Goal: Task Accomplishment & Management: Use online tool/utility

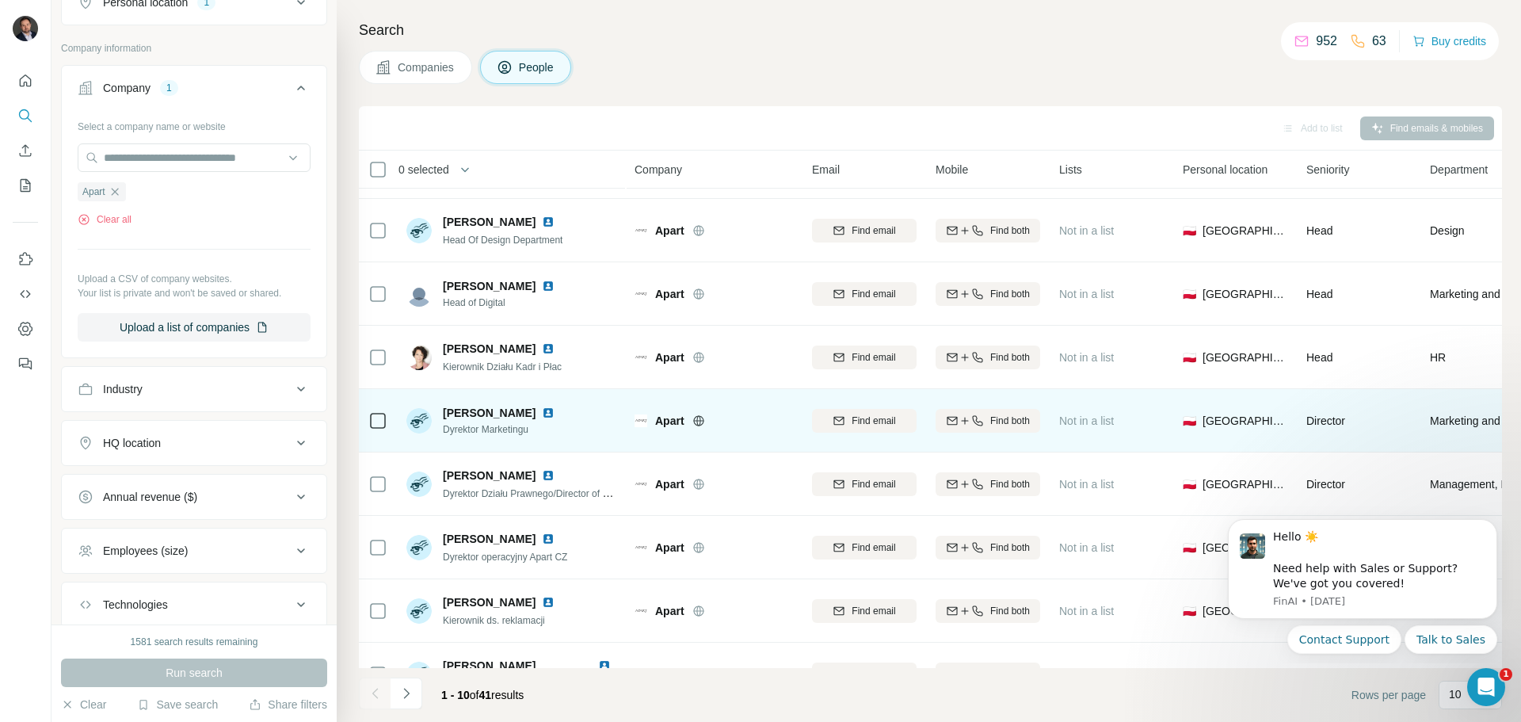
scroll to position [162, 0]
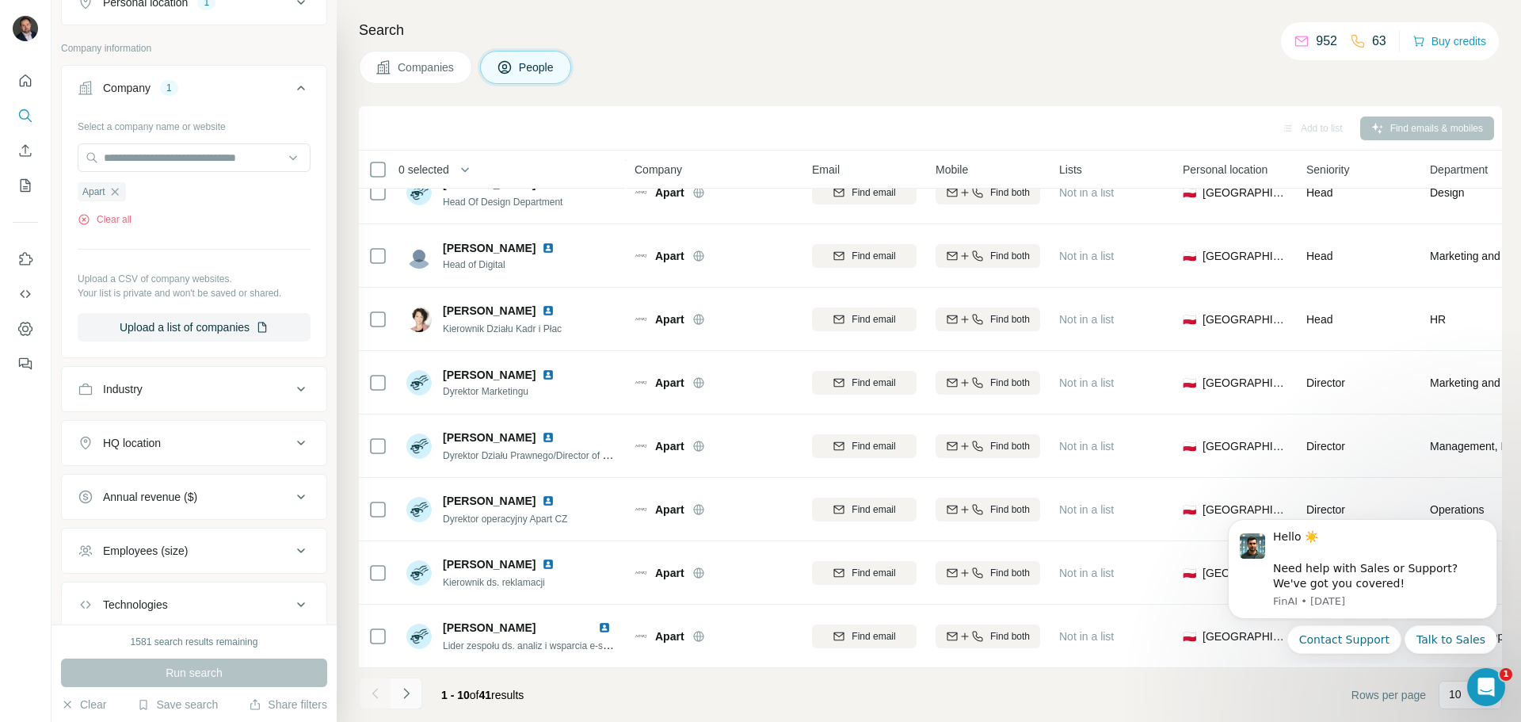
click at [413, 694] on icon "Navigate to next page" at bounding box center [406, 693] width 16 height 16
click at [405, 689] on icon "Navigate to next page" at bounding box center [406, 692] width 6 height 10
click at [115, 191] on icon "button" at bounding box center [114, 191] width 7 height 7
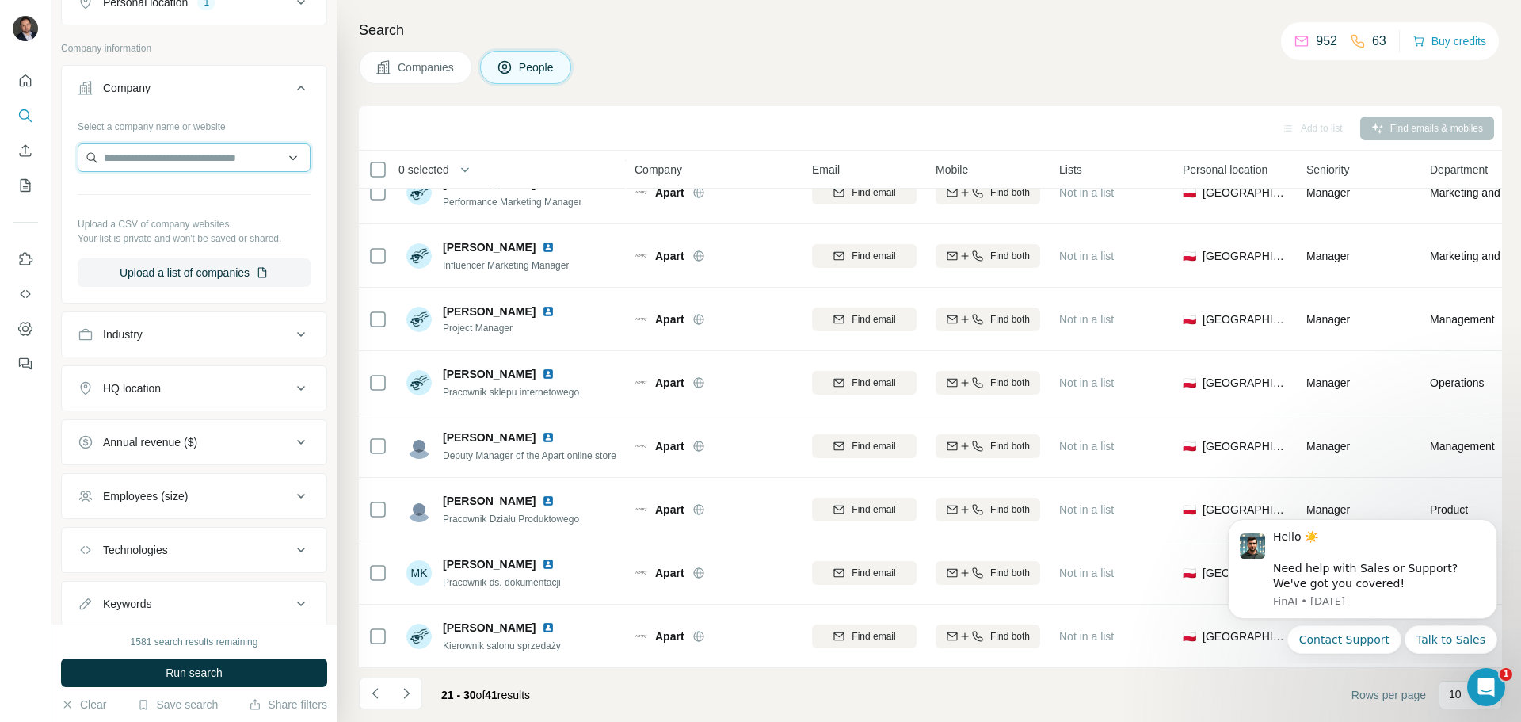
click at [150, 158] on input "text" at bounding box center [194, 157] width 233 height 29
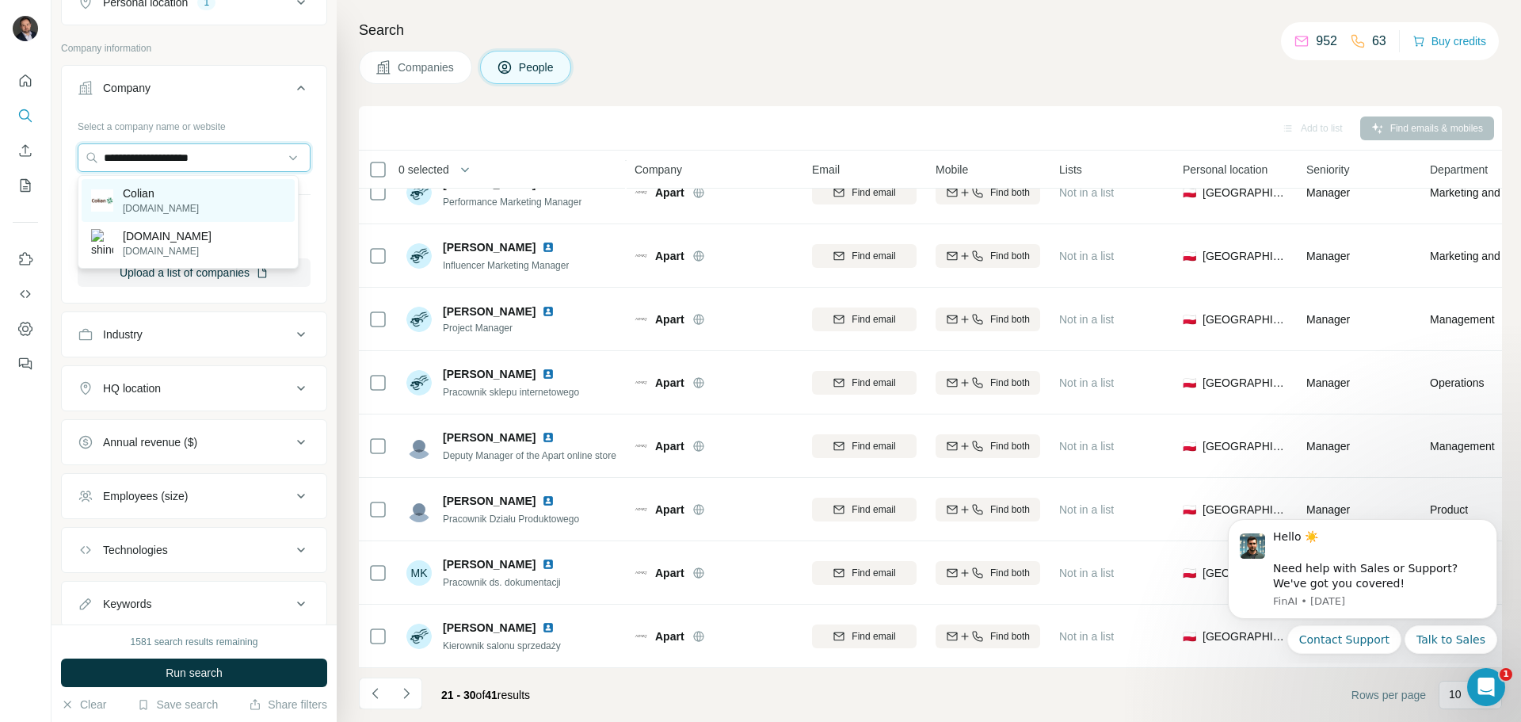
type input "**********"
click at [202, 201] on div "Colian colian.com" at bounding box center [188, 200] width 213 height 43
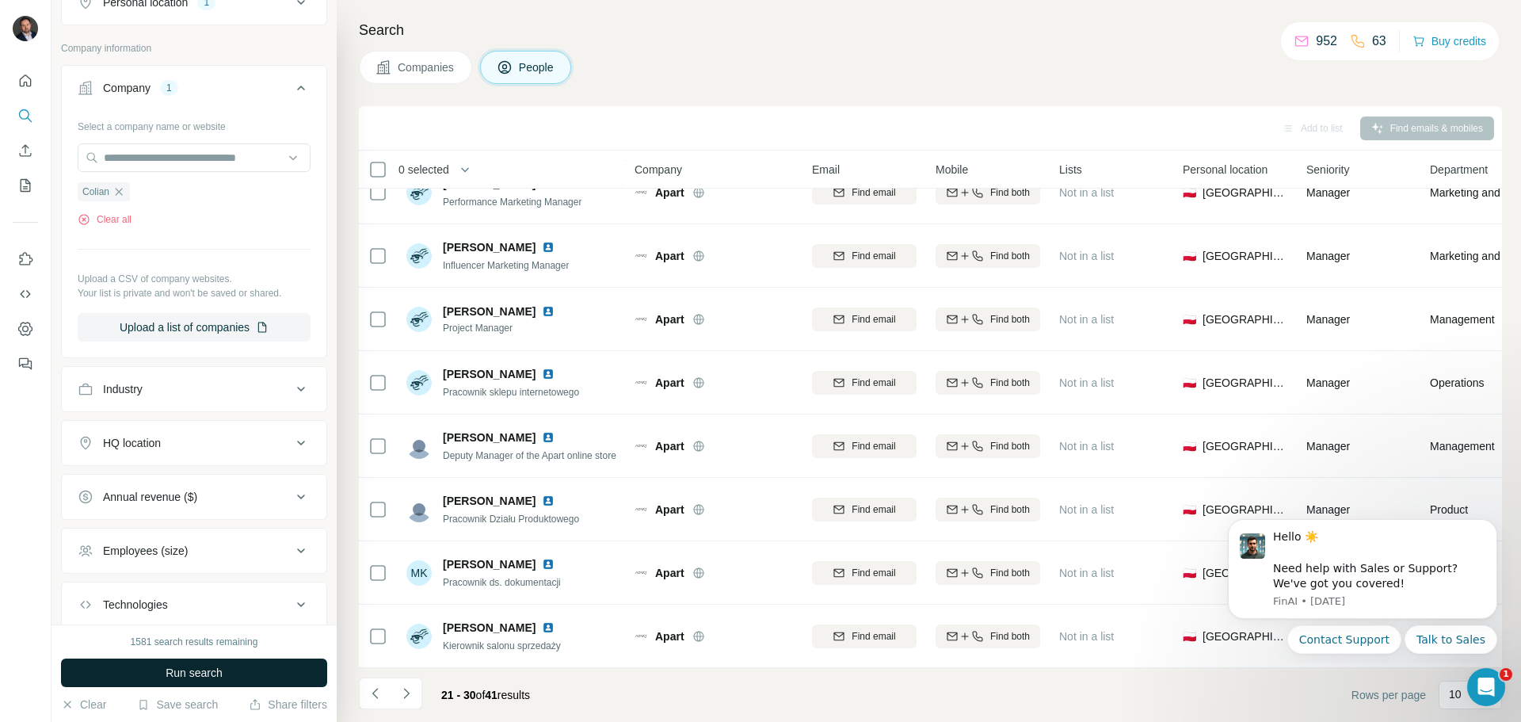
click at [184, 662] on button "Run search" at bounding box center [194, 672] width 266 height 29
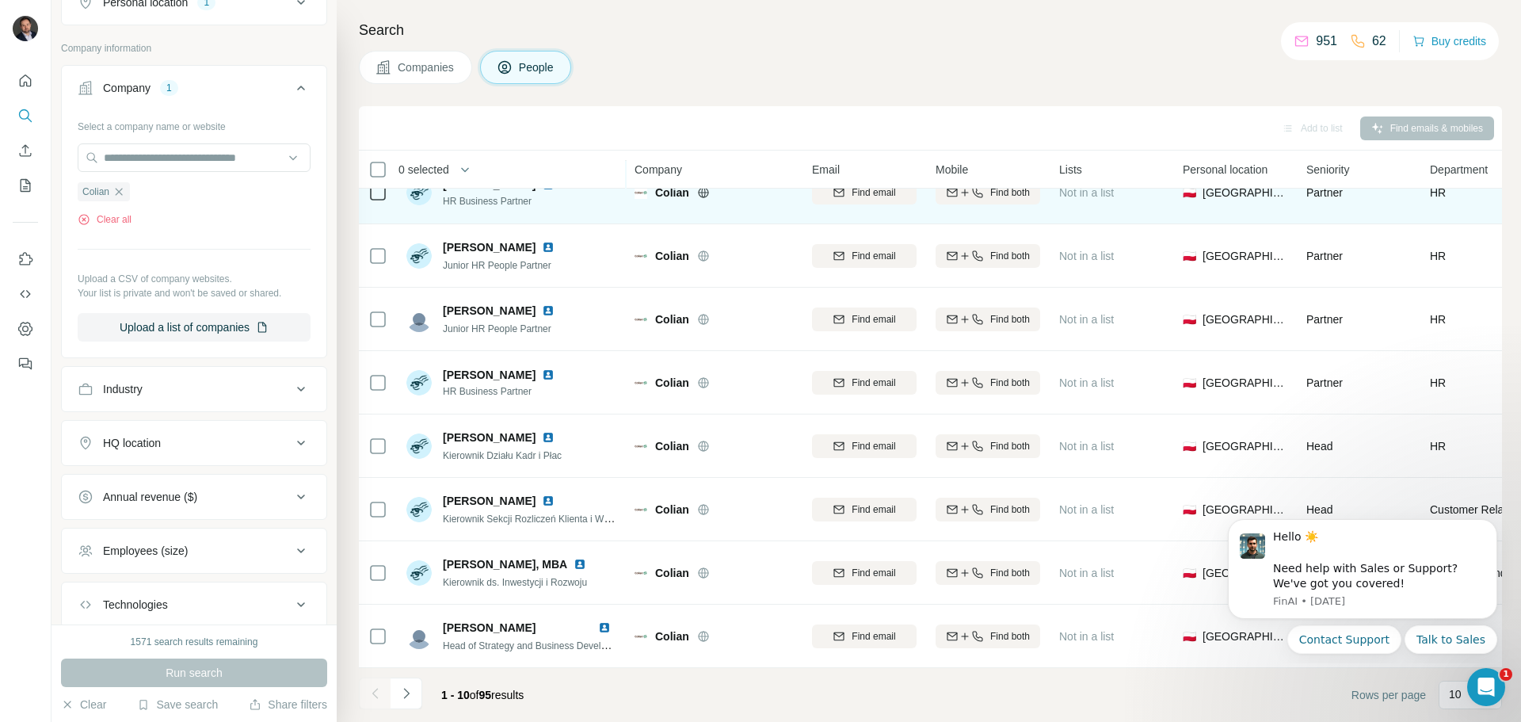
scroll to position [162, 0]
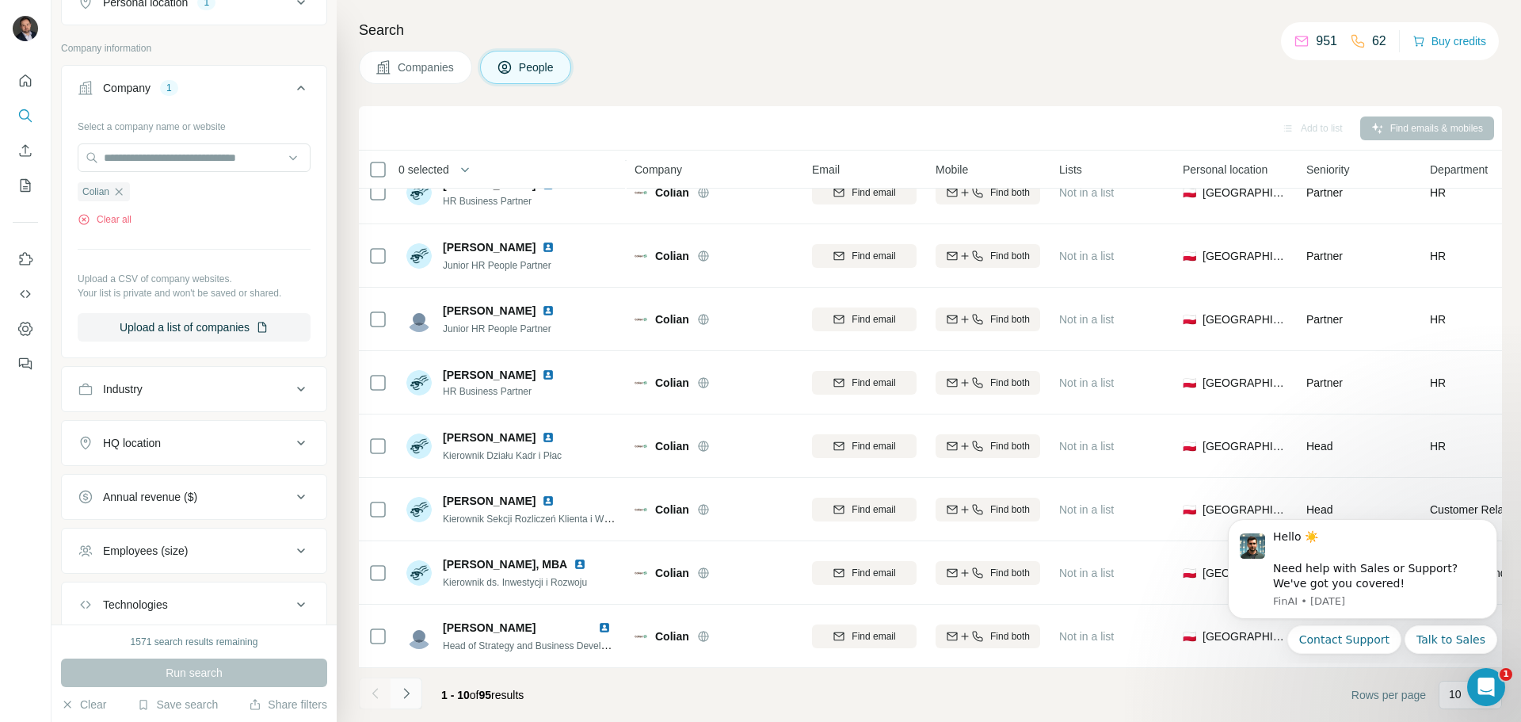
click at [414, 690] on button "Navigate to next page" at bounding box center [406, 693] width 32 height 32
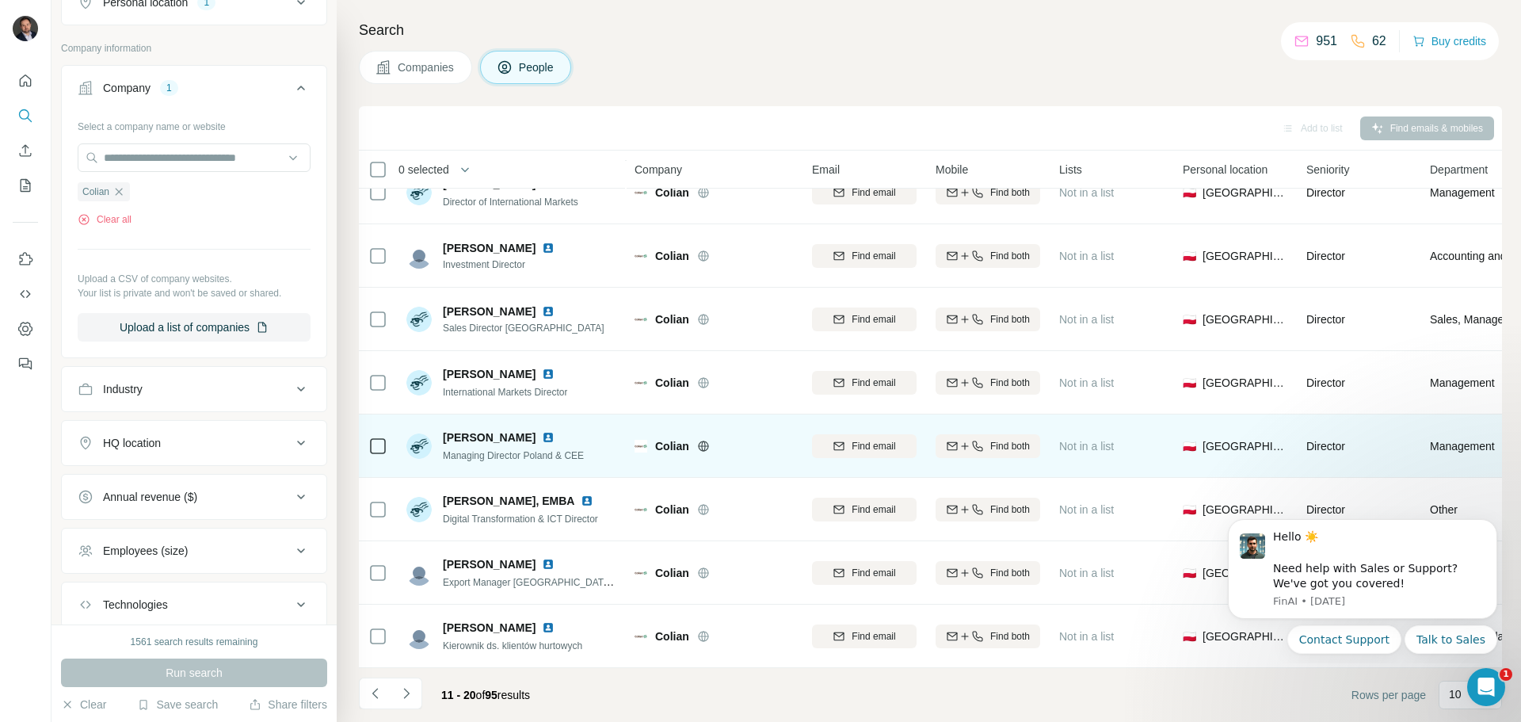
click at [542, 432] on img at bounding box center [548, 437] width 13 height 13
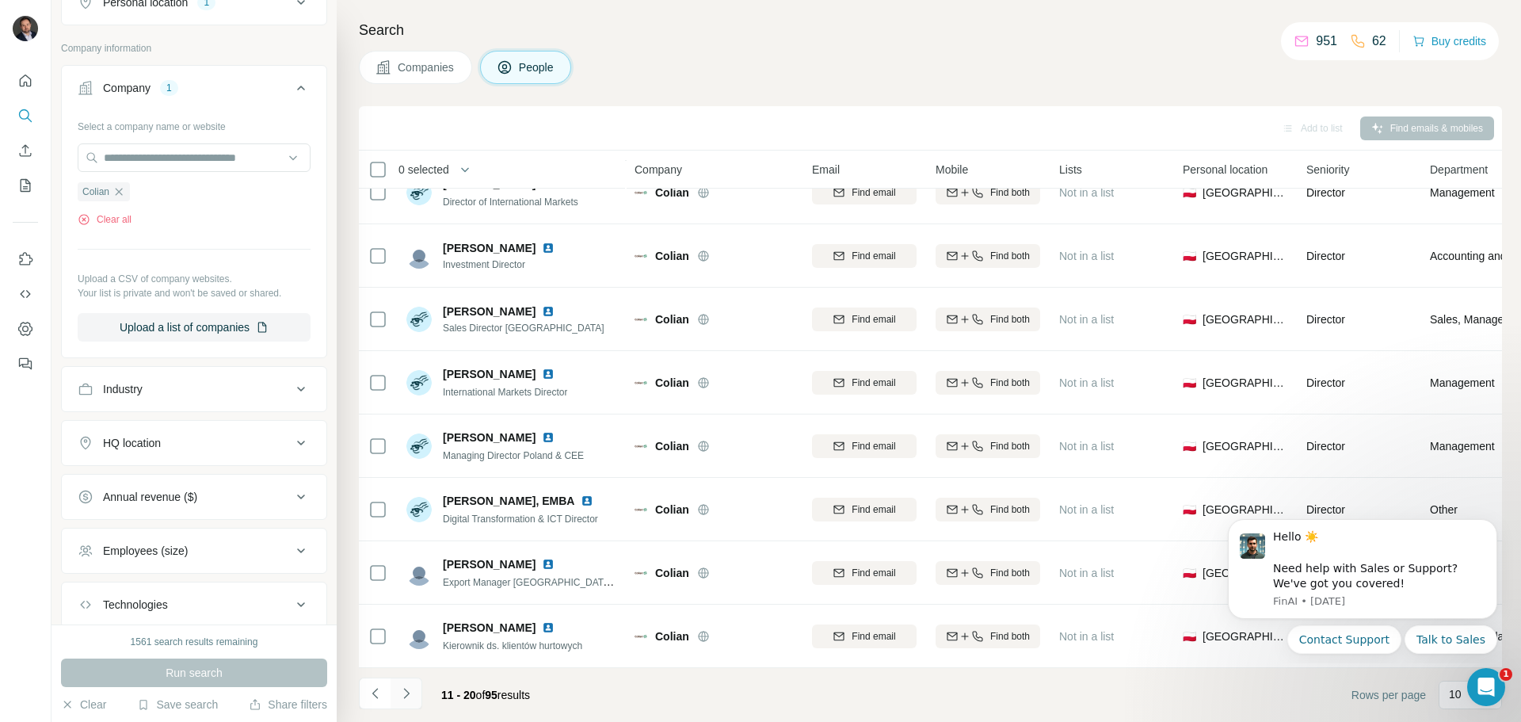
click at [406, 692] on icon "Navigate to next page" at bounding box center [406, 693] width 16 height 16
click at [406, 693] on icon "Navigate to next page" at bounding box center [406, 693] width 16 height 16
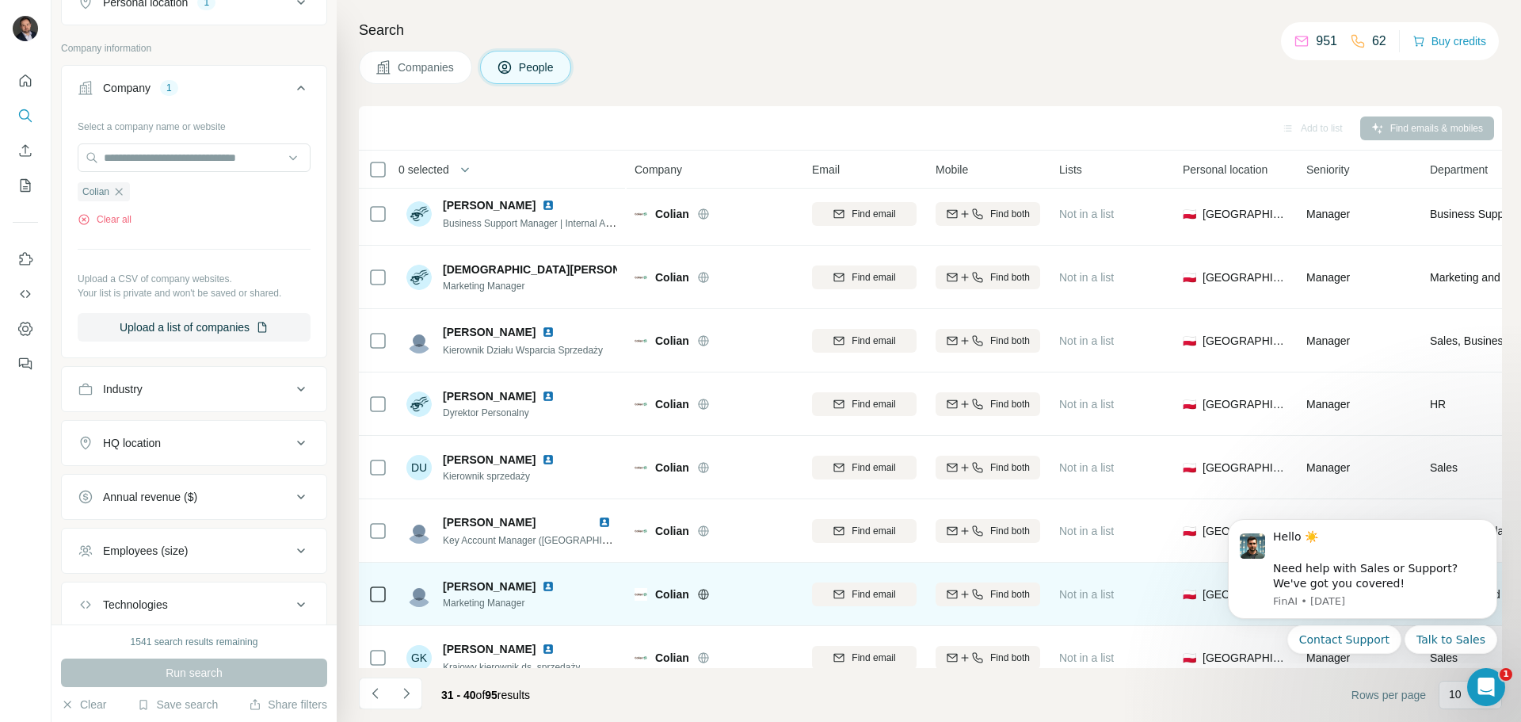
scroll to position [0, 0]
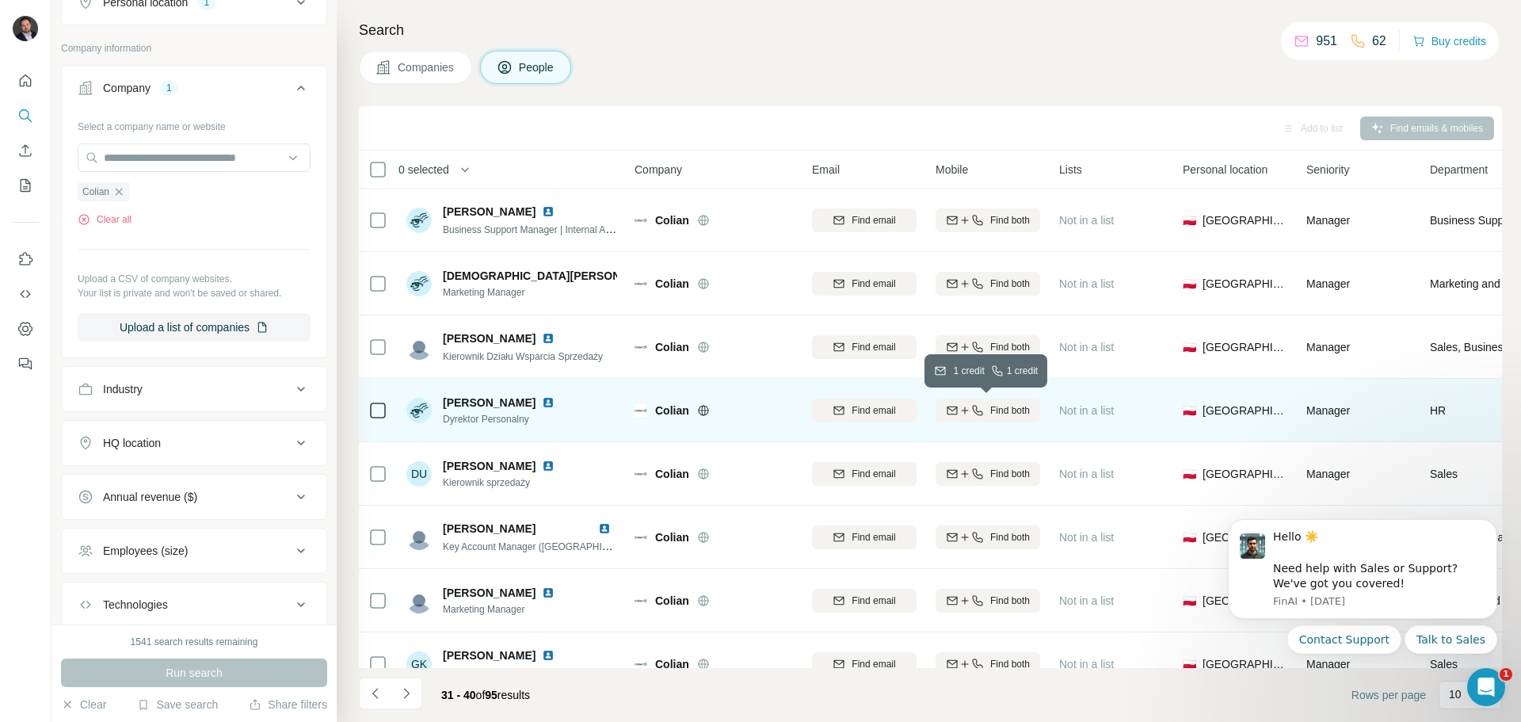
click at [979, 408] on icon "button" at bounding box center [977, 410] width 13 height 13
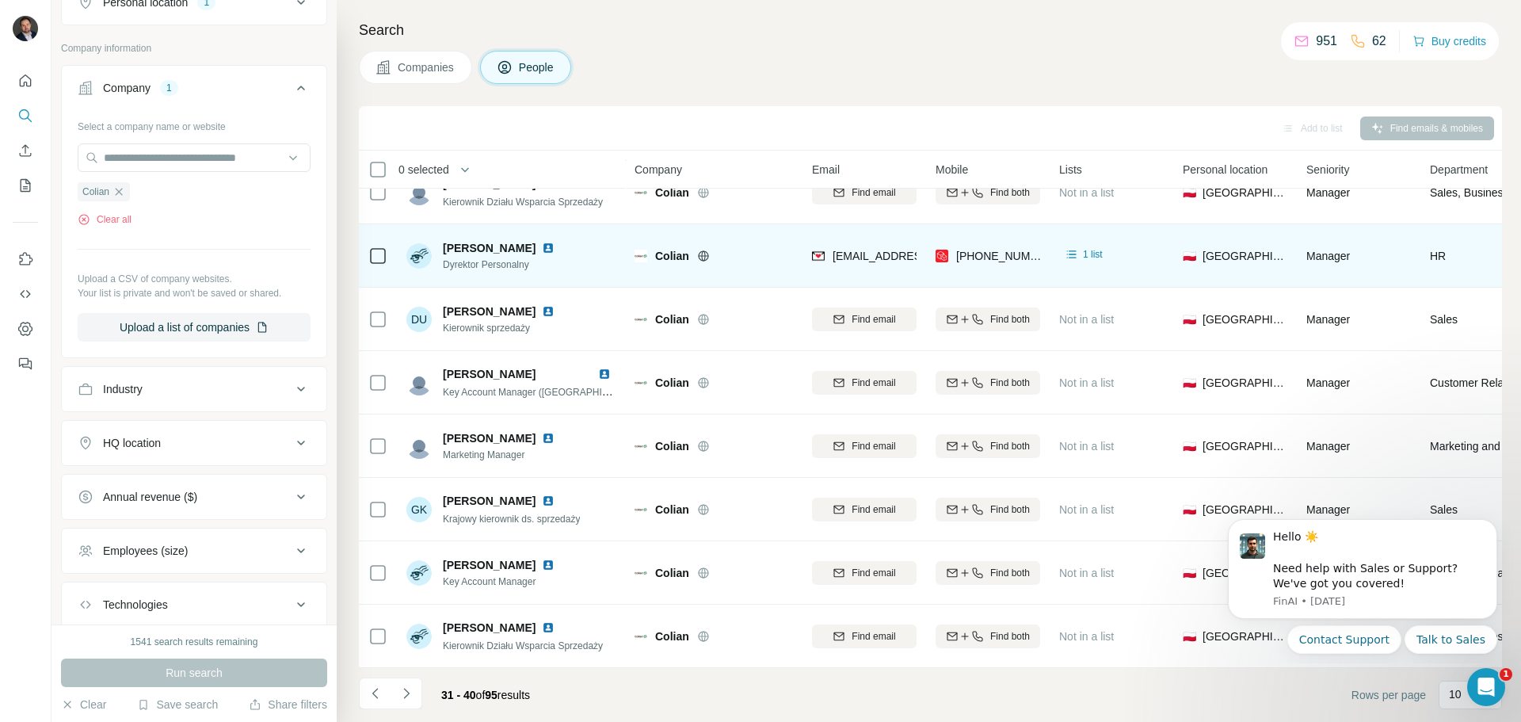
scroll to position [162, 0]
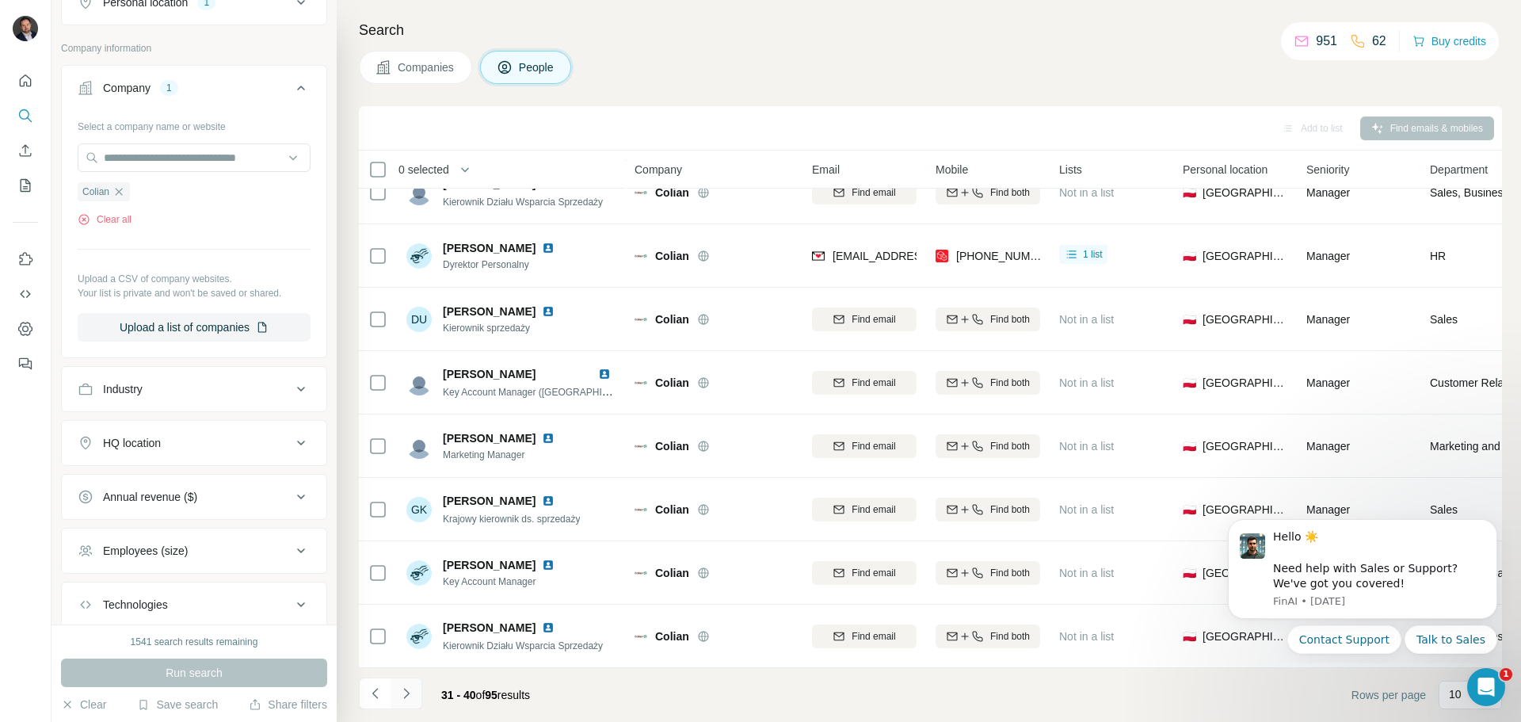
click at [409, 684] on button "Navigate to next page" at bounding box center [406, 693] width 32 height 32
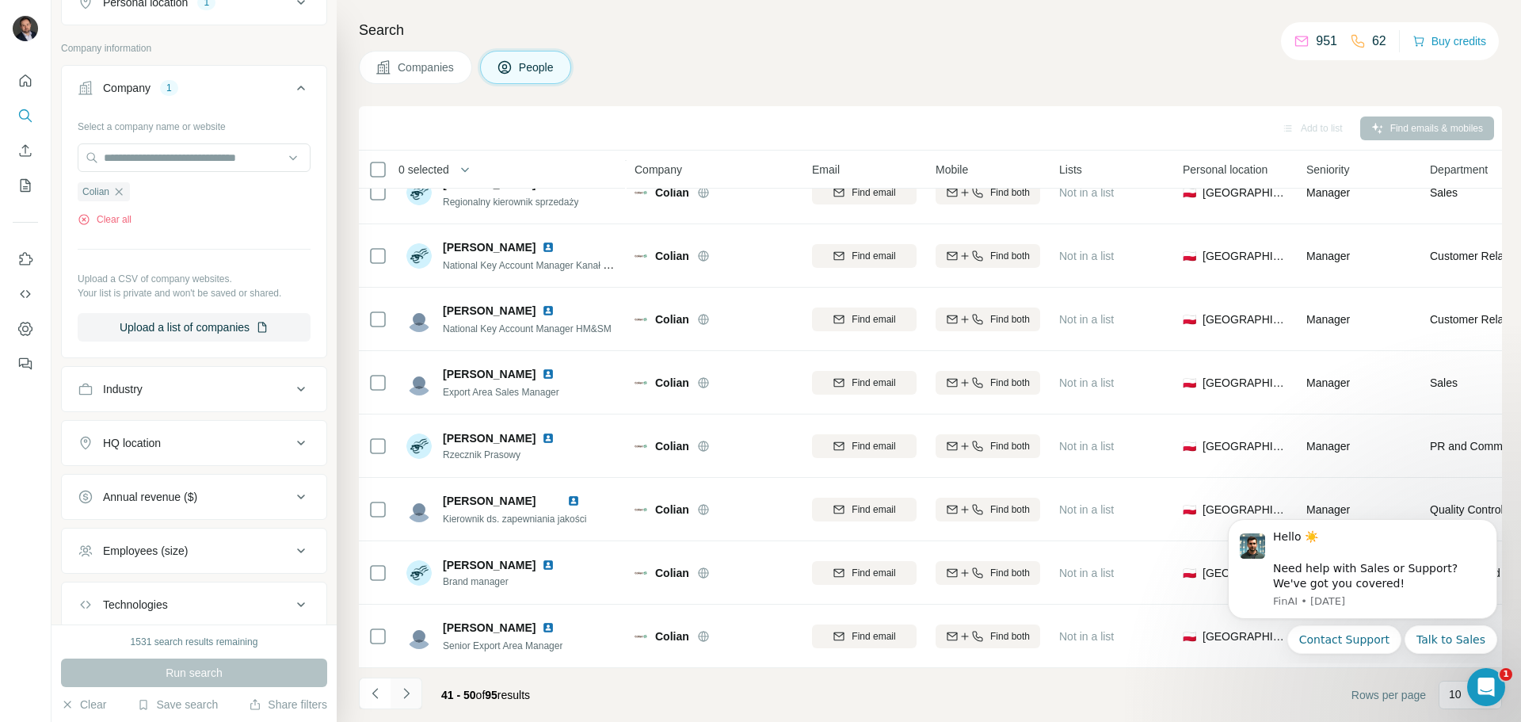
click at [407, 688] on icon "Navigate to next page" at bounding box center [406, 693] width 16 height 16
click at [120, 185] on div "Colian" at bounding box center [104, 191] width 52 height 19
click at [124, 188] on icon "button" at bounding box center [118, 191] width 13 height 13
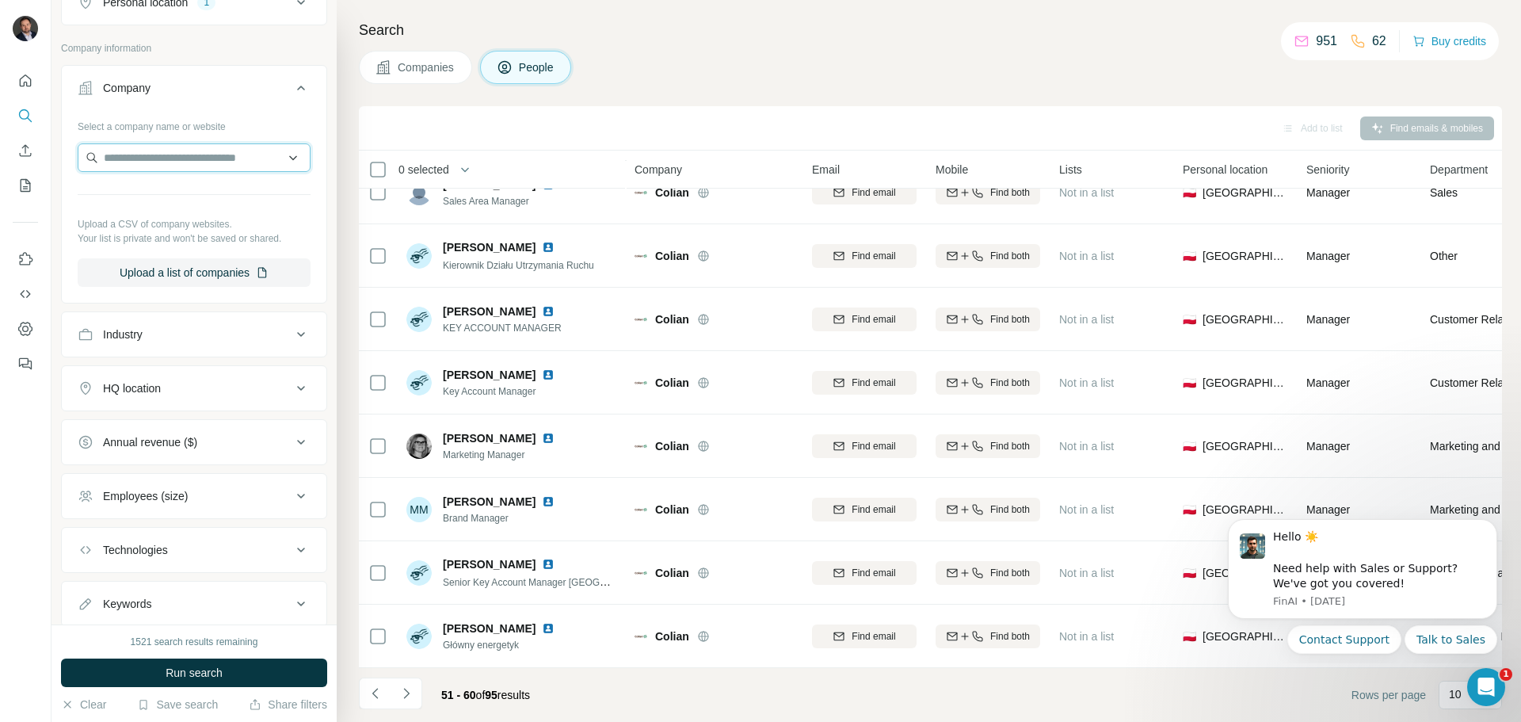
click at [135, 157] on input "text" at bounding box center [194, 157] width 233 height 29
drag, startPoint x: 150, startPoint y: 168, endPoint x: 122, endPoint y: 156, distance: 30.2
click at [122, 156] on input "text" at bounding box center [194, 157] width 233 height 29
drag, startPoint x: 122, startPoint y: 156, endPoint x: 109, endPoint y: 170, distance: 19.6
click at [109, 170] on input "text" at bounding box center [194, 157] width 233 height 29
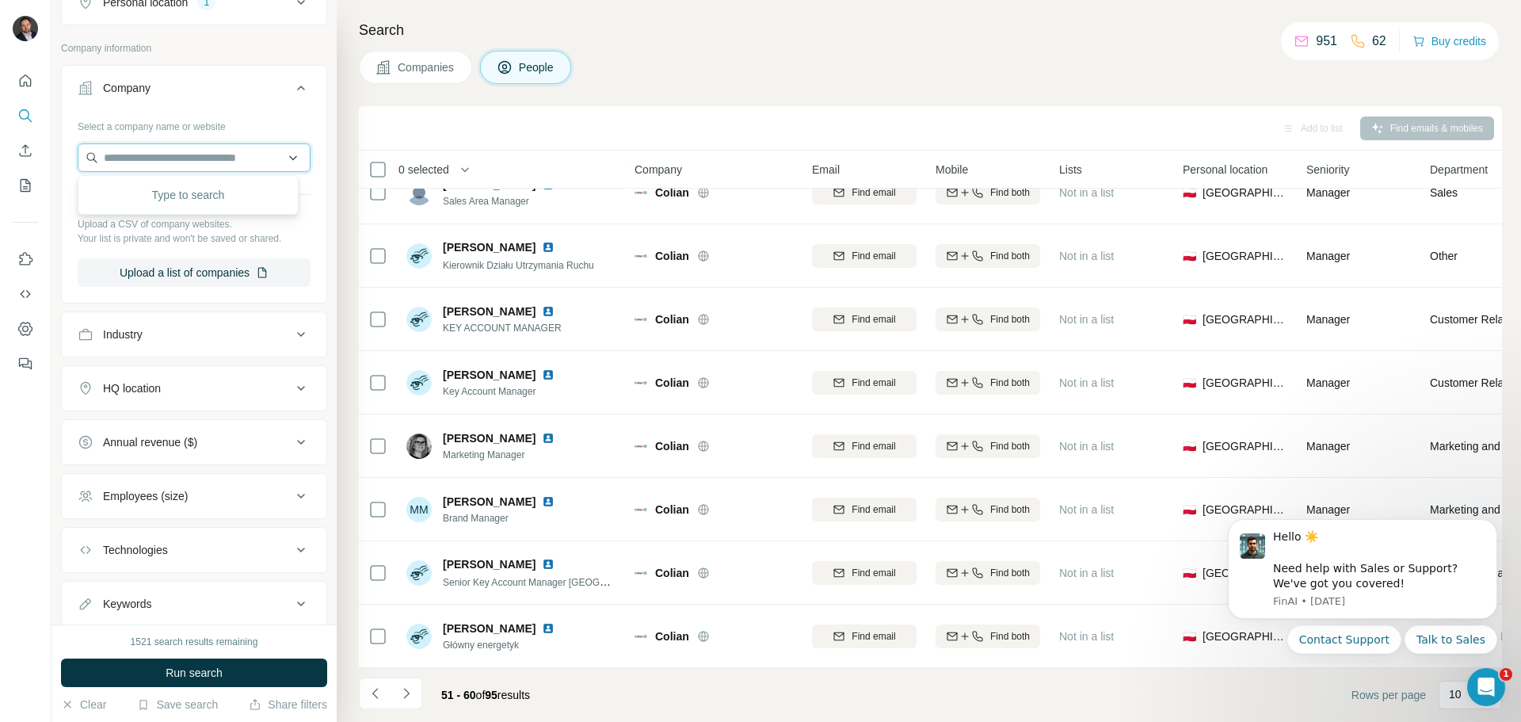
click at [158, 162] on input "text" at bounding box center [194, 157] width 233 height 29
paste input "**********"
type input "**********"
click at [207, 217] on div "Imperial Tobacco Polska imperial-tobacco.pl" at bounding box center [188, 200] width 213 height 43
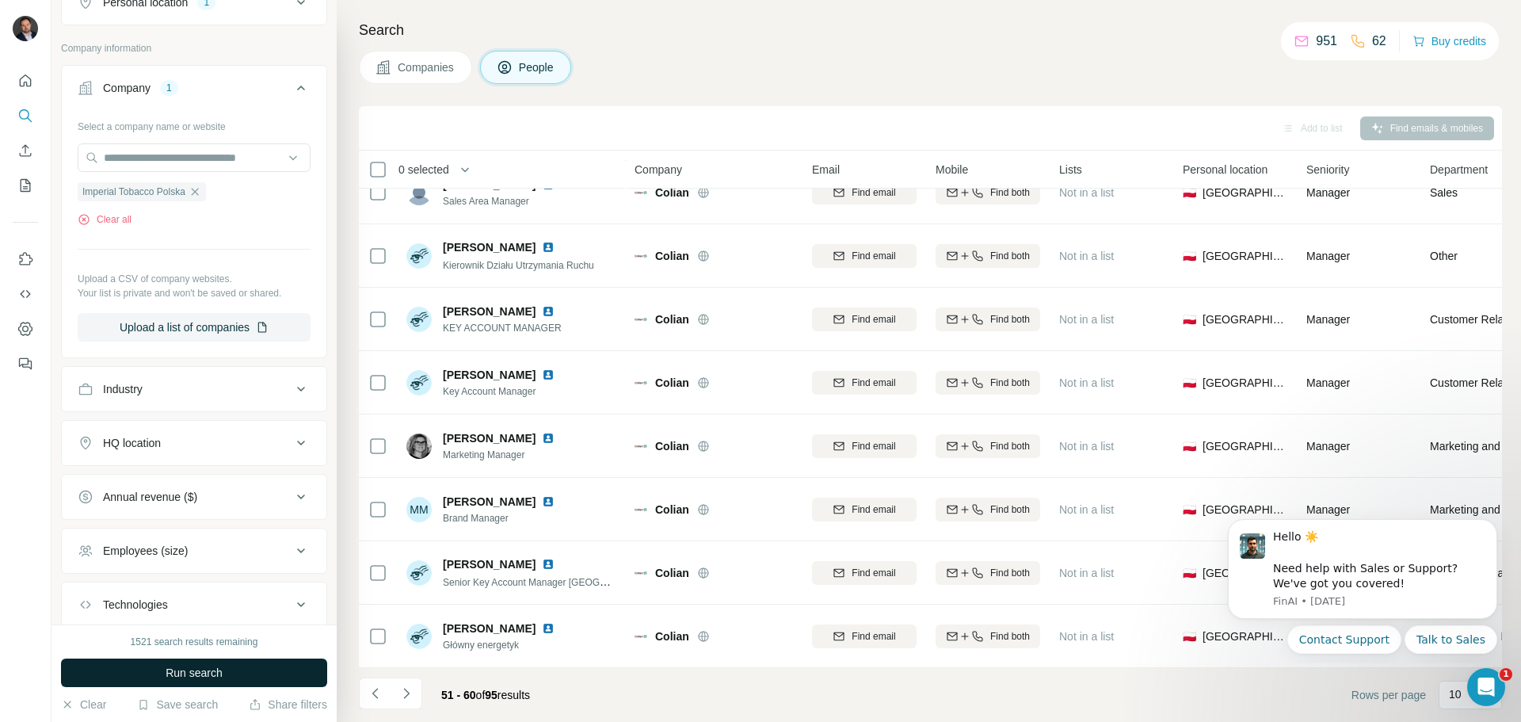
click at [211, 668] on span "Run search" at bounding box center [194, 673] width 57 height 16
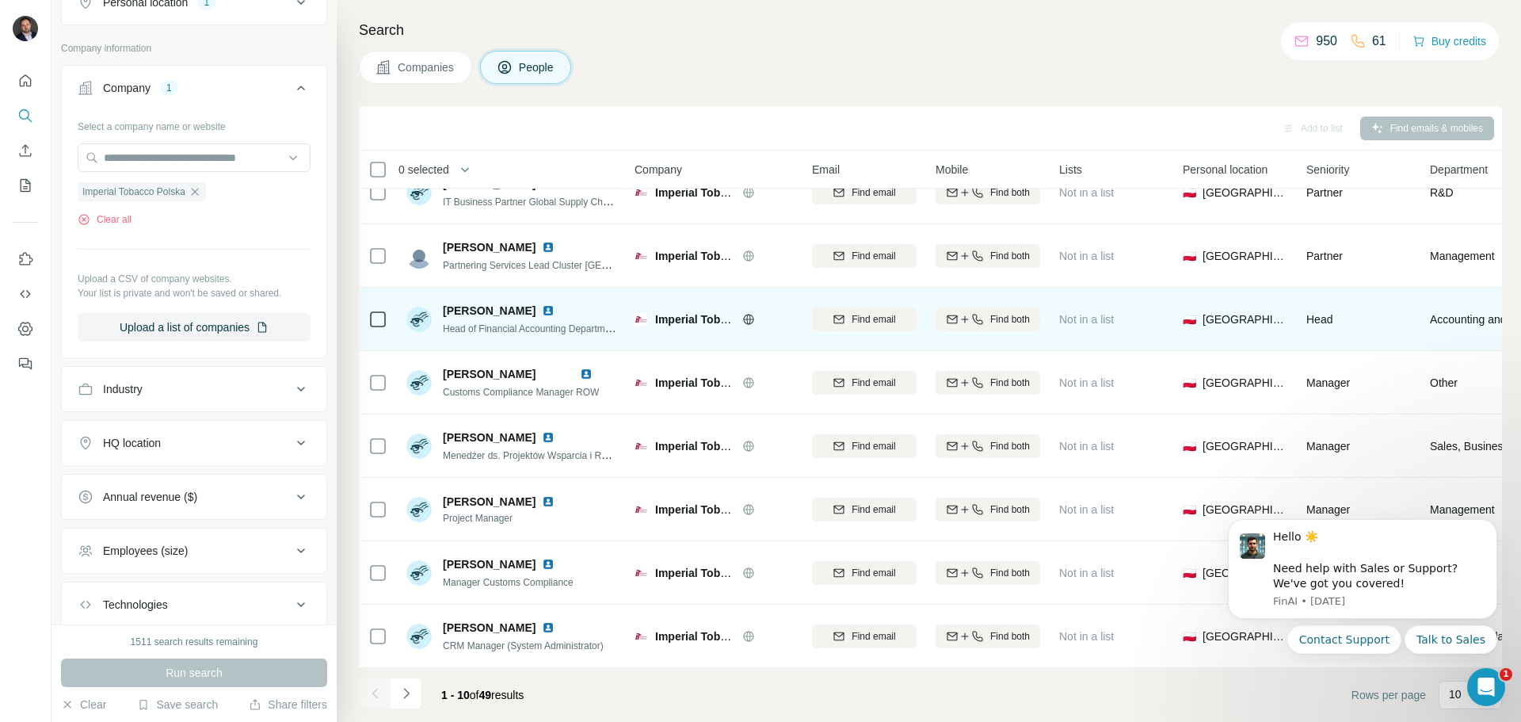
scroll to position [162, 0]
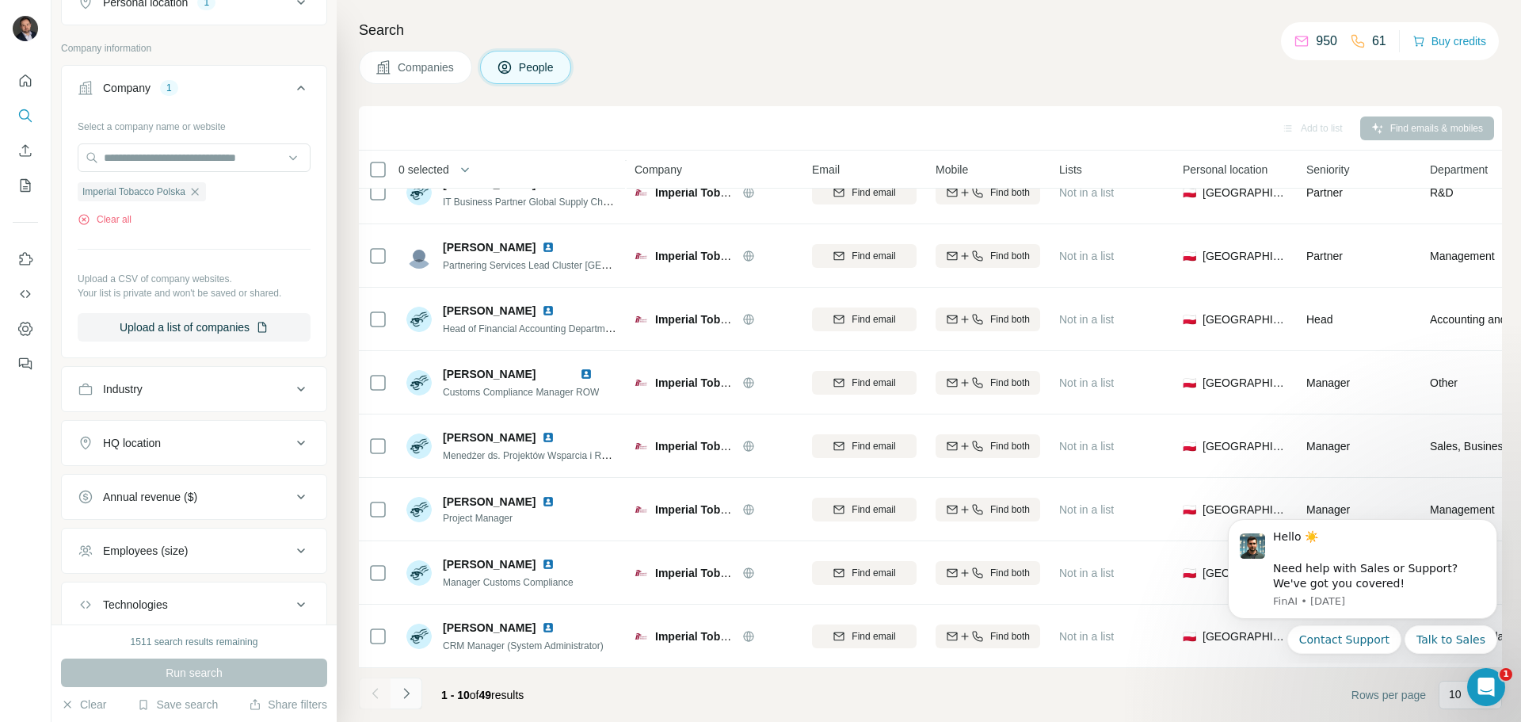
click at [412, 696] on icon "Navigate to next page" at bounding box center [406, 693] width 16 height 16
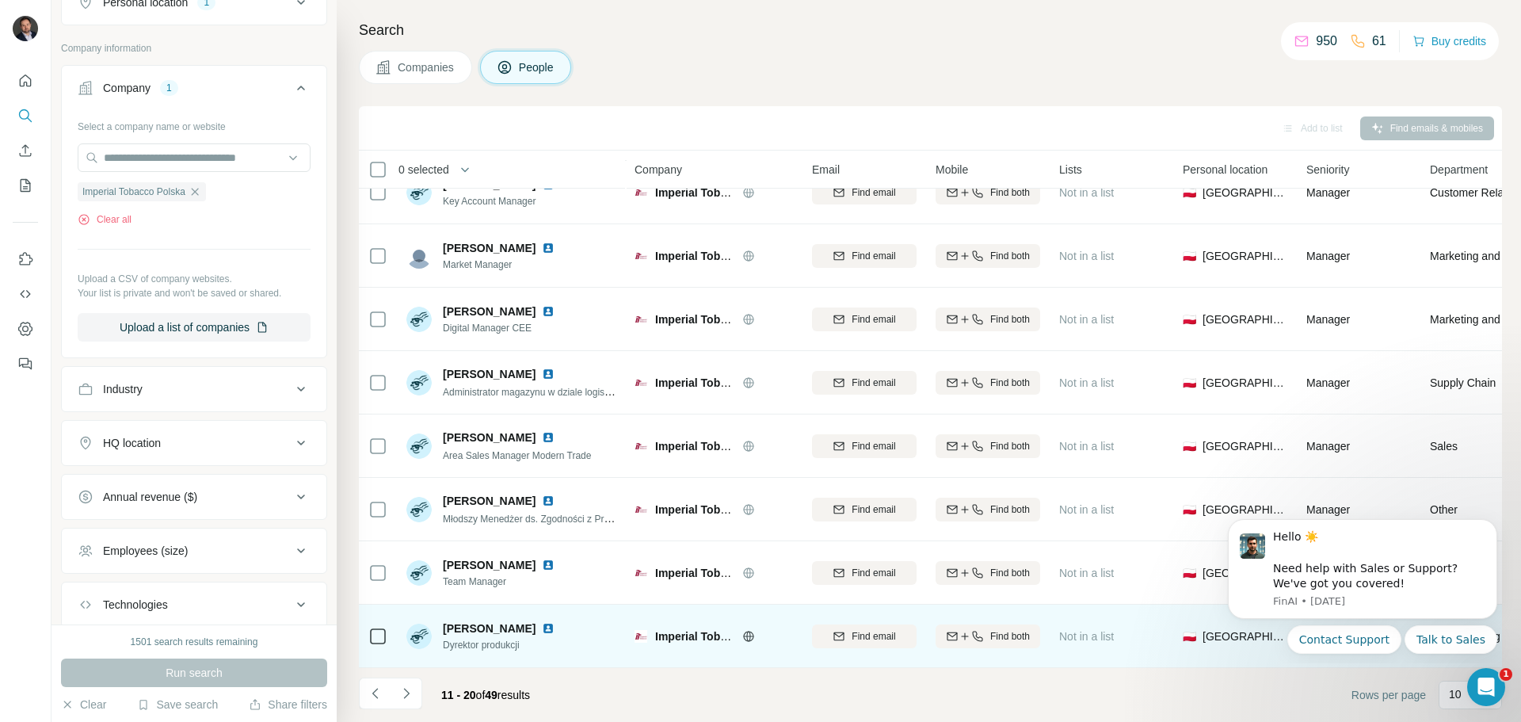
click at [542, 622] on img at bounding box center [548, 628] width 13 height 13
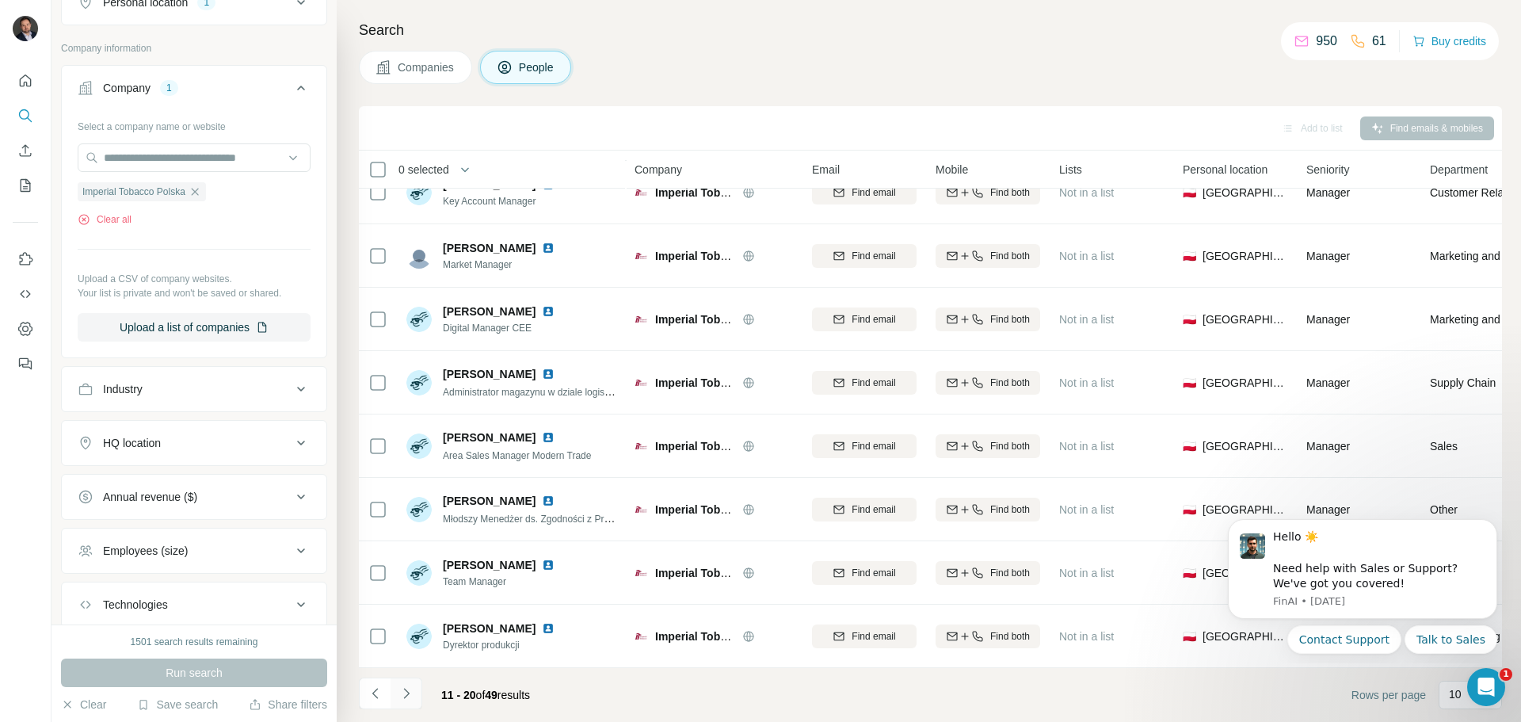
click at [402, 695] on icon "Navigate to next page" at bounding box center [406, 693] width 16 height 16
click at [408, 695] on icon "Navigate to next page" at bounding box center [406, 693] width 16 height 16
click at [406, 687] on icon "Navigate to next page" at bounding box center [406, 693] width 16 height 16
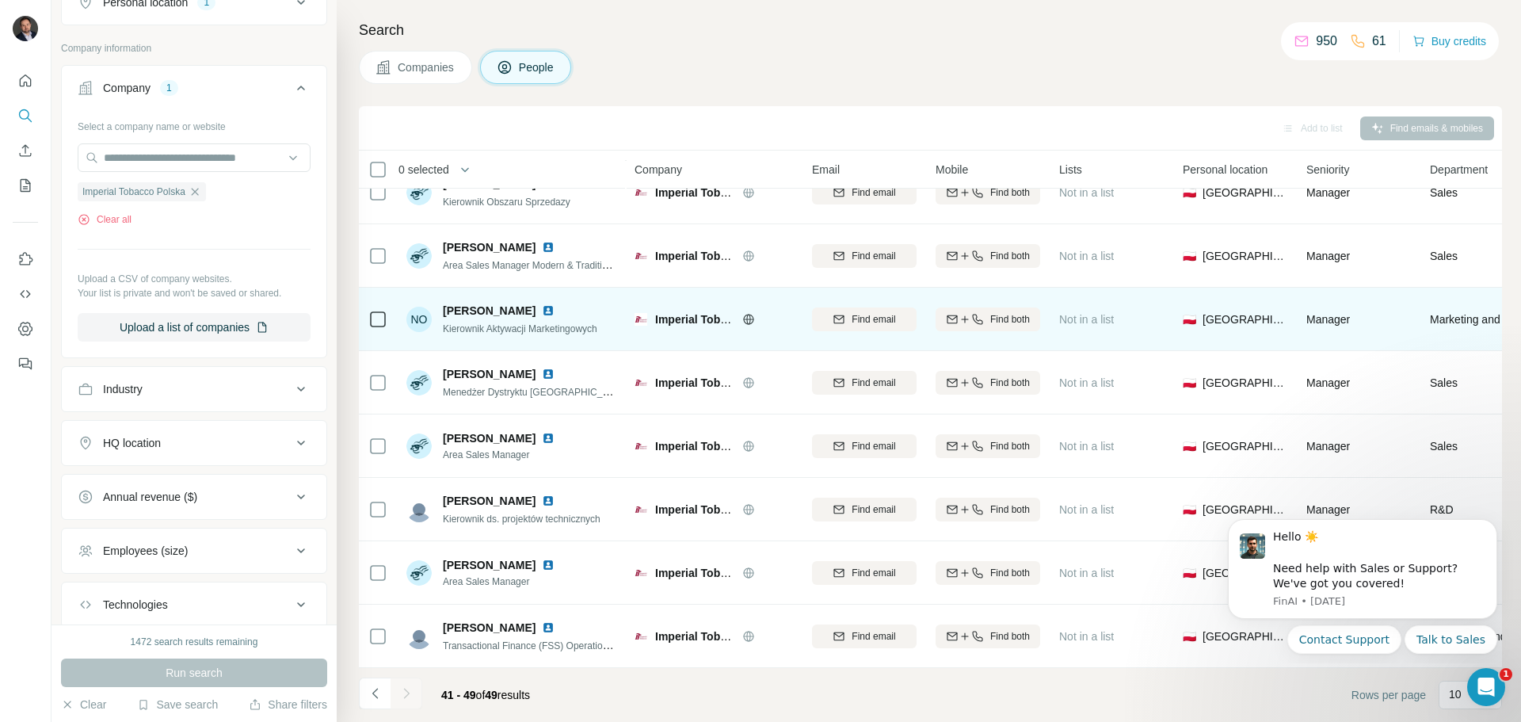
scroll to position [99, 0]
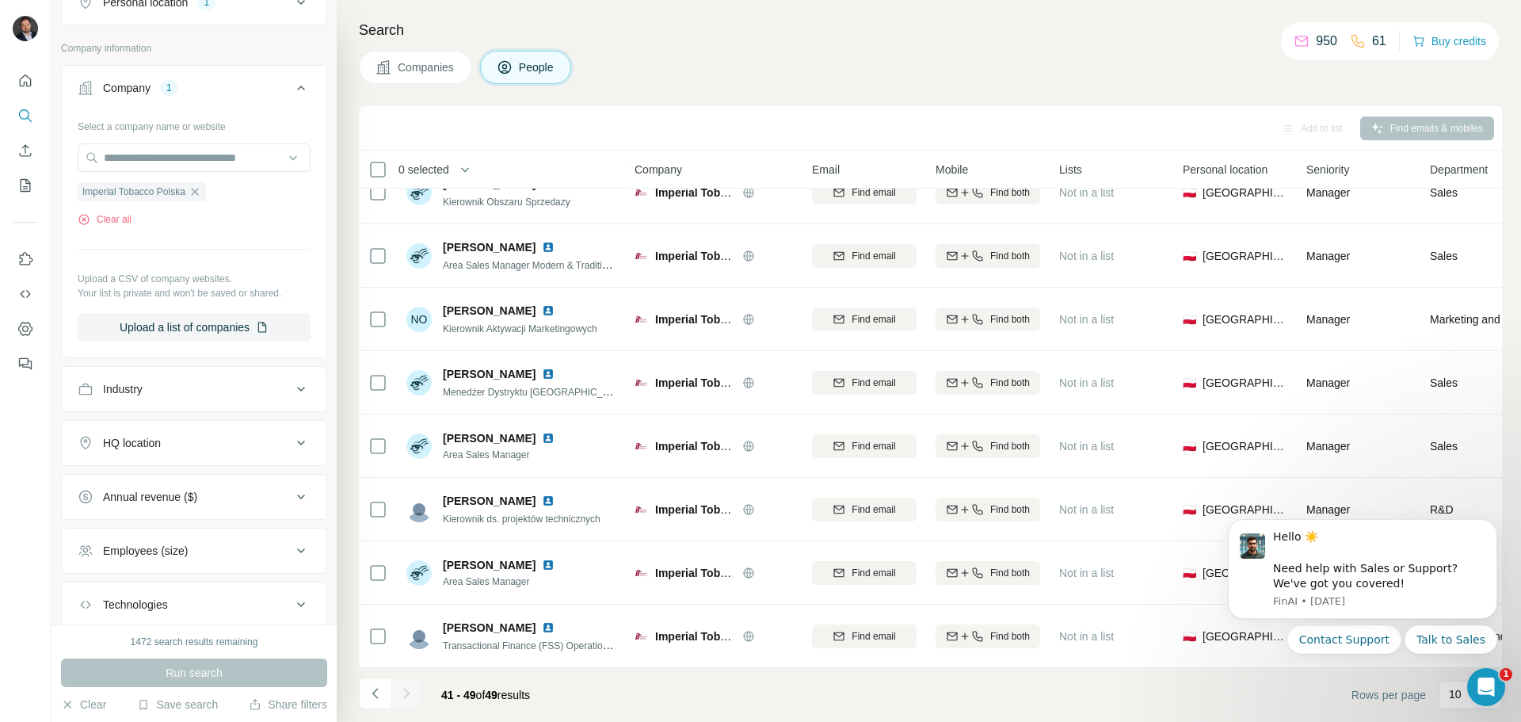
click at [417, 687] on div at bounding box center [406, 693] width 32 height 32
click at [406, 690] on div at bounding box center [406, 693] width 32 height 32
click at [376, 692] on icon "Navigate to previous page" at bounding box center [376, 693] width 16 height 16
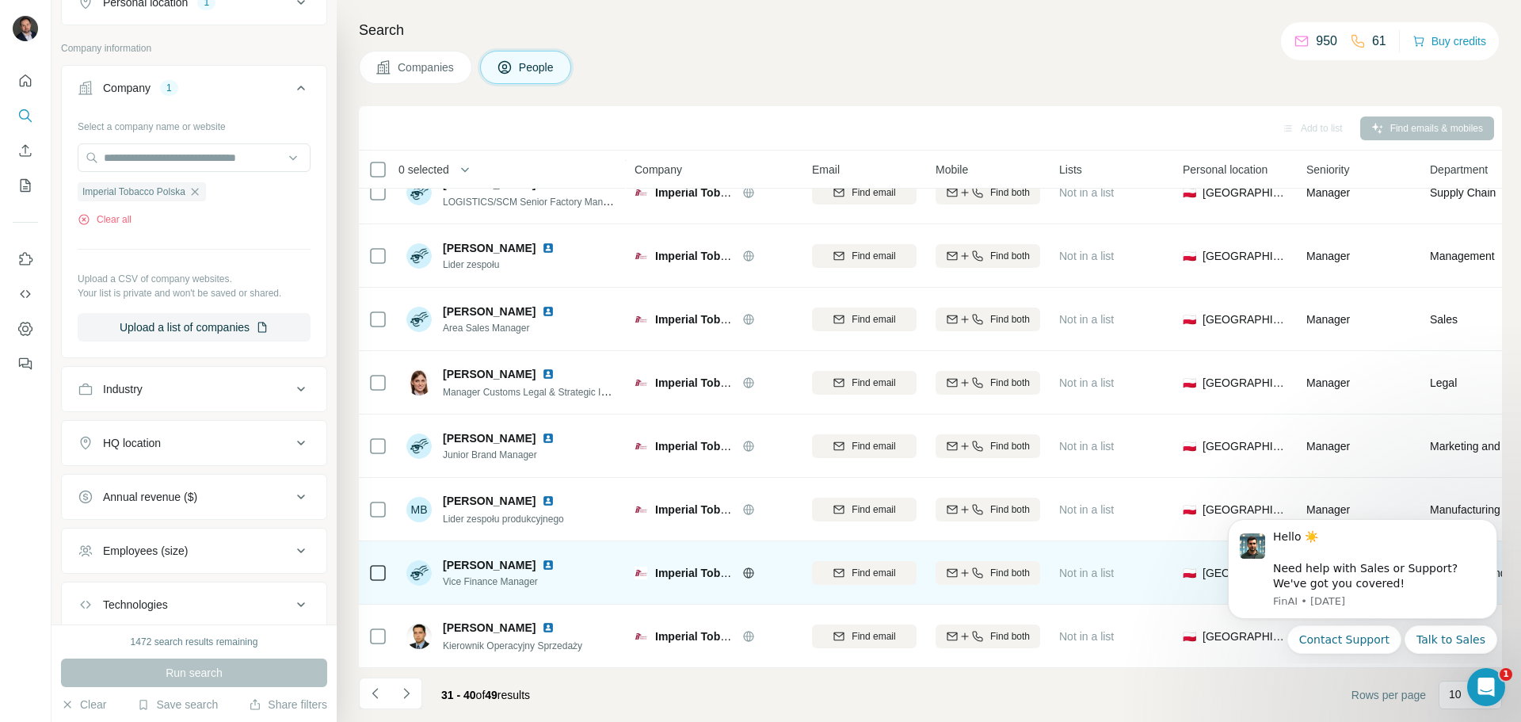
scroll to position [162, 0]
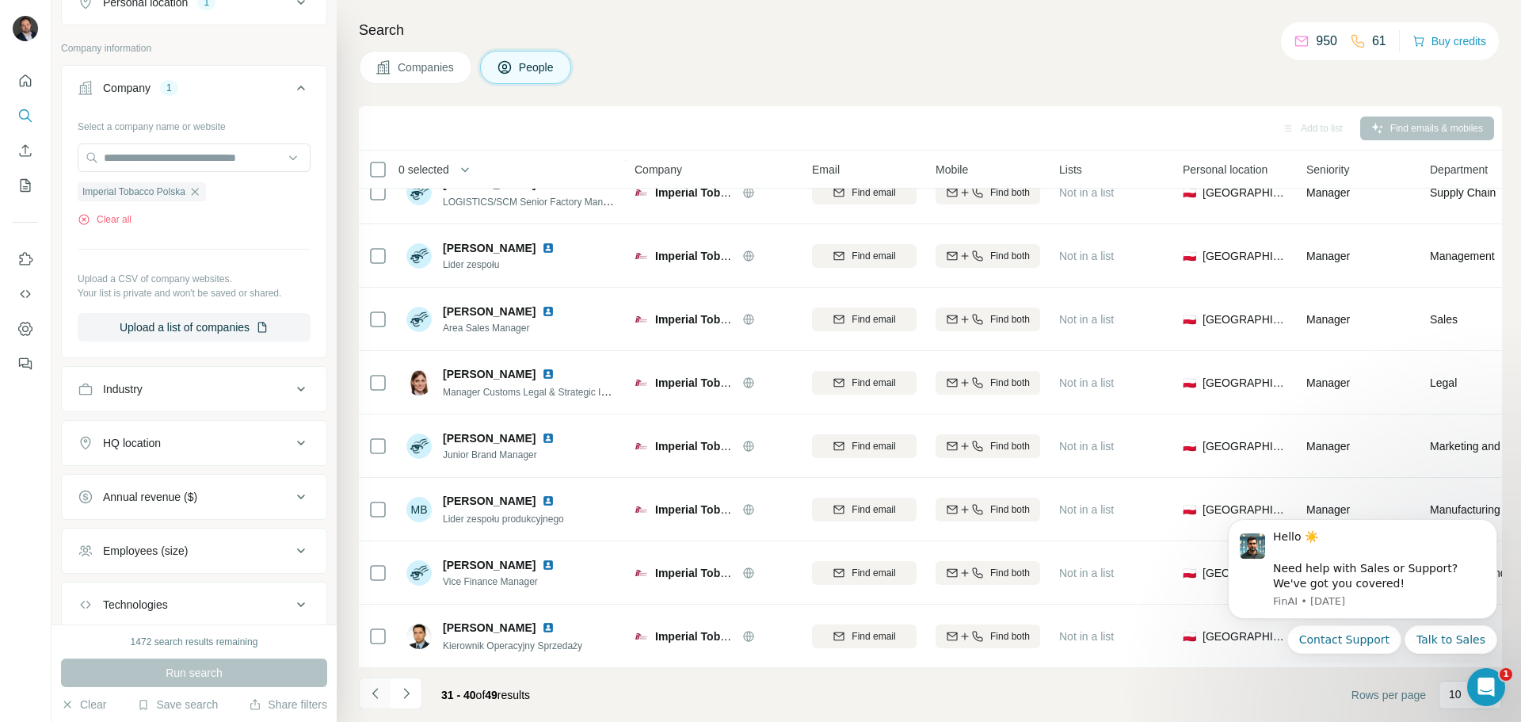
click at [375, 693] on icon "Navigate to previous page" at bounding box center [376, 693] width 16 height 16
click at [376, 687] on icon "Navigate to previous page" at bounding box center [376, 693] width 16 height 16
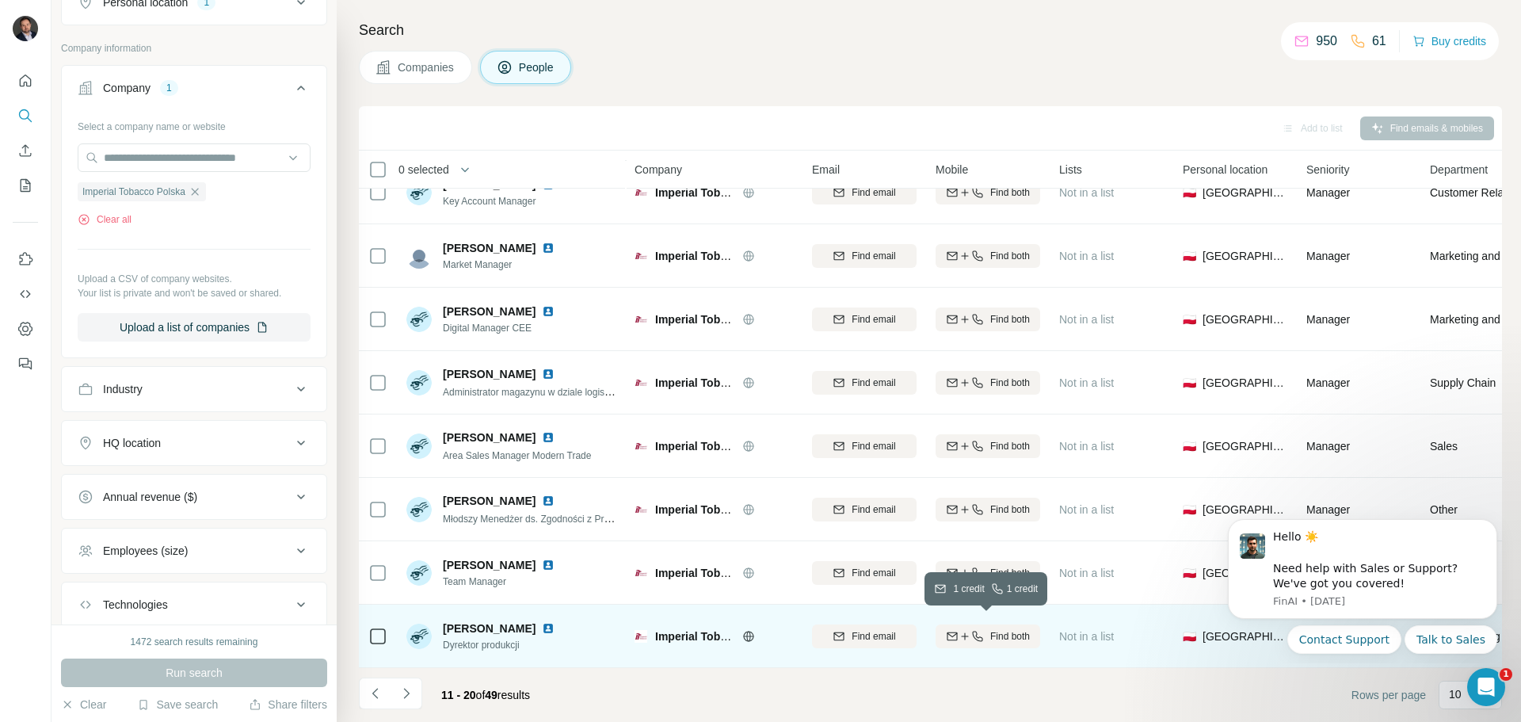
click at [981, 630] on icon "button" at bounding box center [977, 636] width 13 height 13
drag, startPoint x: 196, startPoint y: 191, endPoint x: 179, endPoint y: 163, distance: 32.3
click at [196, 191] on icon "button" at bounding box center [195, 191] width 13 height 13
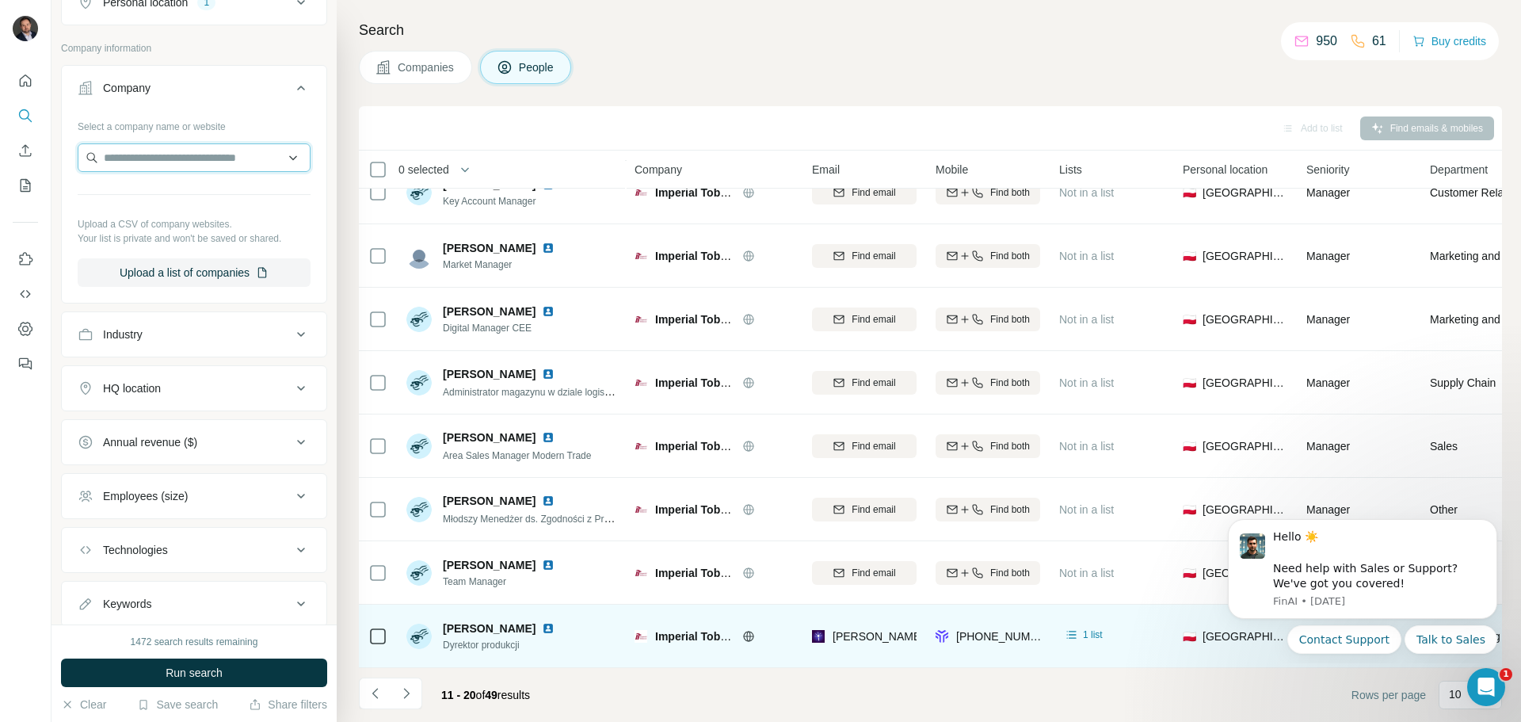
click at [173, 160] on input "text" at bounding box center [194, 157] width 233 height 29
click at [162, 158] on input "text" at bounding box center [194, 157] width 233 height 29
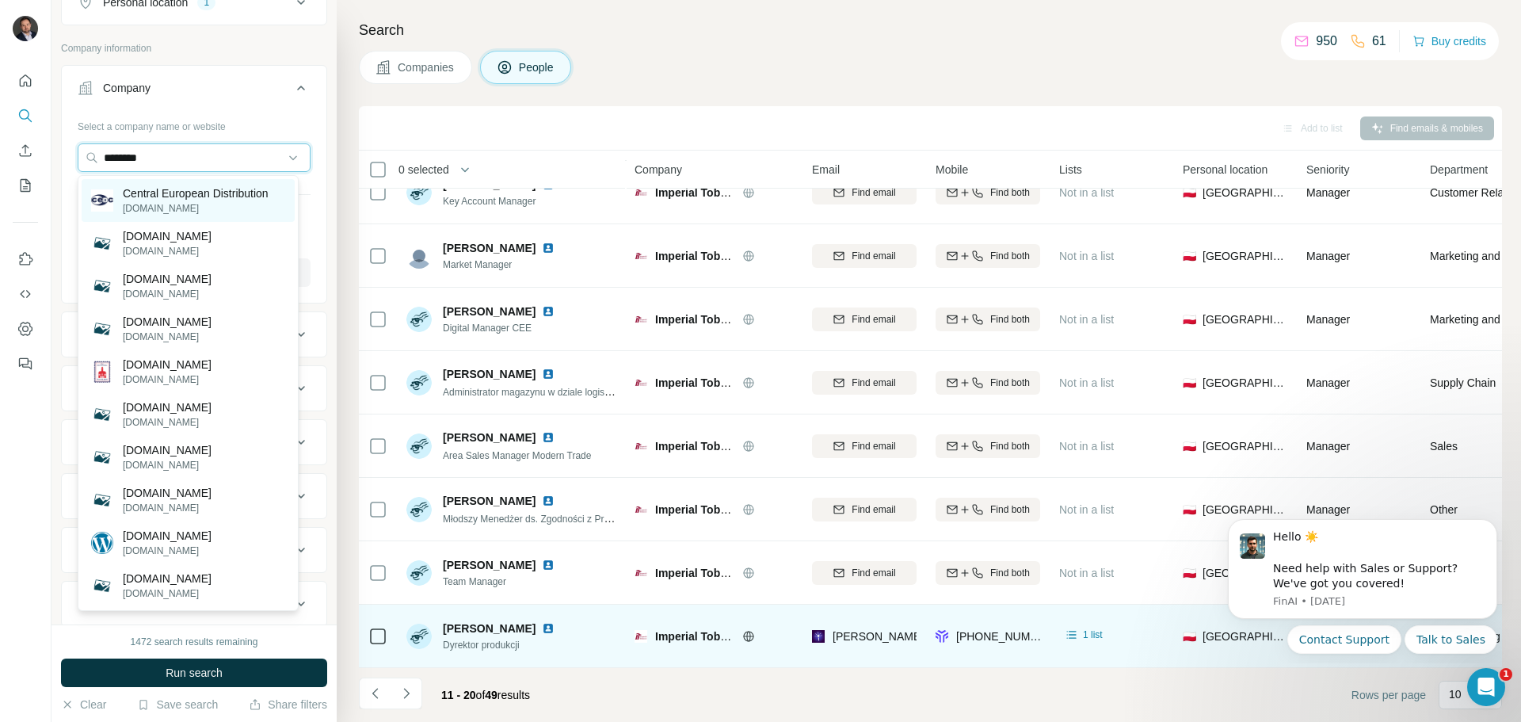
type input "********"
click at [243, 206] on p "cedc.com" at bounding box center [196, 208] width 146 height 14
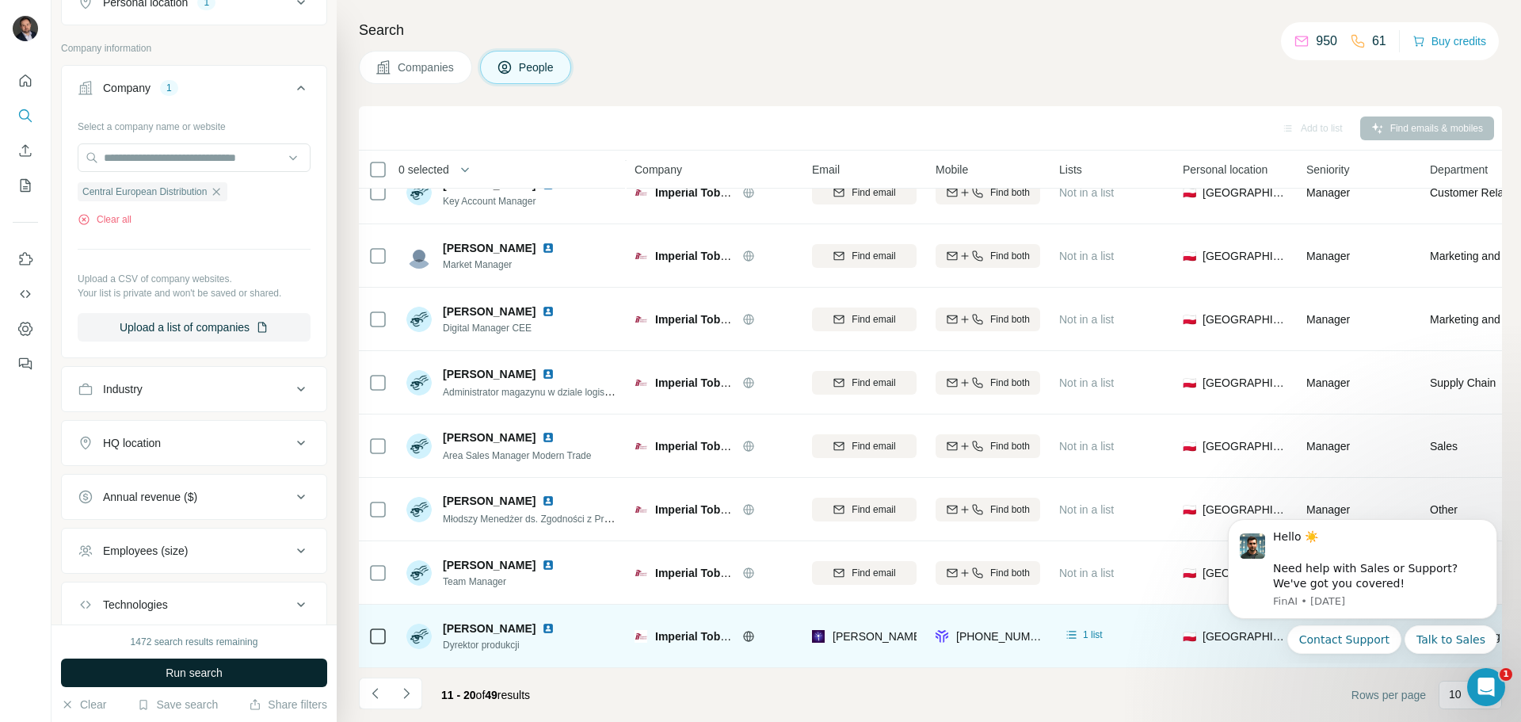
click at [238, 680] on button "Run search" at bounding box center [194, 672] width 266 height 29
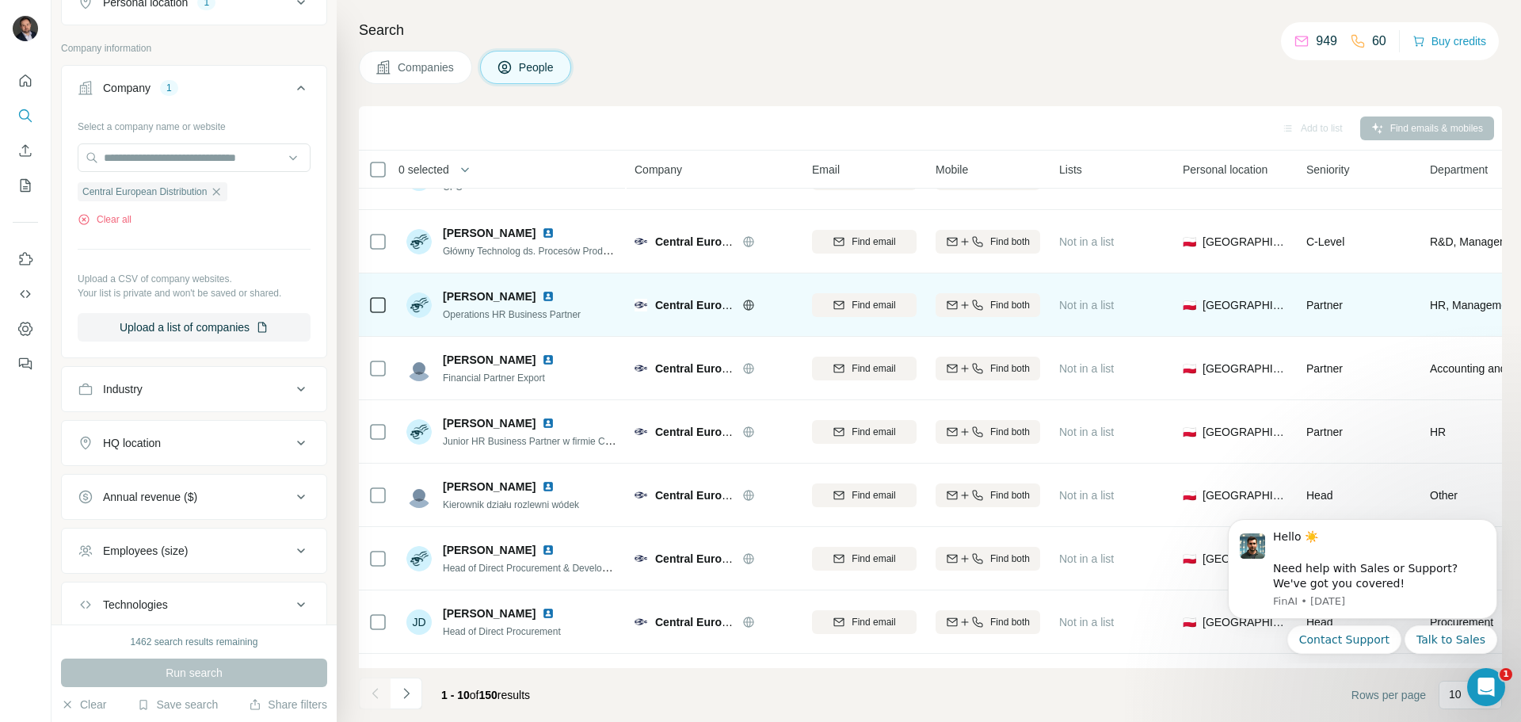
scroll to position [79, 0]
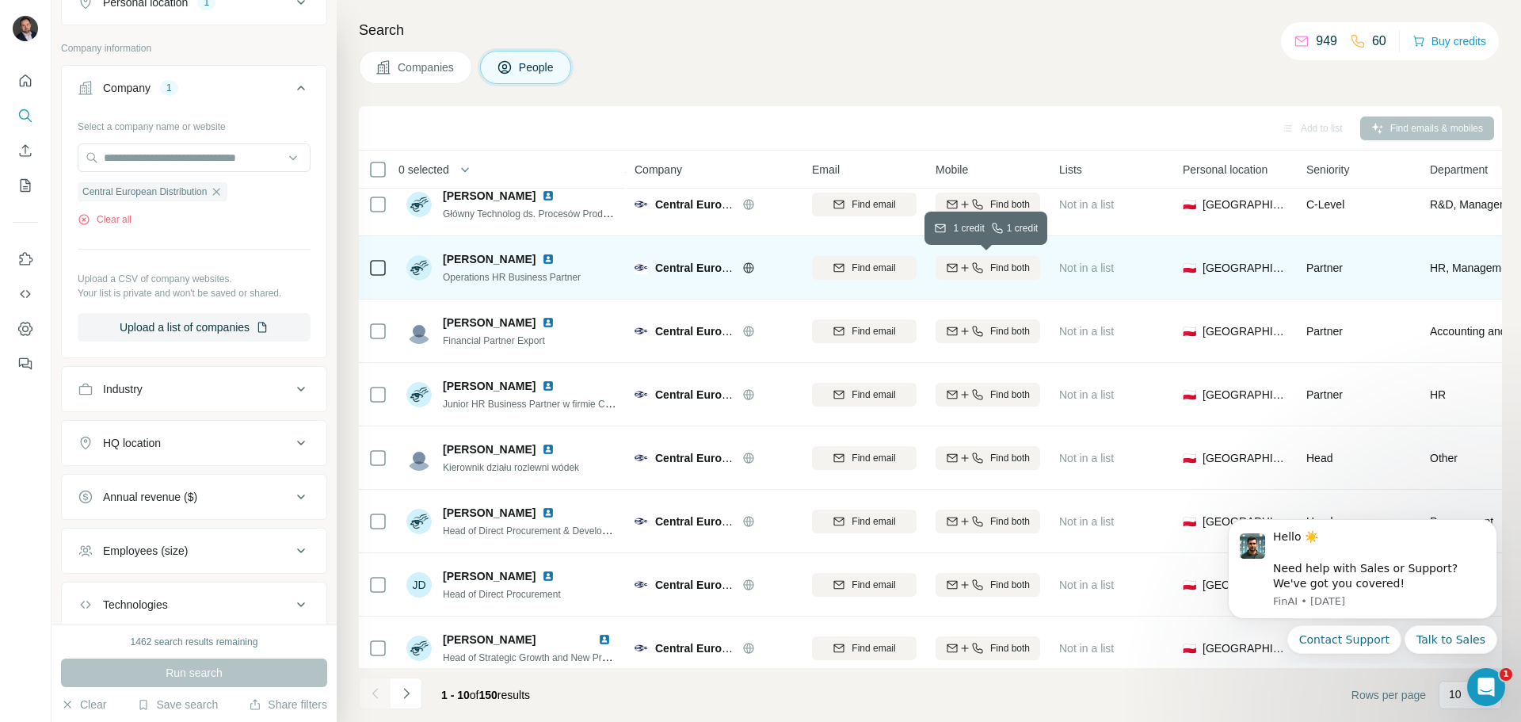
click at [977, 268] on icon "button" at bounding box center [977, 267] width 10 height 10
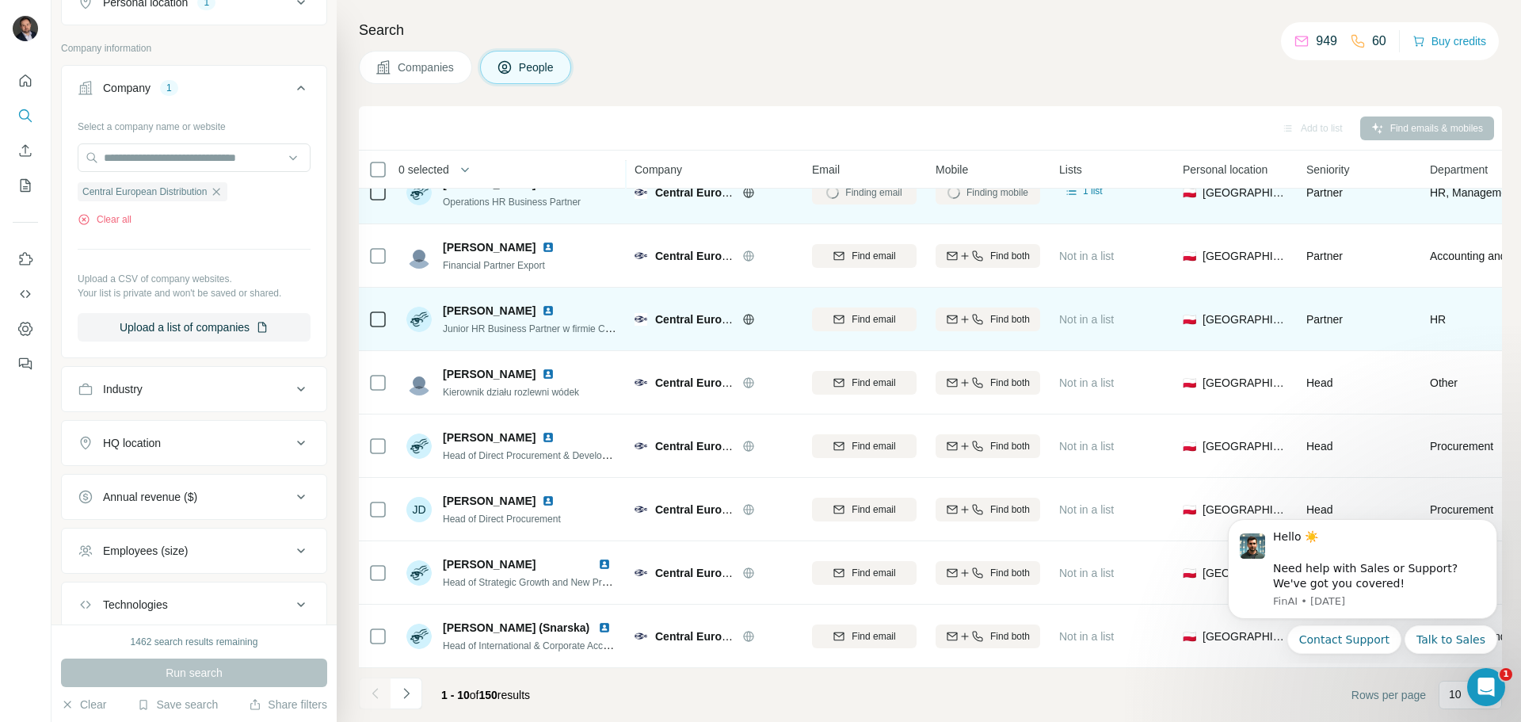
scroll to position [162, 0]
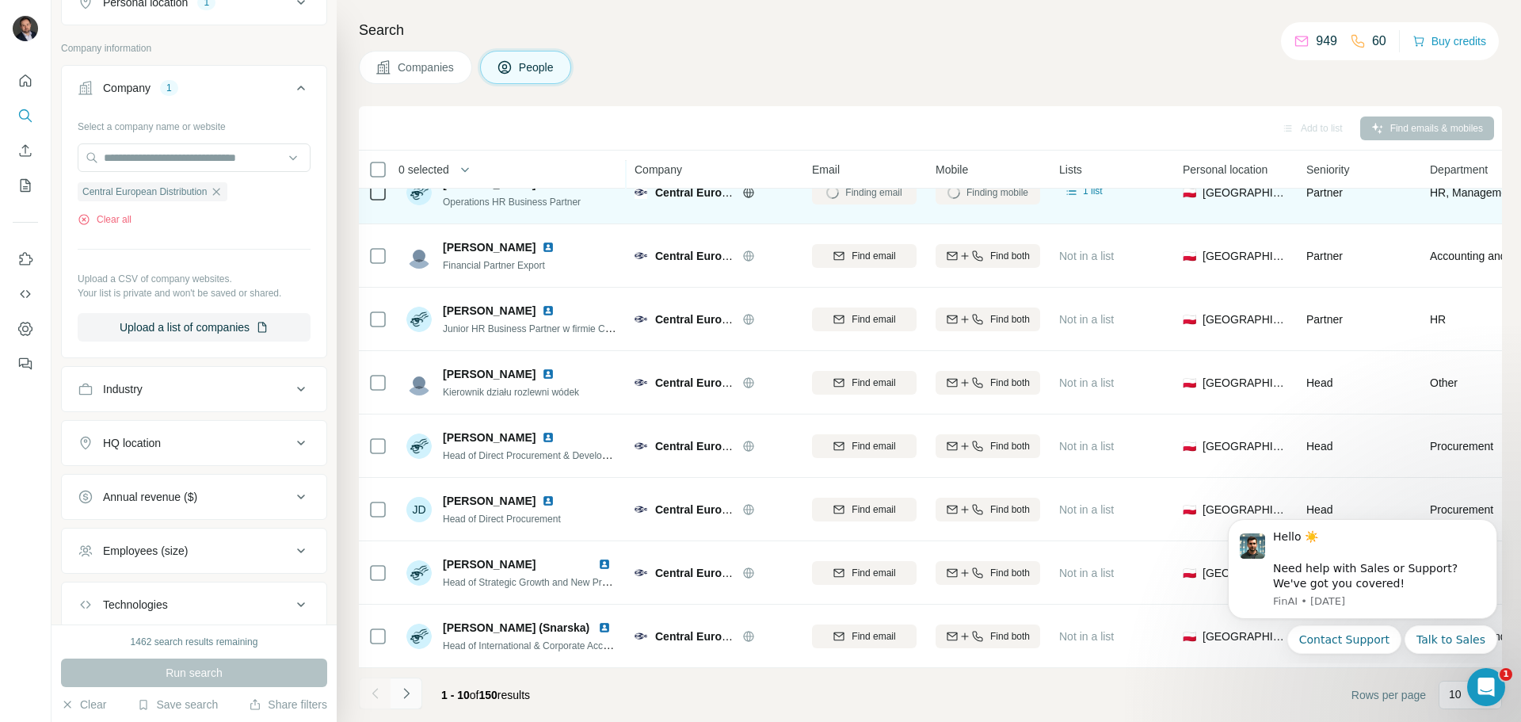
click at [403, 695] on icon "Navigate to next page" at bounding box center [406, 693] width 16 height 16
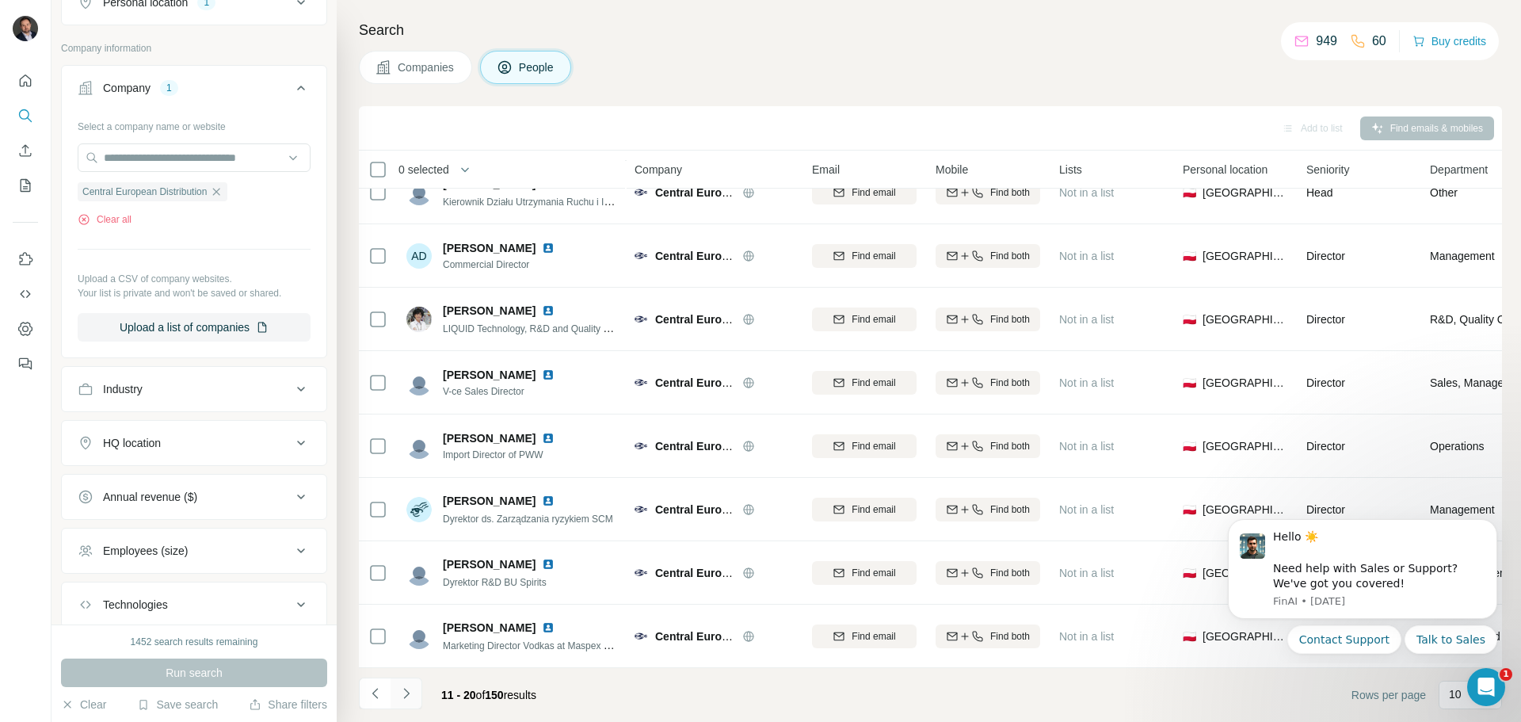
click at [403, 695] on icon "Navigate to next page" at bounding box center [406, 693] width 16 height 16
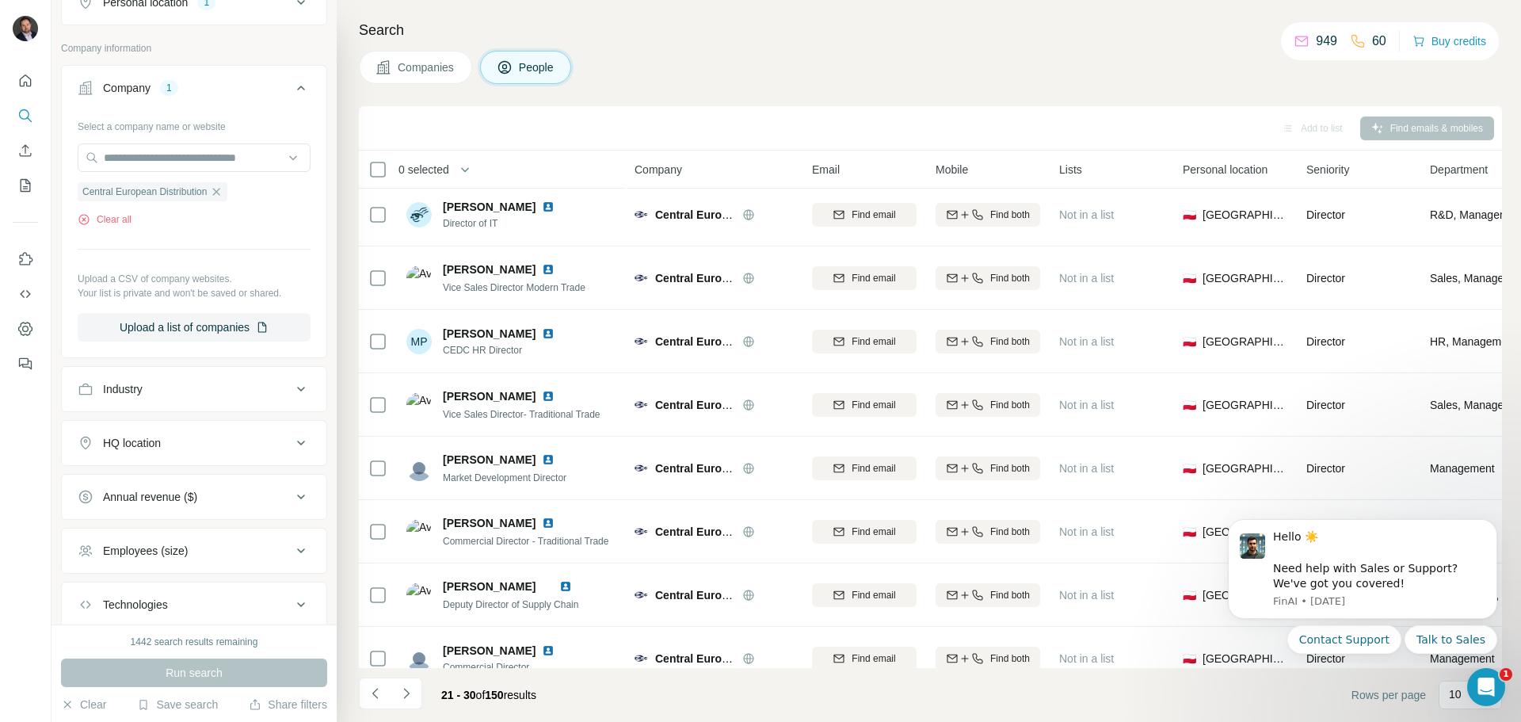
scroll to position [0, 0]
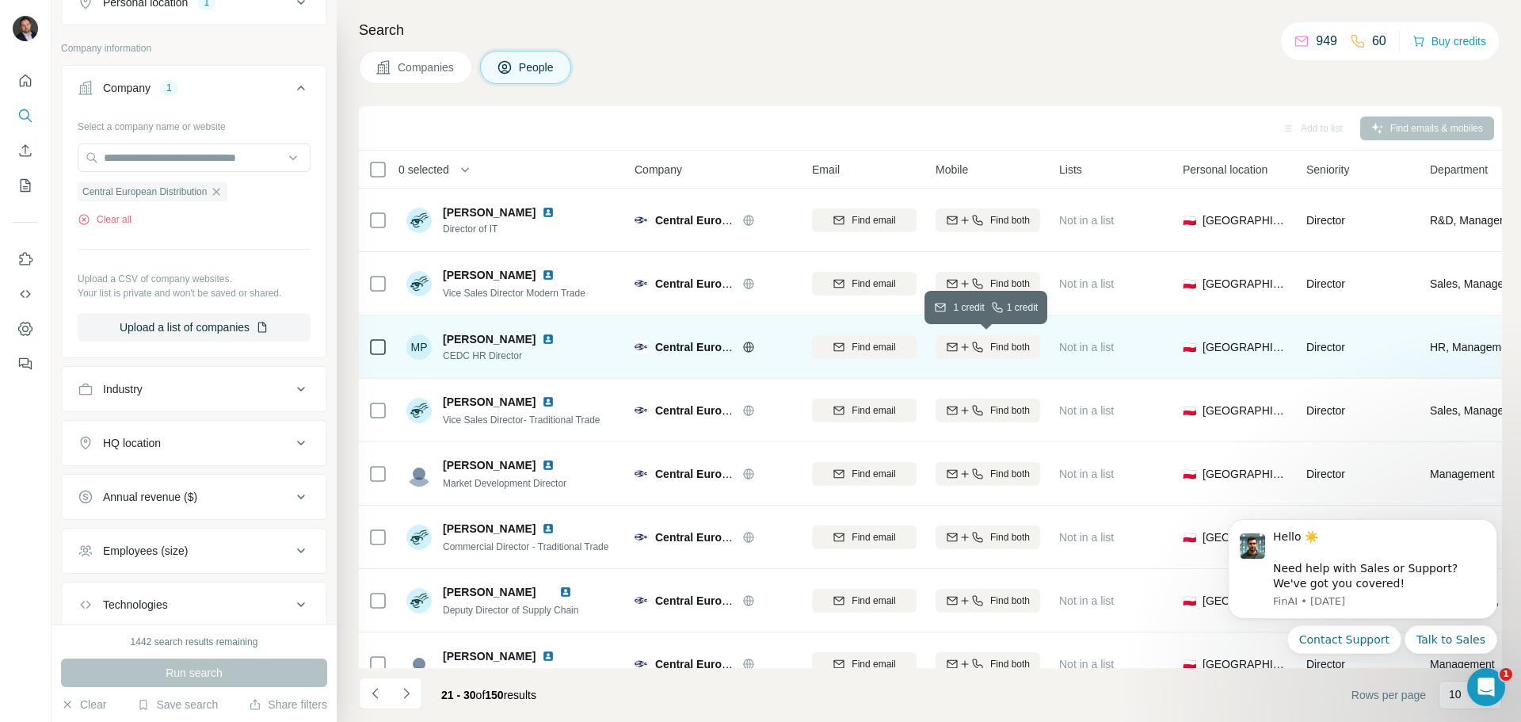
click at [971, 347] on icon "button" at bounding box center [977, 347] width 13 height 13
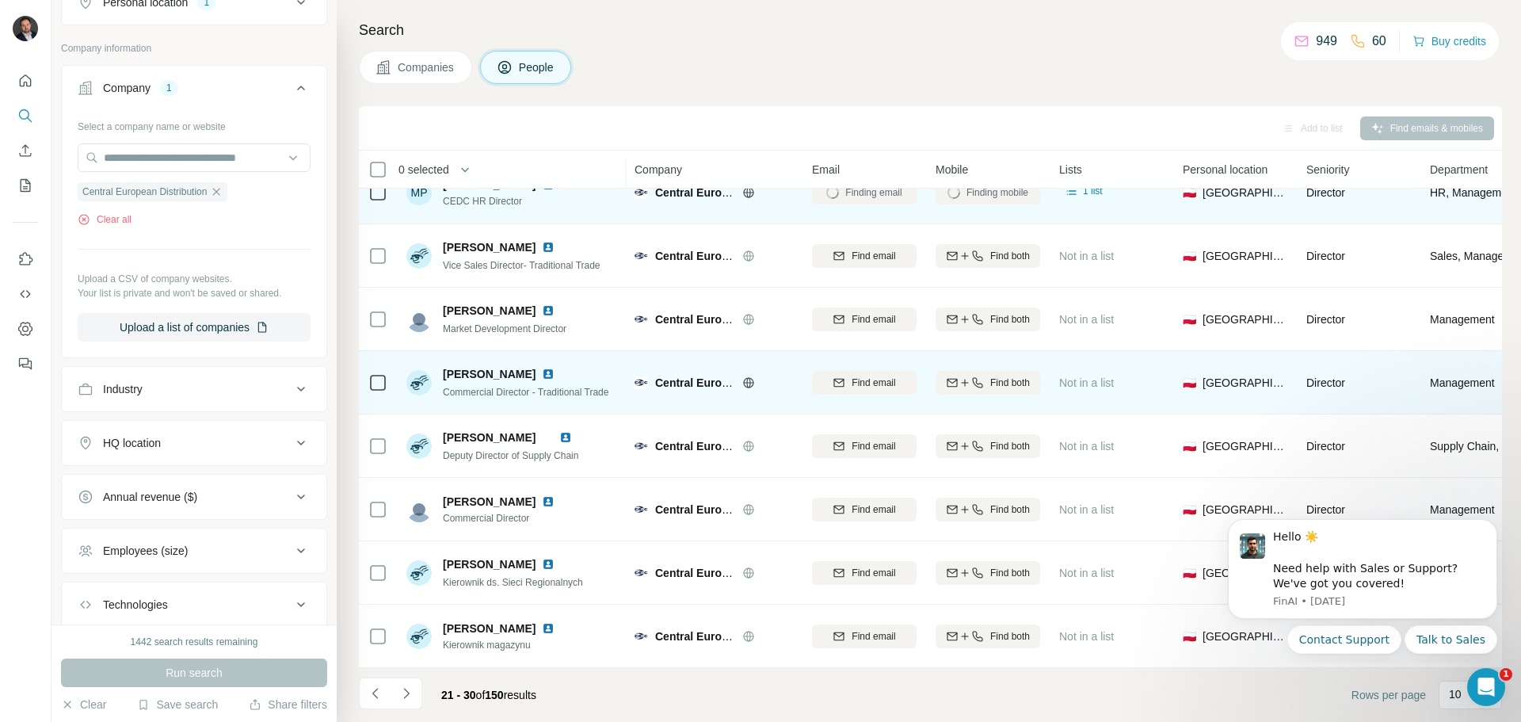
scroll to position [162, 0]
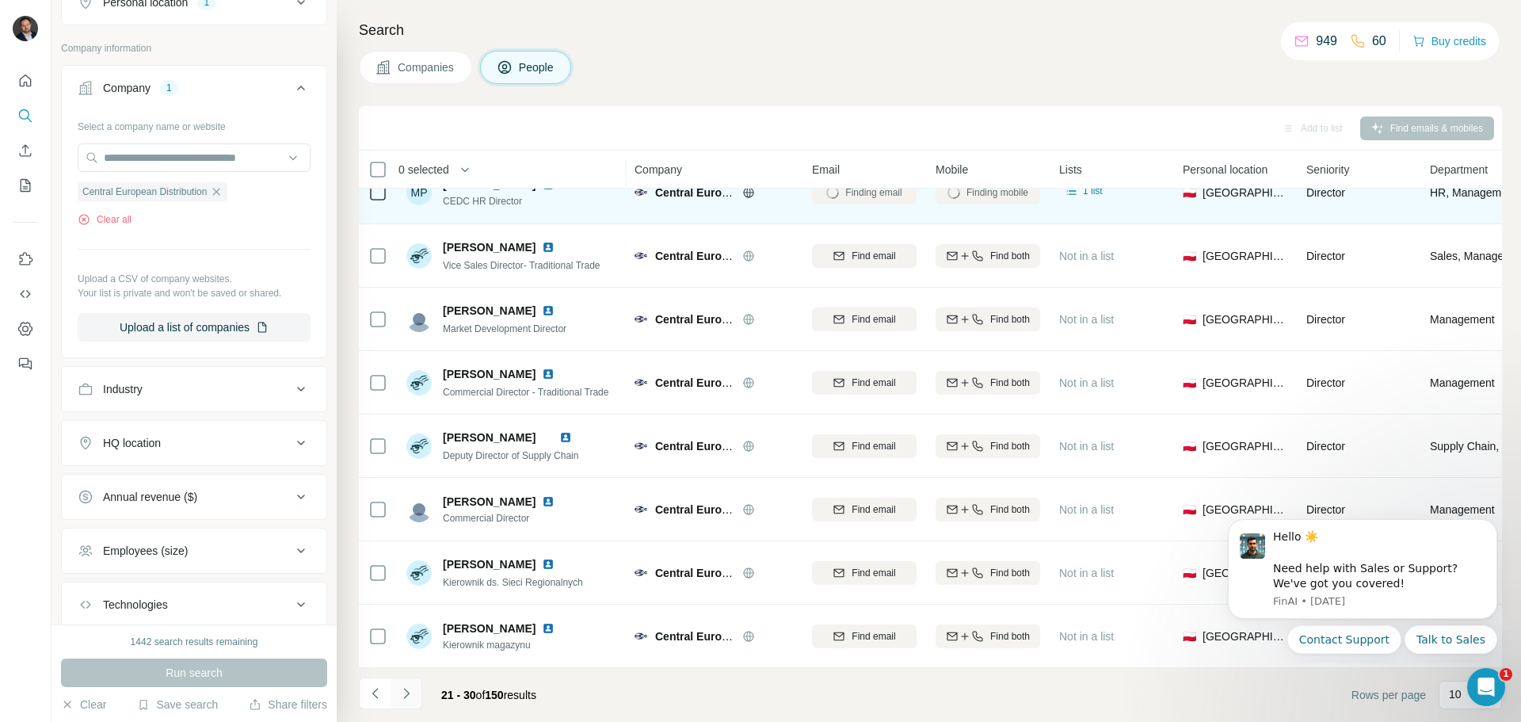
click at [392, 690] on button "Navigate to next page" at bounding box center [406, 693] width 32 height 32
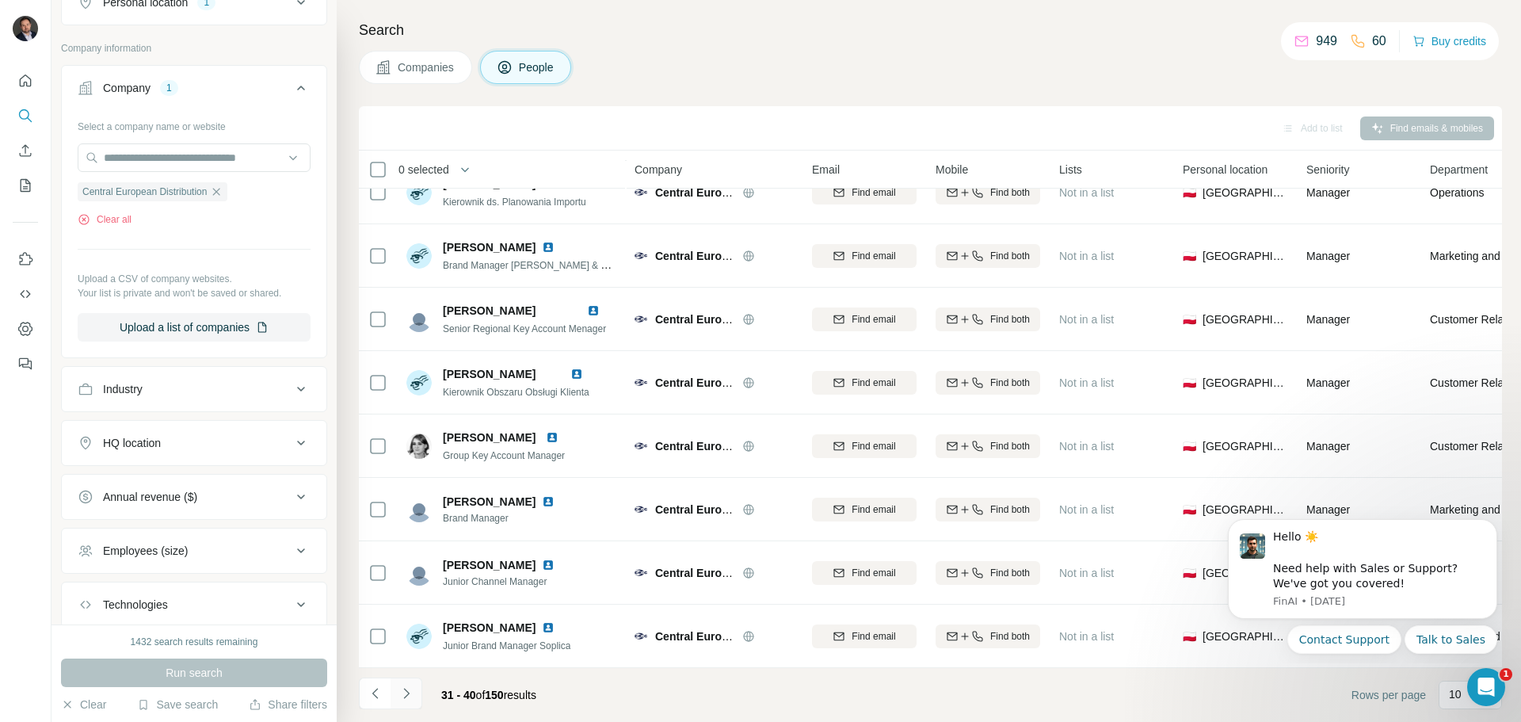
click at [403, 688] on icon "Navigate to next page" at bounding box center [406, 693] width 16 height 16
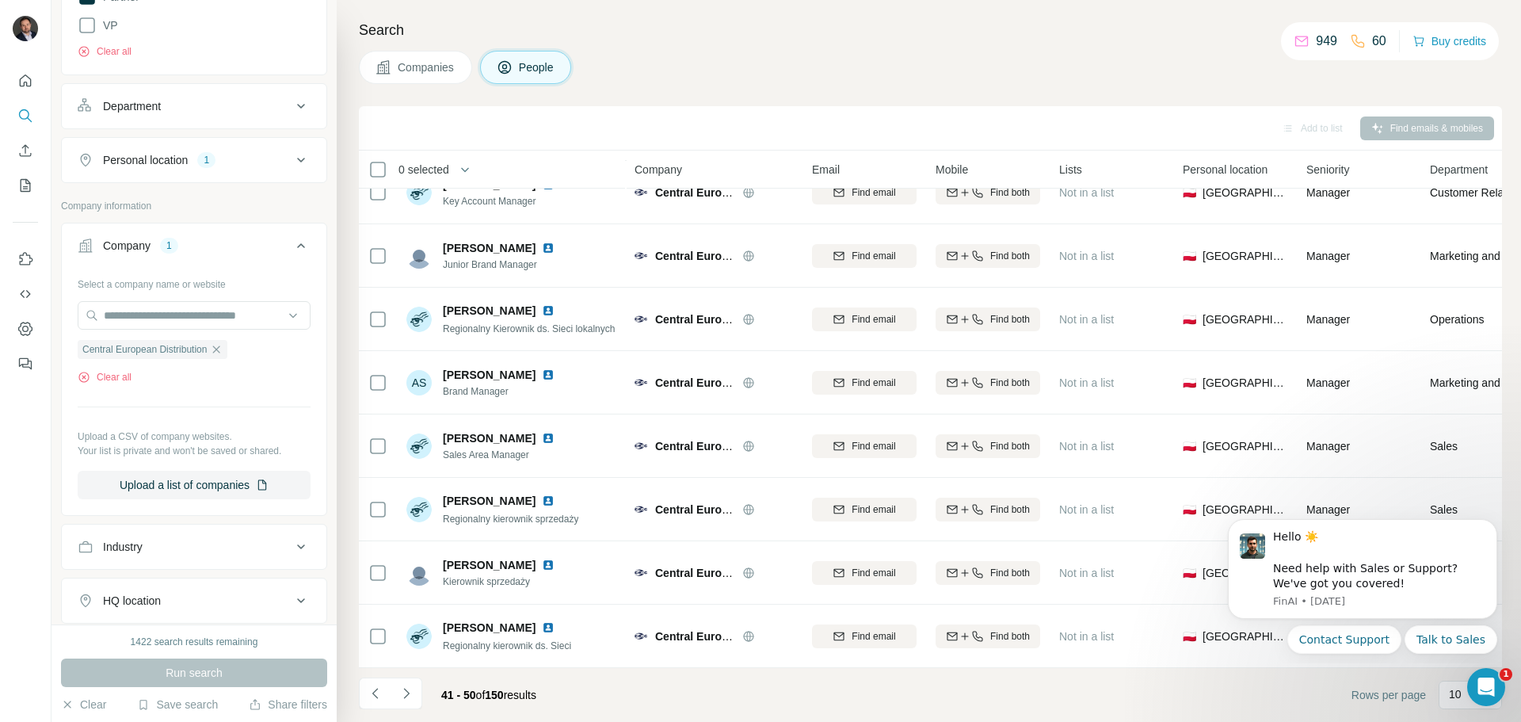
scroll to position [475, 0]
click at [216, 349] on div "Central European Distribution" at bounding box center [153, 350] width 150 height 19
click at [146, 314] on input "text" at bounding box center [194, 316] width 233 height 29
click at [206, 389] on div "Select a company name or website Central European Distribution Clear all Upload…" at bounding box center [194, 386] width 233 height 228
click at [219, 353] on icon "button" at bounding box center [216, 350] width 13 height 13
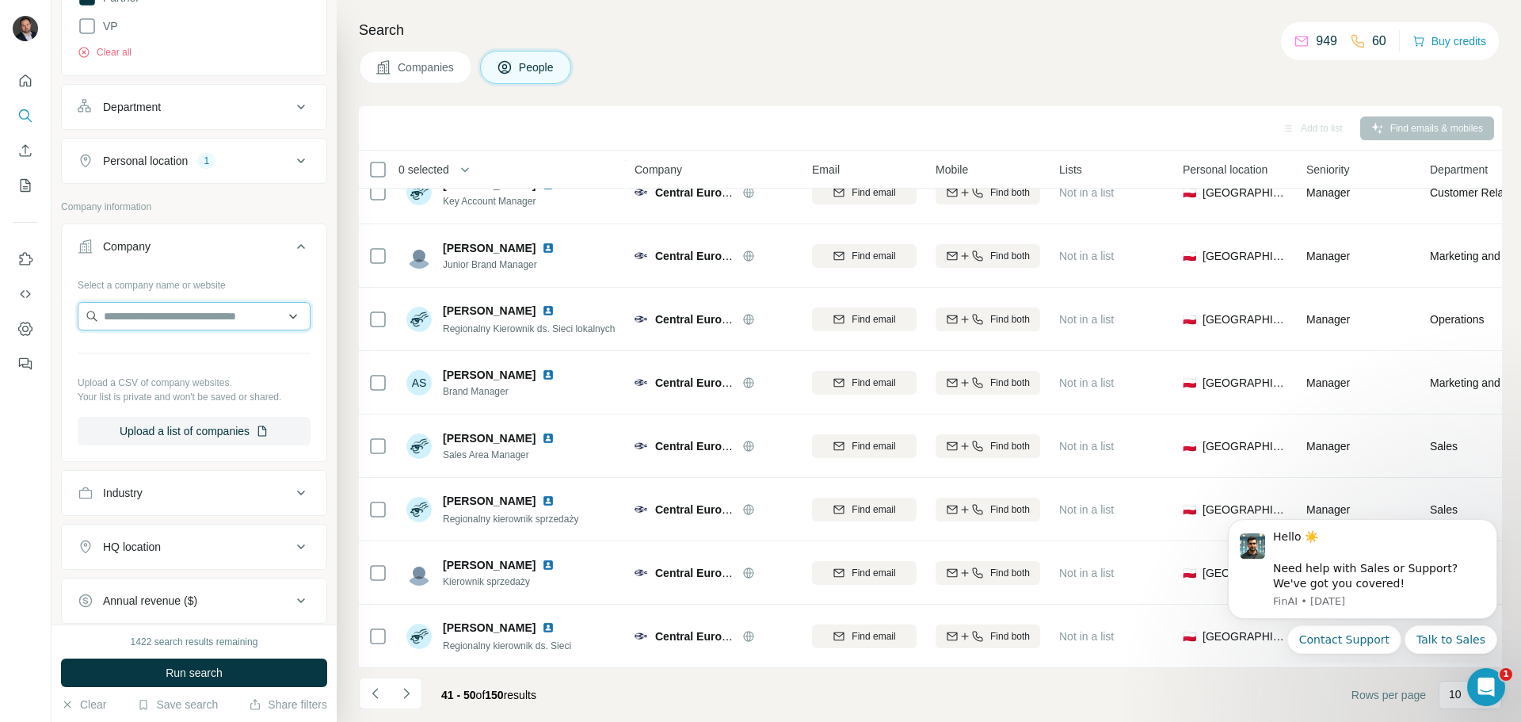
click at [171, 318] on input "text" at bounding box center [194, 316] width 233 height 29
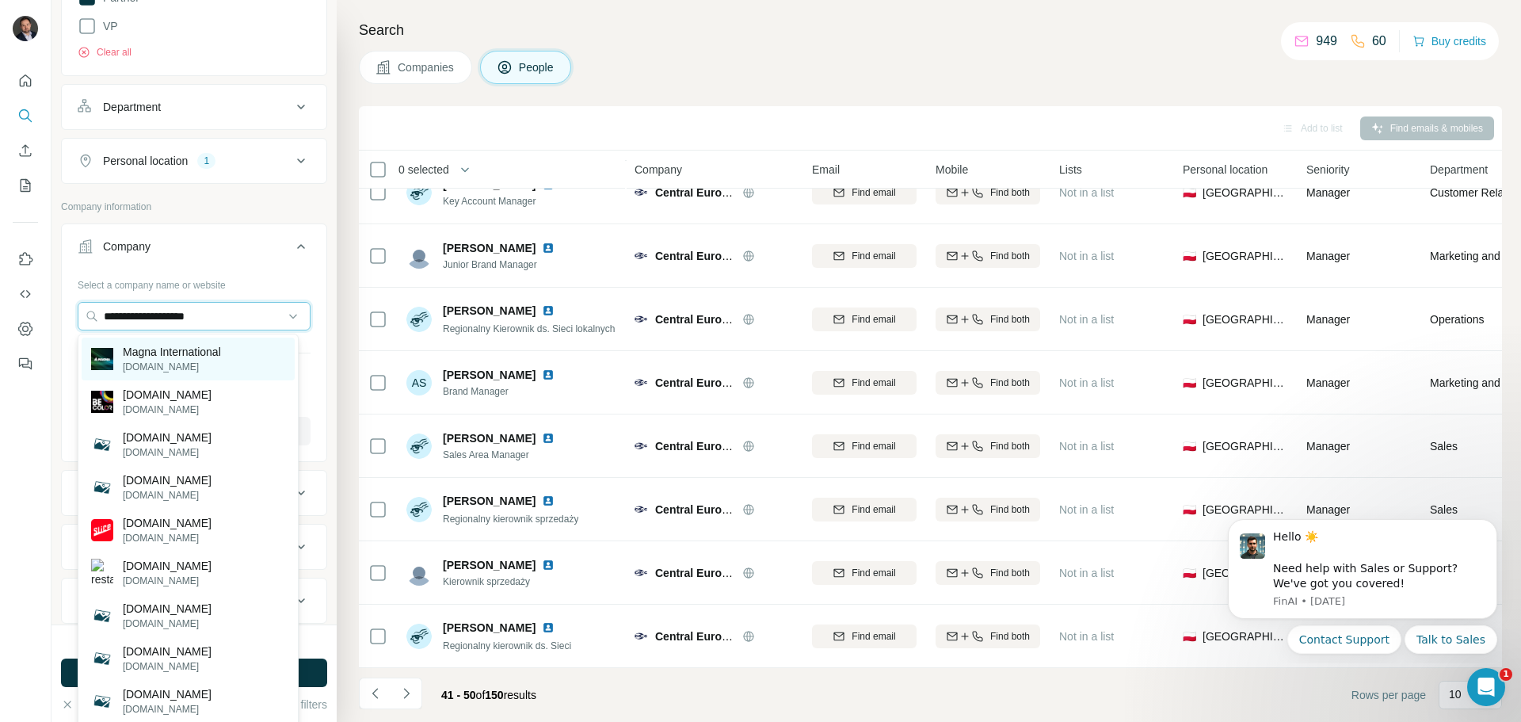
type input "**********"
click at [196, 356] on p "Magna International" at bounding box center [172, 352] width 98 height 16
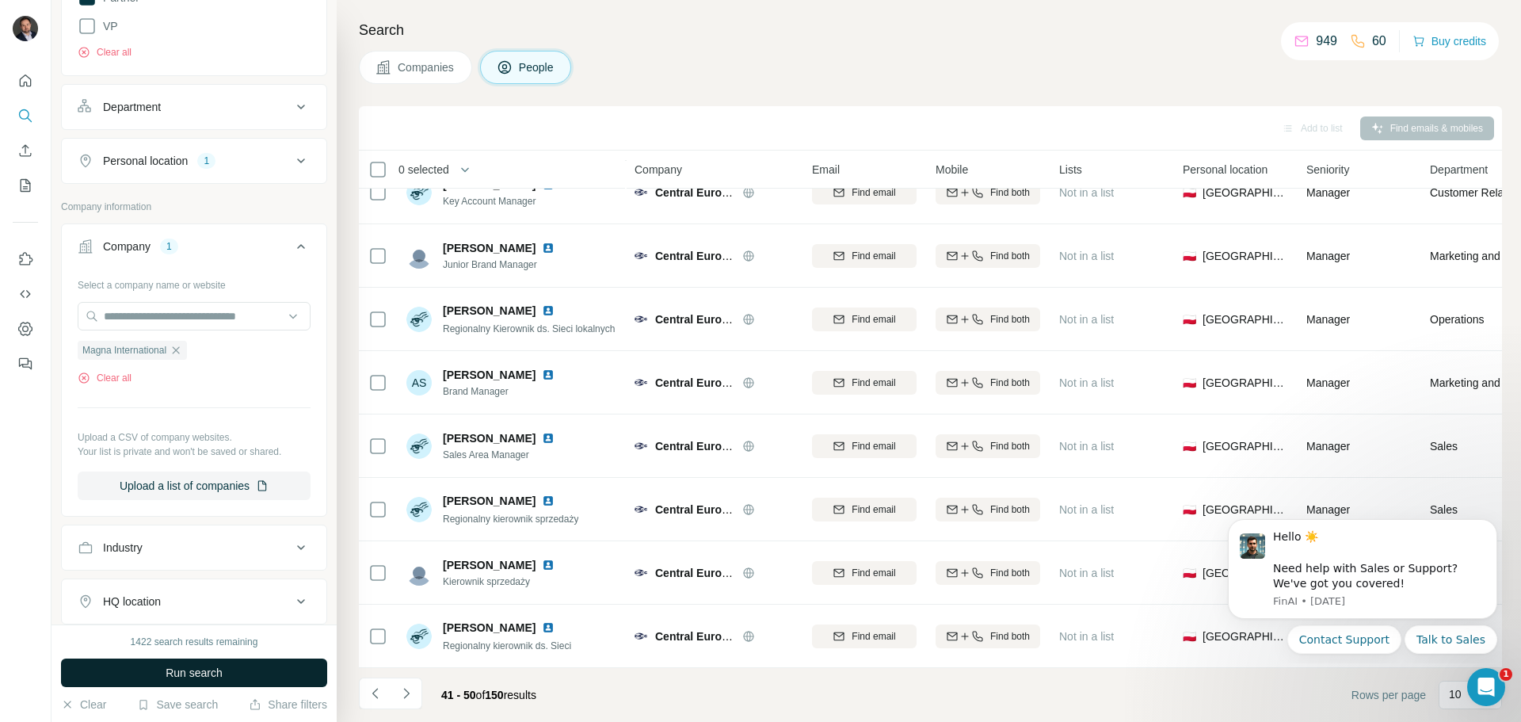
click at [211, 673] on span "Run search" at bounding box center [194, 673] width 57 height 16
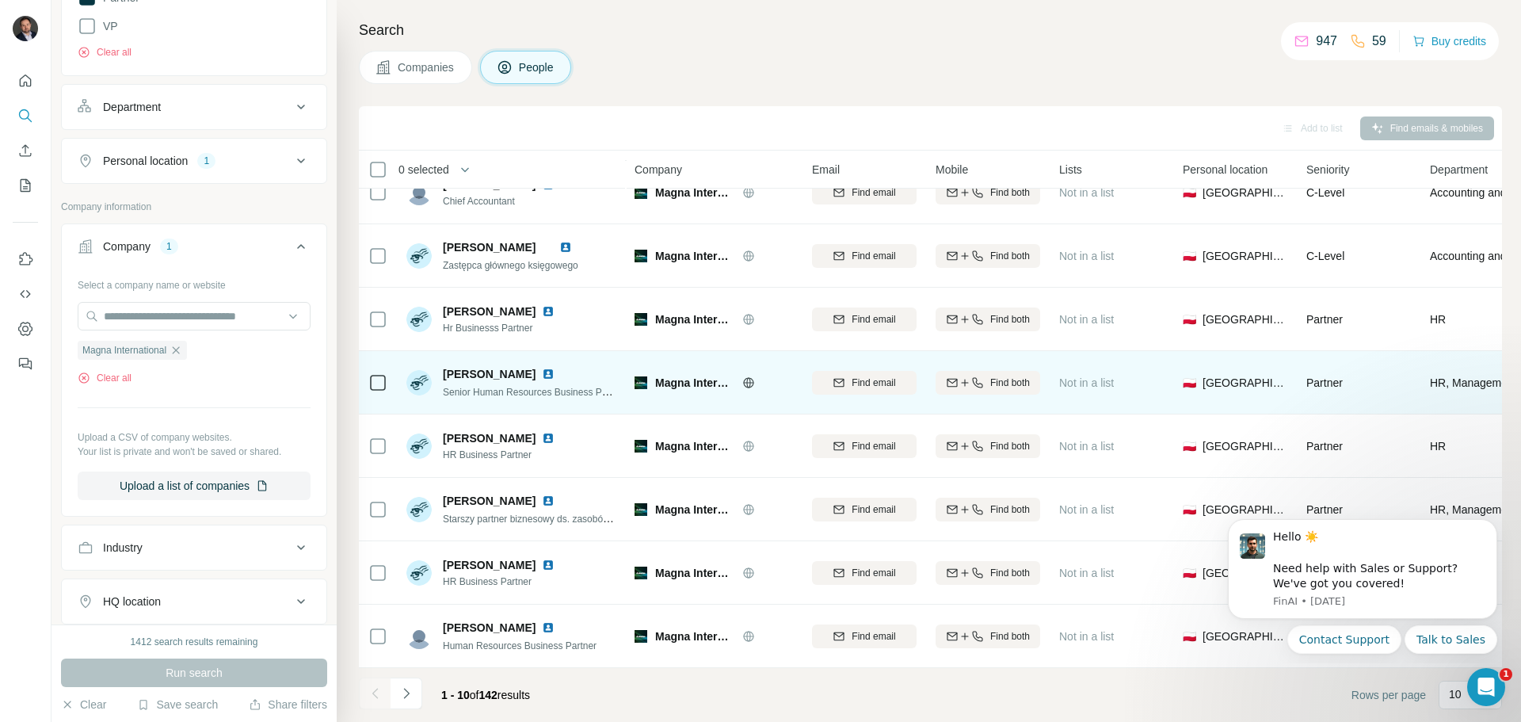
scroll to position [162, 0]
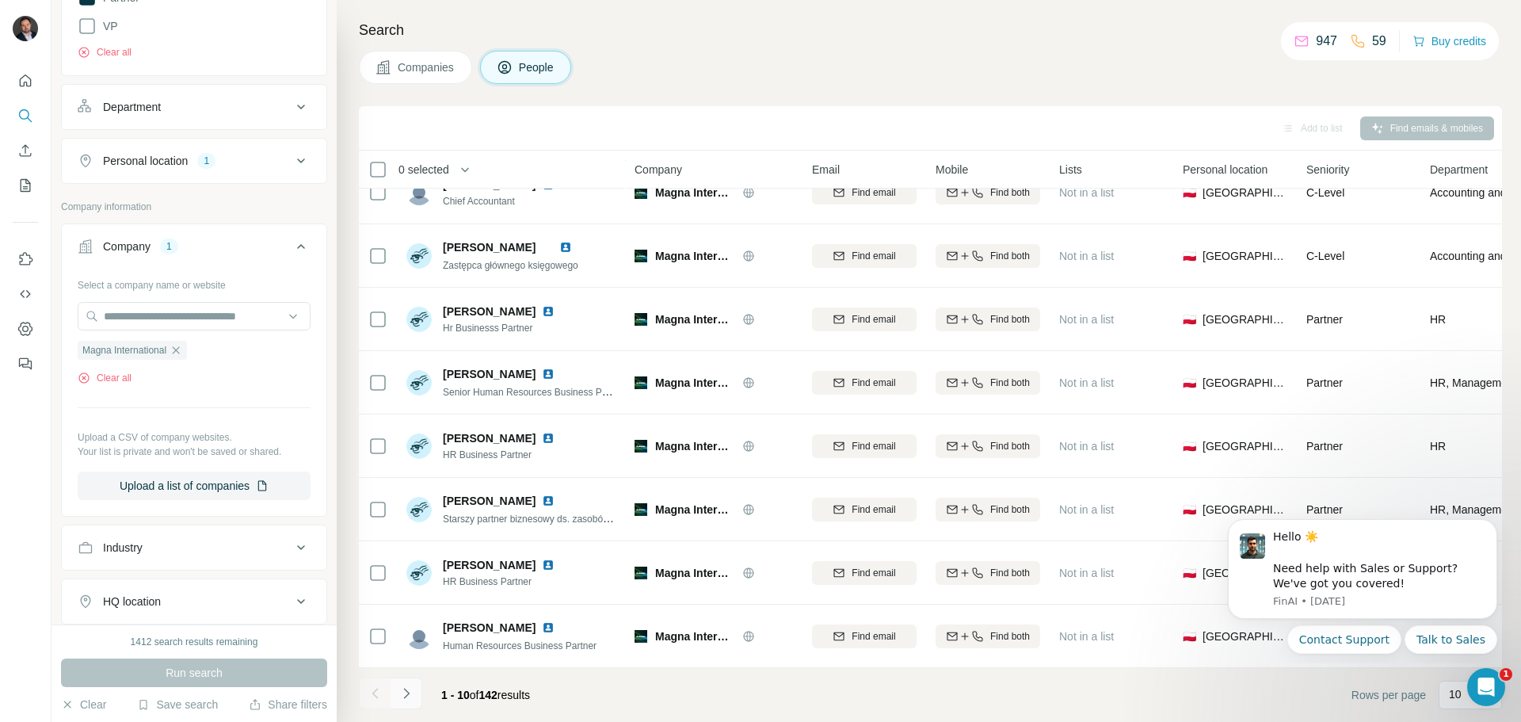
click at [413, 694] on icon "Navigate to next page" at bounding box center [406, 693] width 16 height 16
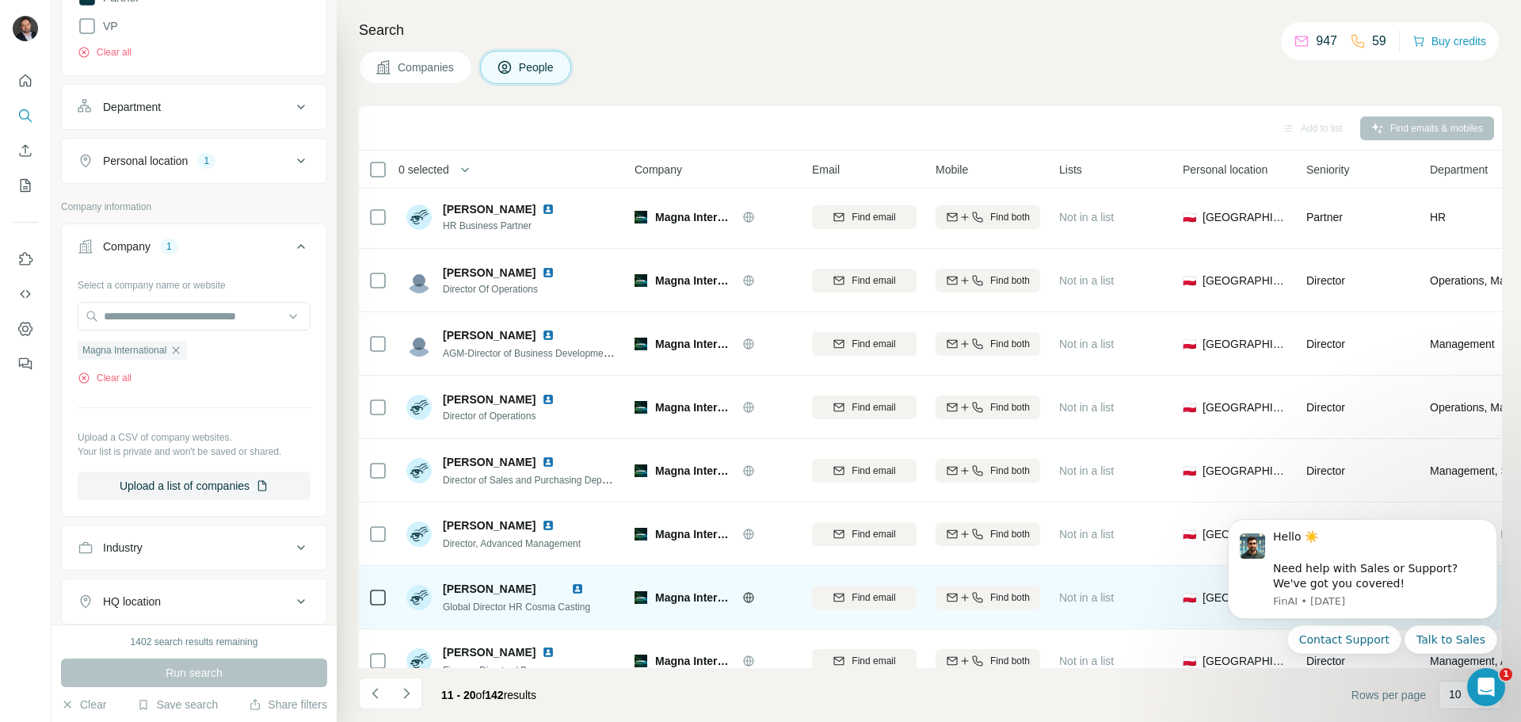
scroll to position [0, 0]
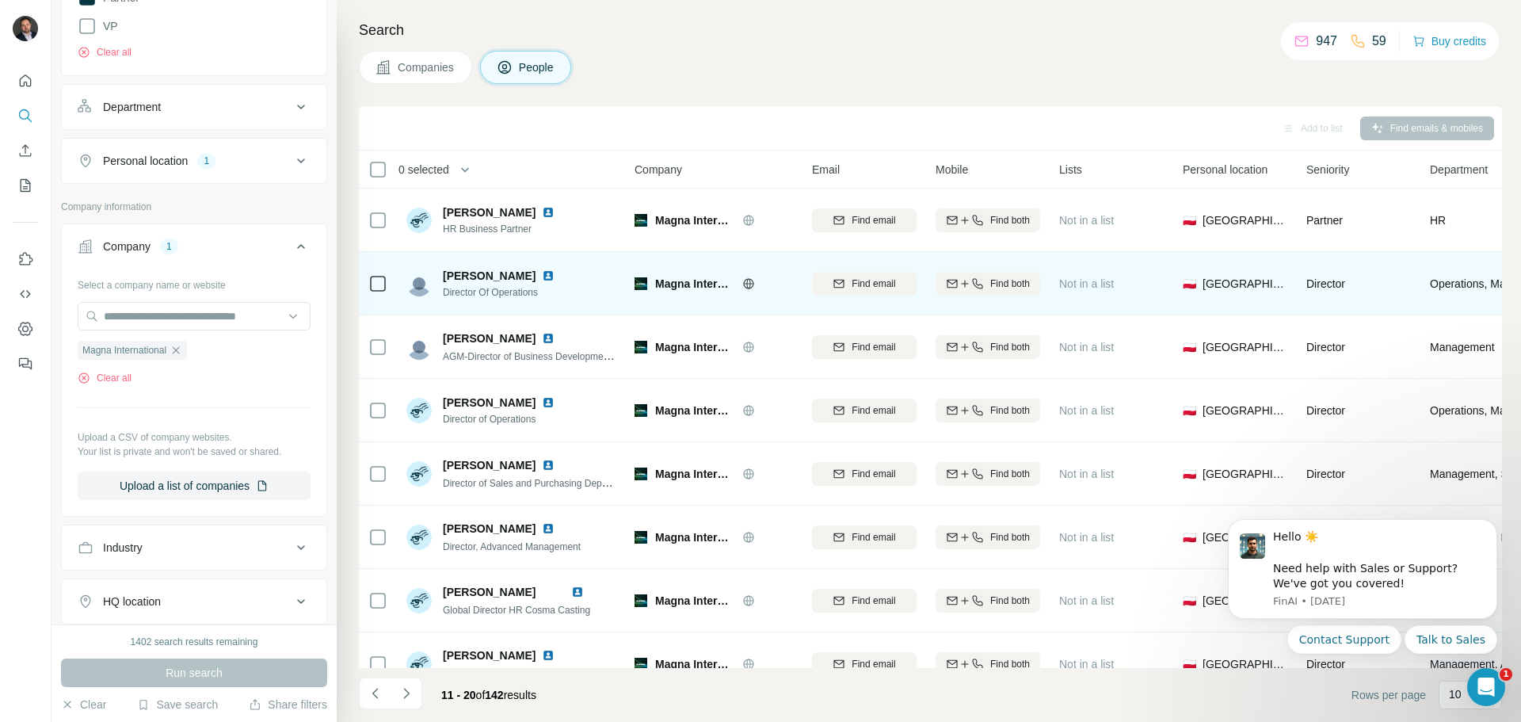
click at [554, 276] on img at bounding box center [548, 275] width 13 height 13
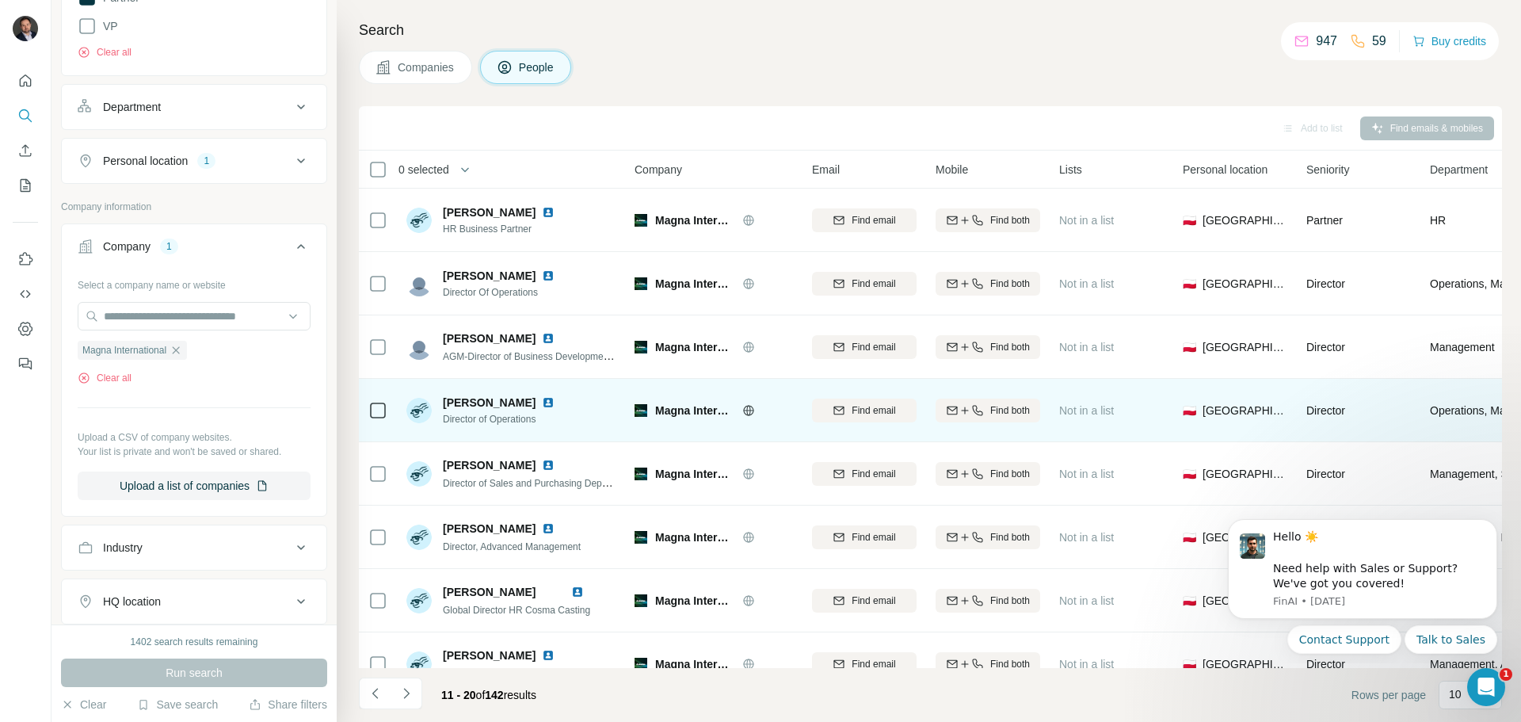
click at [542, 403] on img at bounding box center [548, 402] width 13 height 13
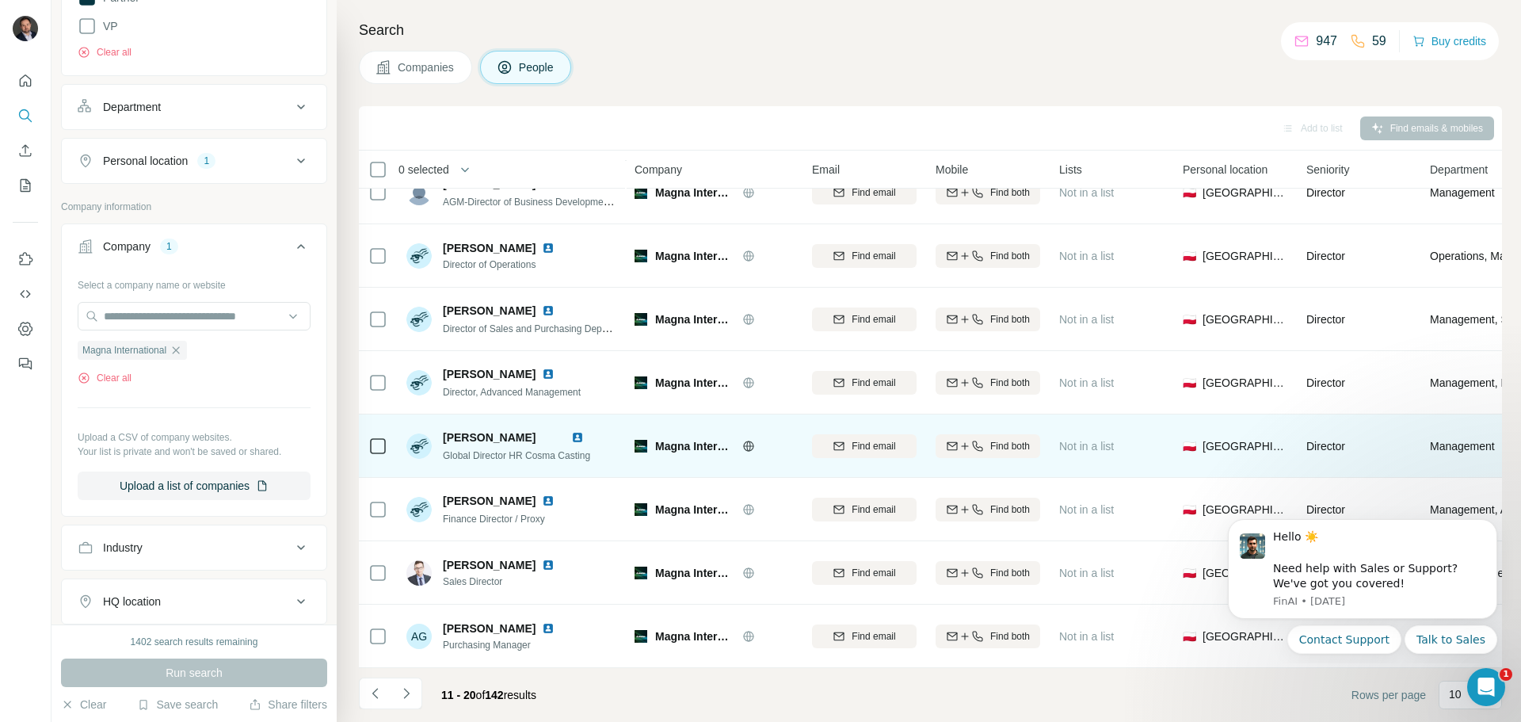
scroll to position [83, 0]
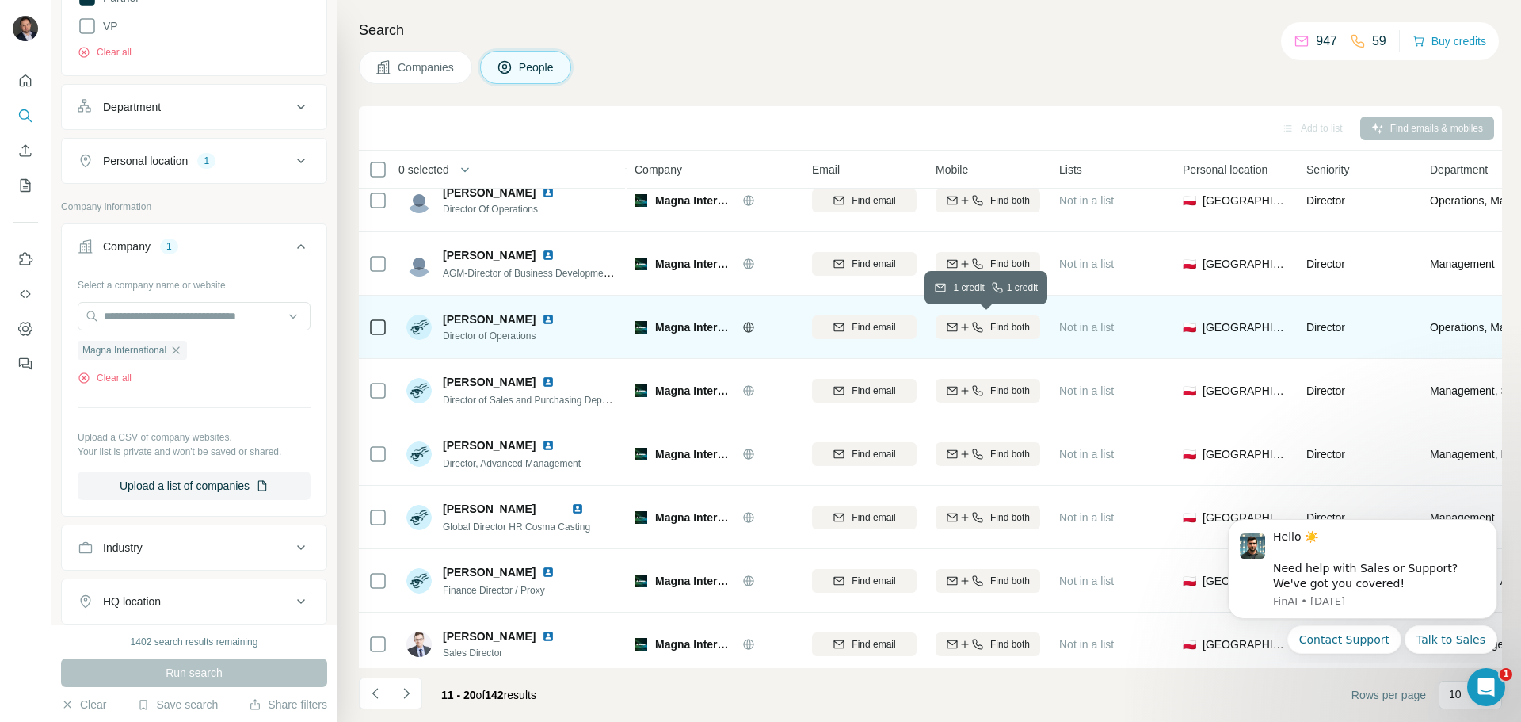
click at [973, 323] on icon "button" at bounding box center [977, 327] width 13 height 13
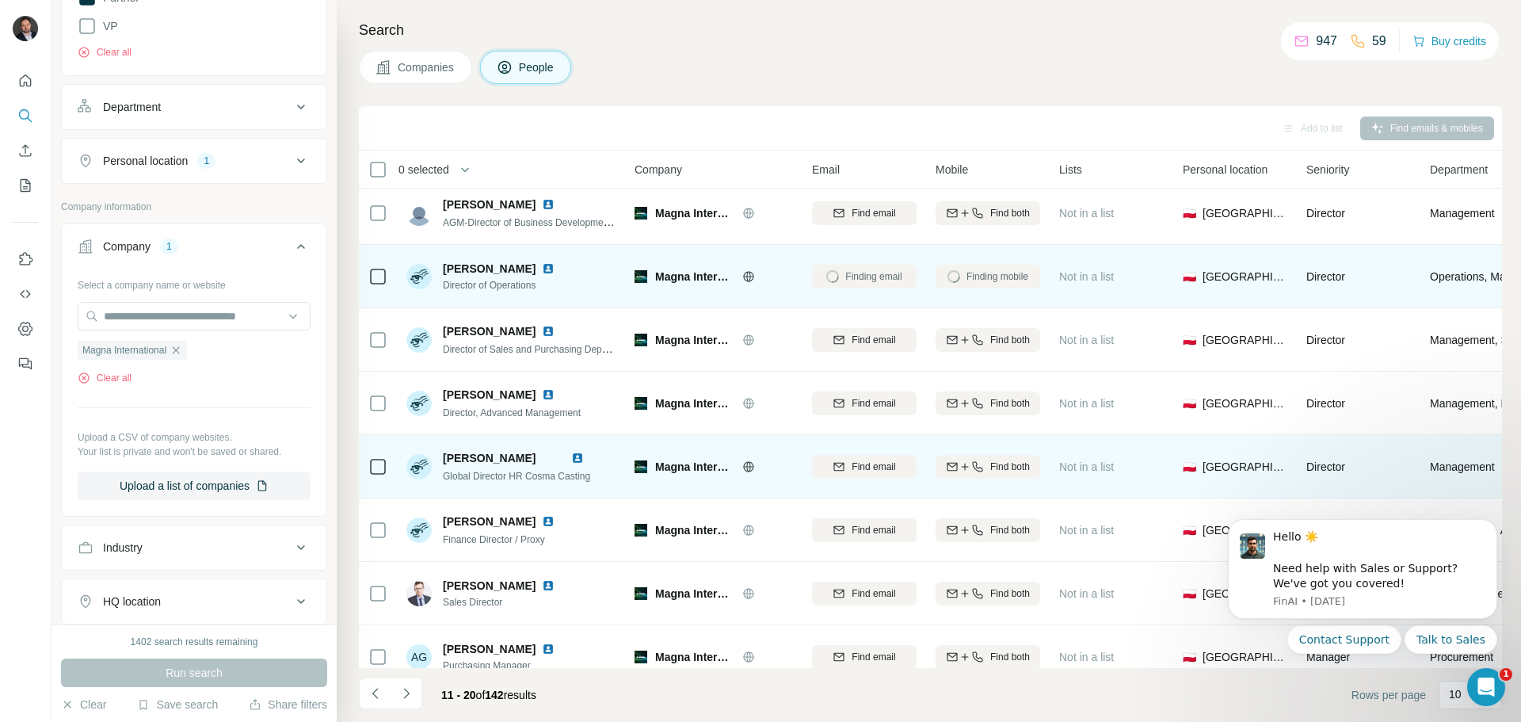
scroll to position [162, 0]
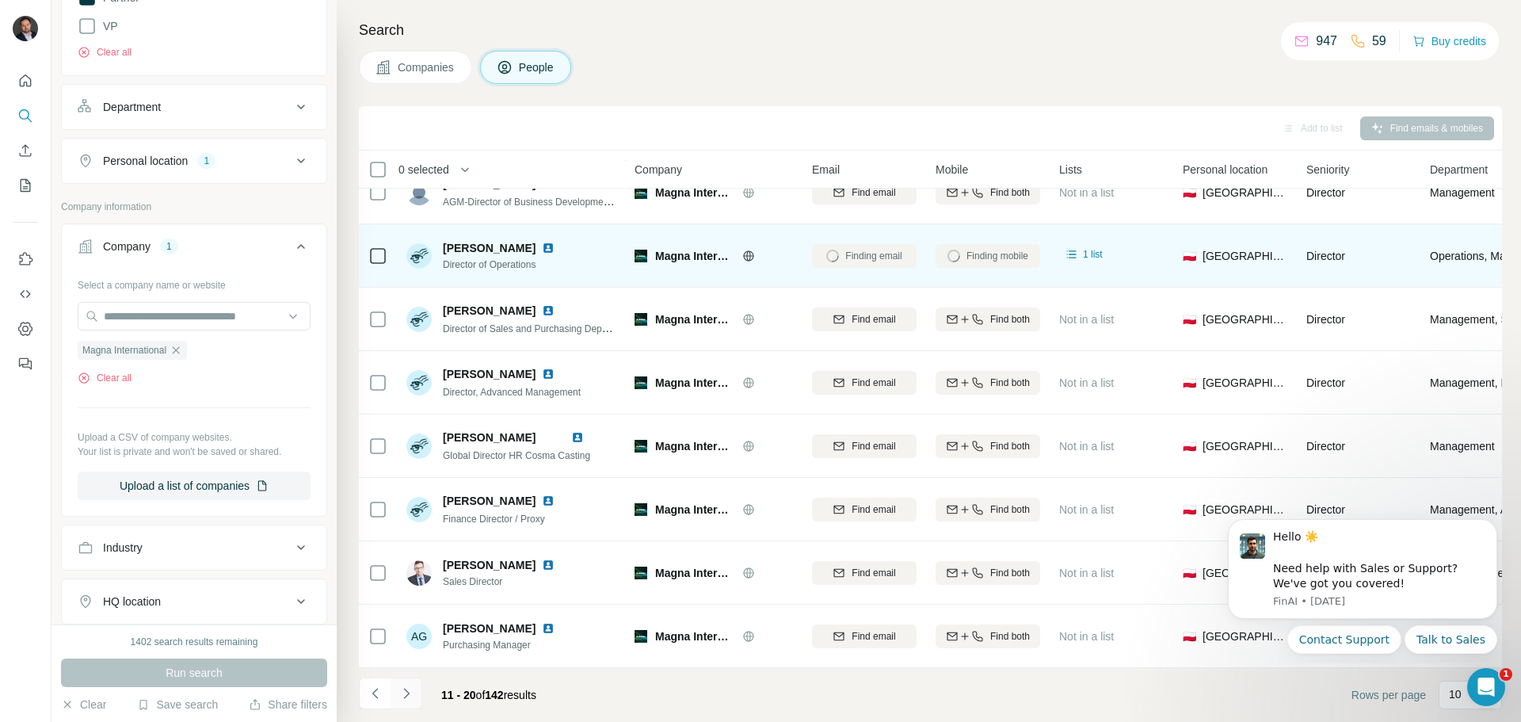
click at [410, 694] on icon "Navigate to next page" at bounding box center [406, 693] width 16 height 16
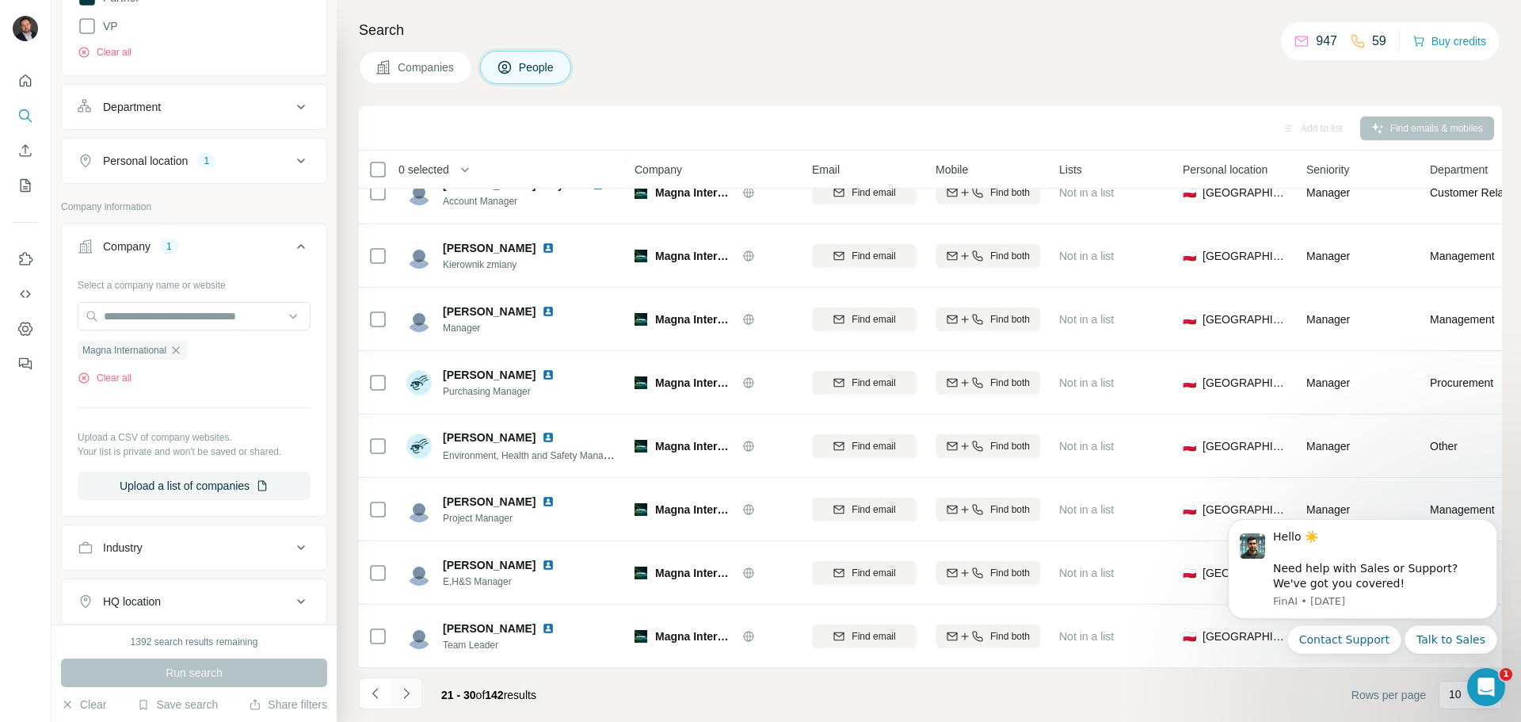
click at [410, 695] on icon "Navigate to next page" at bounding box center [406, 693] width 16 height 16
click at [409, 687] on icon "Navigate to next page" at bounding box center [406, 693] width 16 height 16
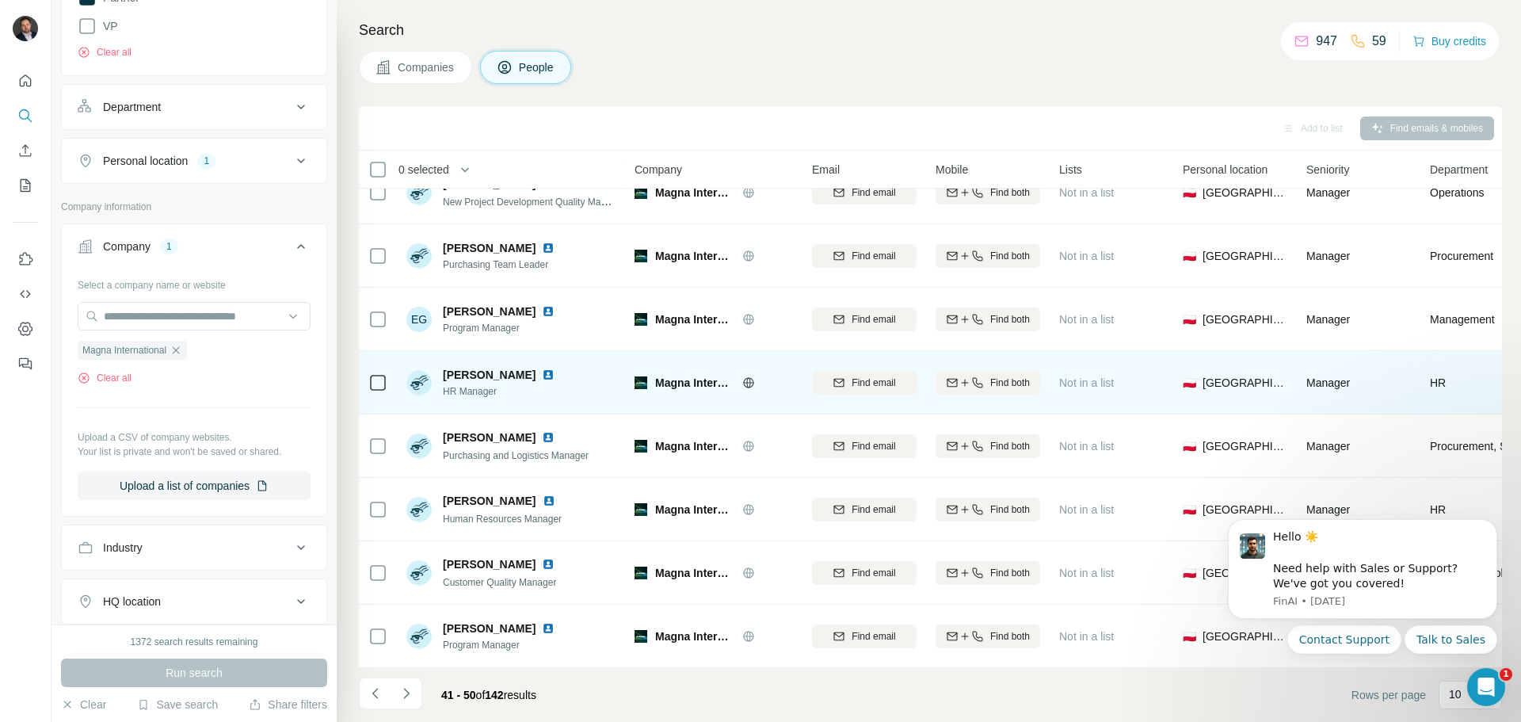
click at [542, 368] on img at bounding box center [548, 374] width 13 height 13
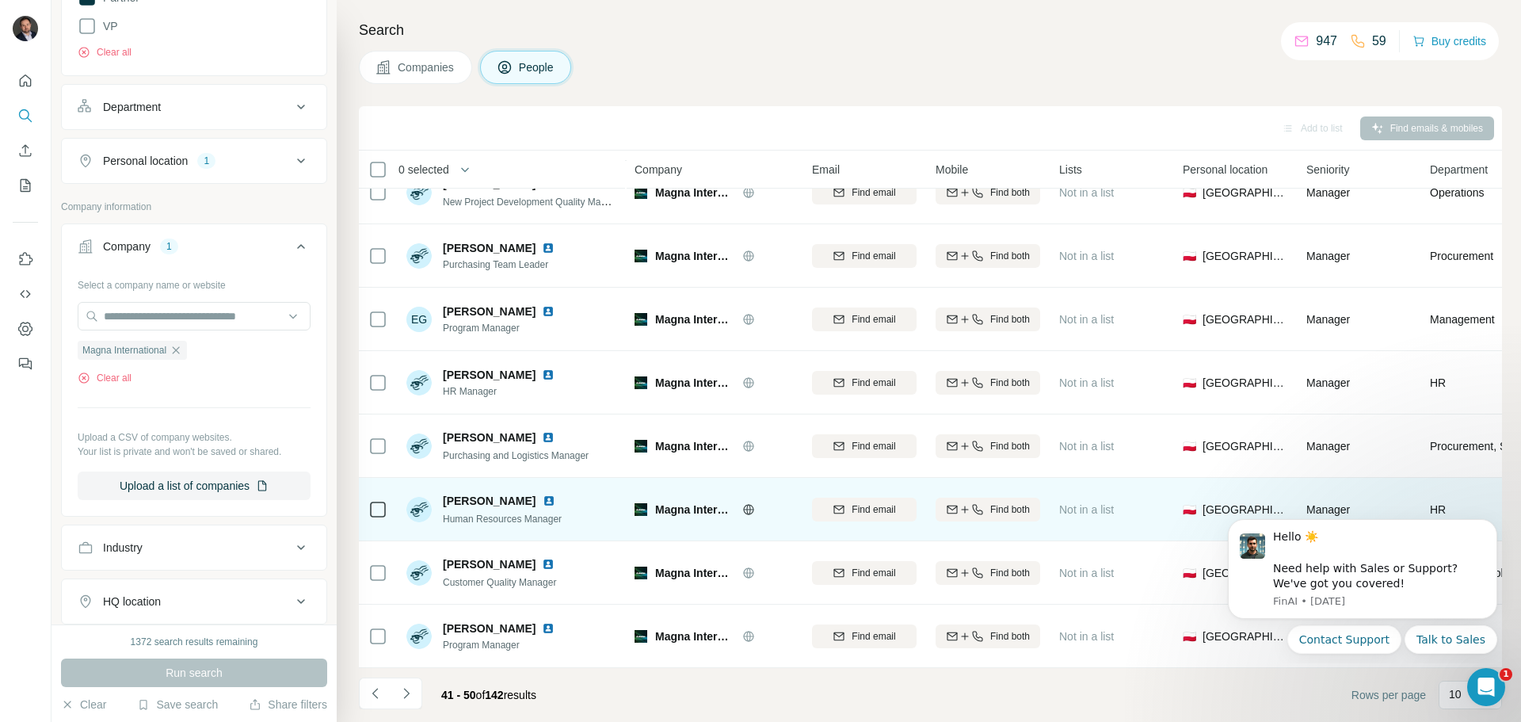
click at [555, 494] on img at bounding box center [549, 500] width 13 height 13
click at [1004, 503] on span "Find both" at bounding box center [1010, 509] width 40 height 14
click at [409, 691] on icon "Navigate to next page" at bounding box center [406, 693] width 16 height 16
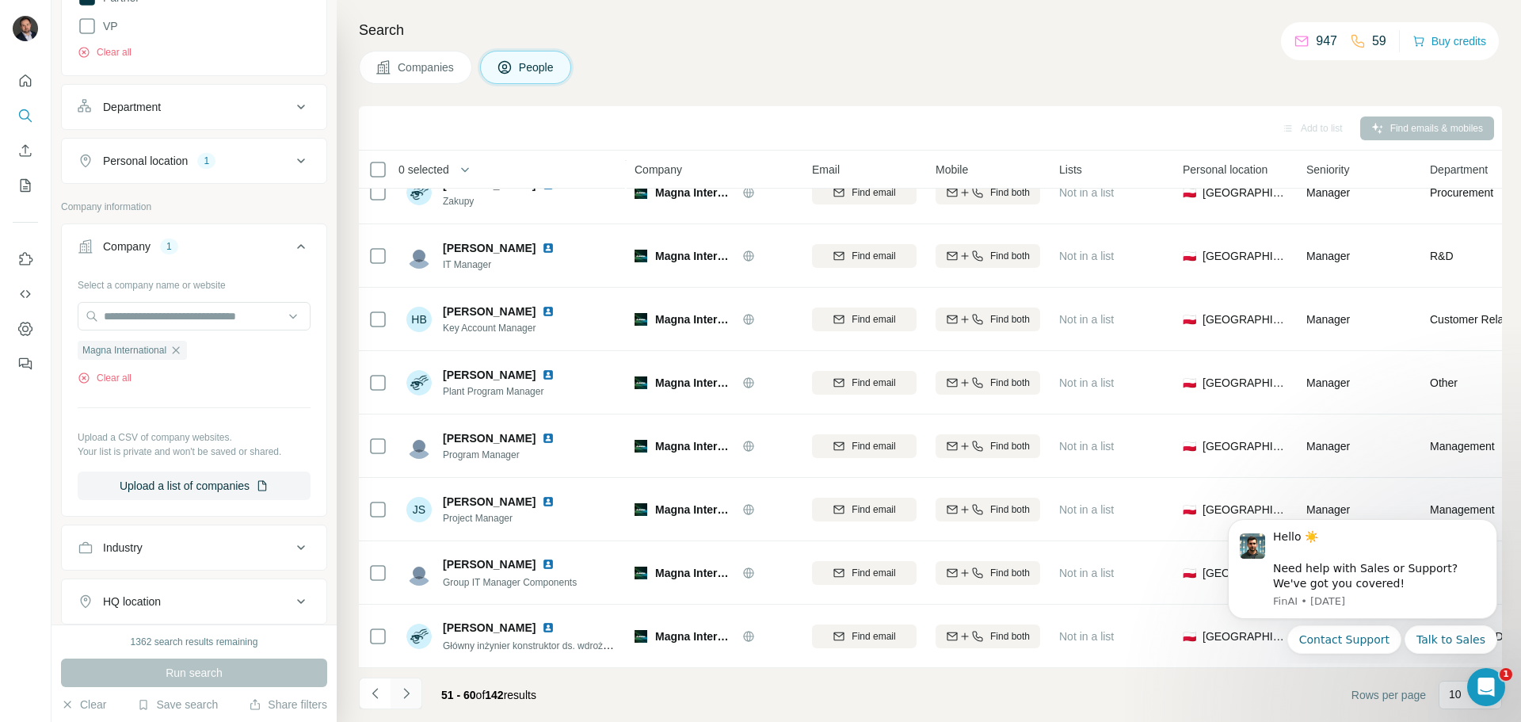
click at [409, 692] on icon "Navigate to next page" at bounding box center [406, 693] width 16 height 16
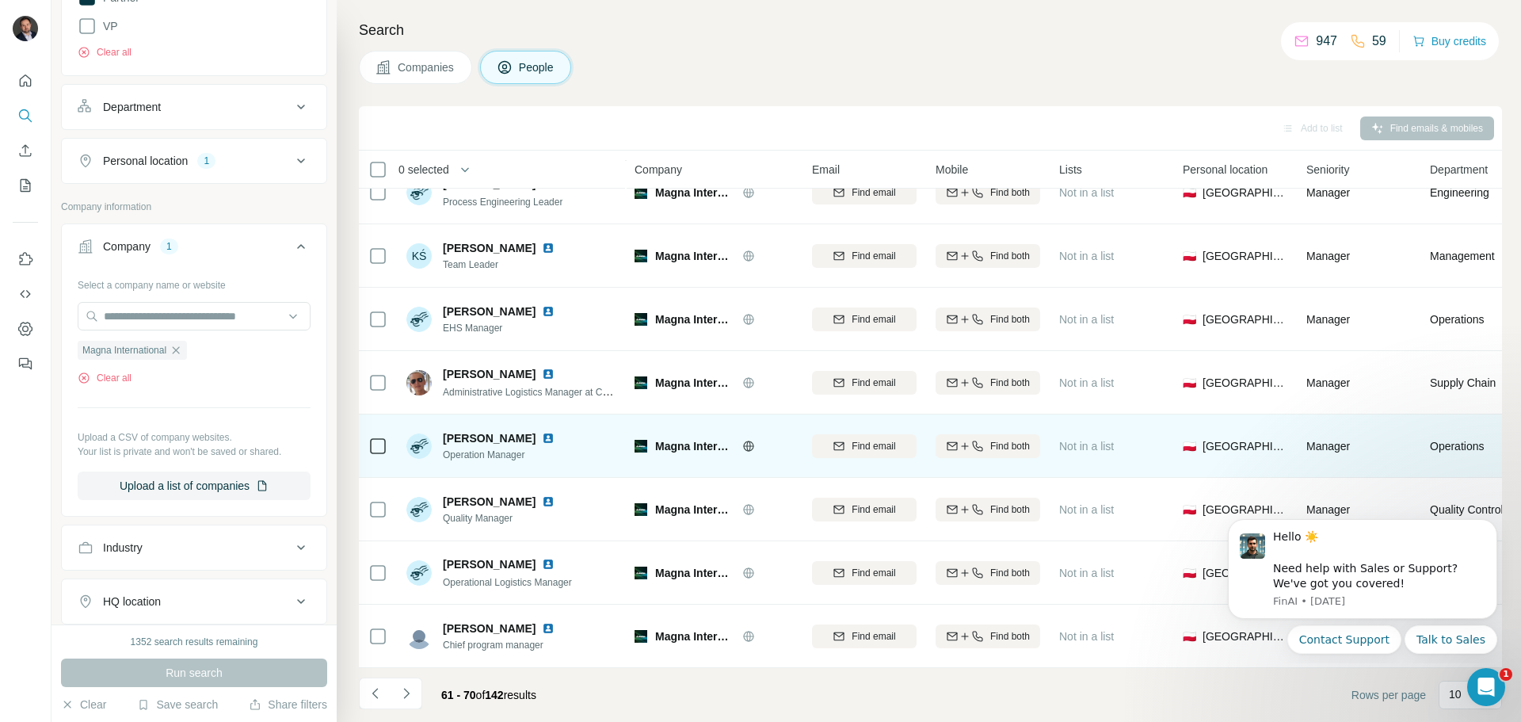
click at [554, 432] on img at bounding box center [548, 438] width 13 height 13
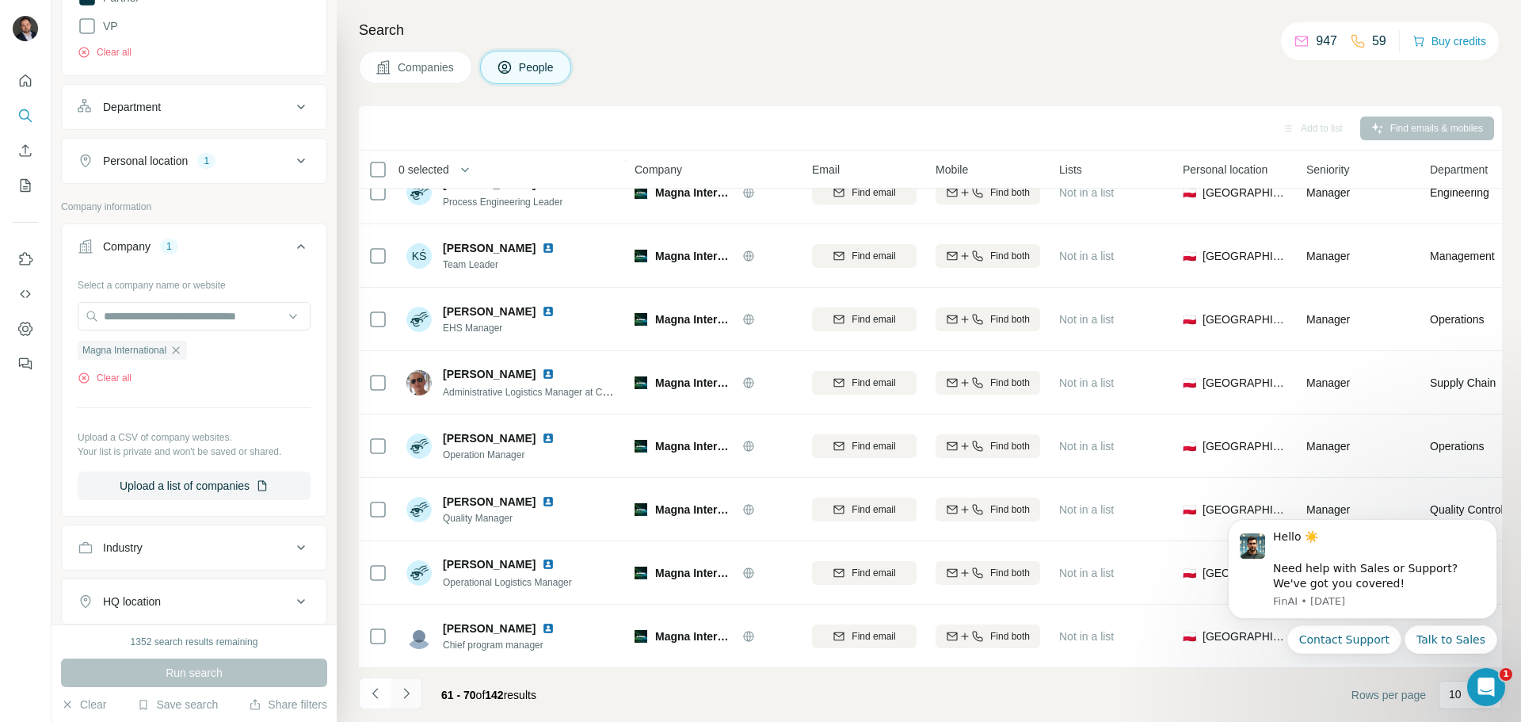
click at [410, 688] on icon "Navigate to next page" at bounding box center [406, 693] width 16 height 16
click at [404, 696] on icon "Navigate to next page" at bounding box center [406, 693] width 16 height 16
click at [413, 693] on icon "Navigate to next page" at bounding box center [406, 693] width 16 height 16
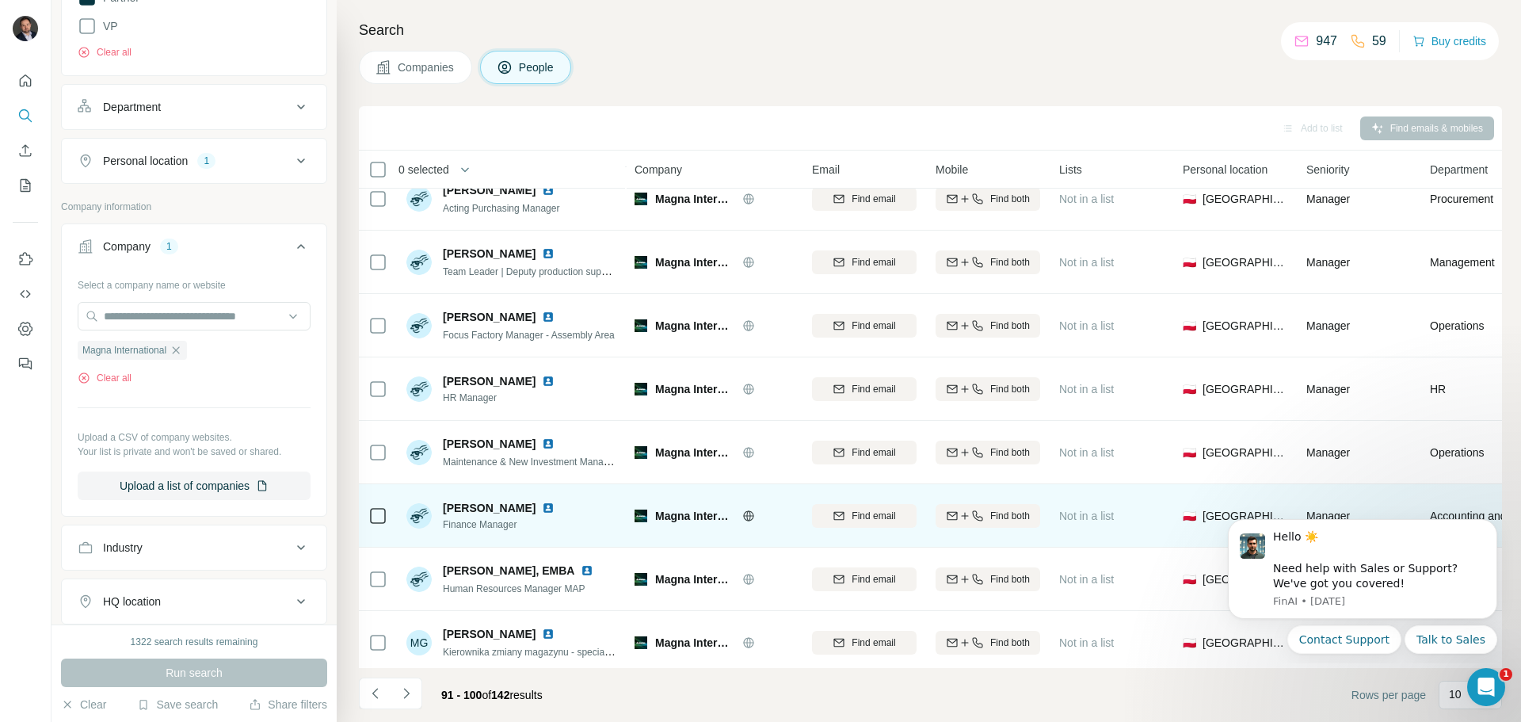
scroll to position [0, 0]
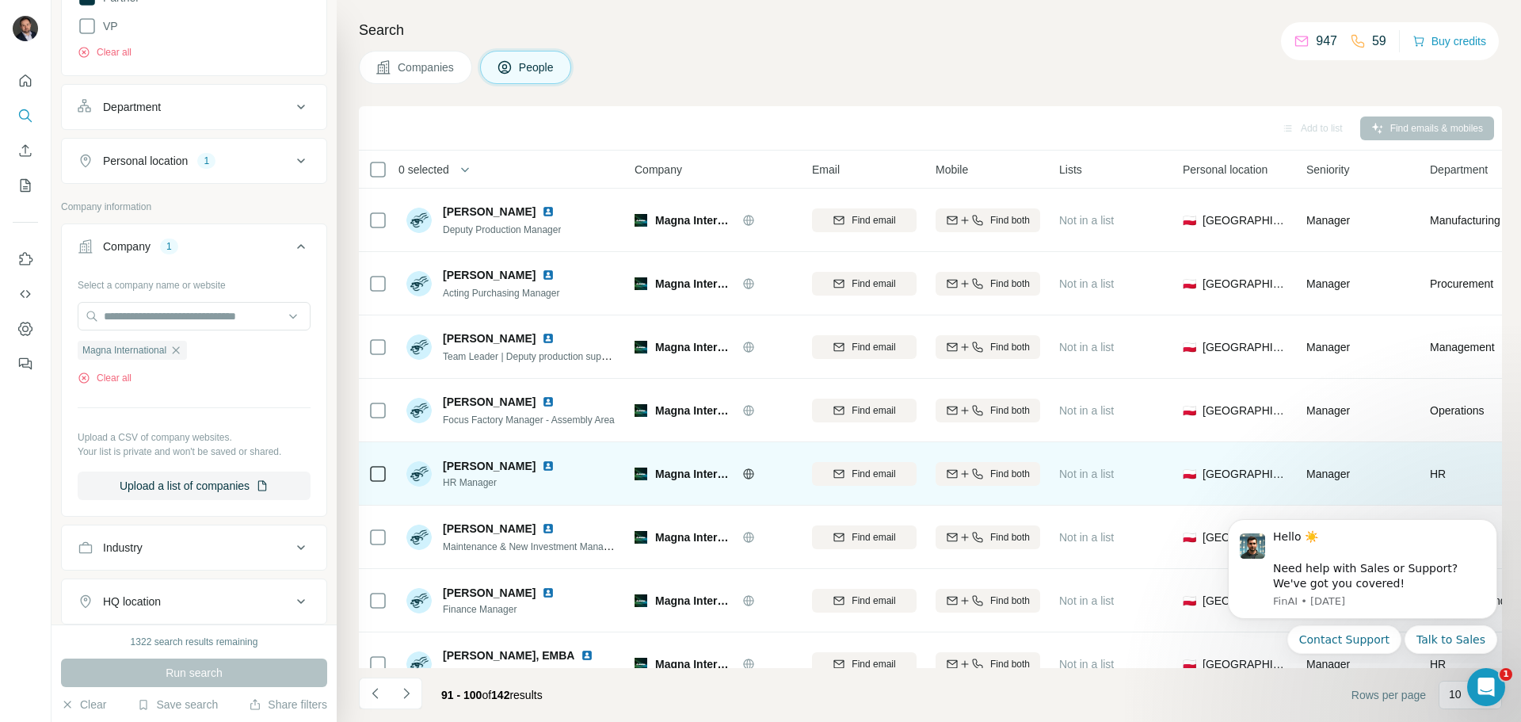
click at [542, 463] on img at bounding box center [548, 465] width 13 height 13
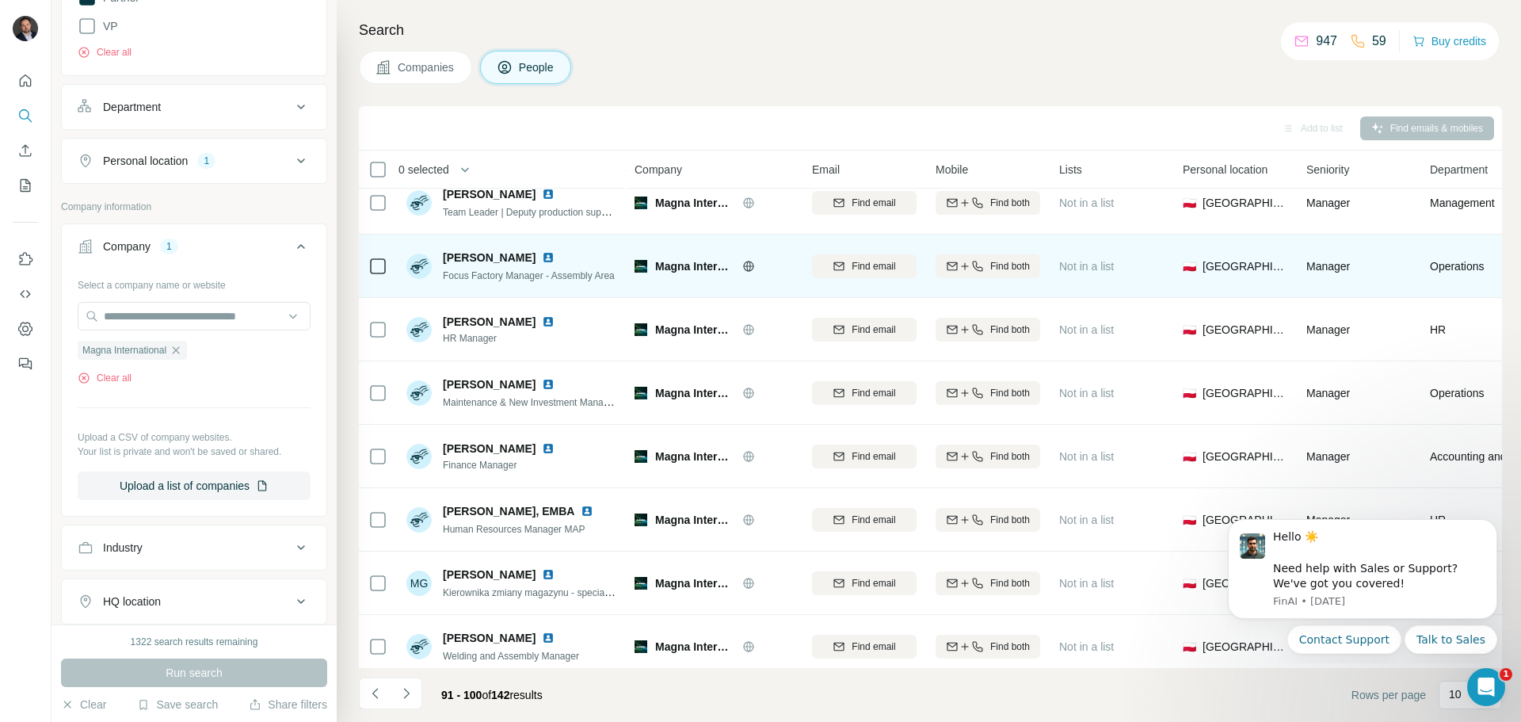
scroll to position [162, 0]
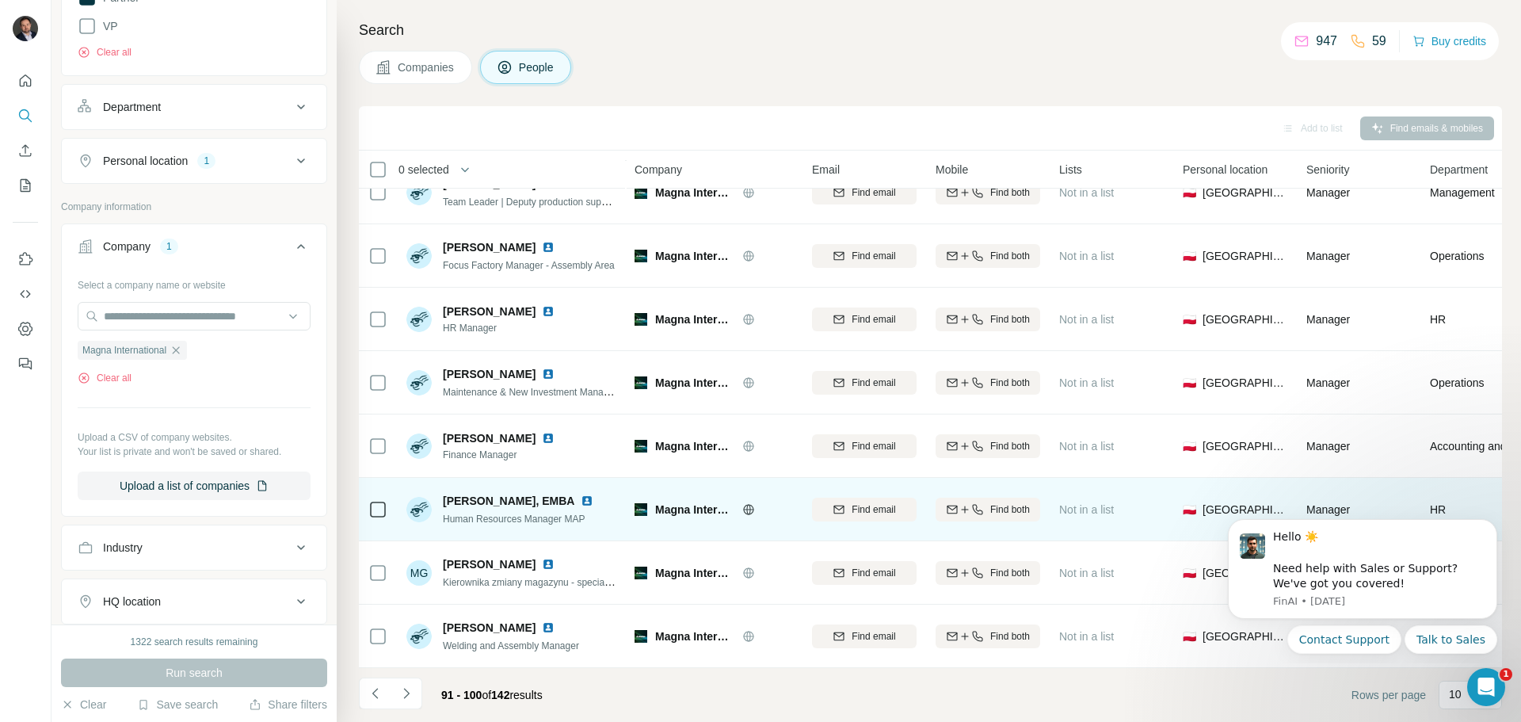
click at [593, 494] on img at bounding box center [587, 500] width 13 height 13
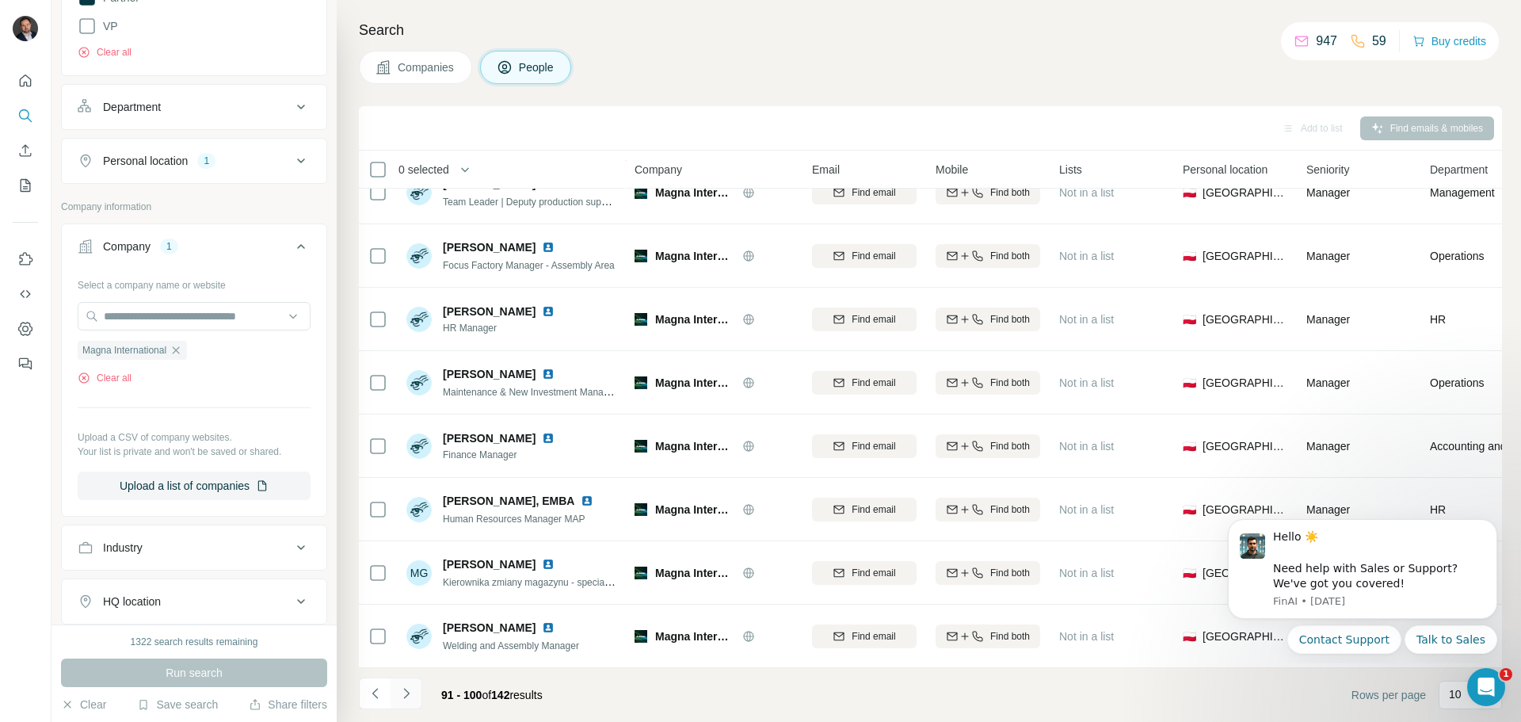
click at [409, 691] on icon "Navigate to next page" at bounding box center [406, 693] width 16 height 16
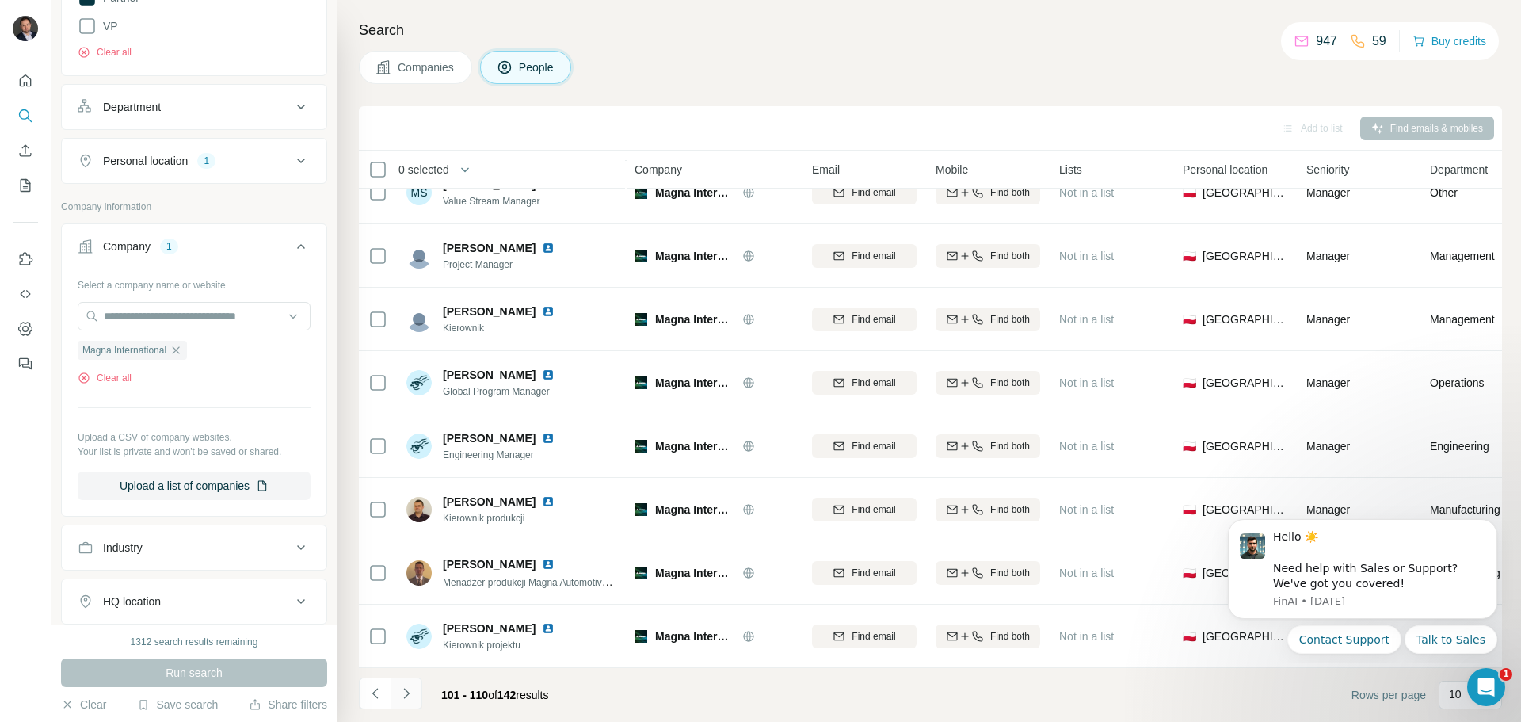
click at [402, 690] on icon "Navigate to next page" at bounding box center [406, 693] width 16 height 16
click at [408, 696] on icon "Navigate to next page" at bounding box center [406, 693] width 16 height 16
click at [409, 695] on icon "Navigate to next page" at bounding box center [406, 693] width 16 height 16
click at [409, 692] on icon "Navigate to next page" at bounding box center [406, 693] width 16 height 16
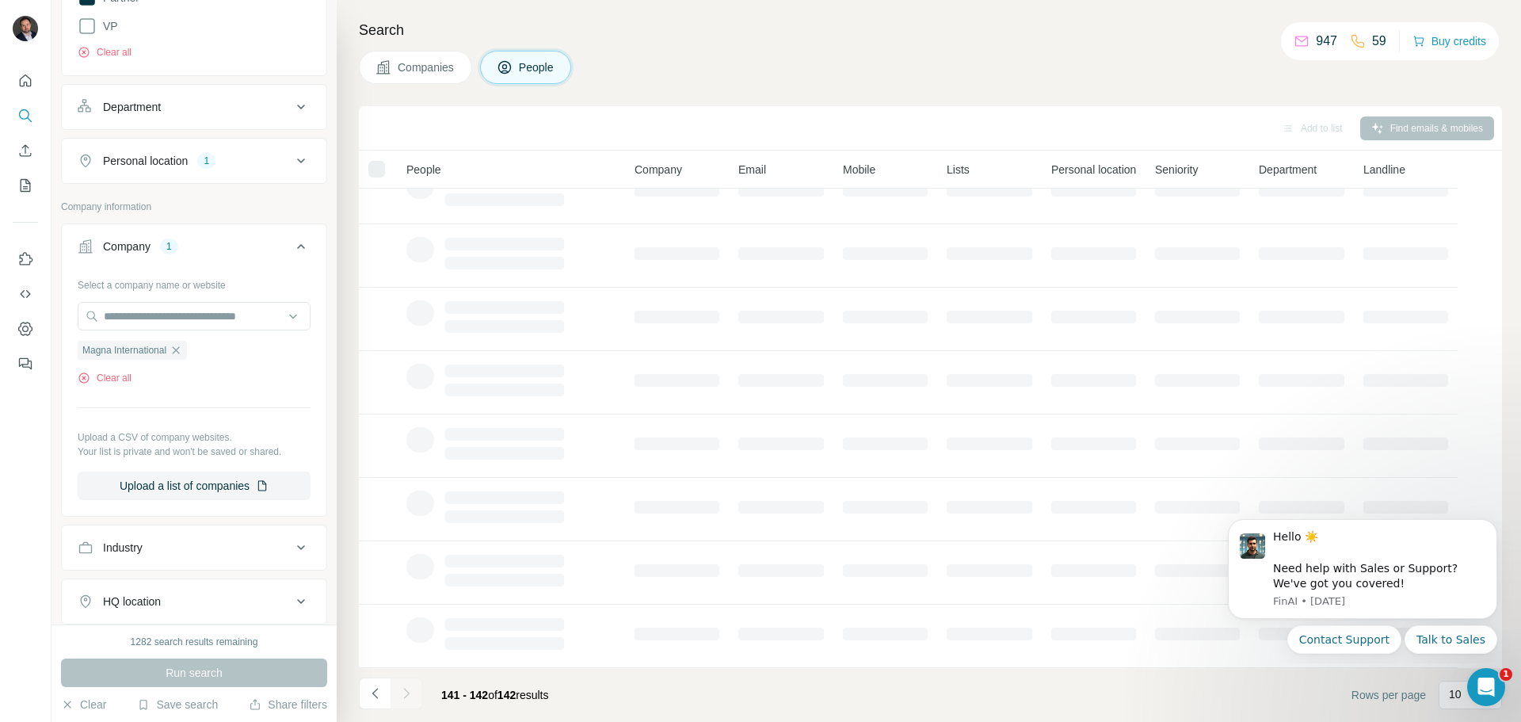
scroll to position [0, 0]
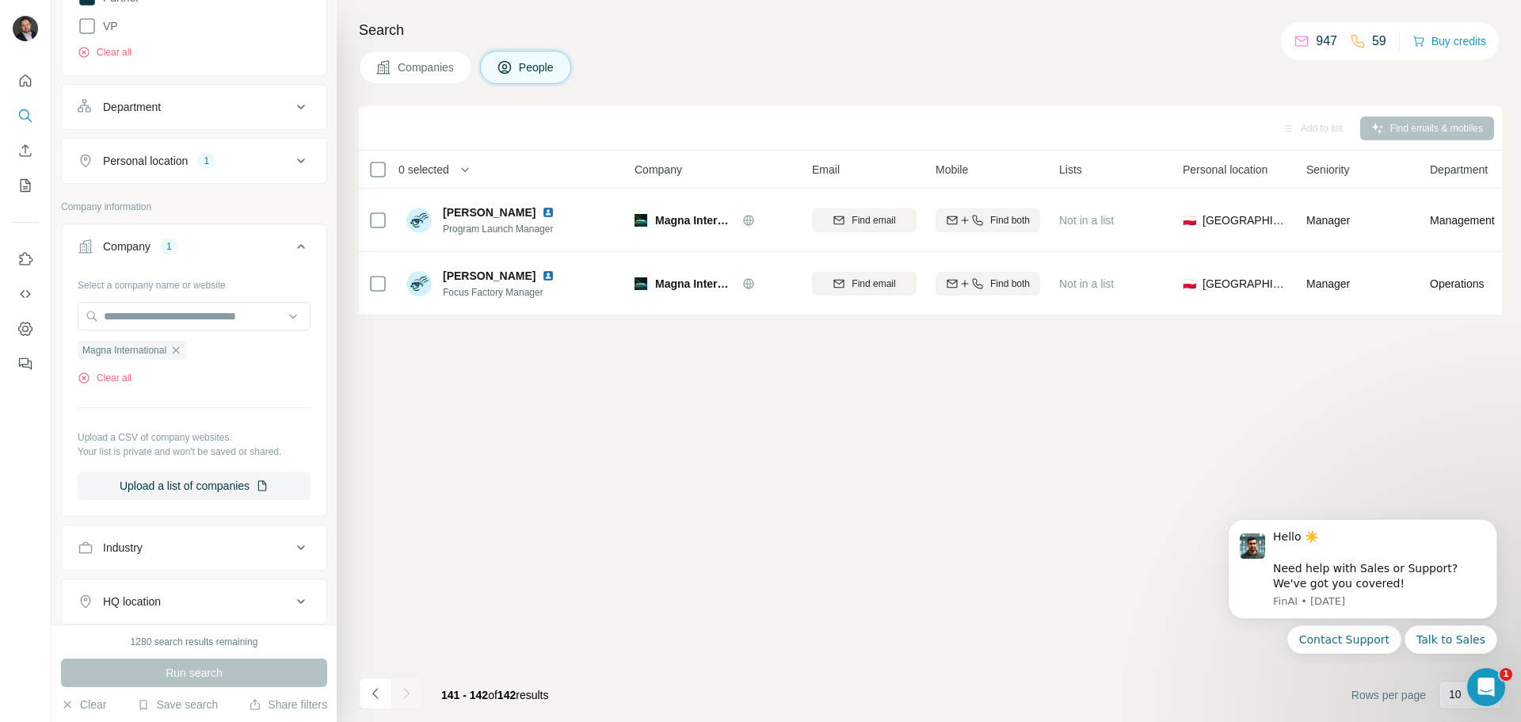
click at [181, 350] on icon "button" at bounding box center [175, 350] width 13 height 13
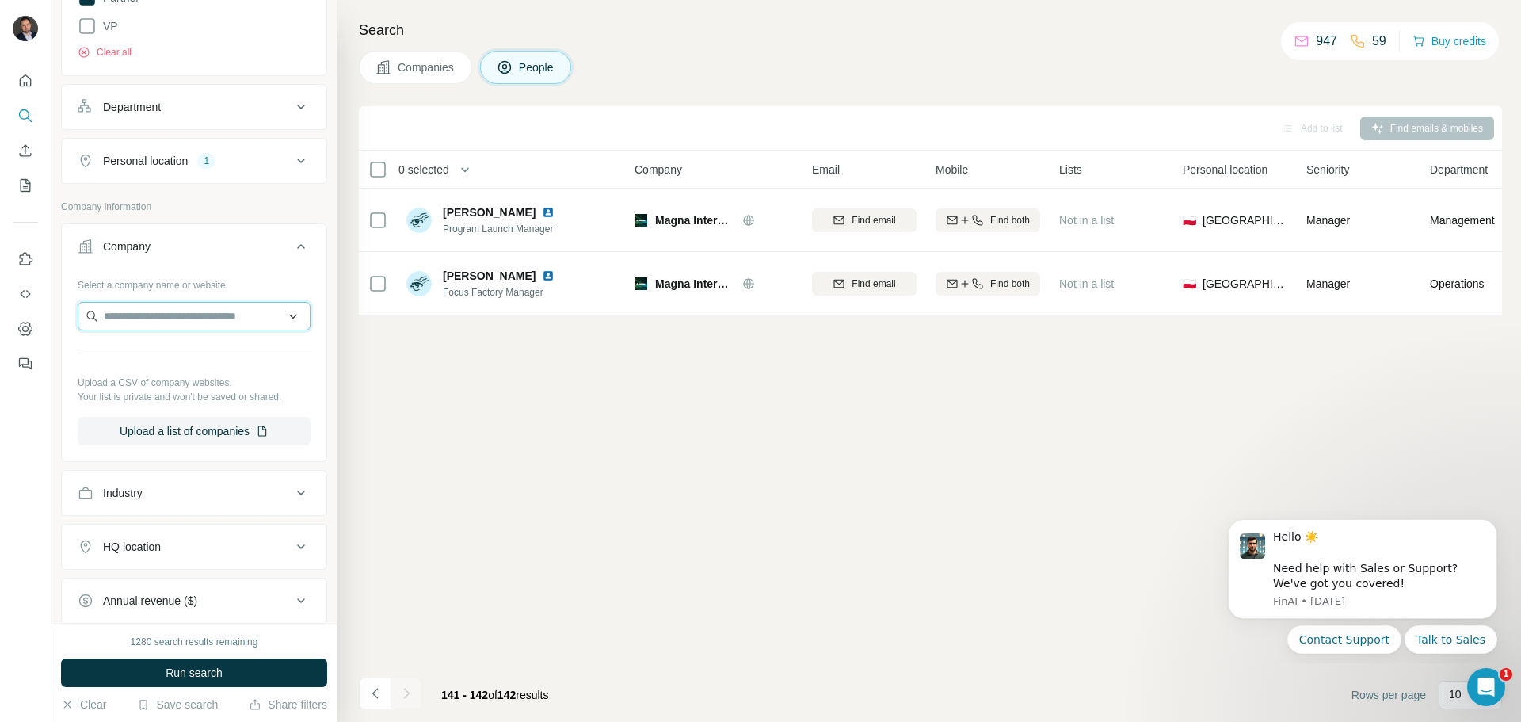
click at [162, 313] on input "text" at bounding box center [194, 316] width 233 height 29
drag, startPoint x: 165, startPoint y: 313, endPoint x: 120, endPoint y: 306, distance: 45.7
click at [120, 306] on input "text" at bounding box center [194, 316] width 233 height 29
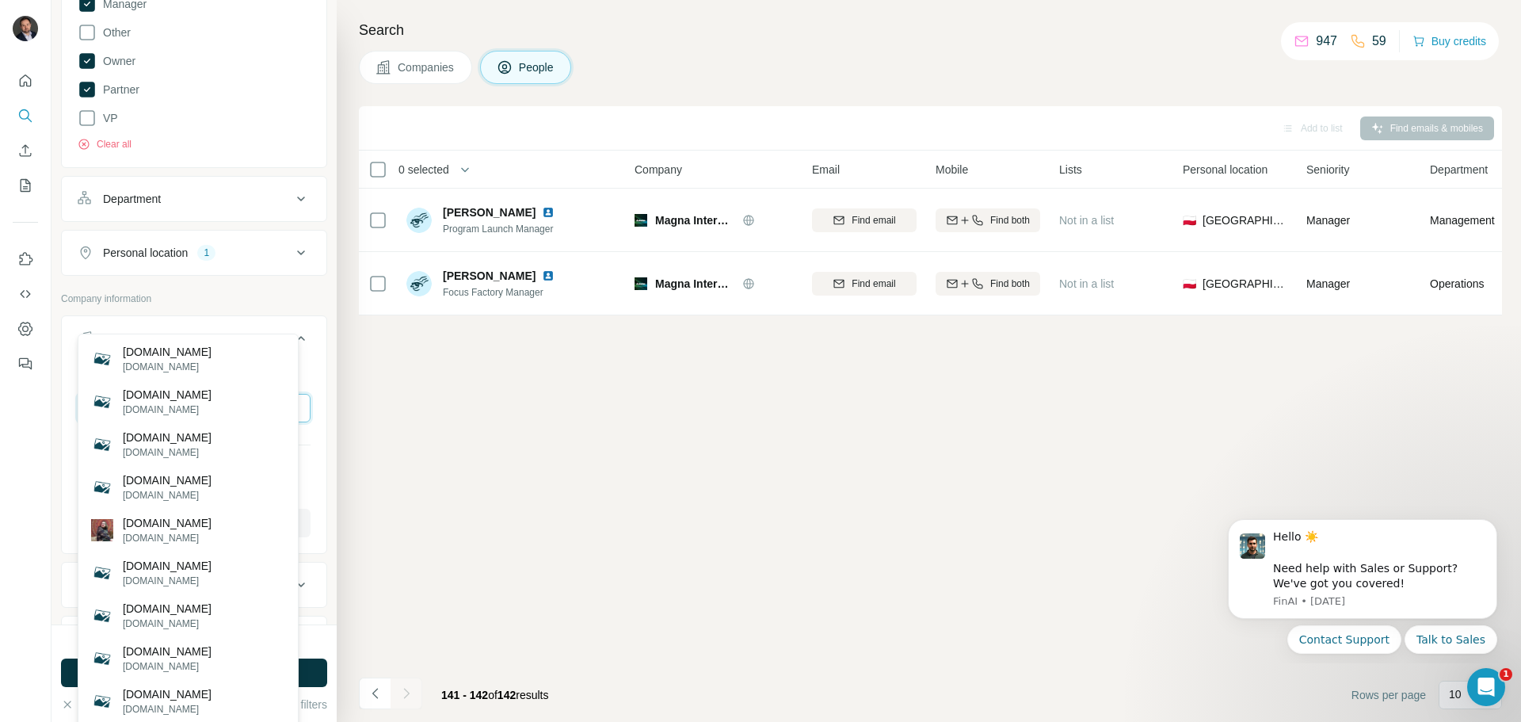
scroll to position [238, 0]
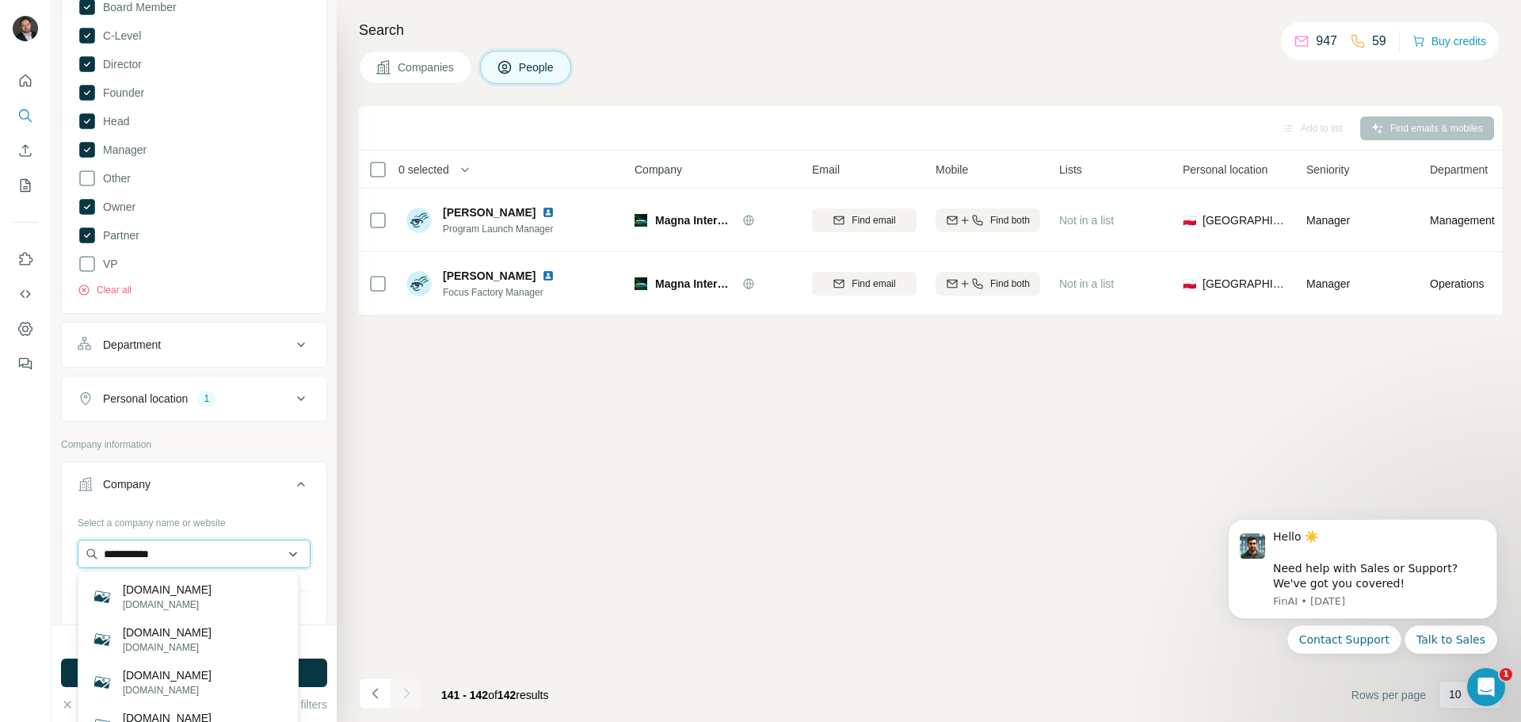
click at [103, 550] on input "**********" at bounding box center [194, 553] width 233 height 29
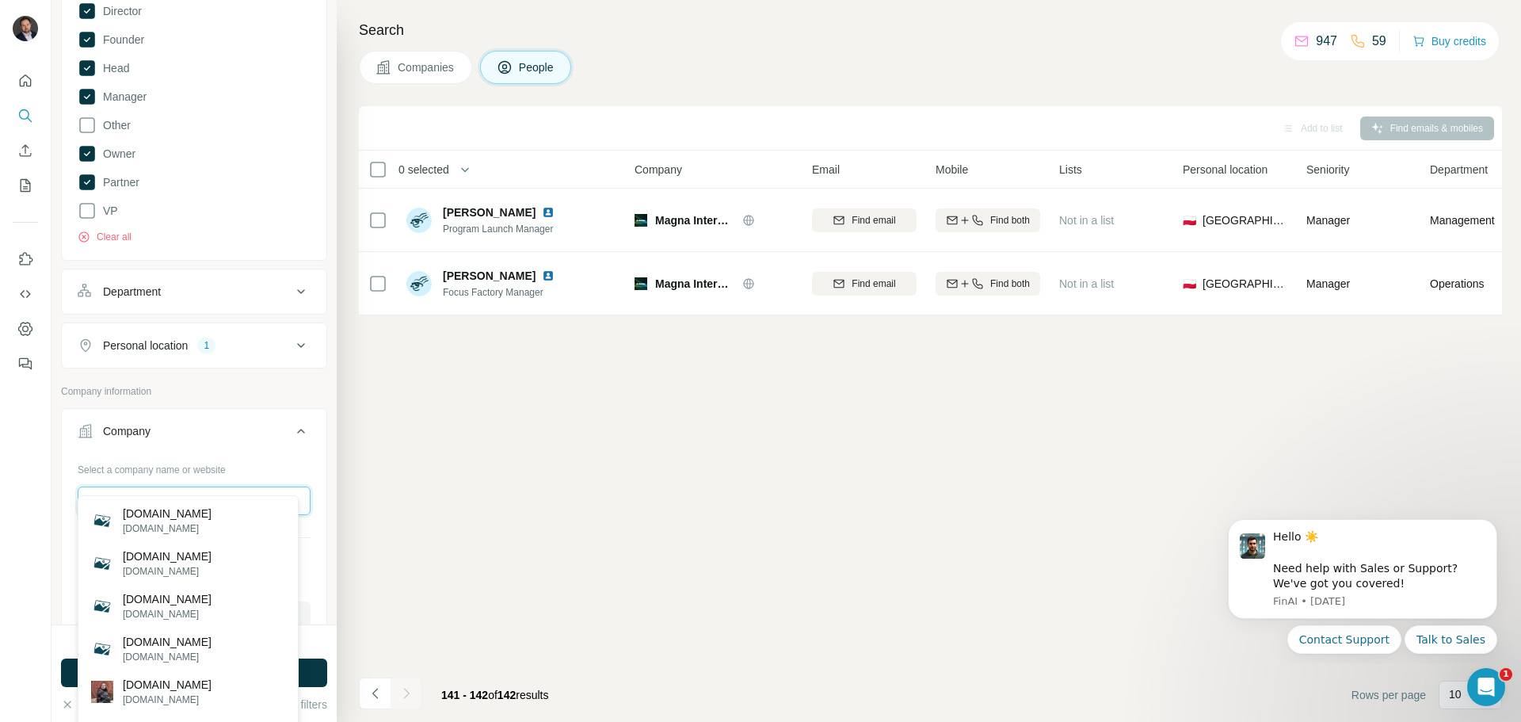
scroll to position [317, 0]
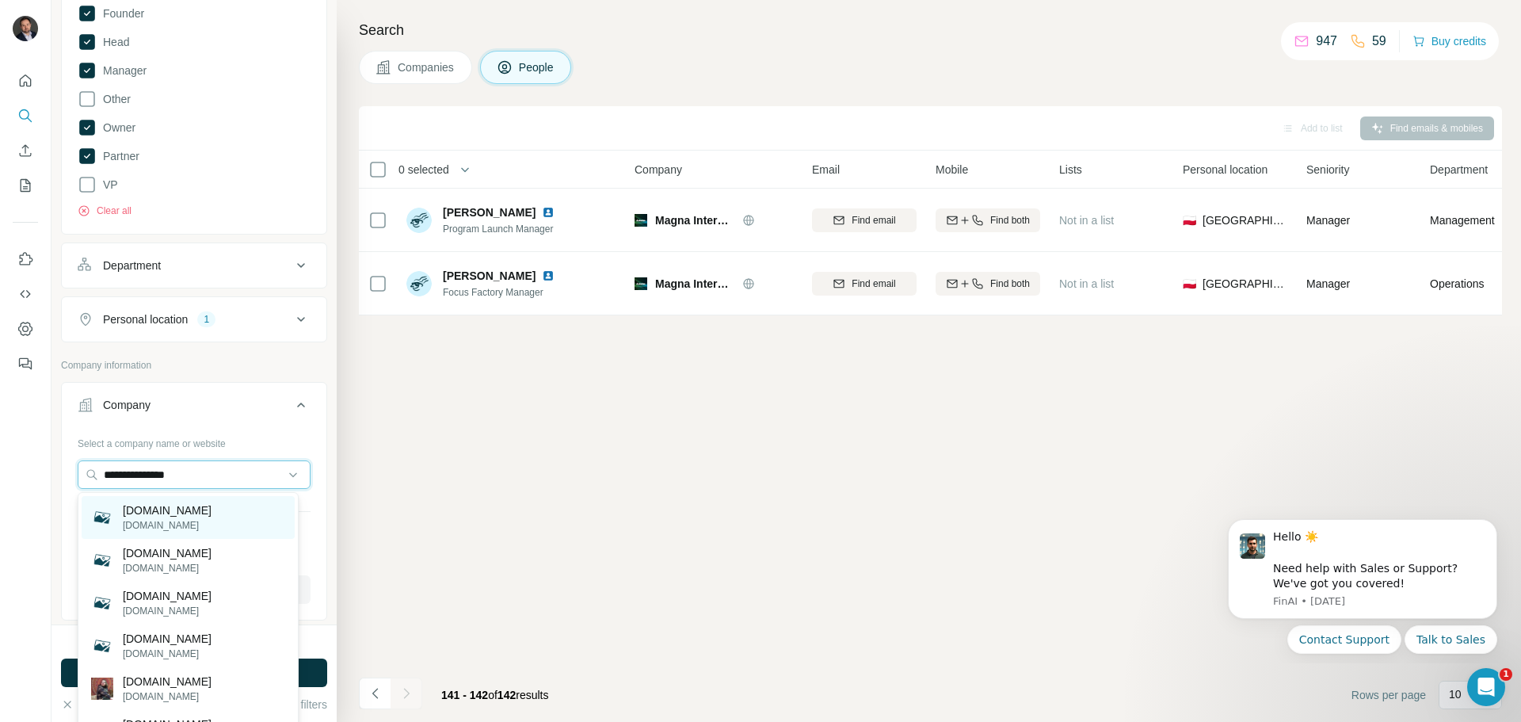
type input "**********"
click at [200, 514] on div "jkimball.com jkimball.com" at bounding box center [188, 517] width 213 height 43
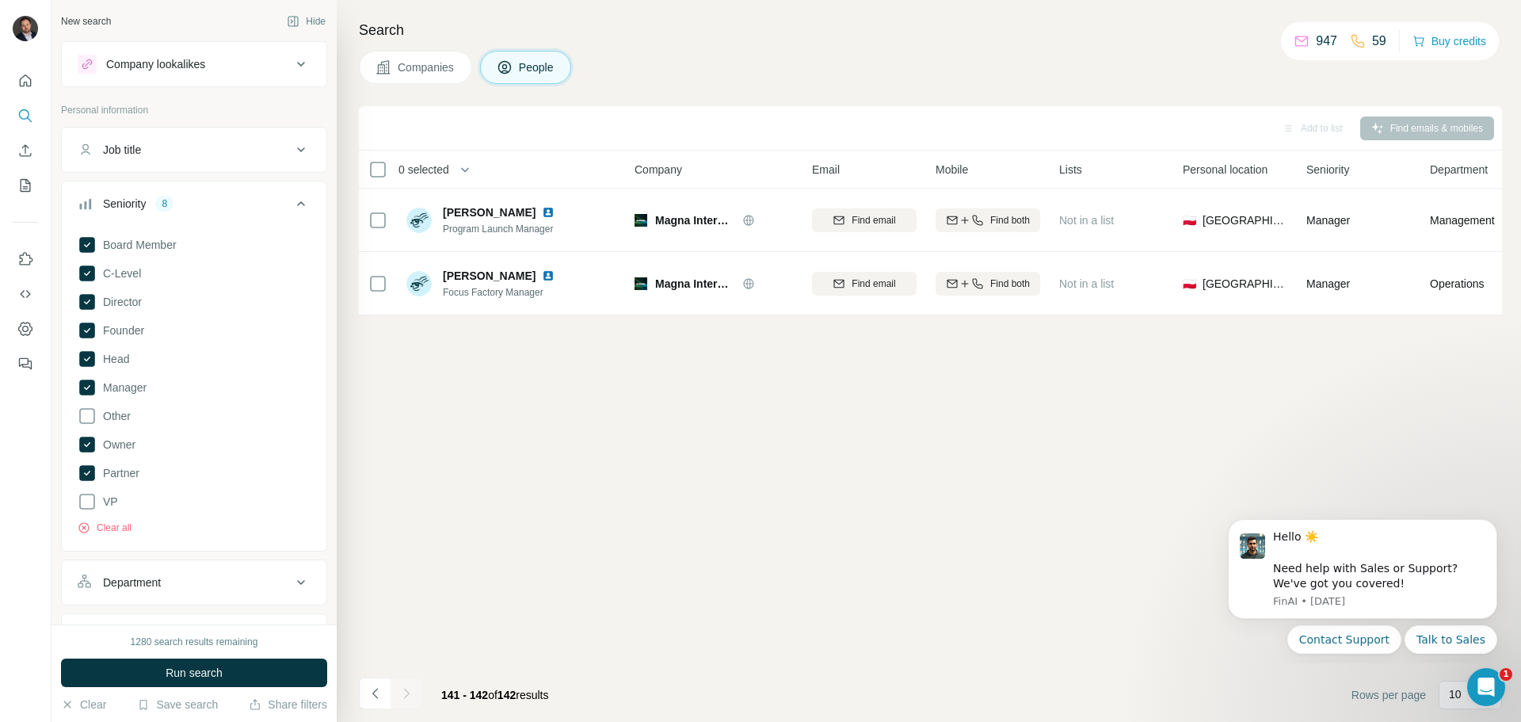
scroll to position [554, 0]
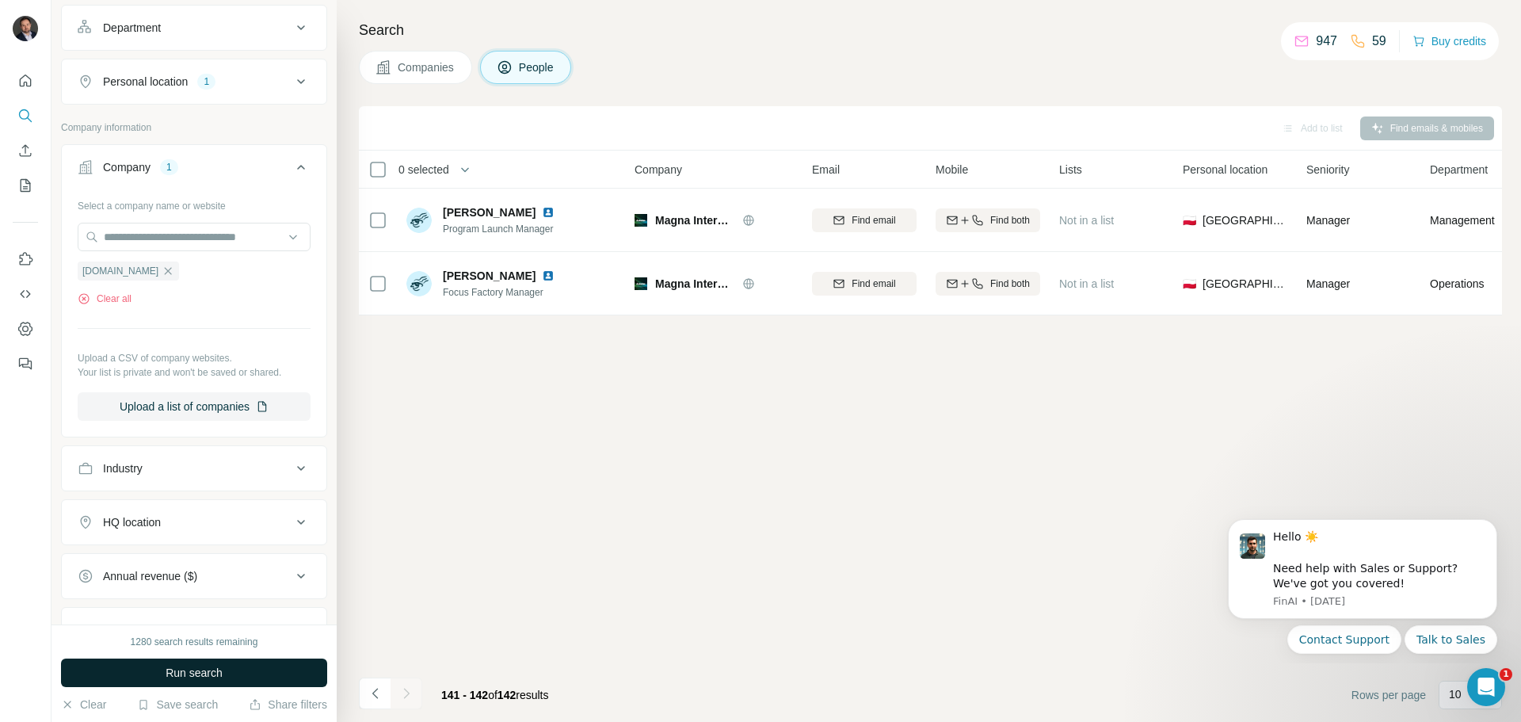
click at [247, 669] on button "Run search" at bounding box center [194, 672] width 266 height 29
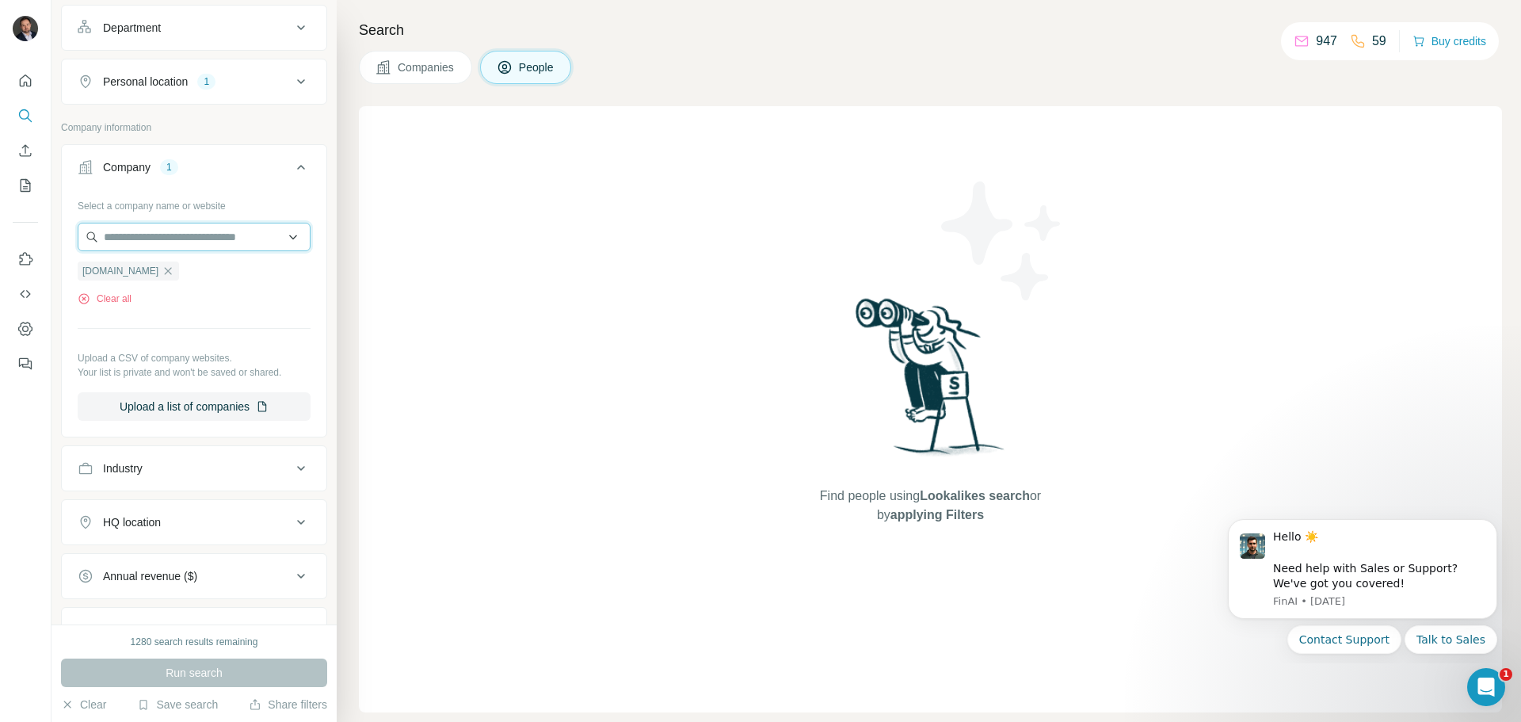
click at [150, 231] on input "text" at bounding box center [194, 237] width 233 height 29
click at [174, 303] on div "Clear all" at bounding box center [194, 298] width 233 height 14
click at [165, 272] on icon "button" at bounding box center [168, 270] width 7 height 7
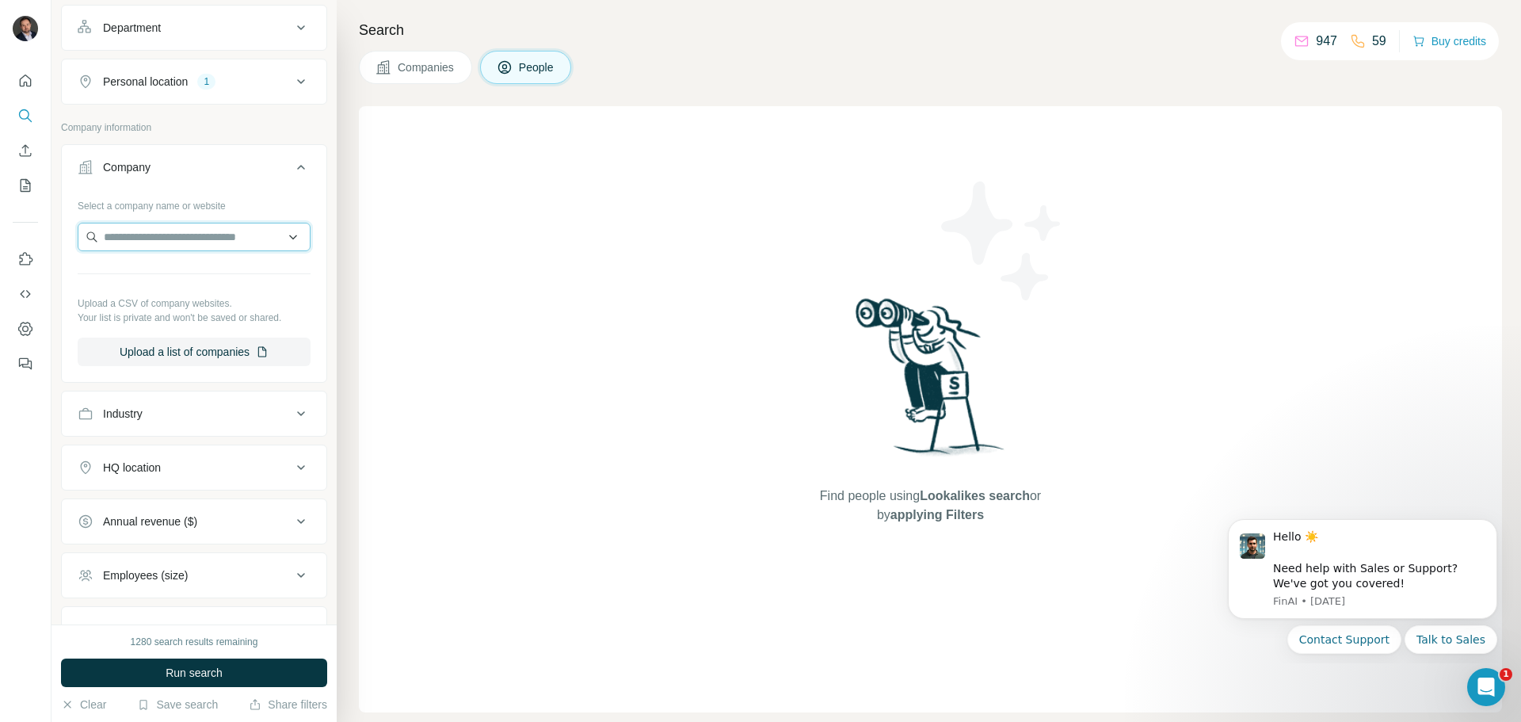
click at [181, 242] on input "text" at bounding box center [194, 237] width 233 height 29
paste input "**********"
type input "**********"
click at [223, 268] on p "Kimball International" at bounding box center [173, 273] width 101 height 16
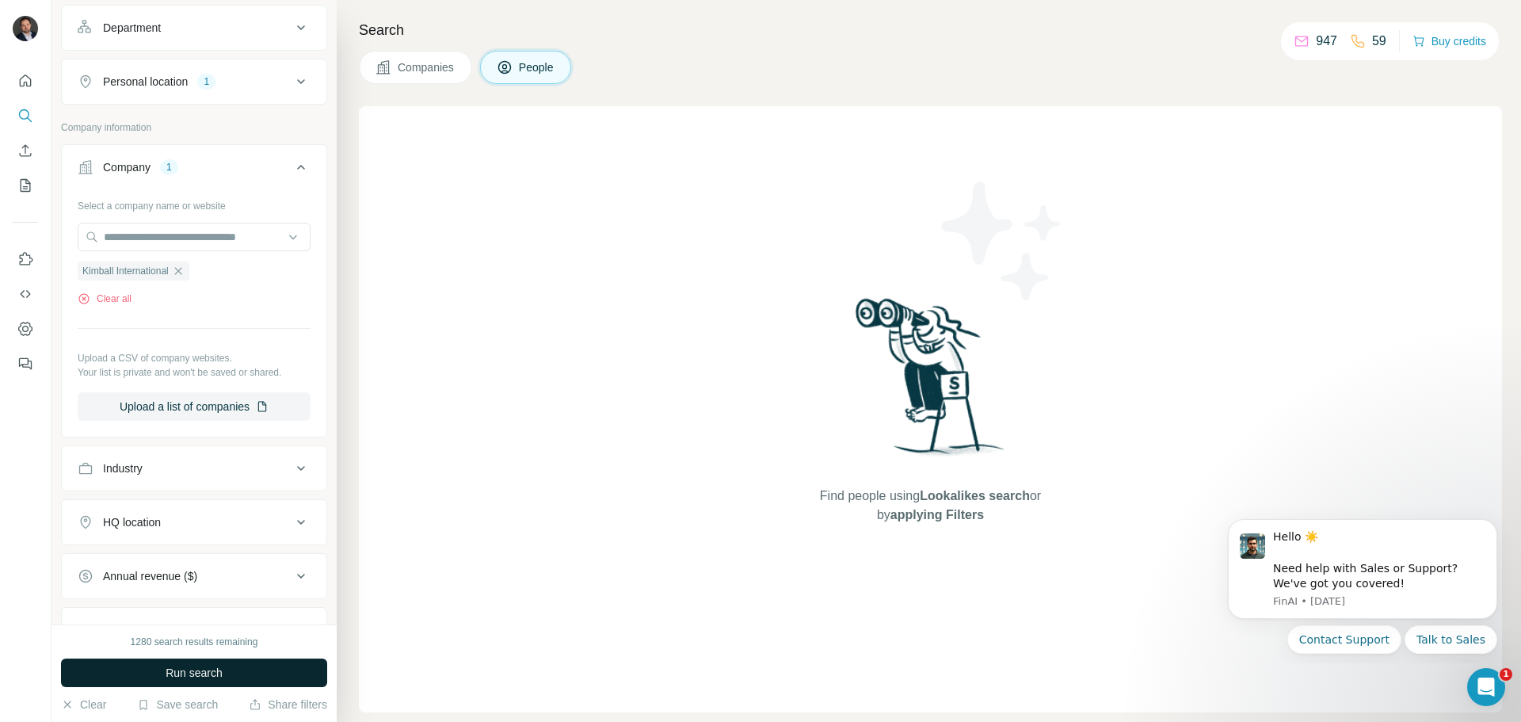
click at [215, 671] on span "Run search" at bounding box center [194, 673] width 57 height 16
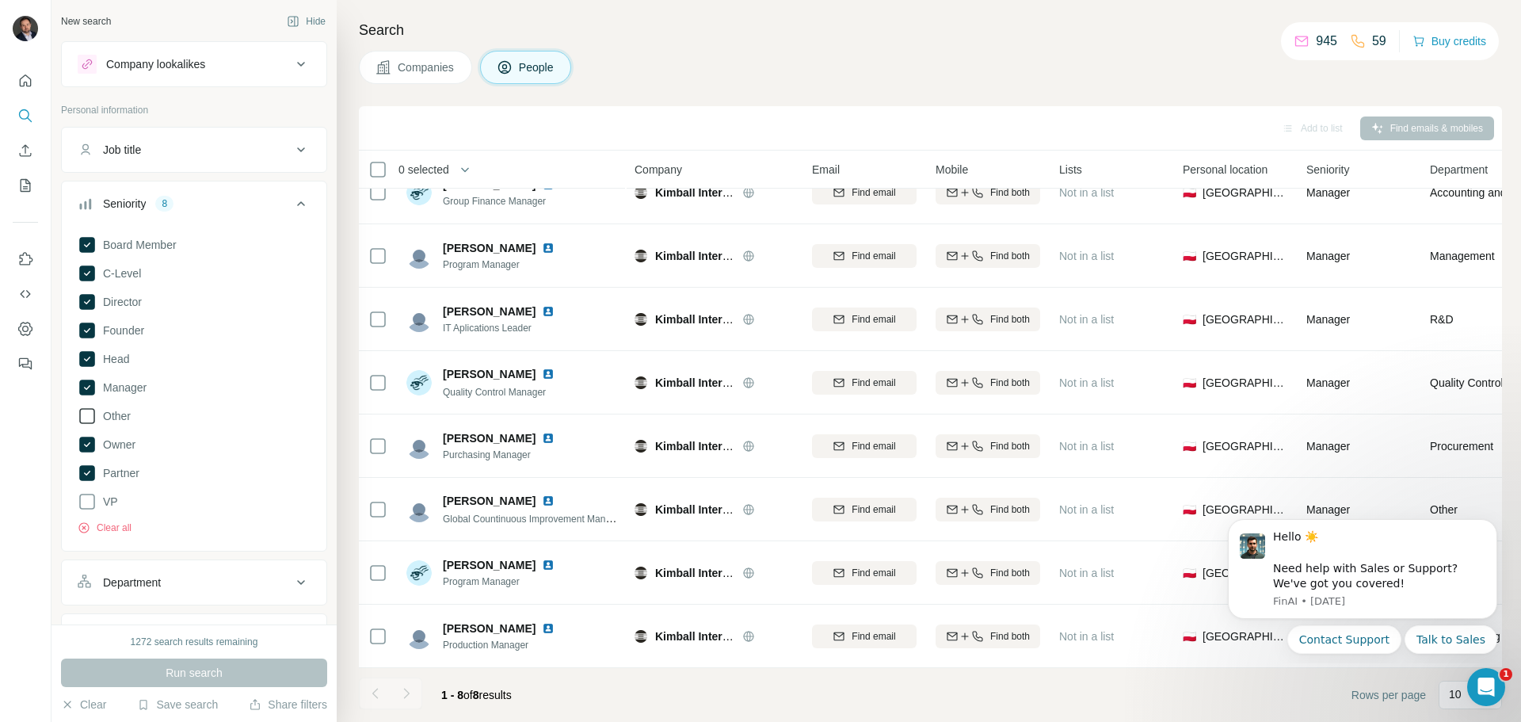
click at [87, 414] on icon at bounding box center [87, 415] width 19 height 19
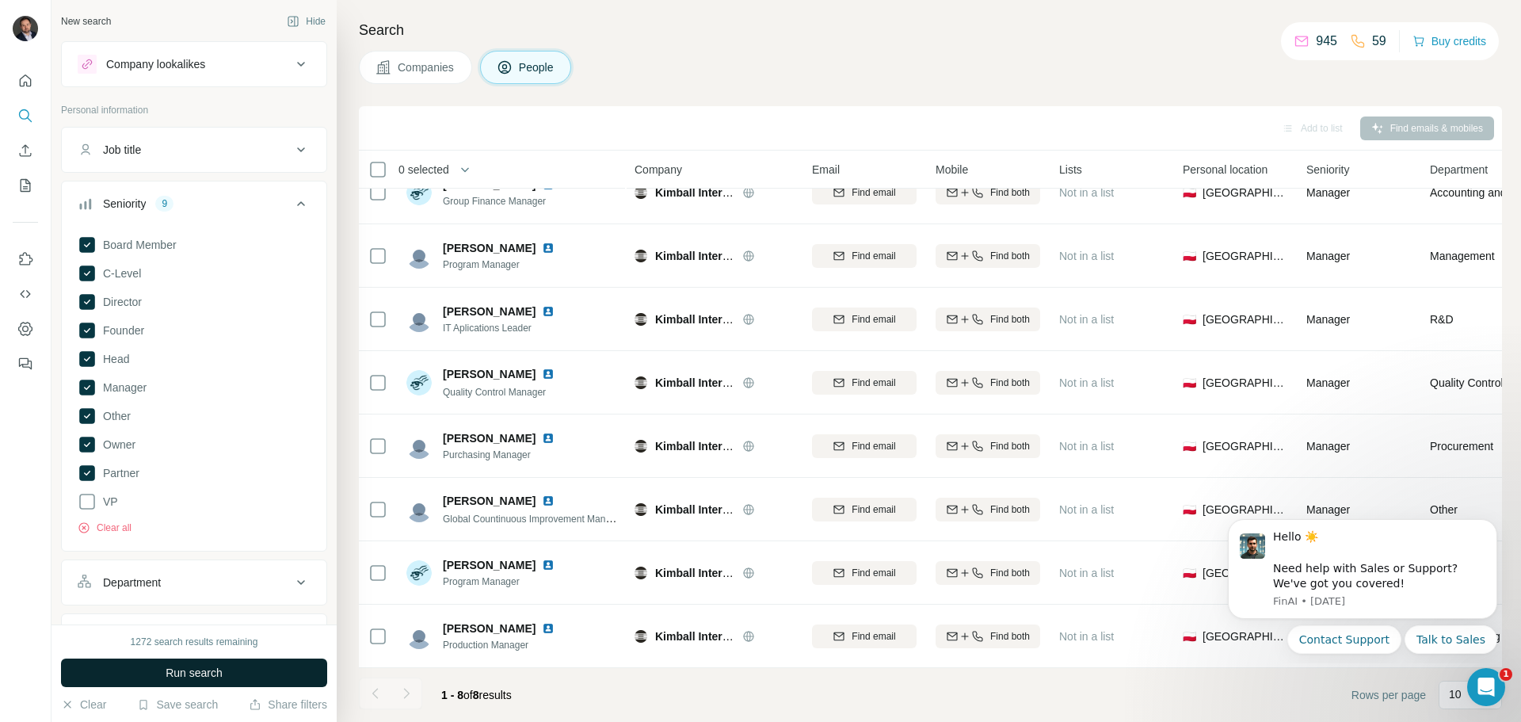
click at [186, 674] on span "Run search" at bounding box center [194, 673] width 57 height 16
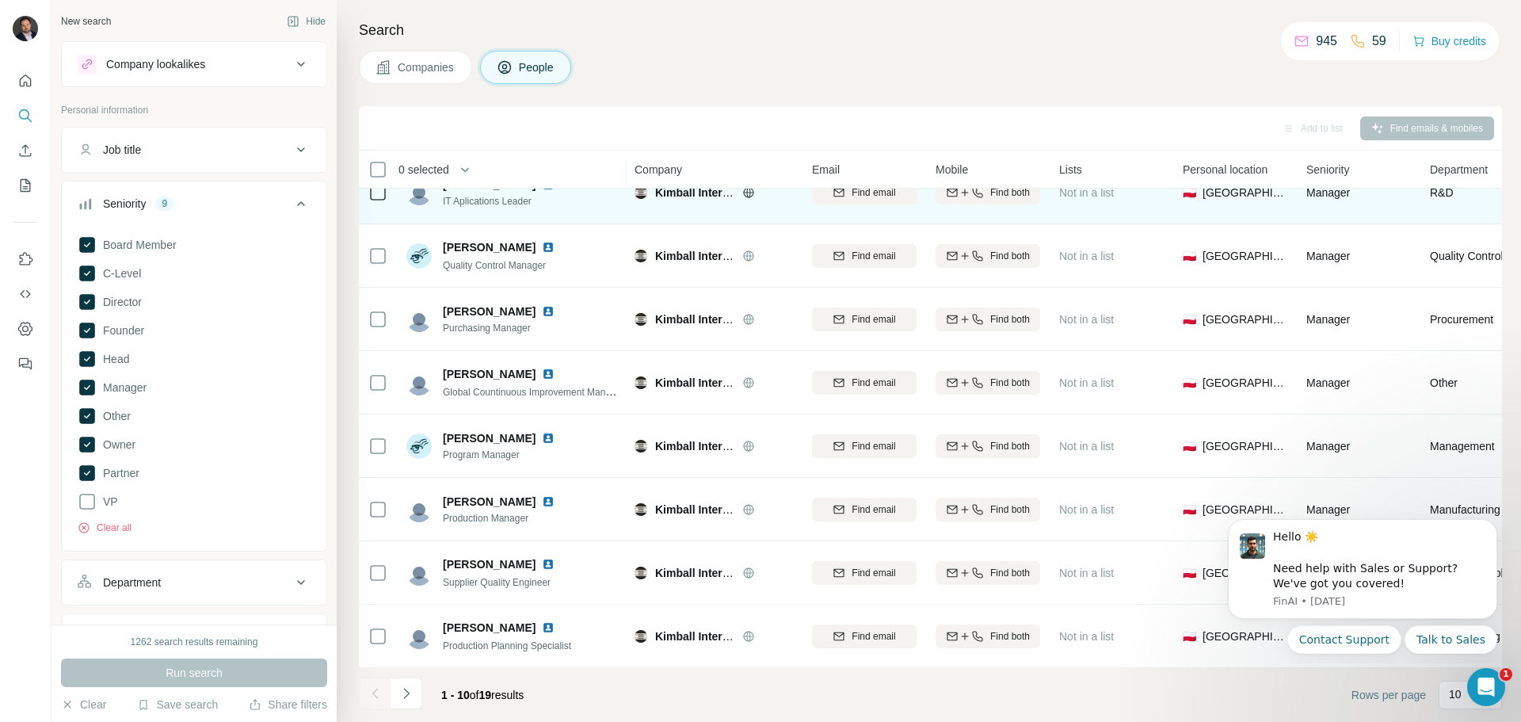
scroll to position [162, 0]
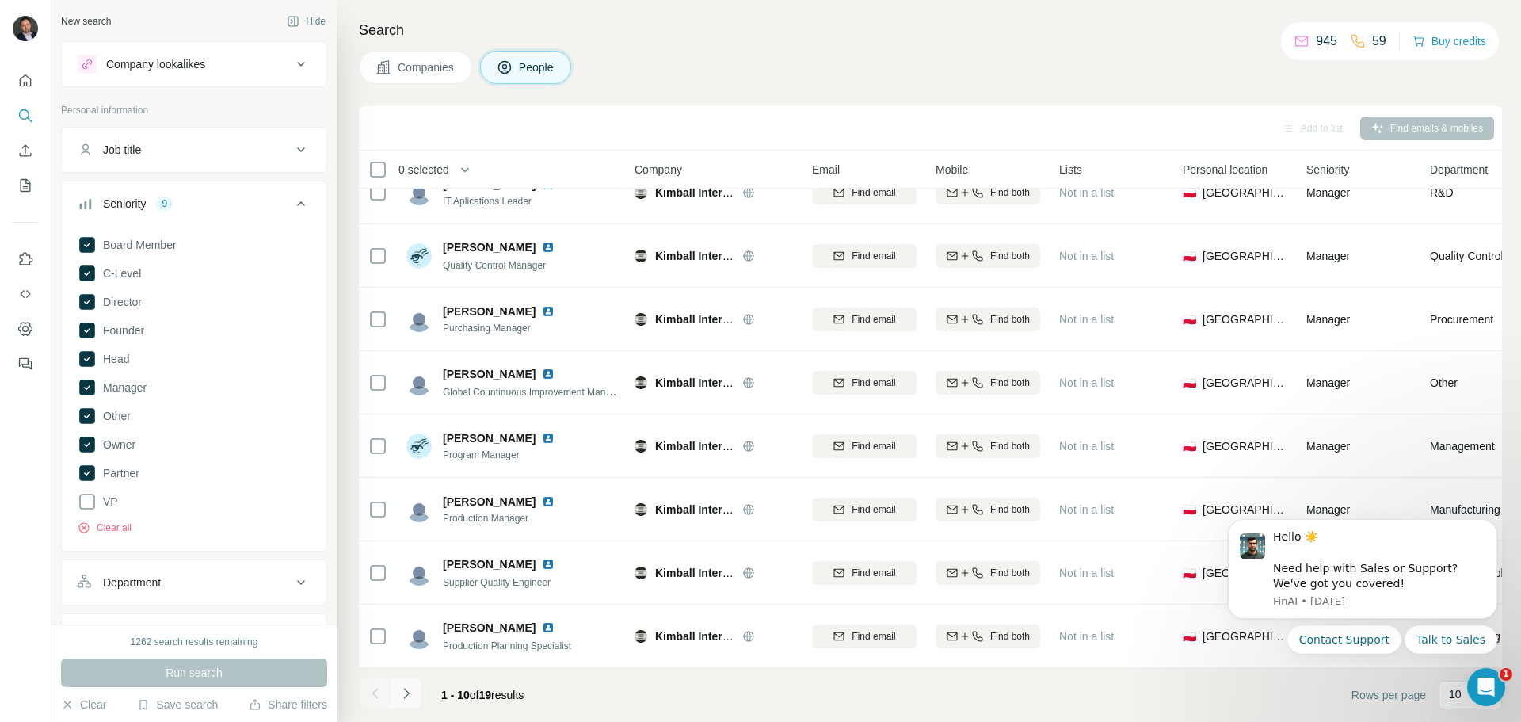
click at [409, 697] on icon "Navigate to next page" at bounding box center [406, 693] width 16 height 16
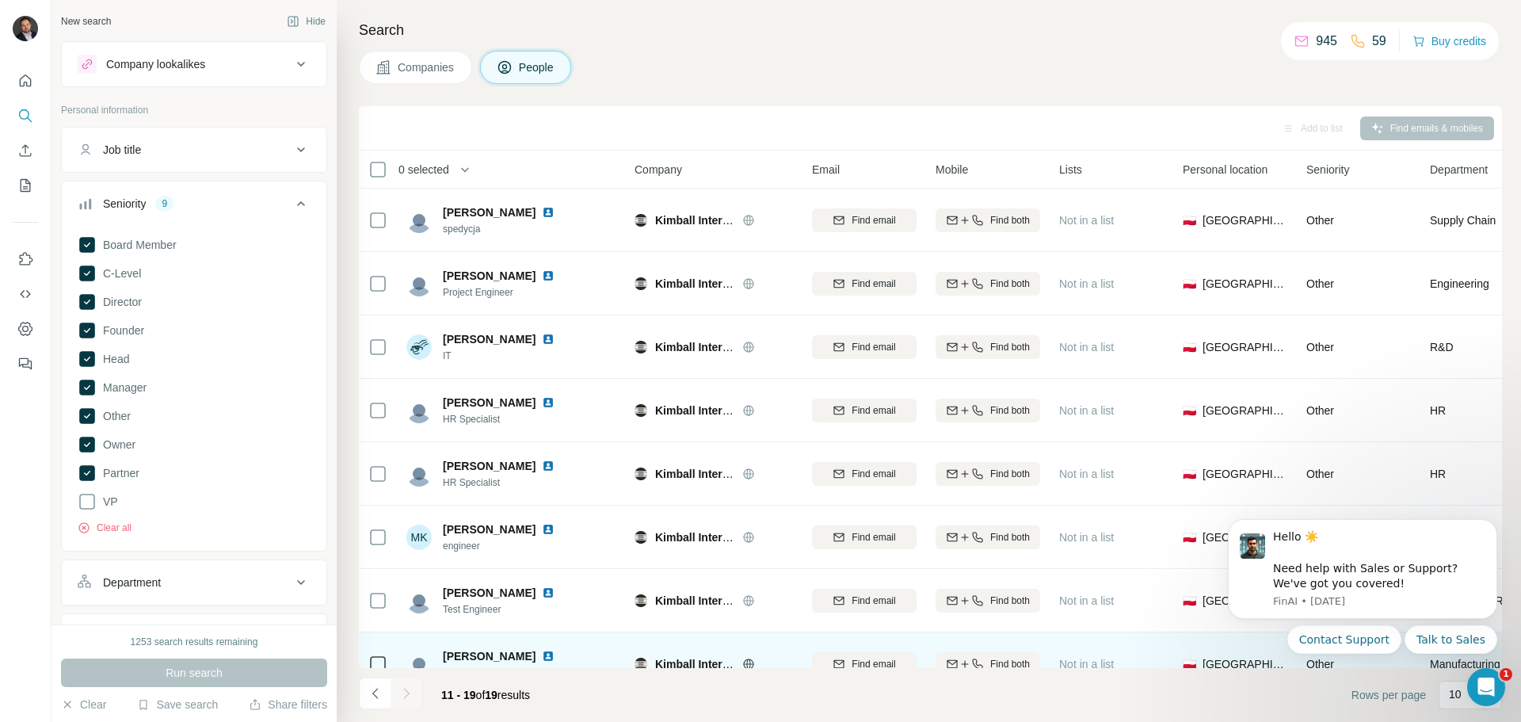
scroll to position [99, 0]
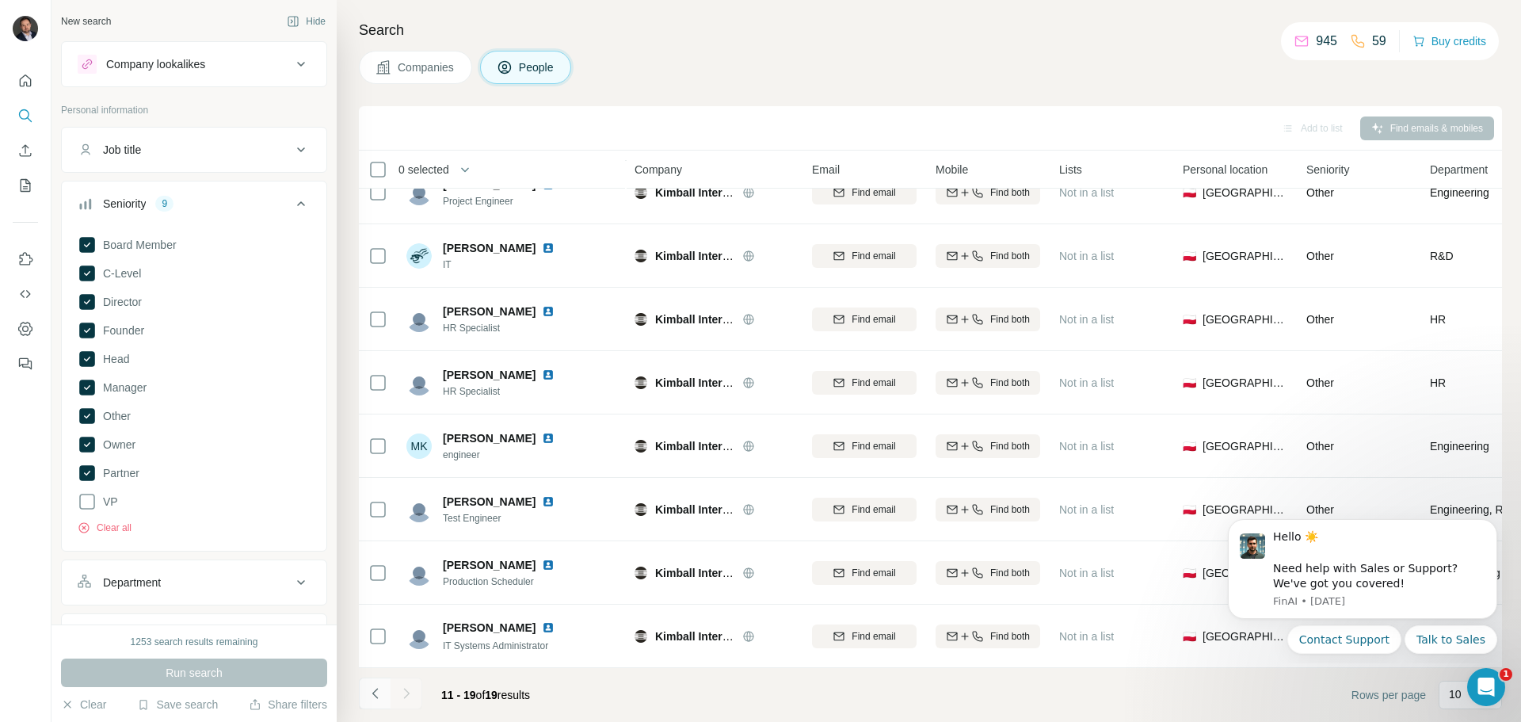
click at [379, 694] on icon "Navigate to previous page" at bounding box center [376, 693] width 16 height 16
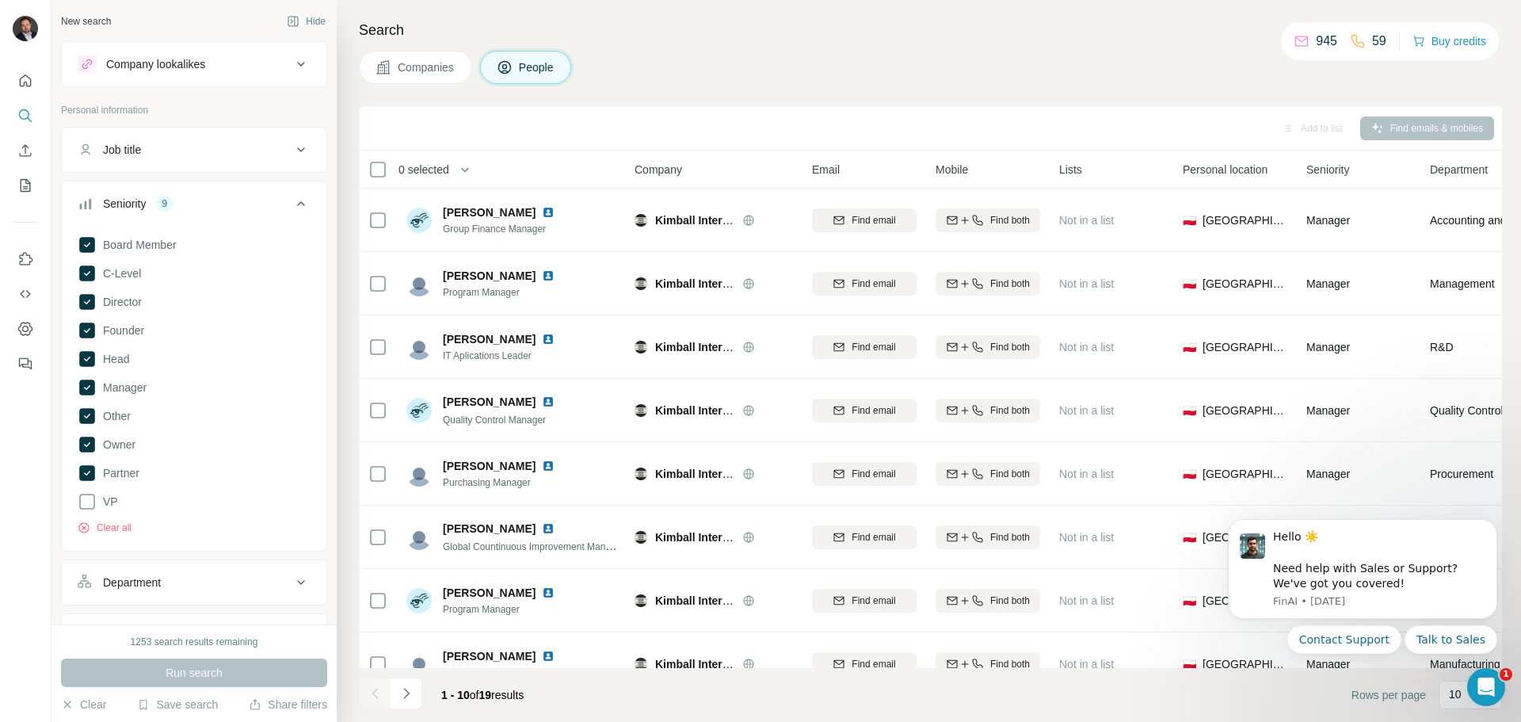
scroll to position [162, 0]
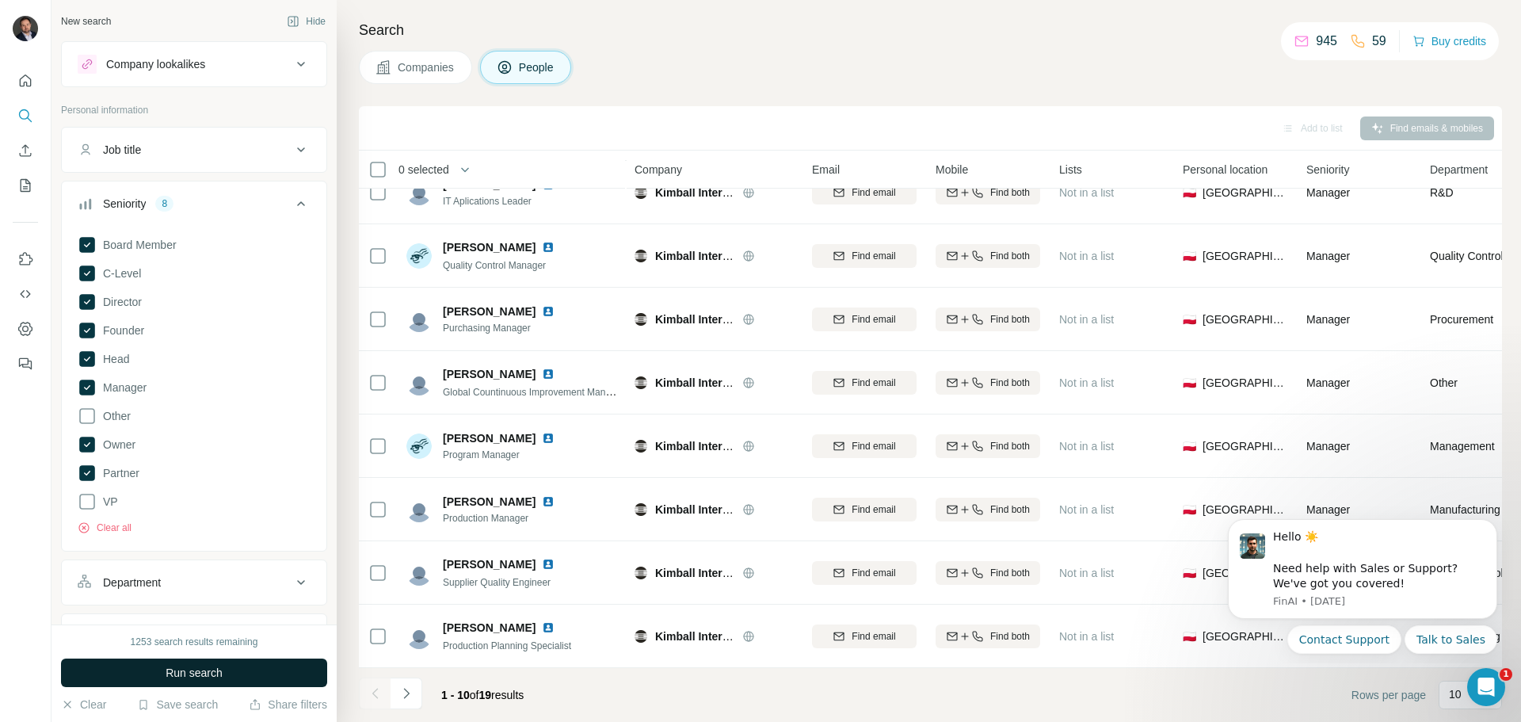
click at [218, 661] on button "Run search" at bounding box center [194, 672] width 266 height 29
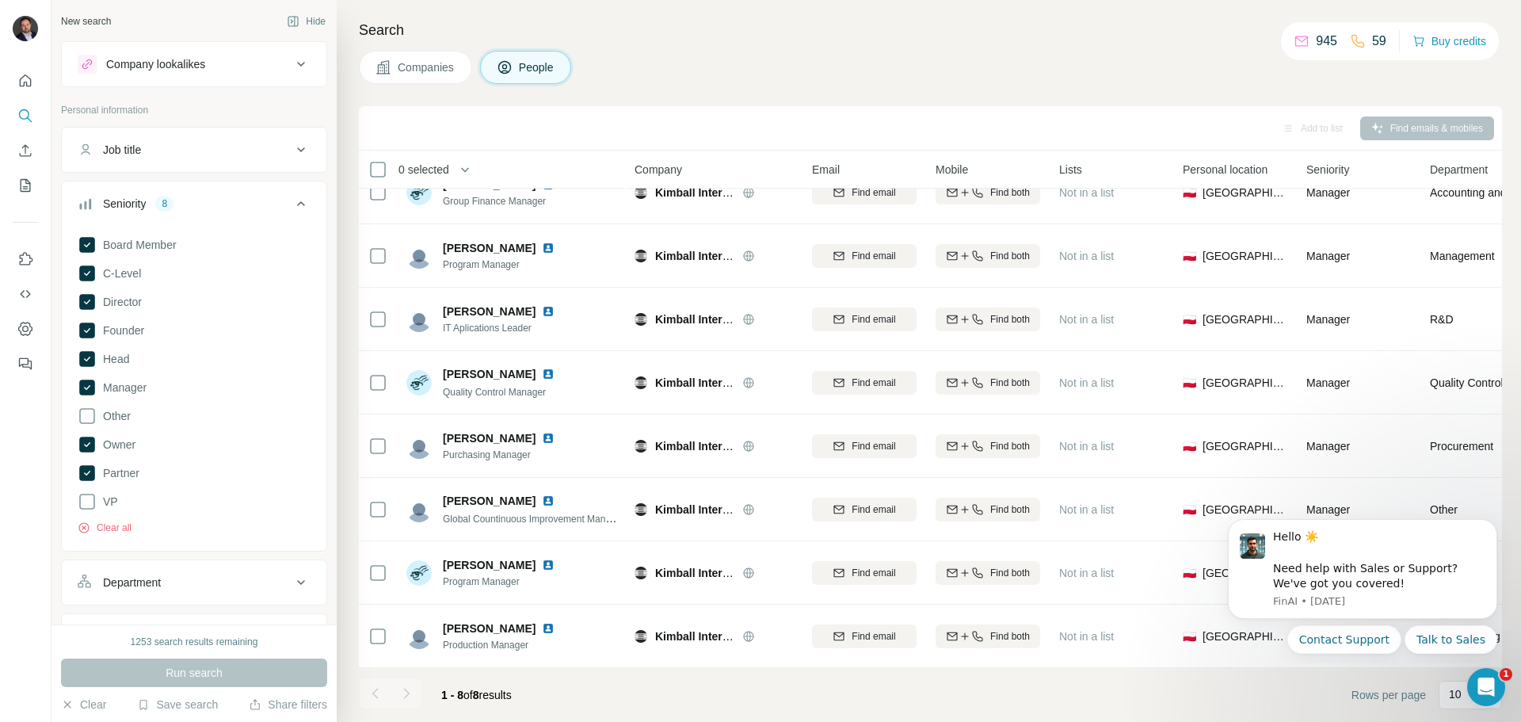
scroll to position [36, 0]
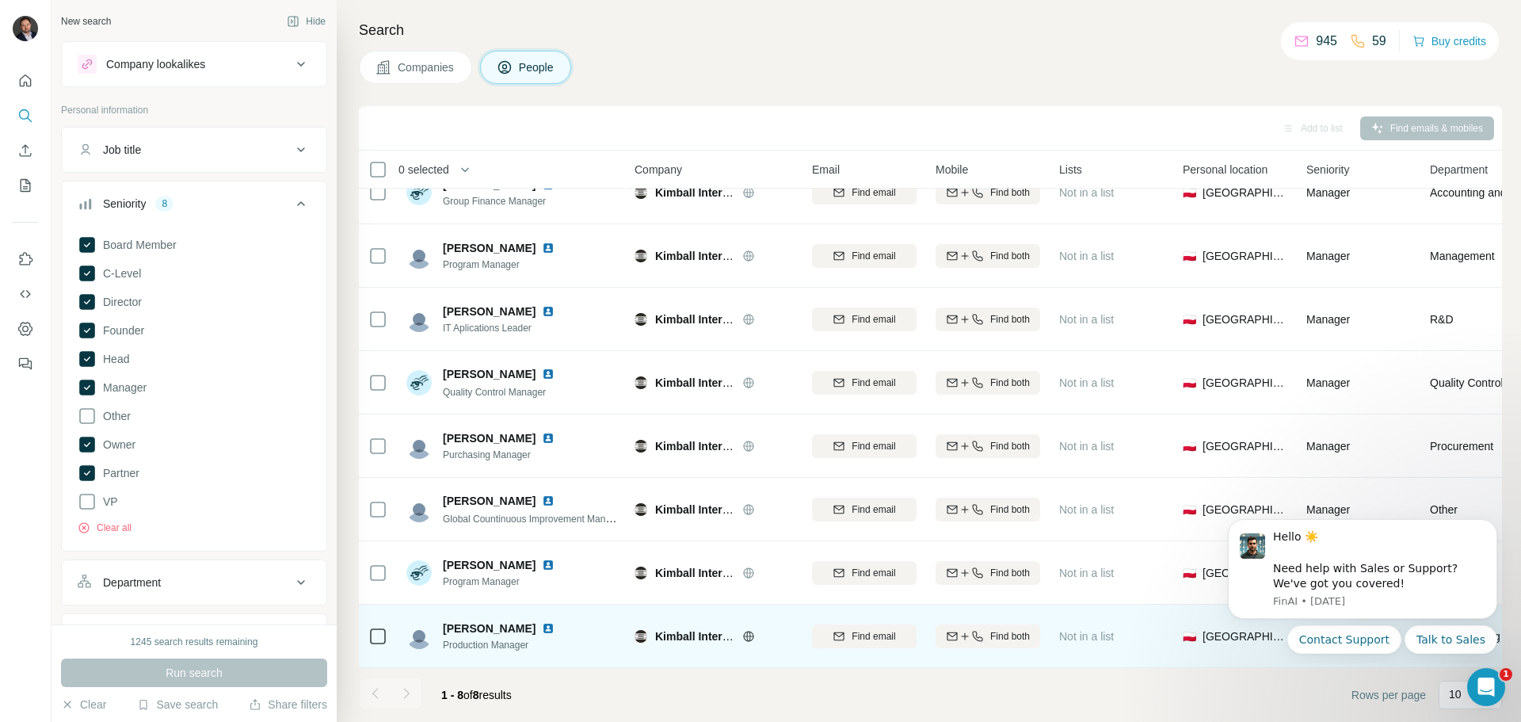
click at [549, 622] on img at bounding box center [548, 628] width 13 height 13
click at [998, 629] on span "Find both" at bounding box center [1010, 636] width 40 height 14
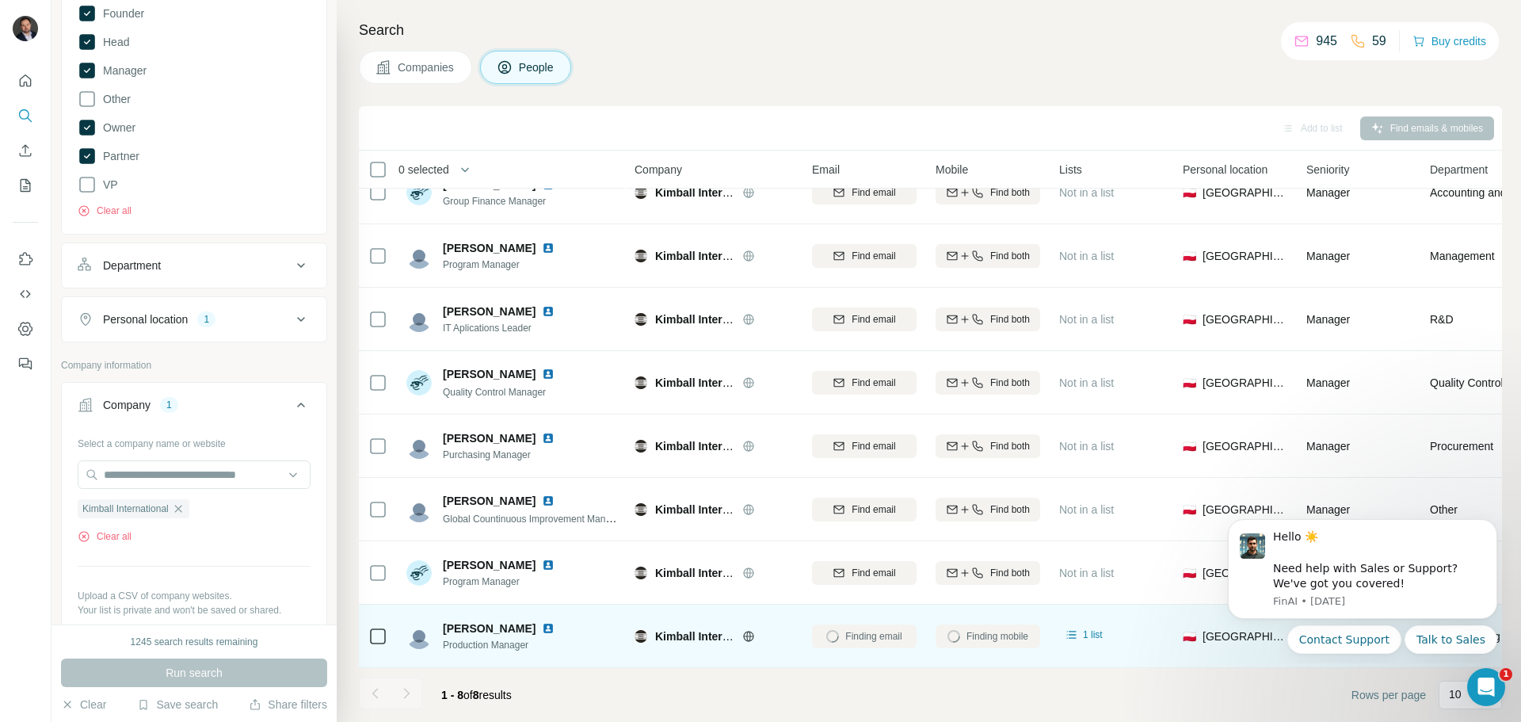
scroll to position [396, 0]
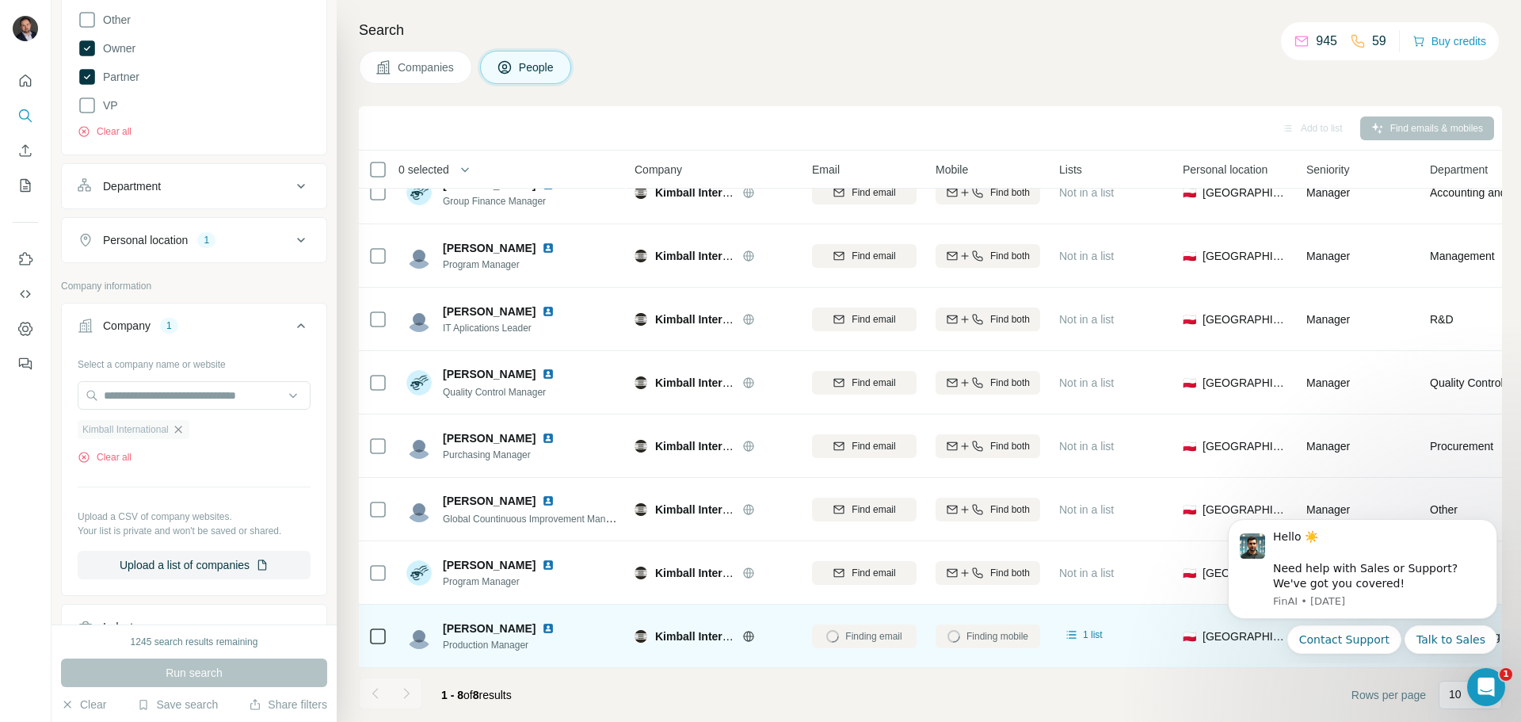
click at [183, 426] on icon "button" at bounding box center [178, 429] width 13 height 13
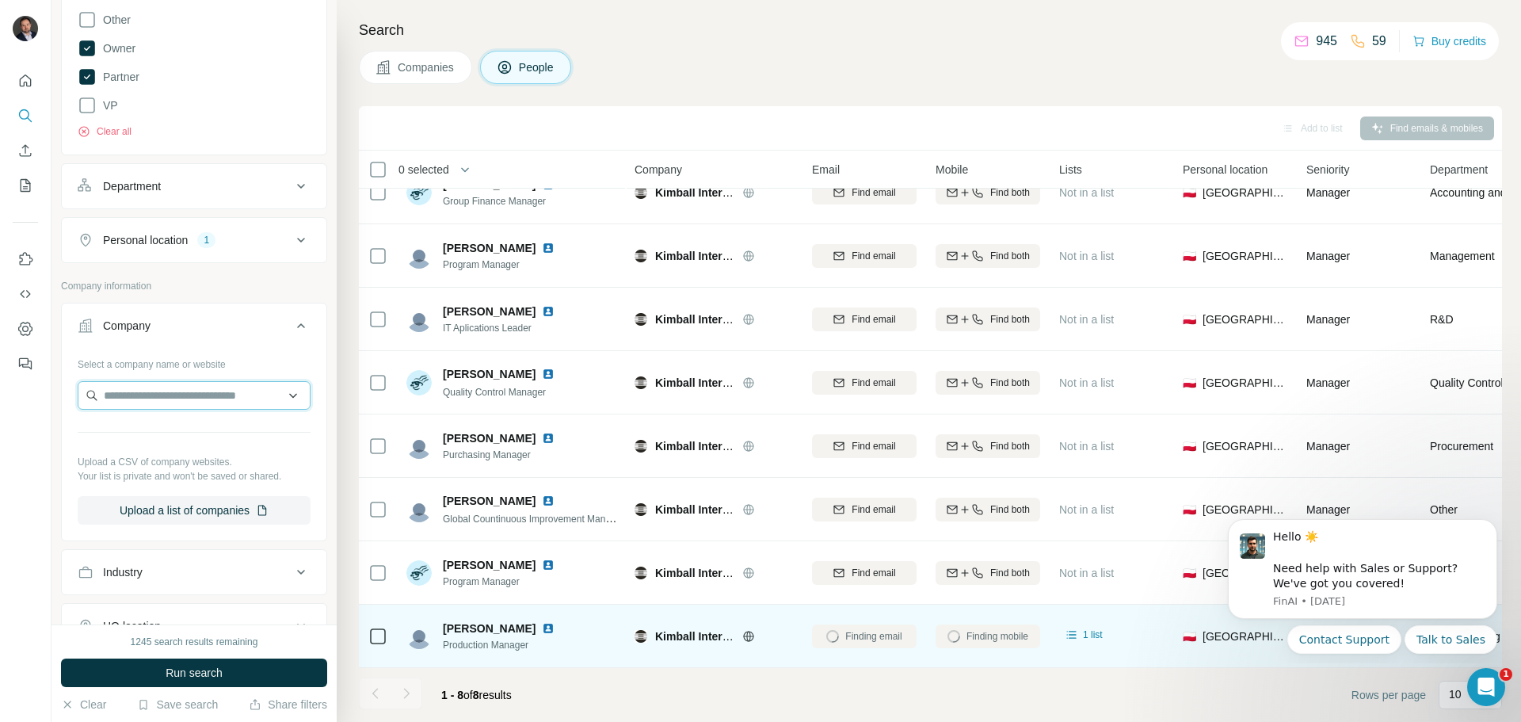
click at [196, 402] on input "text" at bounding box center [194, 395] width 233 height 29
click at [181, 395] on input "text" at bounding box center [194, 395] width 233 height 29
paste input "**********"
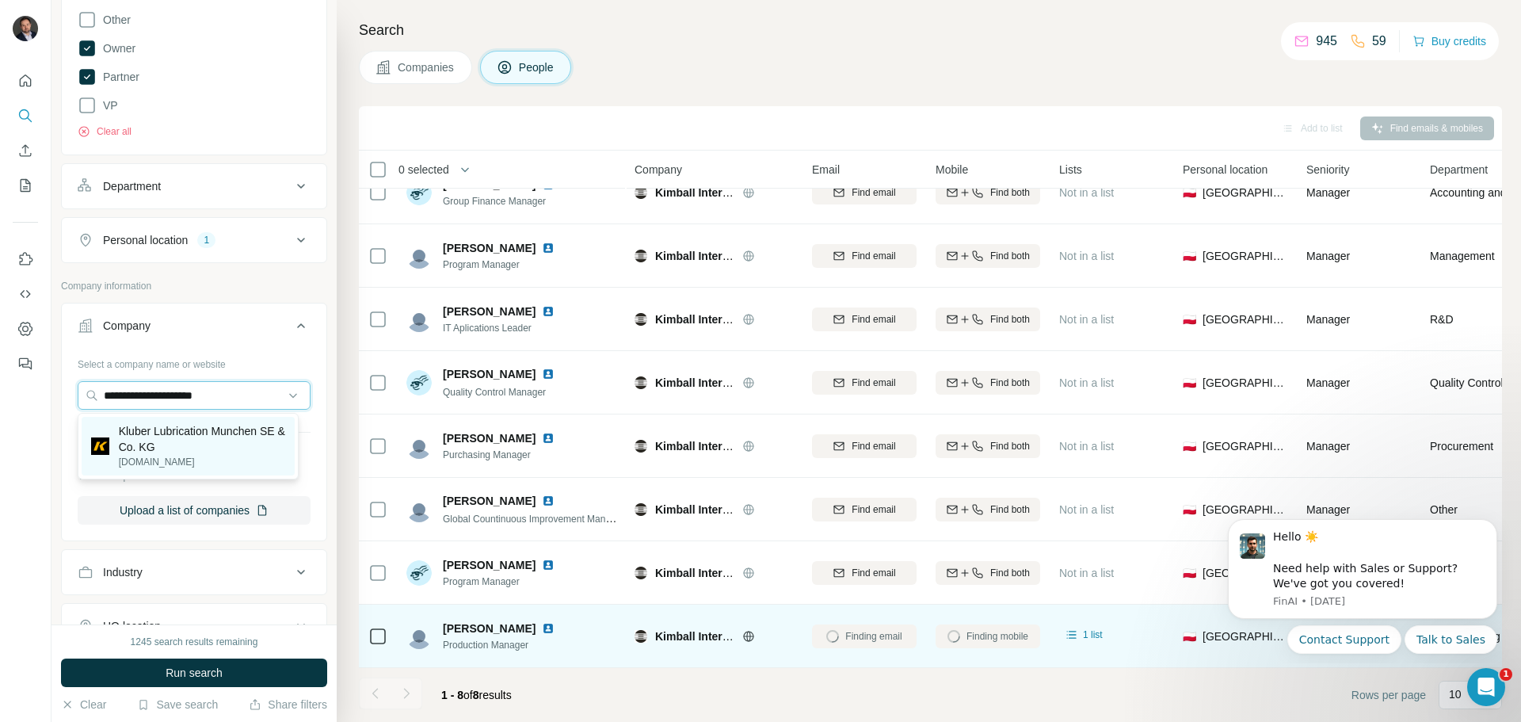
type input "**********"
click at [217, 439] on p "Kluber Lubrication Munchen SE & Co. KG" at bounding box center [202, 439] width 166 height 32
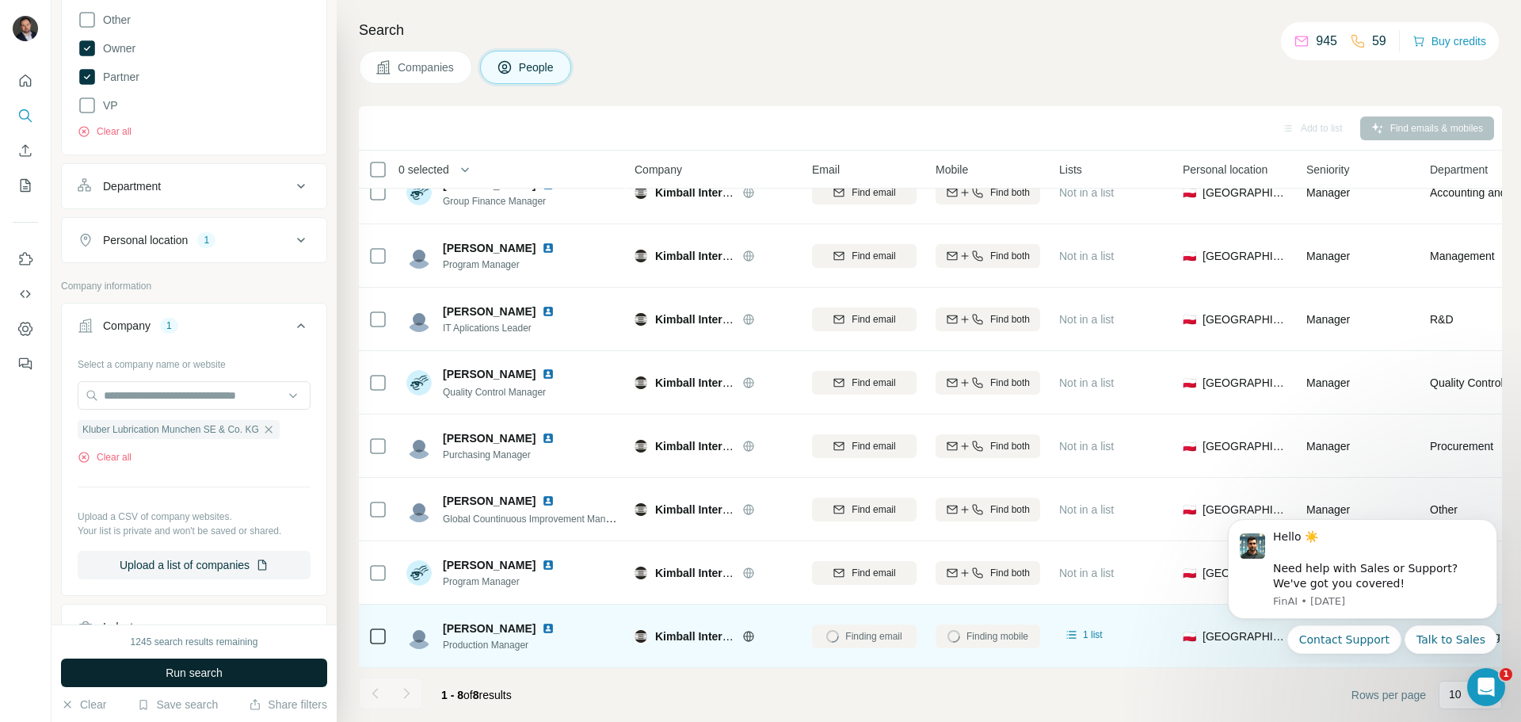
click at [211, 672] on span "Run search" at bounding box center [194, 673] width 57 height 16
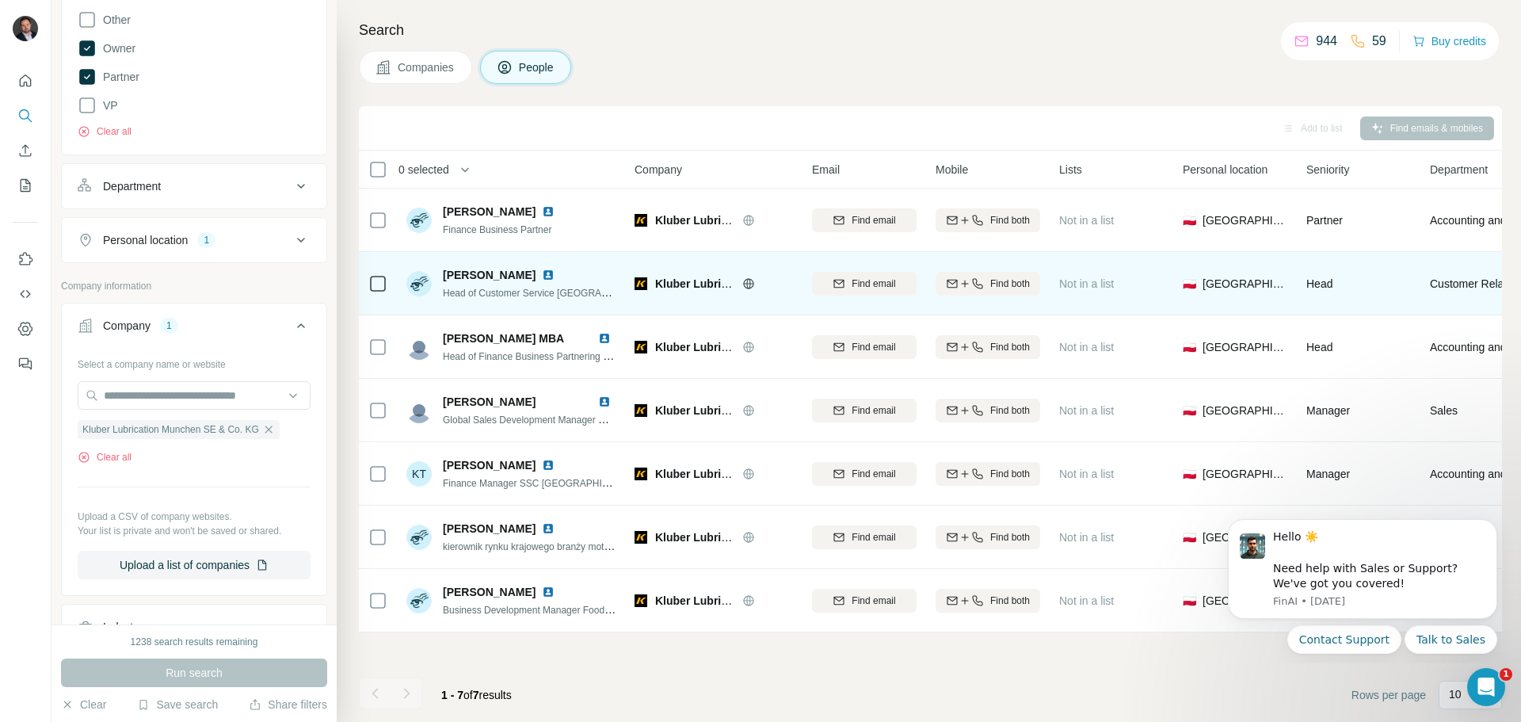
click at [546, 276] on img at bounding box center [548, 274] width 13 height 13
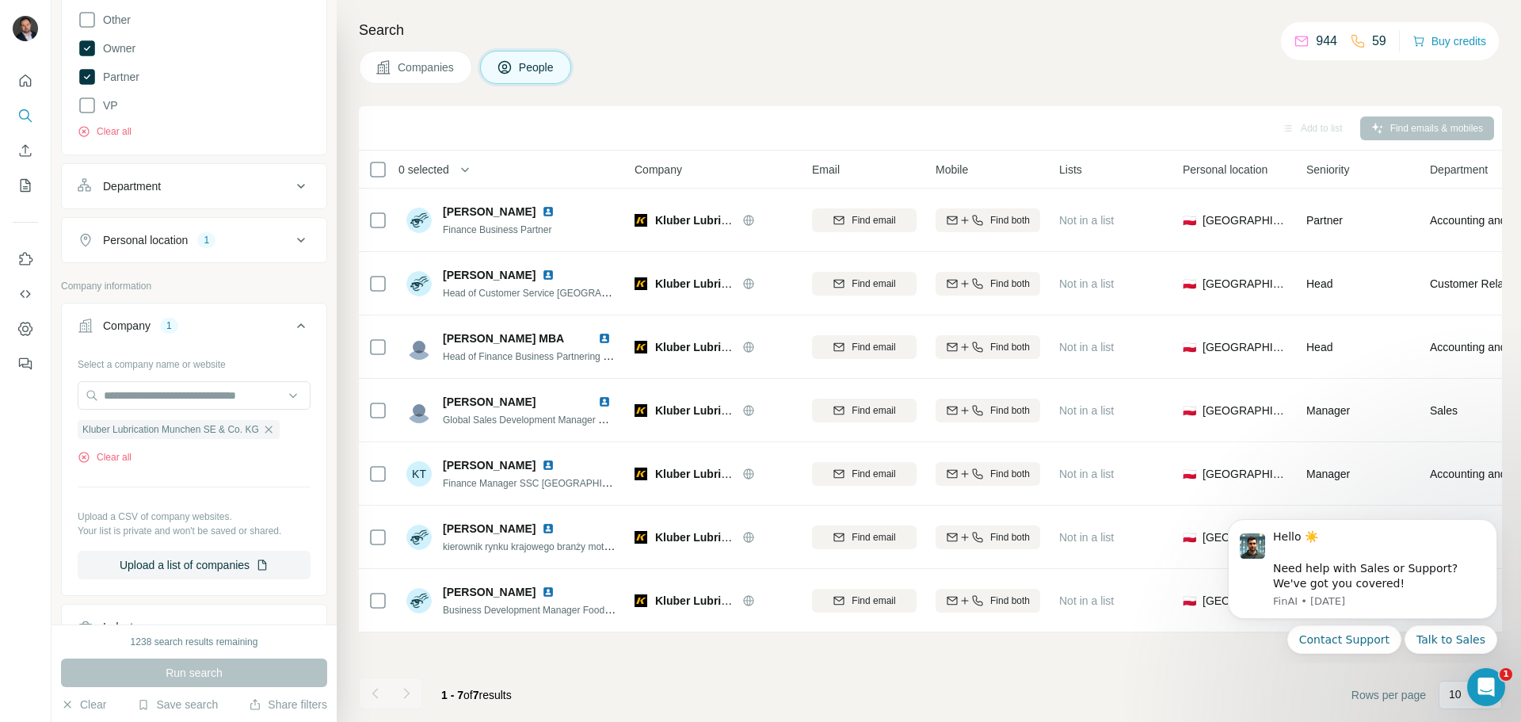
click at [275, 432] on icon "button" at bounding box center [268, 429] width 13 height 13
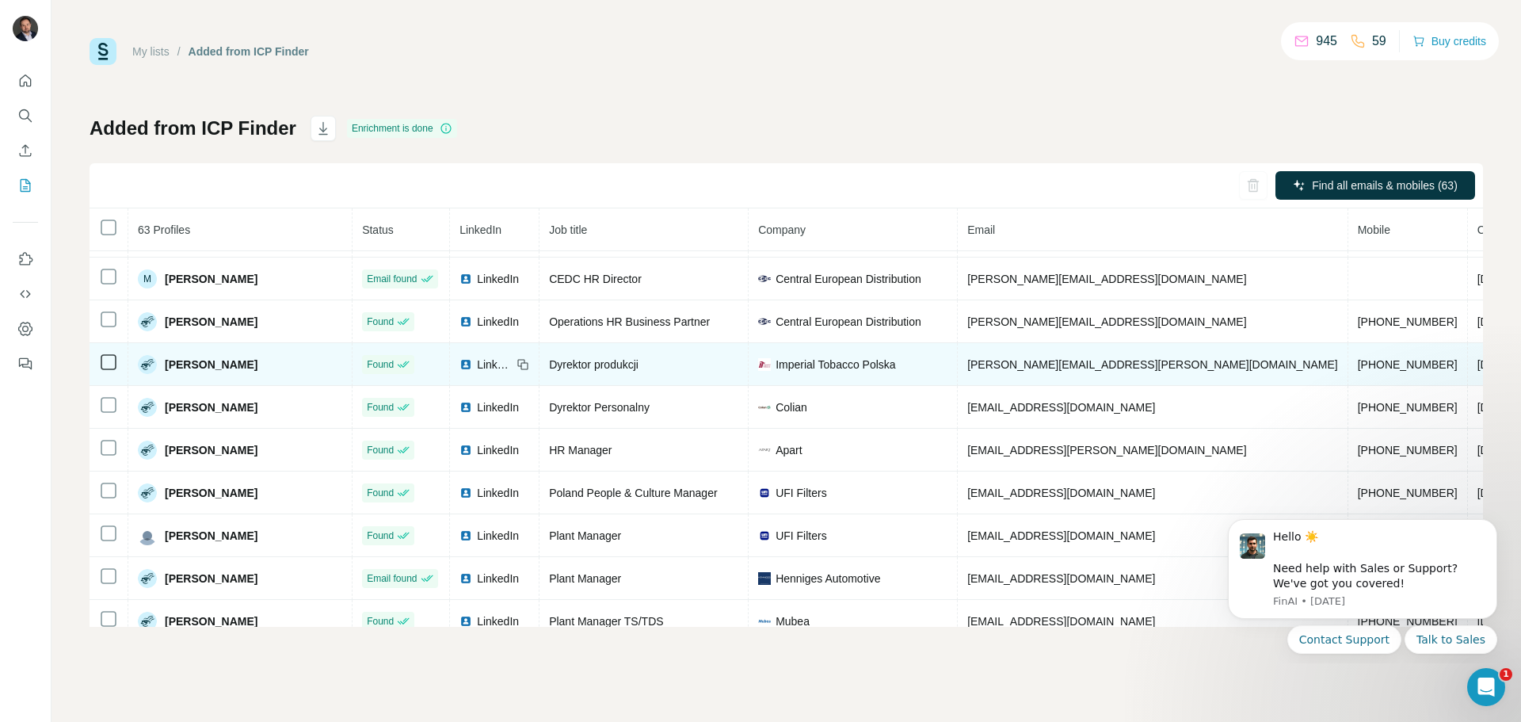
scroll to position [158, 0]
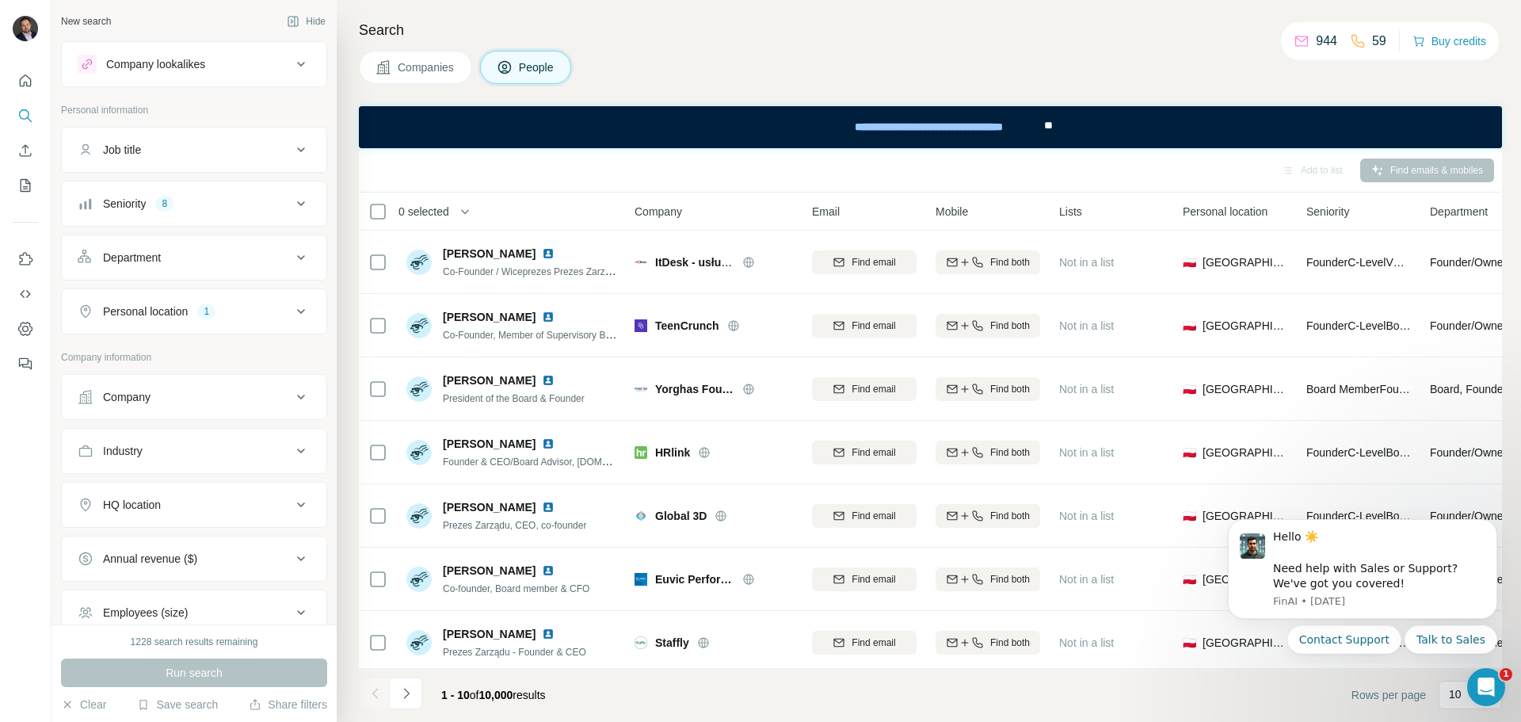
click at [173, 407] on button "Company" at bounding box center [194, 397] width 265 height 38
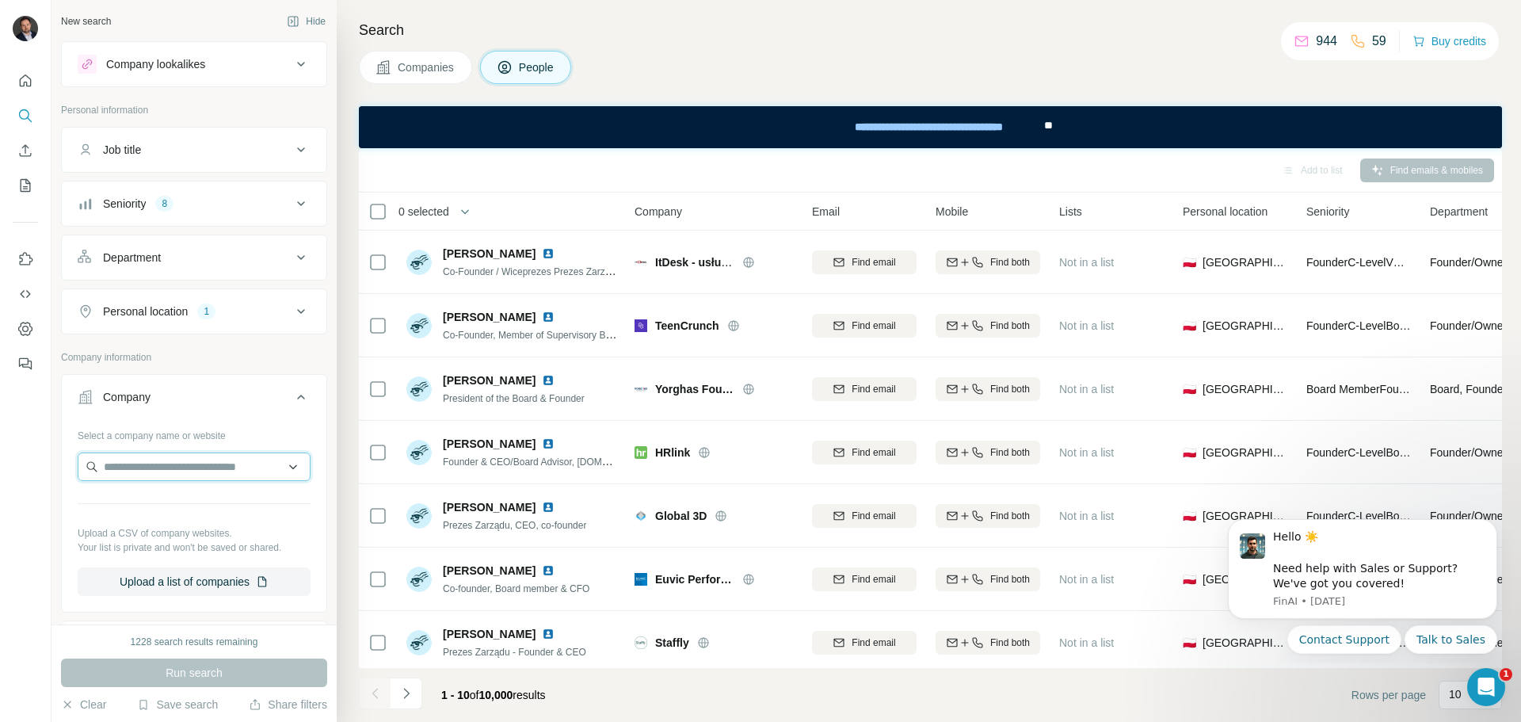
click at [154, 474] on input "text" at bounding box center [194, 466] width 233 height 29
type input "*********"
click at [165, 511] on p "[DOMAIN_NAME]" at bounding box center [161, 517] width 76 height 14
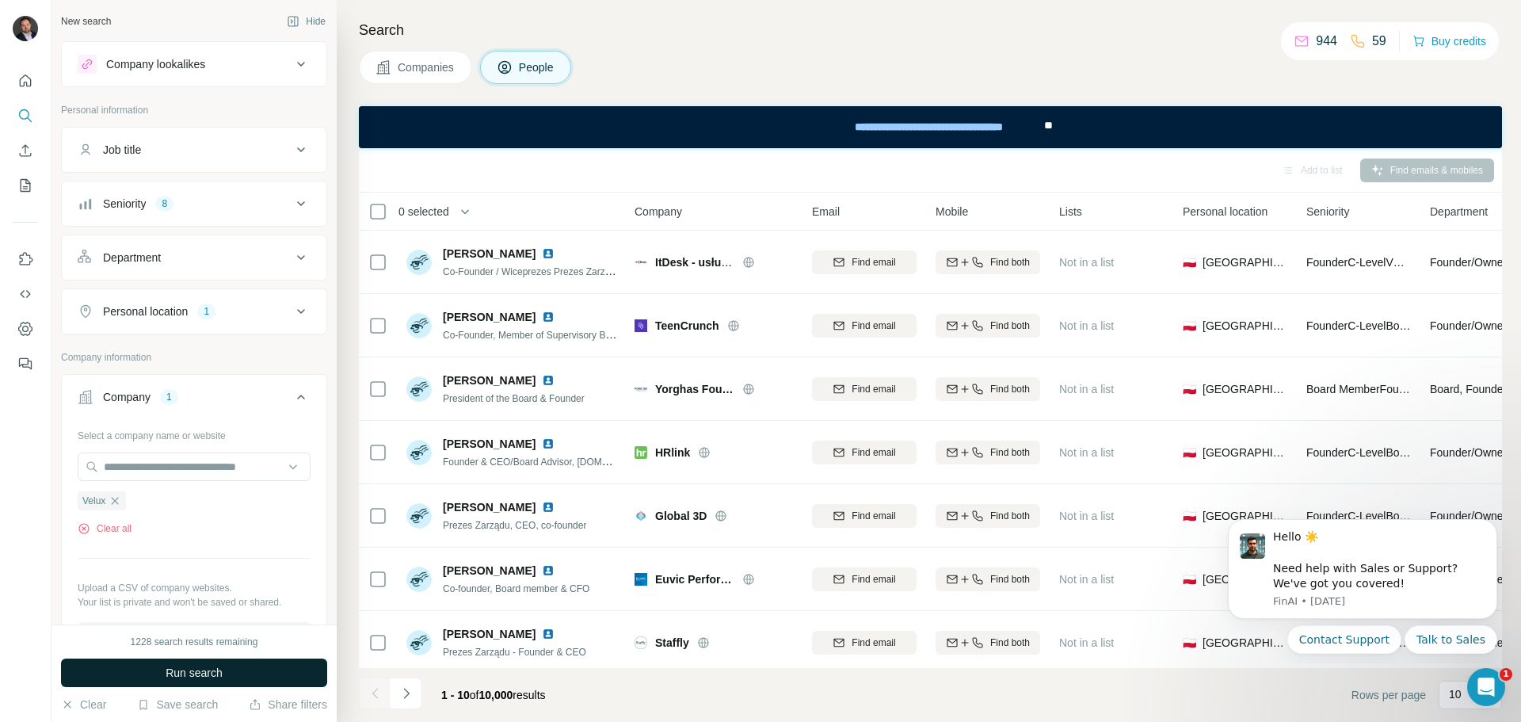
click at [204, 672] on span "Run search" at bounding box center [194, 673] width 57 height 16
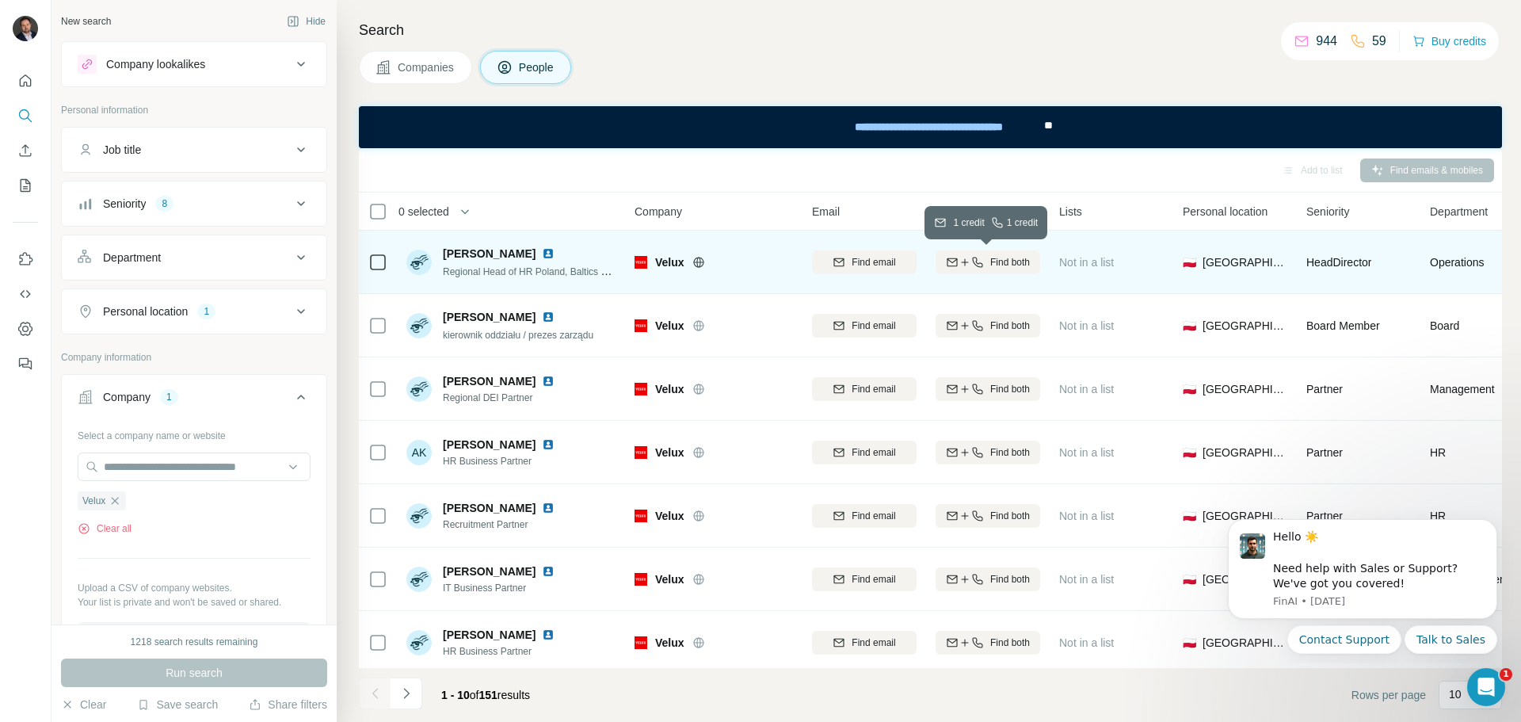
click at [1016, 262] on span "Find both" at bounding box center [1010, 262] width 40 height 14
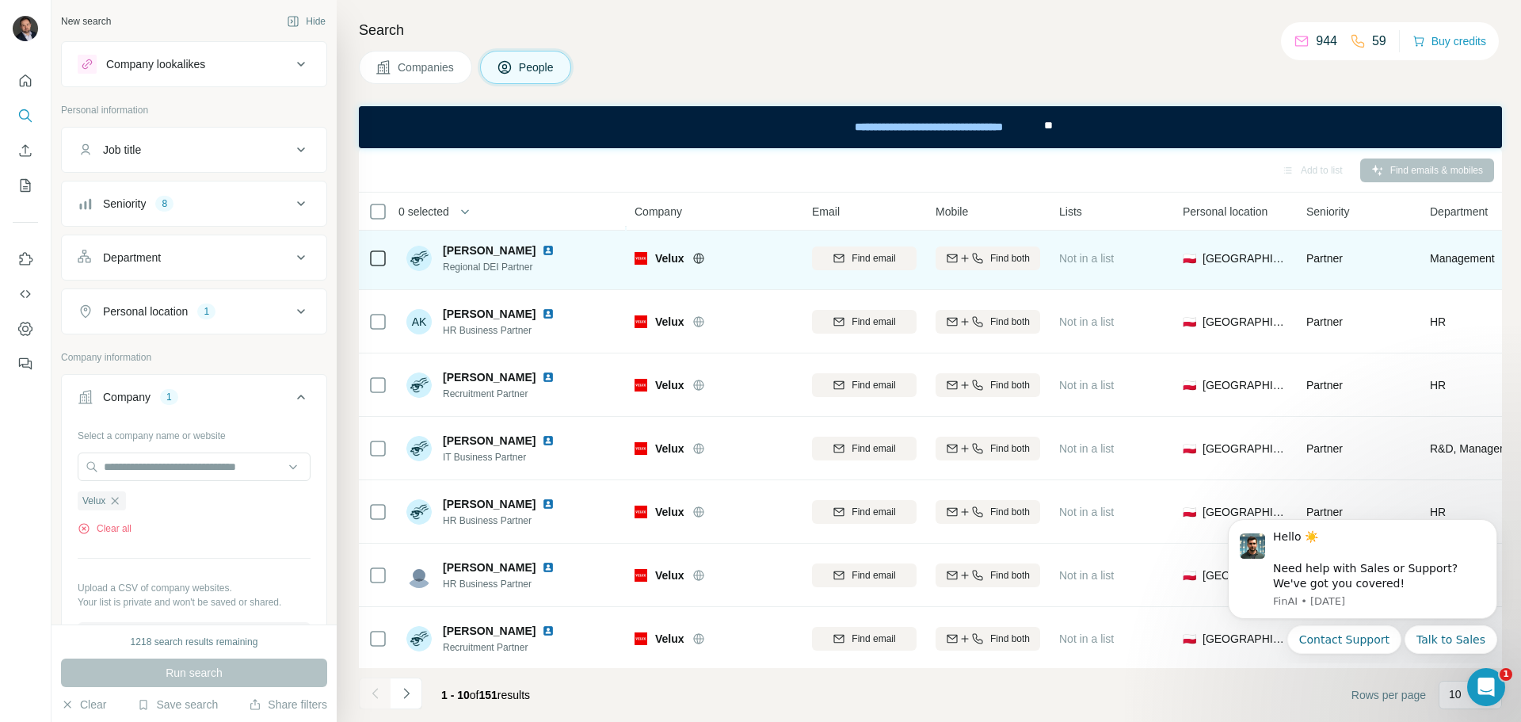
scroll to position [158, 0]
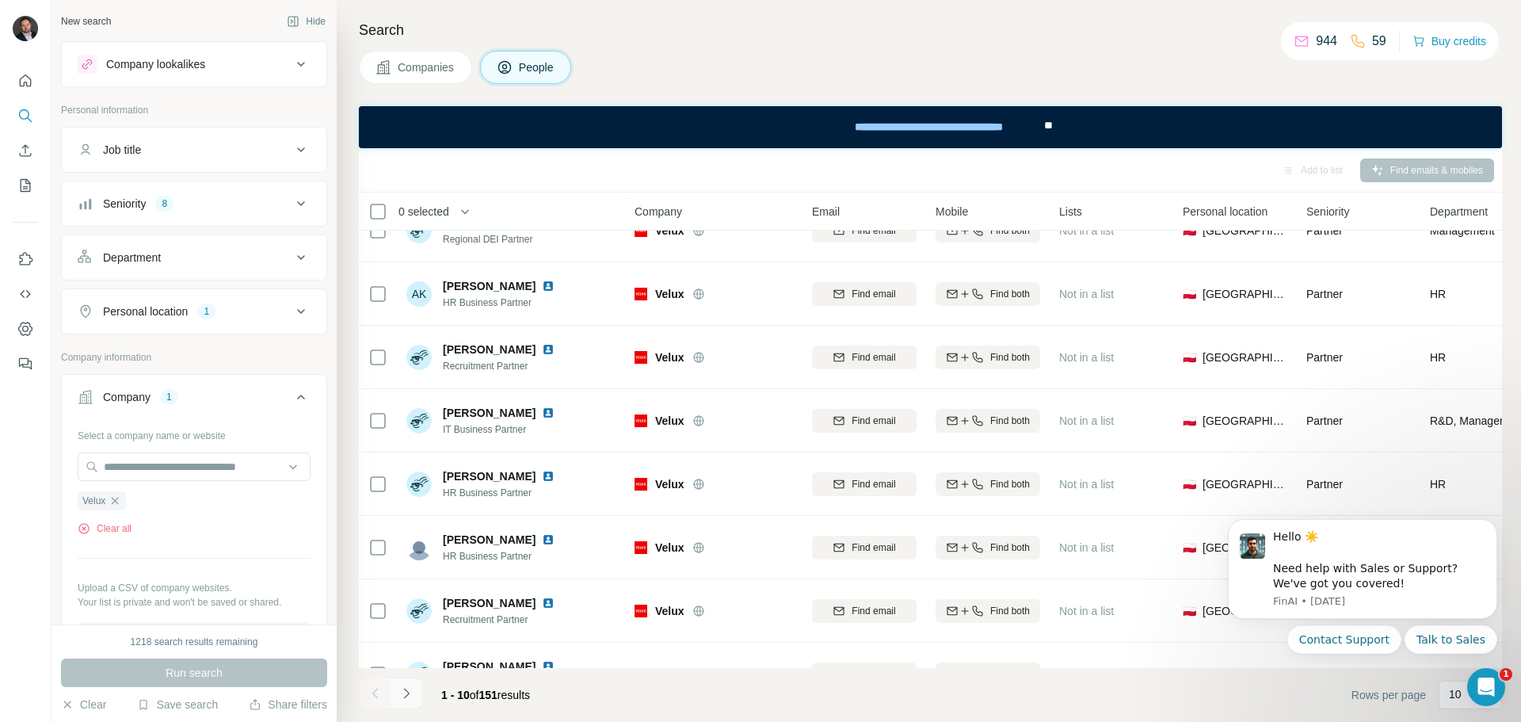
click at [407, 692] on icon "Navigate to next page" at bounding box center [406, 693] width 16 height 16
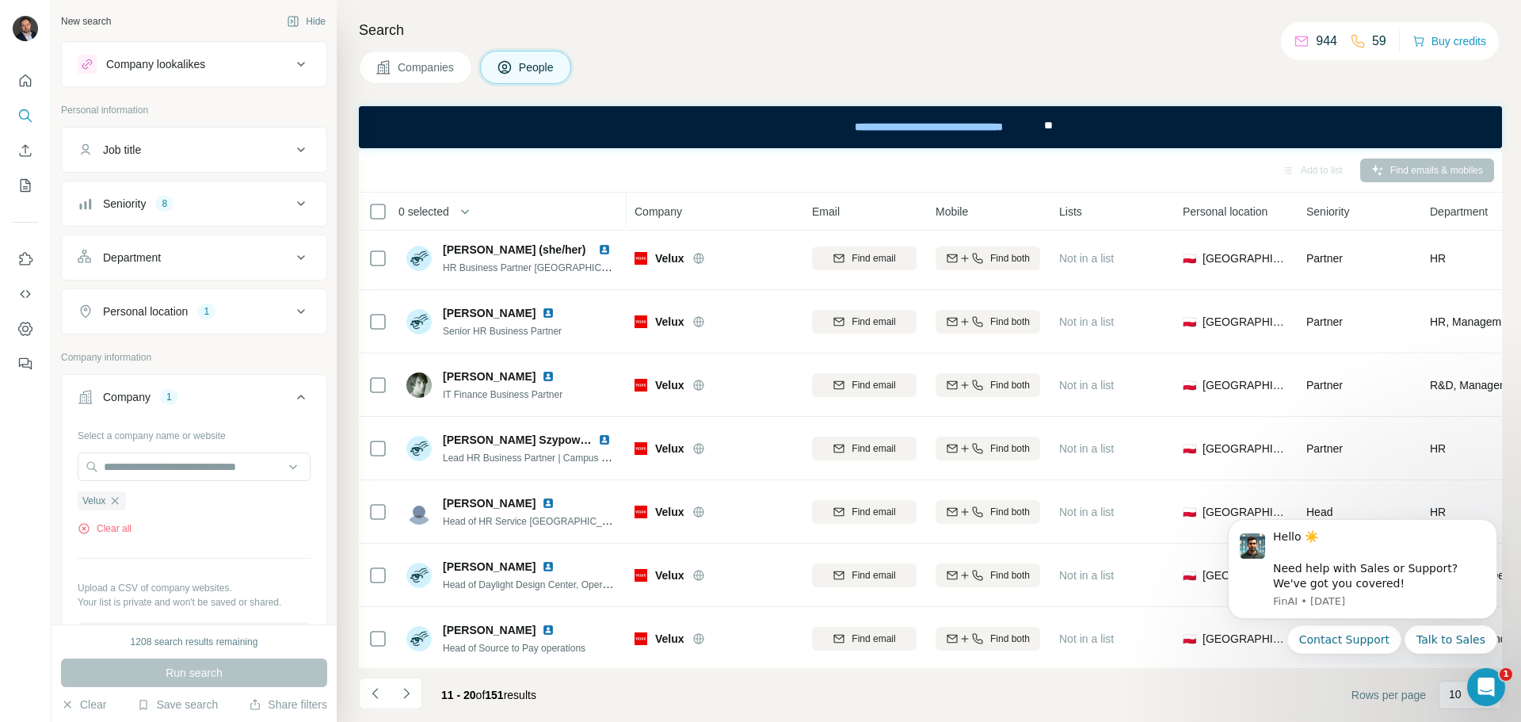
scroll to position [204, 0]
click at [413, 694] on icon "Navigate to next page" at bounding box center [406, 693] width 16 height 16
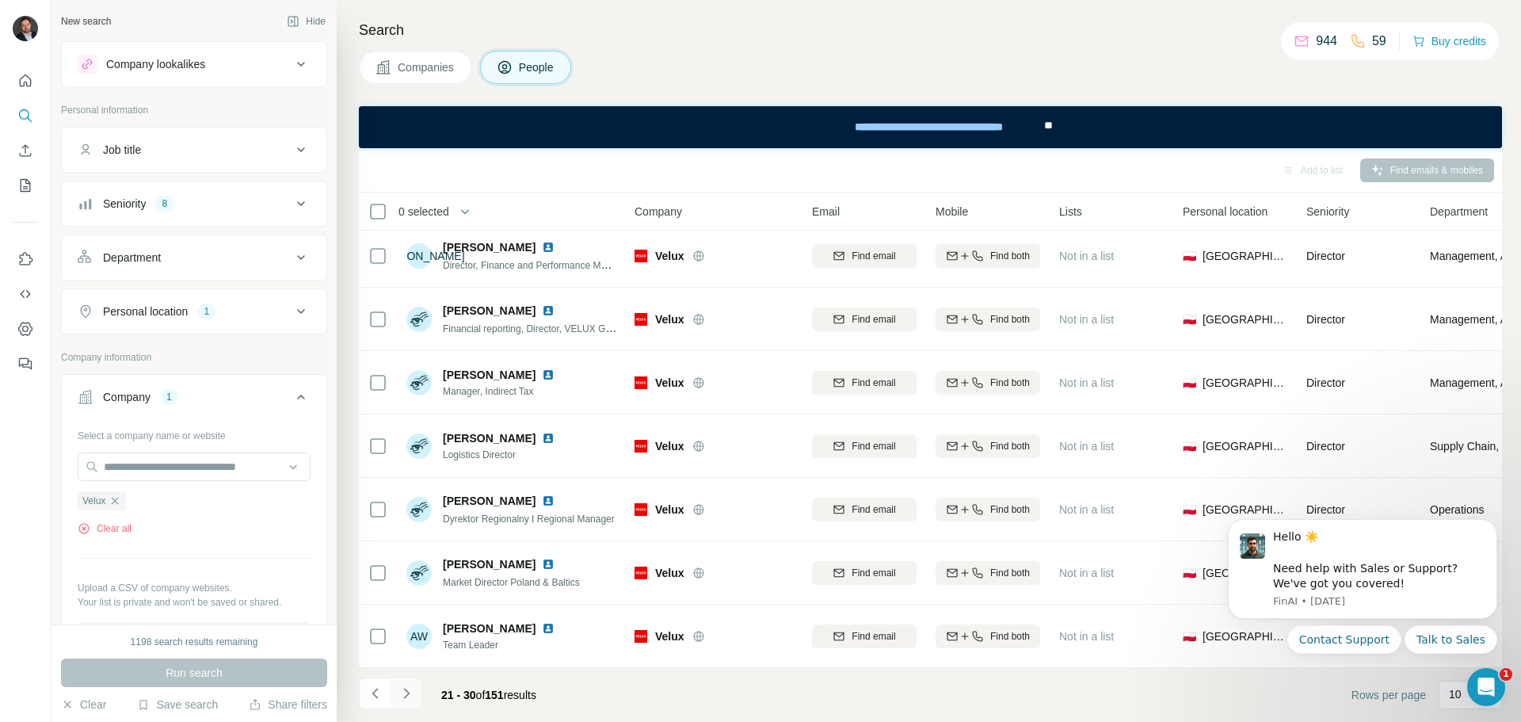
click at [408, 693] on icon "Navigate to next page" at bounding box center [406, 692] width 6 height 10
click at [408, 695] on icon "Navigate to next page" at bounding box center [406, 693] width 16 height 16
click at [412, 691] on icon "Navigate to next page" at bounding box center [406, 693] width 16 height 16
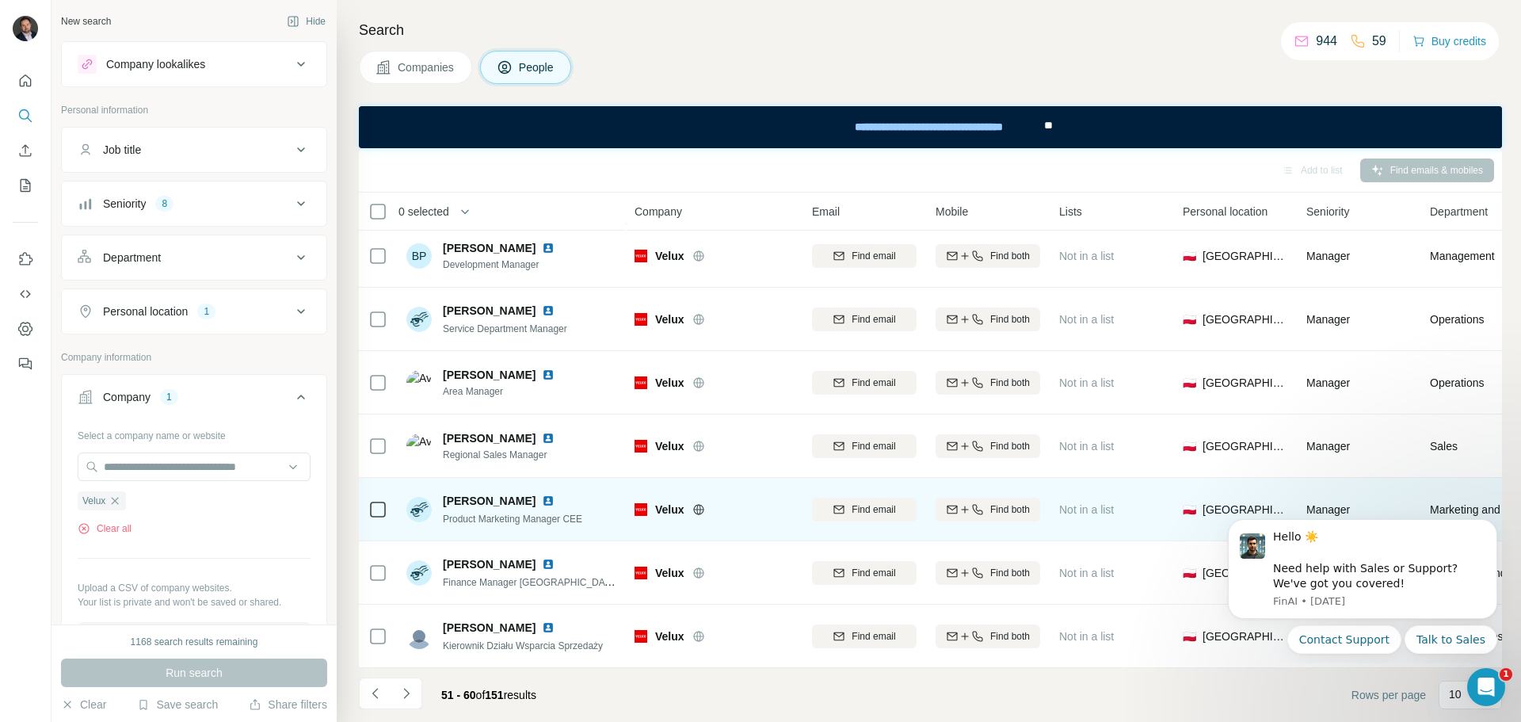
scroll to position [0, 0]
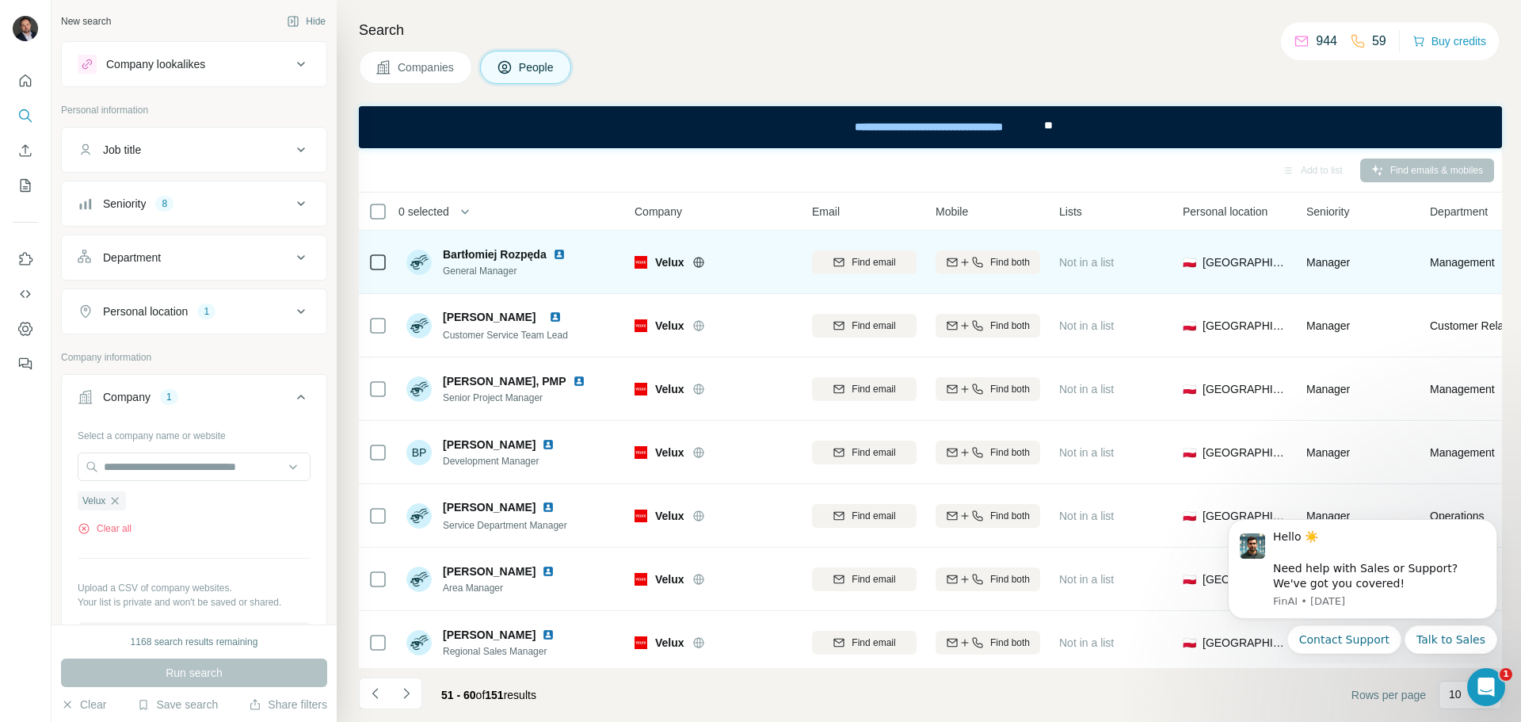
click at [559, 256] on img at bounding box center [559, 254] width 13 height 13
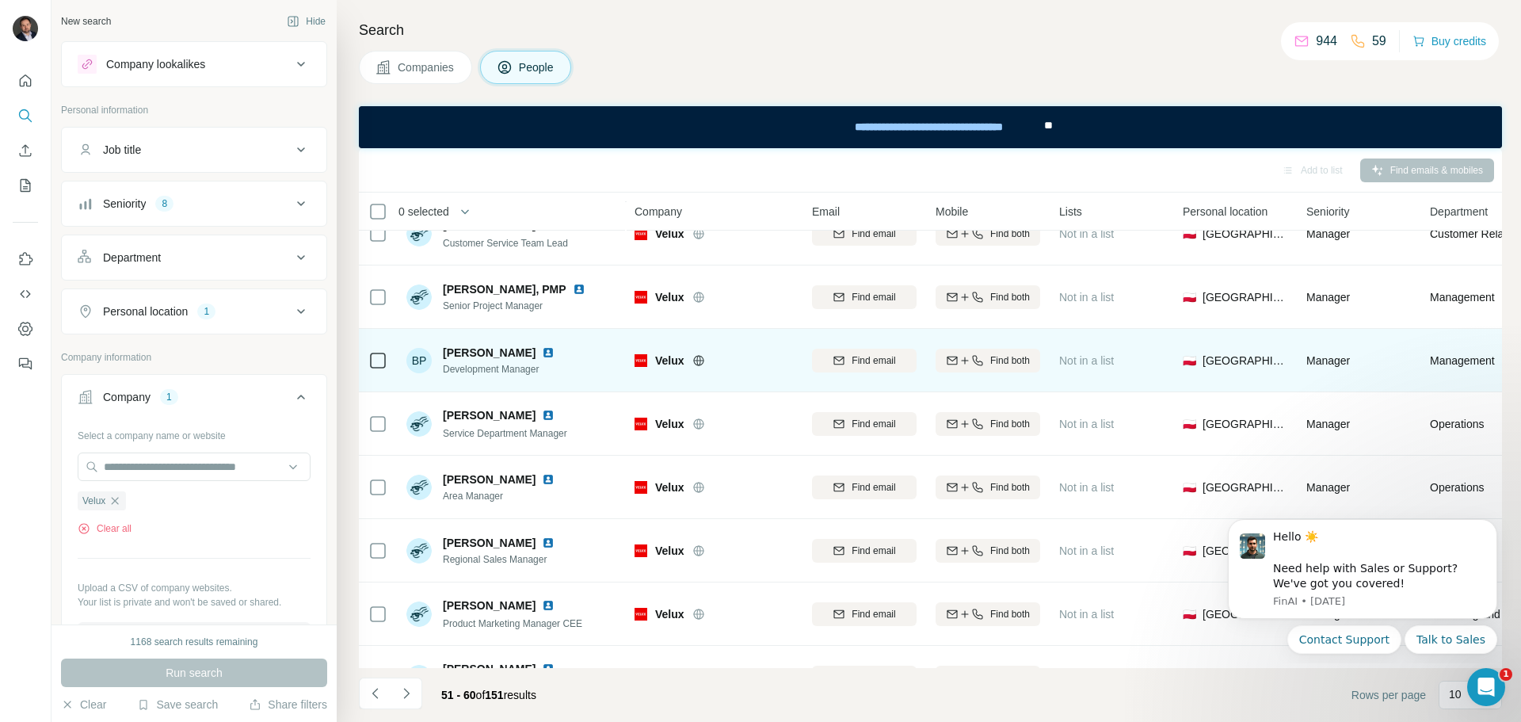
scroll to position [204, 0]
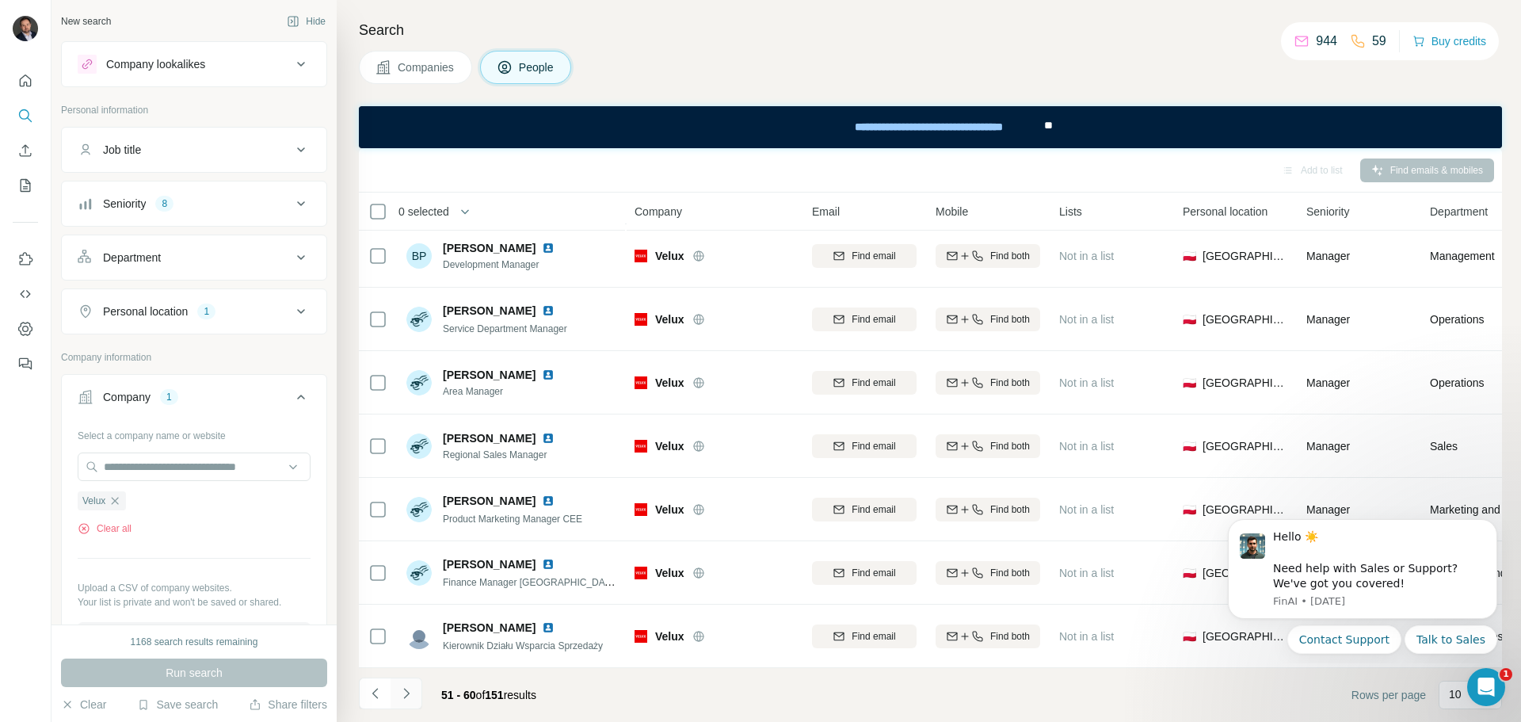
click at [410, 695] on icon "Navigate to next page" at bounding box center [406, 693] width 16 height 16
click at [408, 703] on button "Navigate to next page" at bounding box center [406, 693] width 32 height 32
click at [406, 689] on icon "Navigate to next page" at bounding box center [406, 693] width 16 height 16
click at [406, 700] on icon "Navigate to next page" at bounding box center [406, 693] width 16 height 16
click at [410, 696] on icon "Navigate to next page" at bounding box center [406, 693] width 16 height 16
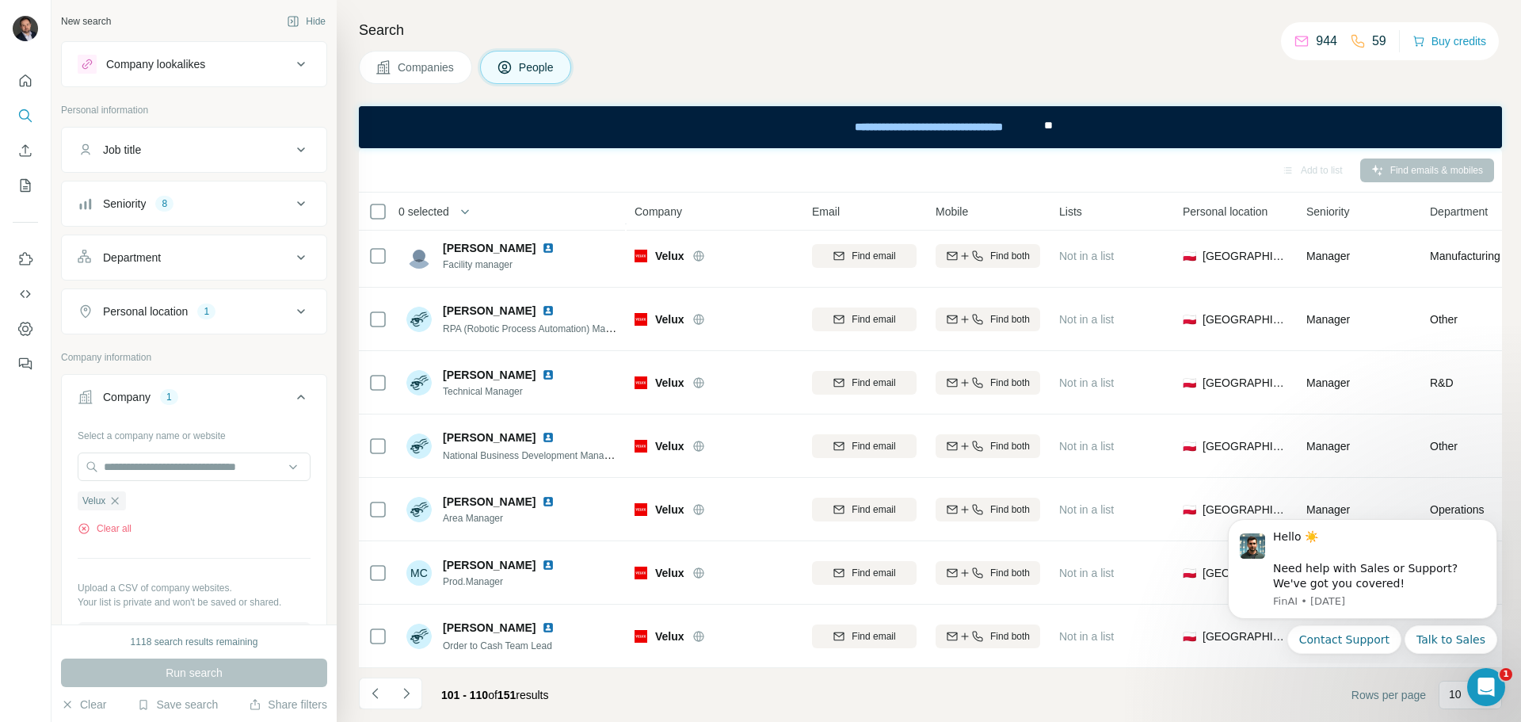
click at [410, 699] on icon "Navigate to next page" at bounding box center [406, 693] width 16 height 16
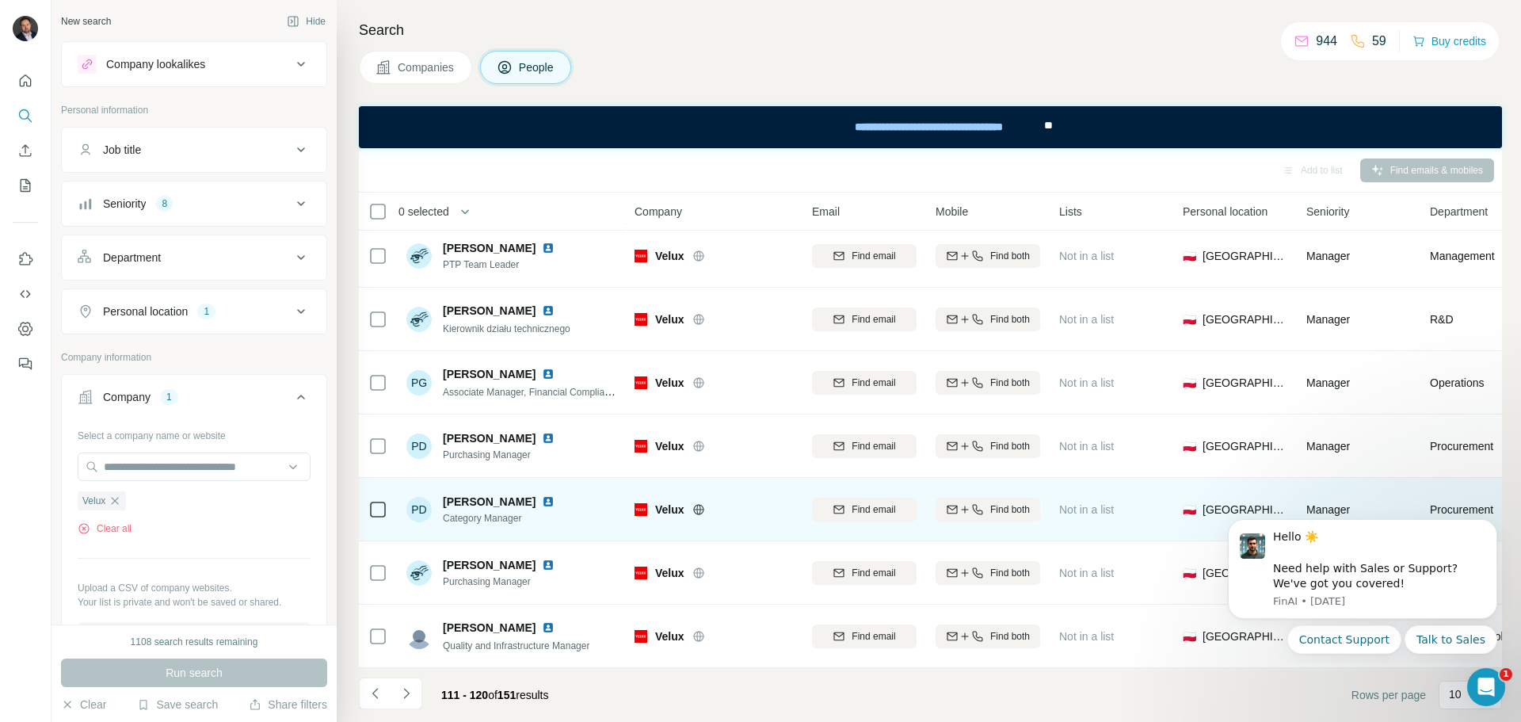
scroll to position [0, 0]
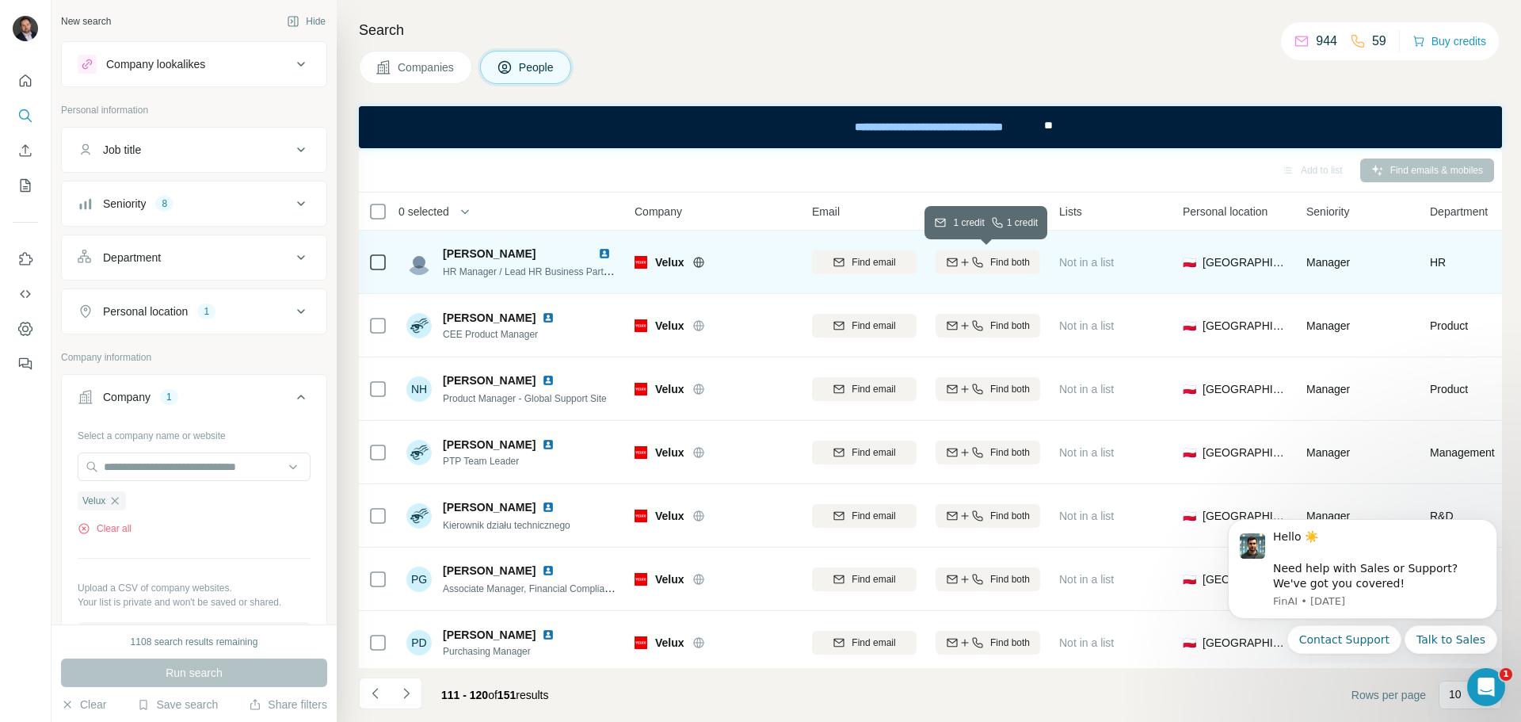
click at [1002, 257] on span "Find both" at bounding box center [1010, 262] width 40 height 14
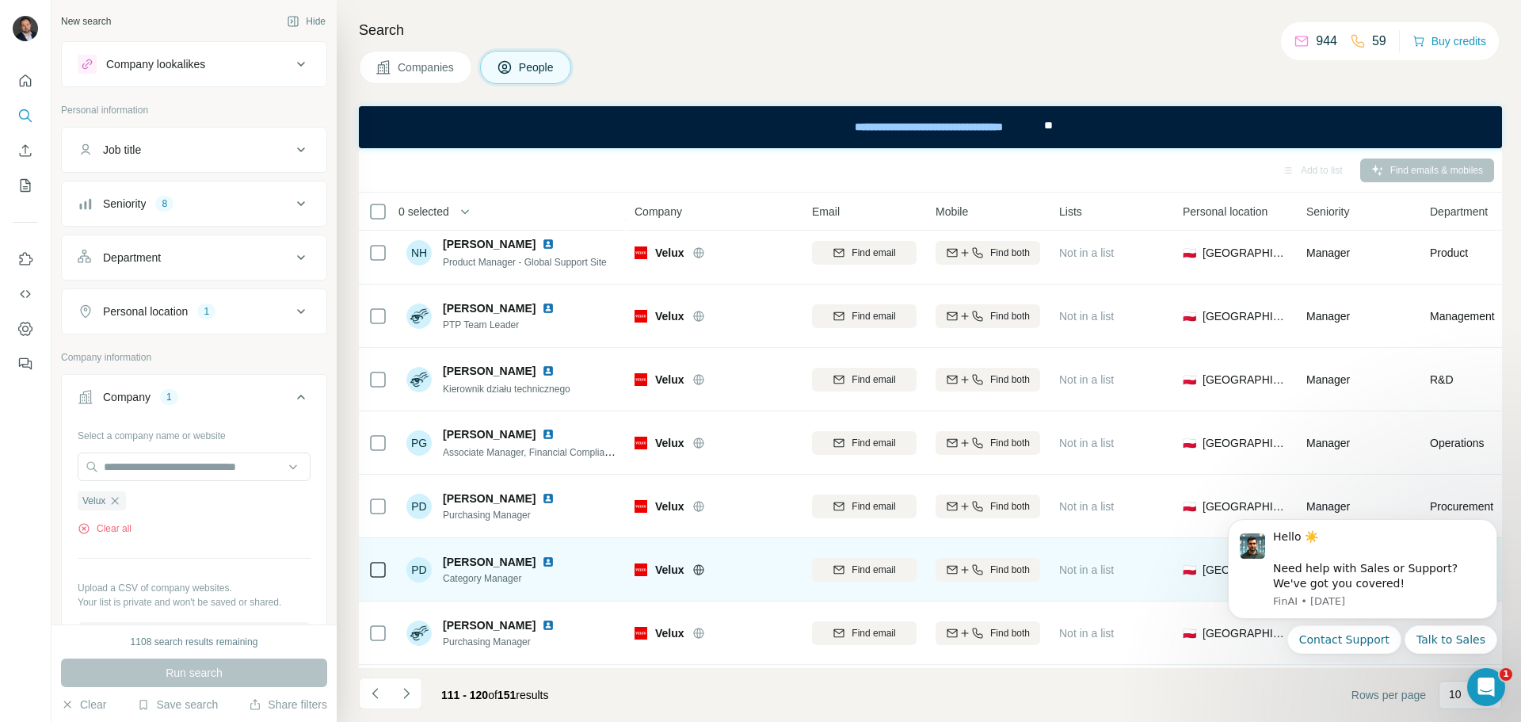
scroll to position [204, 0]
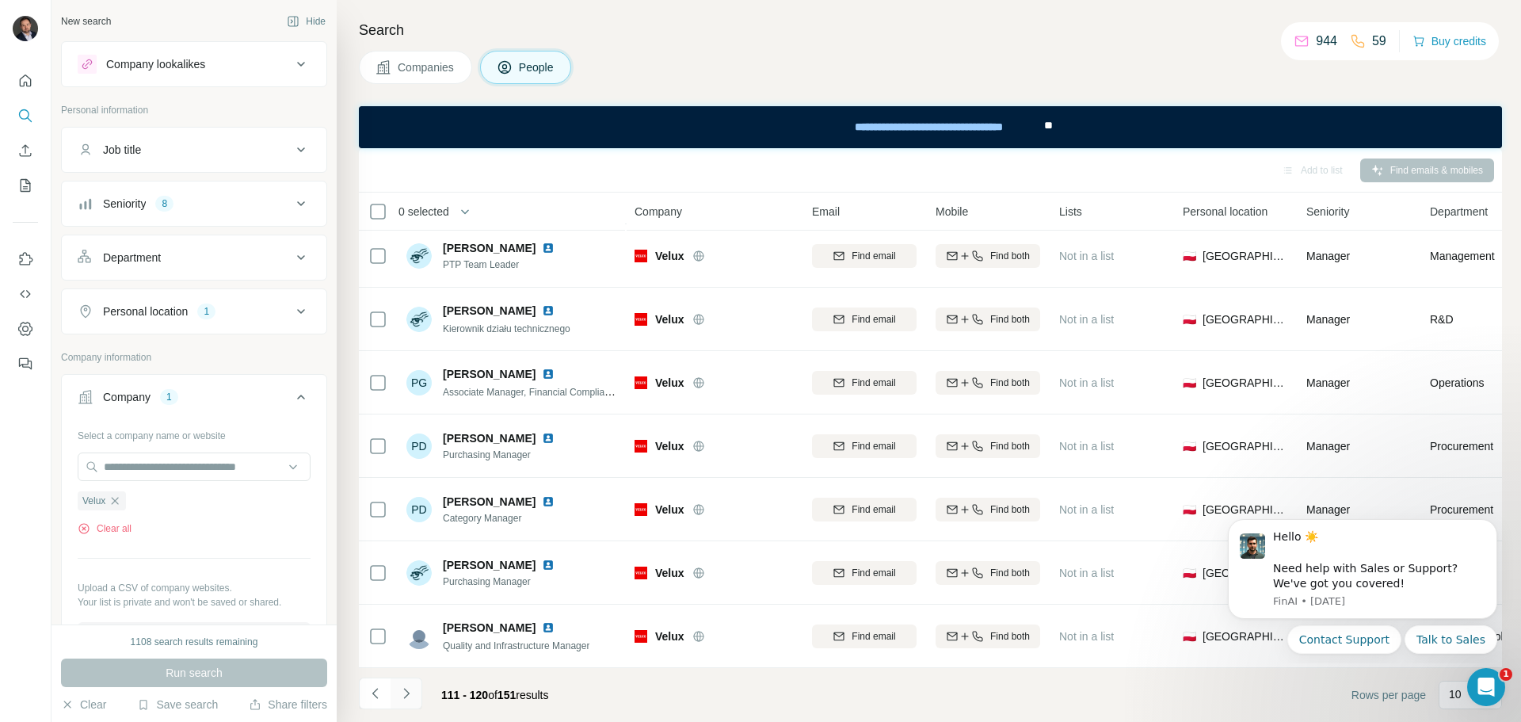
click at [409, 691] on icon "Navigate to next page" at bounding box center [406, 693] width 16 height 16
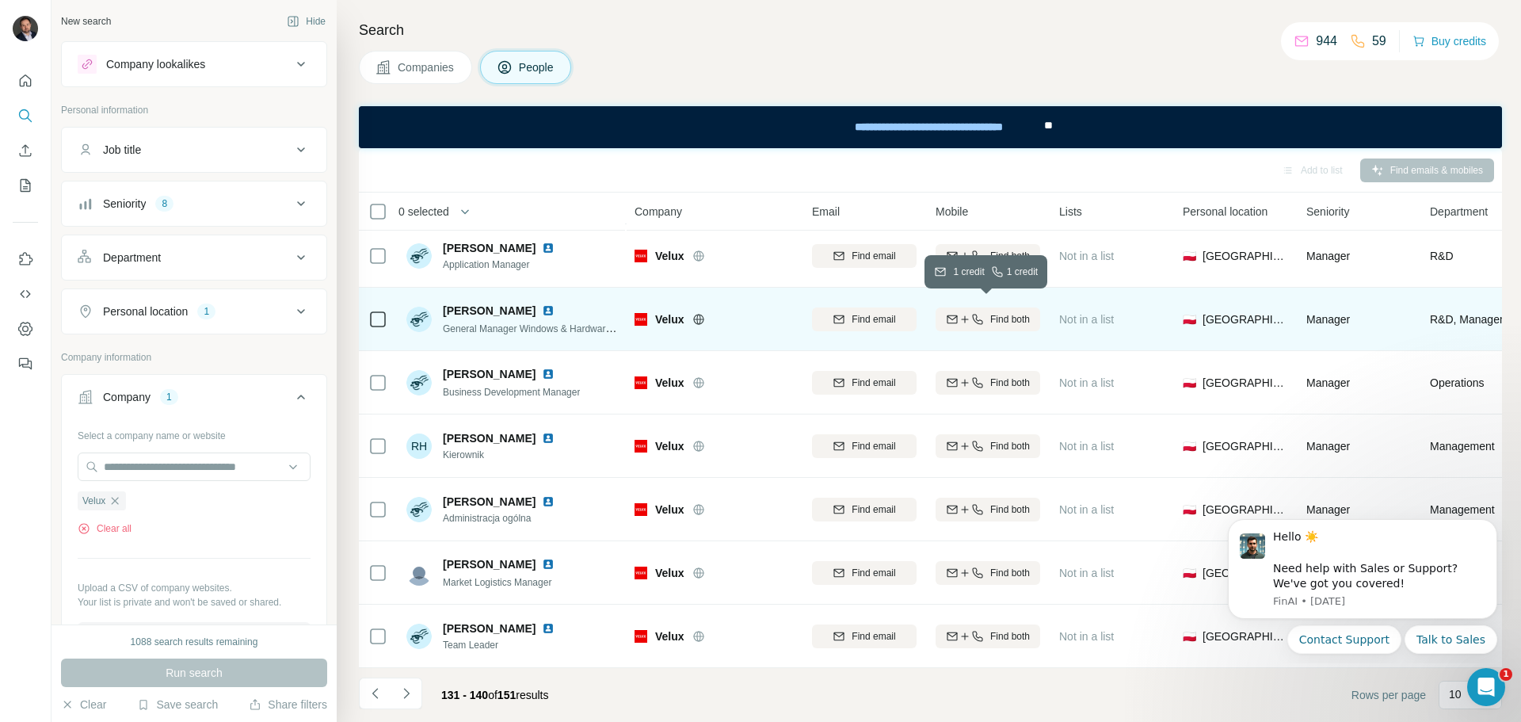
click at [983, 312] on div "Find both" at bounding box center [987, 319] width 105 height 14
click at [120, 503] on icon "button" at bounding box center [115, 500] width 13 height 13
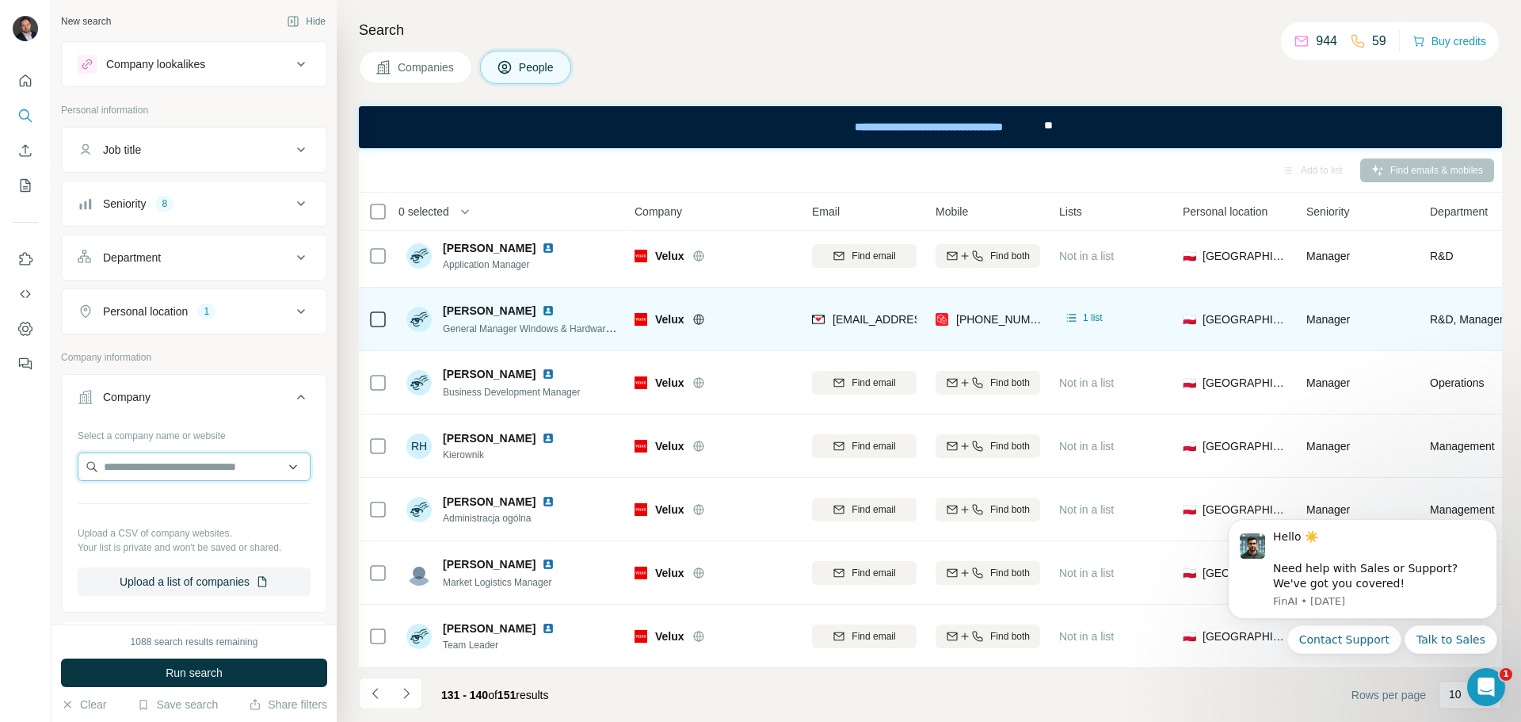
click at [137, 469] on input "text" at bounding box center [194, 466] width 233 height 29
type input "**********"
drag, startPoint x: 257, startPoint y: 457, endPoint x: 16, endPoint y: 458, distance: 240.8
click at [16, 458] on div "**********" at bounding box center [760, 361] width 1521 height 722
click at [185, 467] on input "text" at bounding box center [194, 466] width 233 height 29
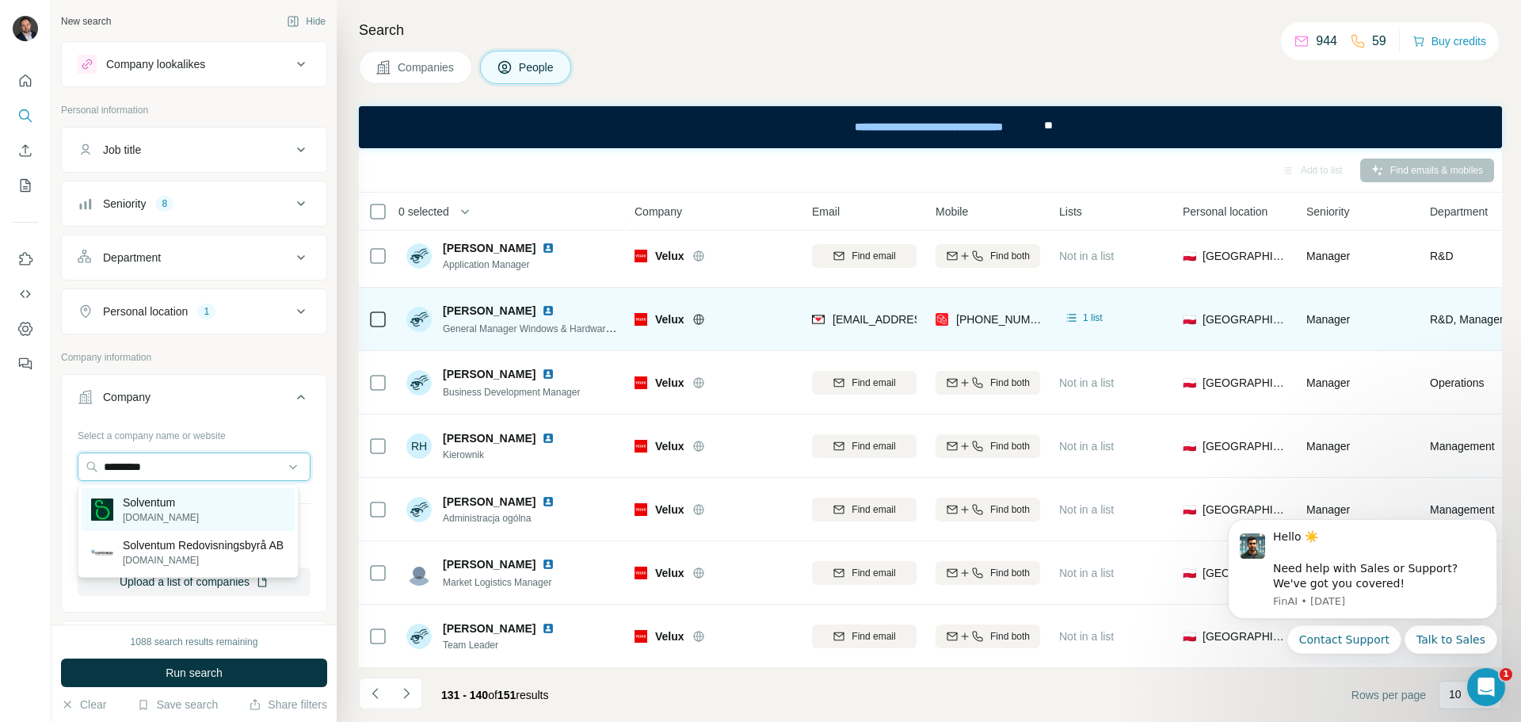
type input "*********"
click at [247, 499] on div "Solventum solventum.com" at bounding box center [188, 509] width 213 height 43
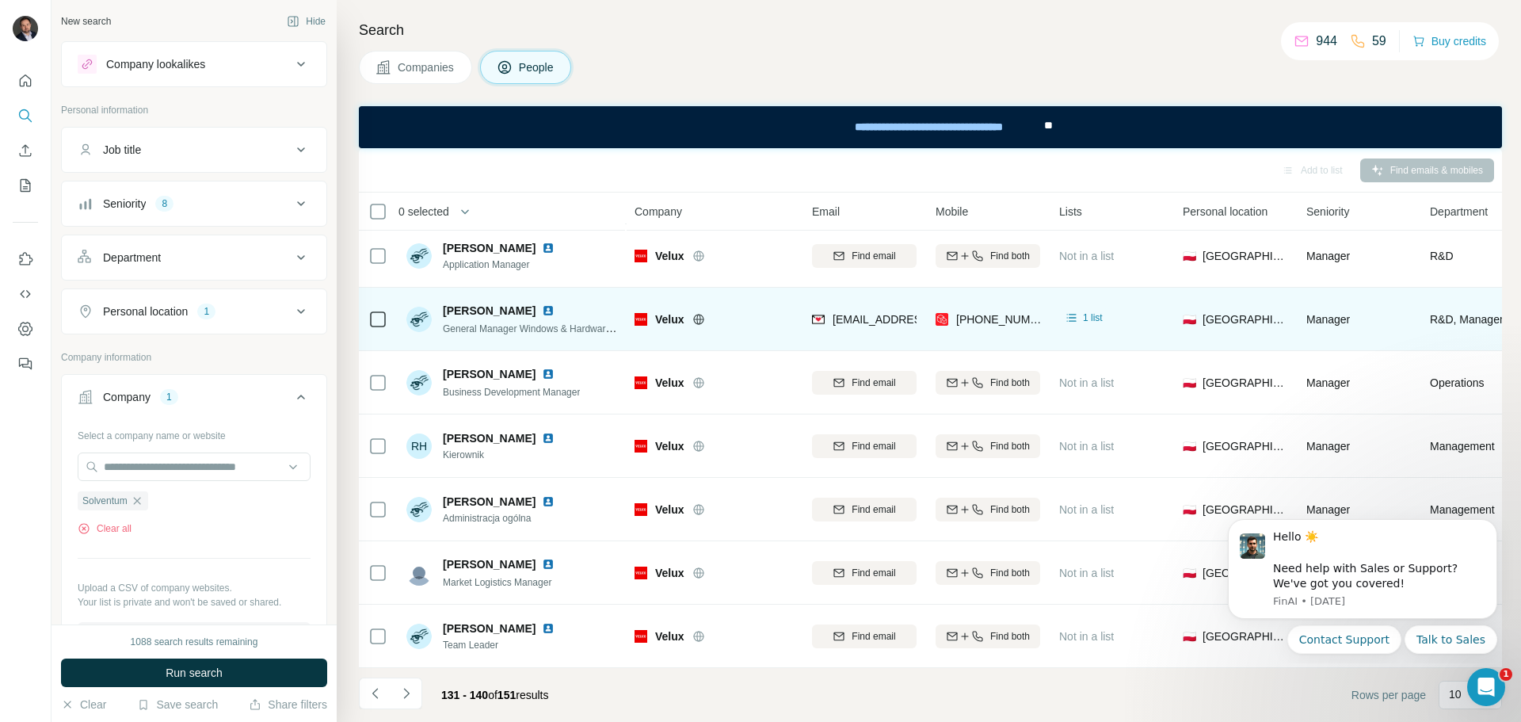
click at [211, 667] on span "Run search" at bounding box center [194, 673] width 57 height 16
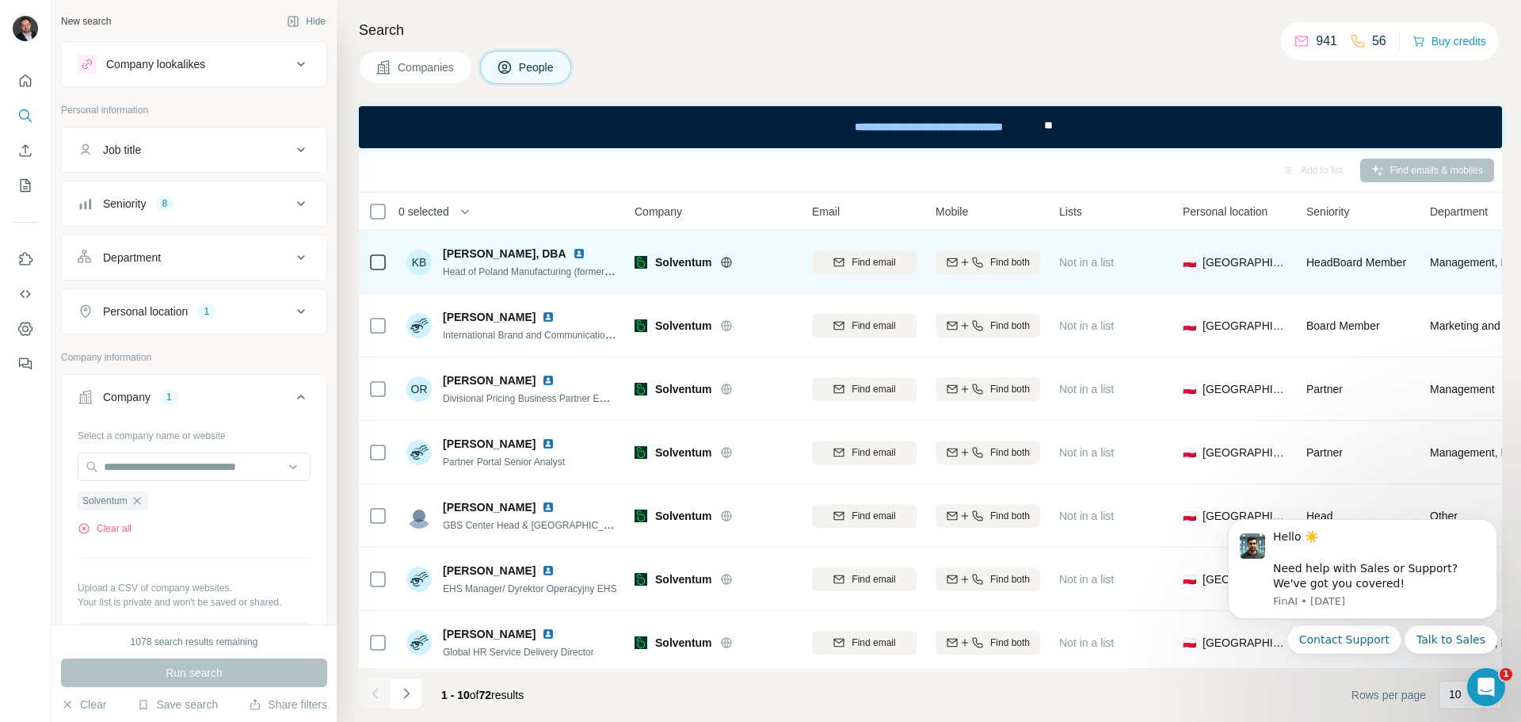
click at [573, 256] on img at bounding box center [579, 253] width 13 height 13
click at [973, 266] on icon "button" at bounding box center [977, 262] width 13 height 13
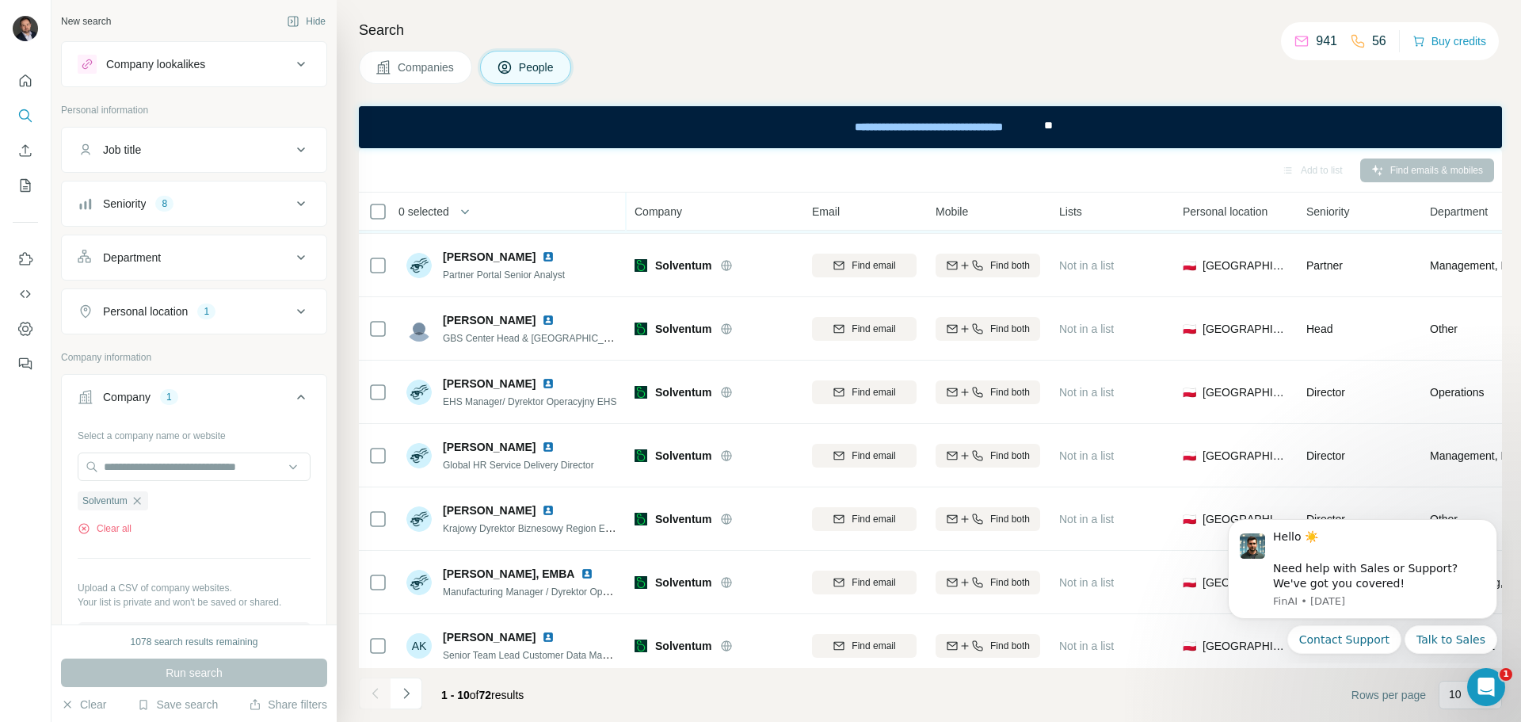
scroll to position [204, 0]
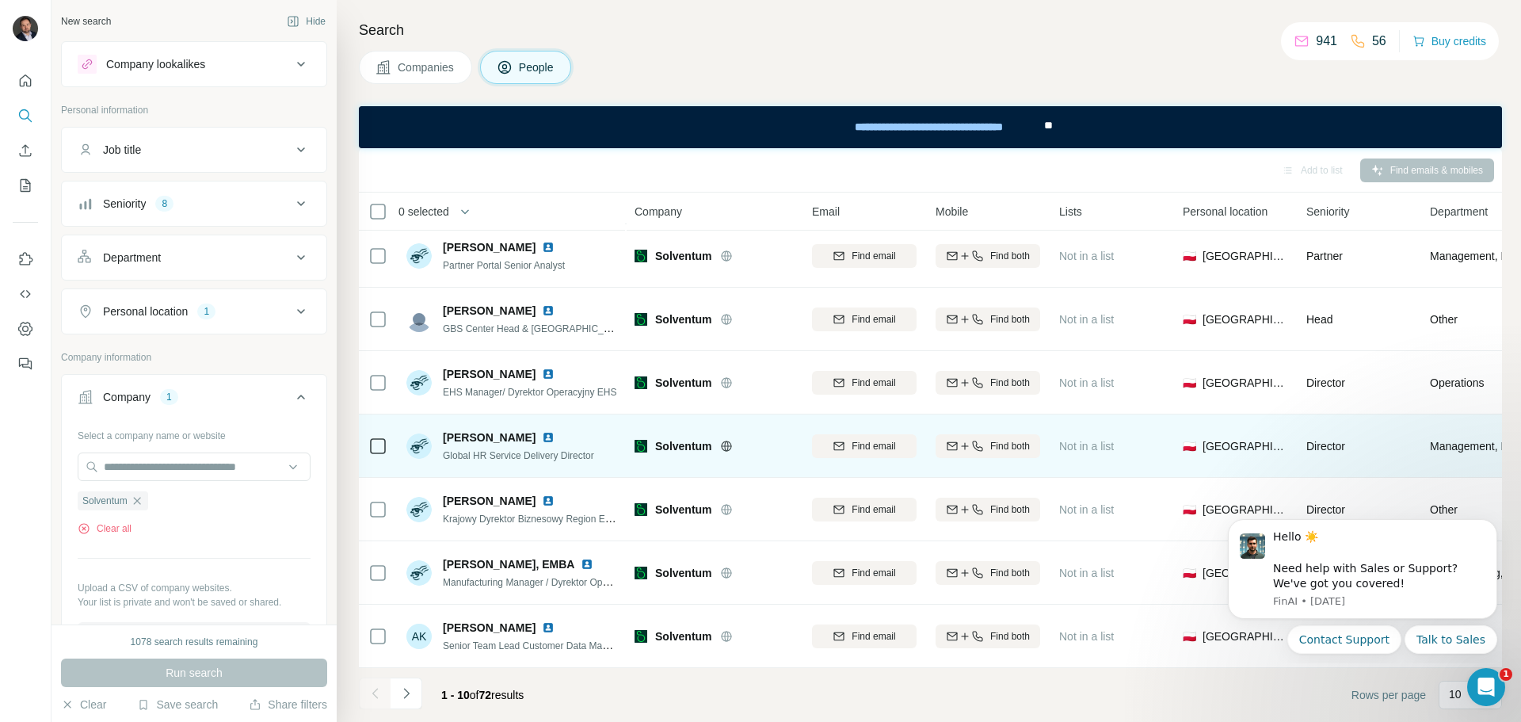
click at [554, 431] on img at bounding box center [548, 437] width 13 height 13
click at [969, 444] on div "Find both" at bounding box center [987, 446] width 105 height 14
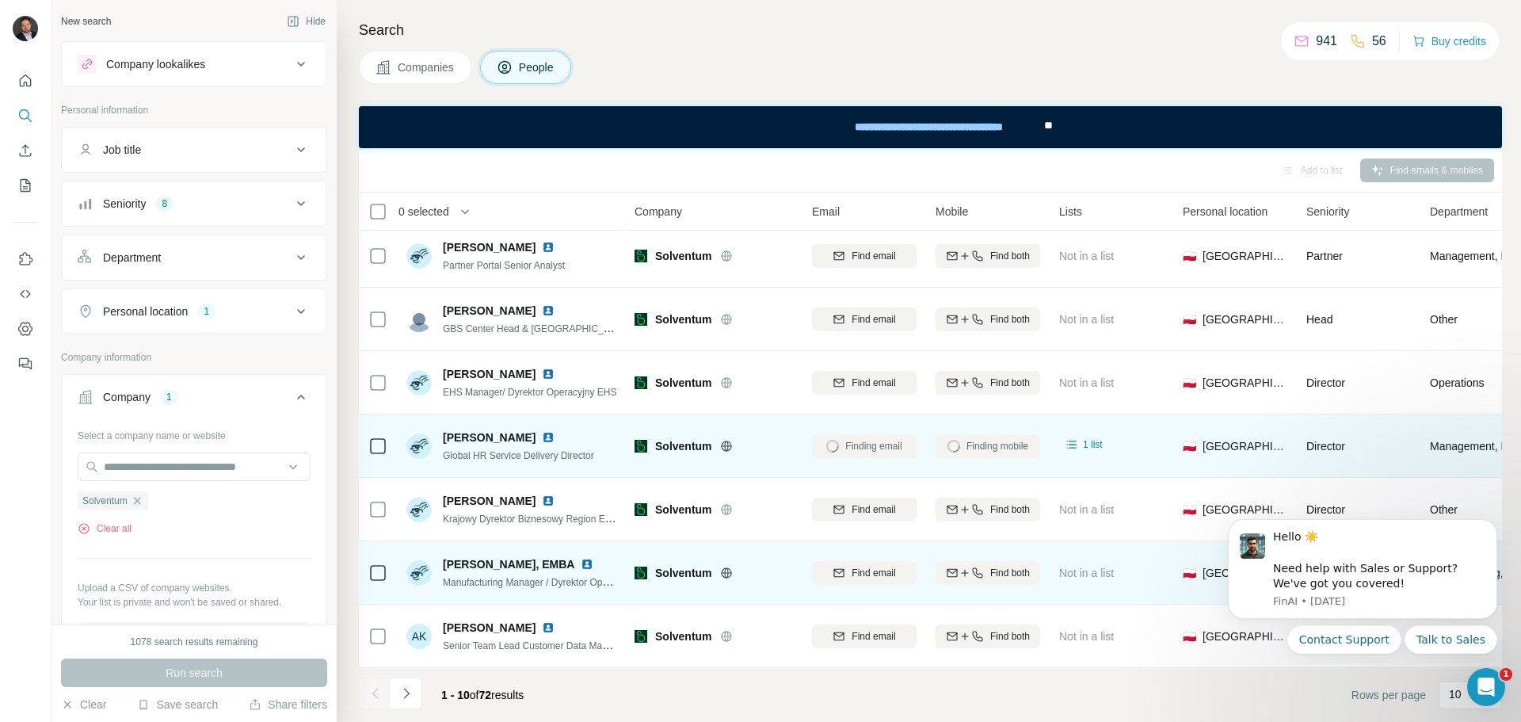
click at [581, 558] on img at bounding box center [587, 564] width 13 height 13
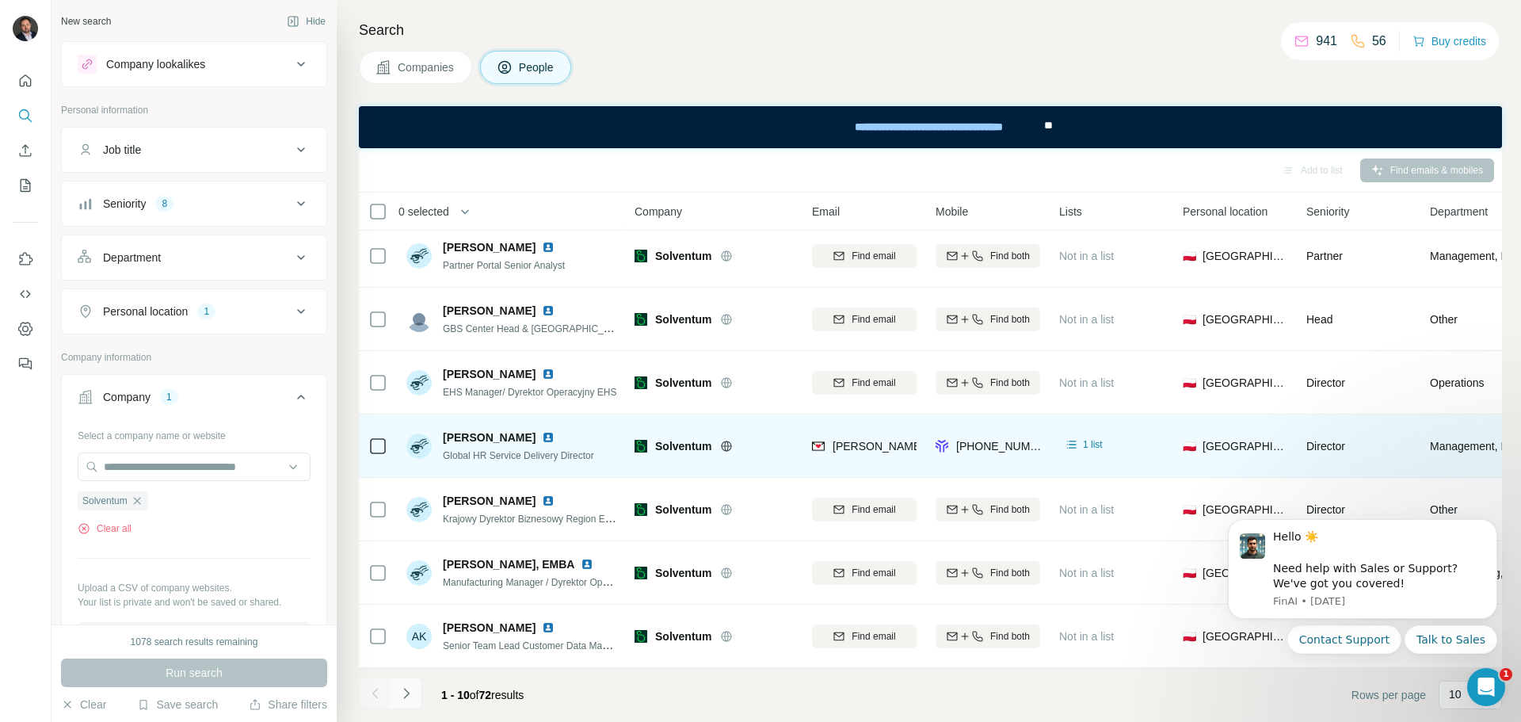
click at [407, 697] on icon "Navigate to next page" at bounding box center [406, 693] width 16 height 16
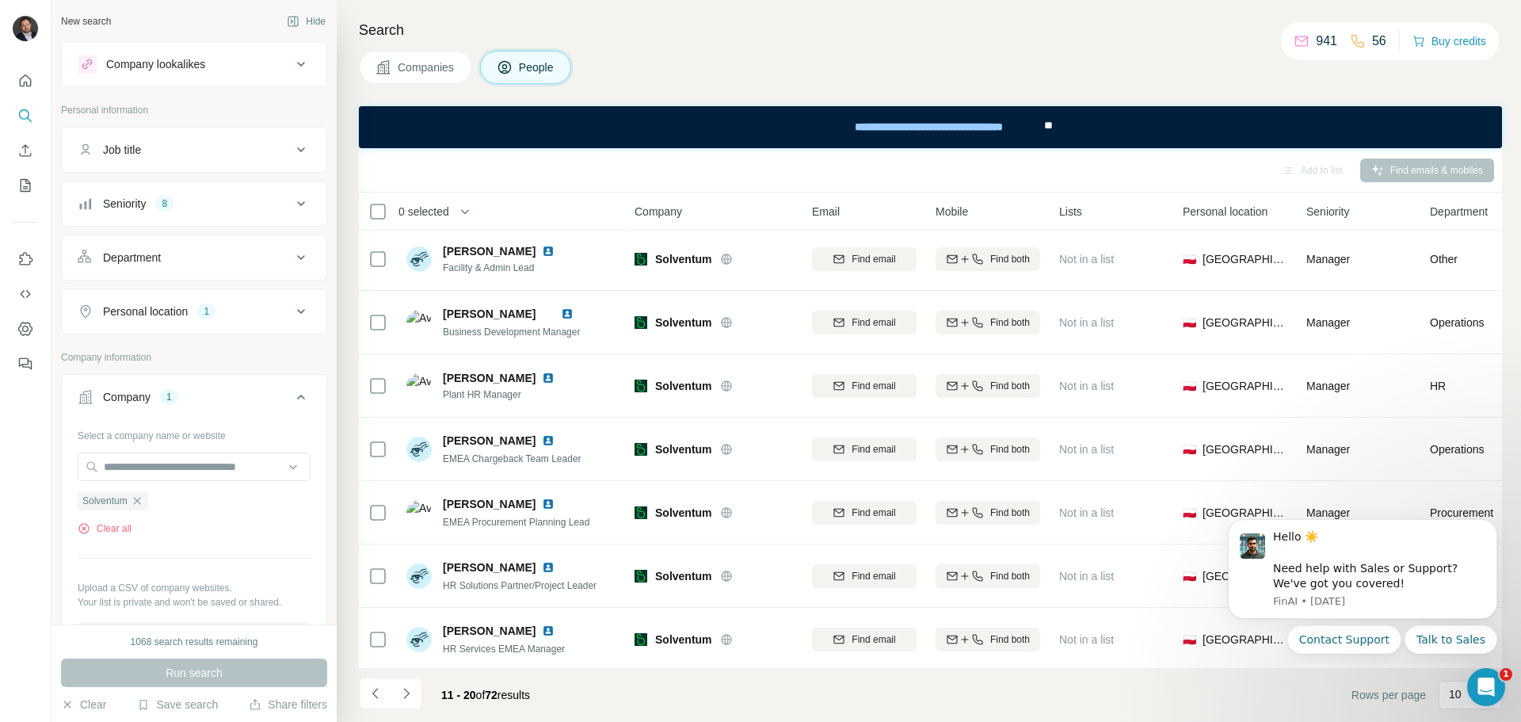
scroll to position [0, 0]
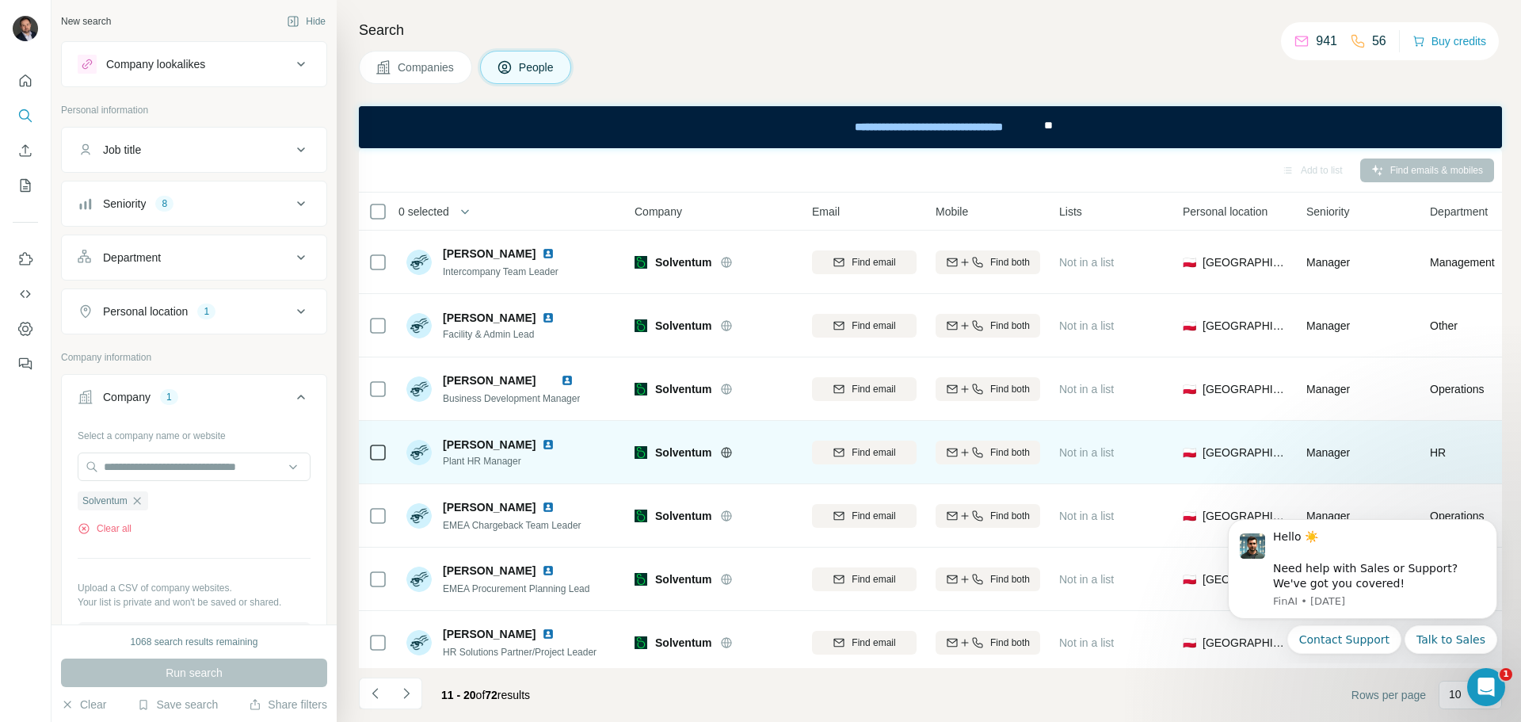
click at [543, 447] on img at bounding box center [548, 444] width 13 height 13
click at [1000, 455] on span "Find both" at bounding box center [1010, 452] width 40 height 14
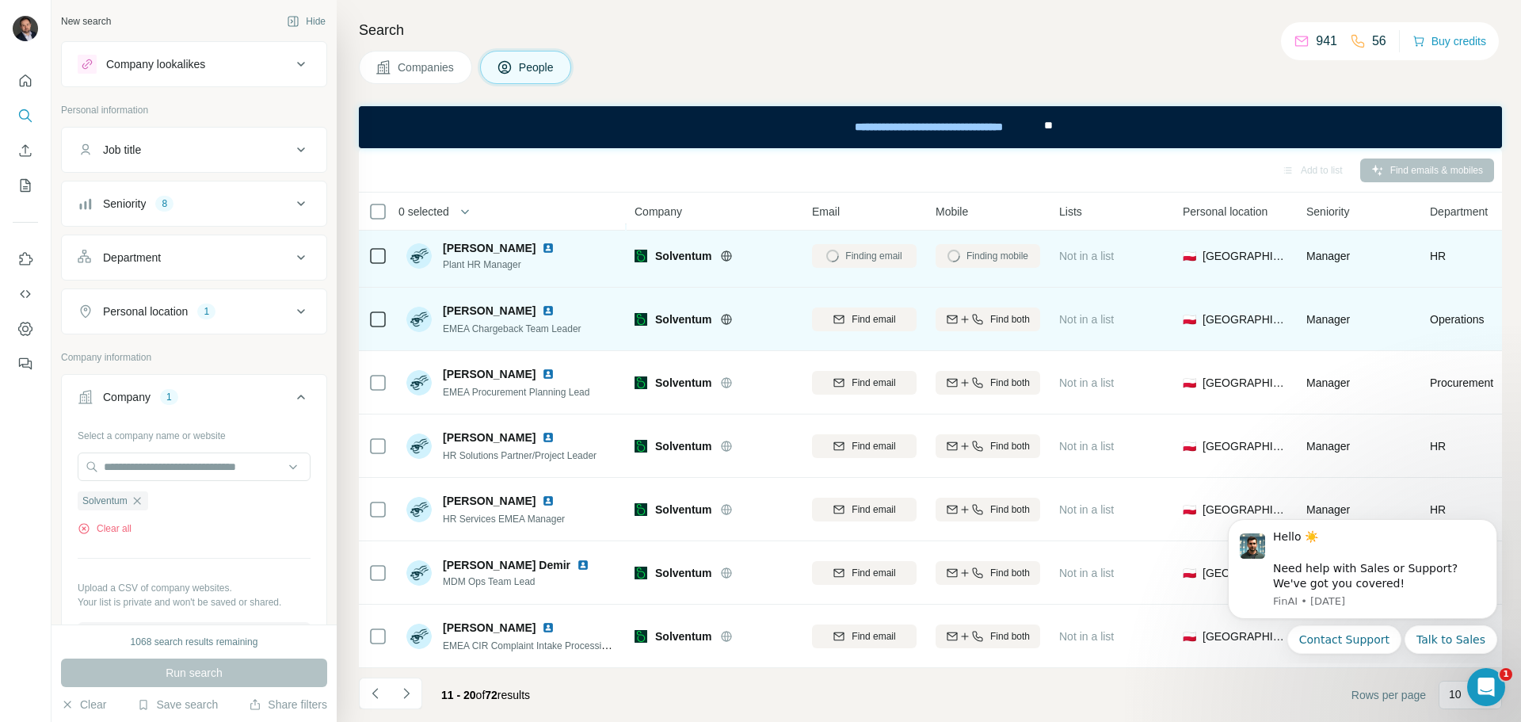
scroll to position [204, 0]
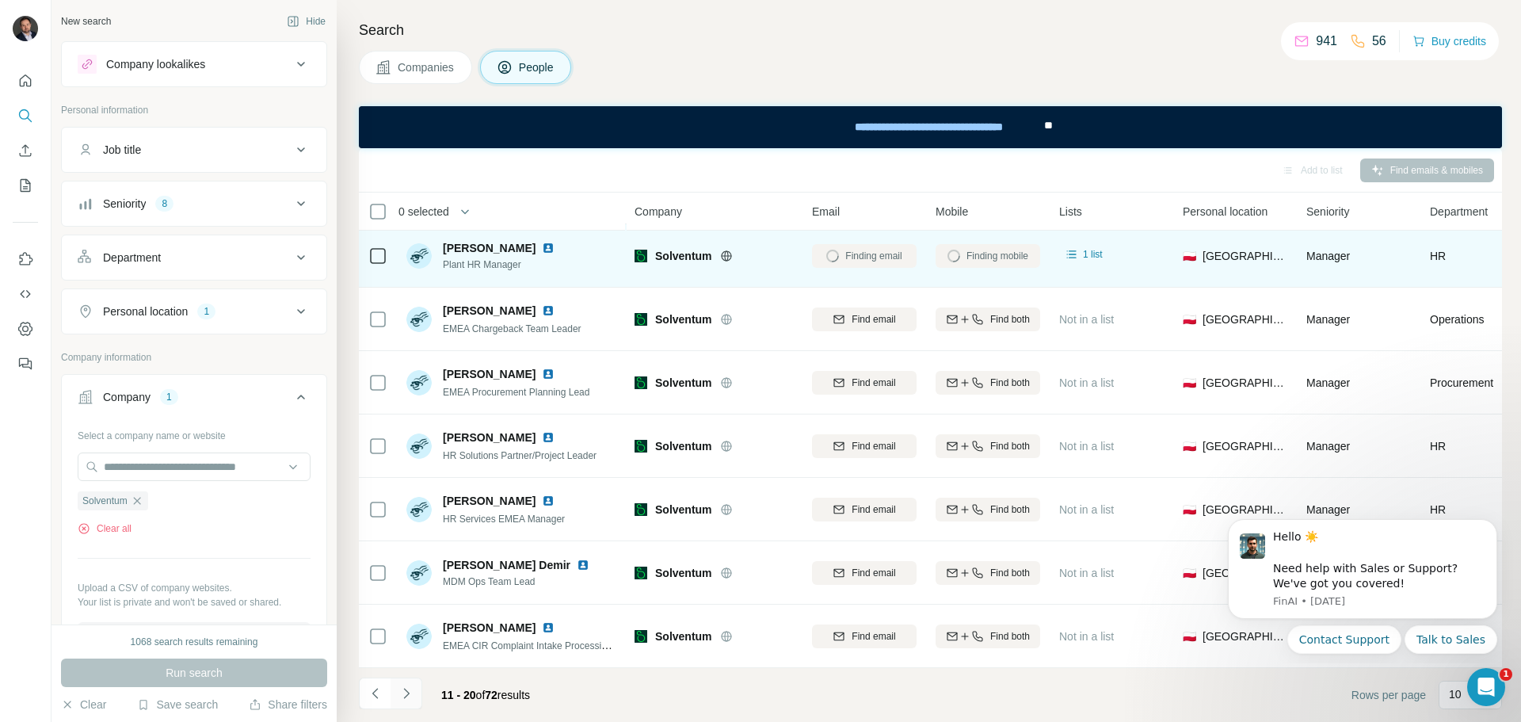
click at [408, 691] on icon "Navigate to next page" at bounding box center [406, 693] width 16 height 16
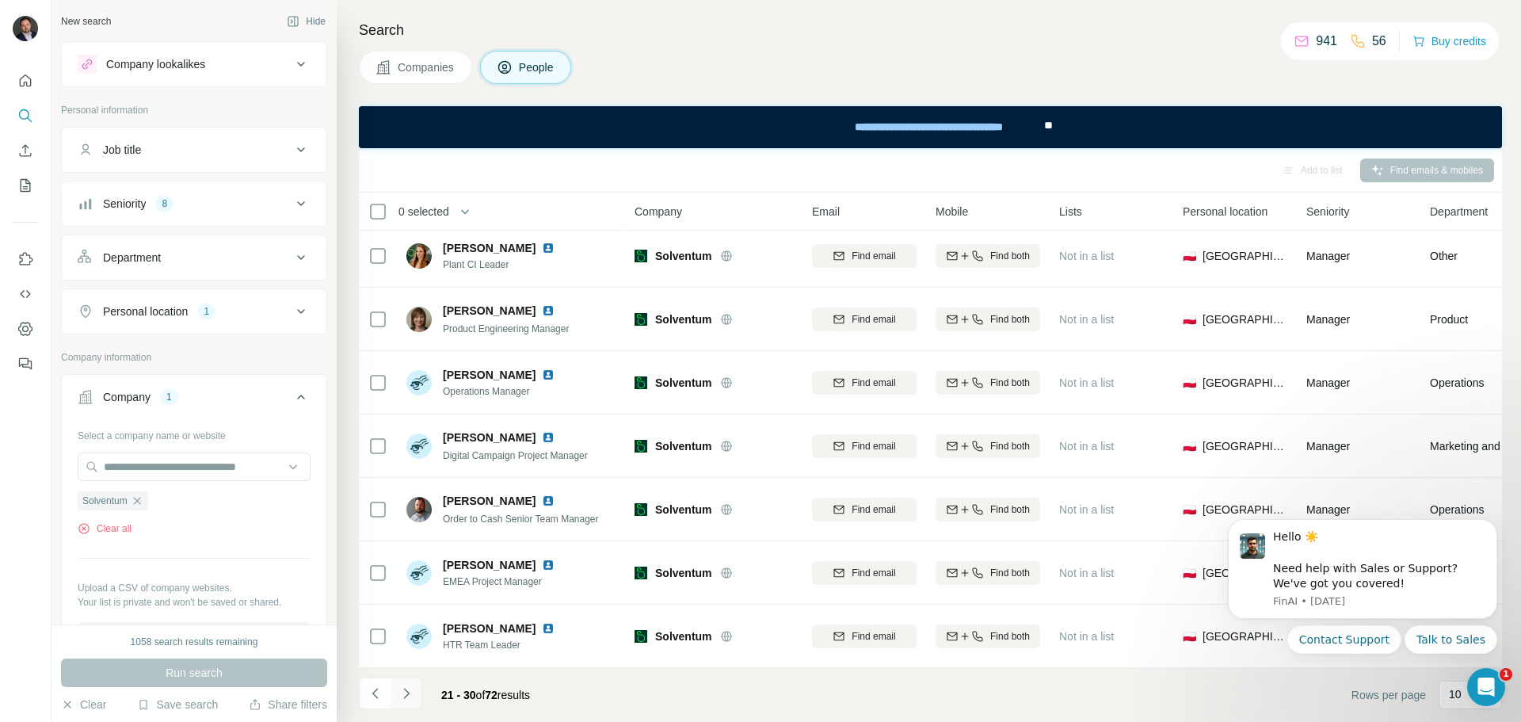
click at [410, 691] on icon "Navigate to next page" at bounding box center [406, 693] width 16 height 16
click at [410, 696] on icon "Navigate to next page" at bounding box center [406, 693] width 16 height 16
click at [413, 691] on icon "Navigate to next page" at bounding box center [406, 693] width 16 height 16
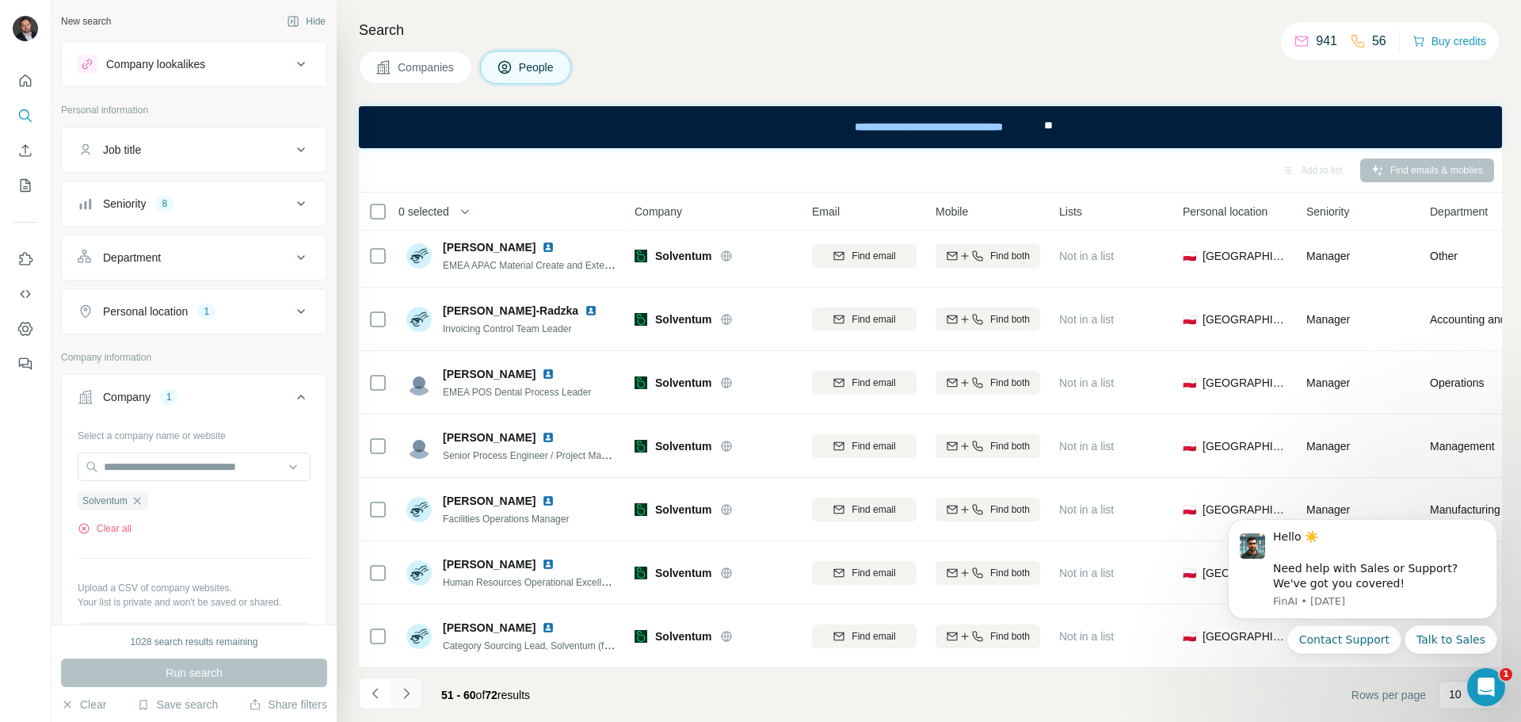
click at [413, 695] on icon "Navigate to next page" at bounding box center [406, 693] width 16 height 16
click at [412, 698] on icon "Navigate to next page" at bounding box center [406, 693] width 16 height 16
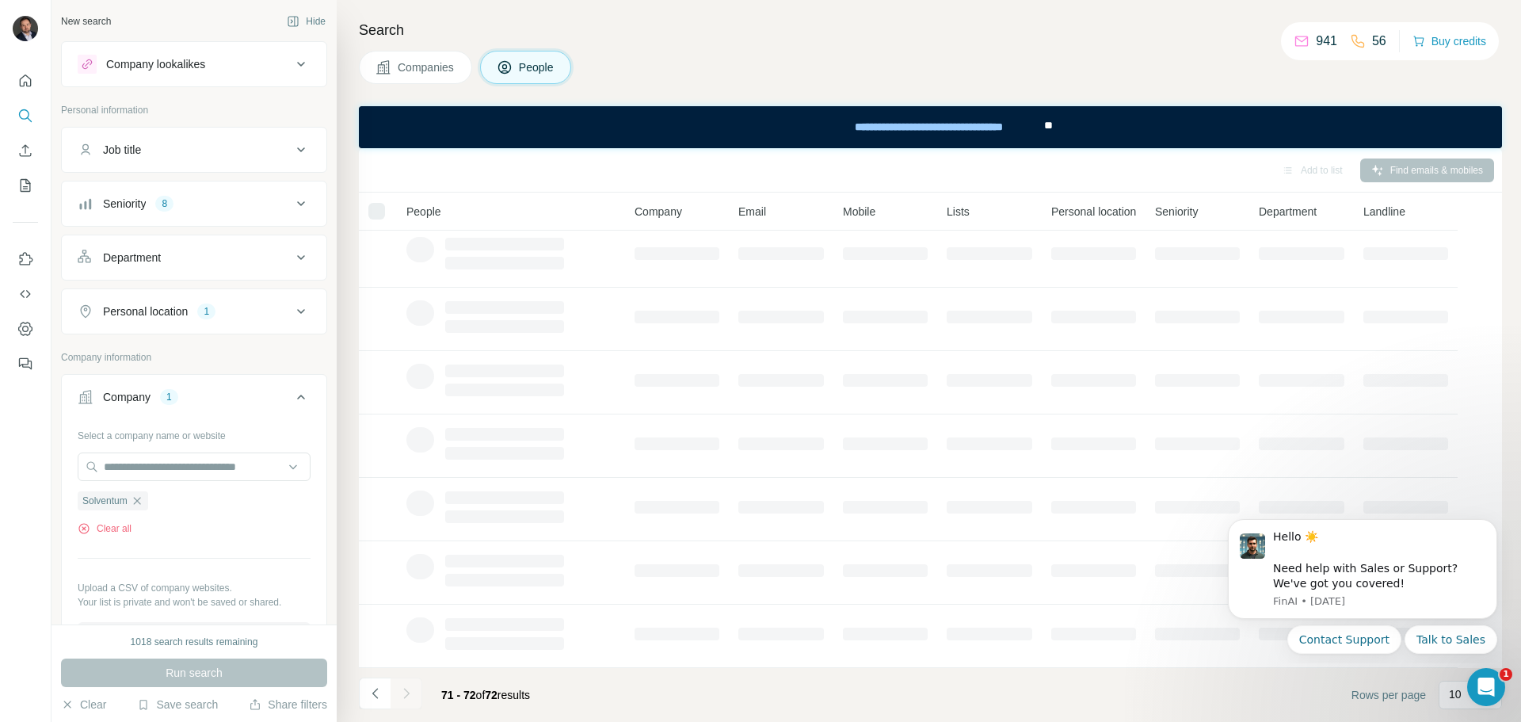
scroll to position [0, 0]
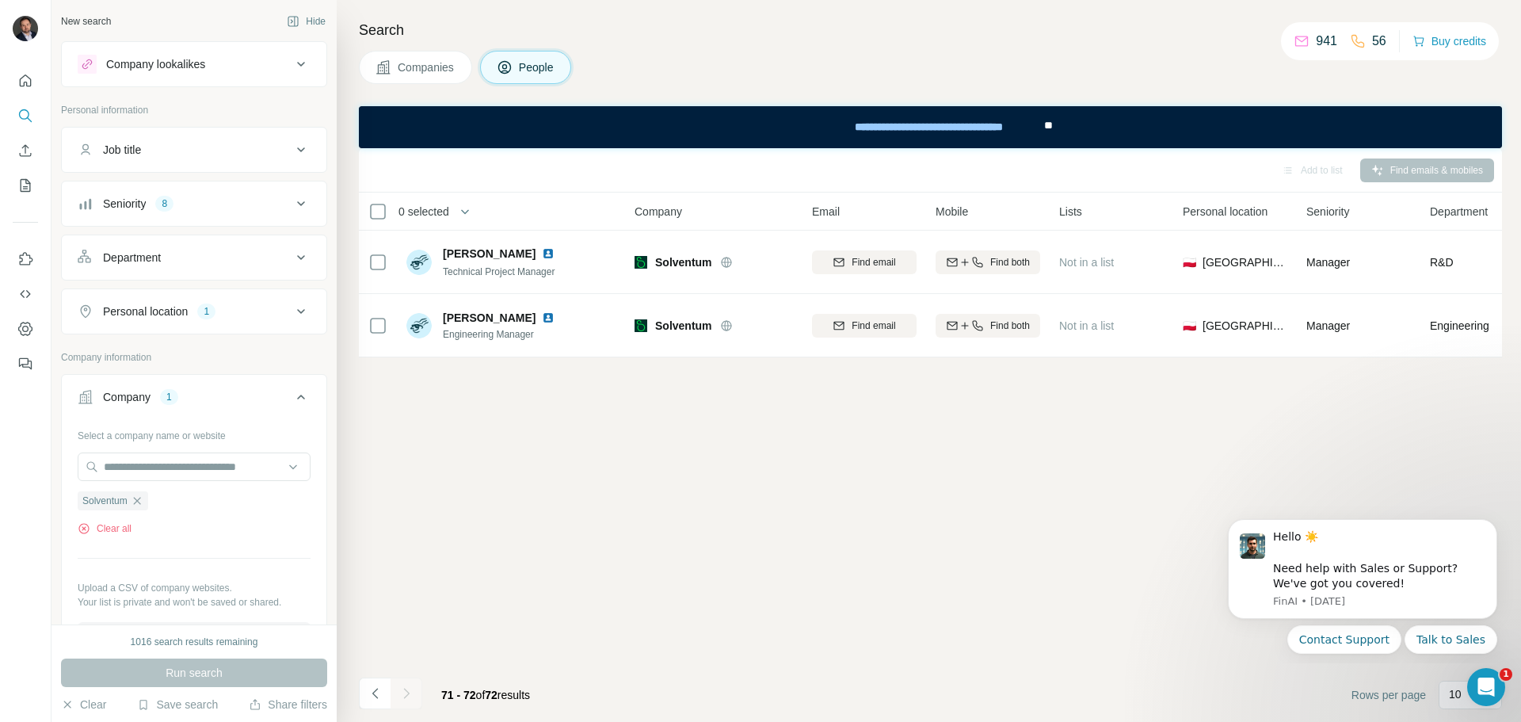
click at [198, 161] on button "Job title" at bounding box center [194, 150] width 265 height 38
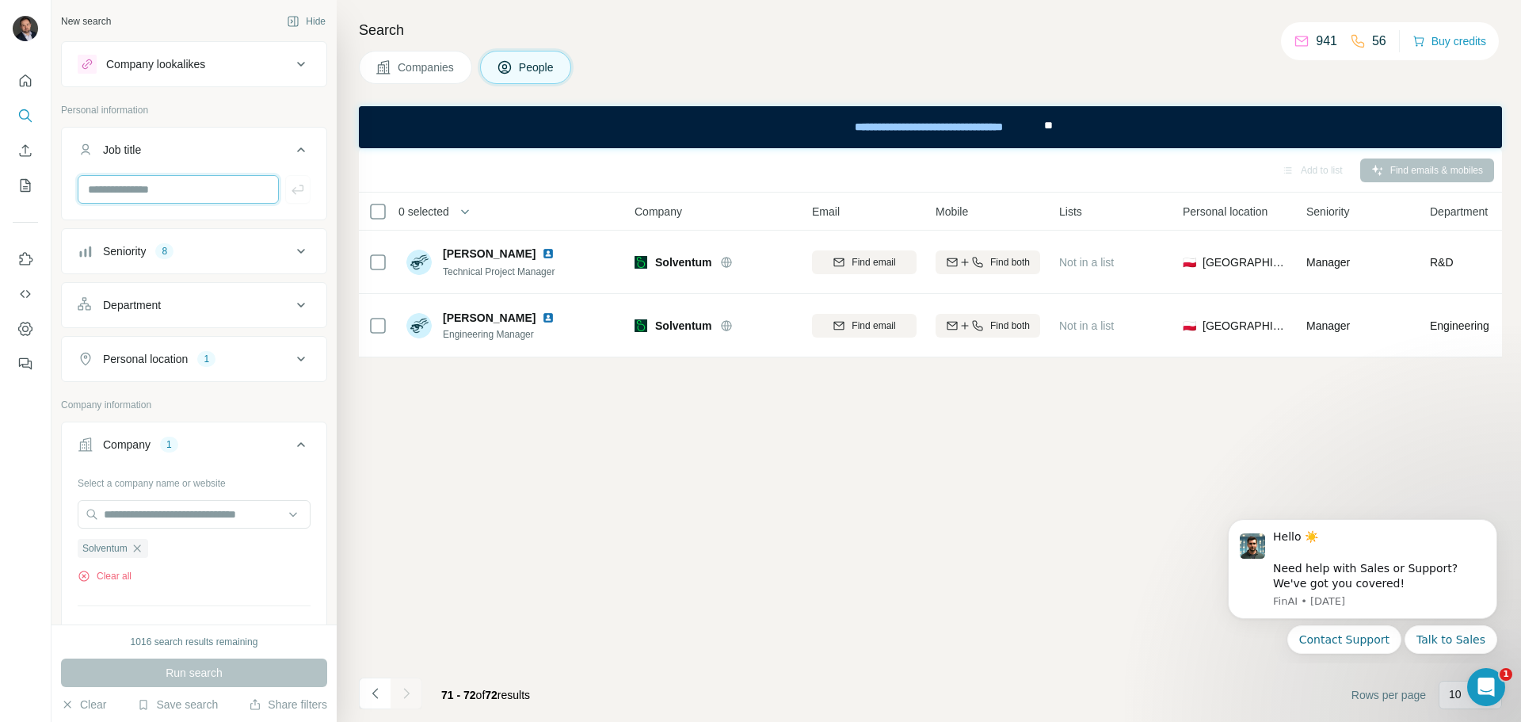
click at [199, 191] on input "text" at bounding box center [178, 189] width 201 height 29
click at [139, 549] on icon "button" at bounding box center [136, 547] width 7 height 7
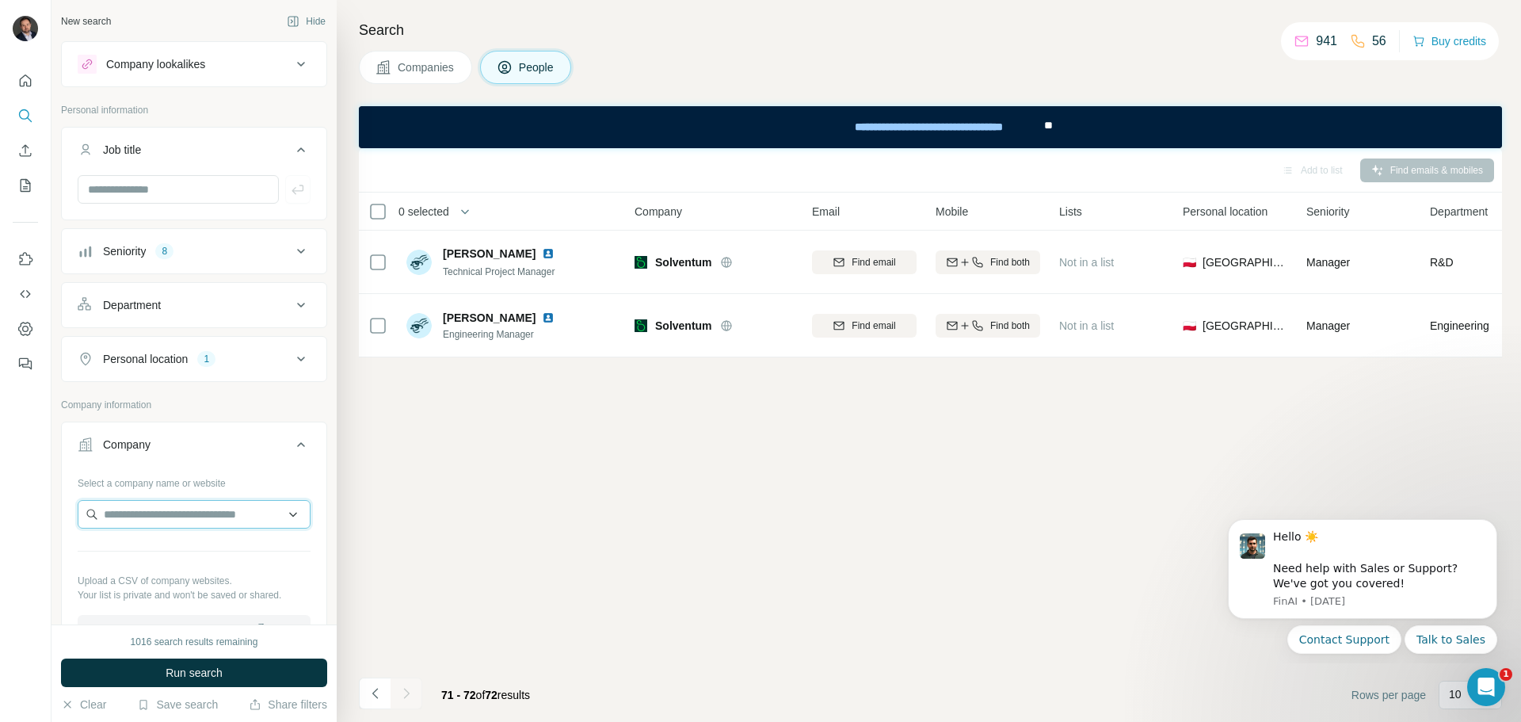
click at [145, 521] on input "text" at bounding box center [194, 514] width 233 height 29
type input "**********"
click at [185, 546] on div "Joynext joynext.com" at bounding box center [188, 556] width 213 height 43
click at [204, 669] on span "Run search" at bounding box center [194, 673] width 57 height 16
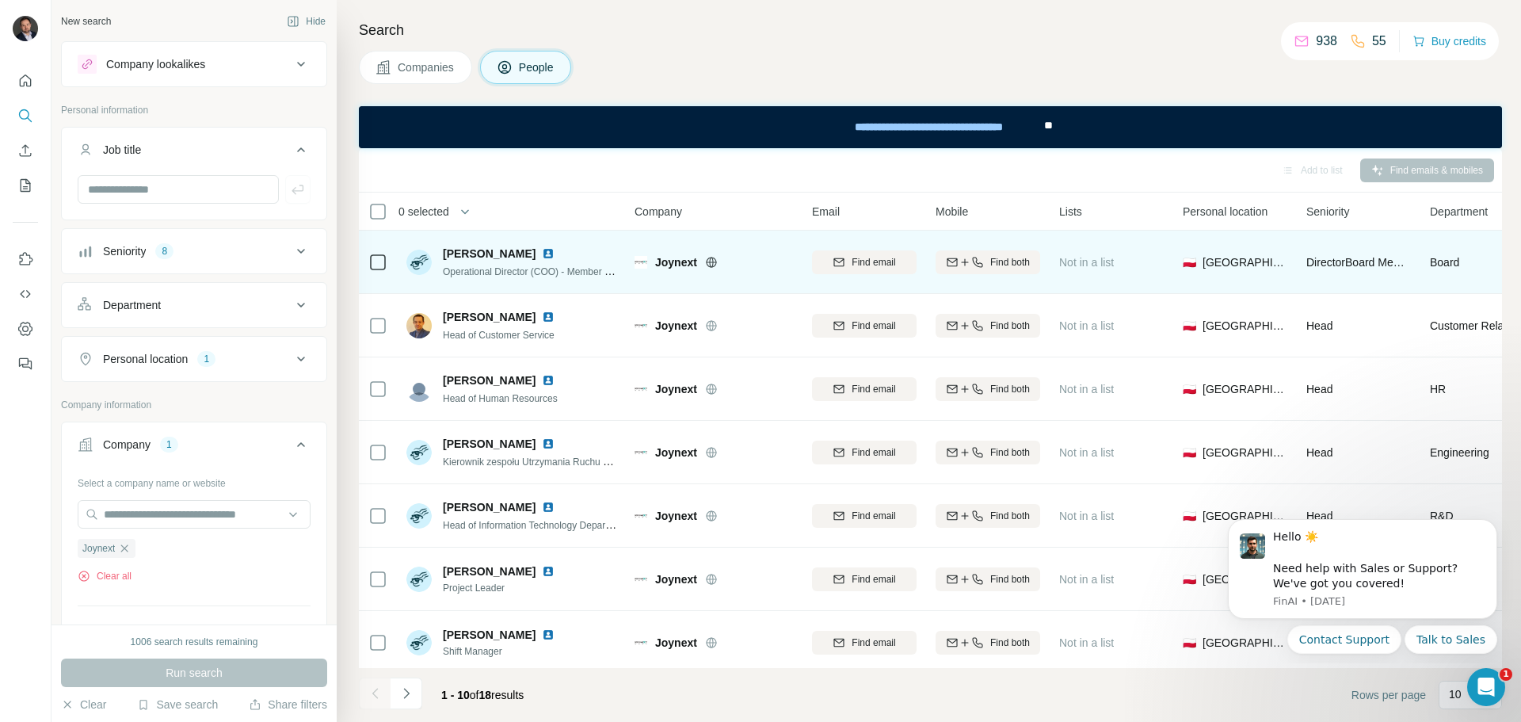
click at [542, 253] on img at bounding box center [548, 253] width 13 height 13
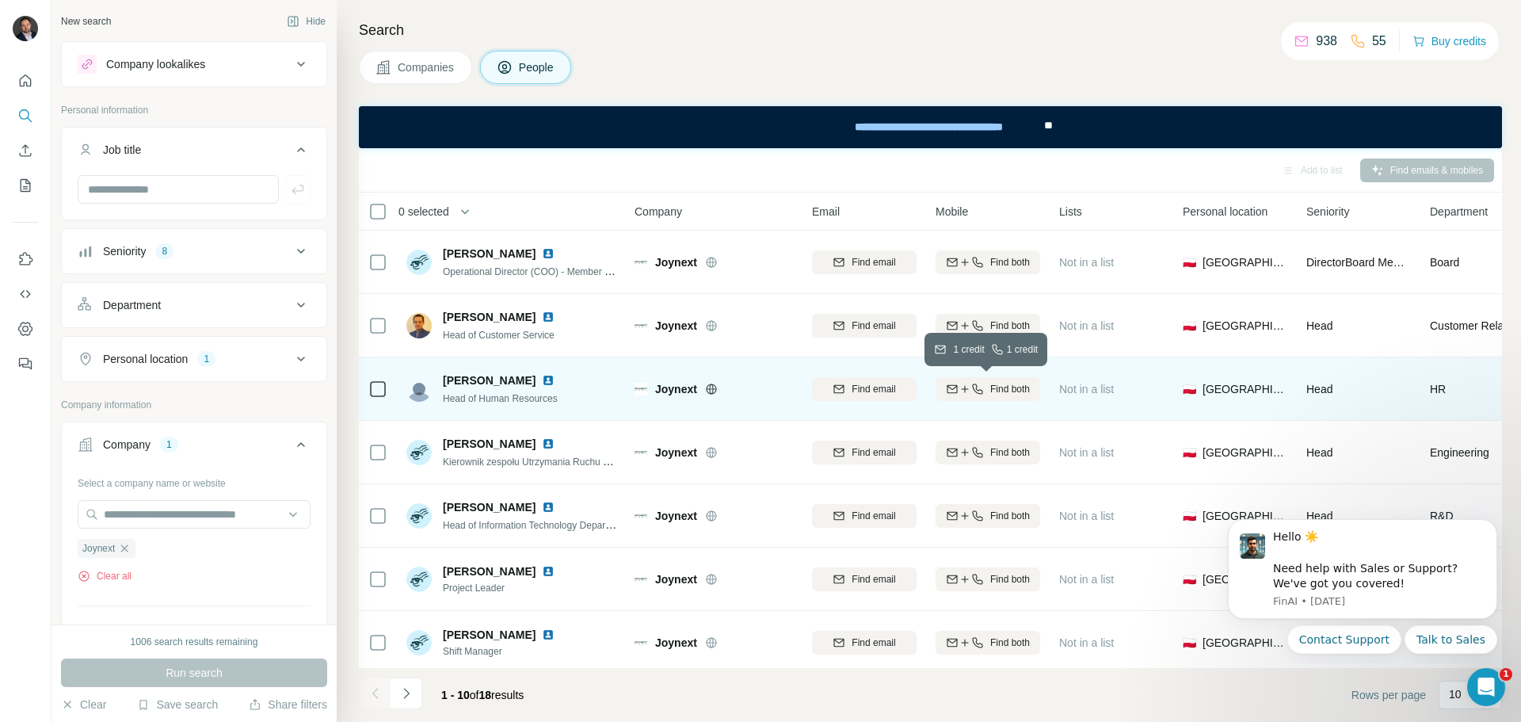
click at [1020, 384] on span "Find both" at bounding box center [1010, 389] width 40 height 14
click at [542, 380] on img at bounding box center [548, 380] width 13 height 13
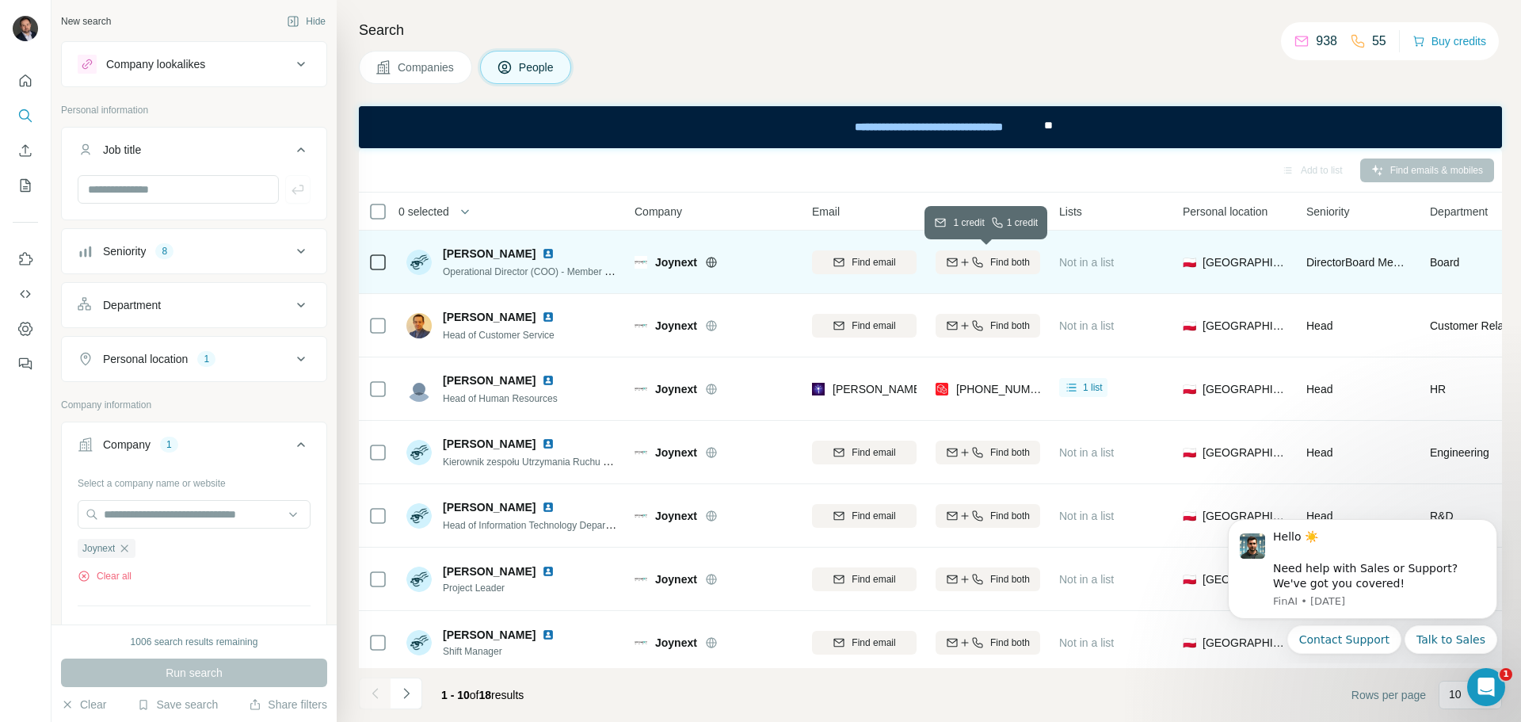
click at [1024, 268] on span "Find both" at bounding box center [1010, 262] width 40 height 14
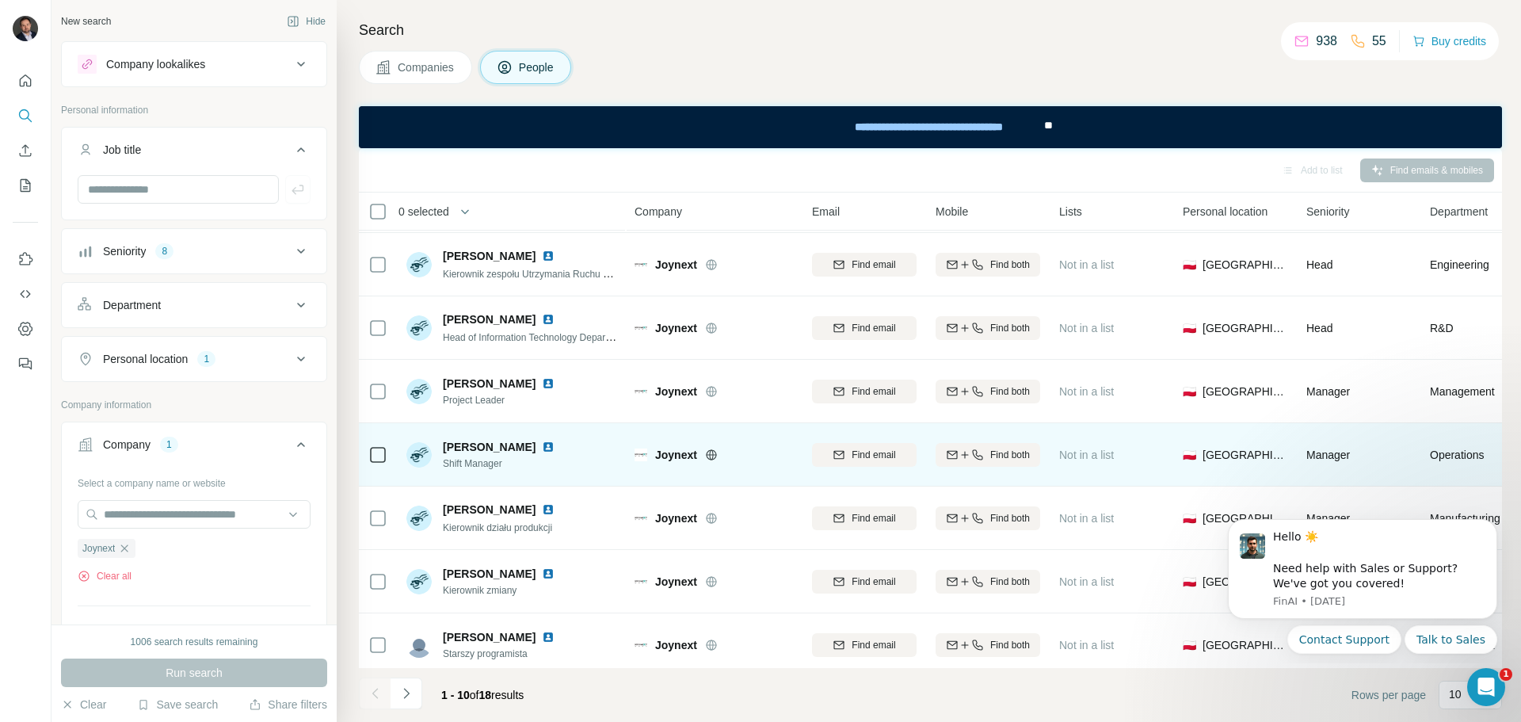
scroll to position [204, 0]
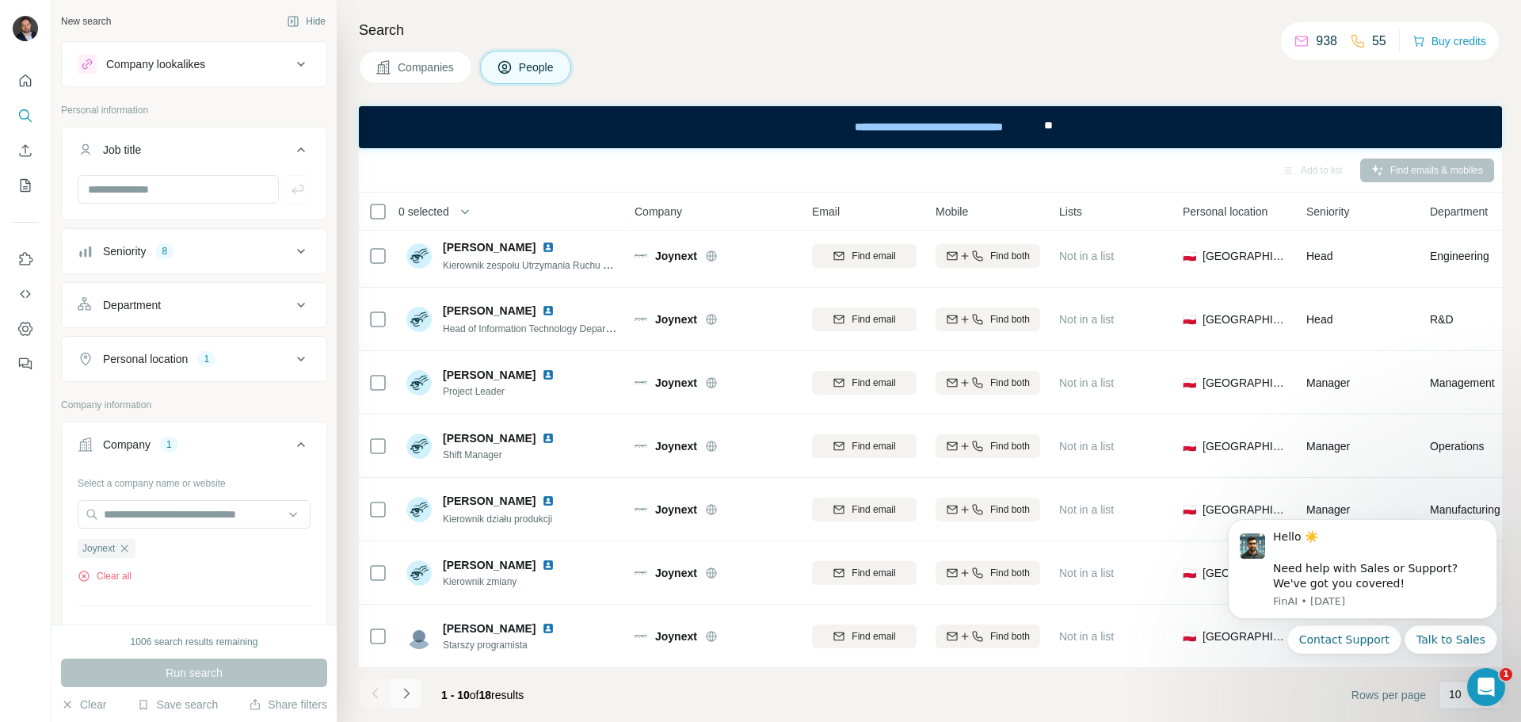
click at [409, 693] on icon "Navigate to next page" at bounding box center [406, 693] width 16 height 16
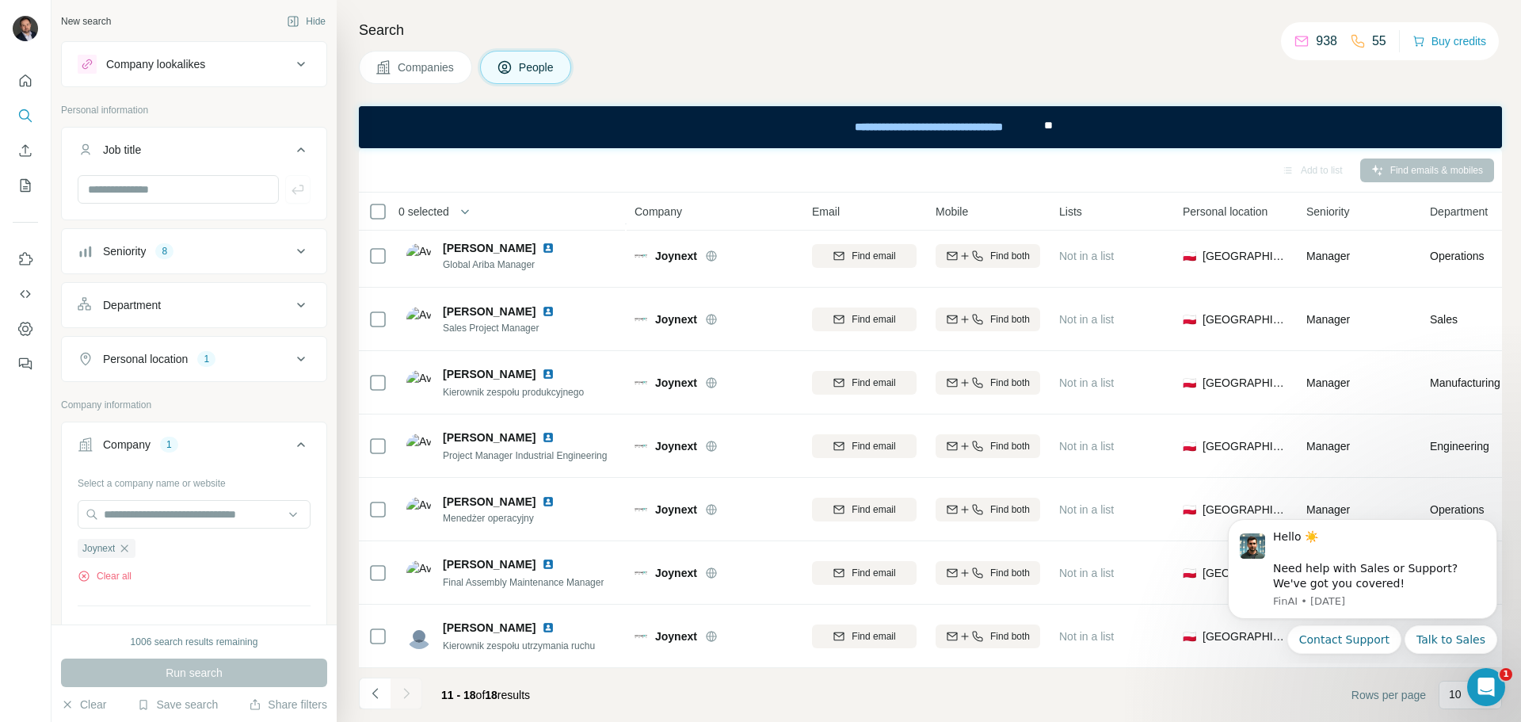
scroll to position [78, 0]
click at [128, 550] on icon "button" at bounding box center [124, 547] width 7 height 7
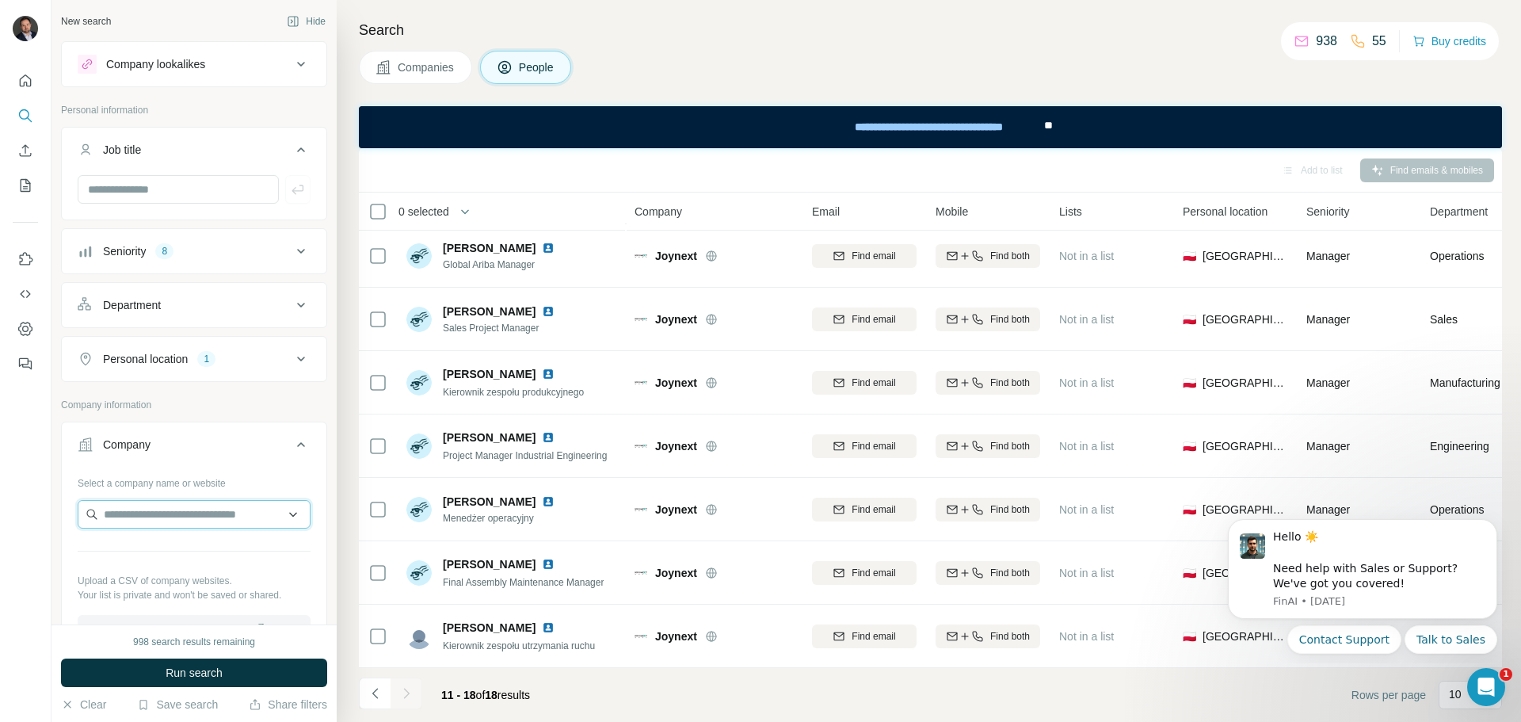
click at [130, 522] on input "text" at bounding box center [194, 514] width 233 height 29
drag, startPoint x: 131, startPoint y: 513, endPoint x: 48, endPoint y: 515, distance: 82.4
click at [48, 515] on div "**********" at bounding box center [760, 361] width 1521 height 722
drag, startPoint x: 246, startPoint y: 512, endPoint x: 52, endPoint y: 525, distance: 194.5
click at [52, 525] on div "**********" at bounding box center [193, 312] width 285 height 624
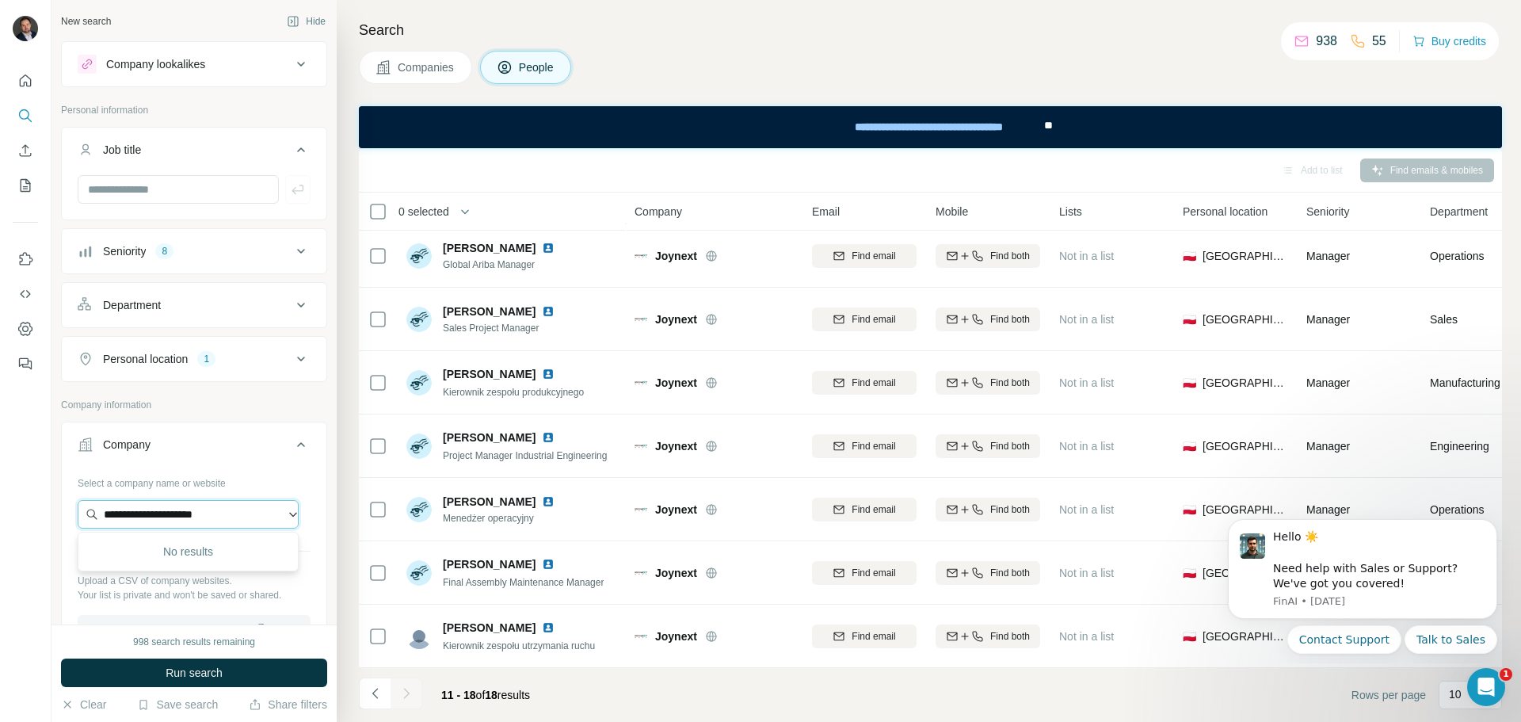
paste input "text"
type input "**********"
click at [166, 553] on p "Valmet" at bounding box center [161, 550] width 76 height 16
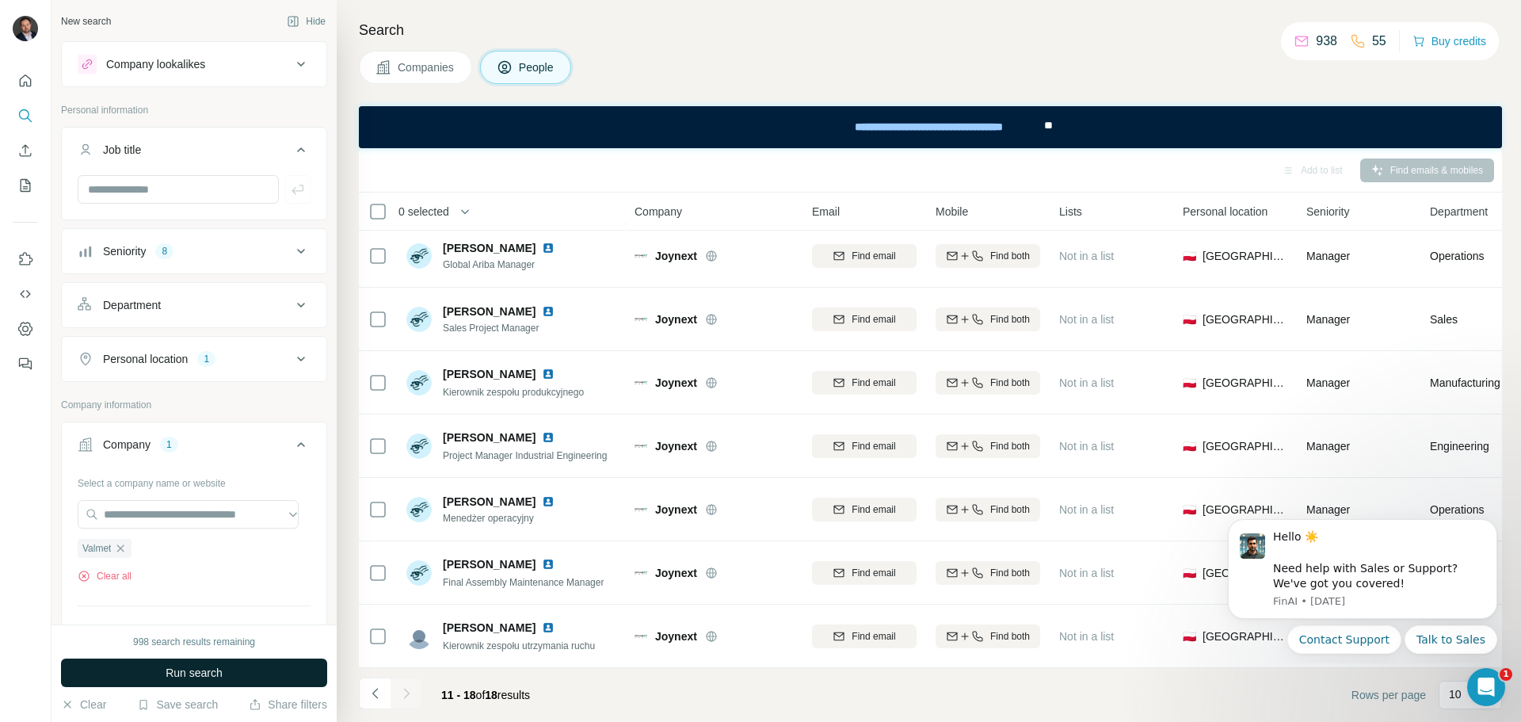
click at [206, 671] on span "Run search" at bounding box center [194, 673] width 57 height 16
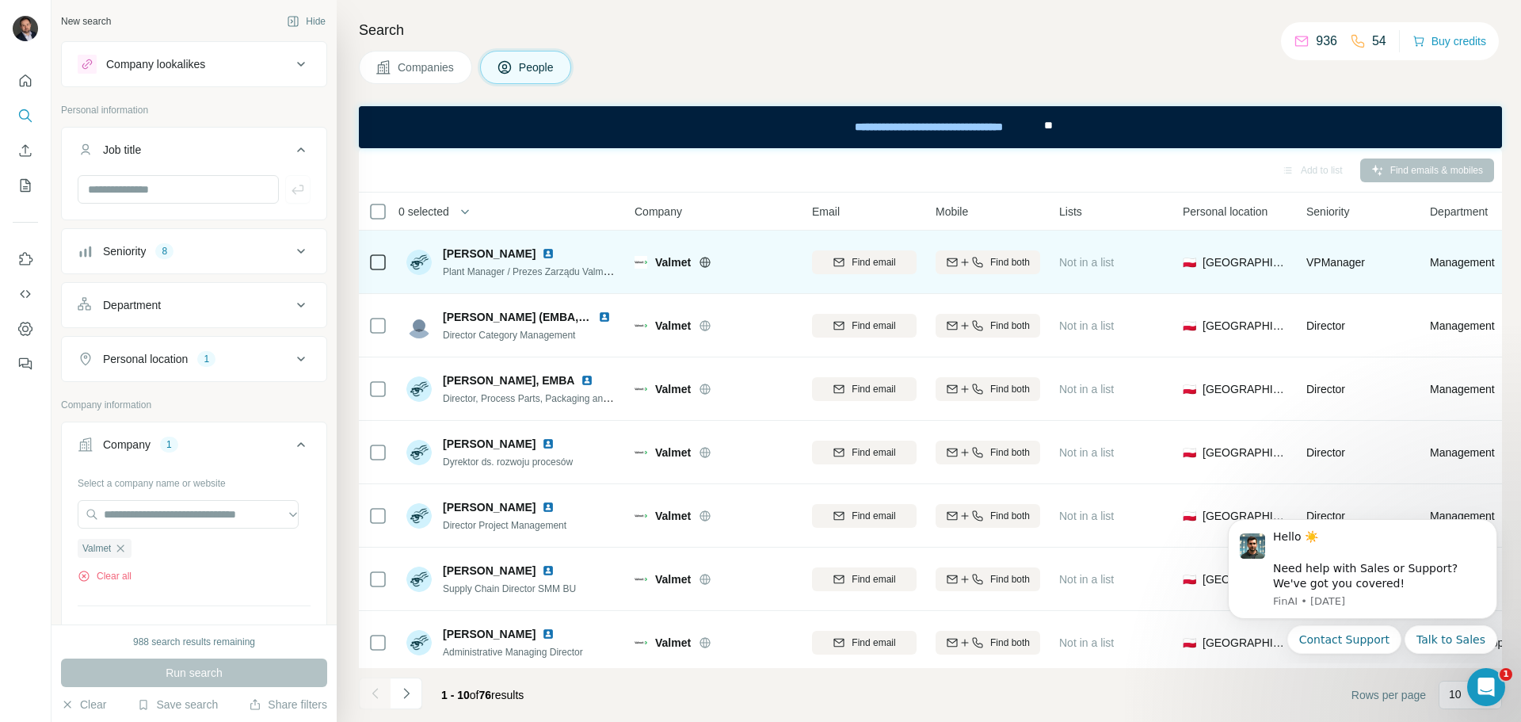
click at [542, 251] on img at bounding box center [548, 253] width 13 height 13
click at [984, 264] on div "Find both" at bounding box center [987, 262] width 105 height 14
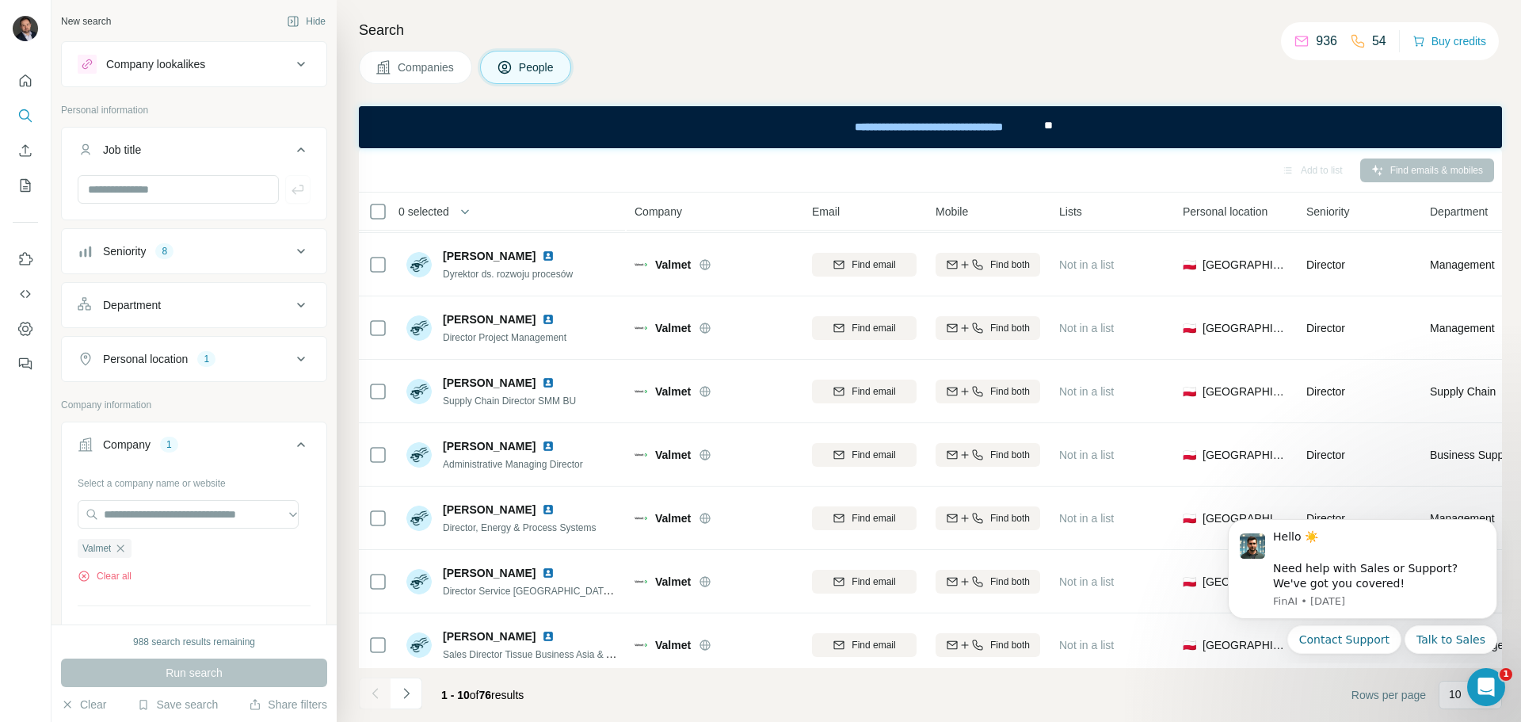
scroll to position [204, 0]
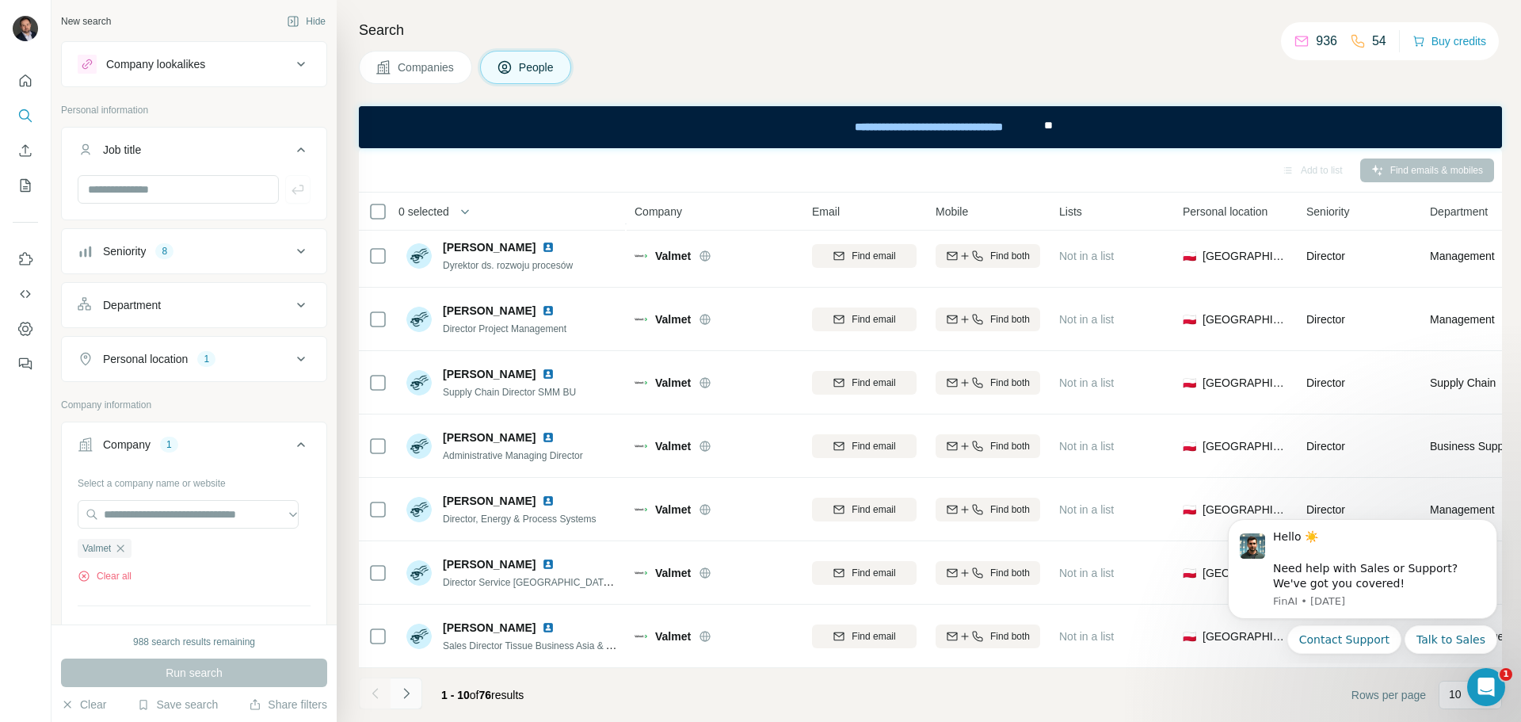
click at [408, 698] on icon "Navigate to next page" at bounding box center [406, 693] width 16 height 16
click at [199, 255] on div "Seniority 8" at bounding box center [185, 251] width 214 height 16
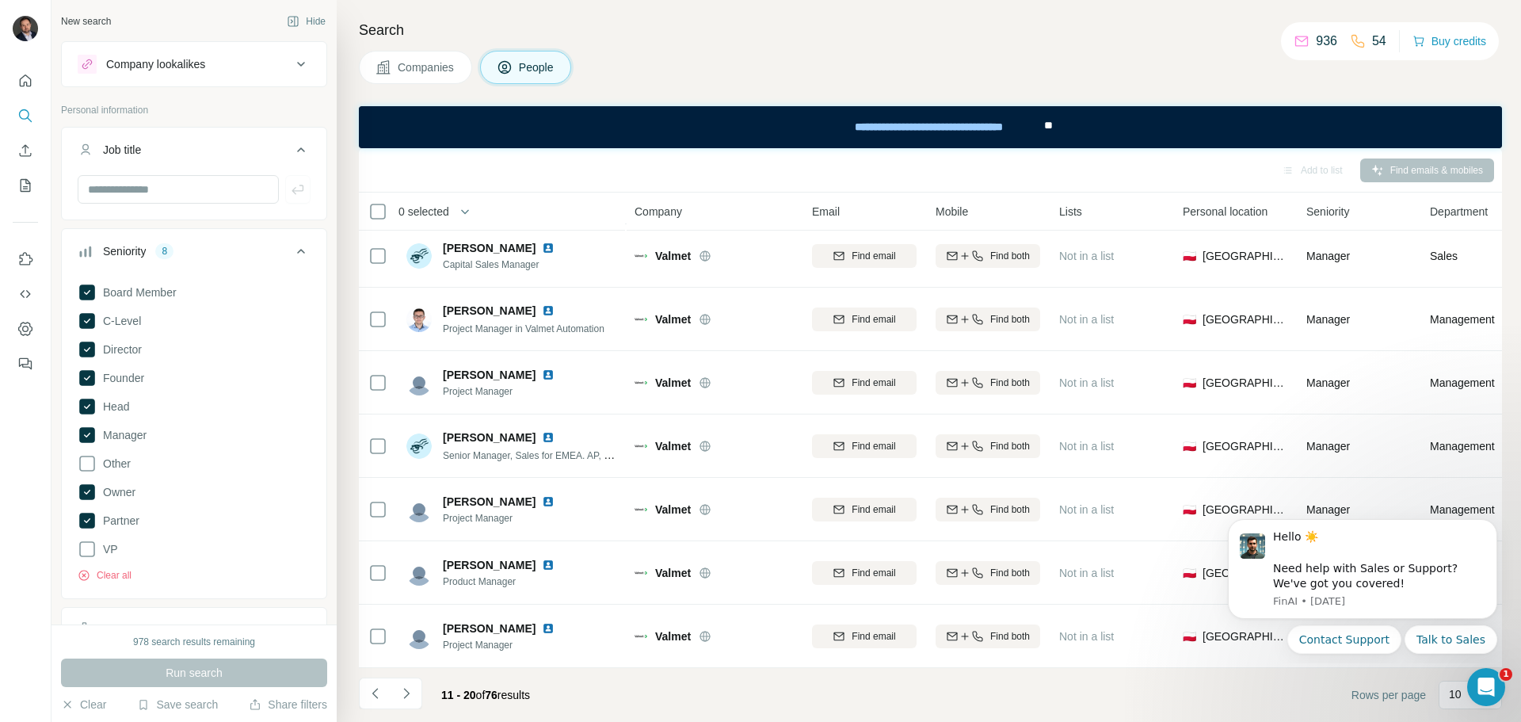
click at [524, 185] on div "Add to list Find emails & mobiles" at bounding box center [930, 170] width 1143 height 44
click at [403, 699] on icon "Navigate to next page" at bounding box center [406, 693] width 16 height 16
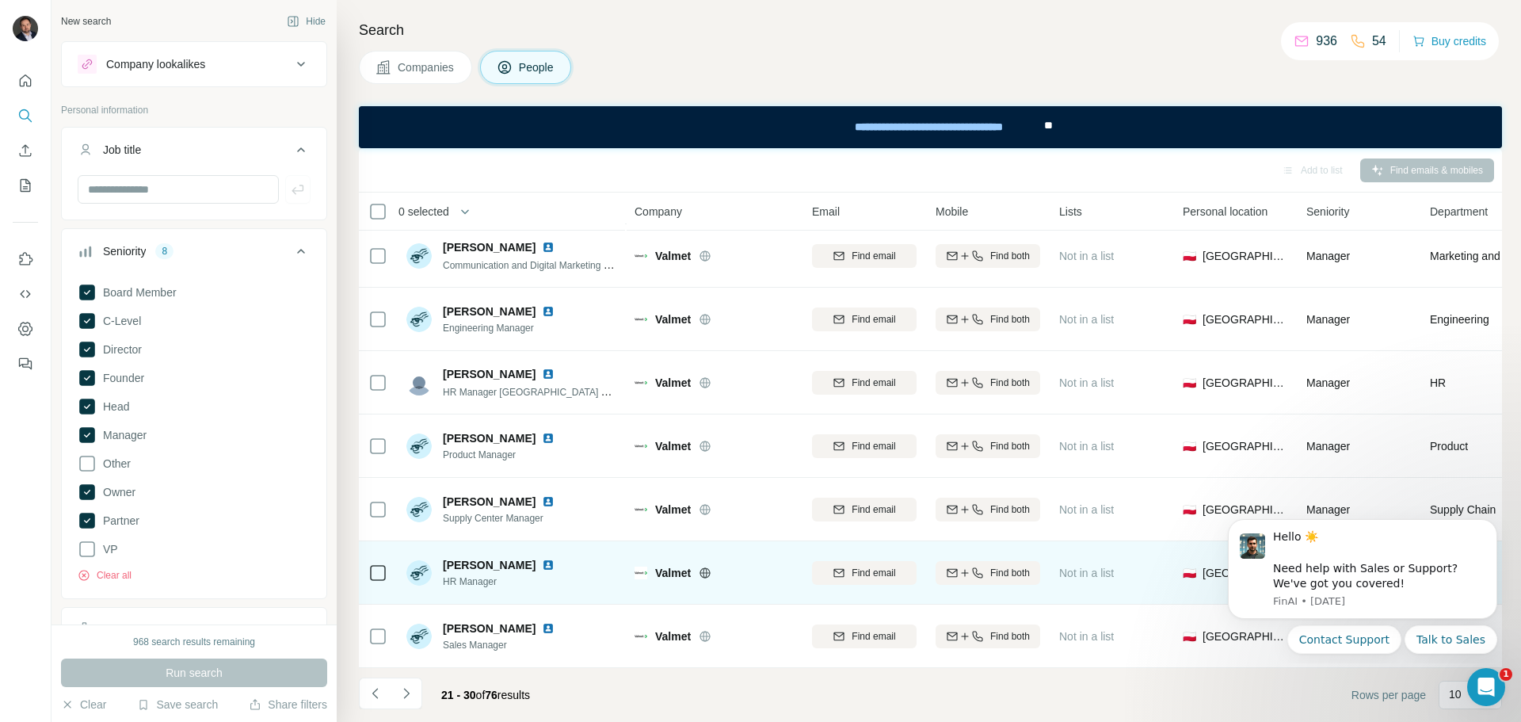
click at [554, 559] on img at bounding box center [548, 564] width 13 height 13
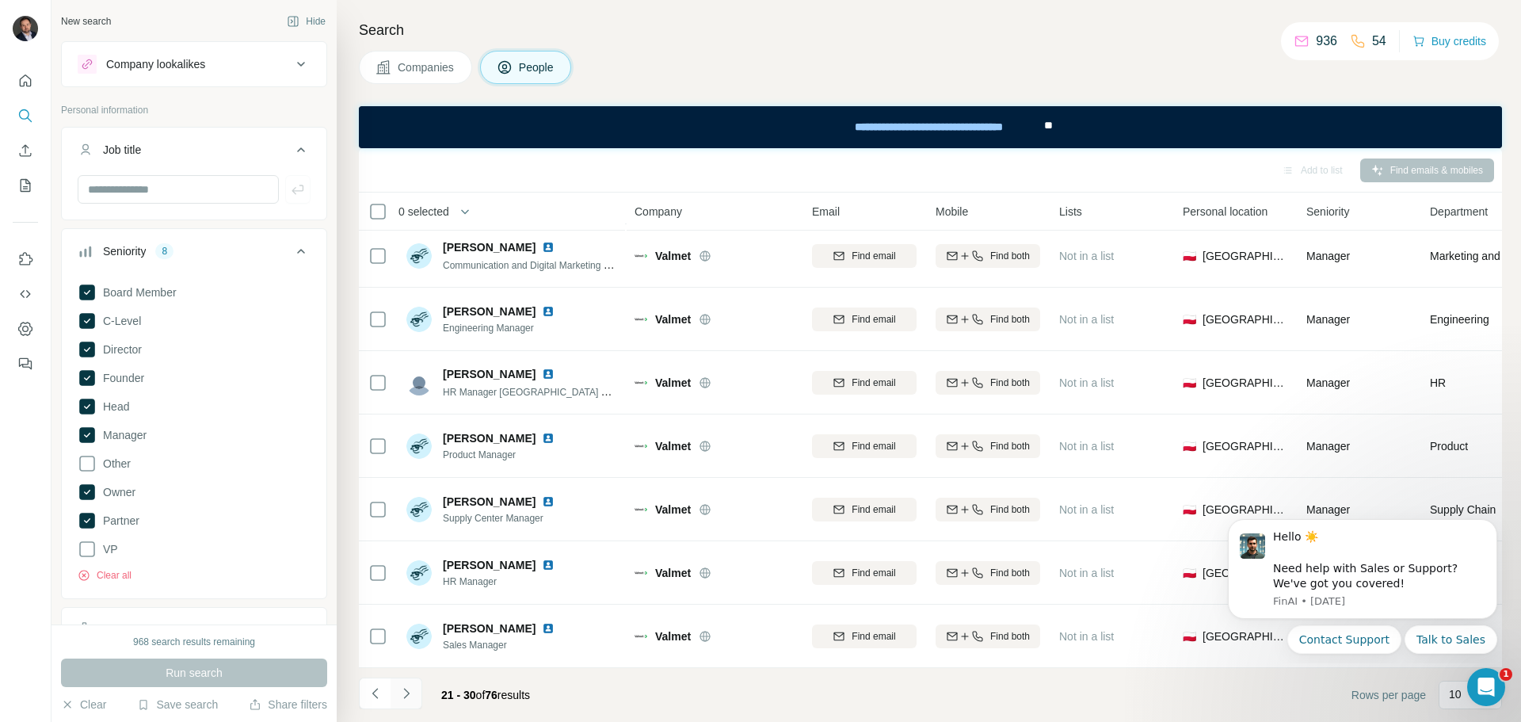
click at [403, 695] on icon "Navigate to next page" at bounding box center [406, 693] width 16 height 16
click at [409, 697] on icon "Navigate to next page" at bounding box center [406, 693] width 16 height 16
click at [409, 696] on icon "Navigate to next page" at bounding box center [406, 693] width 16 height 16
click at [408, 693] on icon "Navigate to next page" at bounding box center [406, 692] width 6 height 10
click at [413, 691] on icon "Navigate to next page" at bounding box center [406, 693] width 16 height 16
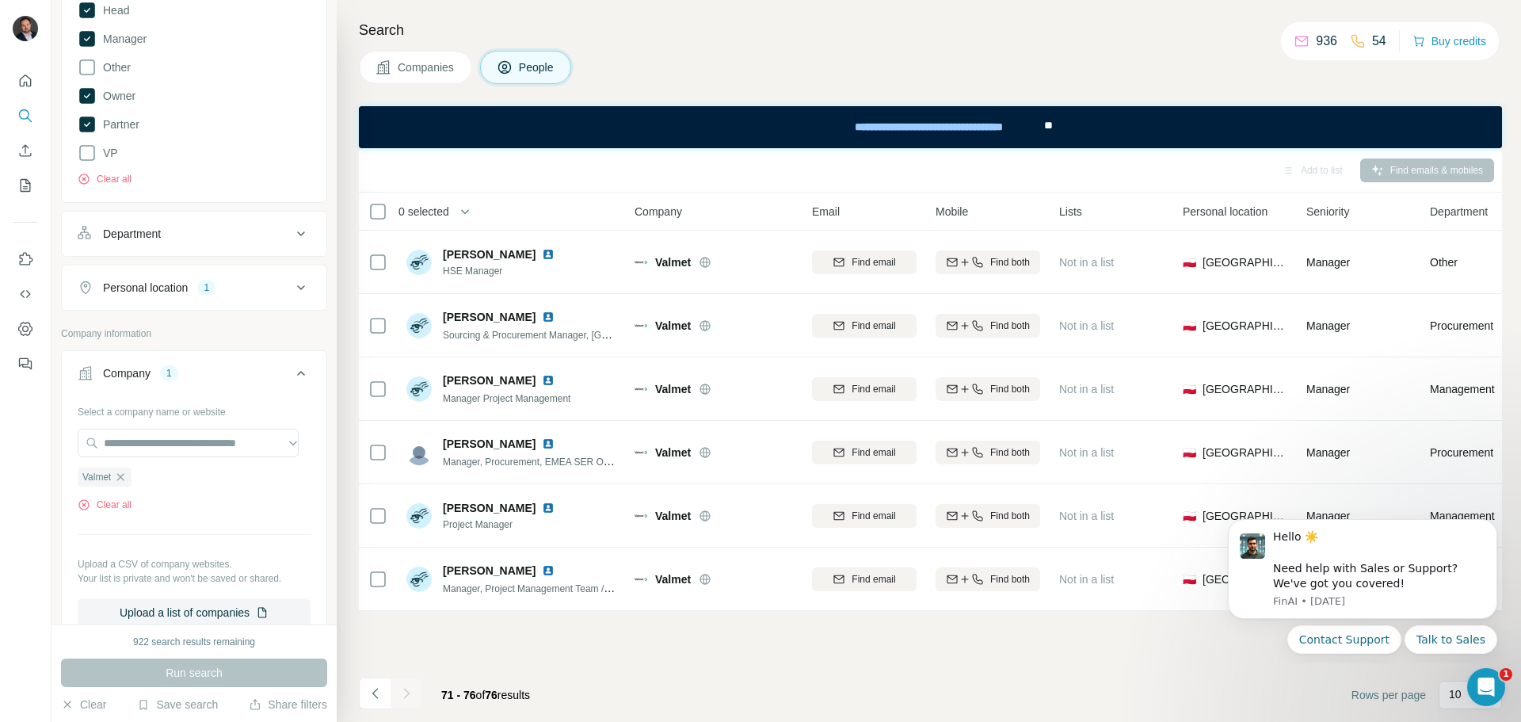
scroll to position [475, 0]
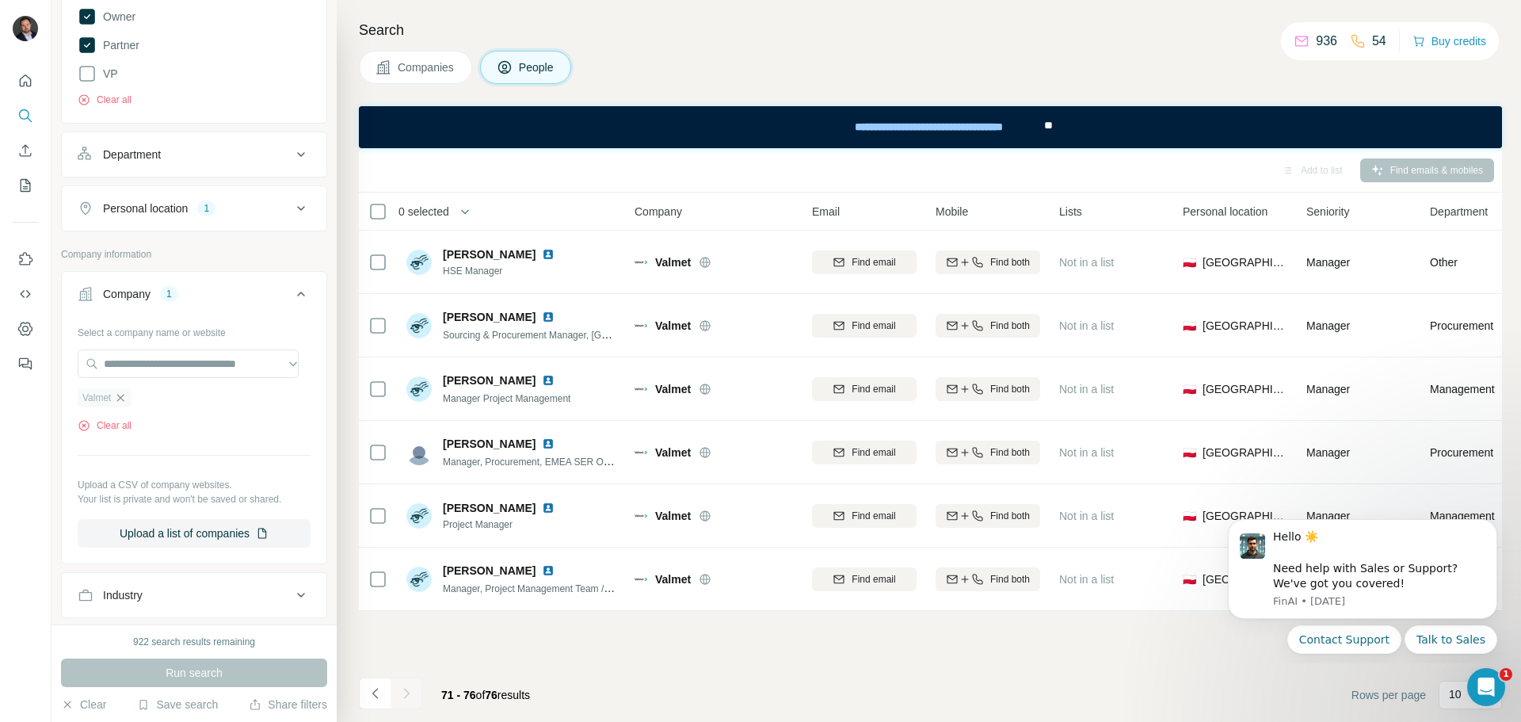
click at [120, 403] on icon "button" at bounding box center [120, 397] width 13 height 13
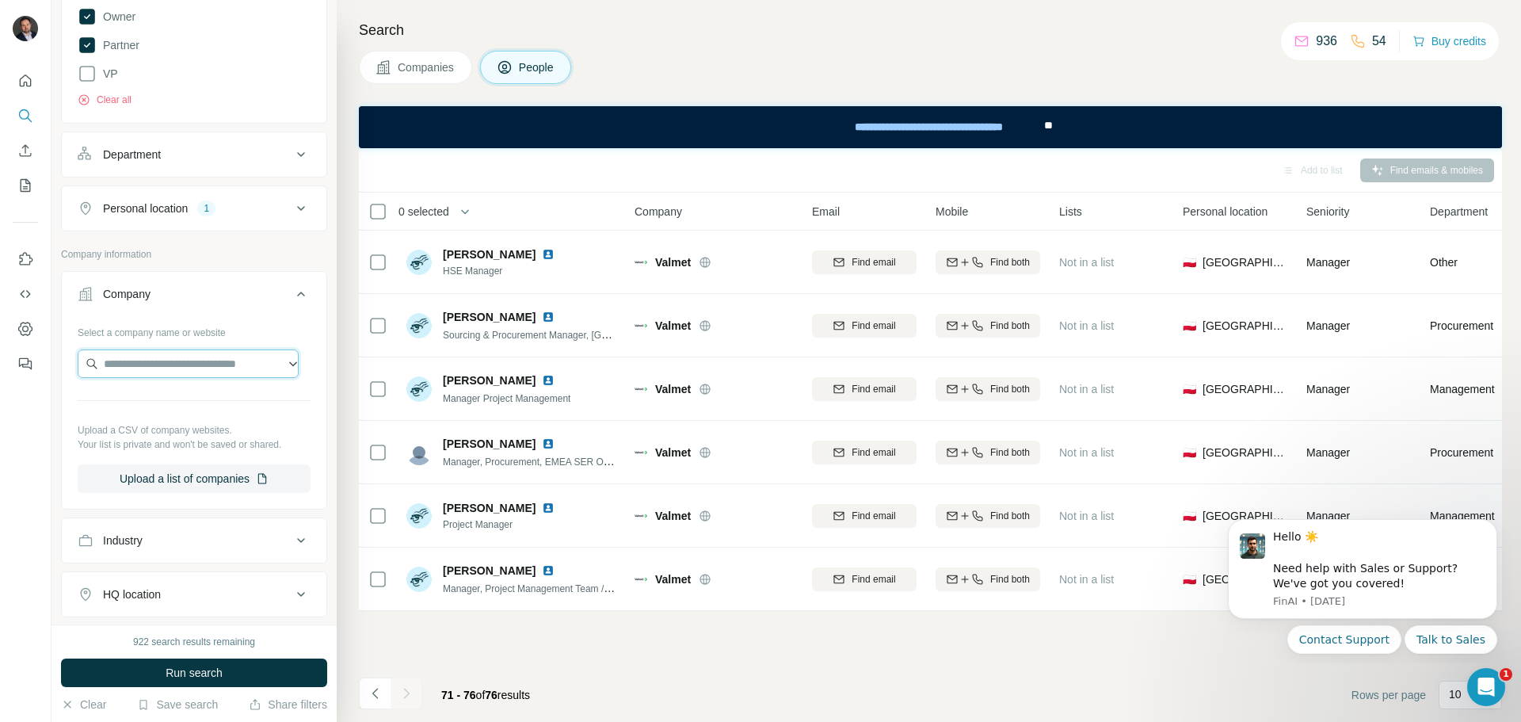
click at [130, 364] on input "text" at bounding box center [188, 363] width 221 height 29
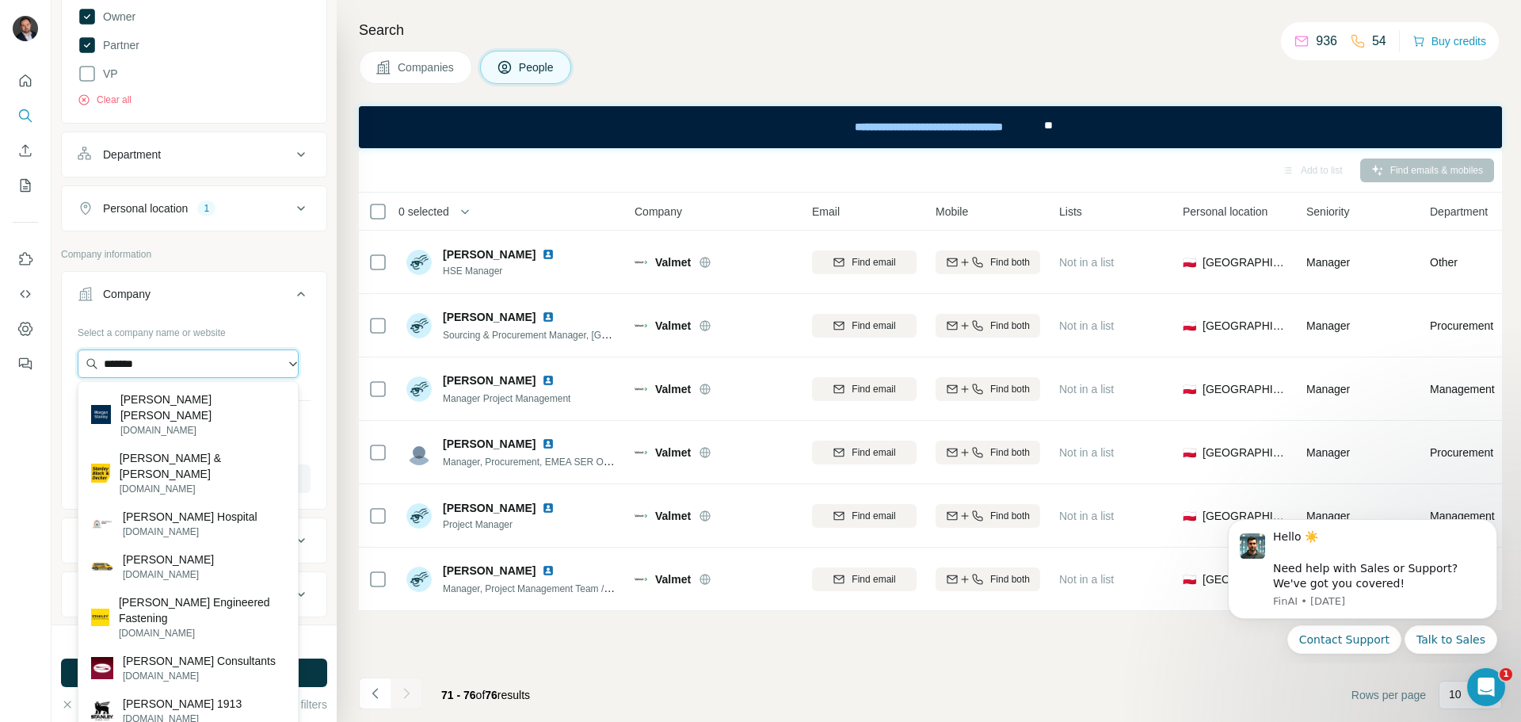
drag, startPoint x: 119, startPoint y: 363, endPoint x: 107, endPoint y: 362, distance: 11.9
click at [107, 362] on input "*******" at bounding box center [188, 363] width 221 height 29
drag, startPoint x: 139, startPoint y: 359, endPoint x: 148, endPoint y: 364, distance: 11.0
click at [139, 359] on input "*******" at bounding box center [188, 363] width 221 height 29
click at [159, 365] on input "*******" at bounding box center [188, 363] width 221 height 29
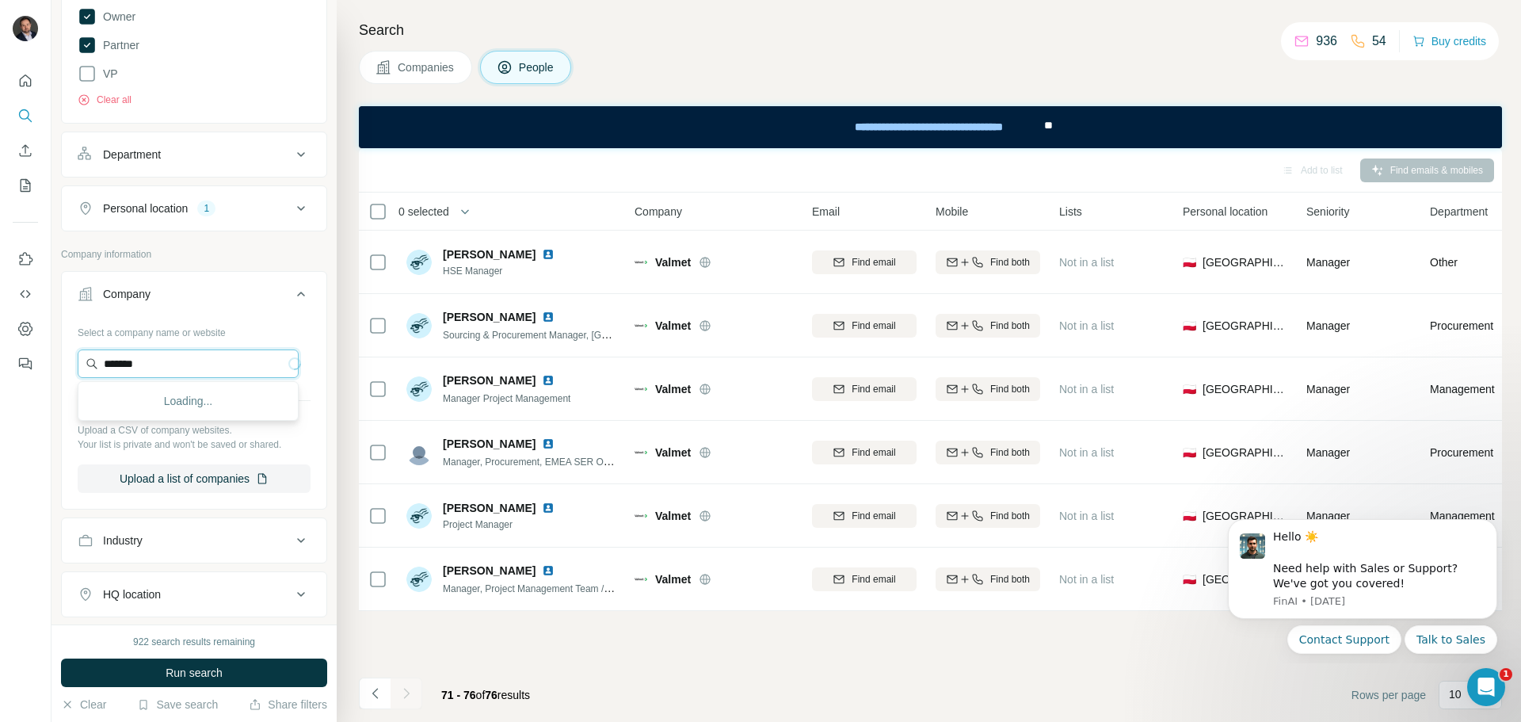
drag, startPoint x: 125, startPoint y: 368, endPoint x: 92, endPoint y: 368, distance: 33.3
click at [92, 368] on input "*******" at bounding box center [188, 363] width 221 height 29
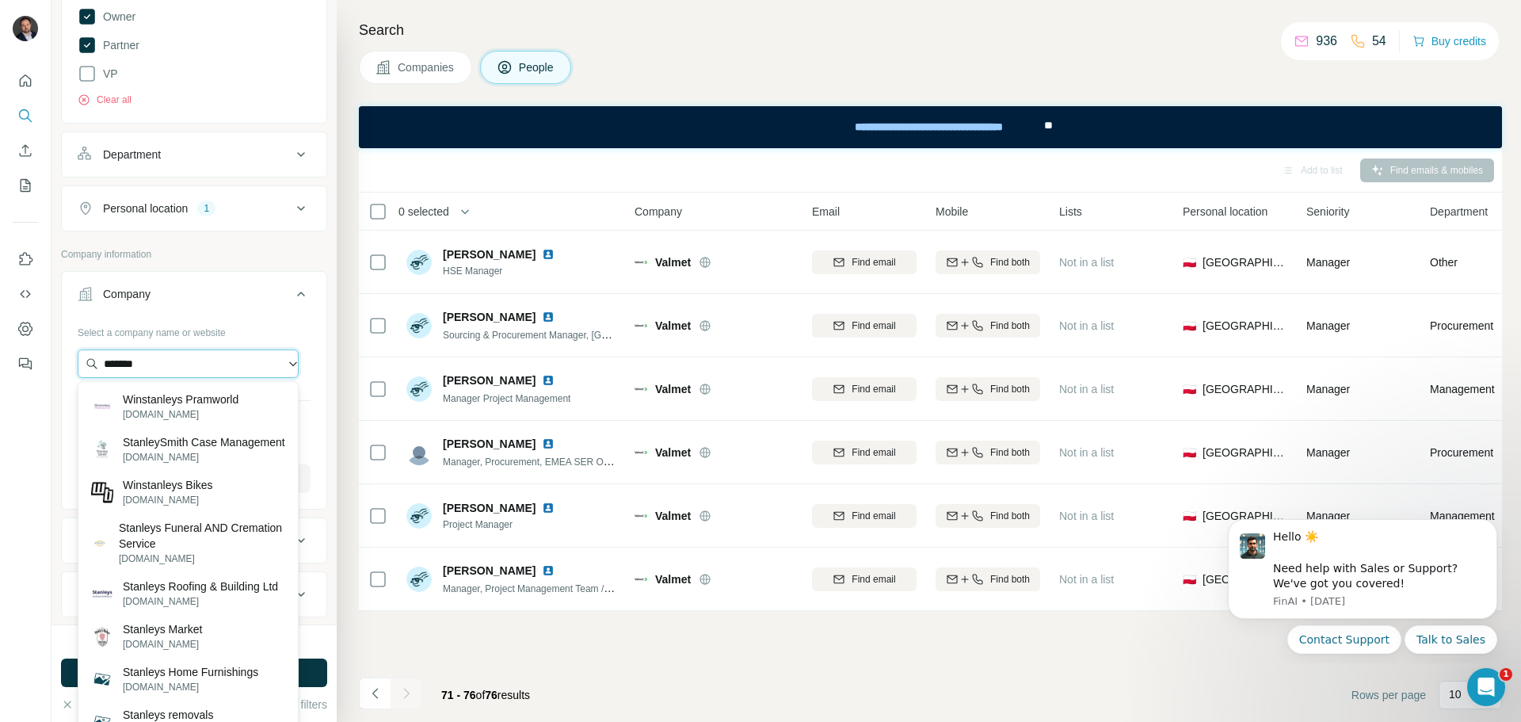
paste input "**********"
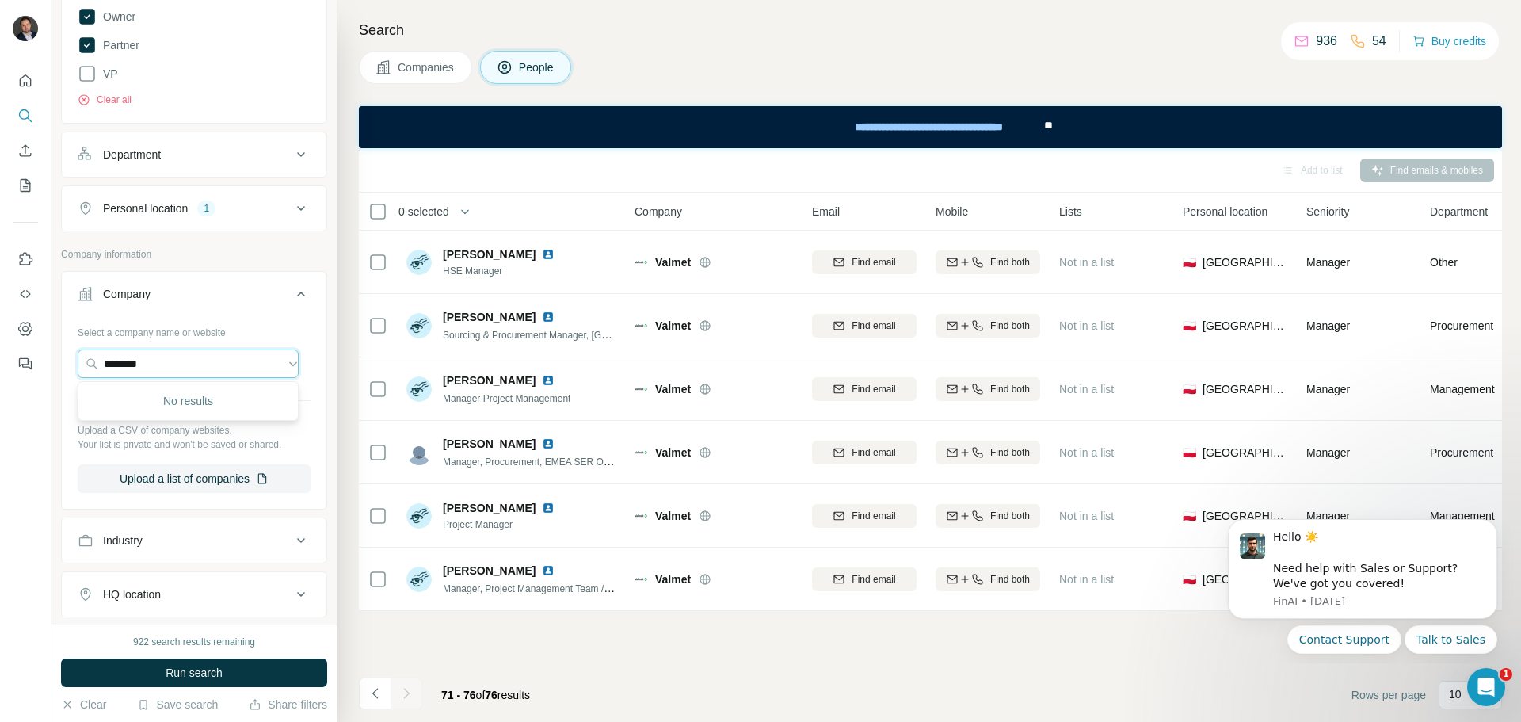
drag, startPoint x: 182, startPoint y: 364, endPoint x: 28, endPoint y: 348, distance: 155.2
click at [28, 348] on div "New search Hide Company lookalikes Personal information Job title Seniority 8 B…" at bounding box center [760, 361] width 1521 height 722
paste input "***"
type input "**********"
click at [24, 185] on icon "My lists" at bounding box center [25, 185] width 16 height 16
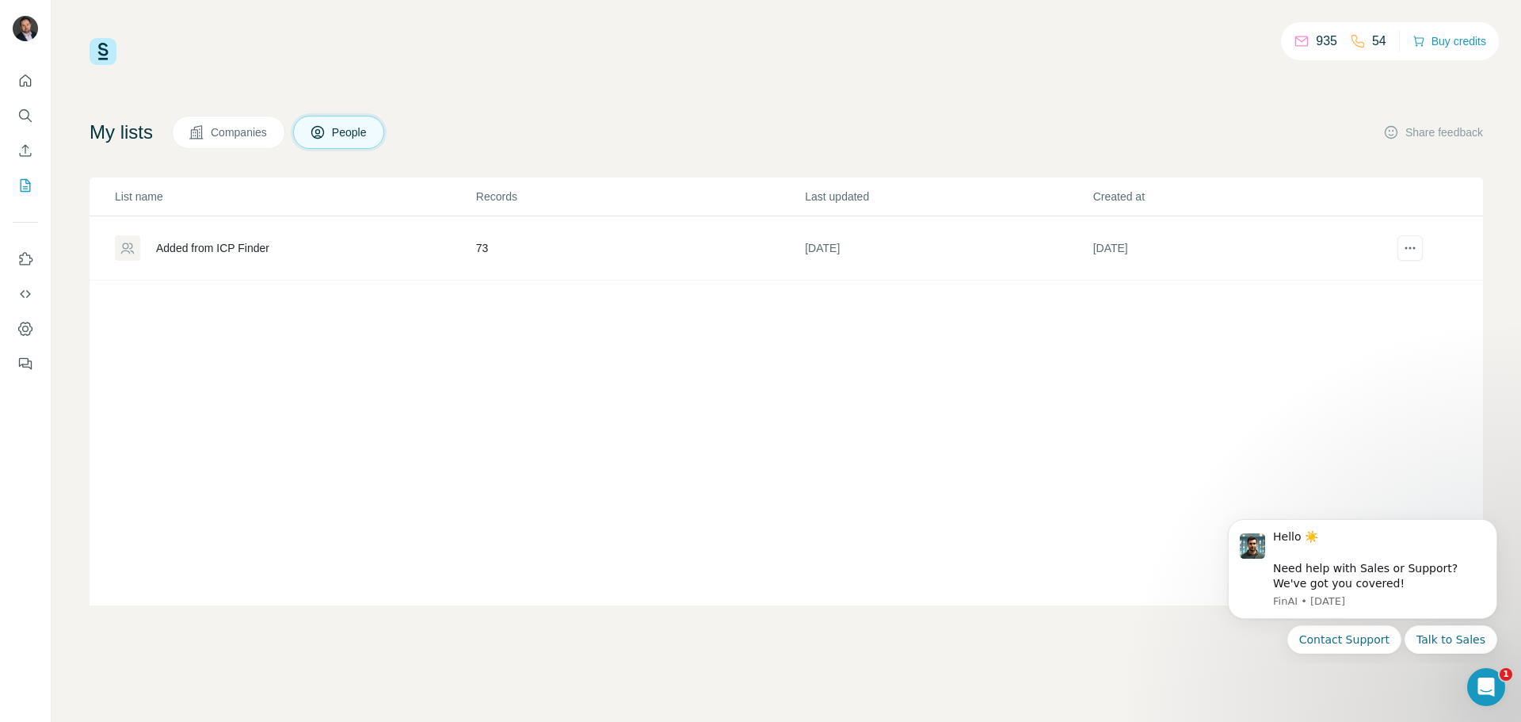
click at [390, 241] on div "Added from ICP Finder" at bounding box center [295, 247] width 360 height 25
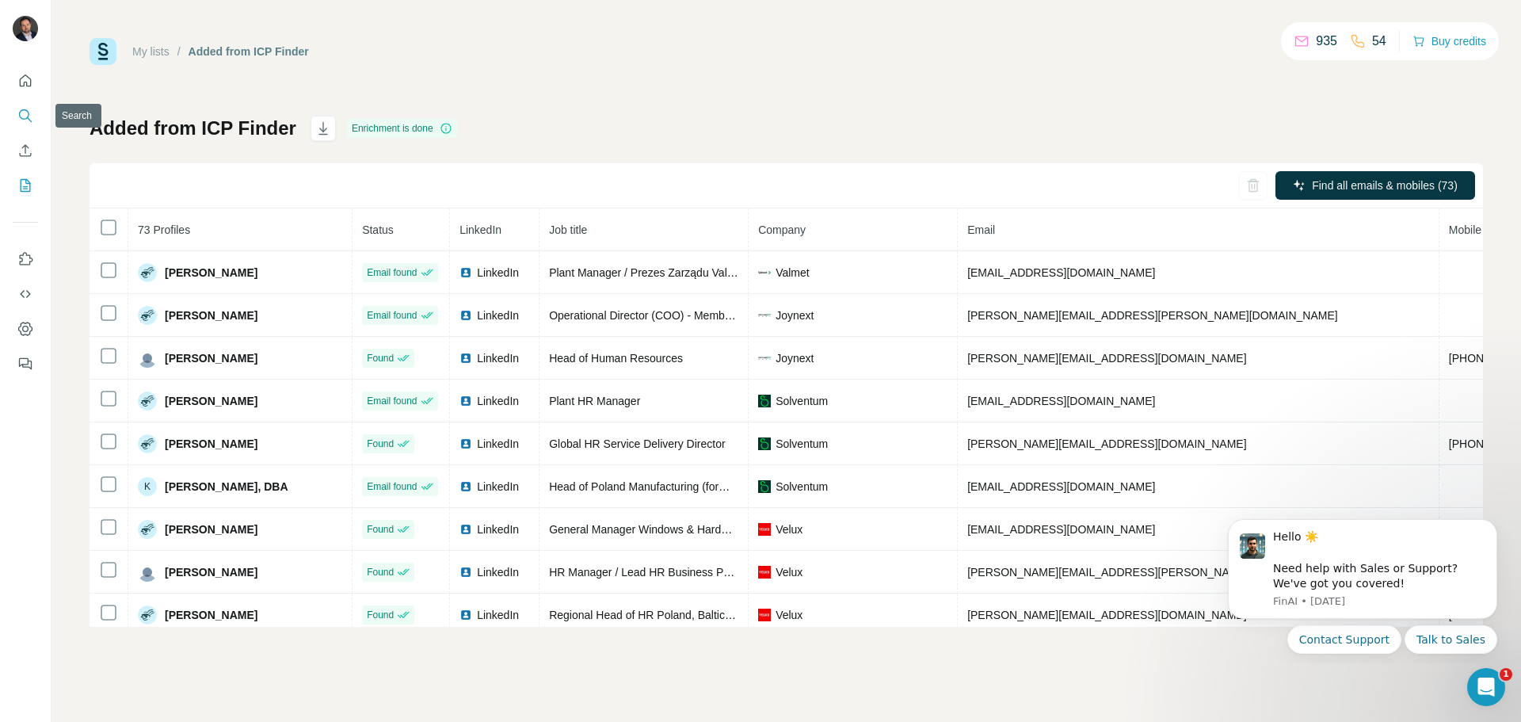
click at [35, 118] on button "Search" at bounding box center [25, 115] width 25 height 29
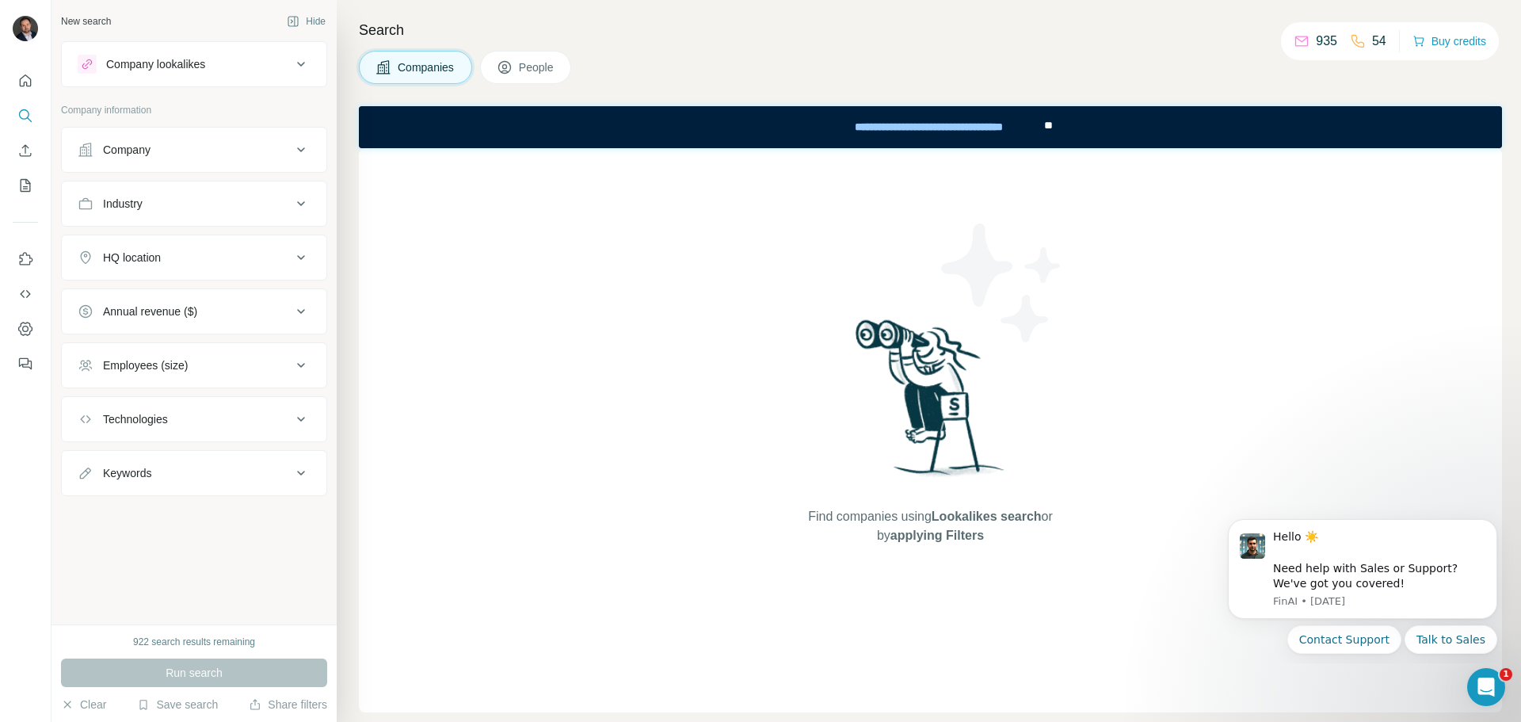
click at [196, 157] on div "Company" at bounding box center [185, 150] width 214 height 16
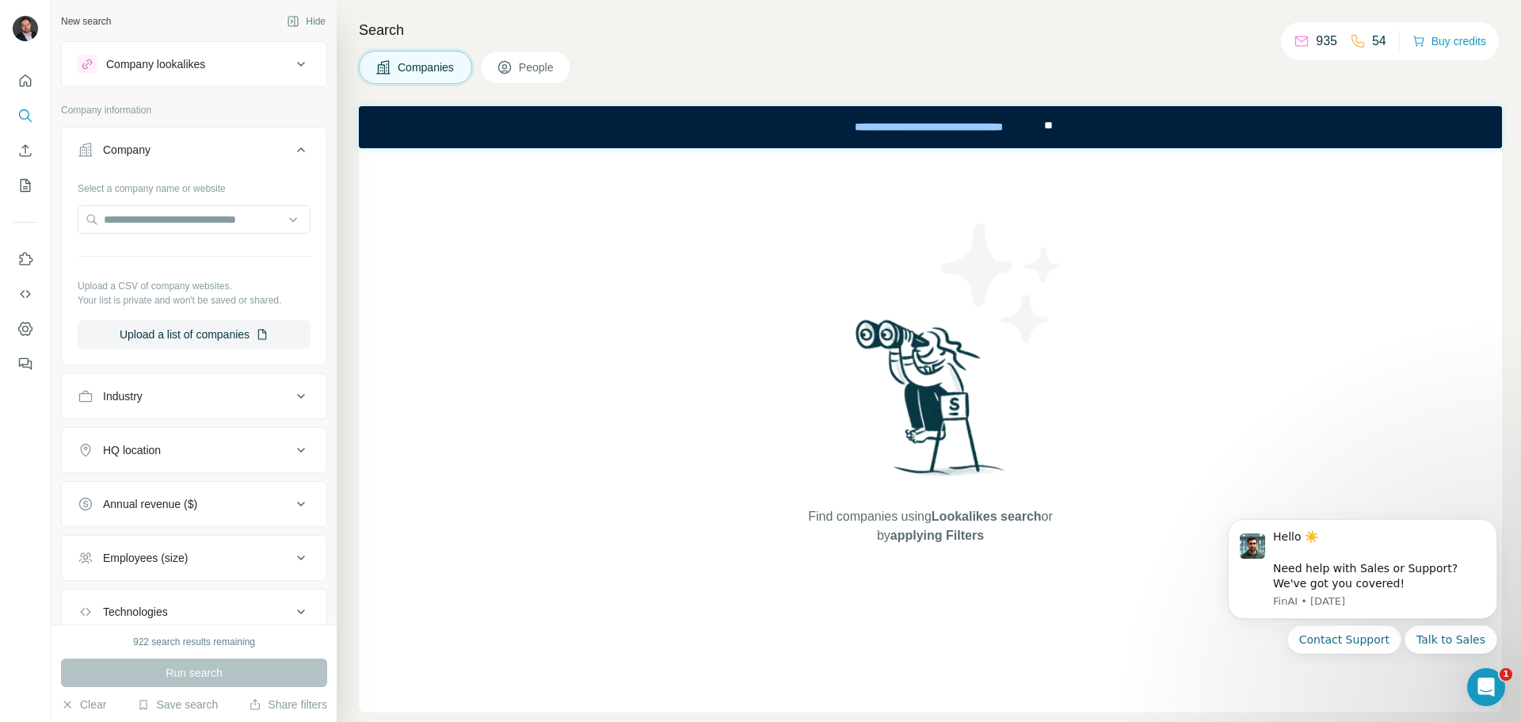
click at [157, 395] on div "Industry" at bounding box center [185, 396] width 214 height 16
click at [224, 444] on input at bounding box center [186, 435] width 196 height 17
click at [158, 431] on input at bounding box center [186, 435] width 196 height 17
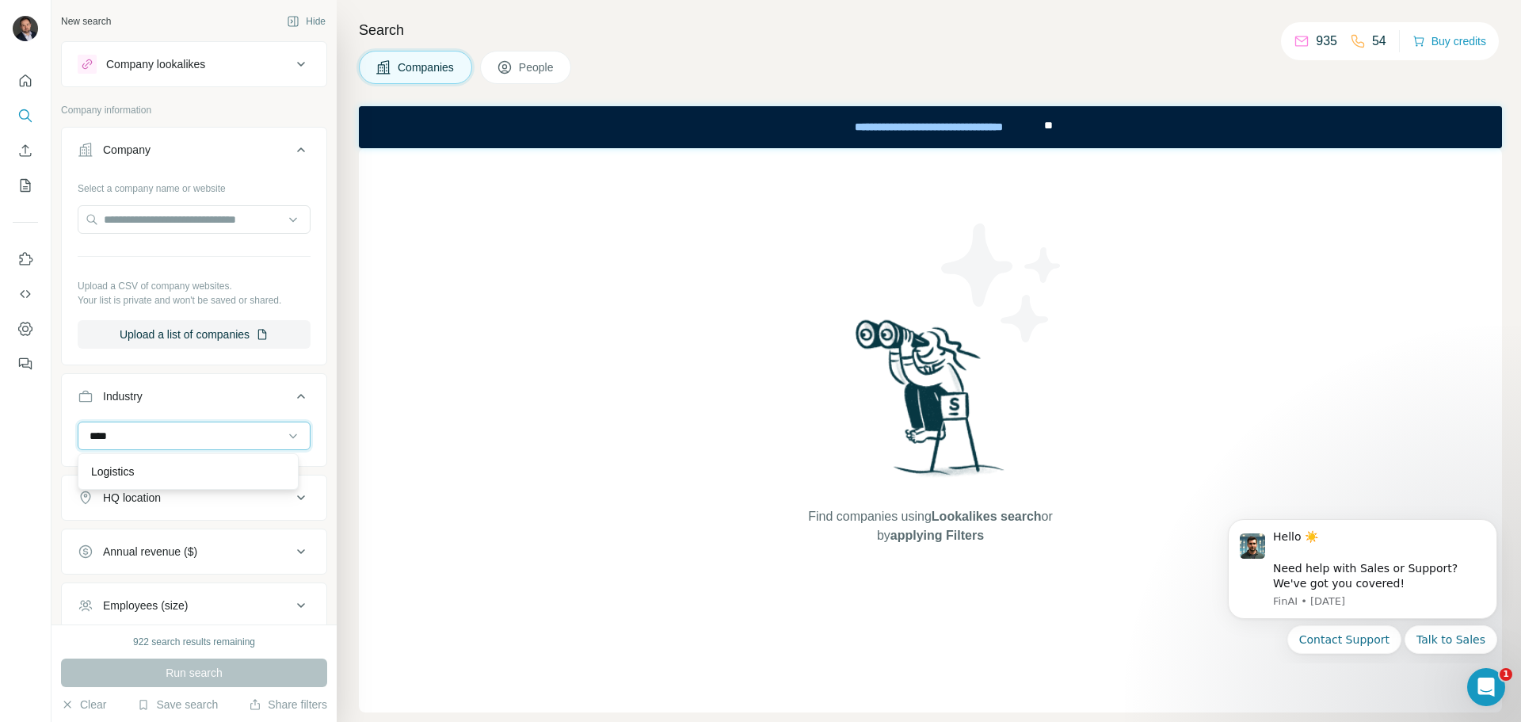
scroll to position [0, 0]
type input "****"
click at [158, 474] on div "Logistics" at bounding box center [188, 471] width 194 height 16
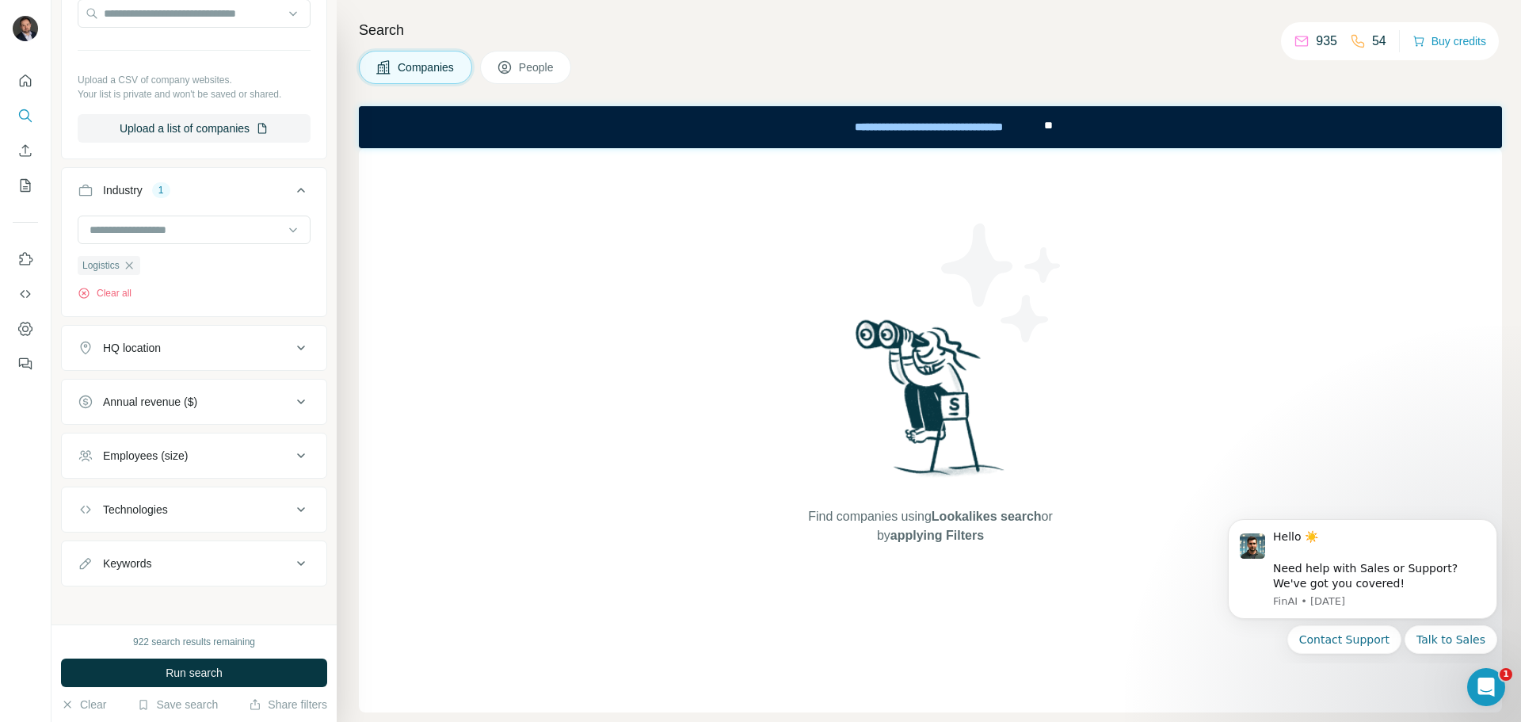
scroll to position [213, 0]
click at [505, 74] on icon at bounding box center [505, 67] width 16 height 16
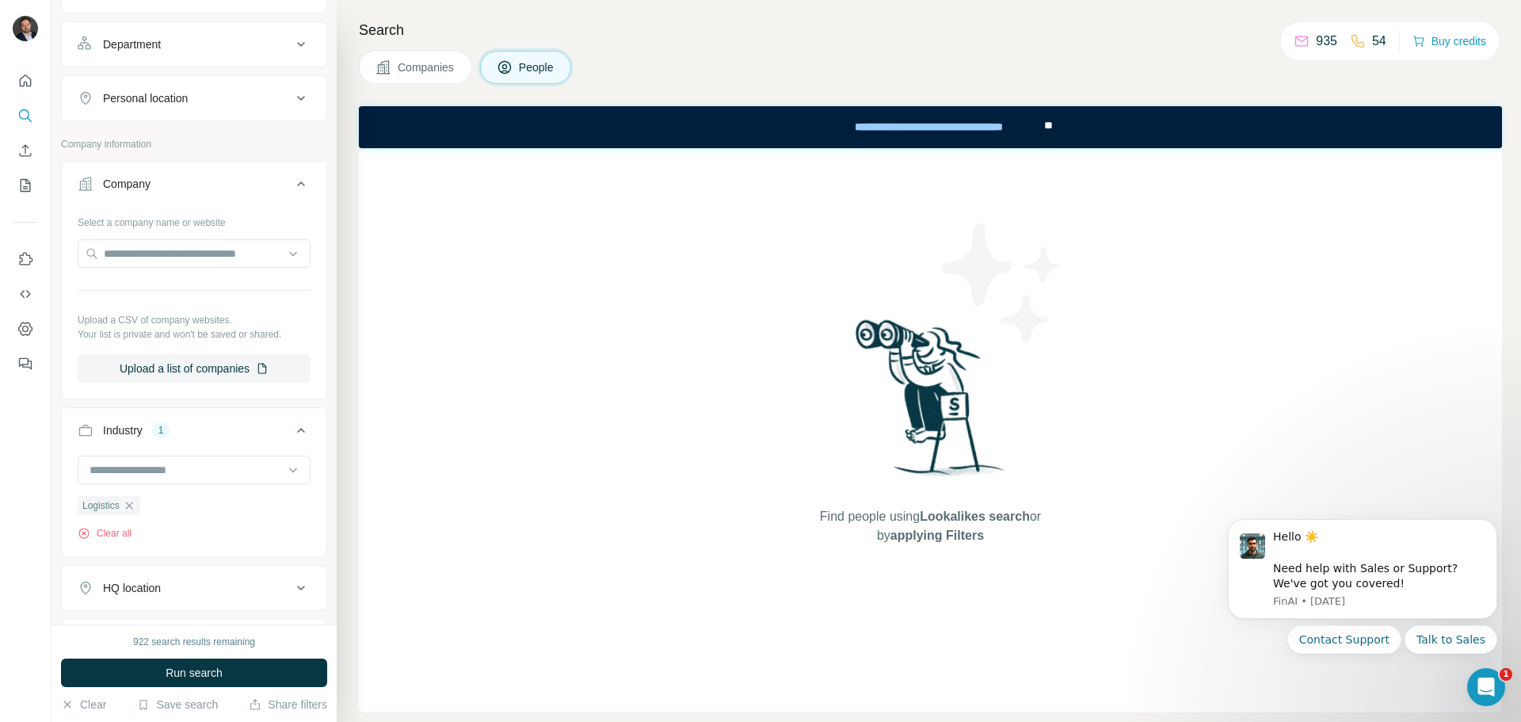
click at [188, 102] on div "Personal location" at bounding box center [145, 98] width 85 height 16
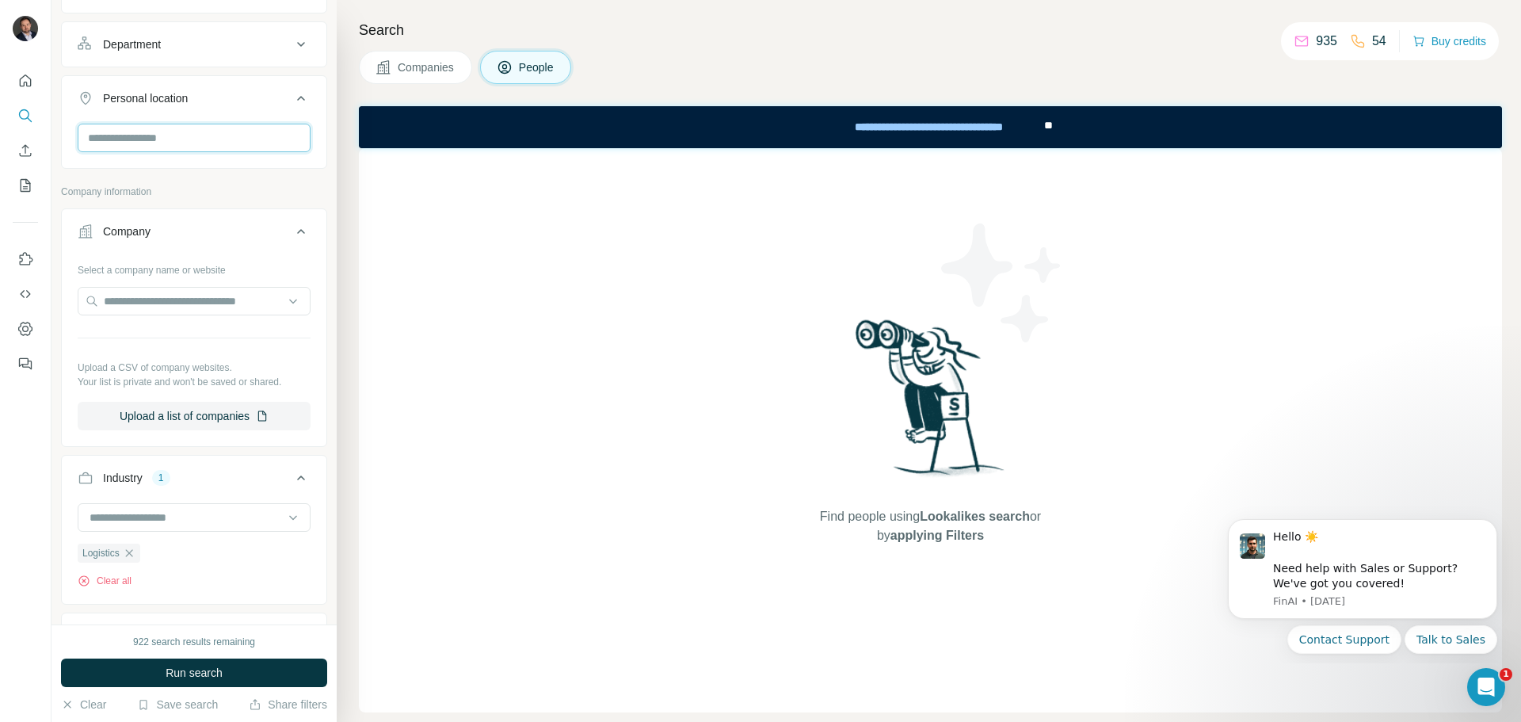
click at [176, 146] on input "text" at bounding box center [194, 138] width 233 height 29
type input "*****"
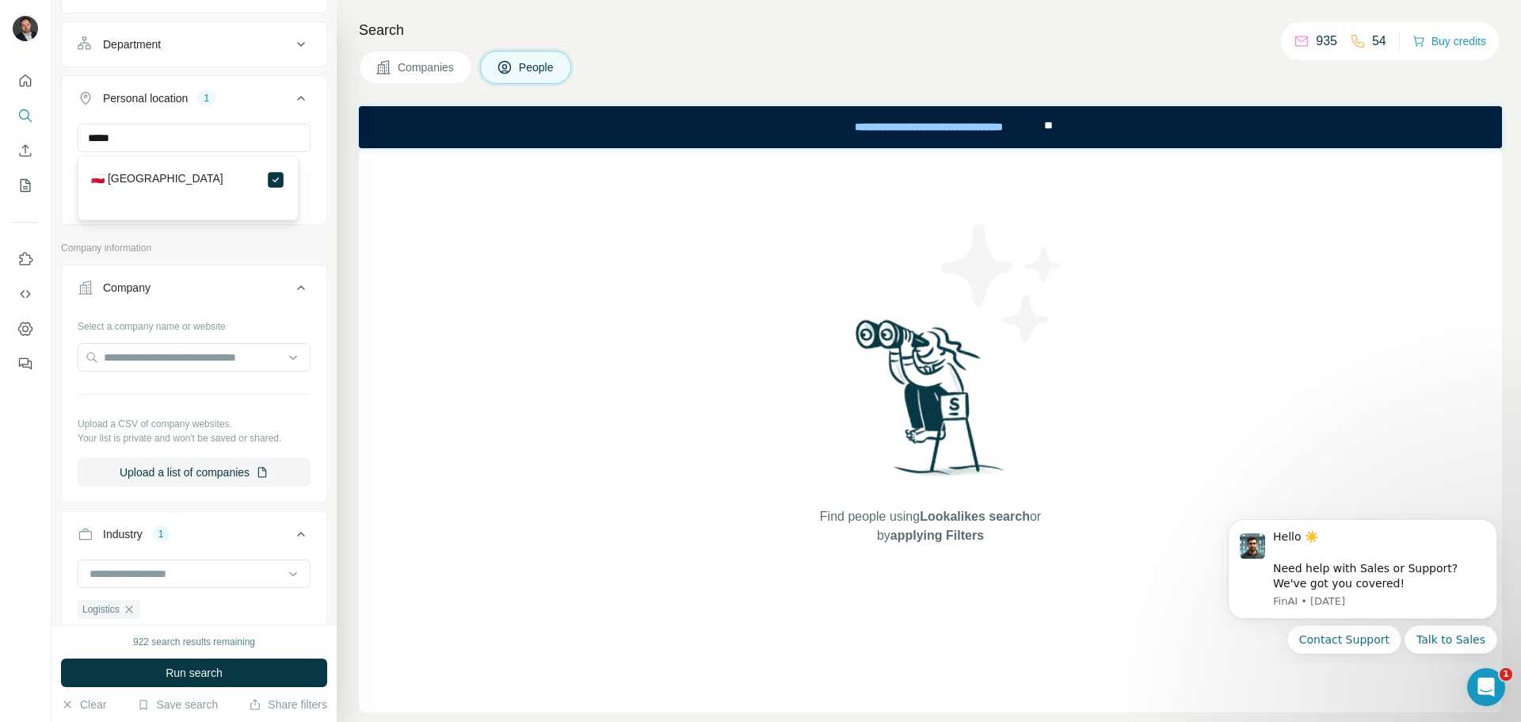
click at [314, 219] on div "***** Poland Clear all" at bounding box center [194, 172] width 265 height 97
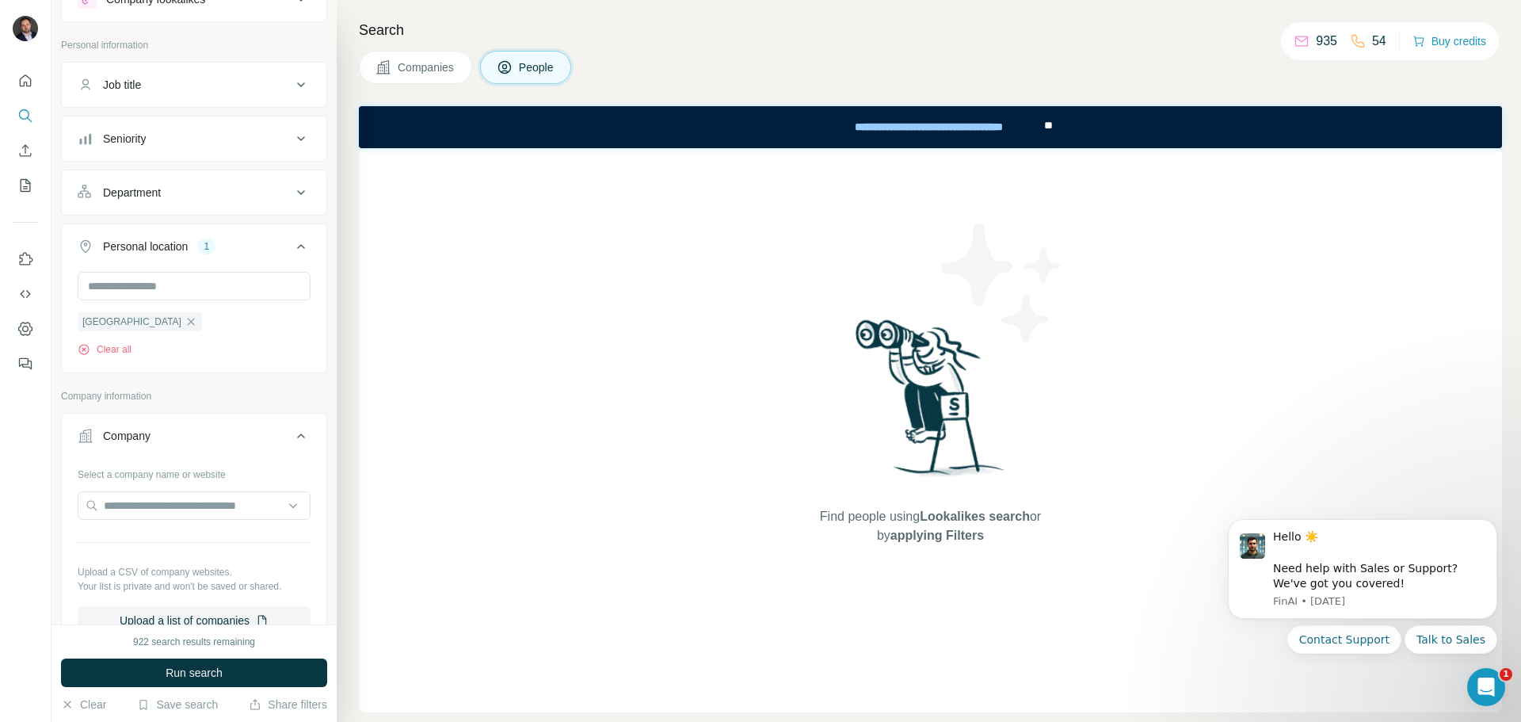
scroll to position [55, 0]
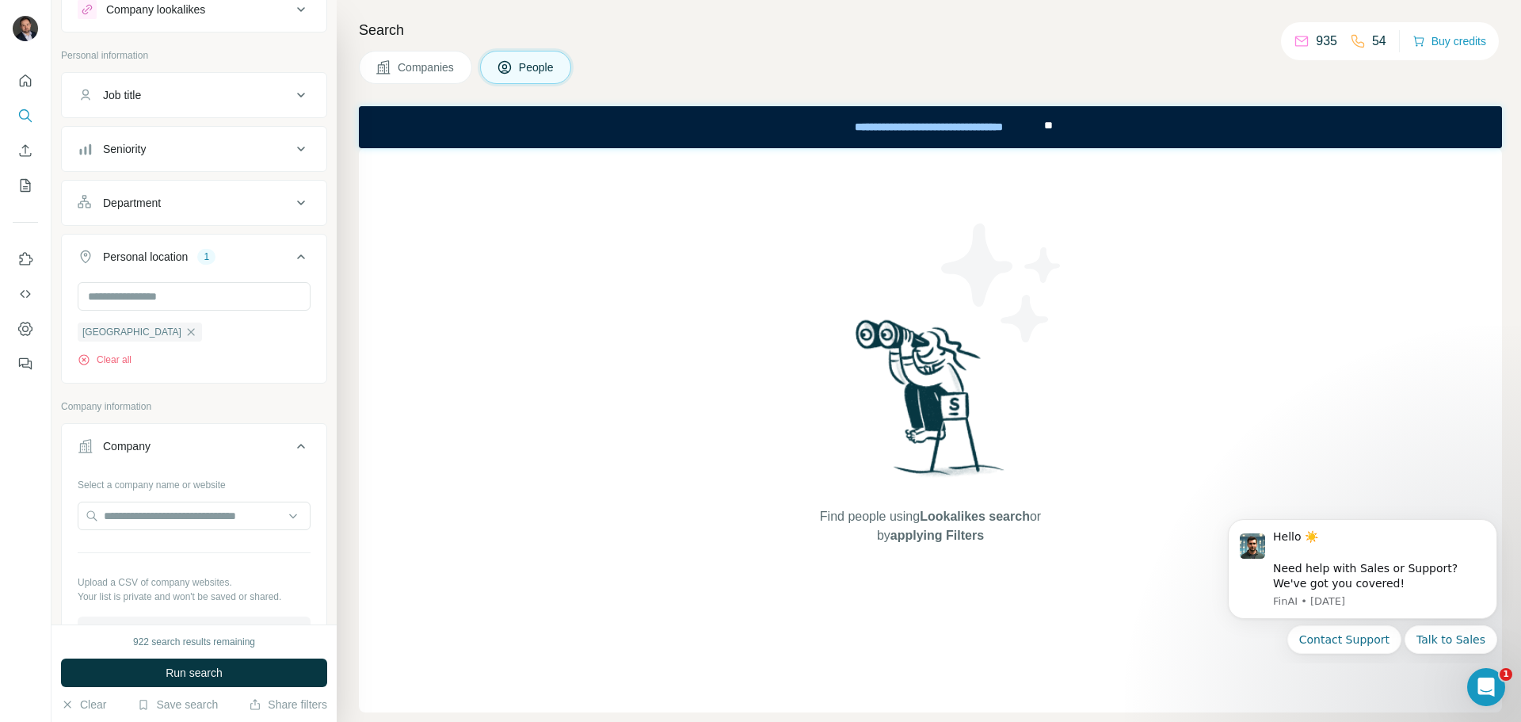
click at [176, 214] on button "Department" at bounding box center [194, 203] width 265 height 38
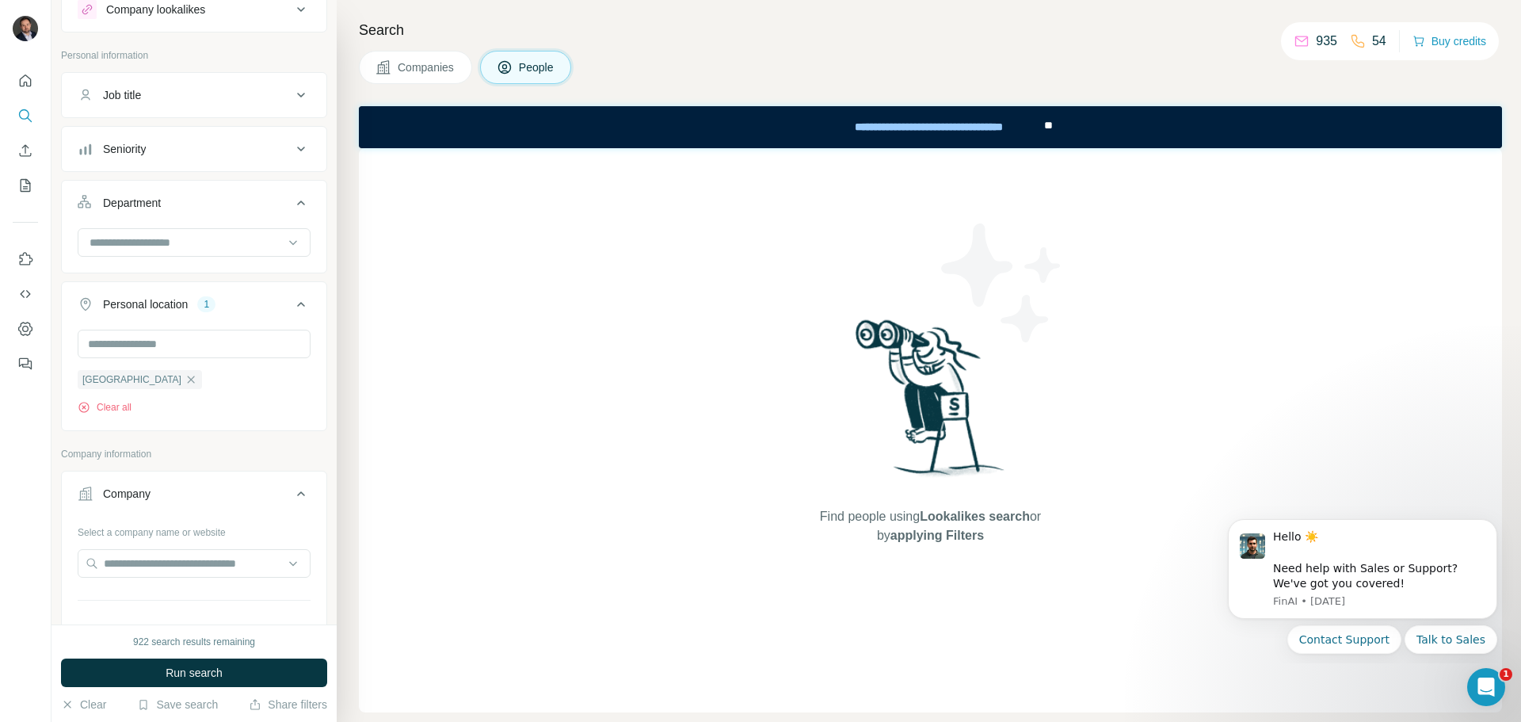
click at [205, 149] on div "Seniority" at bounding box center [185, 149] width 214 height 16
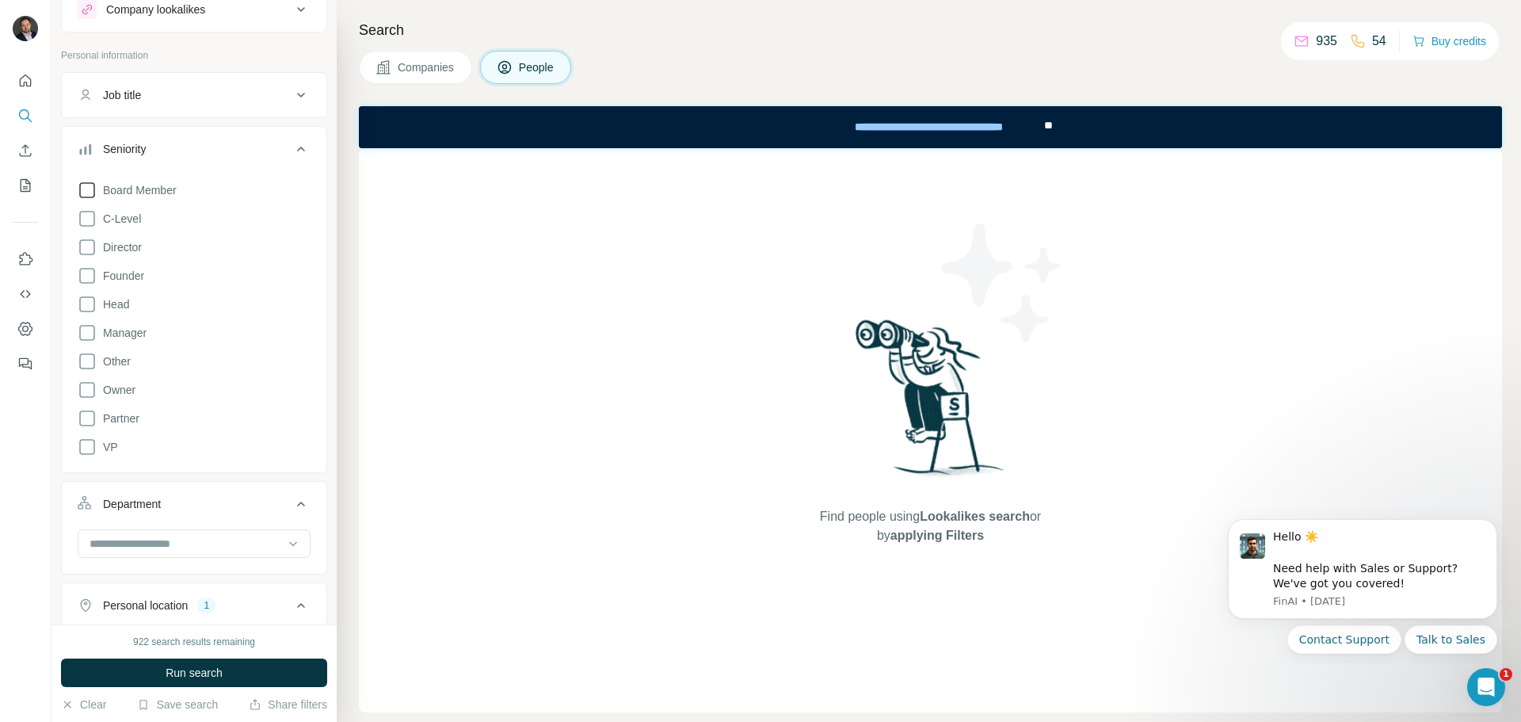
click at [82, 192] on icon at bounding box center [87, 190] width 19 height 19
click at [82, 212] on icon at bounding box center [87, 218] width 19 height 19
click at [88, 247] on icon at bounding box center [87, 247] width 19 height 19
click at [87, 277] on icon at bounding box center [87, 275] width 19 height 19
click at [84, 302] on icon at bounding box center [87, 304] width 19 height 19
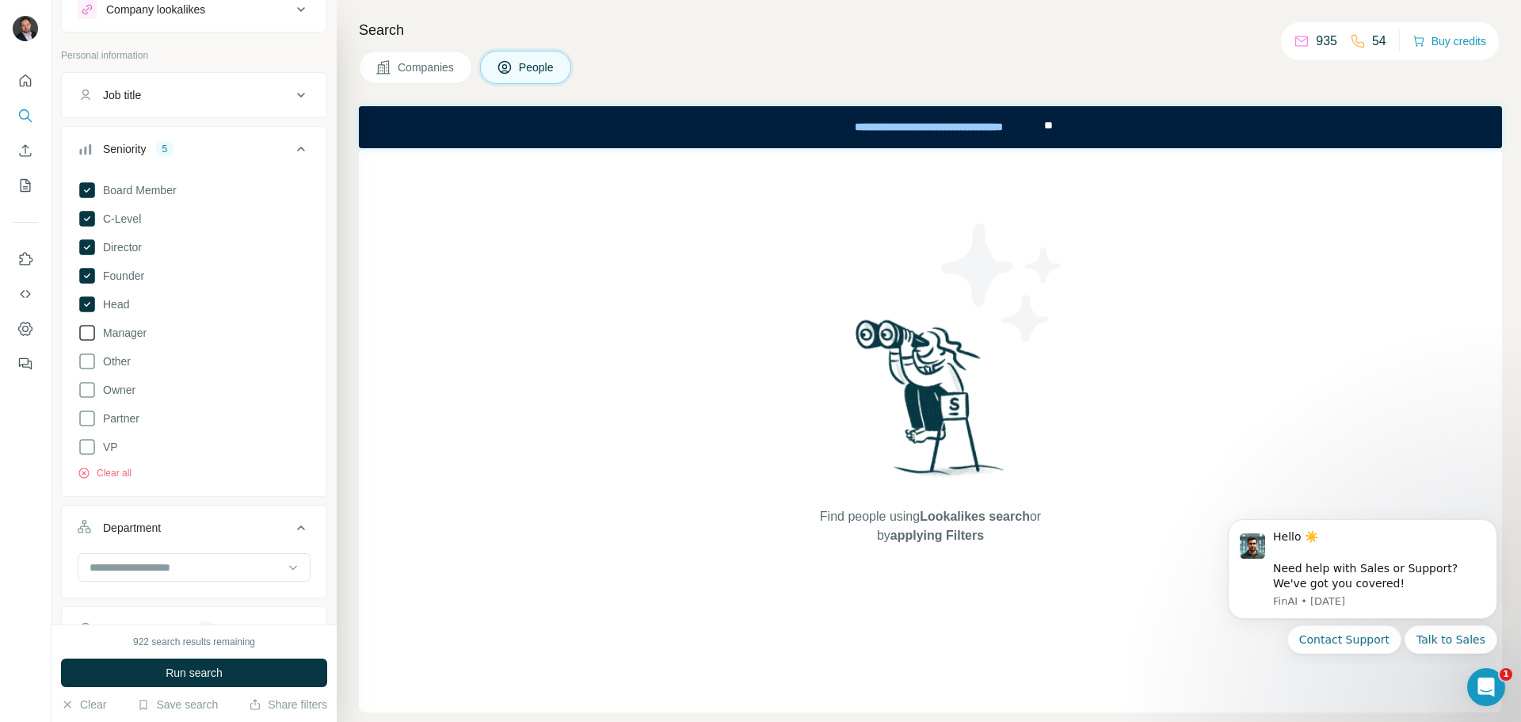
click at [84, 331] on icon at bounding box center [87, 332] width 19 height 19
click at [86, 392] on icon at bounding box center [87, 389] width 19 height 19
click at [82, 417] on icon at bounding box center [87, 418] width 19 height 19
click at [343, 340] on div "Search Companies People Find people using Lookalikes search or by applying Filt…" at bounding box center [929, 361] width 1184 height 722
click at [355, 266] on div "Search Companies People Find people using Lookalikes search or by applying Filt…" at bounding box center [929, 361] width 1184 height 722
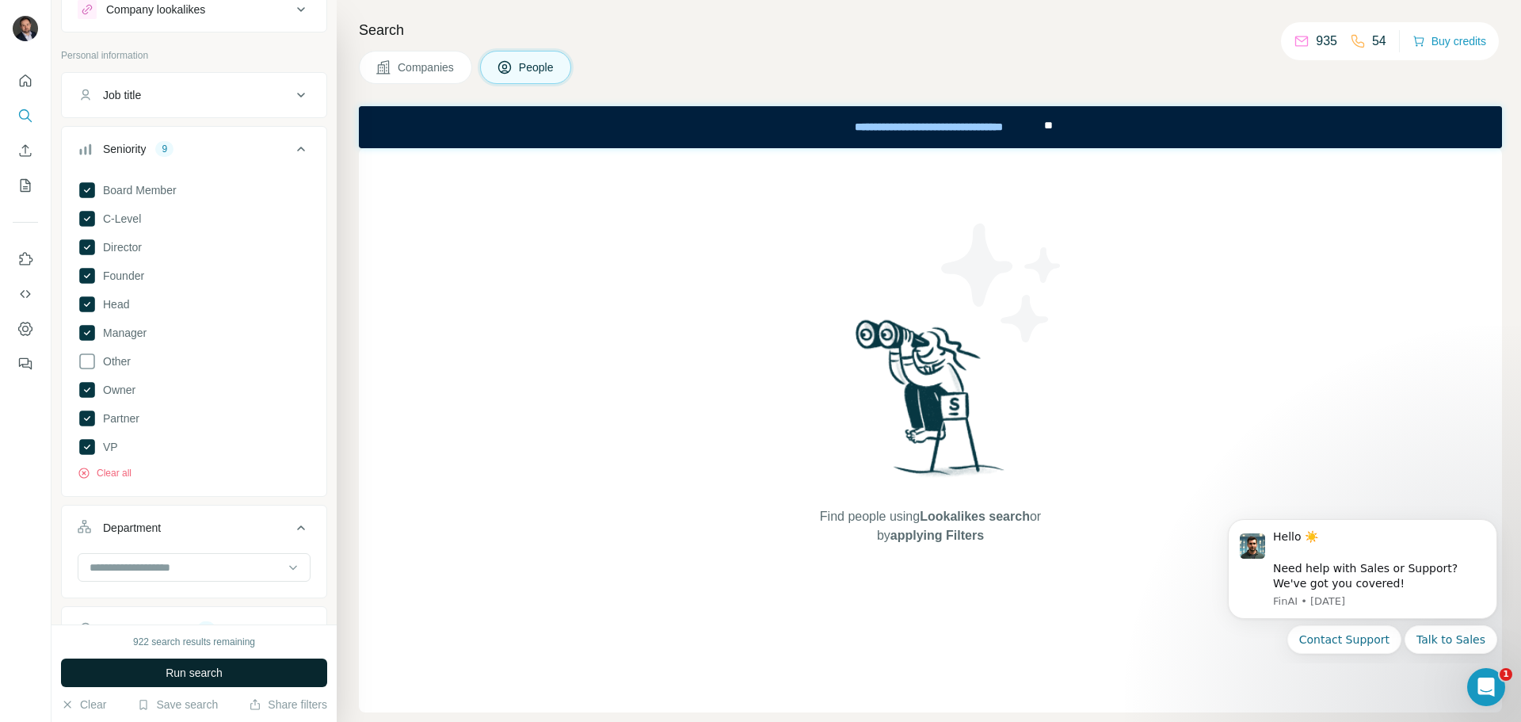
click at [257, 670] on button "Run search" at bounding box center [194, 672] width 266 height 29
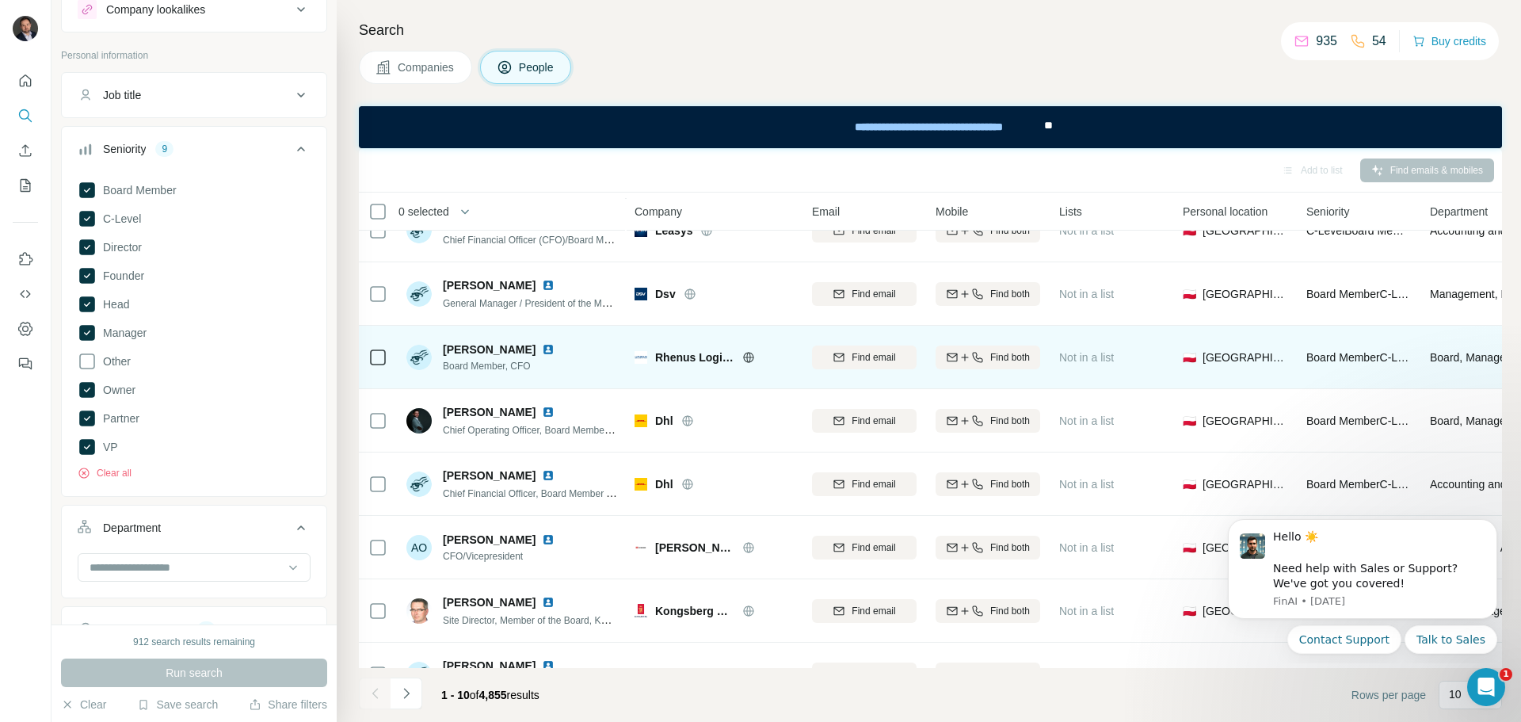
scroll to position [204, 0]
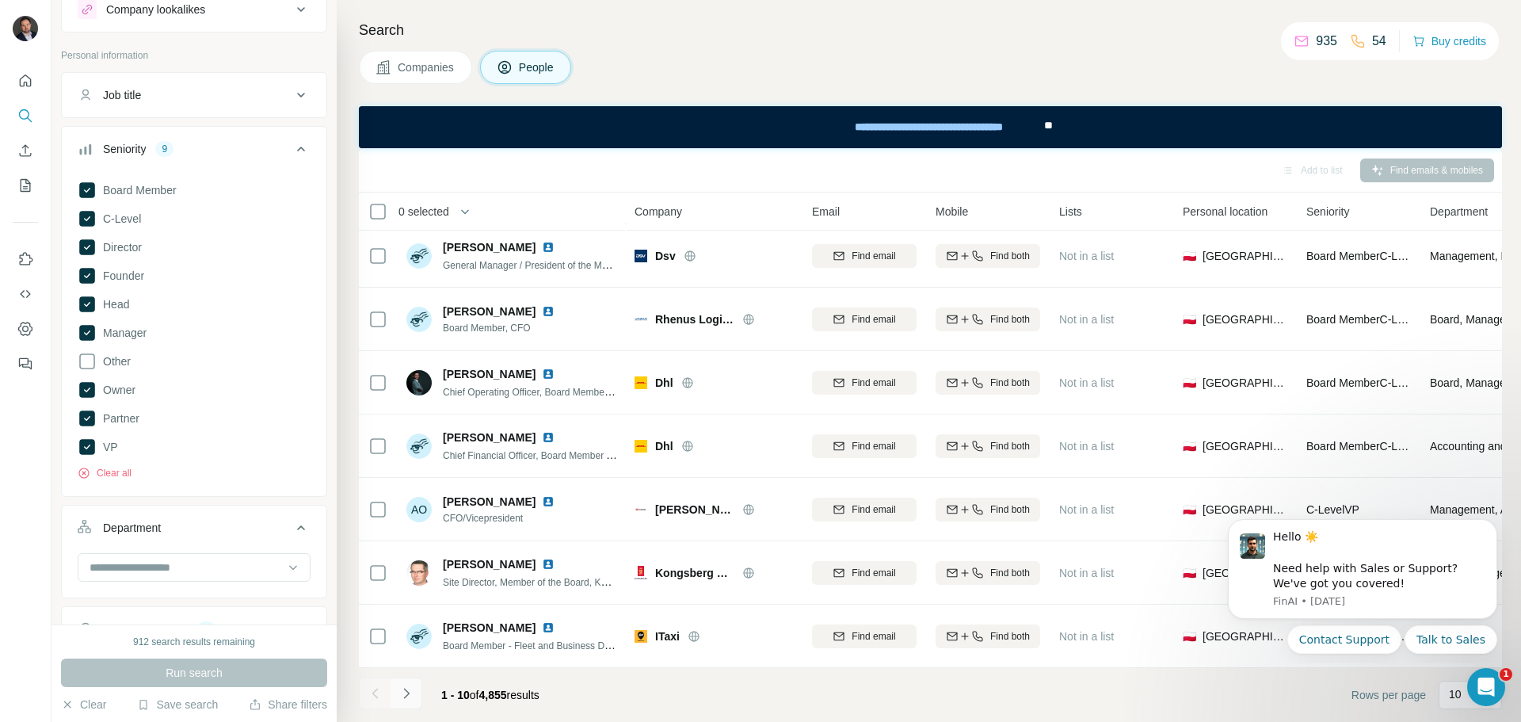
click at [403, 691] on icon "Navigate to next page" at bounding box center [406, 693] width 16 height 16
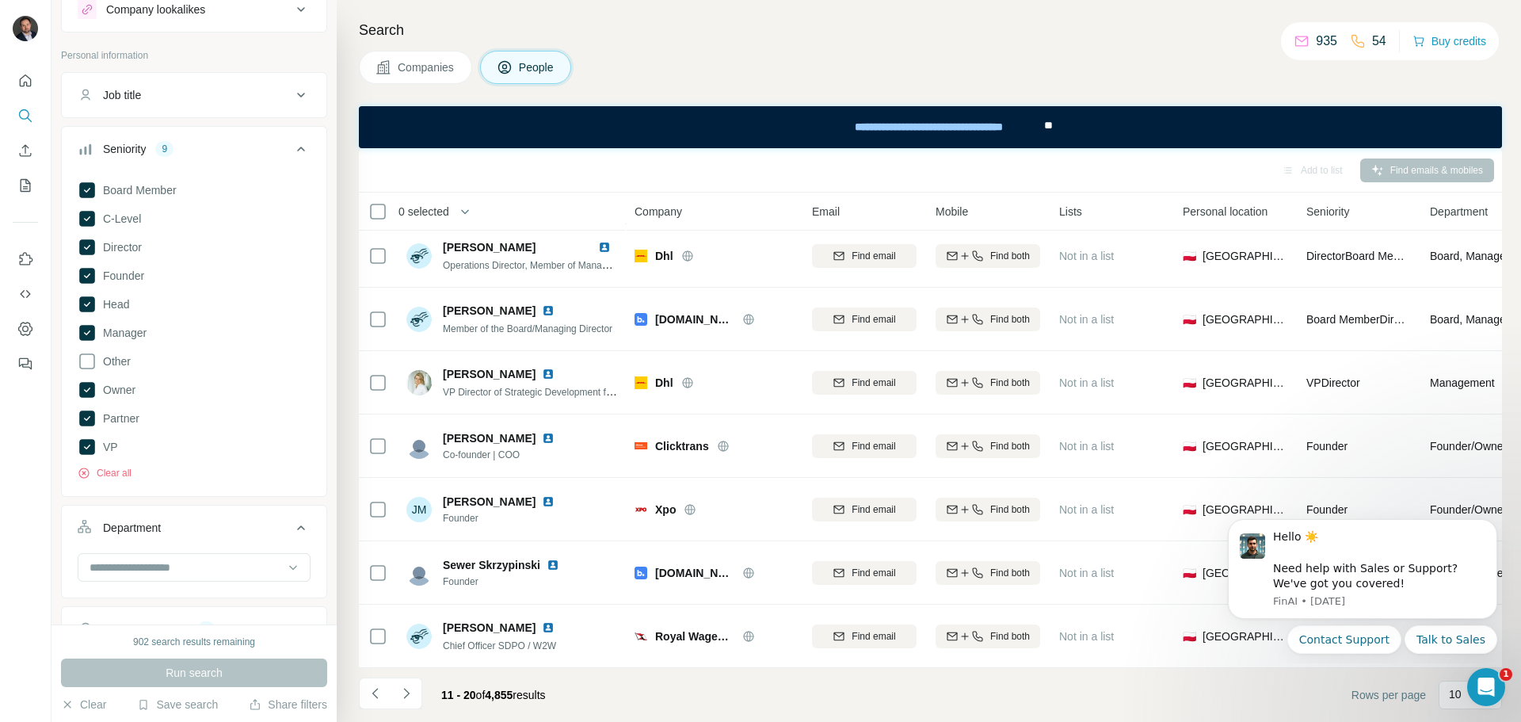
click at [407, 691] on icon "Navigate to next page" at bounding box center [406, 693] width 16 height 16
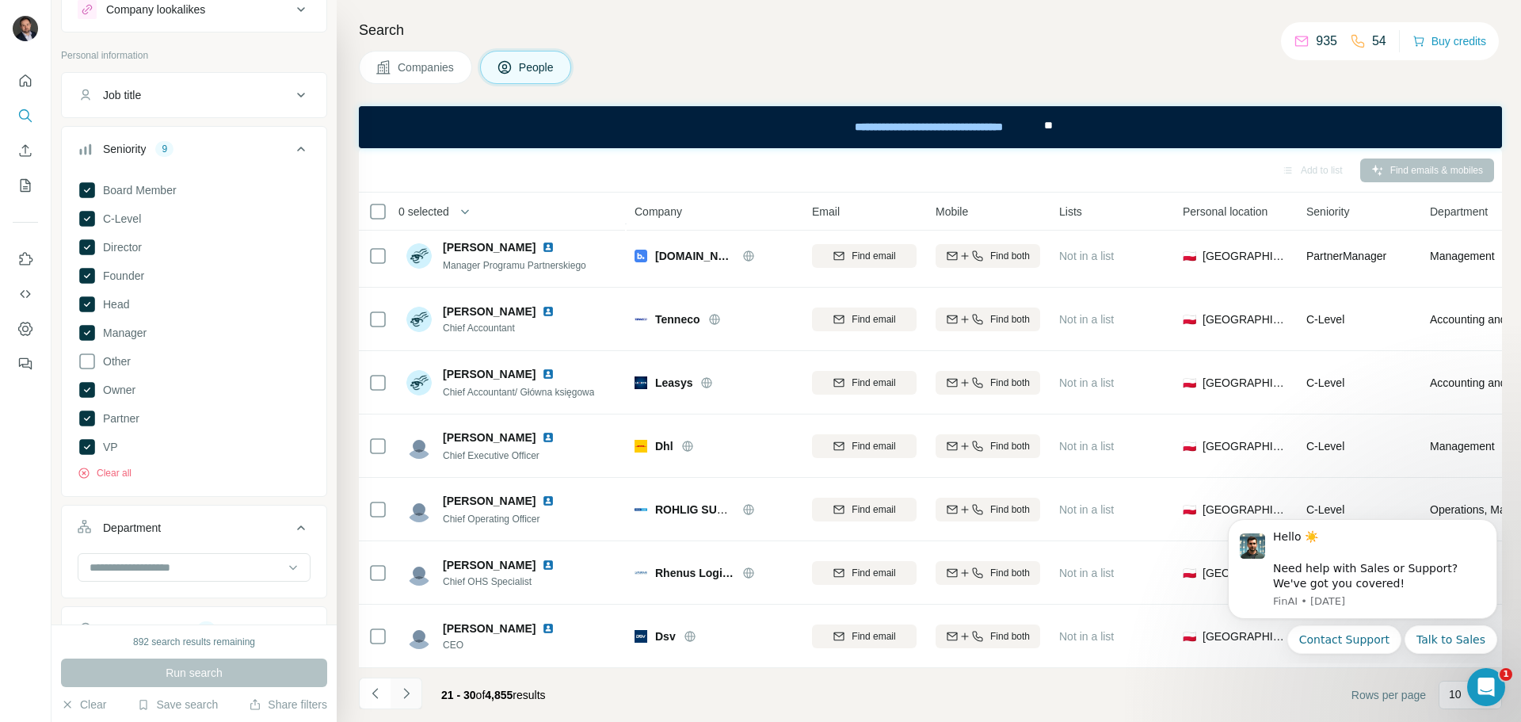
click at [406, 684] on button "Navigate to next page" at bounding box center [406, 693] width 32 height 32
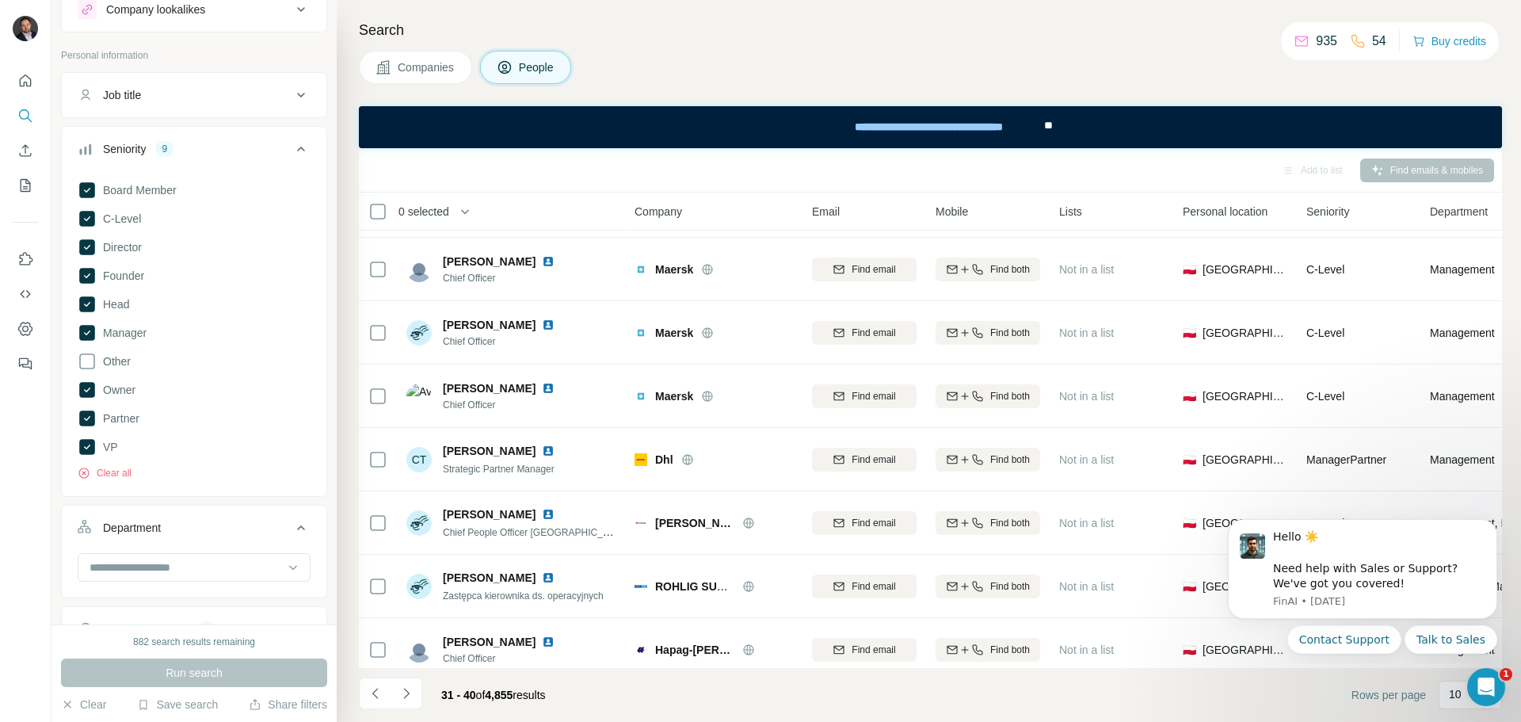
scroll to position [0, 0]
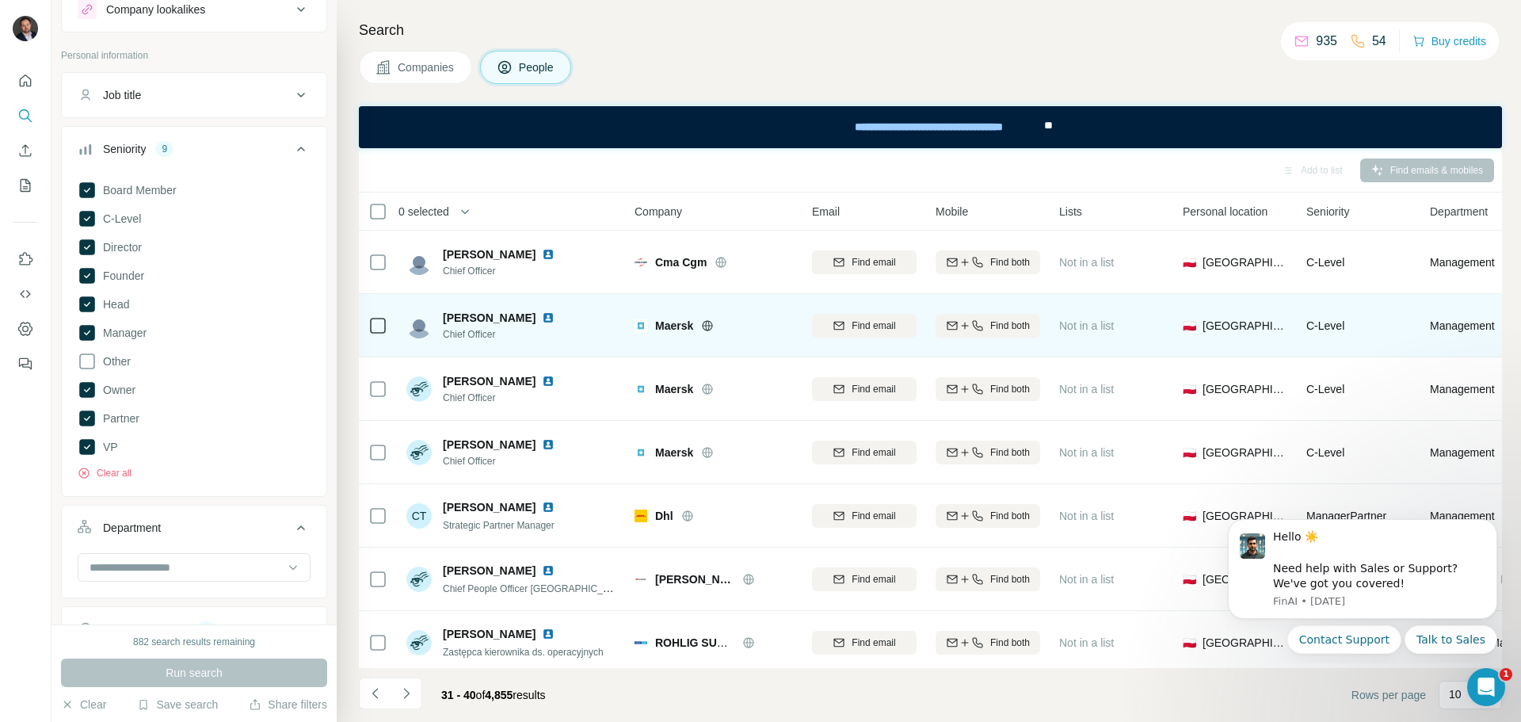
click at [542, 315] on img at bounding box center [548, 317] width 13 height 13
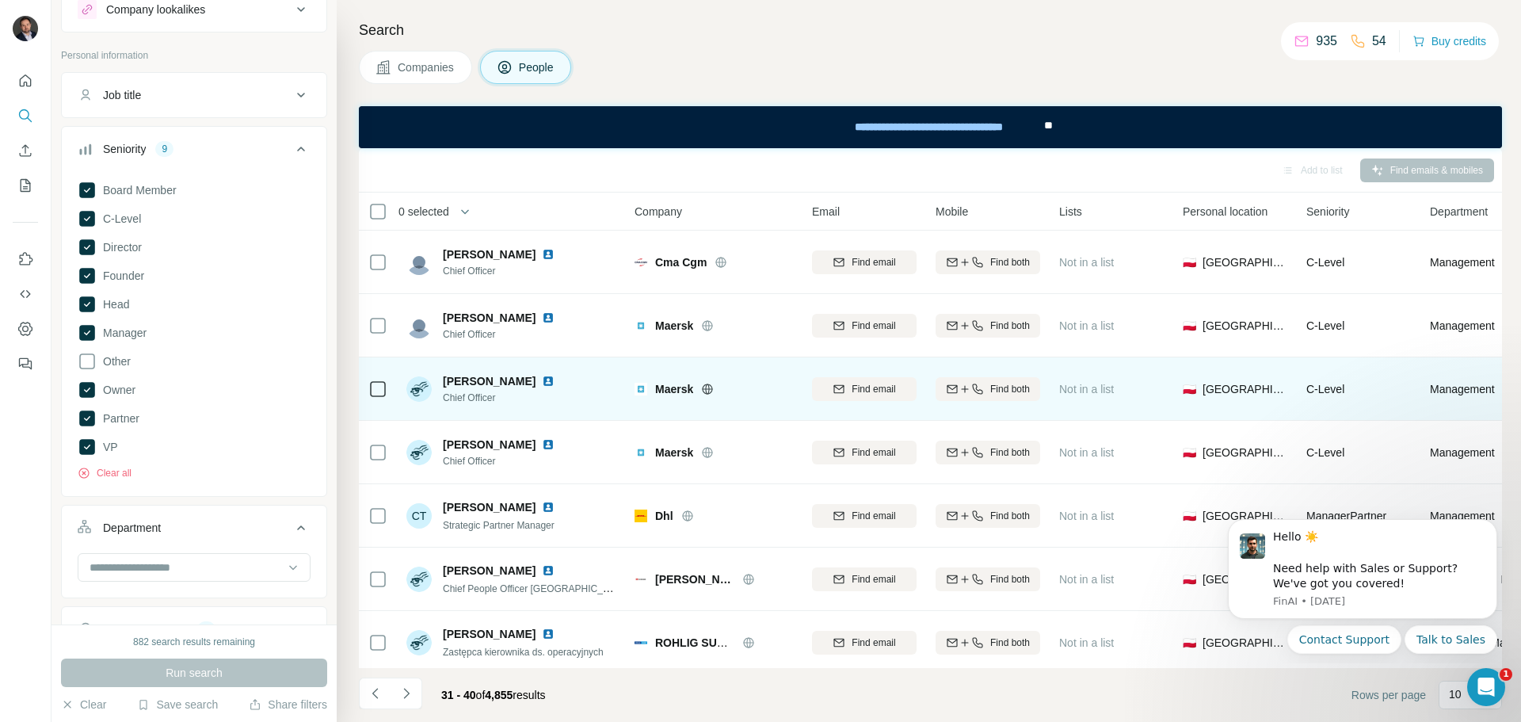
click at [553, 381] on img at bounding box center [548, 381] width 13 height 13
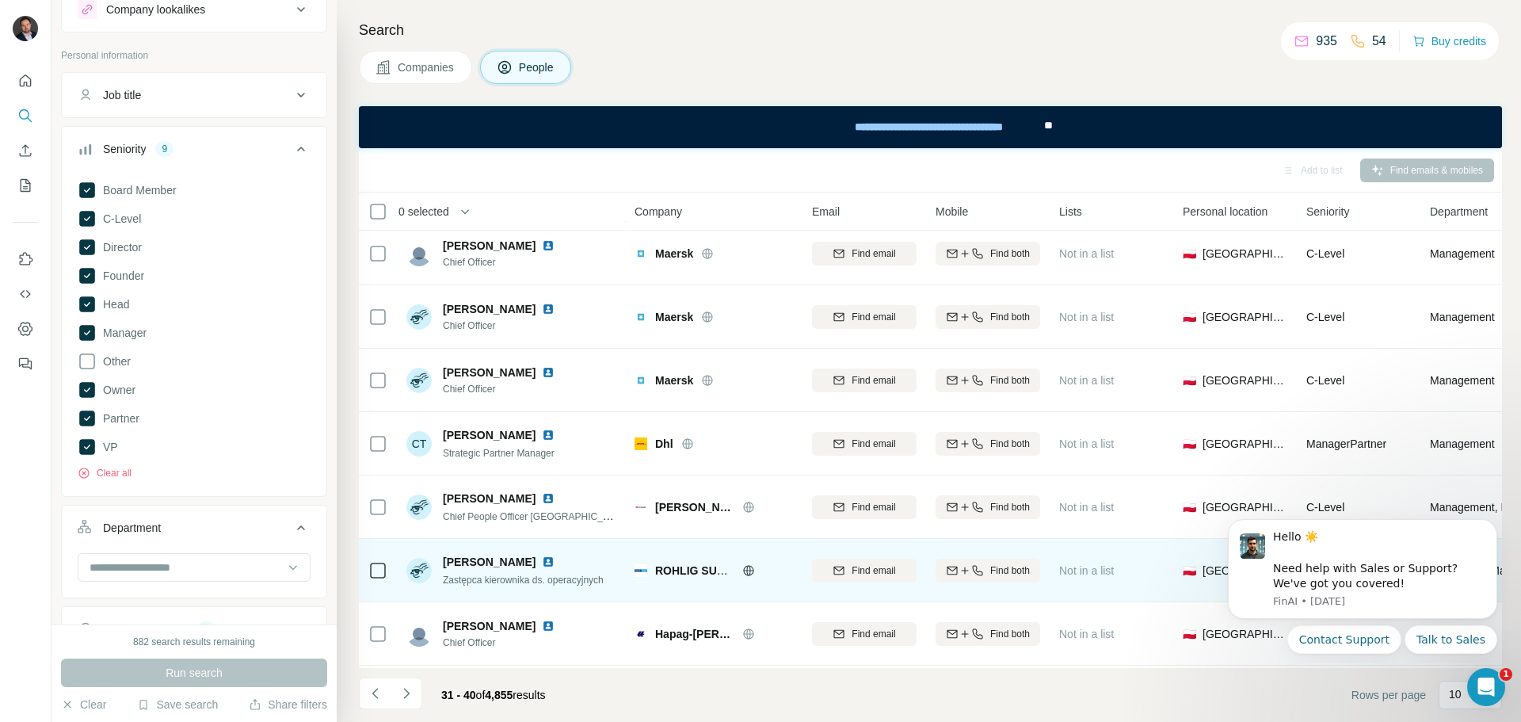
scroll to position [204, 0]
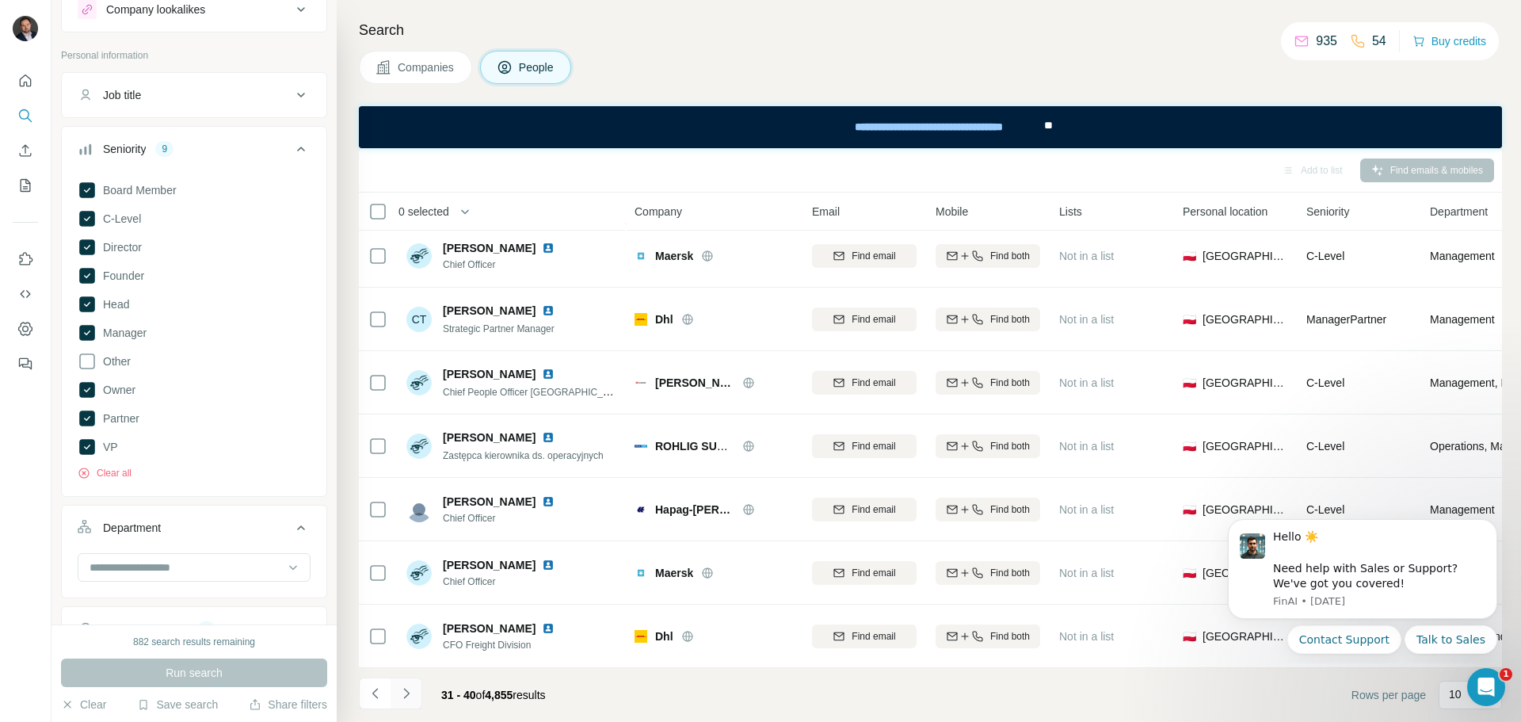
click at [409, 694] on icon "Navigate to next page" at bounding box center [406, 693] width 16 height 16
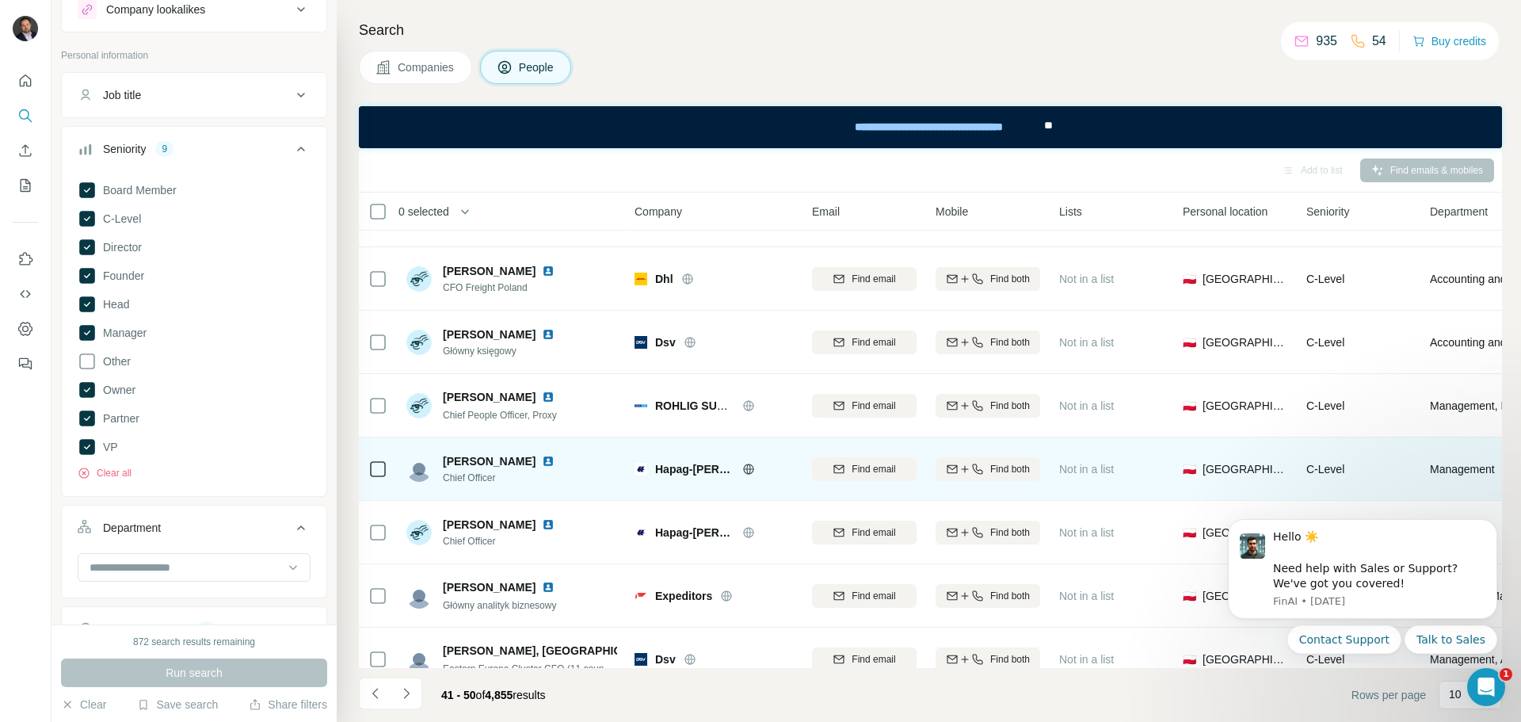
scroll to position [158, 0]
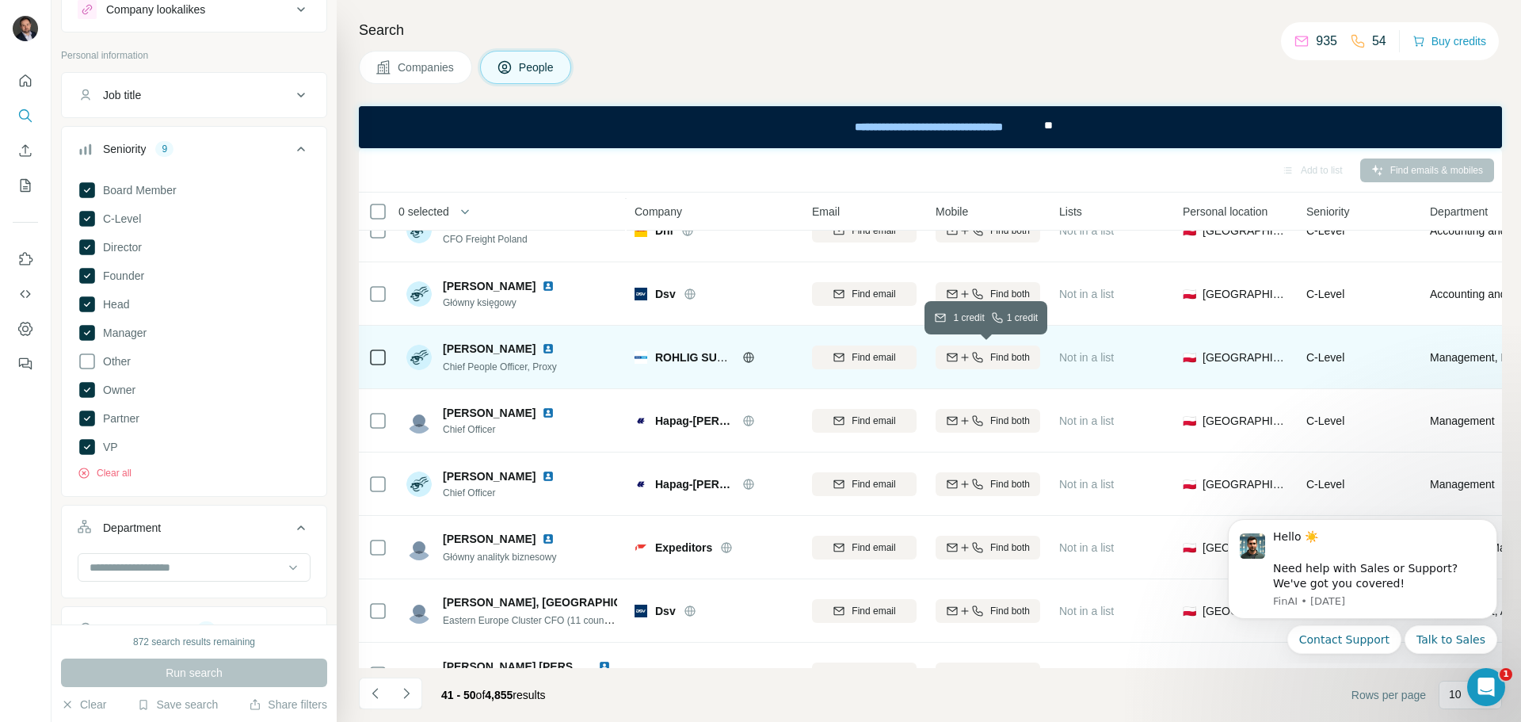
click at [1017, 356] on span "Find both" at bounding box center [1010, 357] width 40 height 14
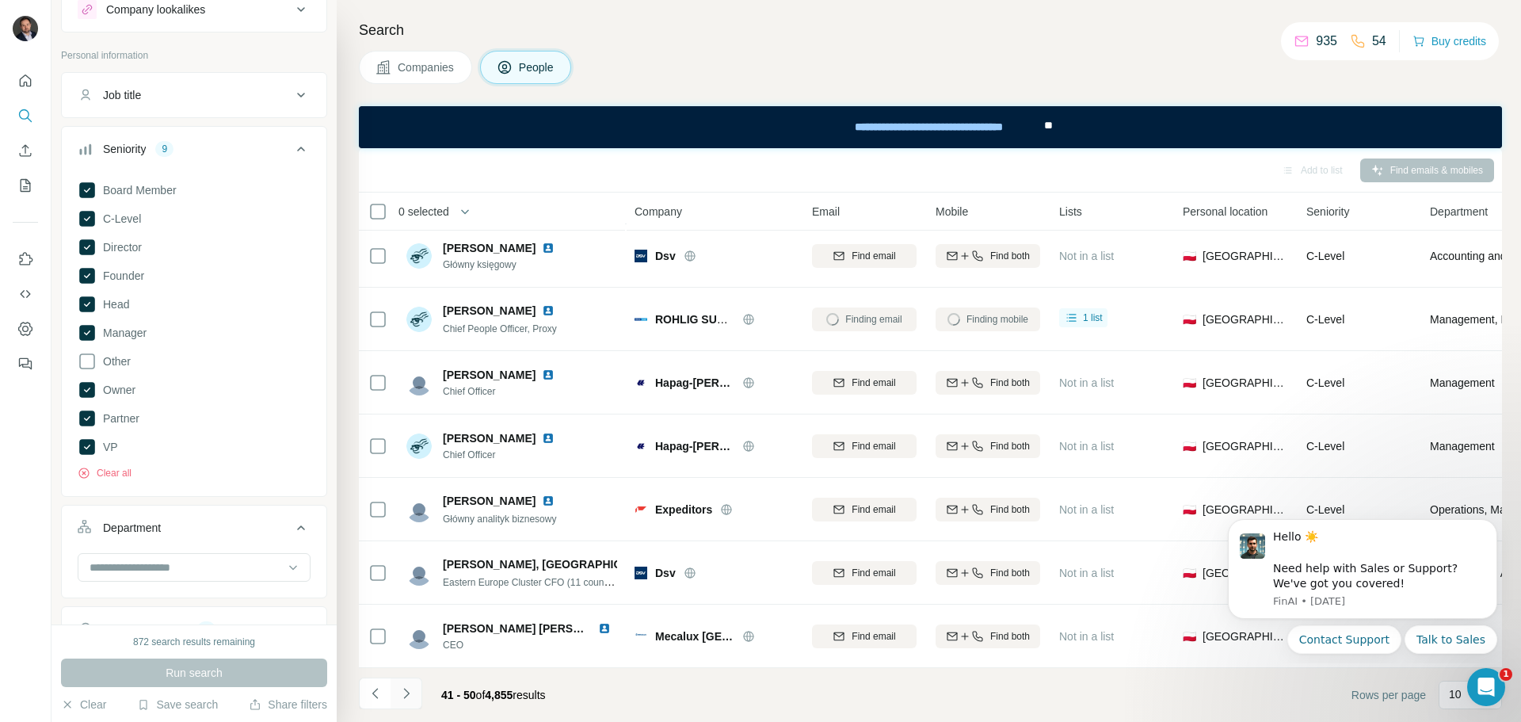
click at [413, 692] on icon "Navigate to next page" at bounding box center [406, 693] width 16 height 16
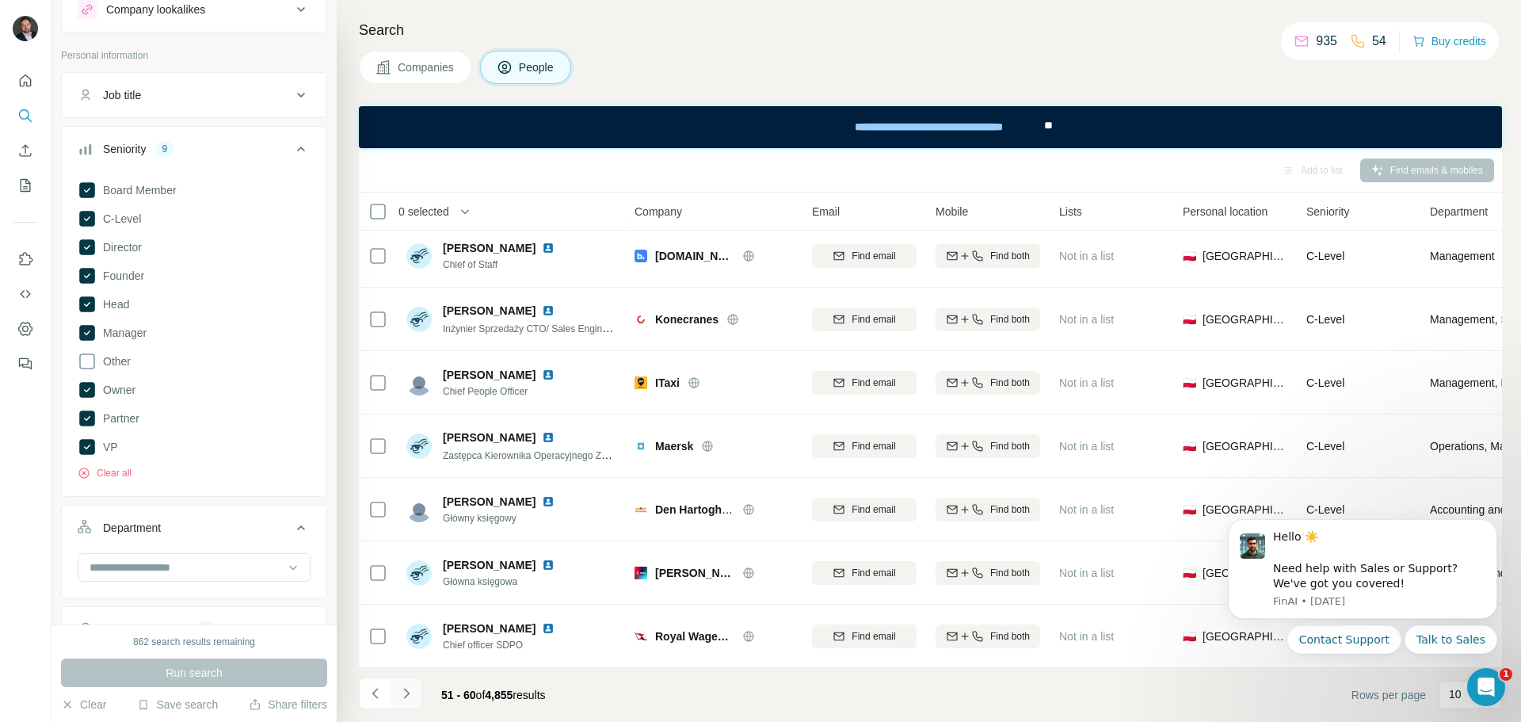
click at [406, 697] on icon "Navigate to next page" at bounding box center [406, 693] width 16 height 16
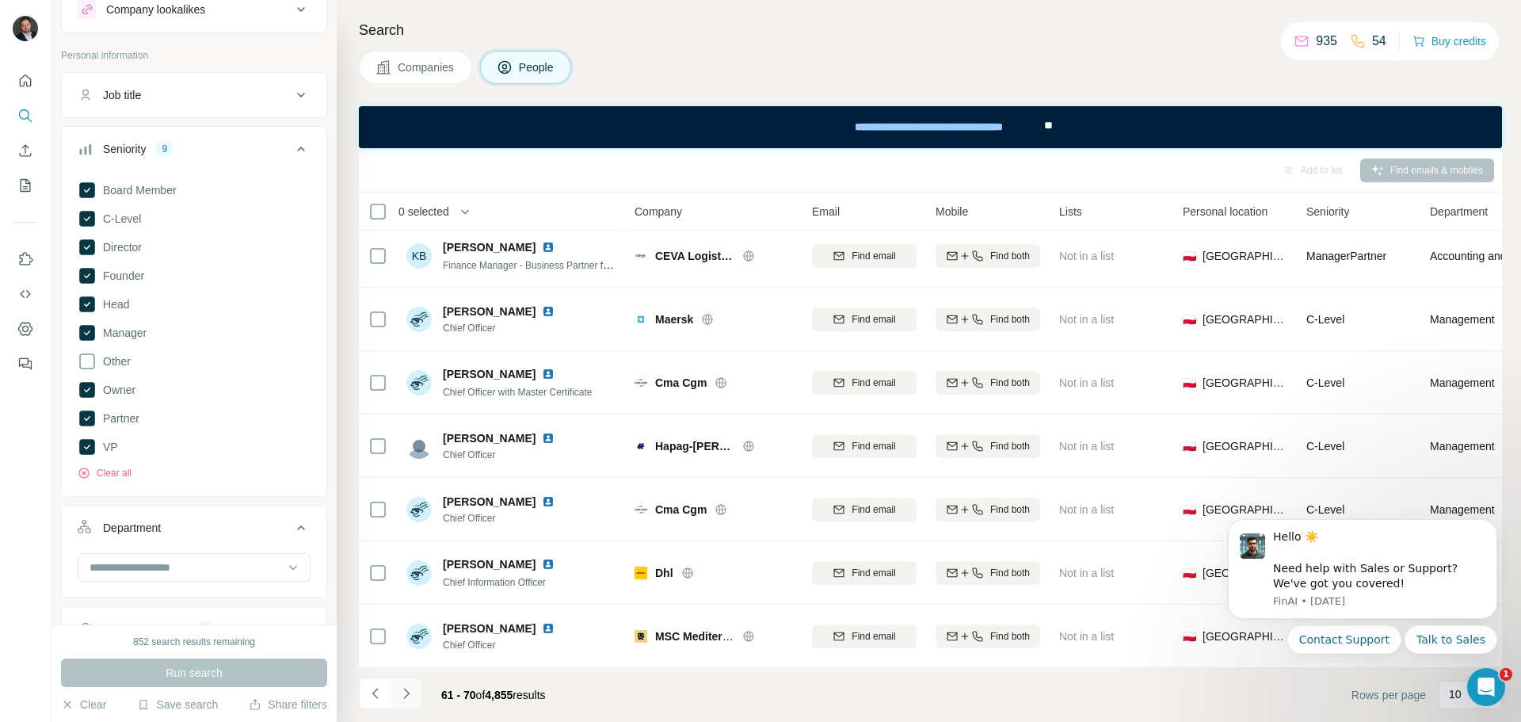
click at [407, 691] on icon "Navigate to next page" at bounding box center [406, 692] width 6 height 10
click at [409, 687] on icon "Navigate to next page" at bounding box center [406, 693] width 16 height 16
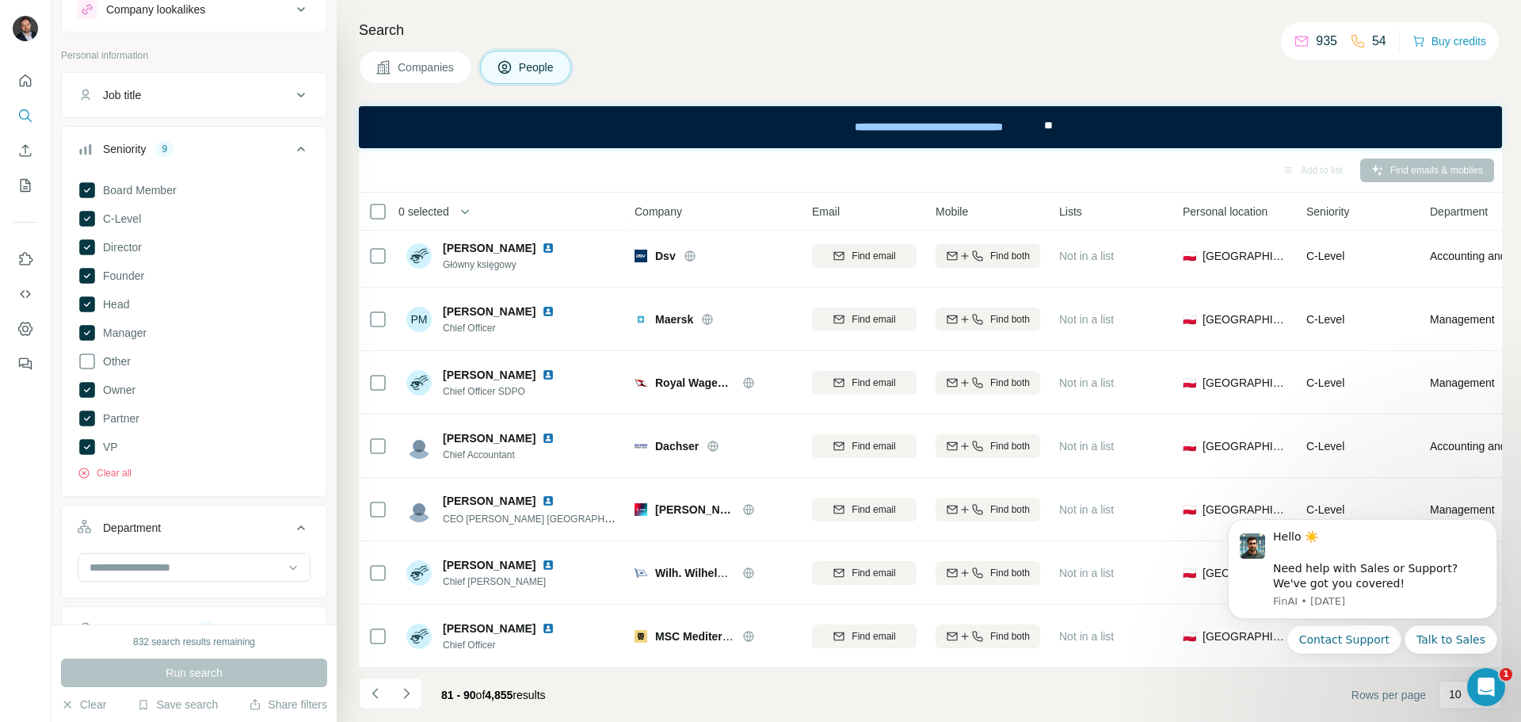
click at [403, 700] on icon "Navigate to next page" at bounding box center [406, 693] width 16 height 16
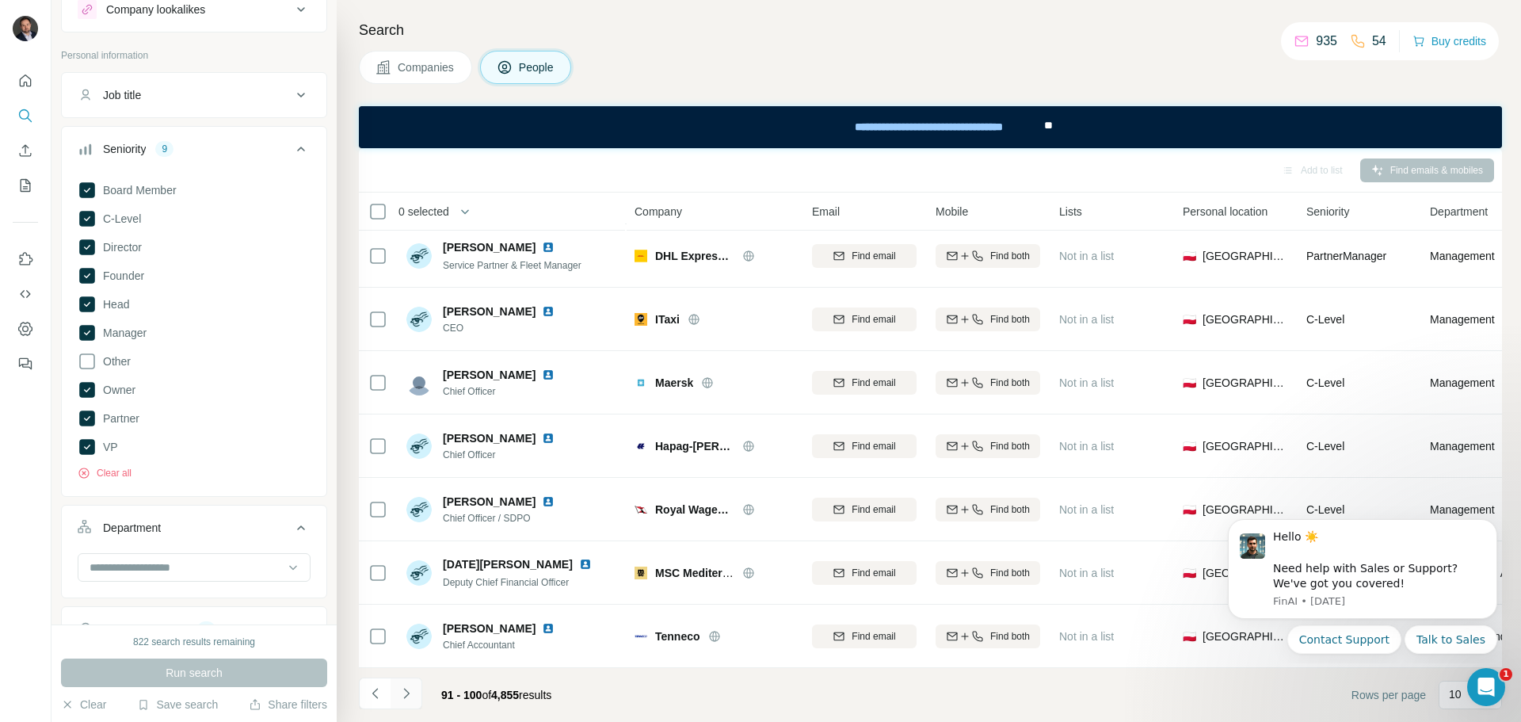
click at [406, 697] on icon "Navigate to next page" at bounding box center [406, 693] width 16 height 16
click at [399, 685] on icon "Navigate to next page" at bounding box center [406, 693] width 16 height 16
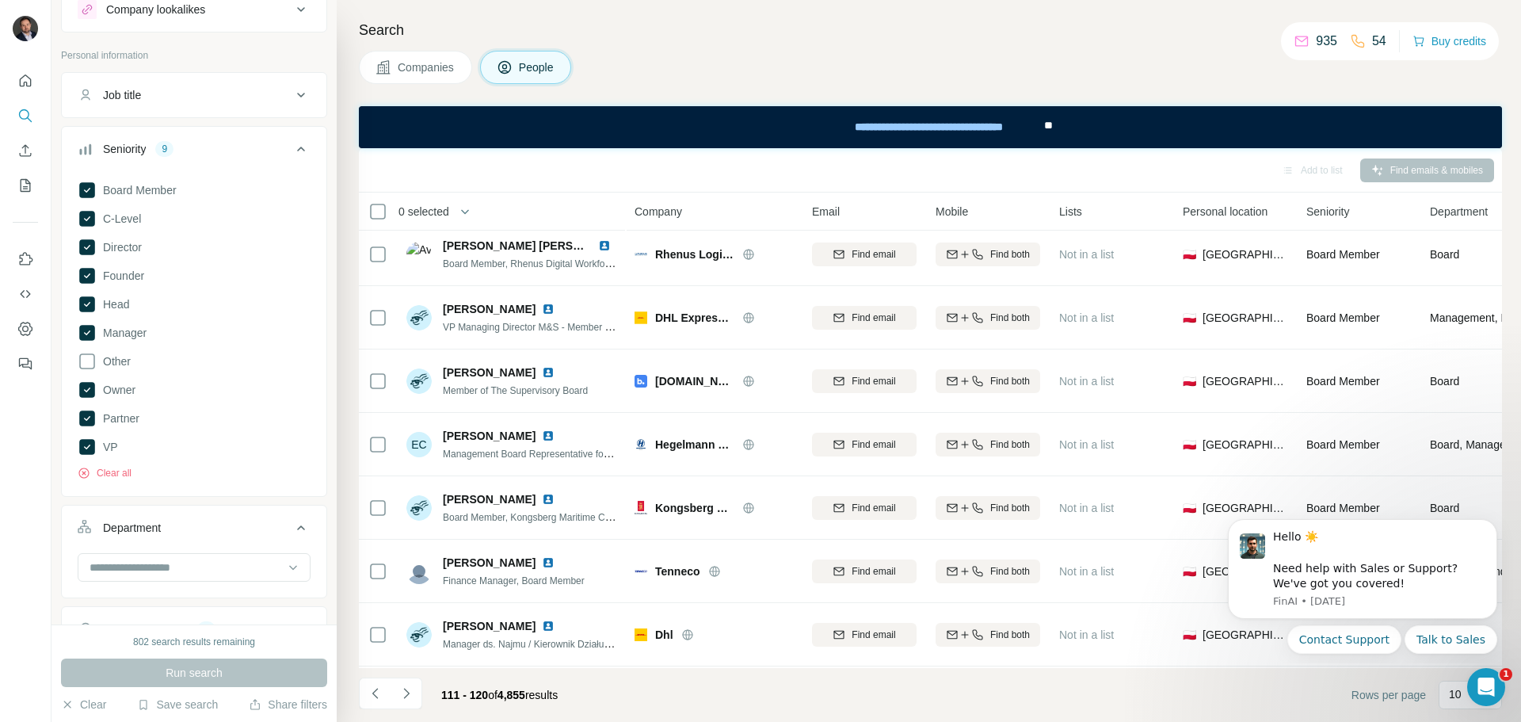
scroll to position [0, 0]
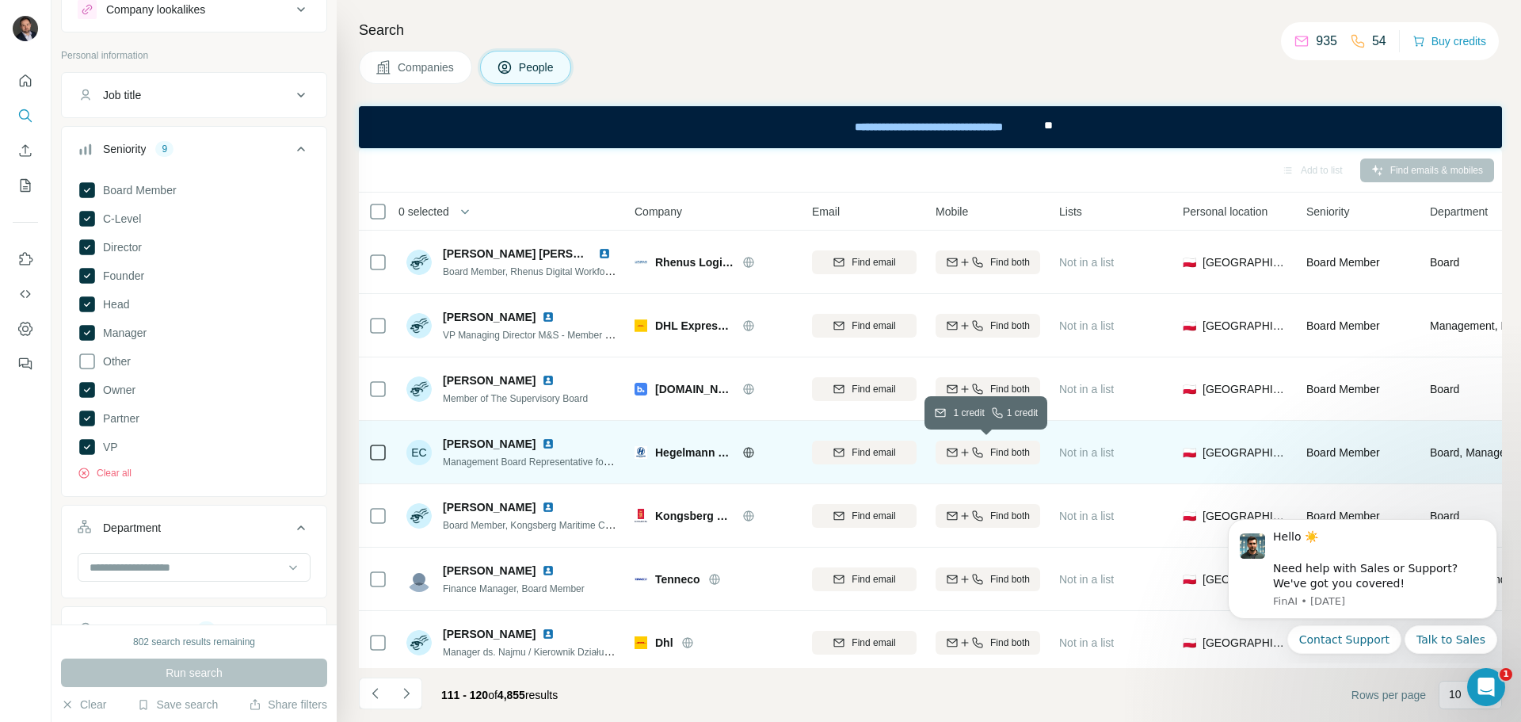
click at [1029, 449] on span "Find both" at bounding box center [1010, 452] width 40 height 14
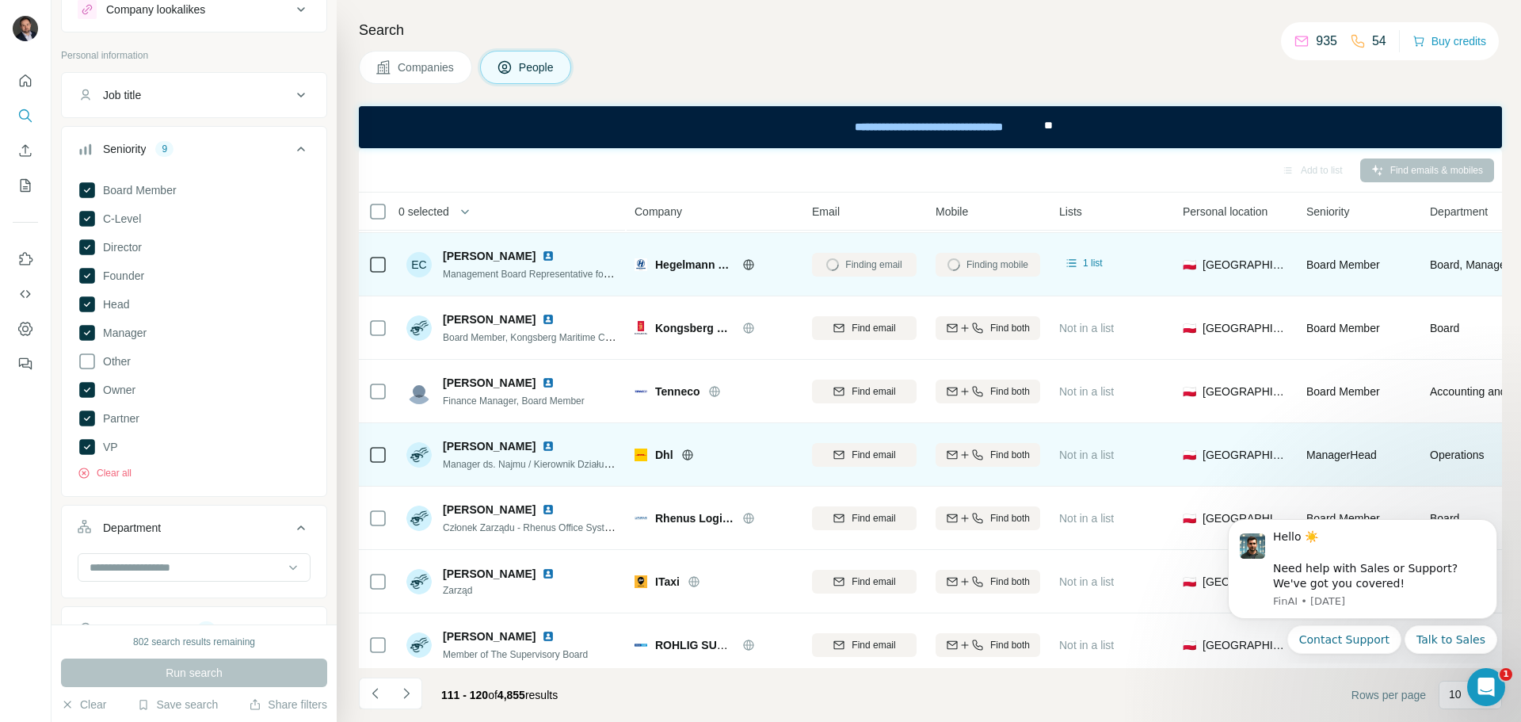
scroll to position [204, 0]
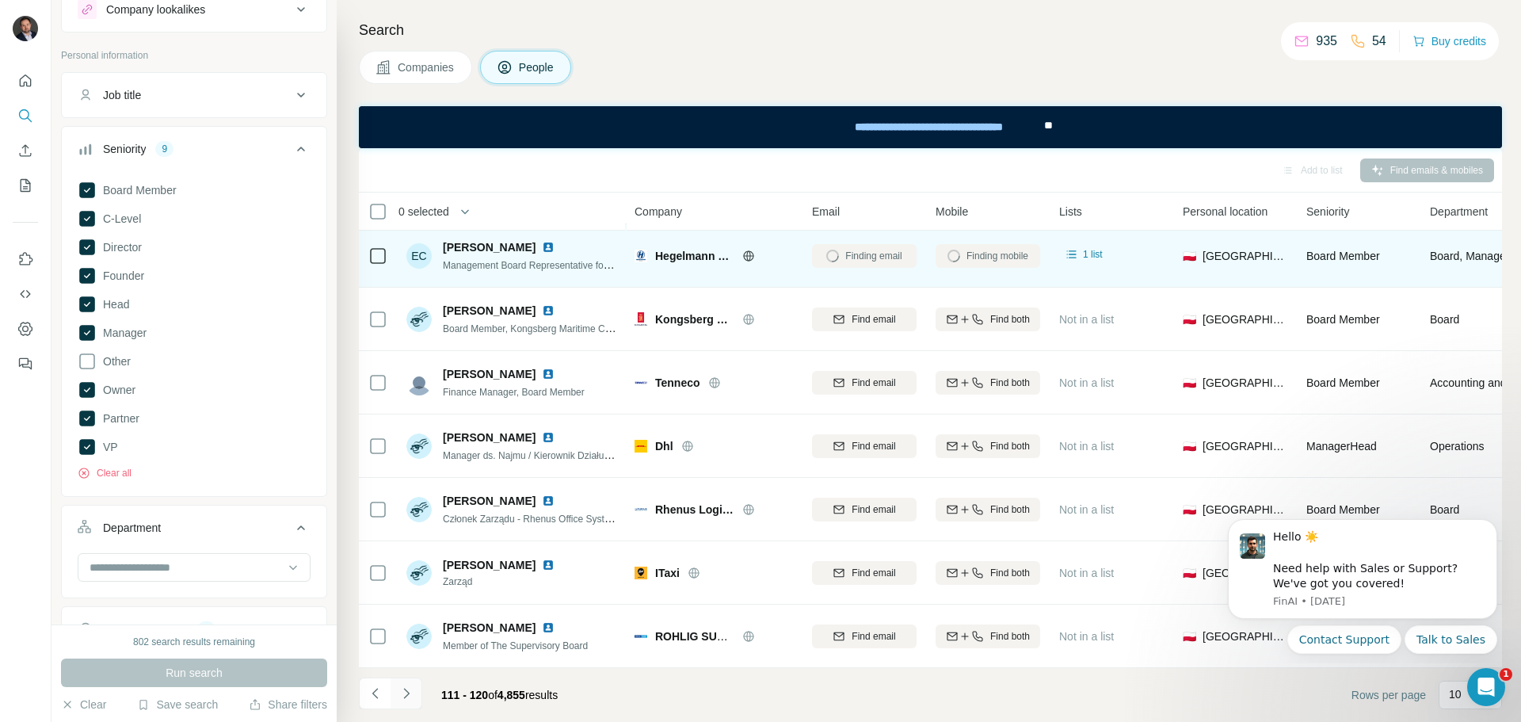
click at [413, 691] on icon "Navigate to next page" at bounding box center [406, 693] width 16 height 16
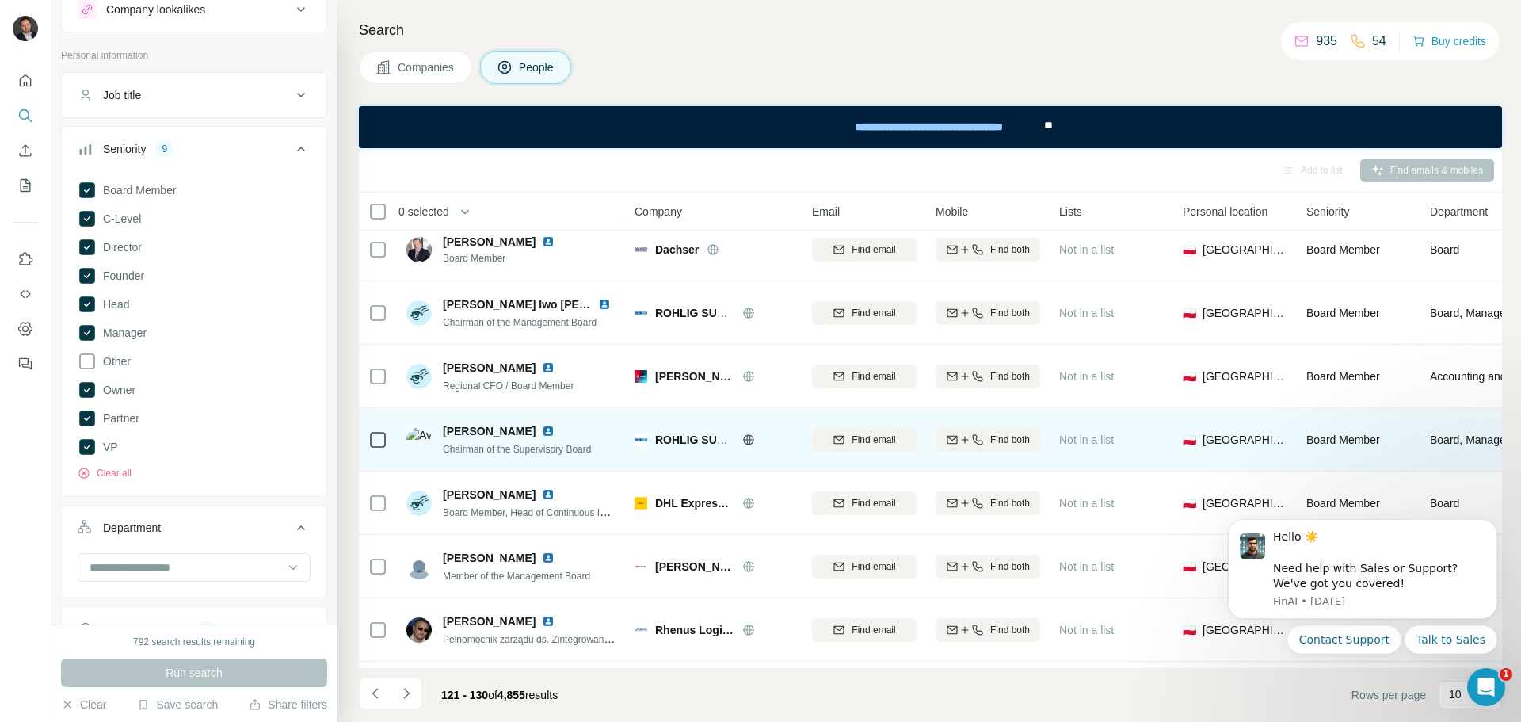
scroll to position [0, 0]
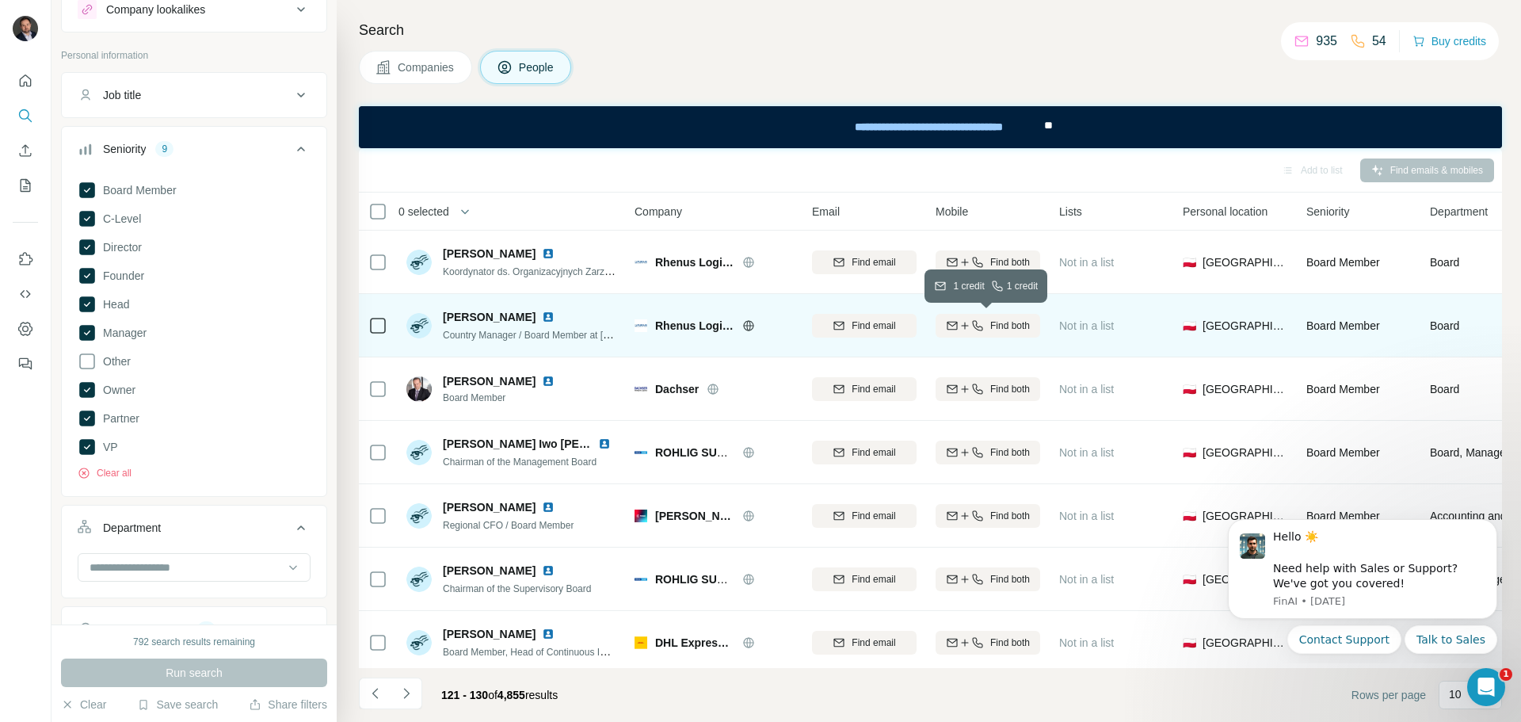
click at [966, 322] on icon "button" at bounding box center [964, 325] width 13 height 13
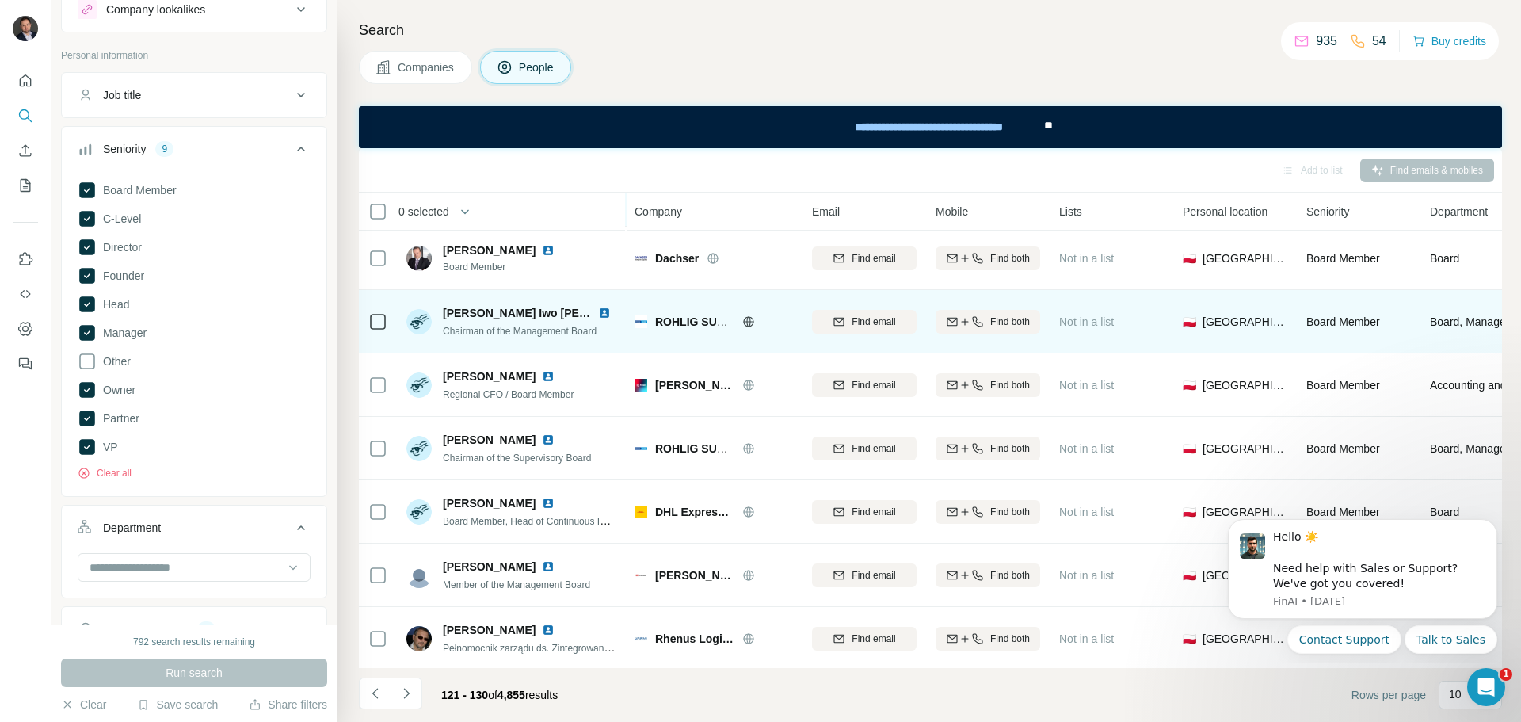
scroll to position [158, 0]
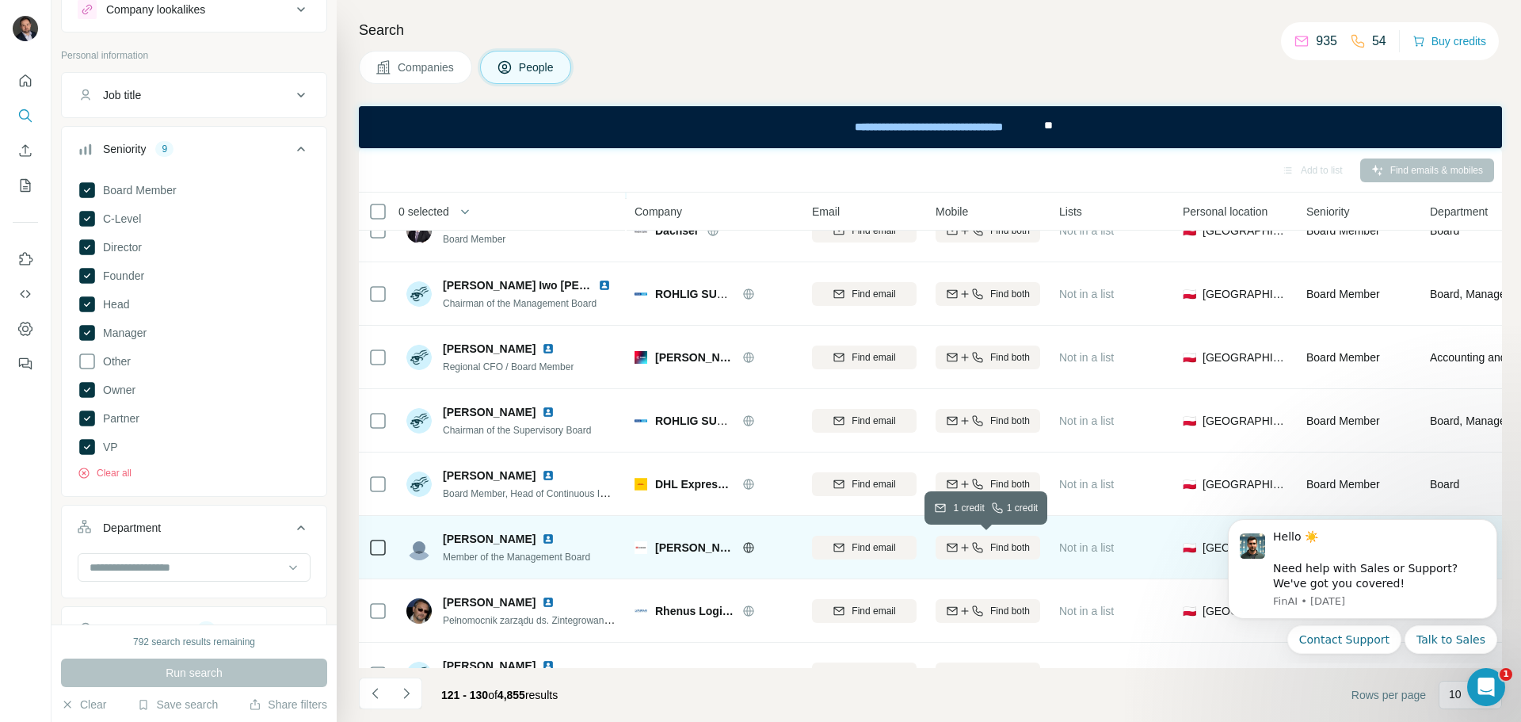
click at [990, 550] on span "Find both" at bounding box center [1010, 547] width 40 height 14
click at [413, 694] on icon "Navigate to next page" at bounding box center [406, 693] width 16 height 16
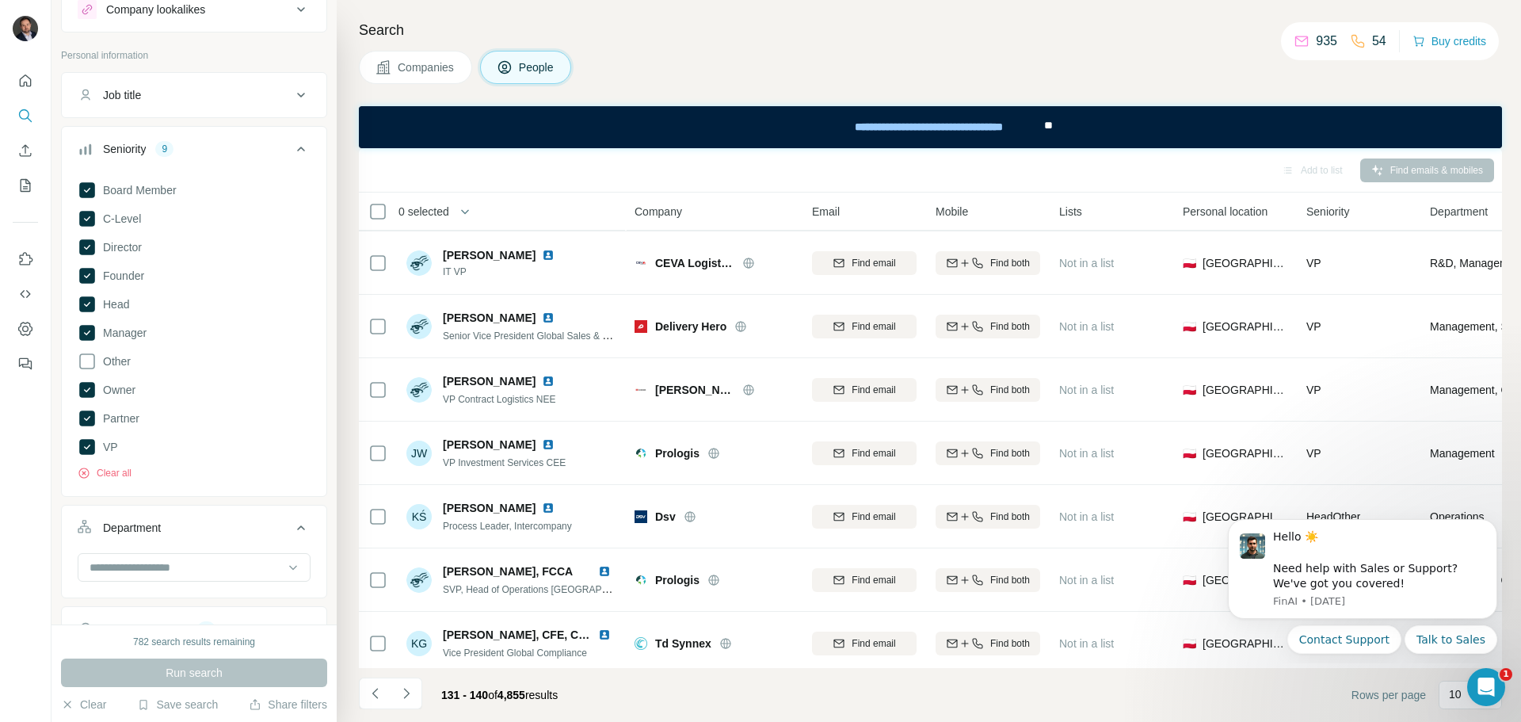
scroll to position [204, 0]
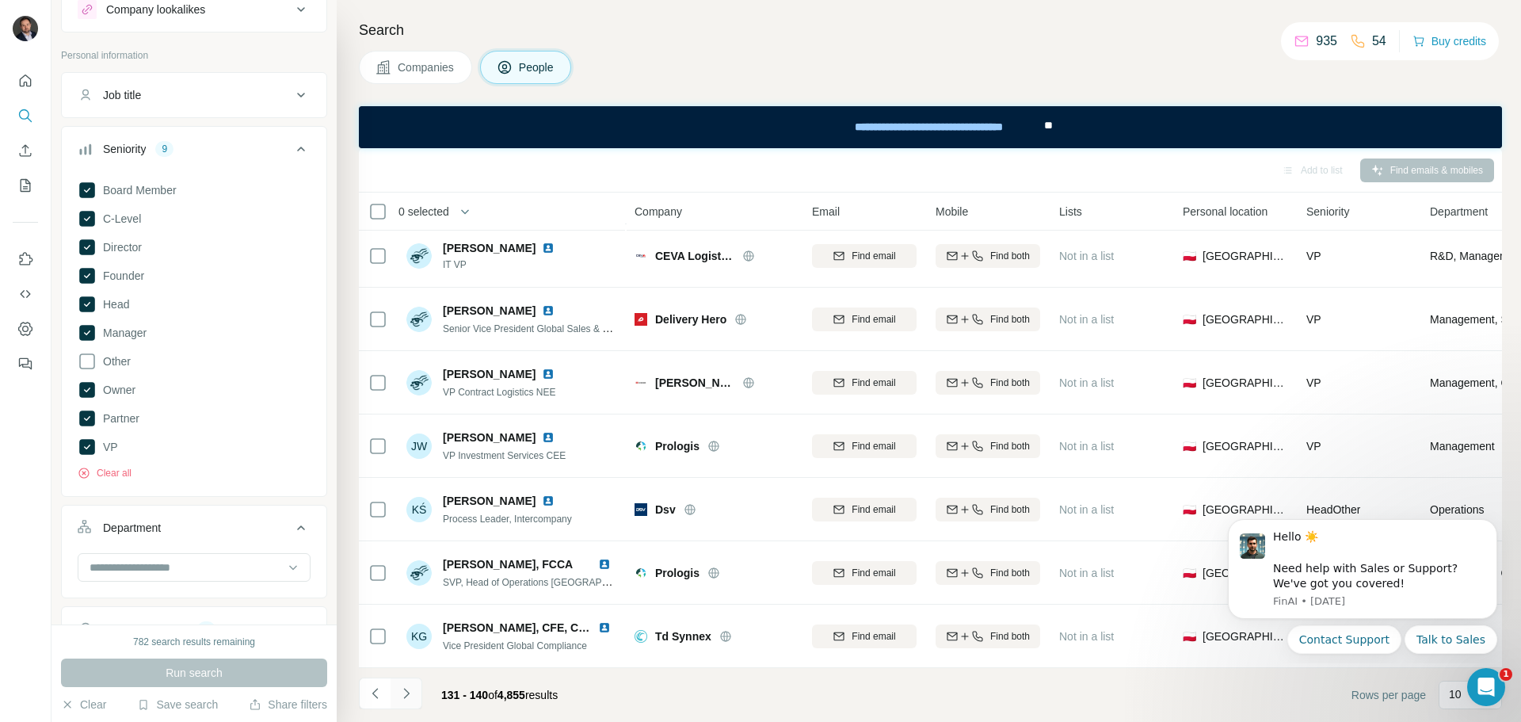
click at [405, 688] on icon "Navigate to next page" at bounding box center [406, 693] width 16 height 16
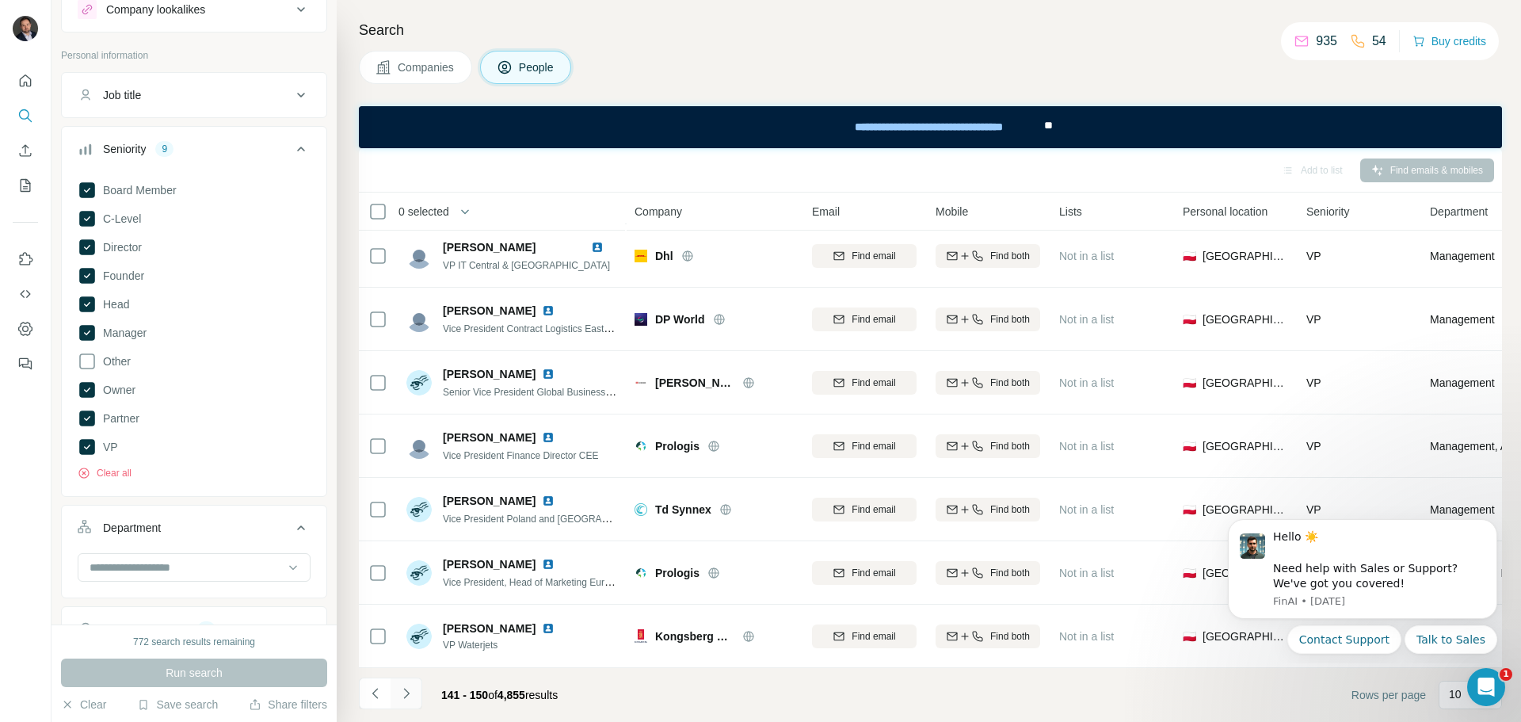
click at [414, 687] on button "Navigate to next page" at bounding box center [406, 693] width 32 height 32
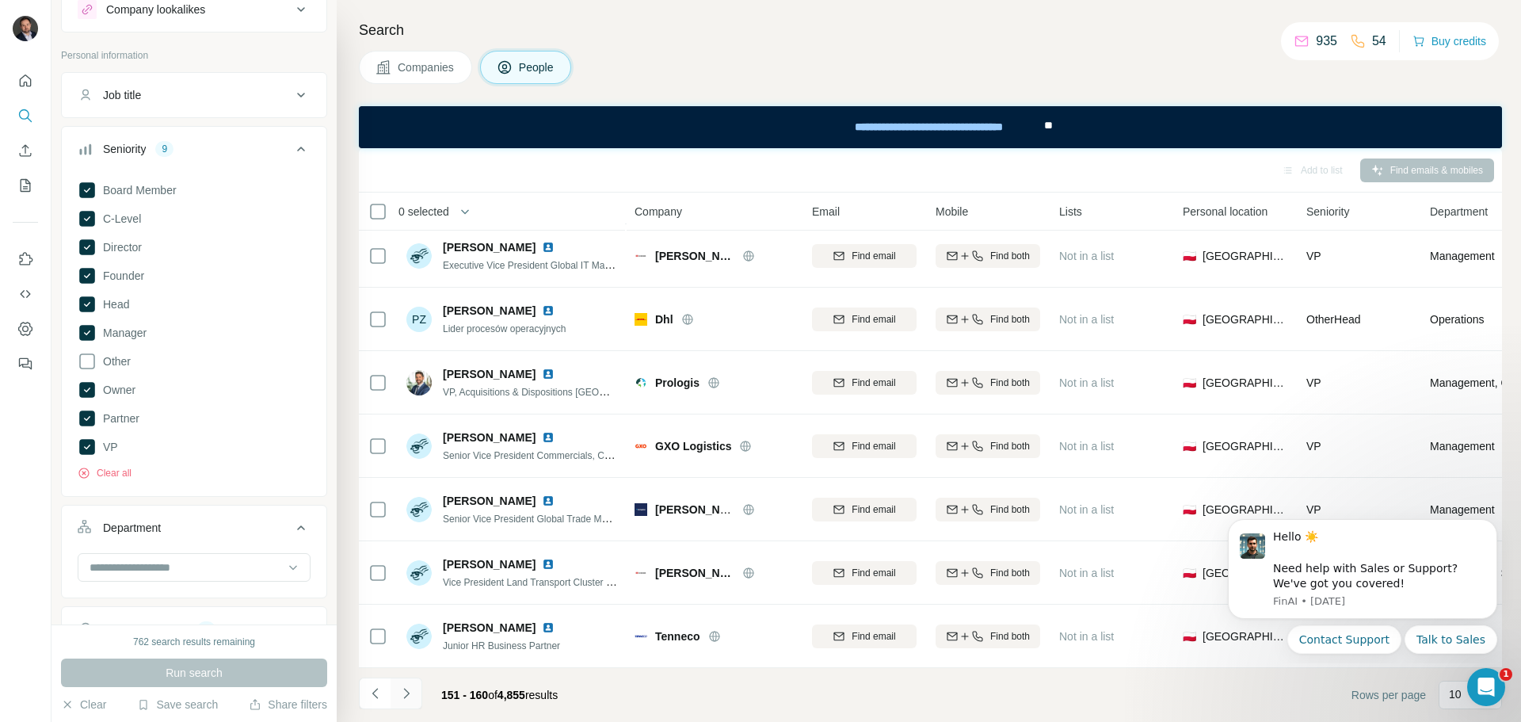
click at [405, 691] on icon "Navigate to next page" at bounding box center [406, 693] width 16 height 16
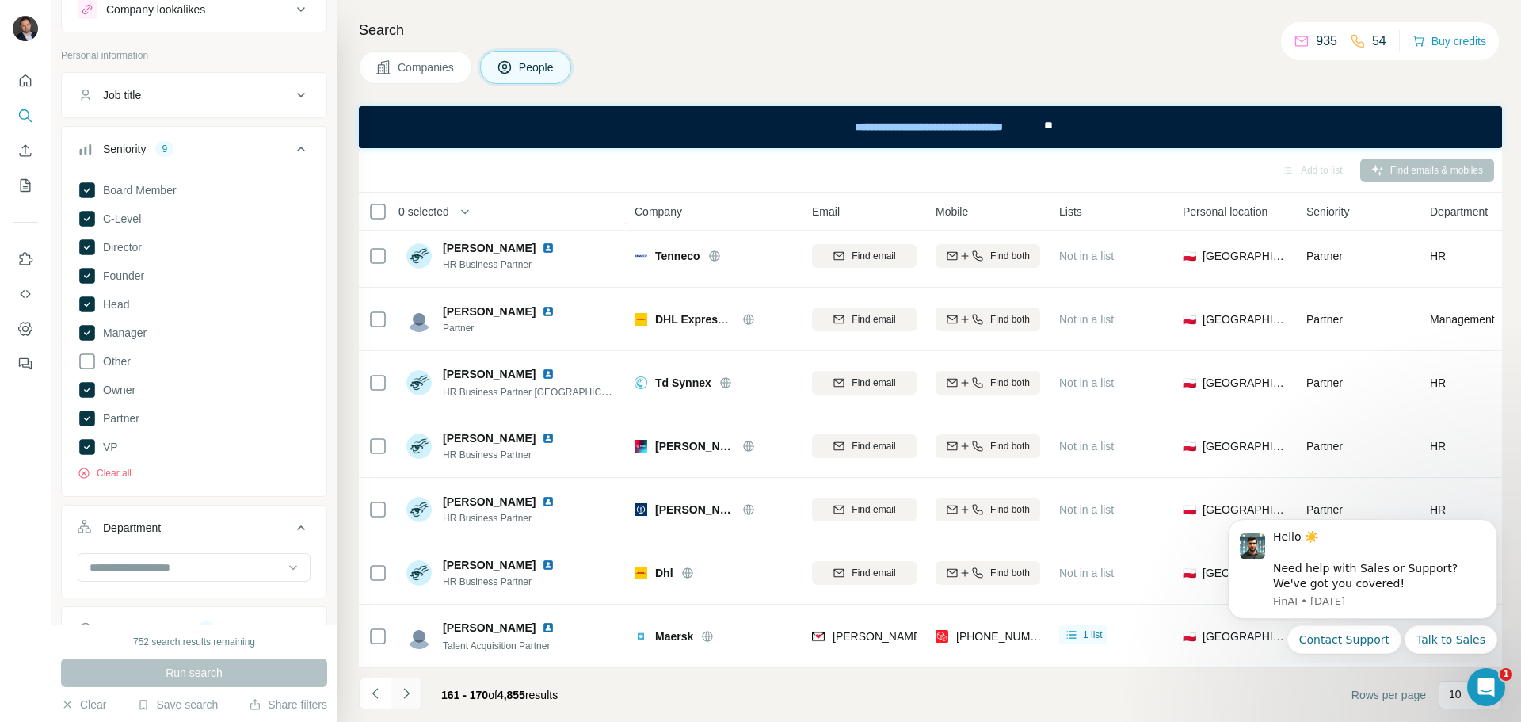
click at [406, 694] on icon "Navigate to next page" at bounding box center [406, 693] width 16 height 16
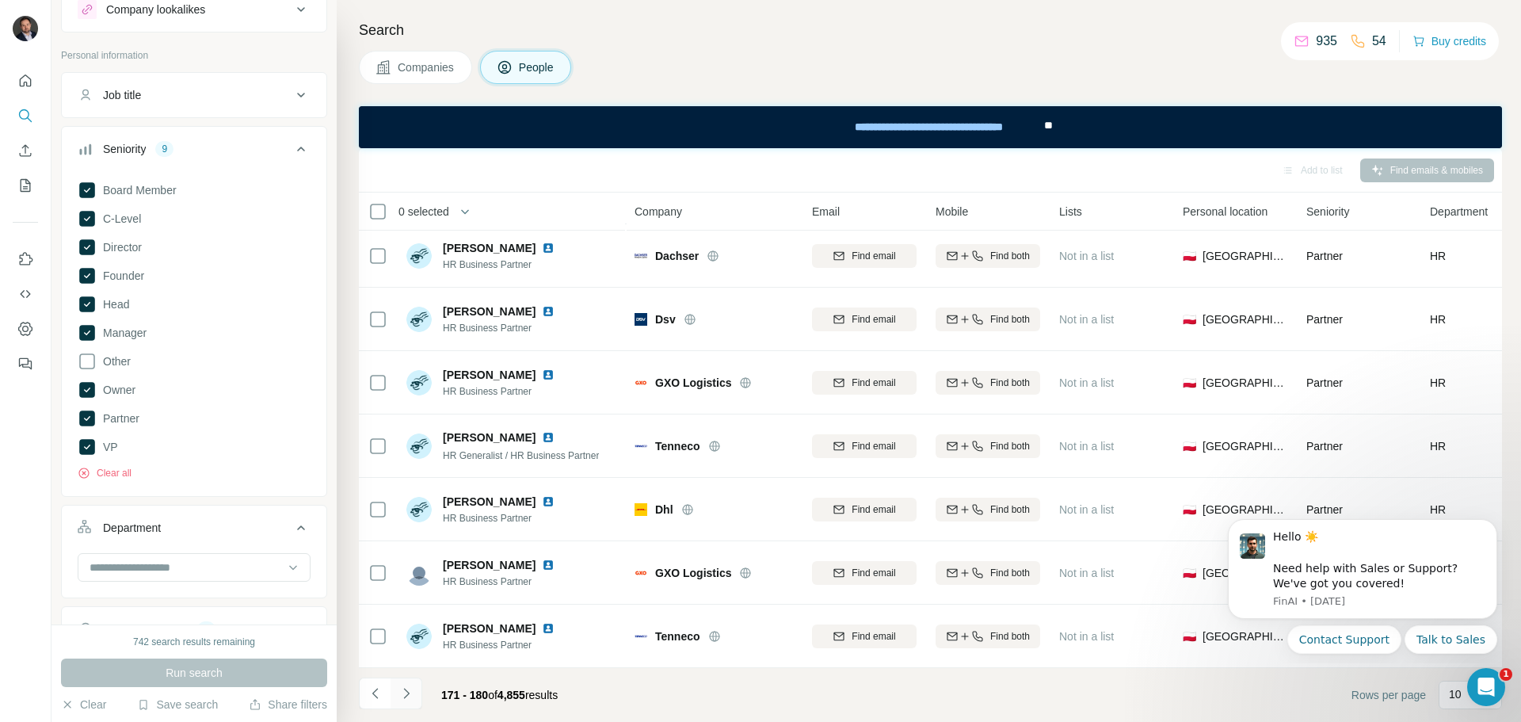
click at [411, 692] on icon "Navigate to next page" at bounding box center [406, 693] width 16 height 16
click at [411, 695] on icon "Navigate to next page" at bounding box center [406, 693] width 16 height 16
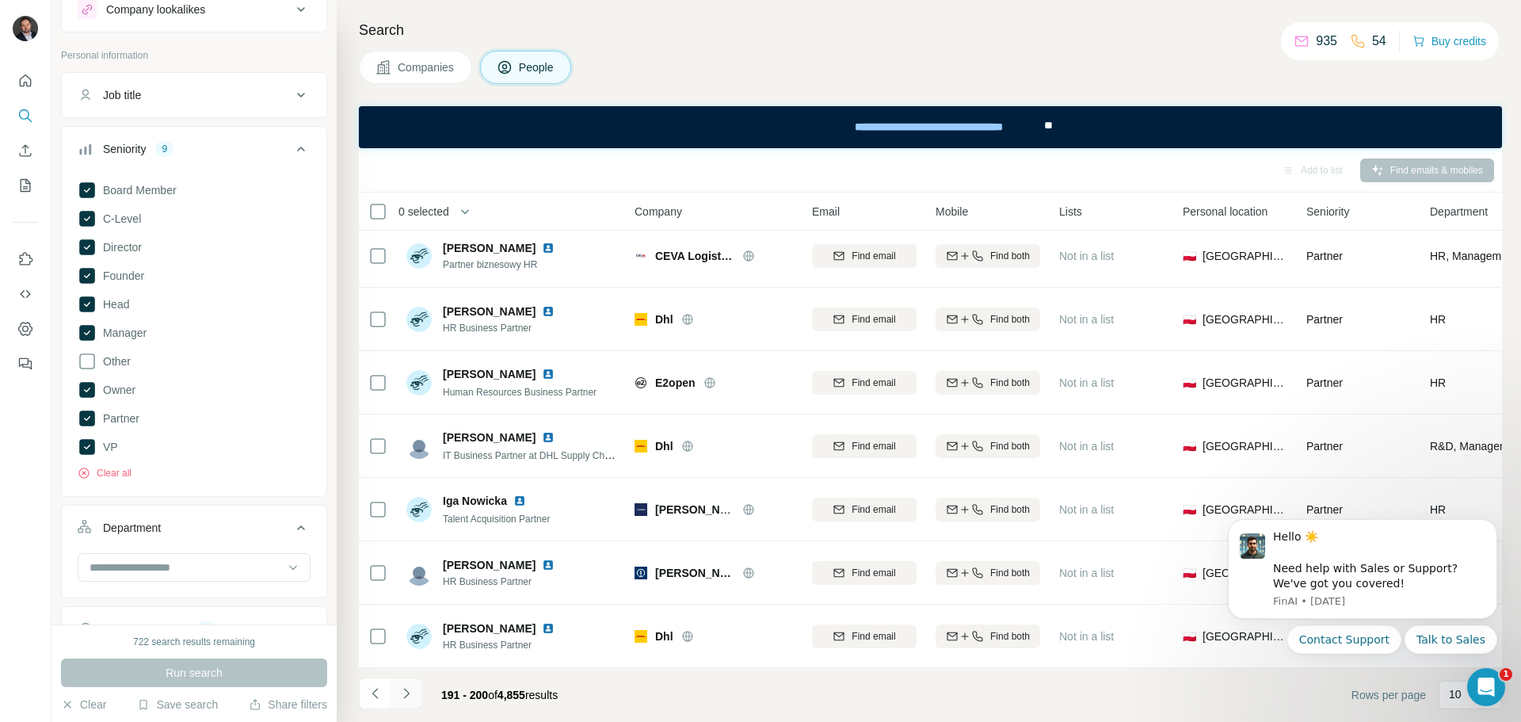
click at [408, 693] on icon "Navigate to next page" at bounding box center [406, 692] width 6 height 10
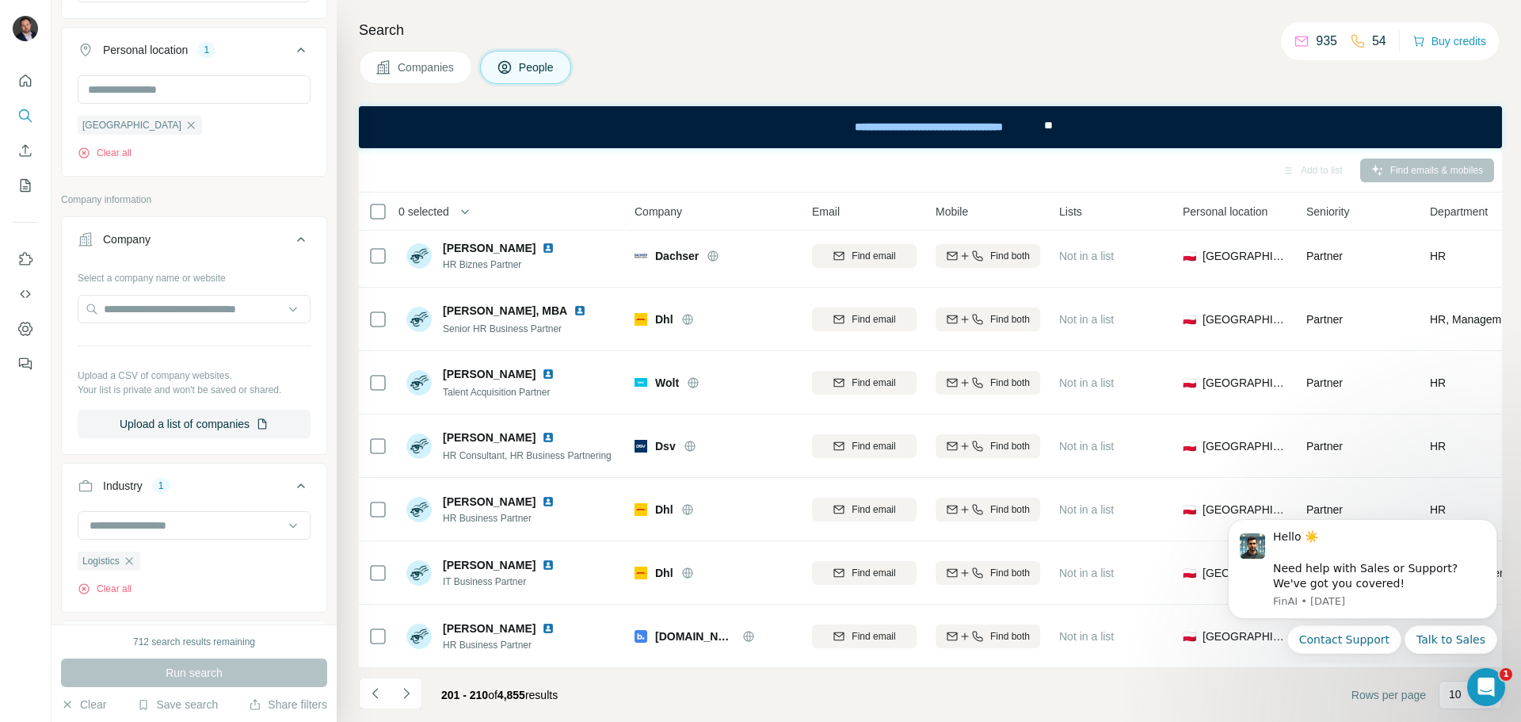
scroll to position [554, 0]
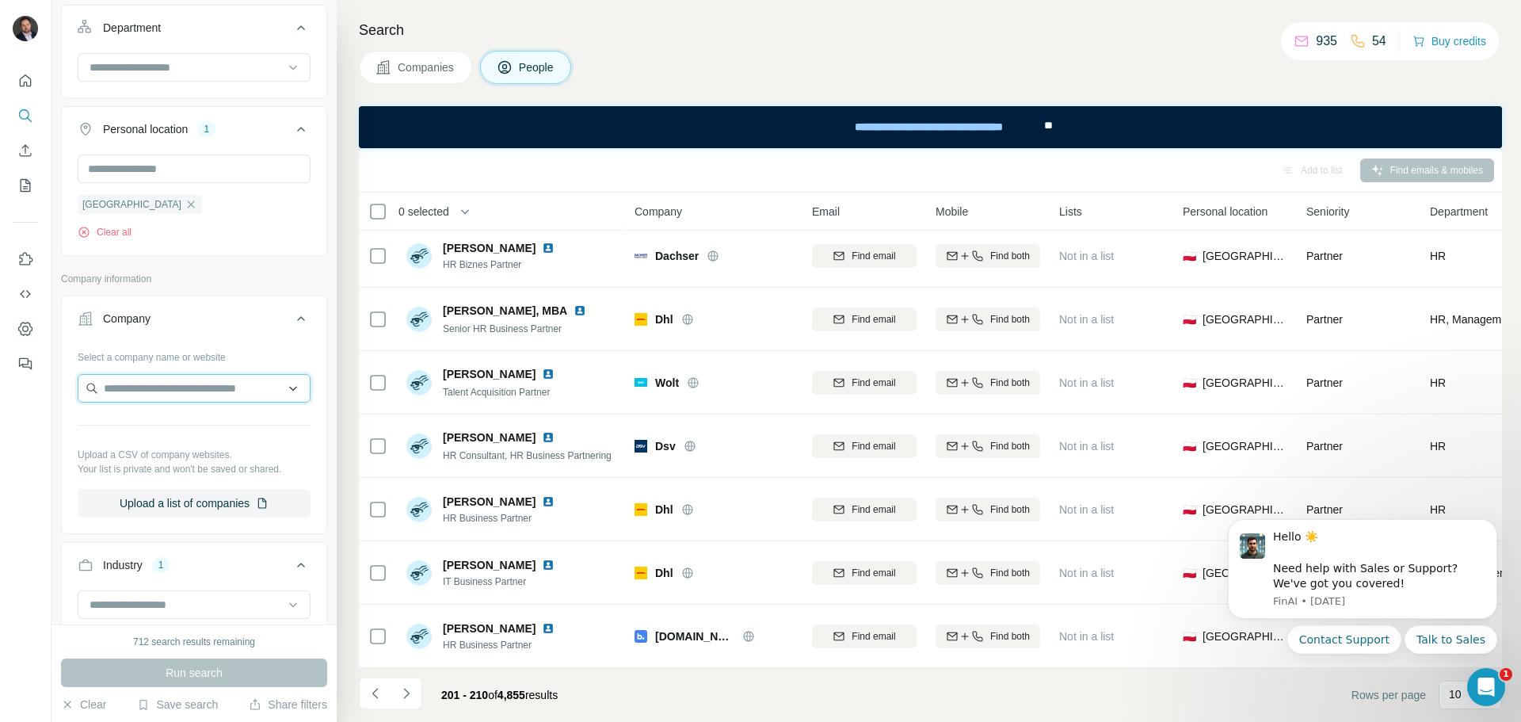
click at [161, 385] on input "text" at bounding box center [194, 388] width 233 height 29
type input "*"
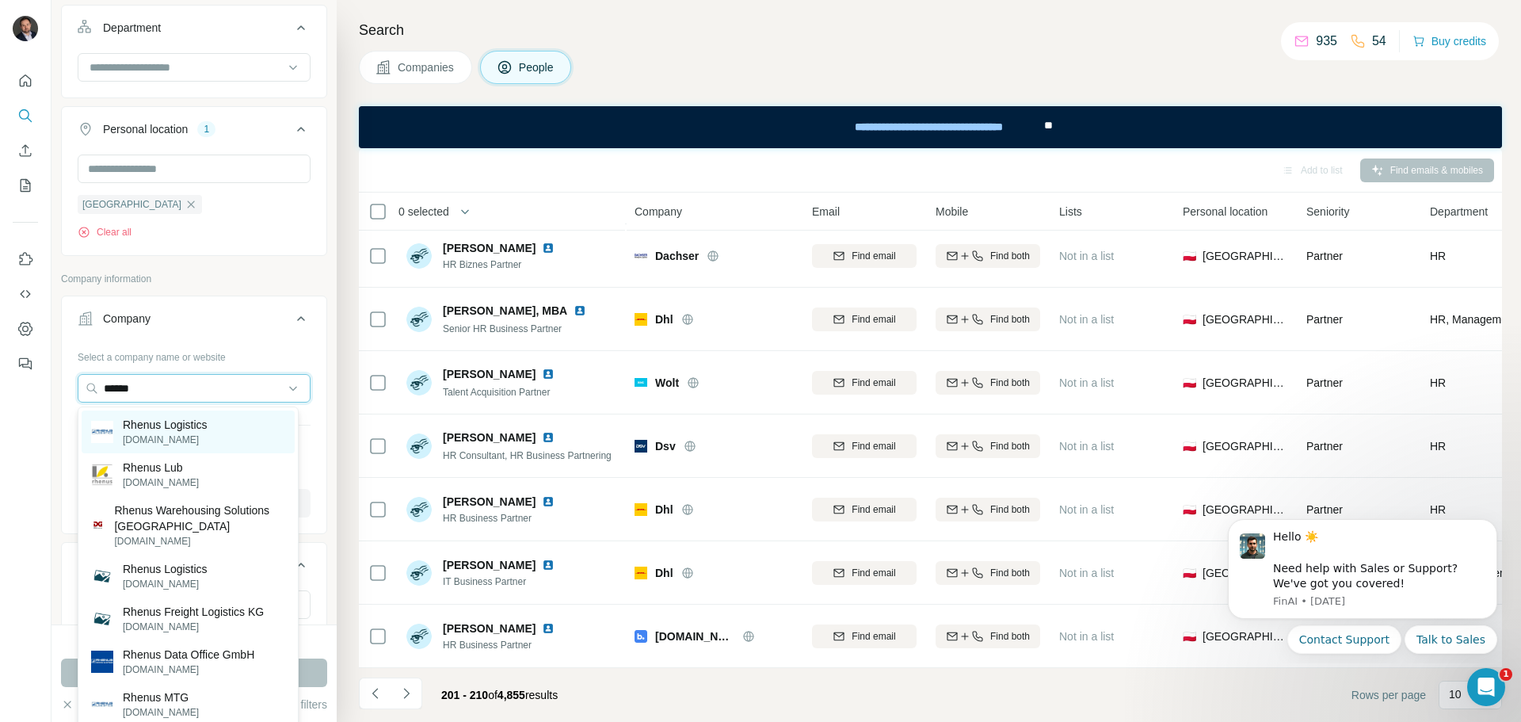
type input "******"
click at [213, 424] on div "Rhenus Logistics rhenus.group" at bounding box center [188, 431] width 213 height 43
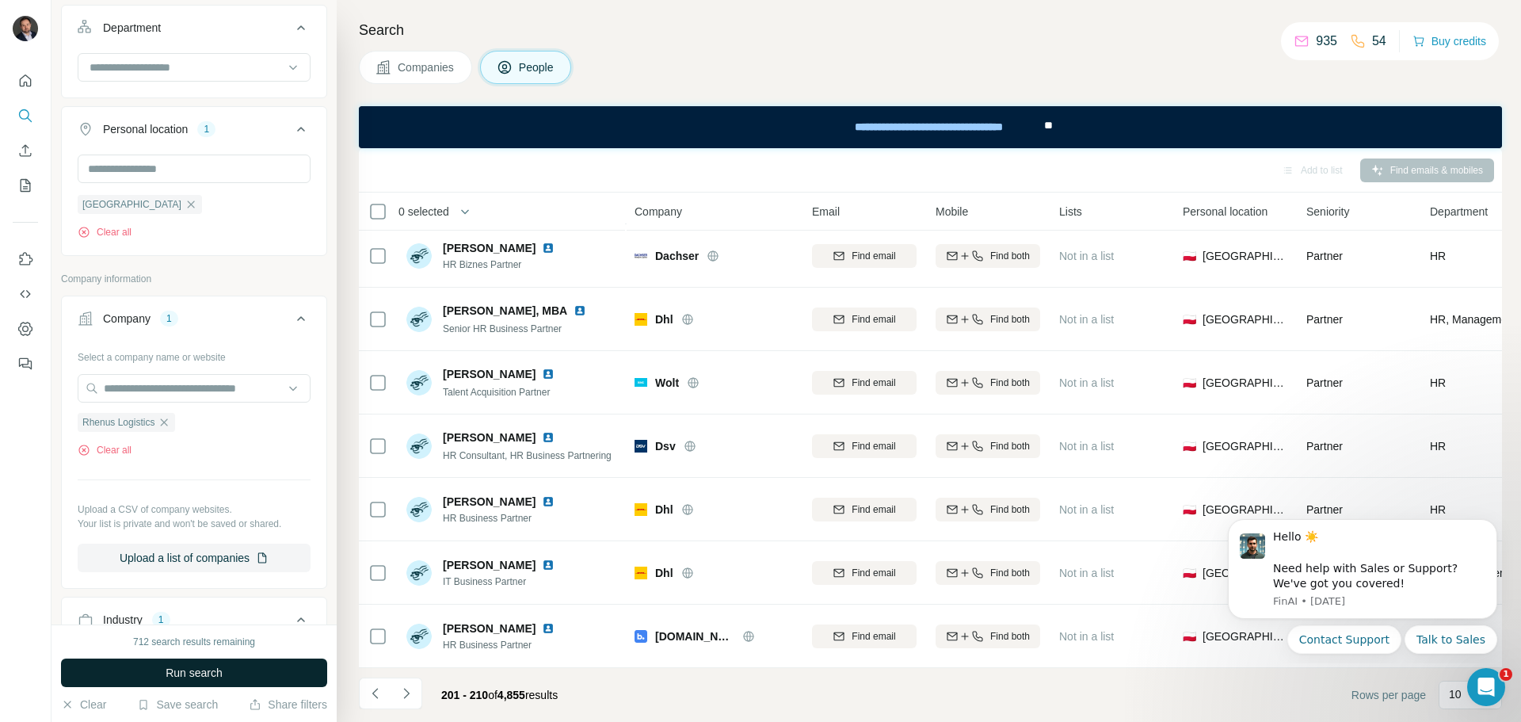
click at [185, 664] on button "Run search" at bounding box center [194, 672] width 266 height 29
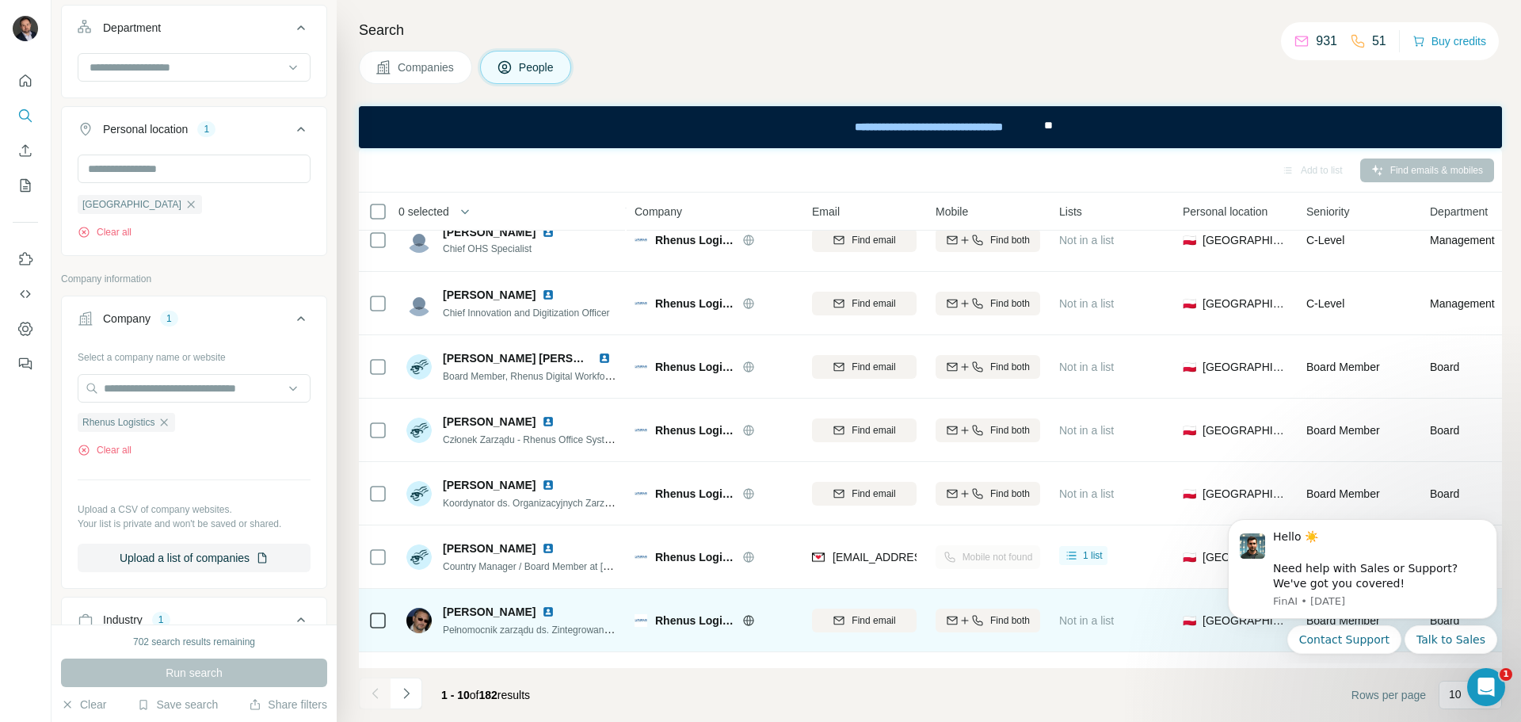
scroll to position [204, 0]
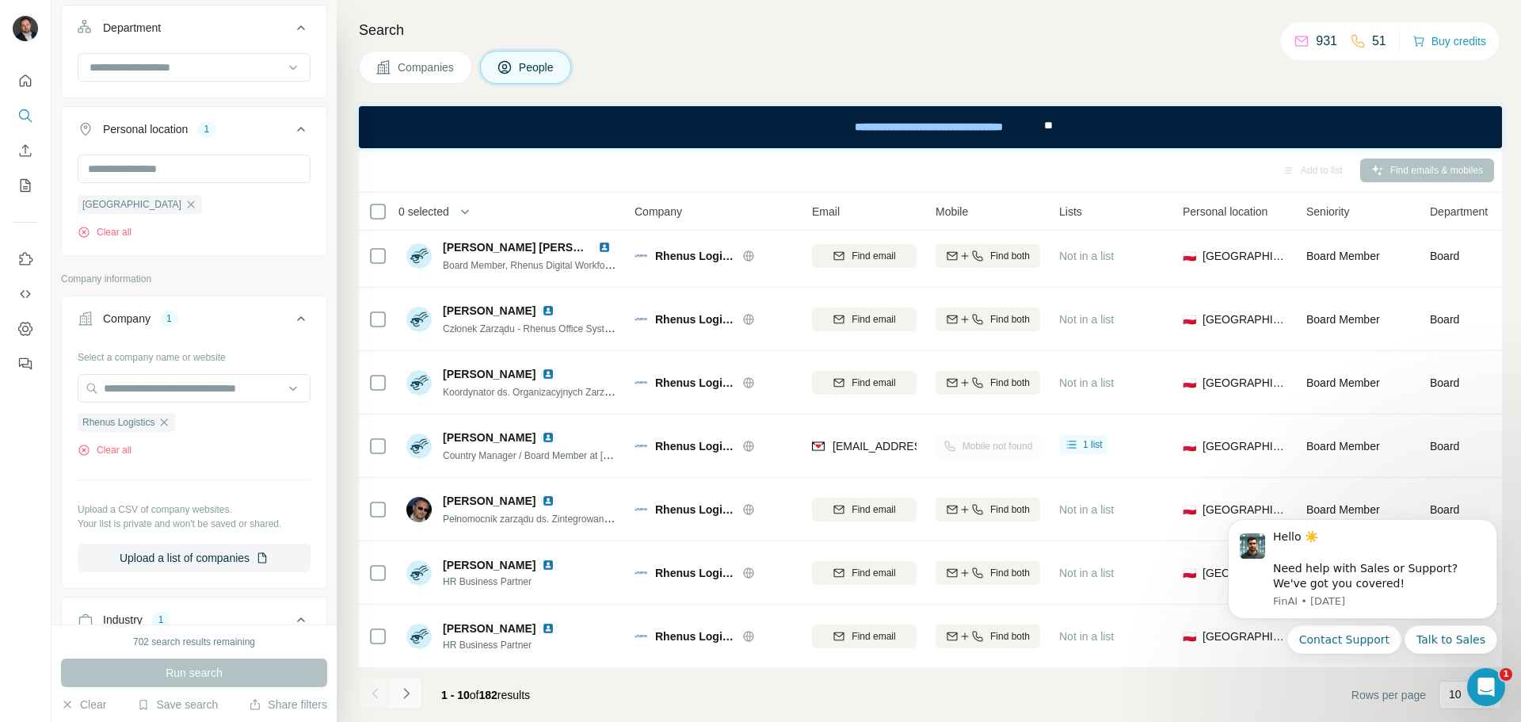
click at [406, 694] on icon "Navigate to next page" at bounding box center [406, 693] width 16 height 16
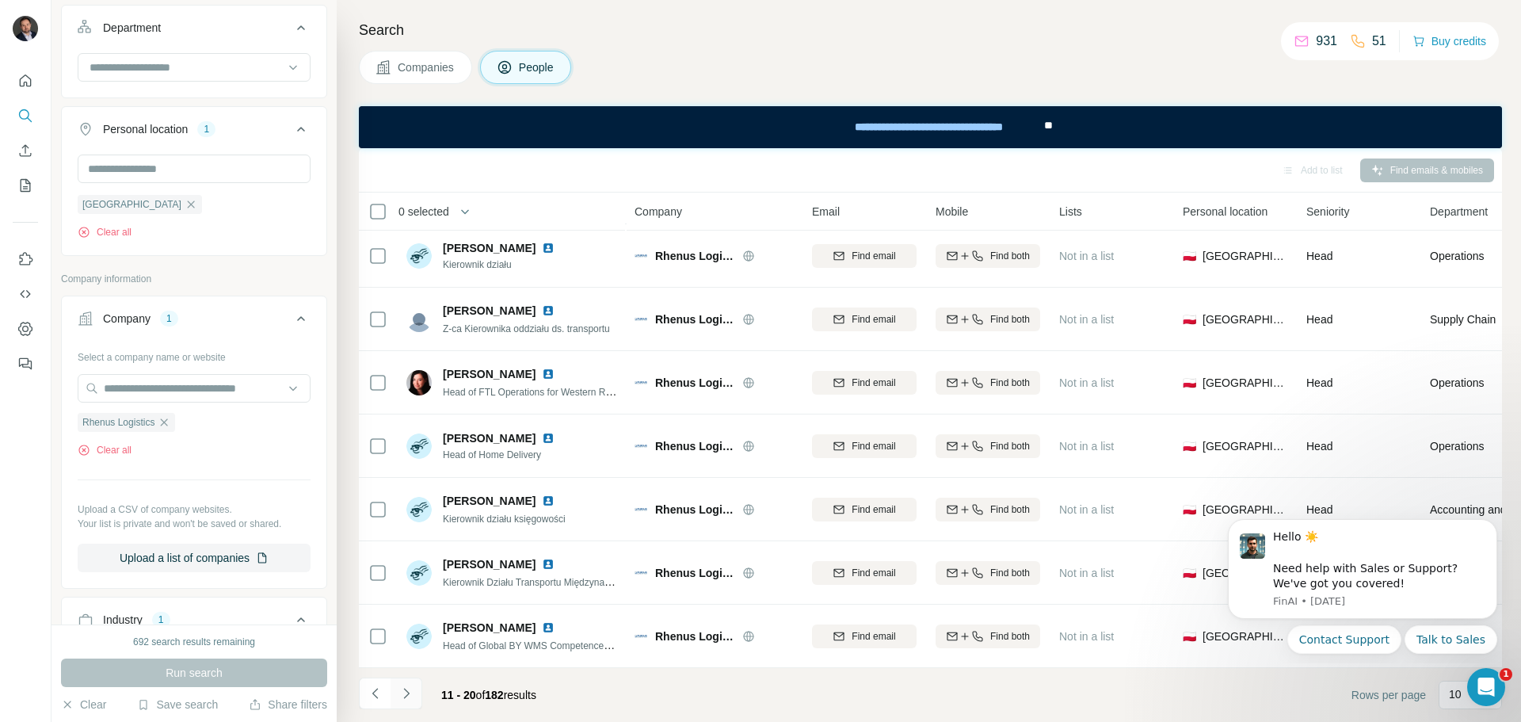
click at [413, 690] on icon "Navigate to next page" at bounding box center [406, 693] width 16 height 16
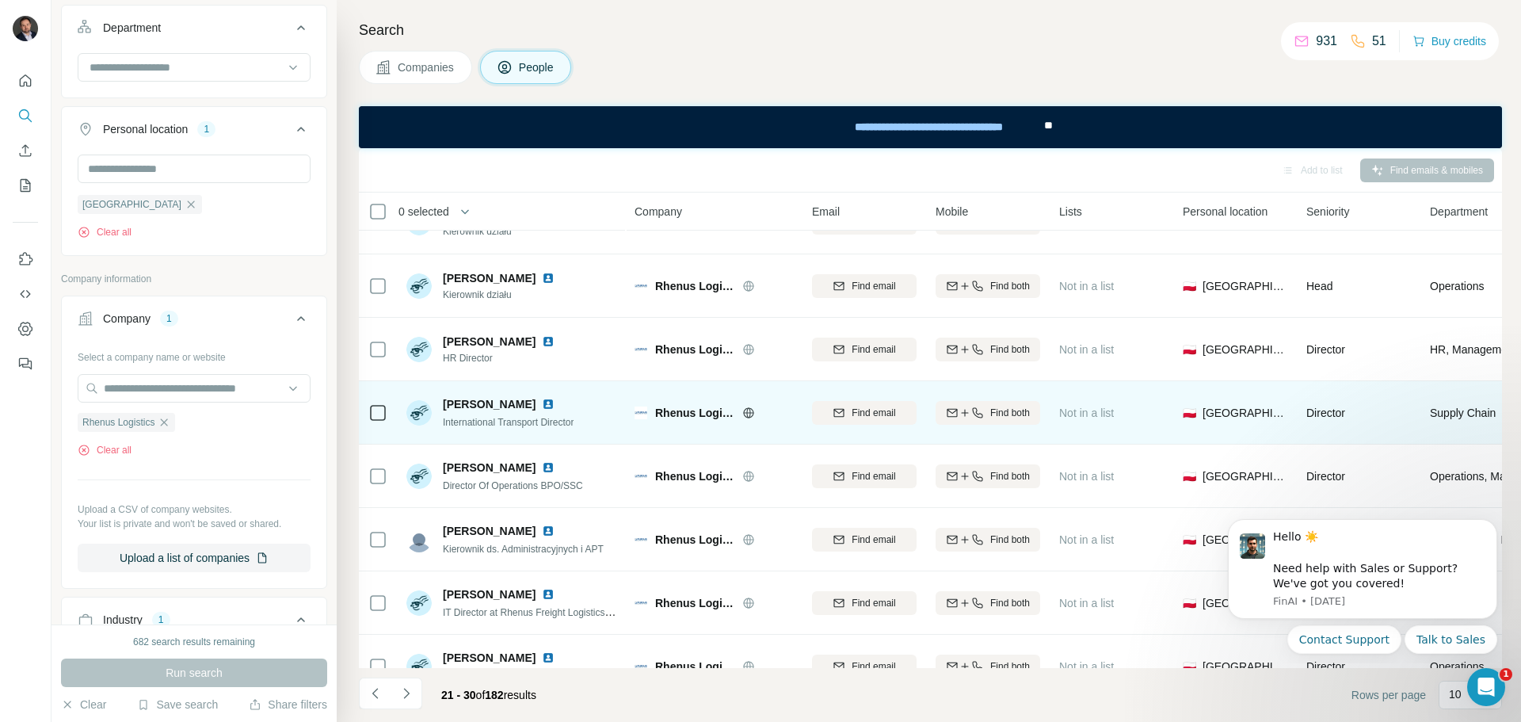
scroll to position [79, 0]
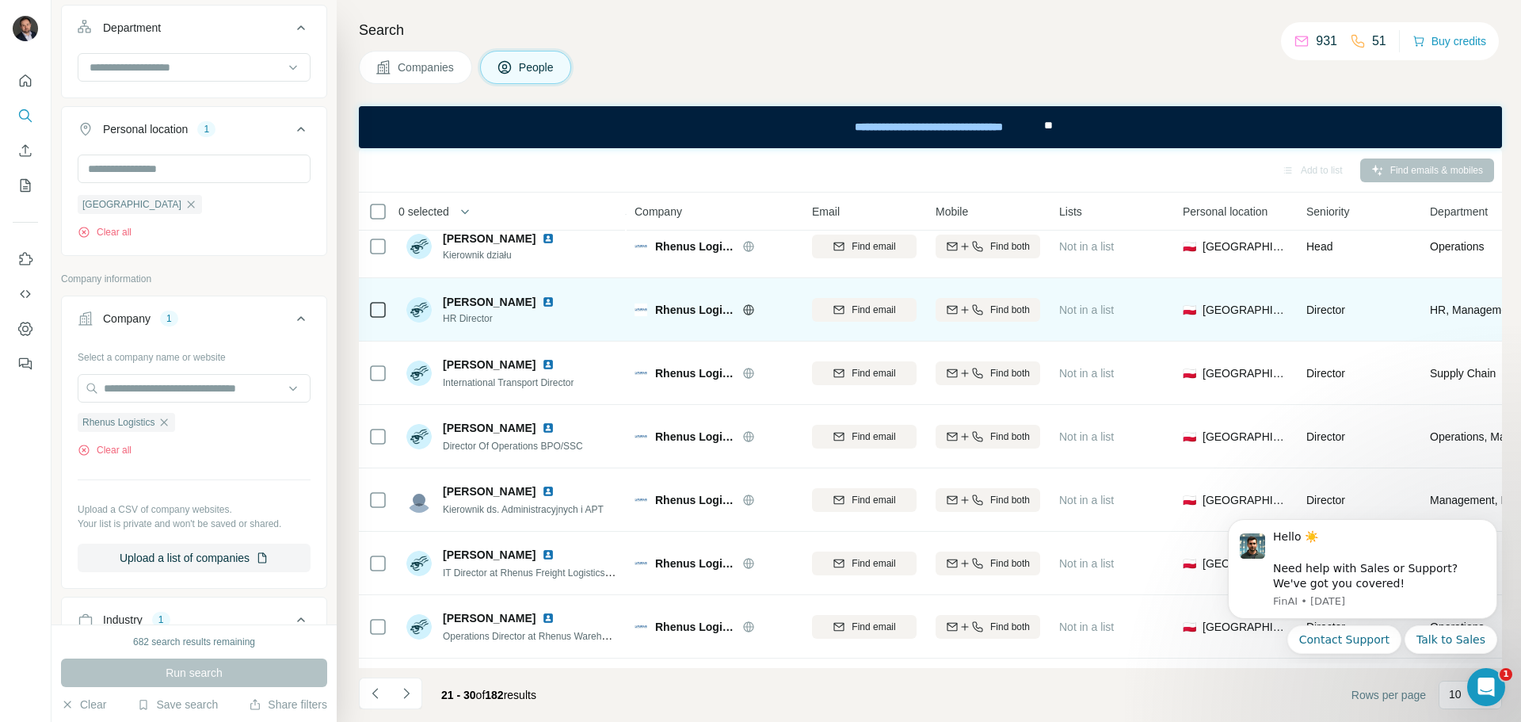
click at [552, 305] on img at bounding box center [548, 301] width 13 height 13
click at [990, 305] on span "Find both" at bounding box center [1010, 310] width 40 height 14
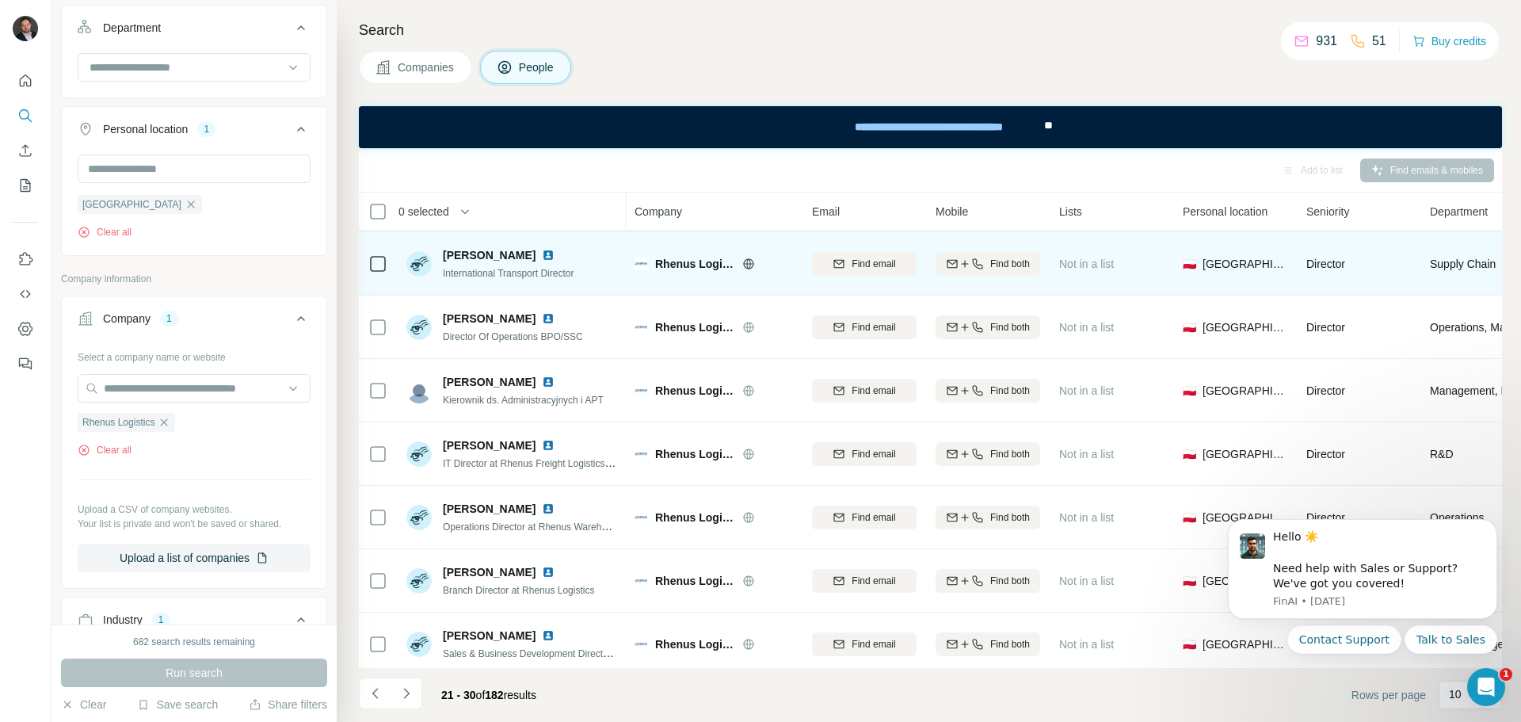
scroll to position [204, 0]
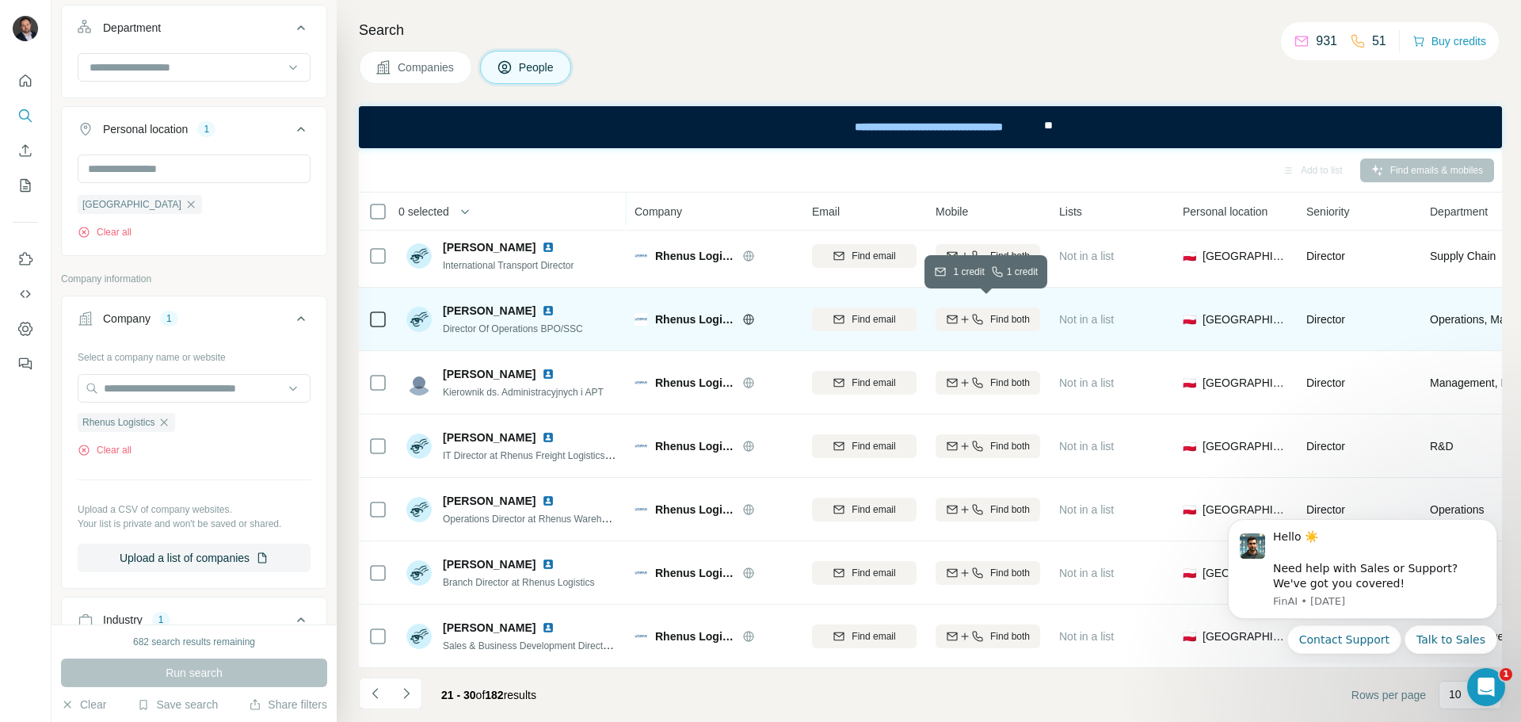
click at [1022, 313] on span "Find both" at bounding box center [1010, 319] width 40 height 14
click at [402, 695] on icon "Navigate to next page" at bounding box center [406, 693] width 16 height 16
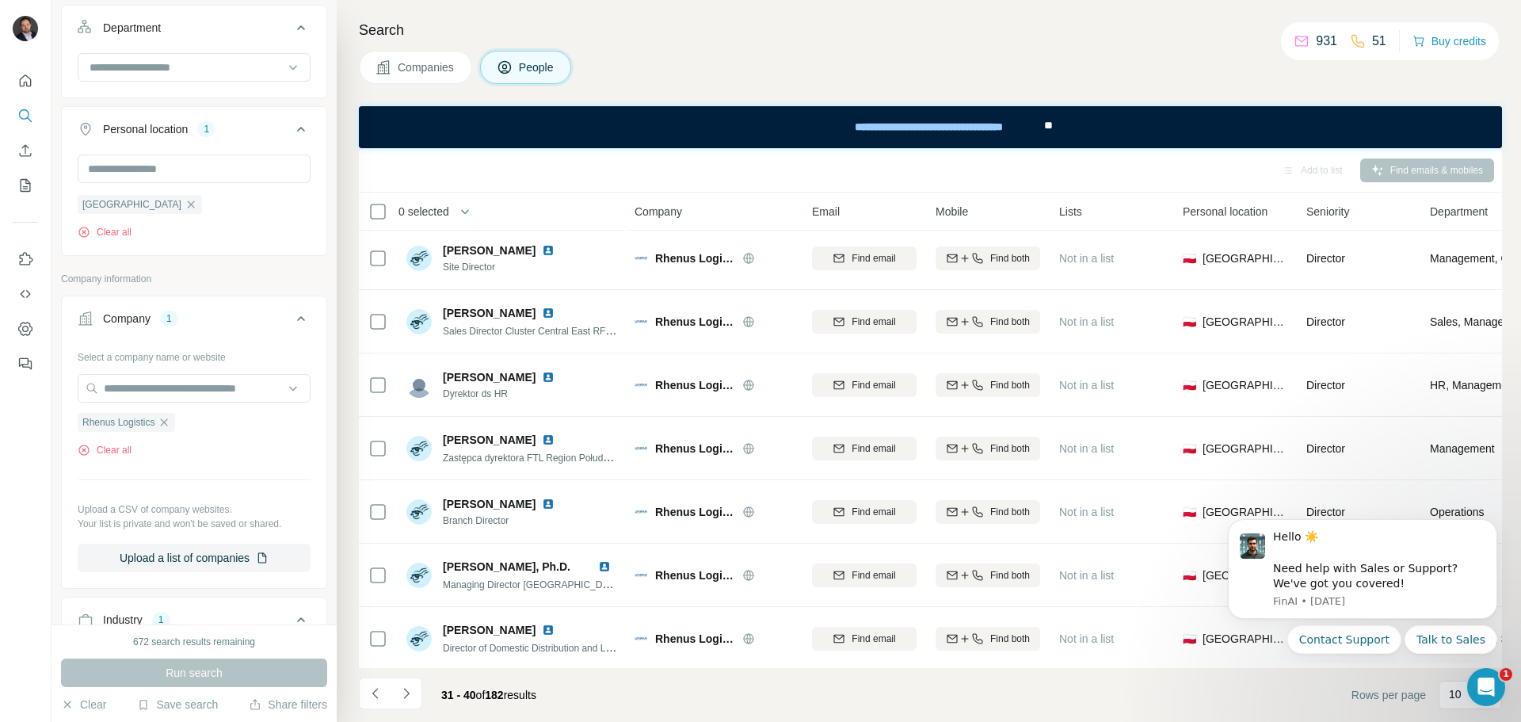
scroll to position [158, 0]
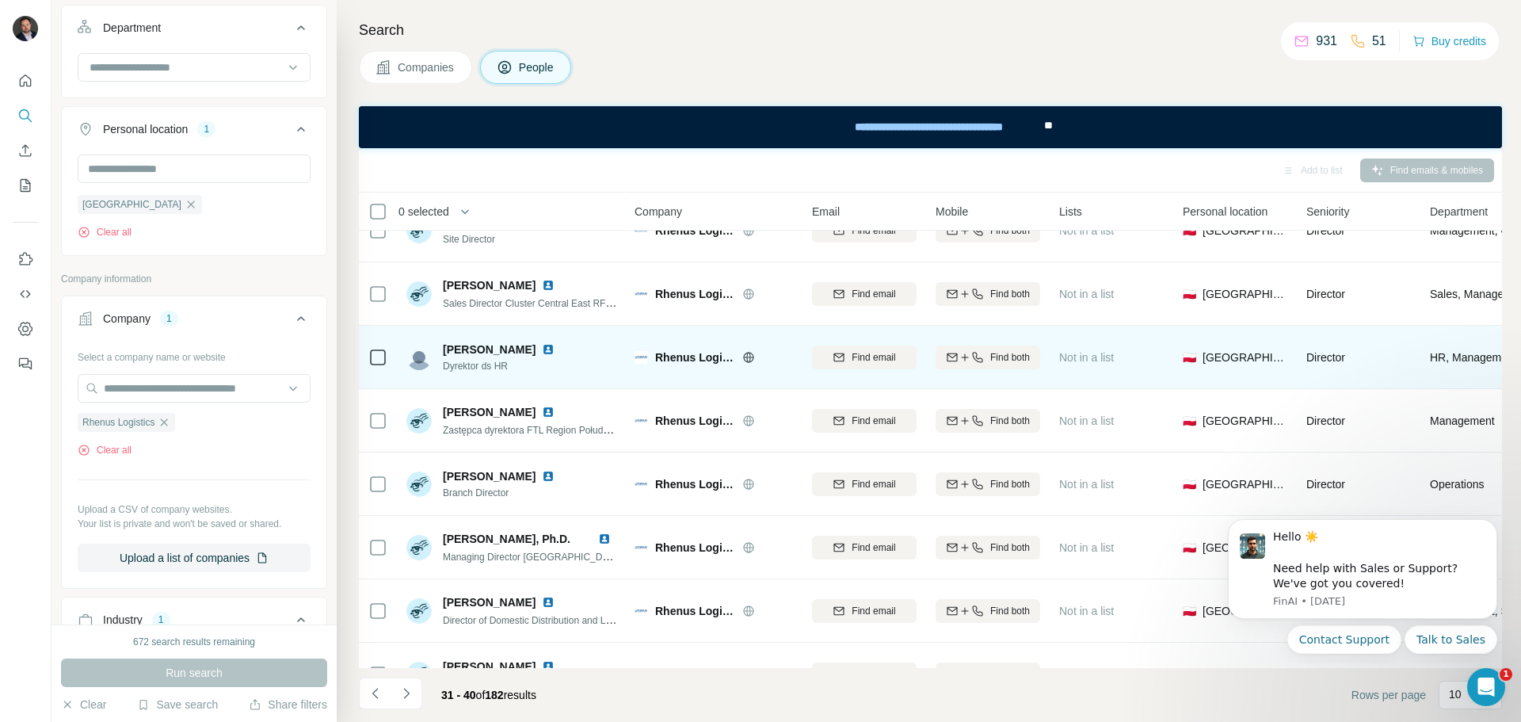
click at [554, 352] on img at bounding box center [548, 349] width 13 height 13
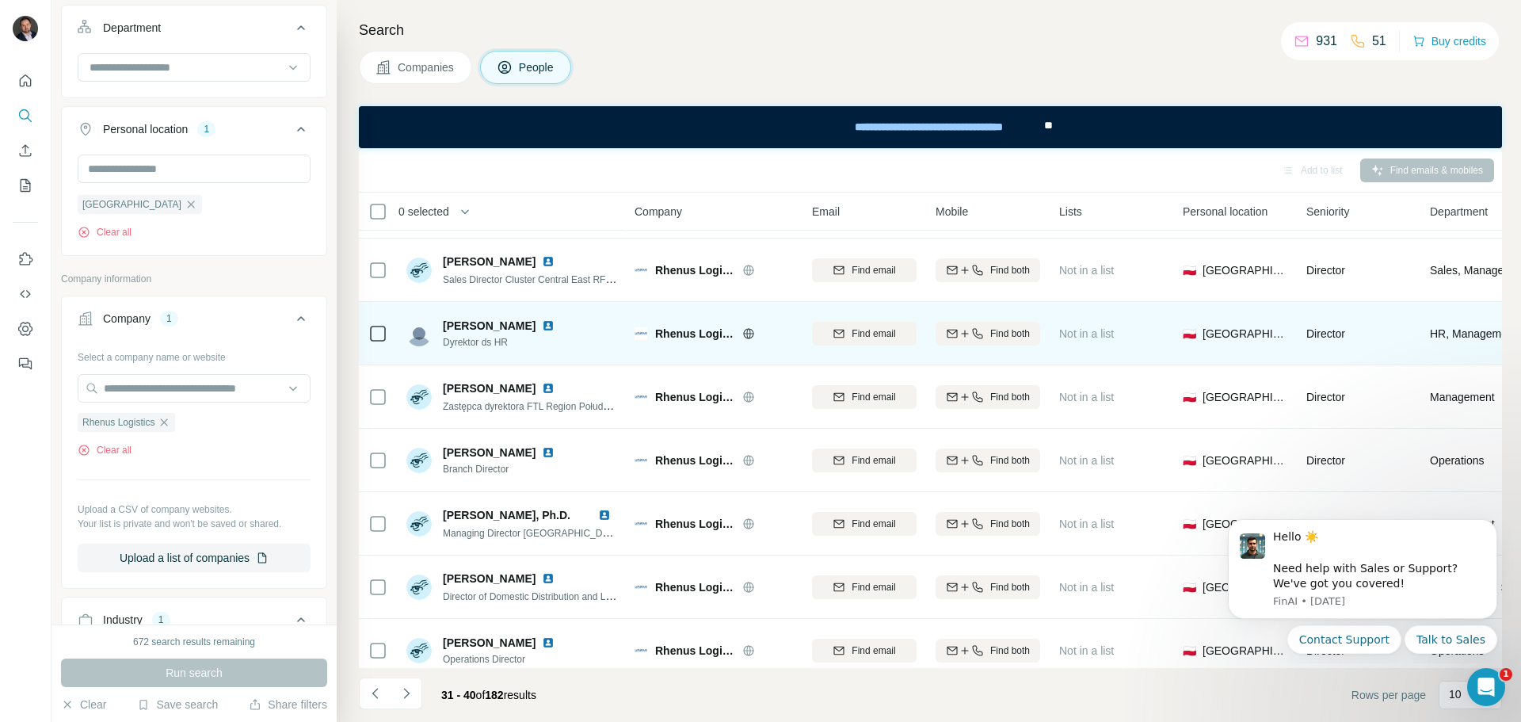
scroll to position [204, 0]
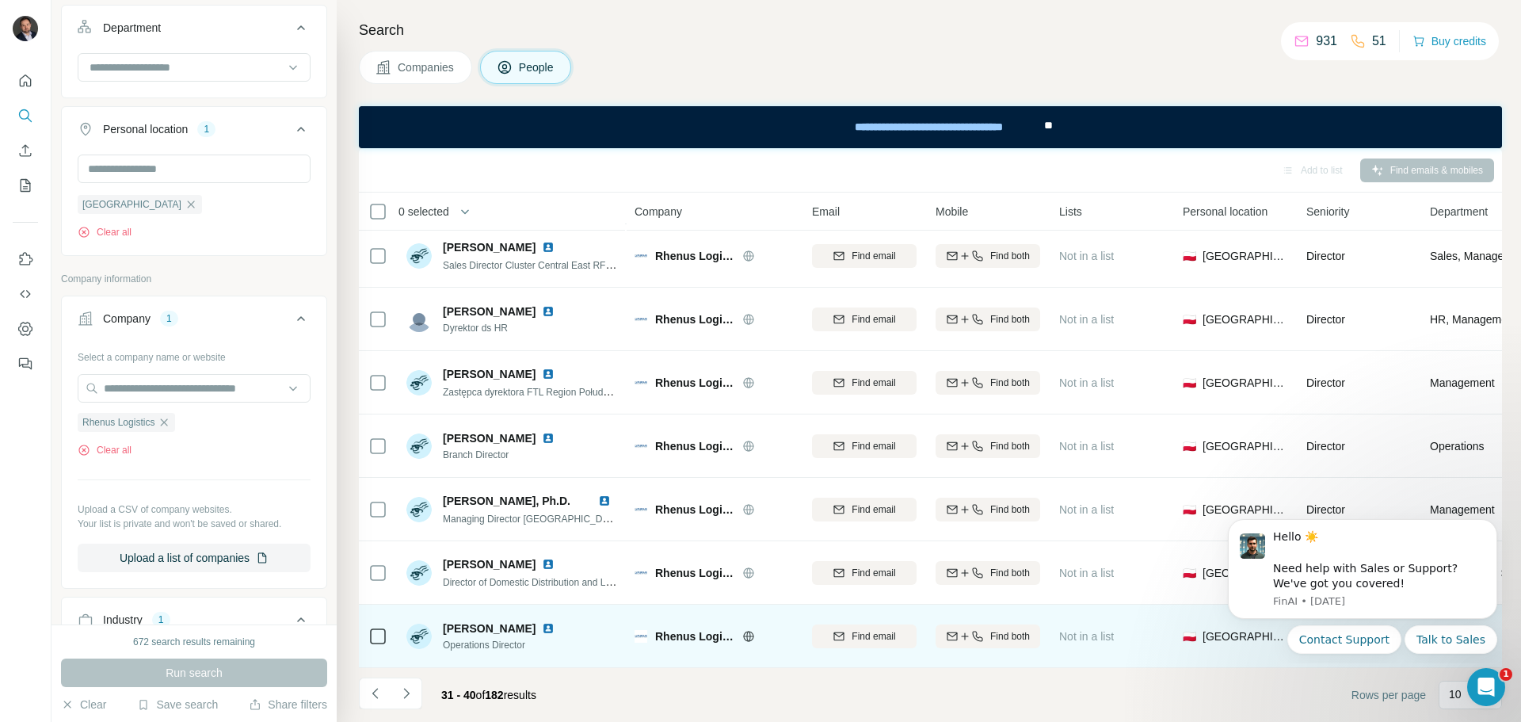
click at [542, 622] on img at bounding box center [548, 628] width 13 height 13
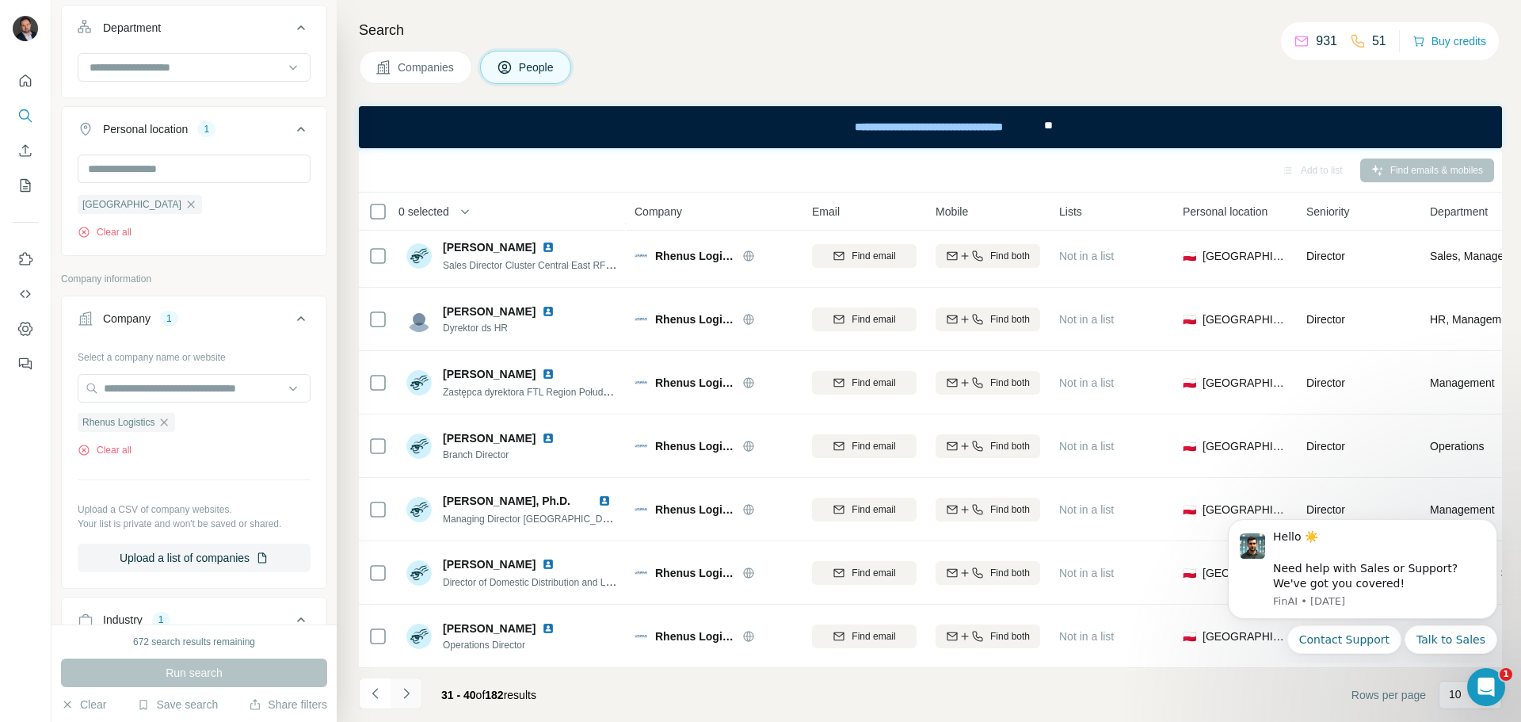
click at [404, 694] on icon "Navigate to next page" at bounding box center [406, 693] width 16 height 16
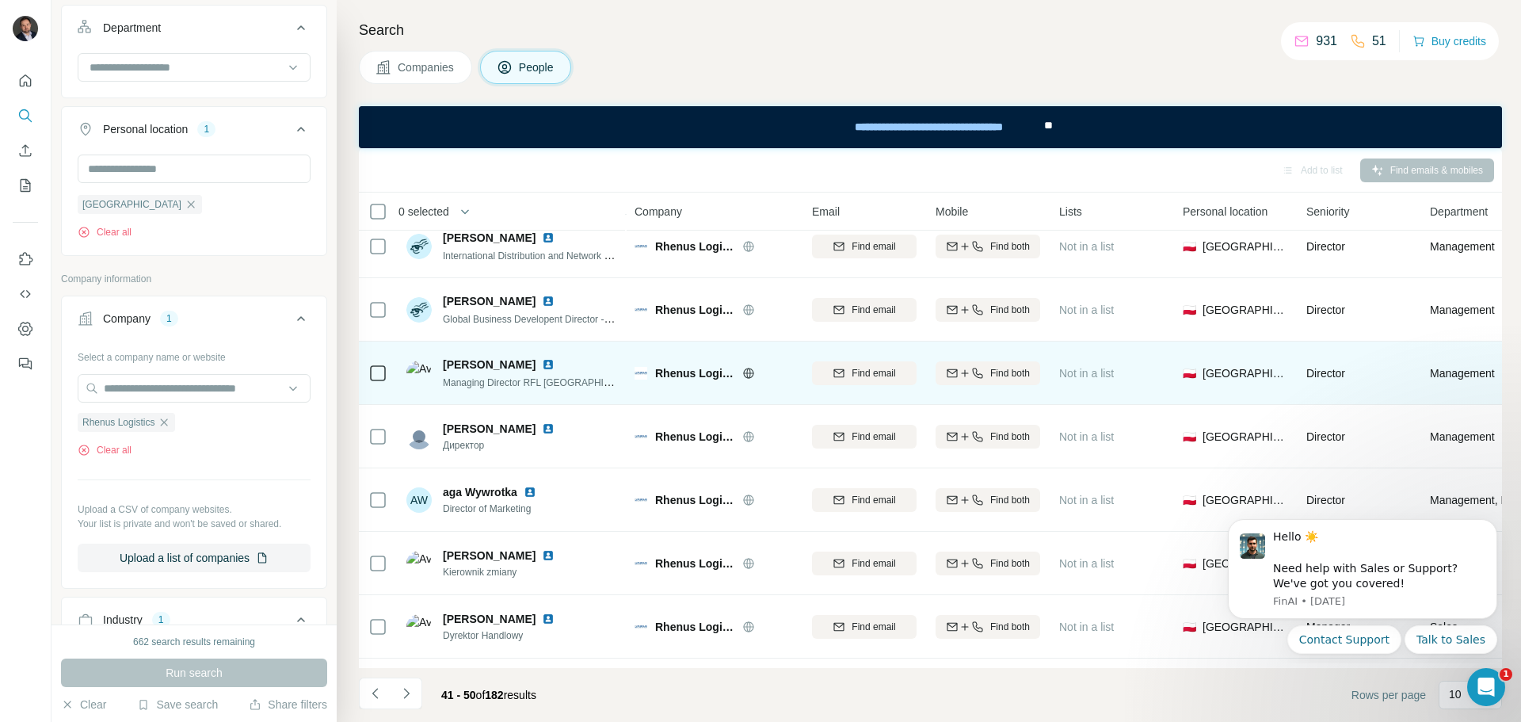
scroll to position [0, 0]
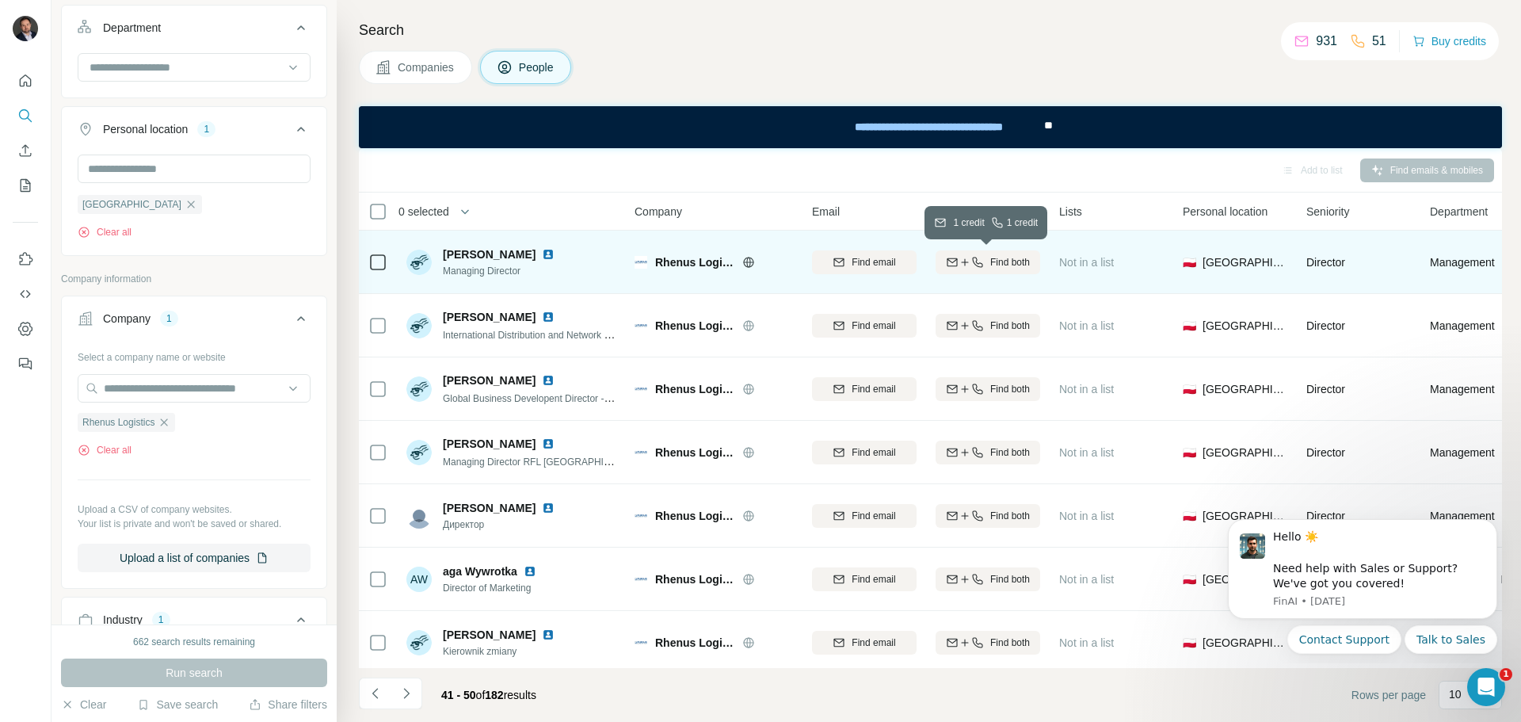
click at [971, 256] on icon "button" at bounding box center [977, 262] width 13 height 13
click at [542, 257] on img at bounding box center [548, 254] width 13 height 13
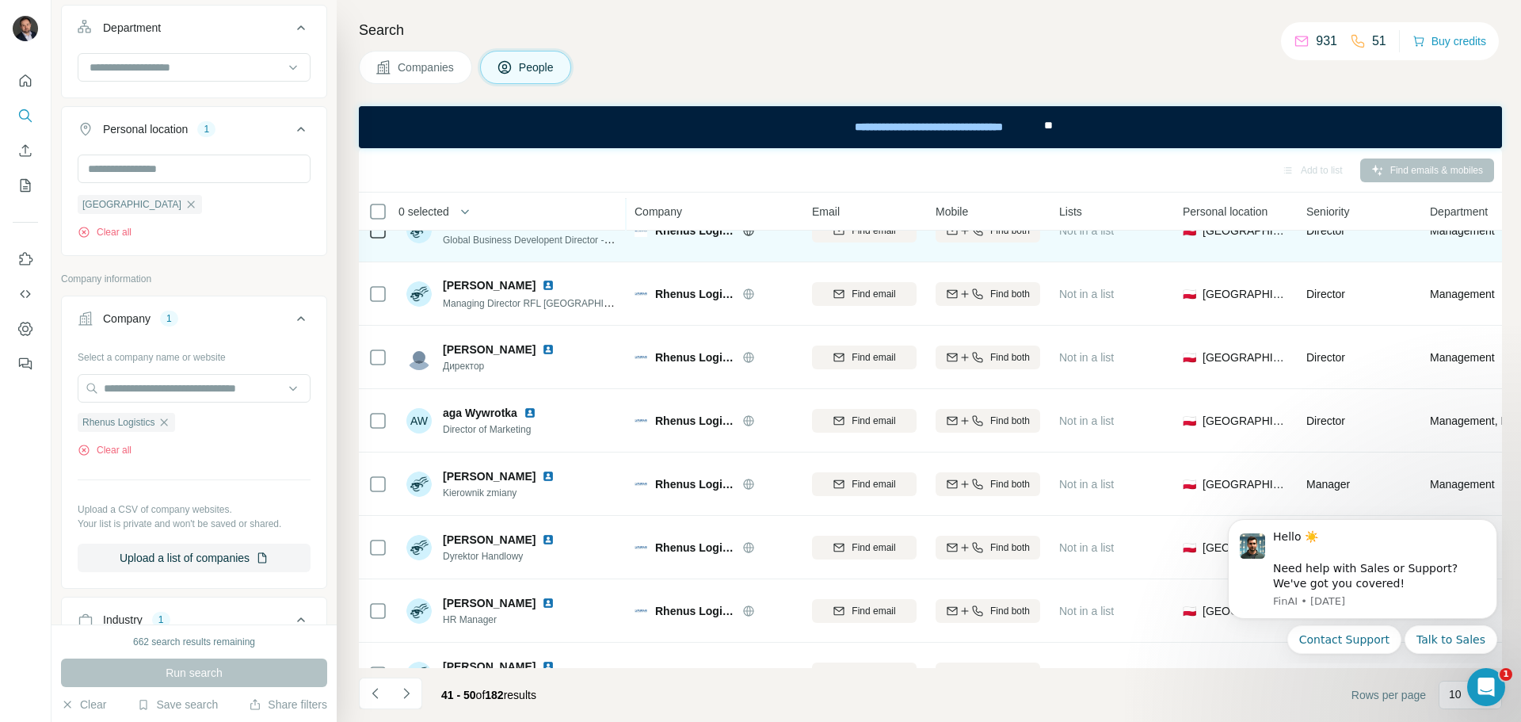
scroll to position [204, 0]
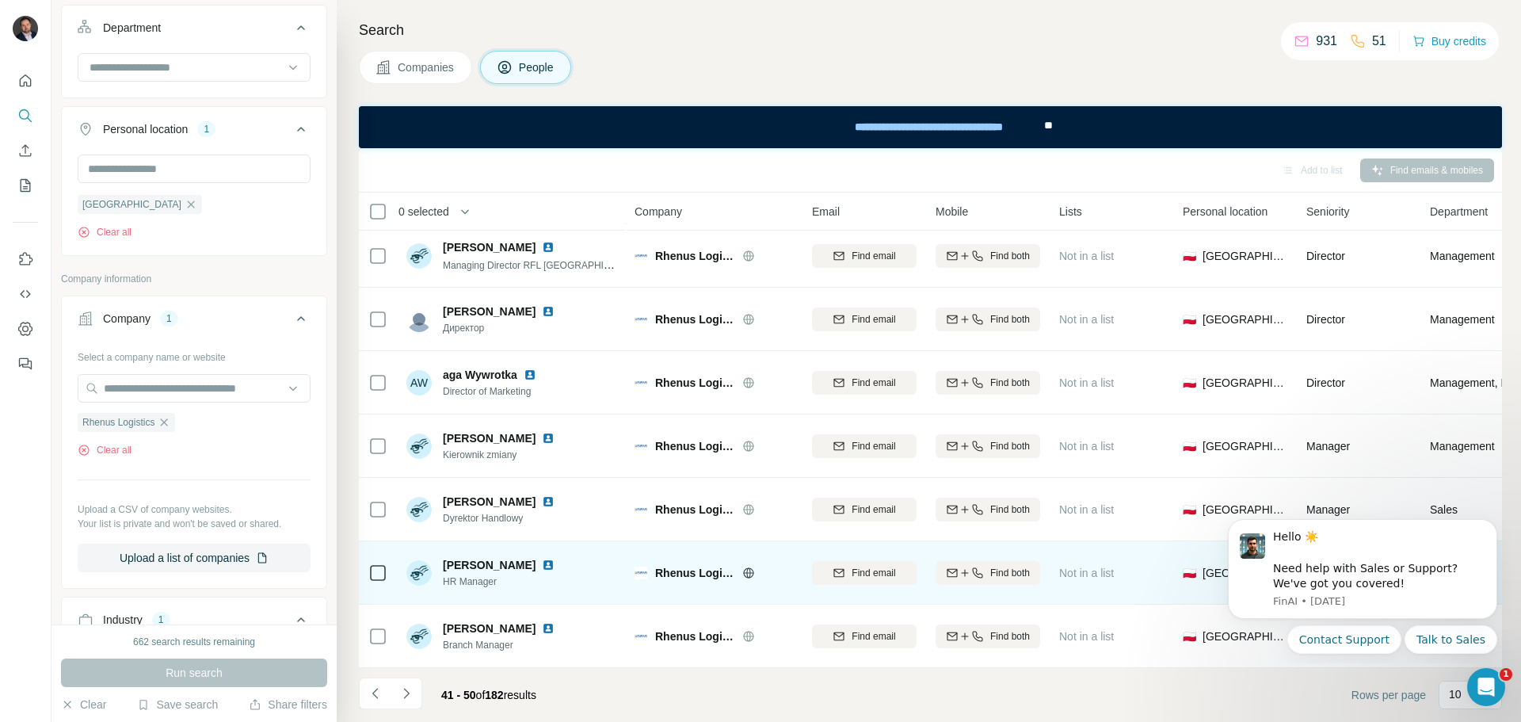
click at [554, 558] on img at bounding box center [548, 564] width 13 height 13
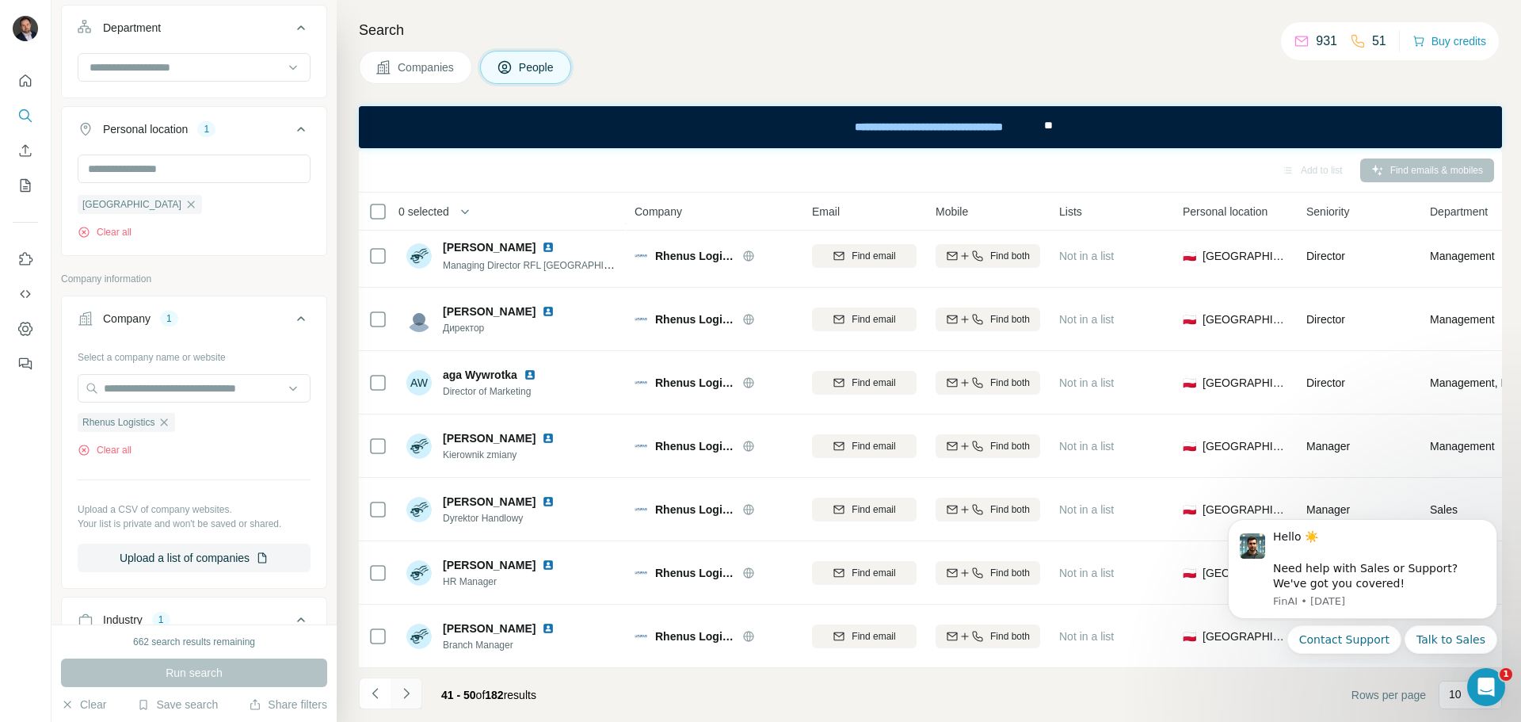
click at [410, 685] on icon "Navigate to next page" at bounding box center [406, 693] width 16 height 16
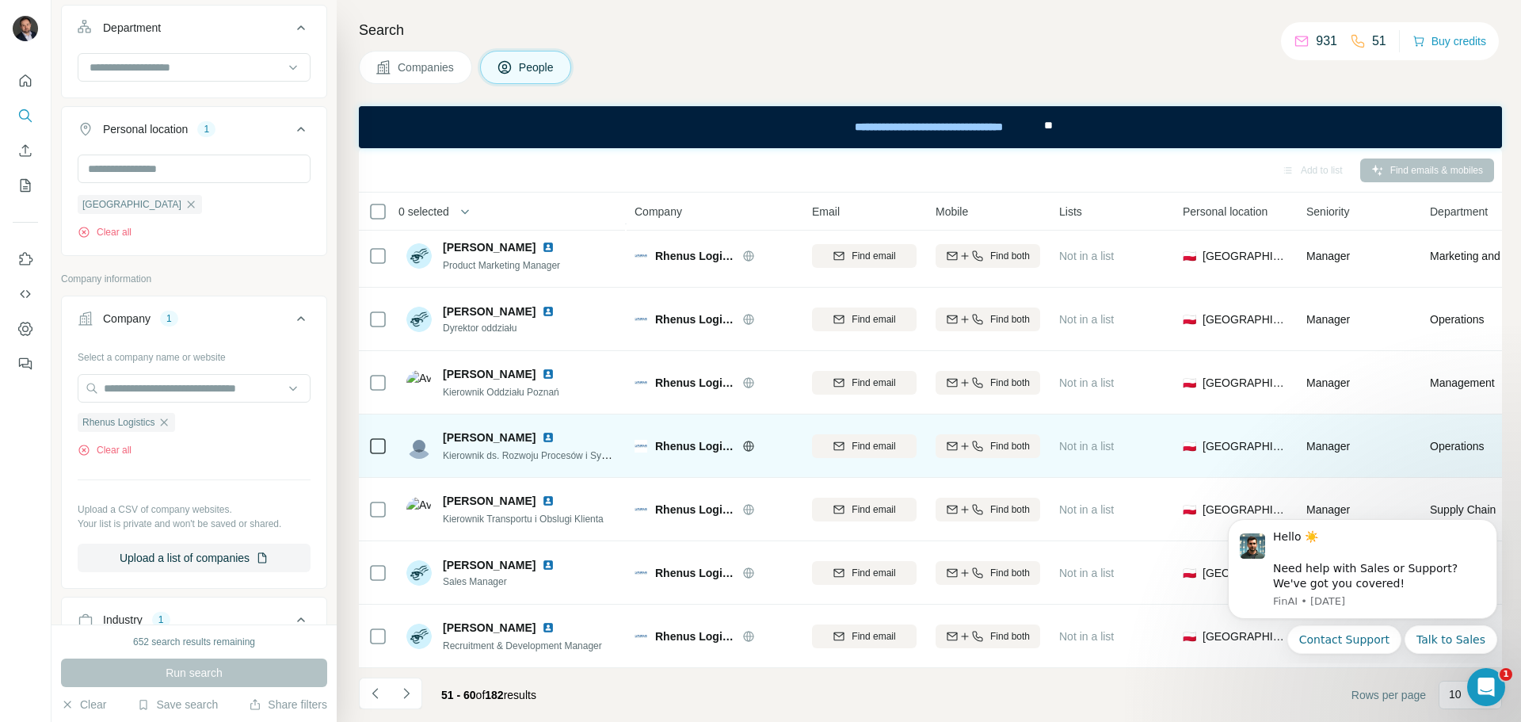
scroll to position [0, 0]
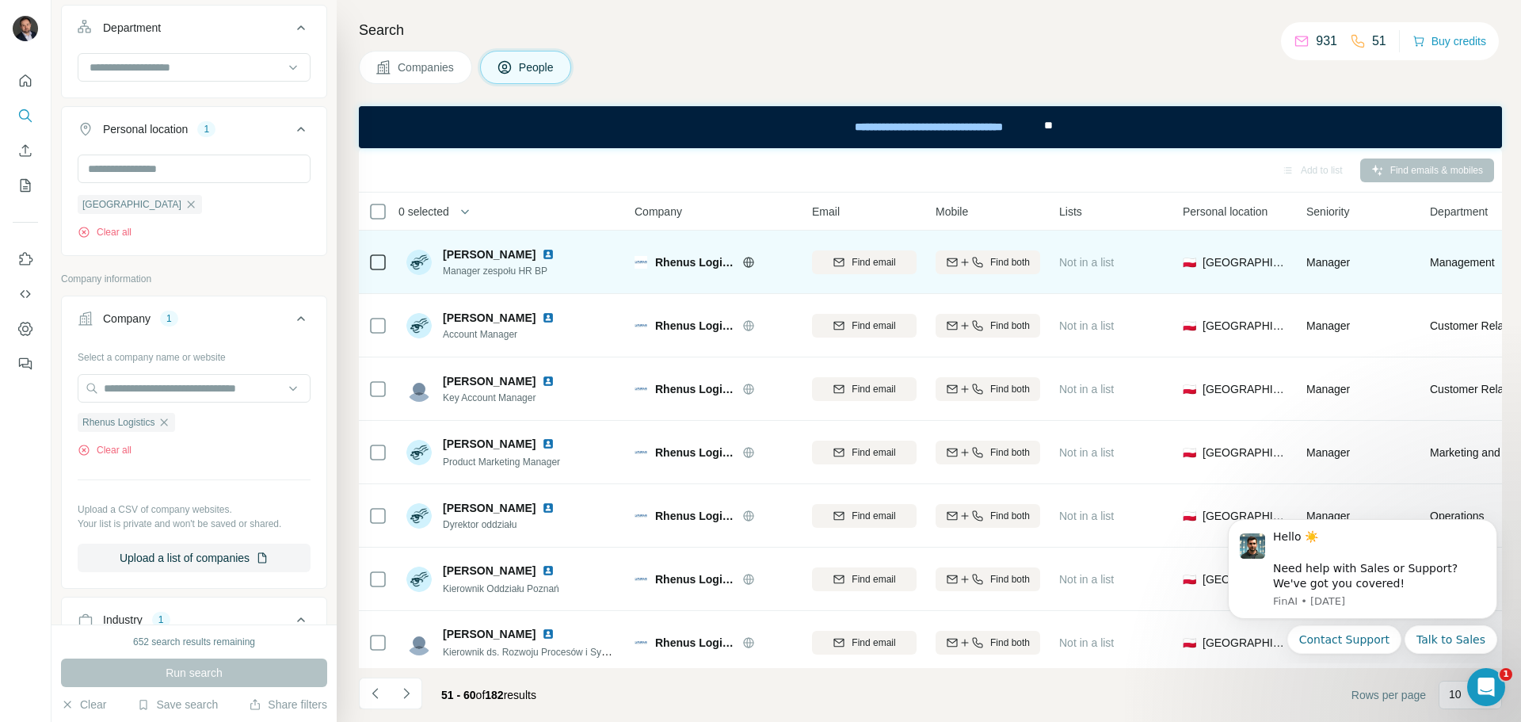
click at [554, 254] on img at bounding box center [548, 254] width 13 height 13
click at [1000, 265] on span "Find both" at bounding box center [1010, 262] width 40 height 14
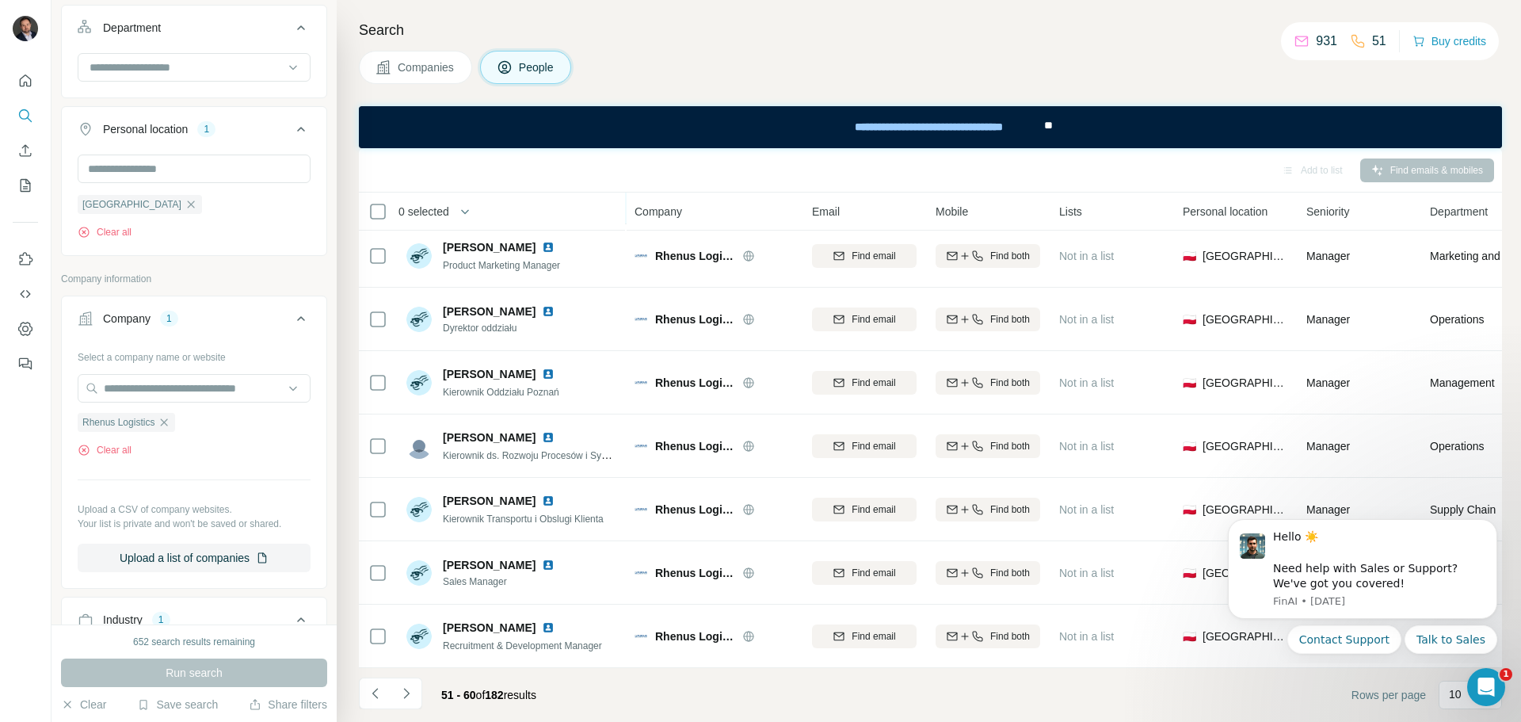
scroll to position [204, 0]
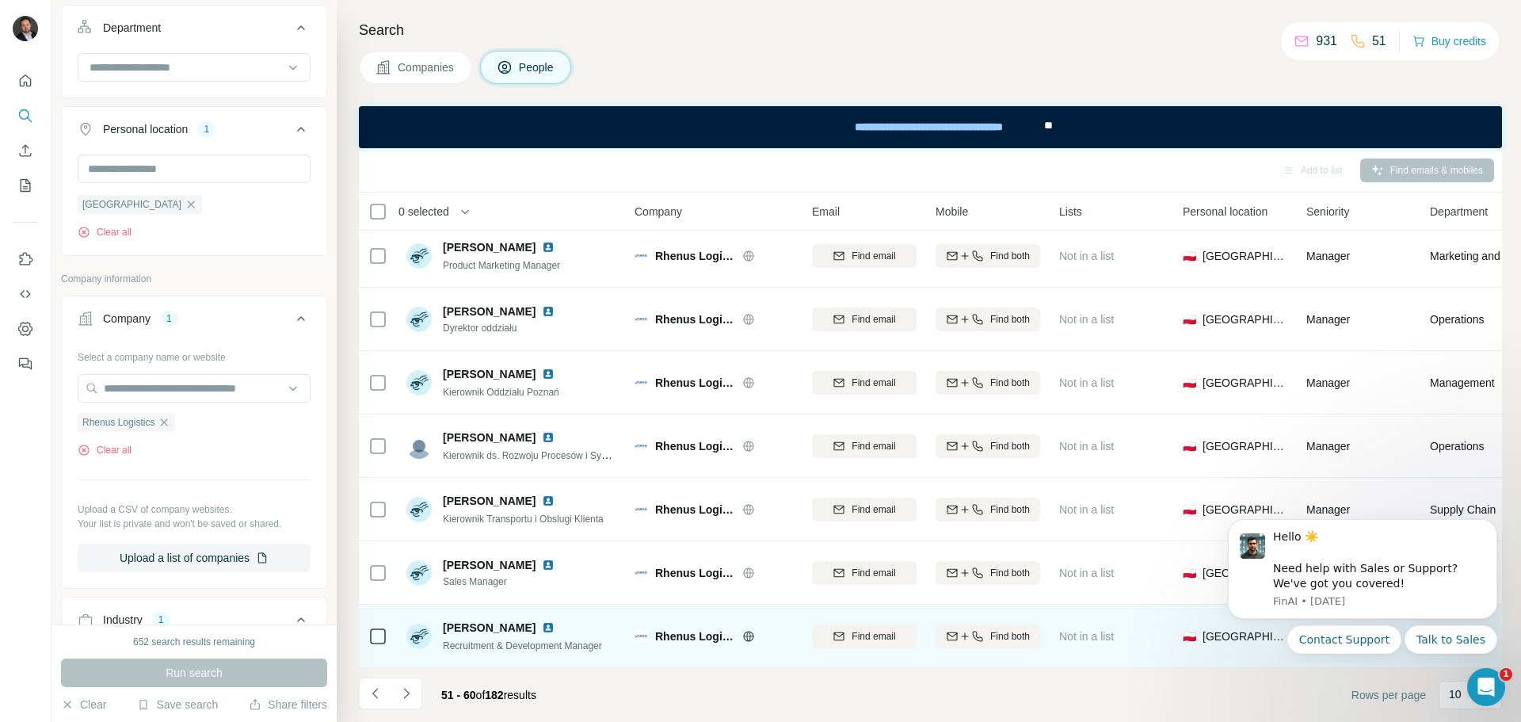
click at [542, 621] on img at bounding box center [548, 627] width 13 height 13
click at [999, 629] on span "Find both" at bounding box center [1010, 636] width 40 height 14
click at [408, 702] on button "Navigate to next page" at bounding box center [406, 693] width 32 height 32
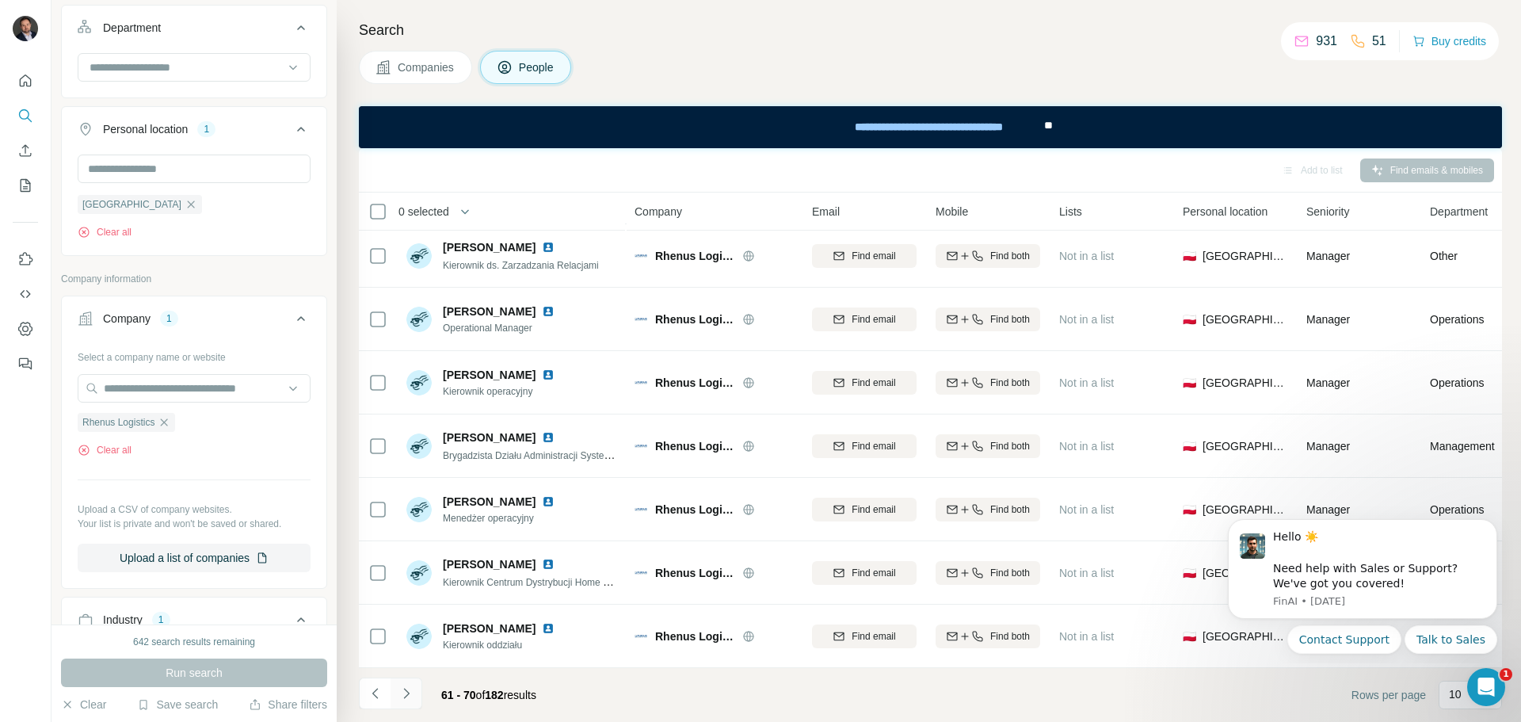
click at [407, 686] on icon "Navigate to next page" at bounding box center [406, 693] width 16 height 16
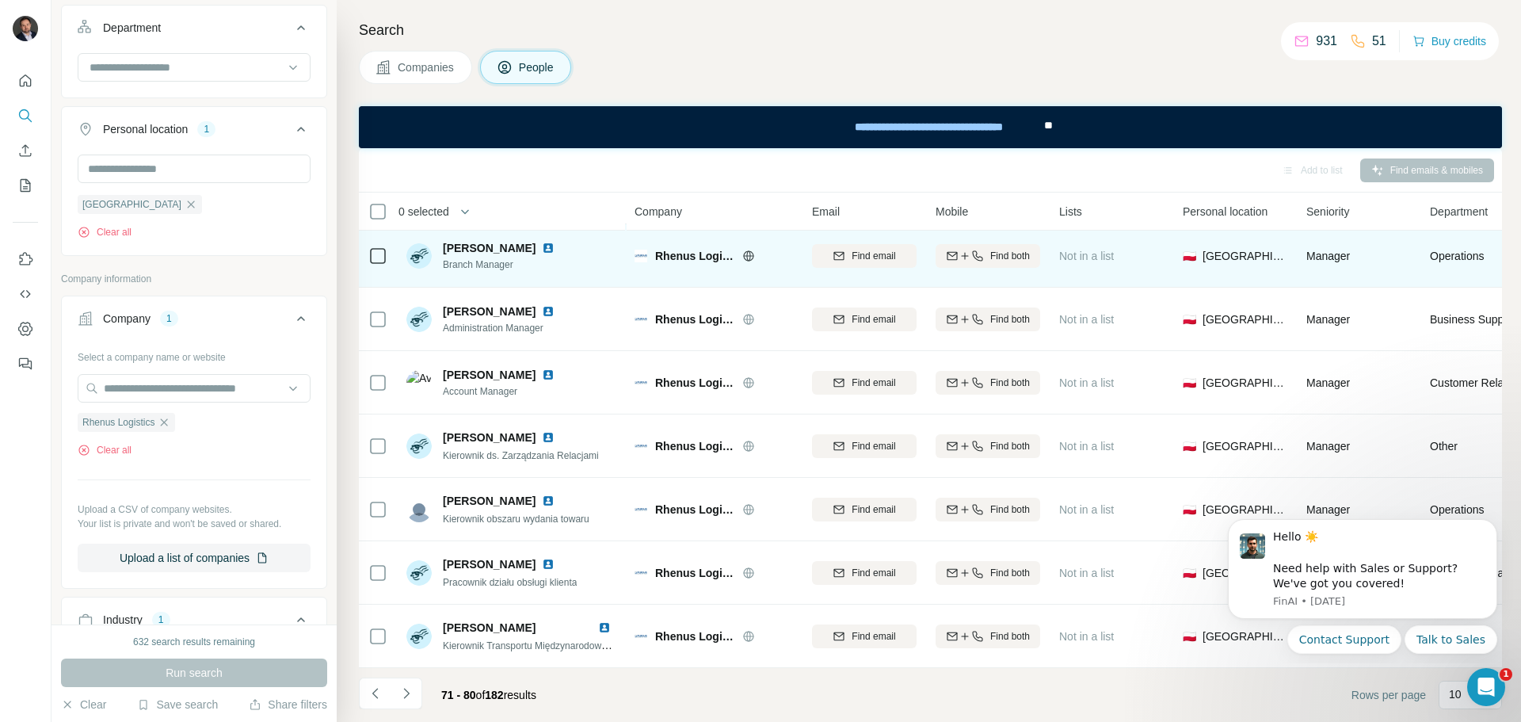
scroll to position [0, 0]
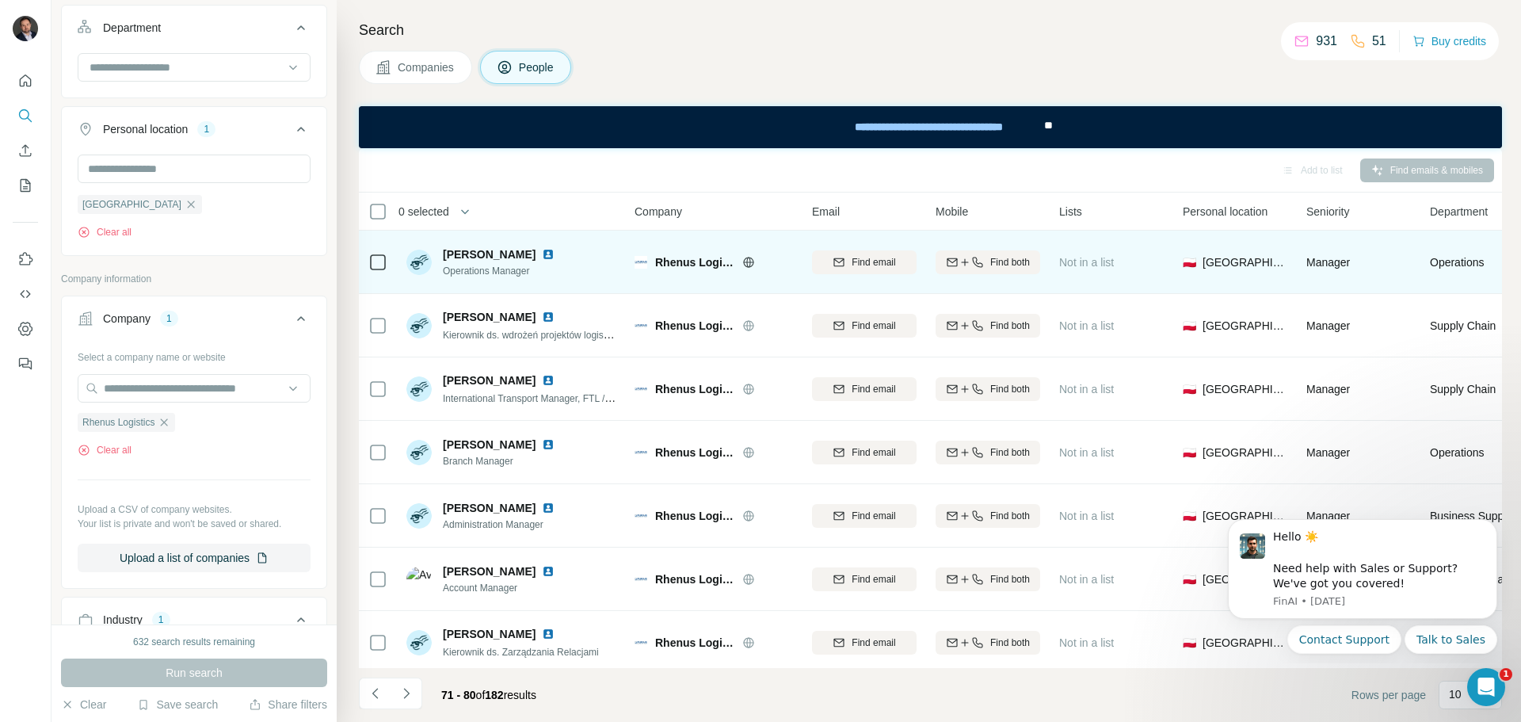
click at [542, 257] on img at bounding box center [548, 254] width 13 height 13
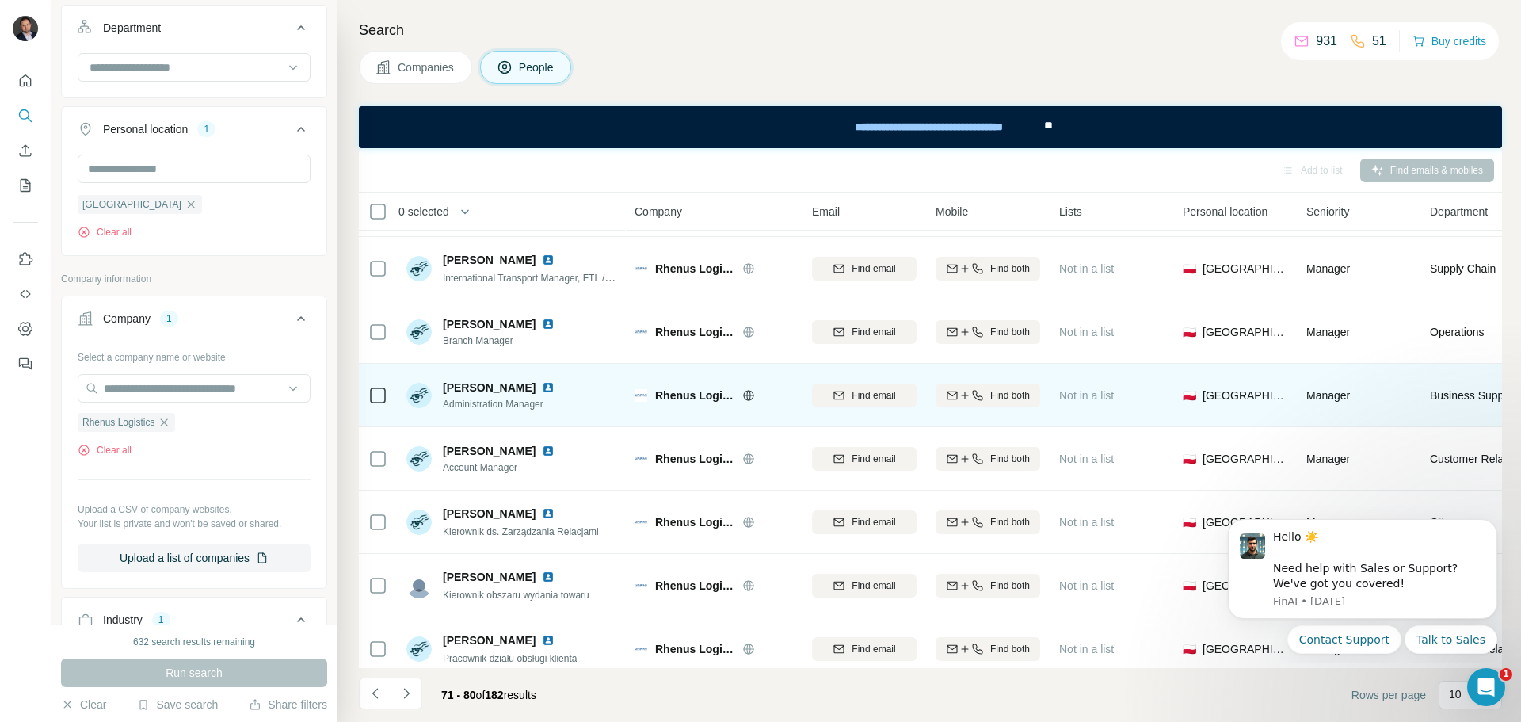
scroll to position [204, 0]
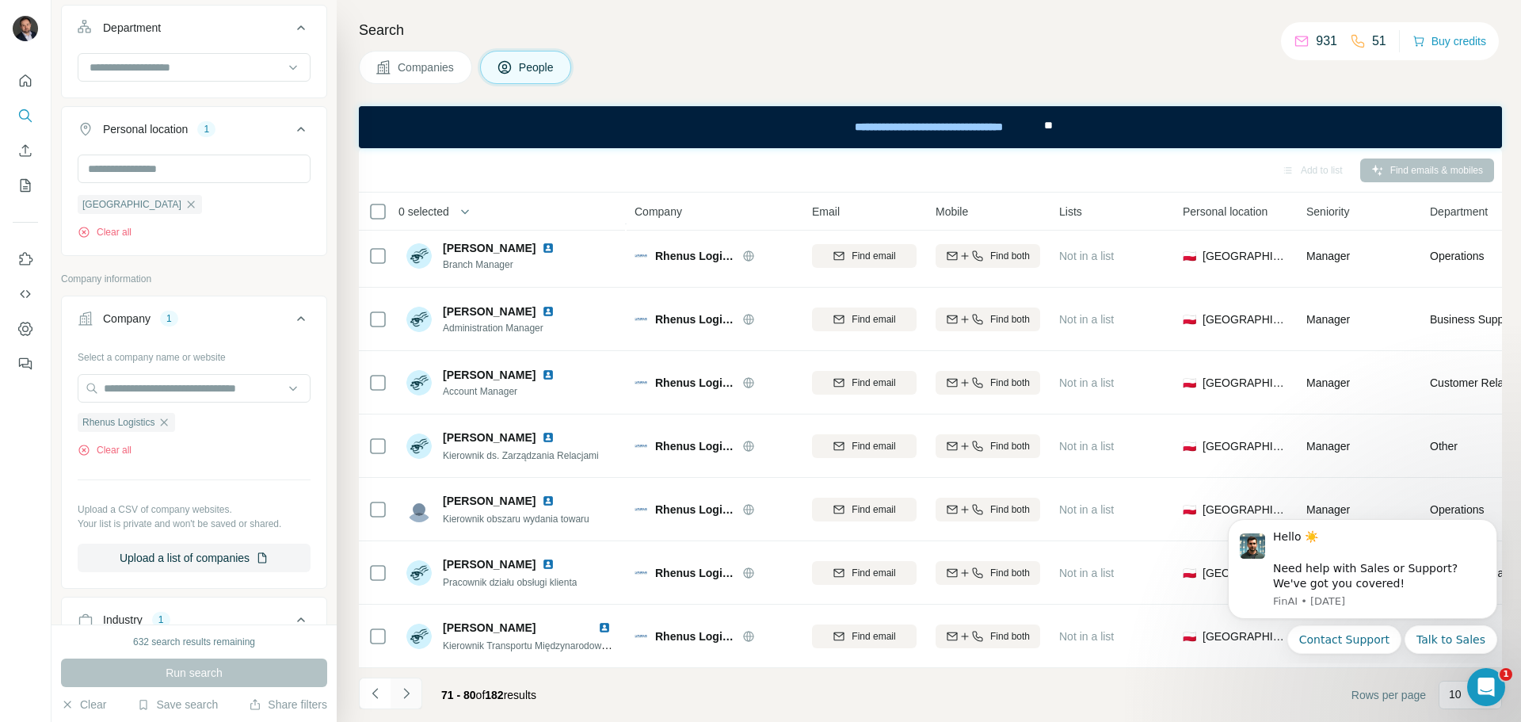
click at [405, 687] on icon "Navigate to next page" at bounding box center [406, 693] width 16 height 16
click at [409, 700] on icon "Navigate to next page" at bounding box center [406, 693] width 16 height 16
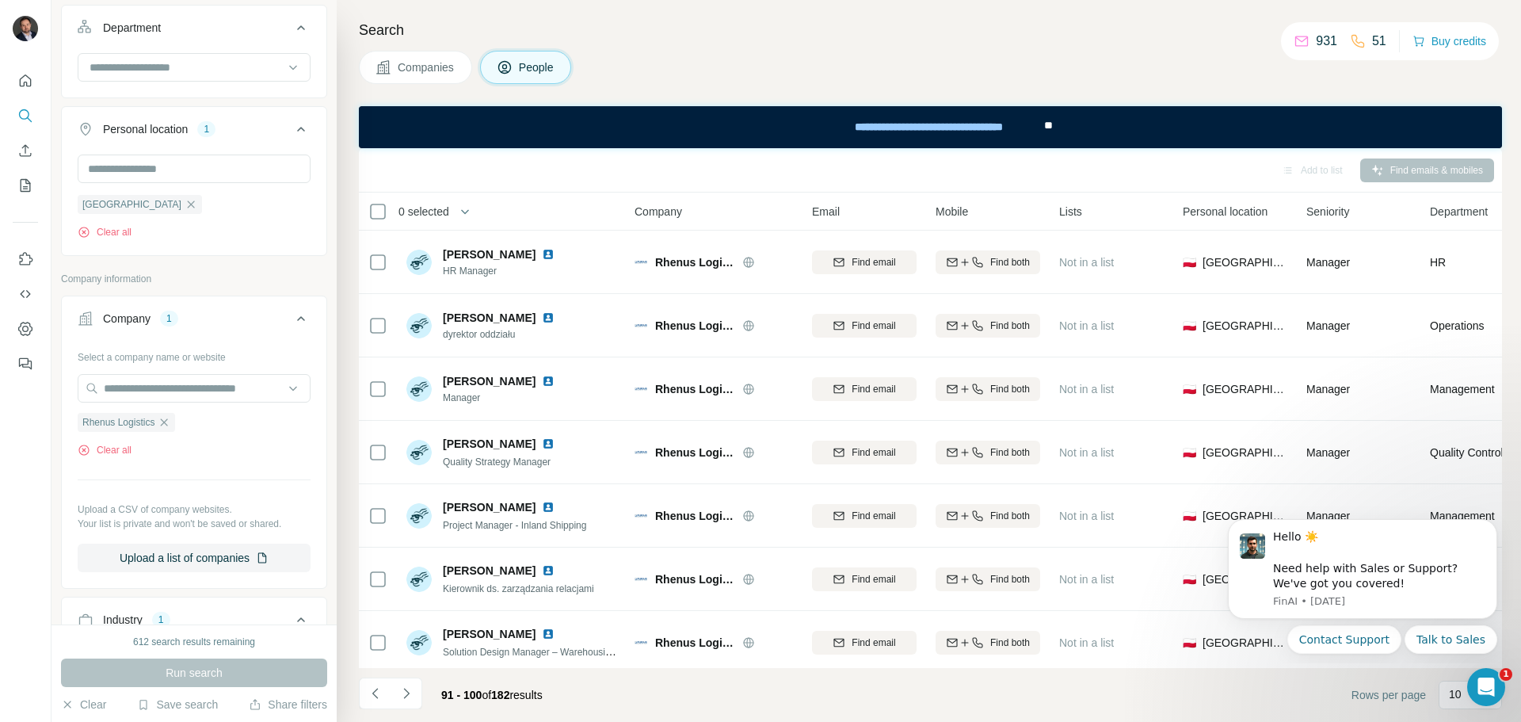
scroll to position [317, 0]
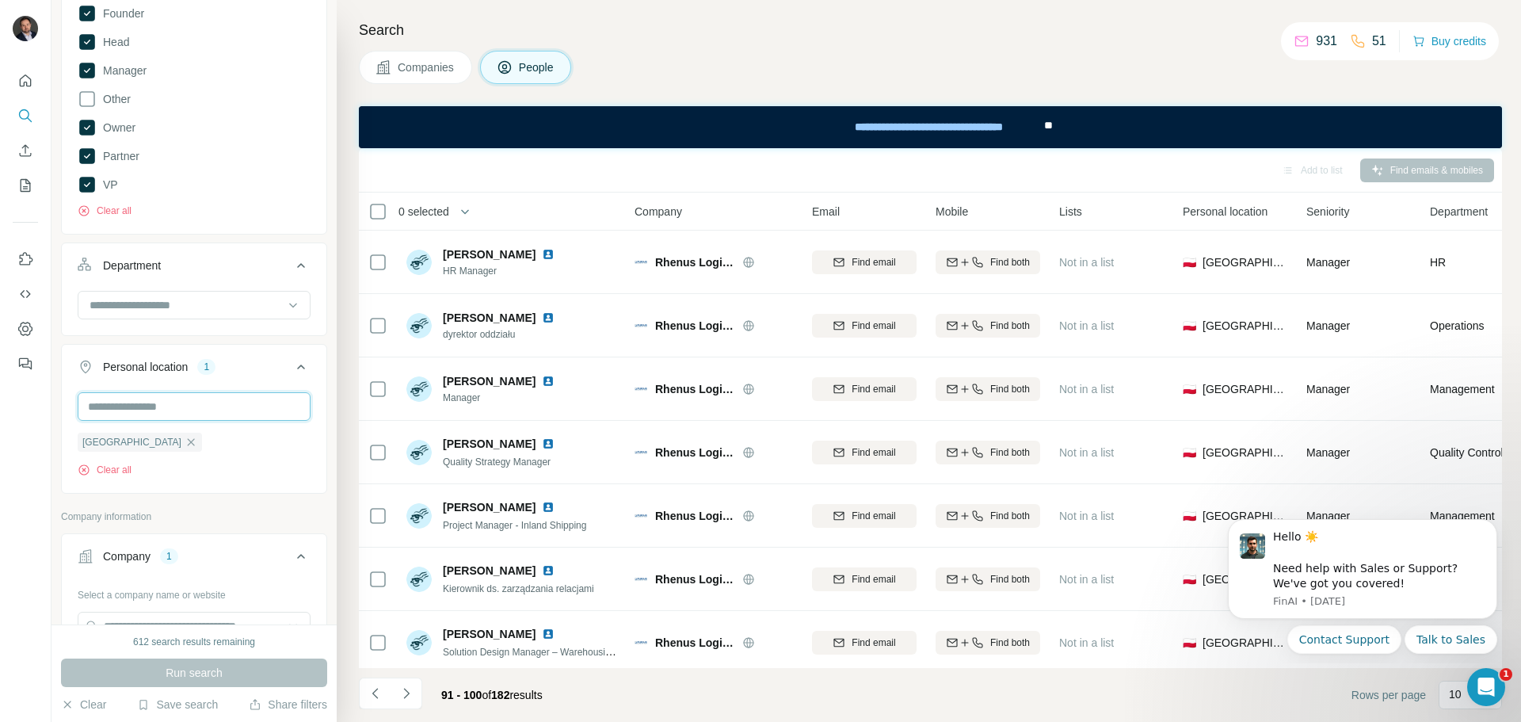
click at [163, 409] on input "text" at bounding box center [194, 406] width 233 height 29
click at [178, 301] on input at bounding box center [186, 304] width 196 height 17
click at [208, 517] on p "Company information" at bounding box center [194, 516] width 266 height 14
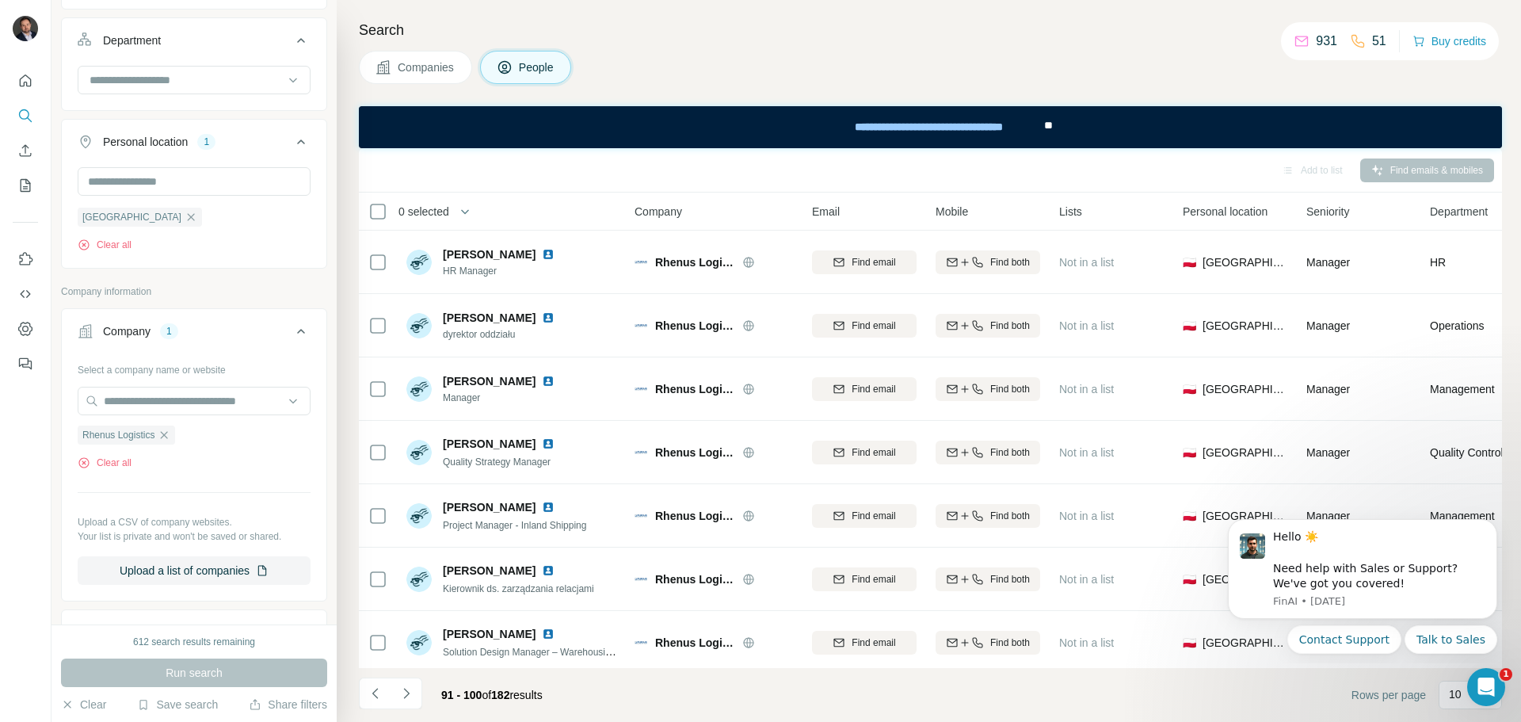
scroll to position [554, 0]
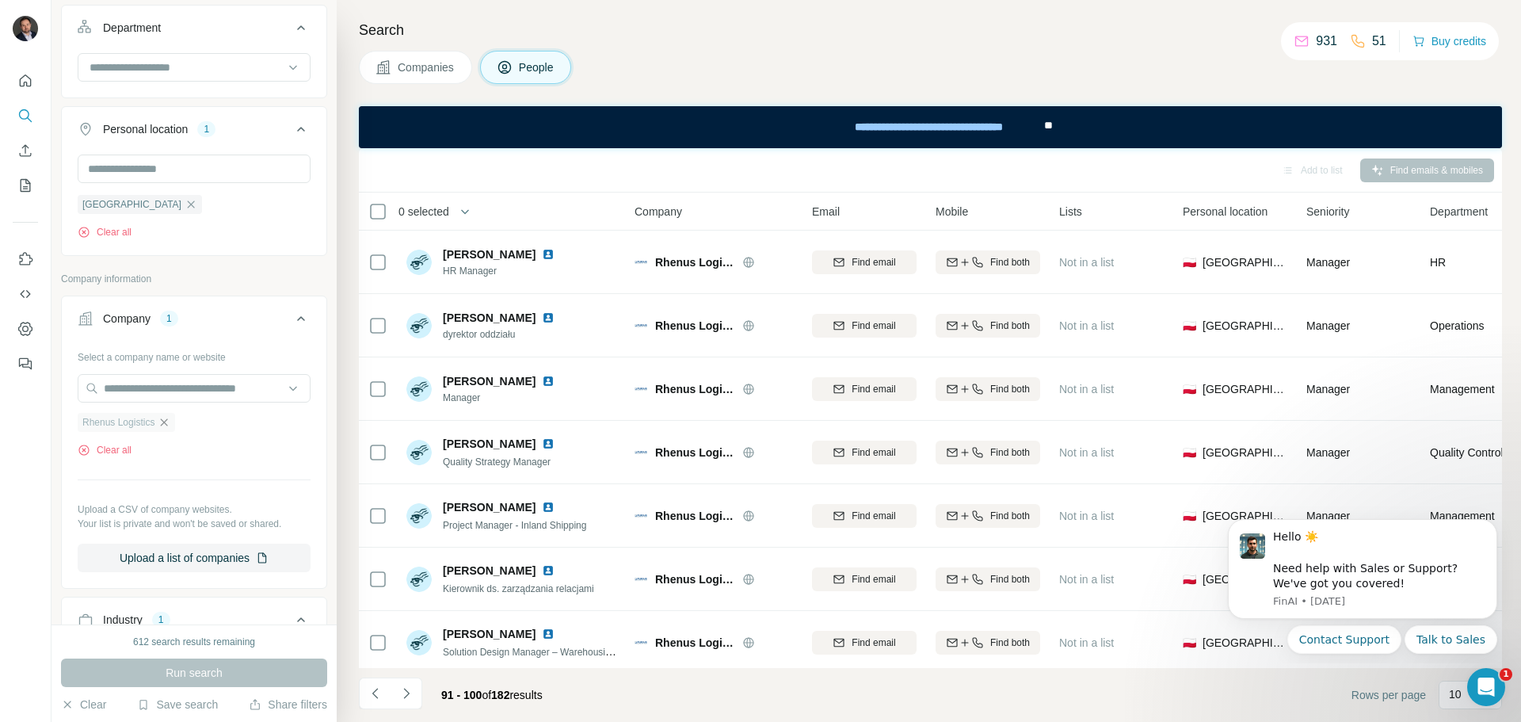
click at [161, 425] on icon "button" at bounding box center [164, 422] width 13 height 13
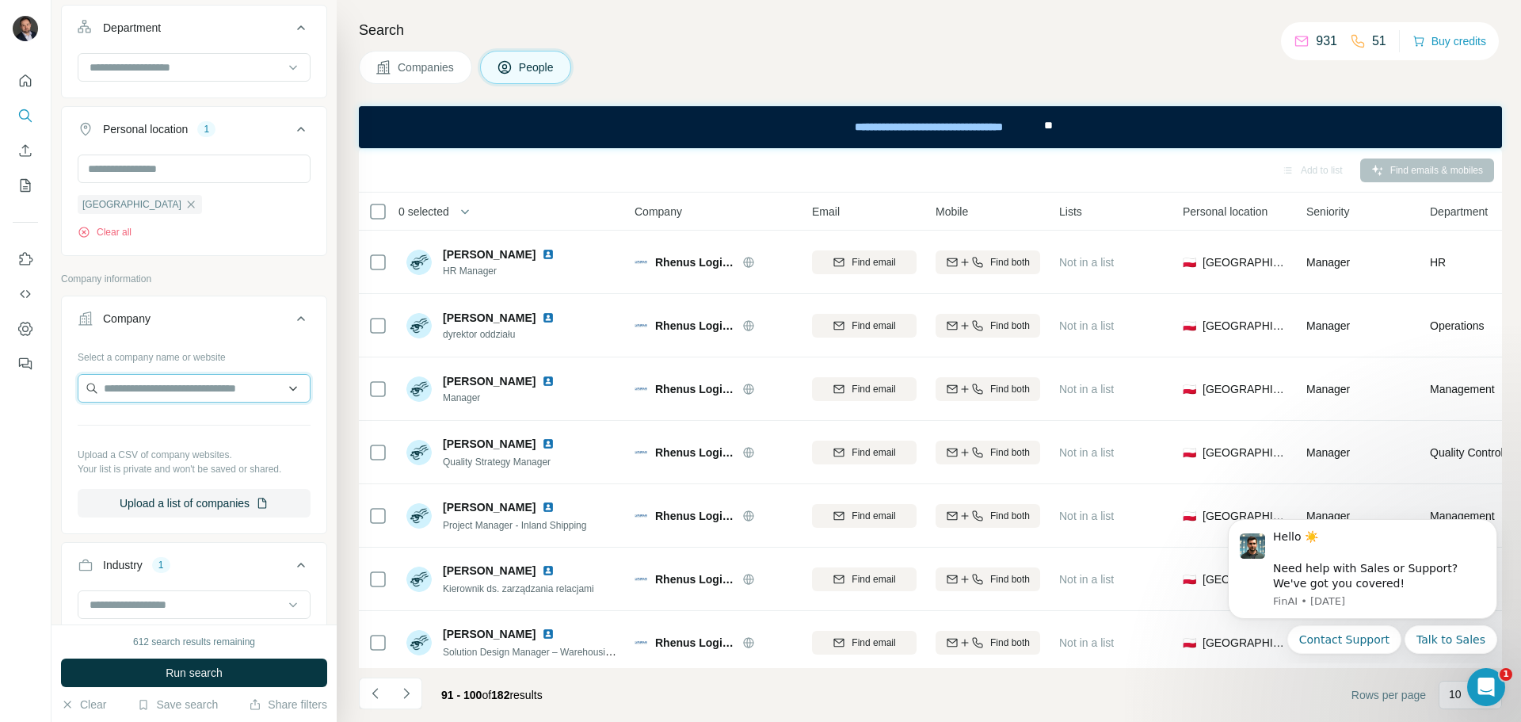
click at [153, 391] on input "text" at bounding box center [194, 388] width 233 height 29
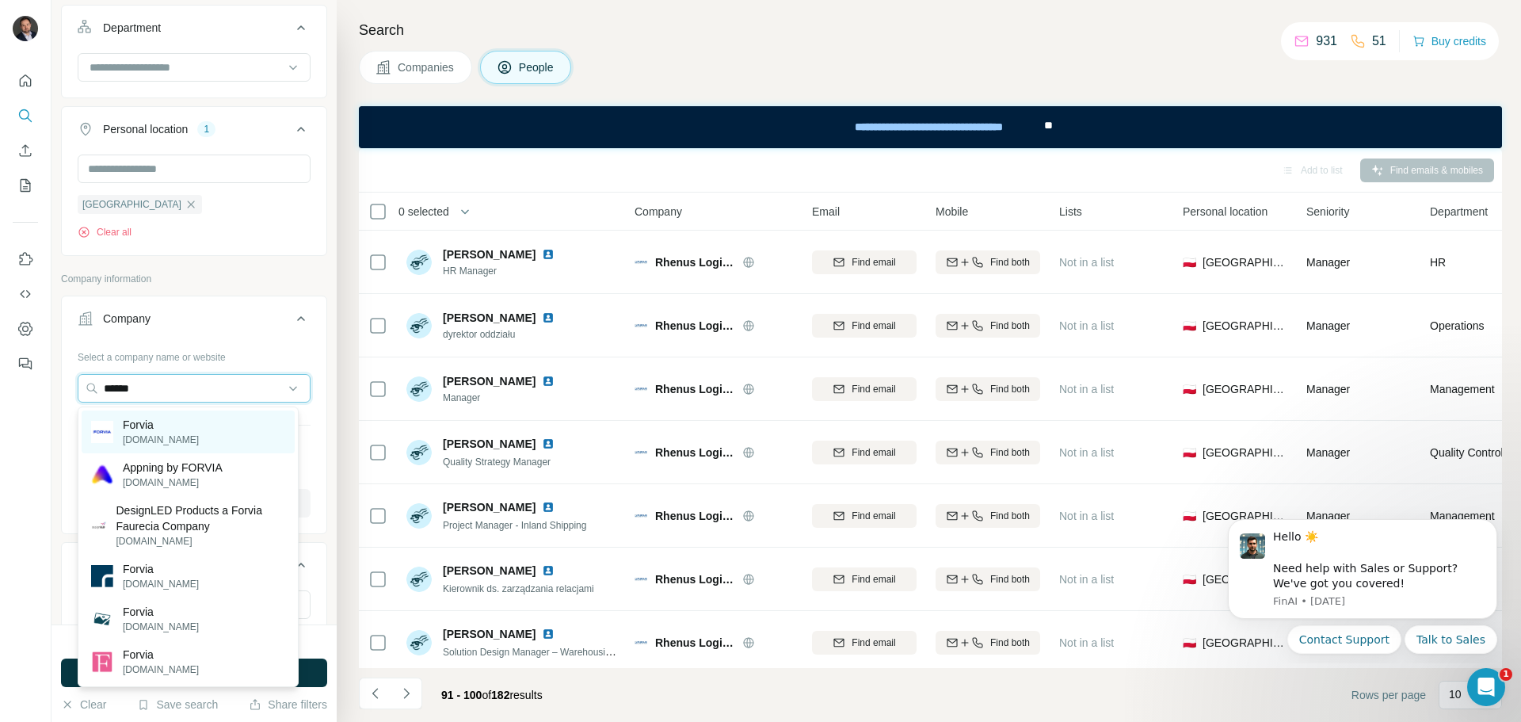
type input "******"
click at [166, 417] on p "Forvia" at bounding box center [161, 425] width 76 height 16
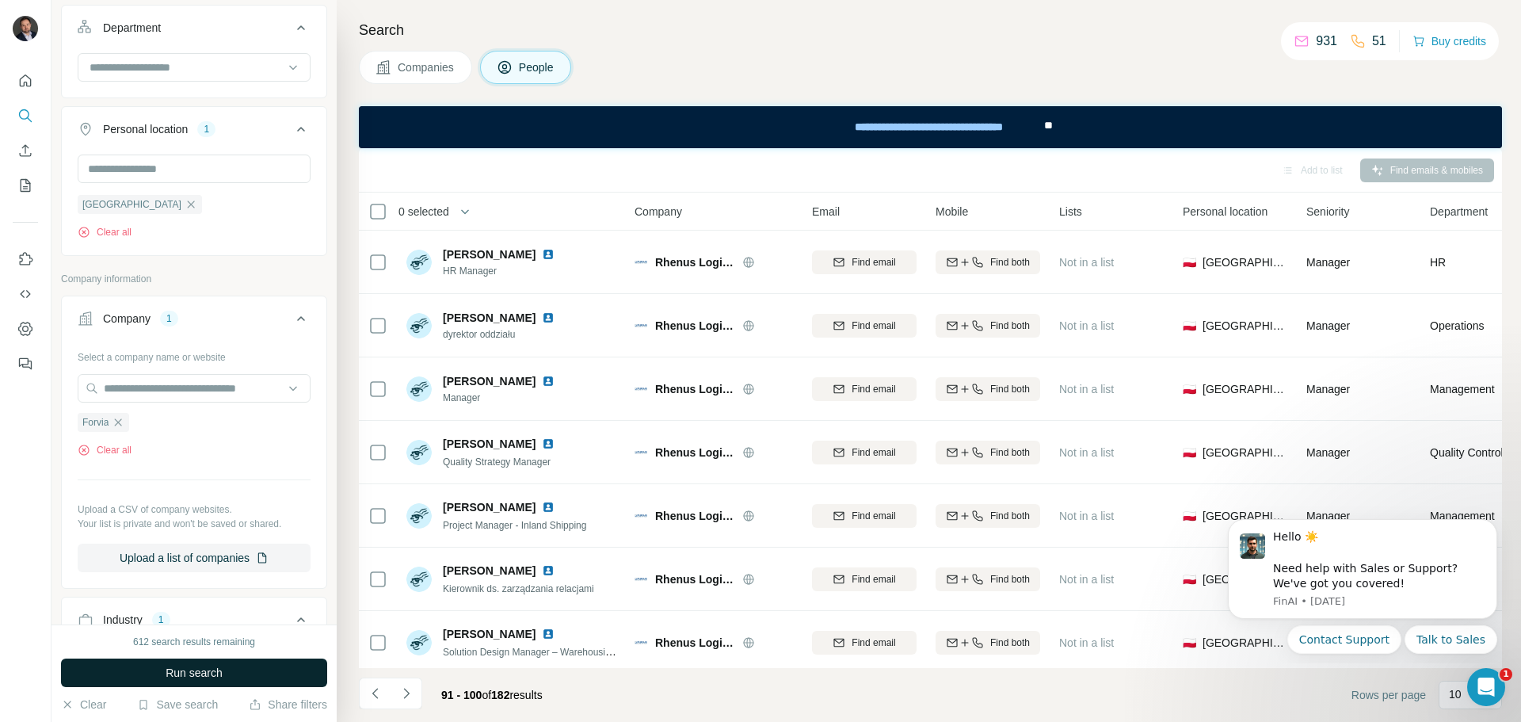
click at [187, 669] on span "Run search" at bounding box center [194, 673] width 57 height 16
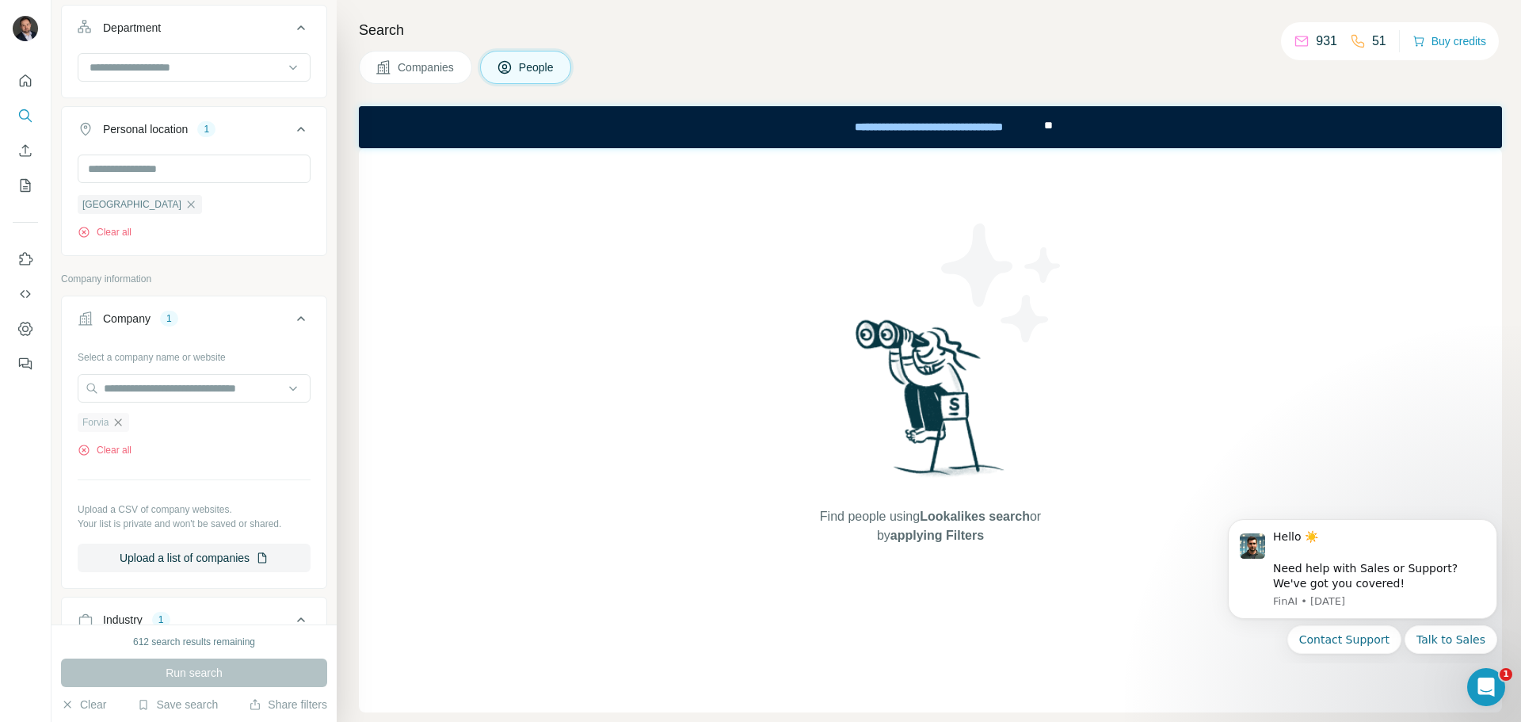
click at [121, 417] on icon "button" at bounding box center [118, 422] width 13 height 13
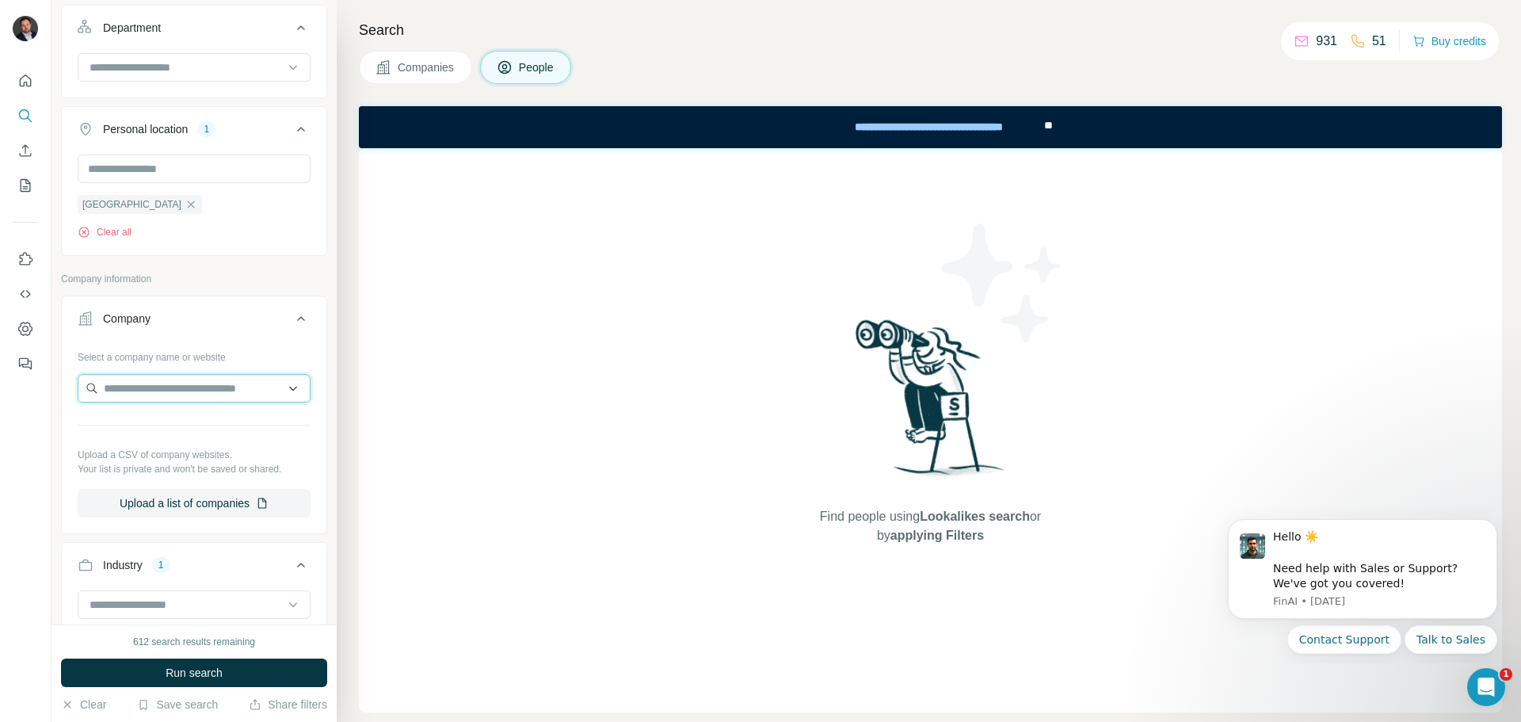
click at [134, 393] on input "text" at bounding box center [194, 388] width 233 height 29
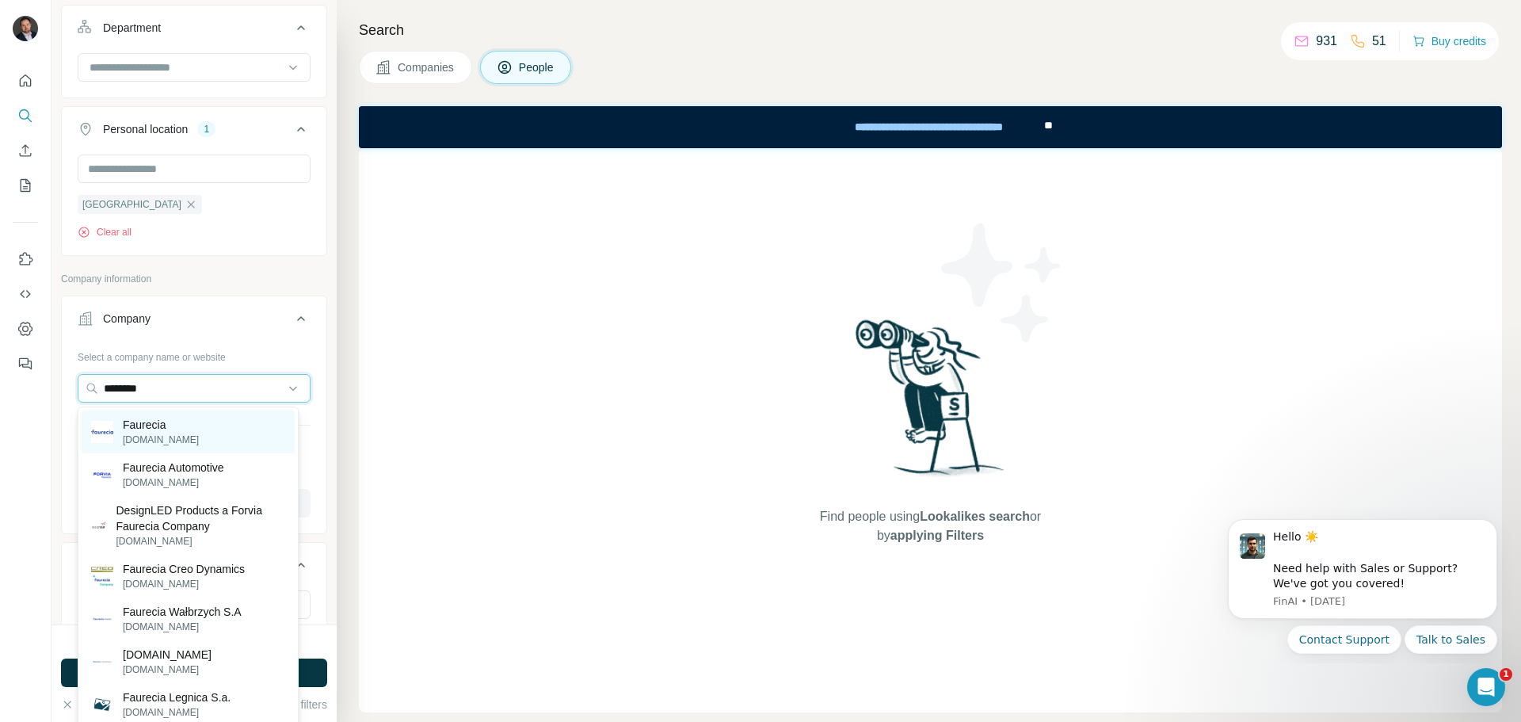
type input "********"
click at [223, 426] on div "Faurecia intentionis.com" at bounding box center [188, 431] width 213 height 43
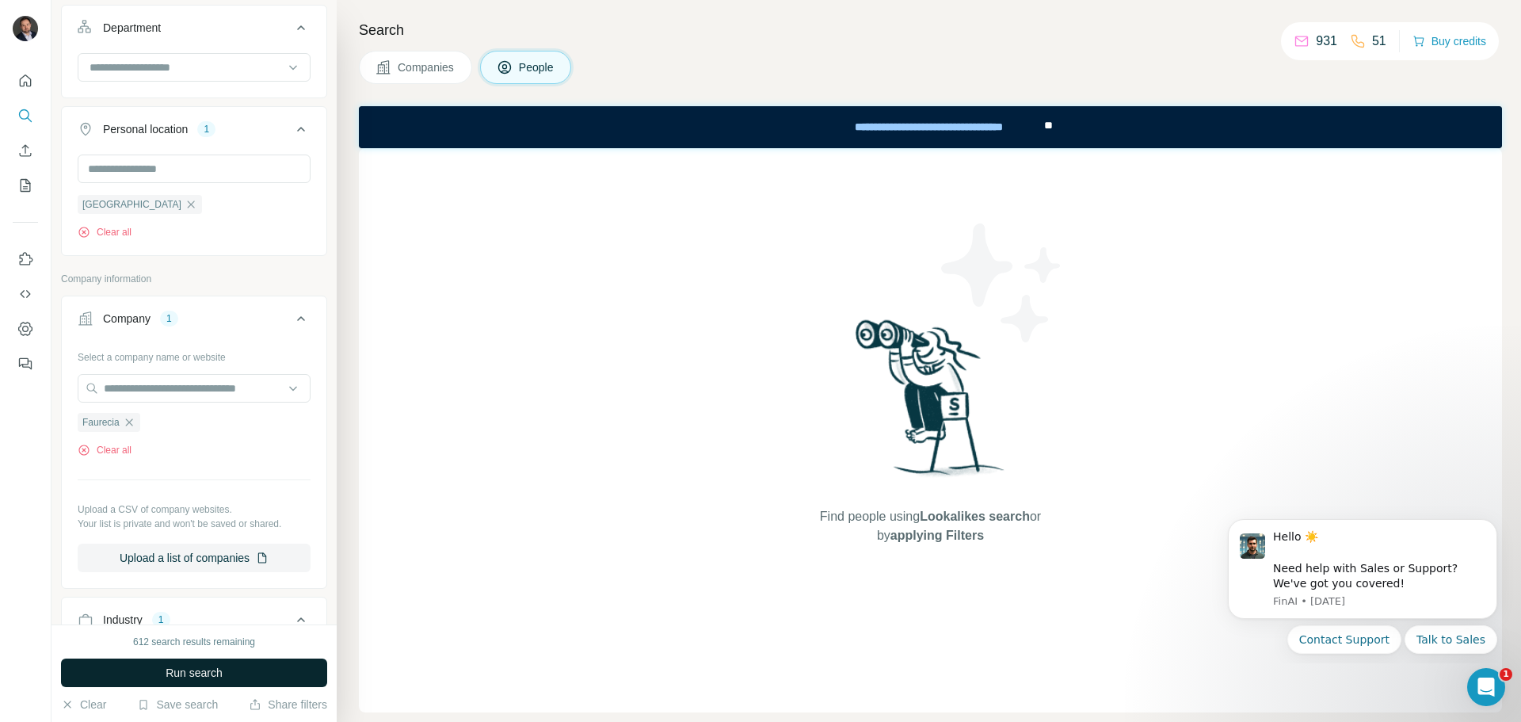
click at [235, 666] on button "Run search" at bounding box center [194, 672] width 266 height 29
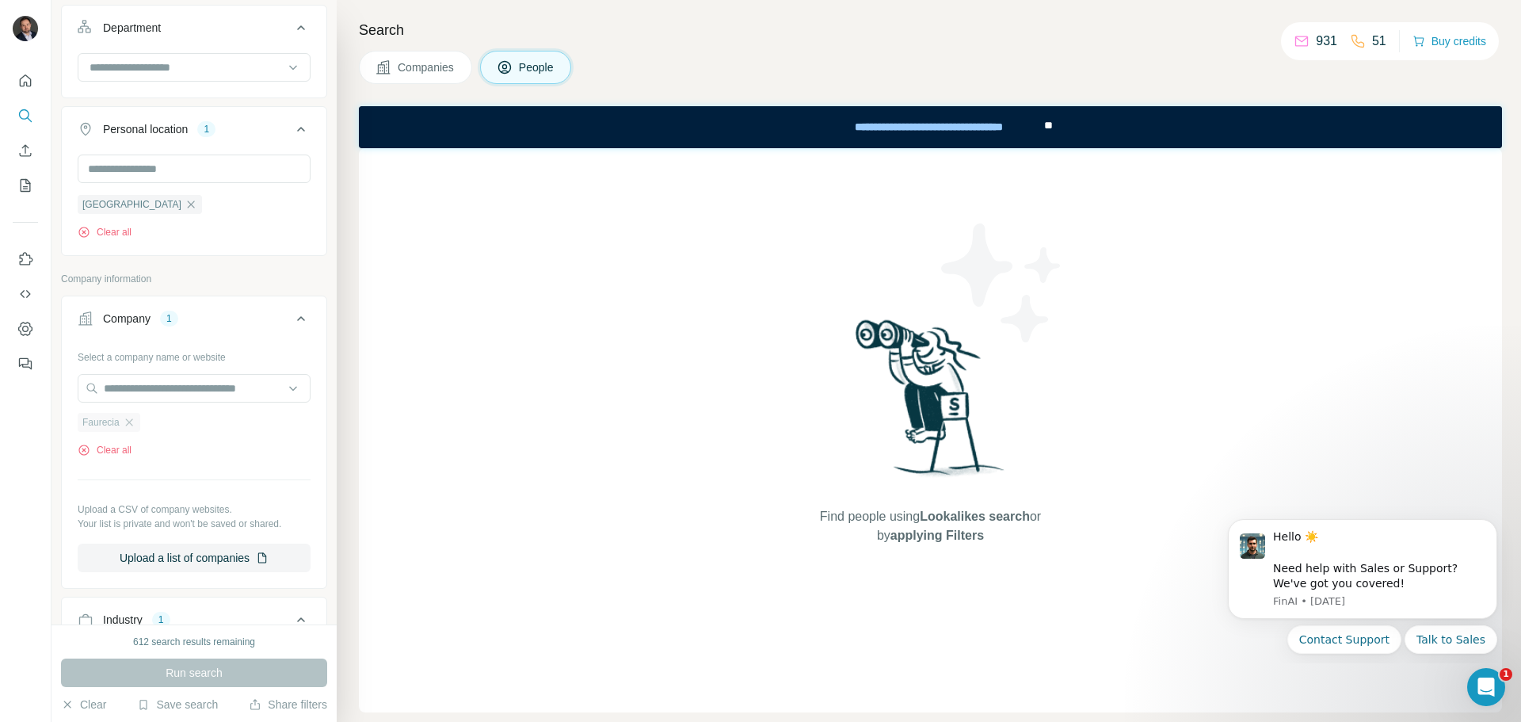
click at [123, 421] on div "Faurecia" at bounding box center [109, 422] width 63 height 19
click at [129, 423] on icon "button" at bounding box center [128, 421] width 7 height 7
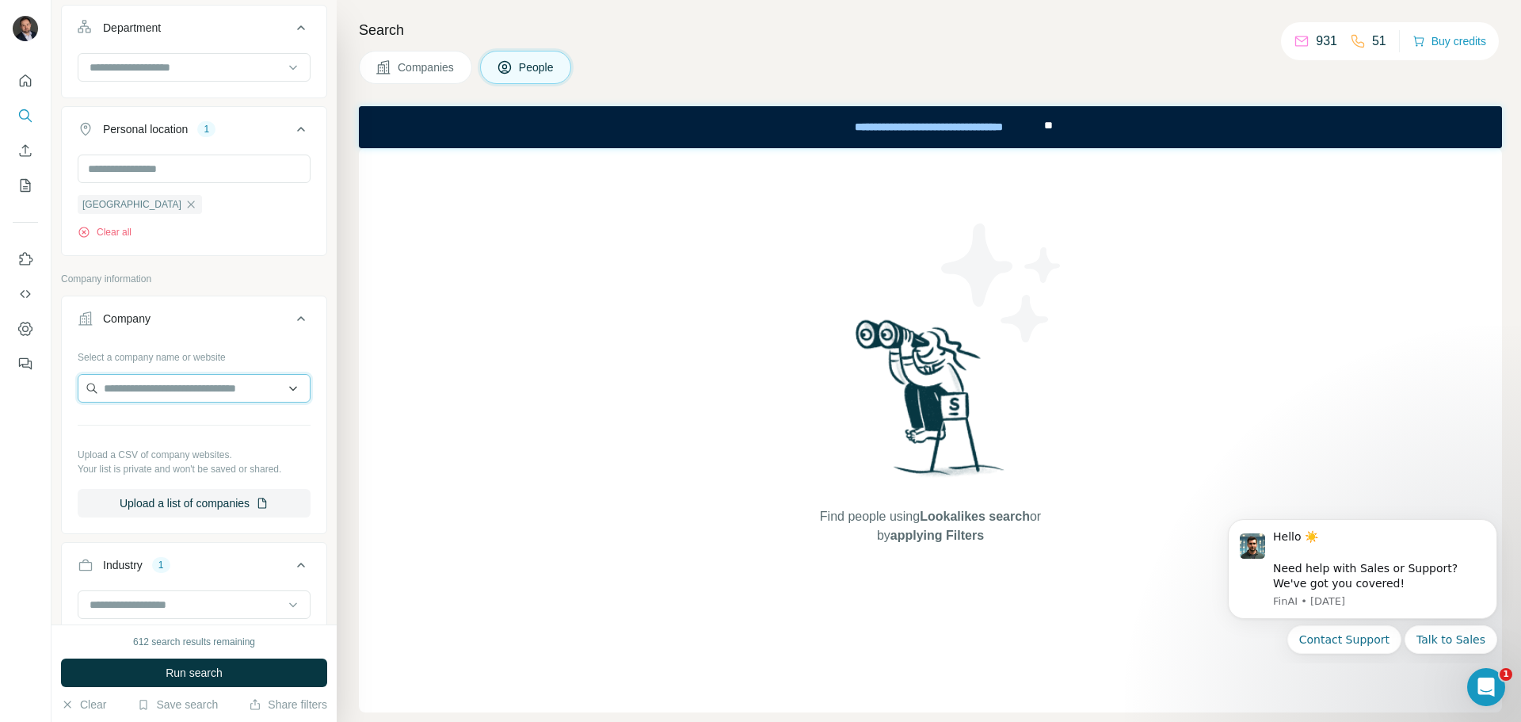
click at [150, 391] on input "text" at bounding box center [194, 388] width 233 height 29
paste input "**********"
type input "**********"
click at [192, 428] on div "Forvia forvia.com" at bounding box center [188, 431] width 213 height 43
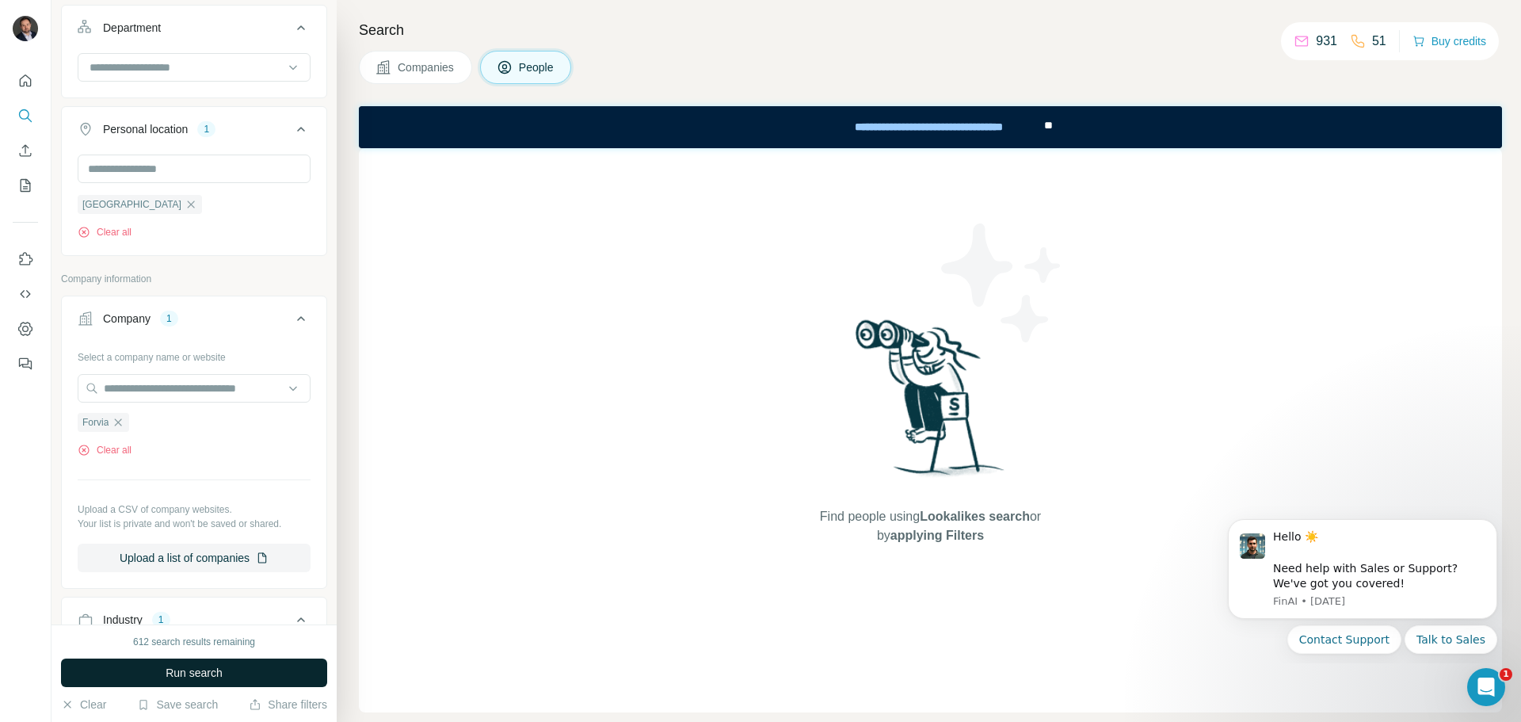
click at [216, 658] on button "Run search" at bounding box center [194, 672] width 266 height 29
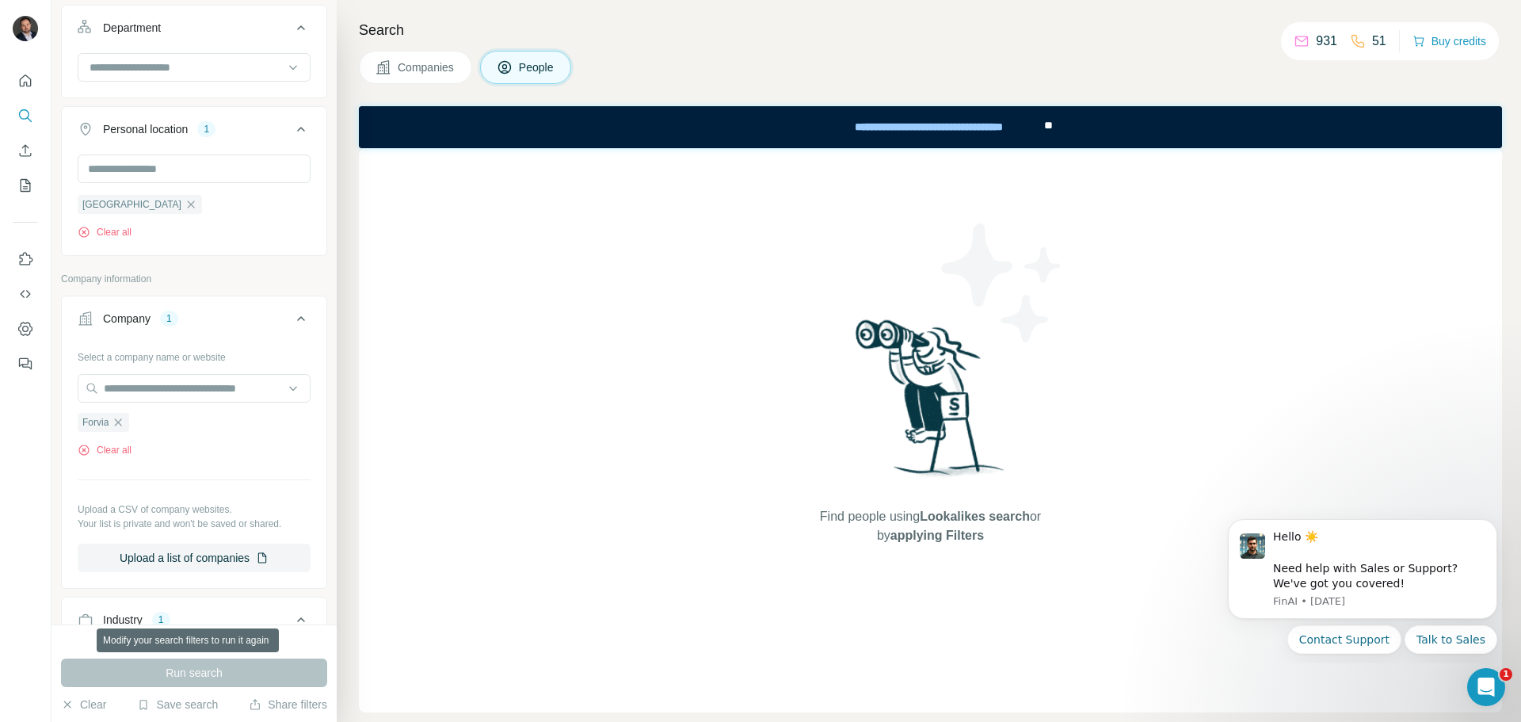
click at [165, 666] on div "Run search" at bounding box center [194, 672] width 266 height 29
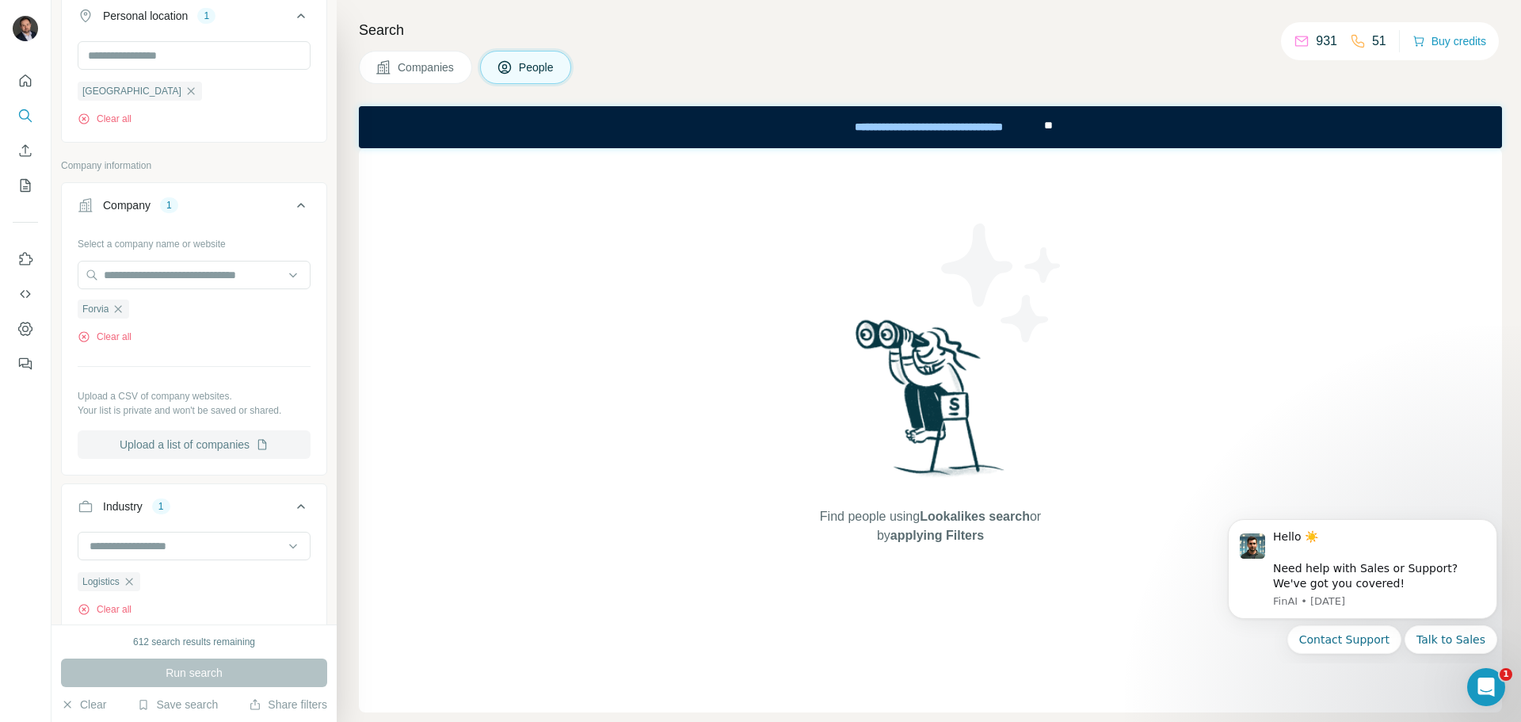
scroll to position [713, 0]
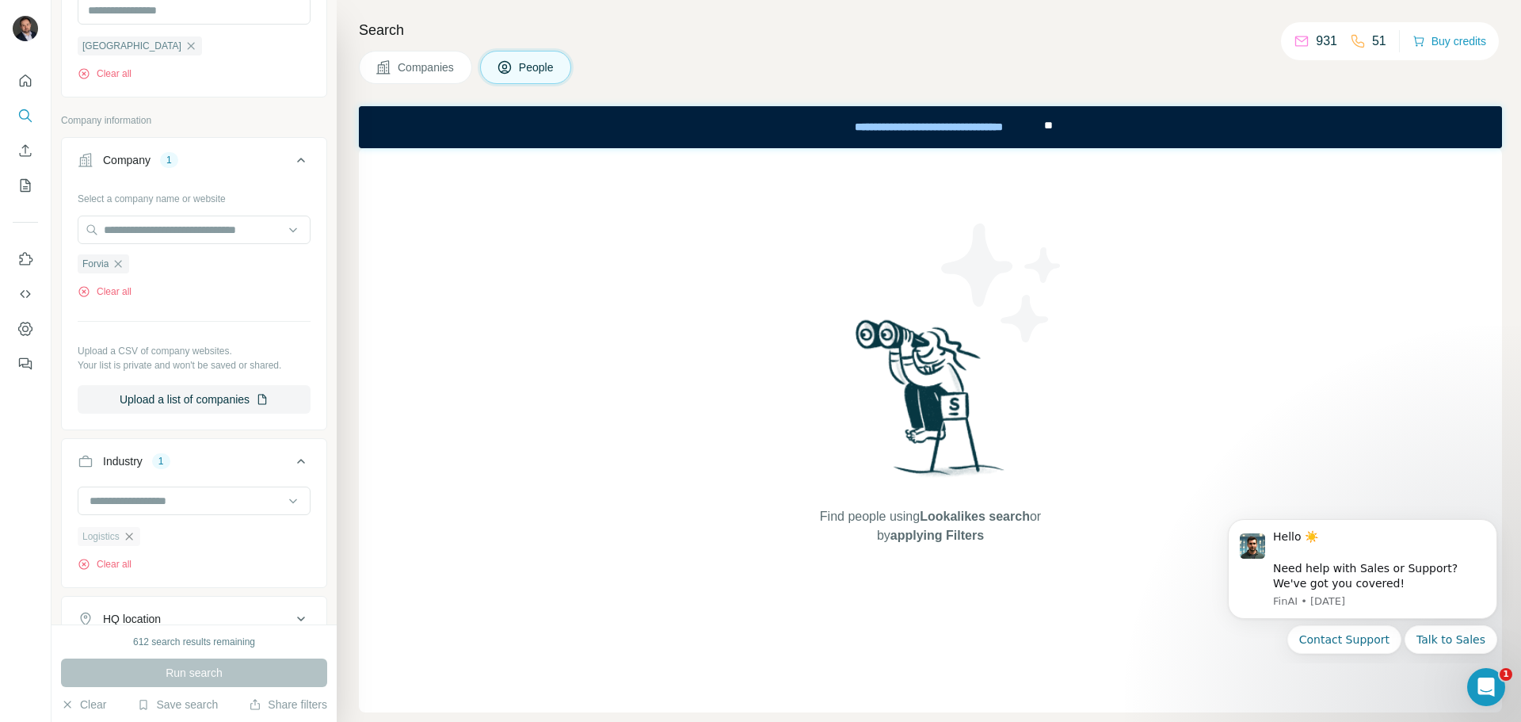
click at [135, 543] on icon "button" at bounding box center [129, 536] width 13 height 13
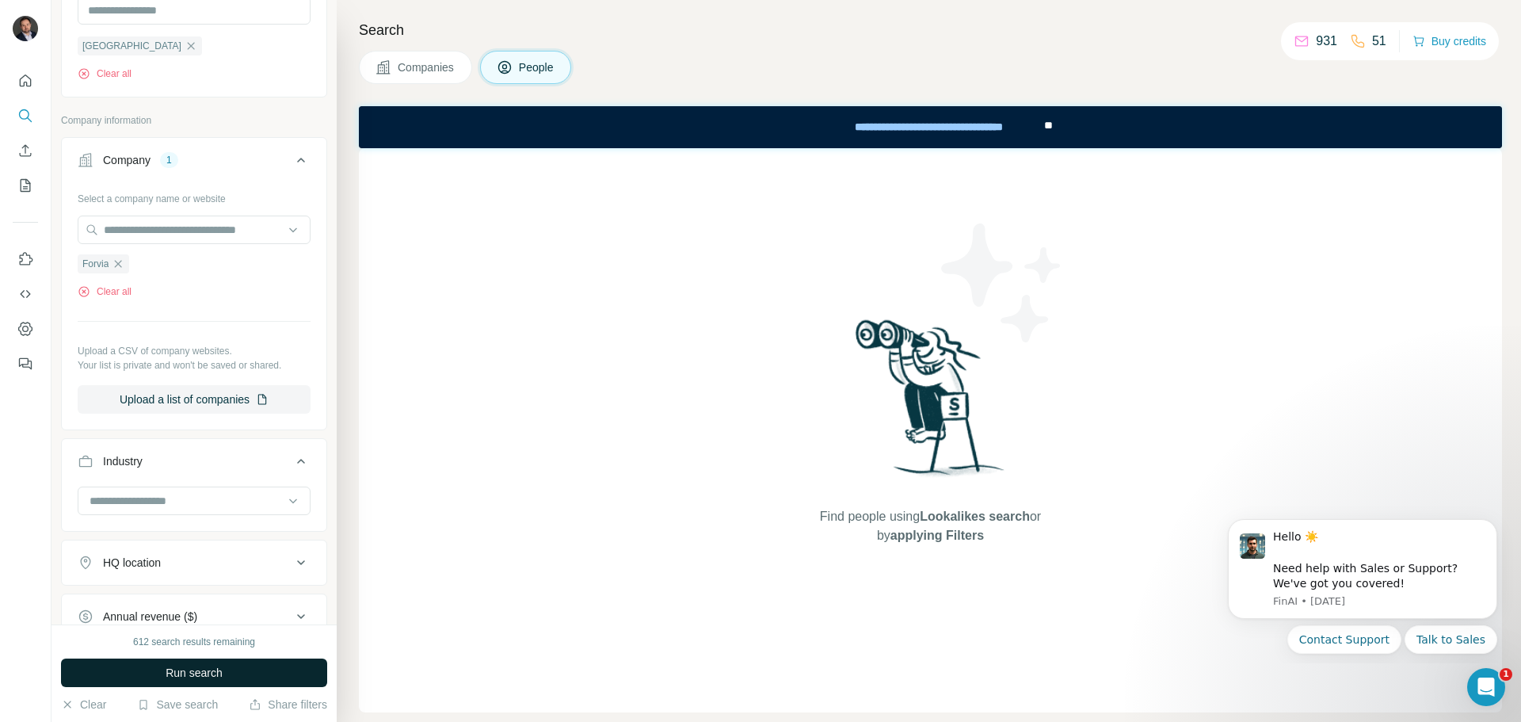
click at [209, 670] on span "Run search" at bounding box center [194, 673] width 57 height 16
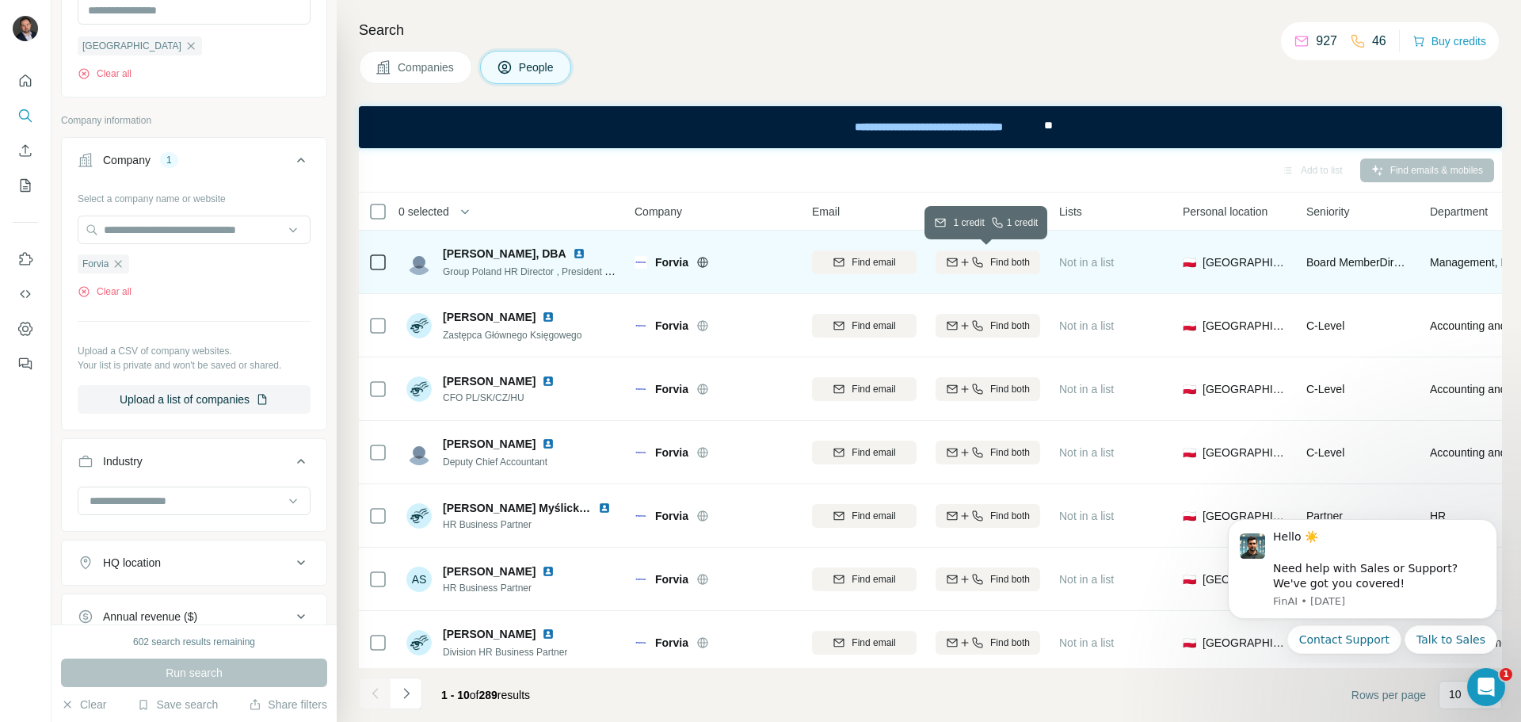
click at [1002, 260] on span "Find both" at bounding box center [1010, 262] width 40 height 14
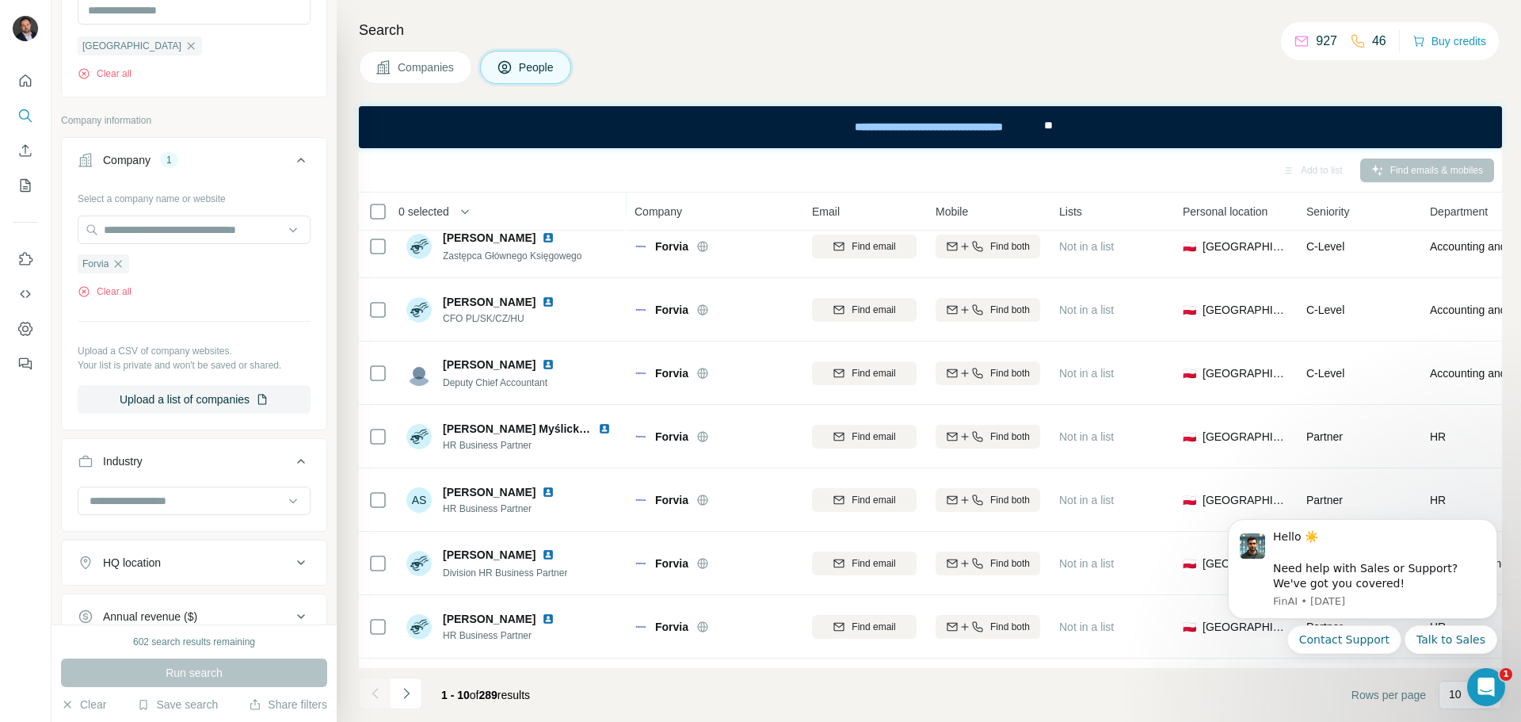
scroll to position [158, 0]
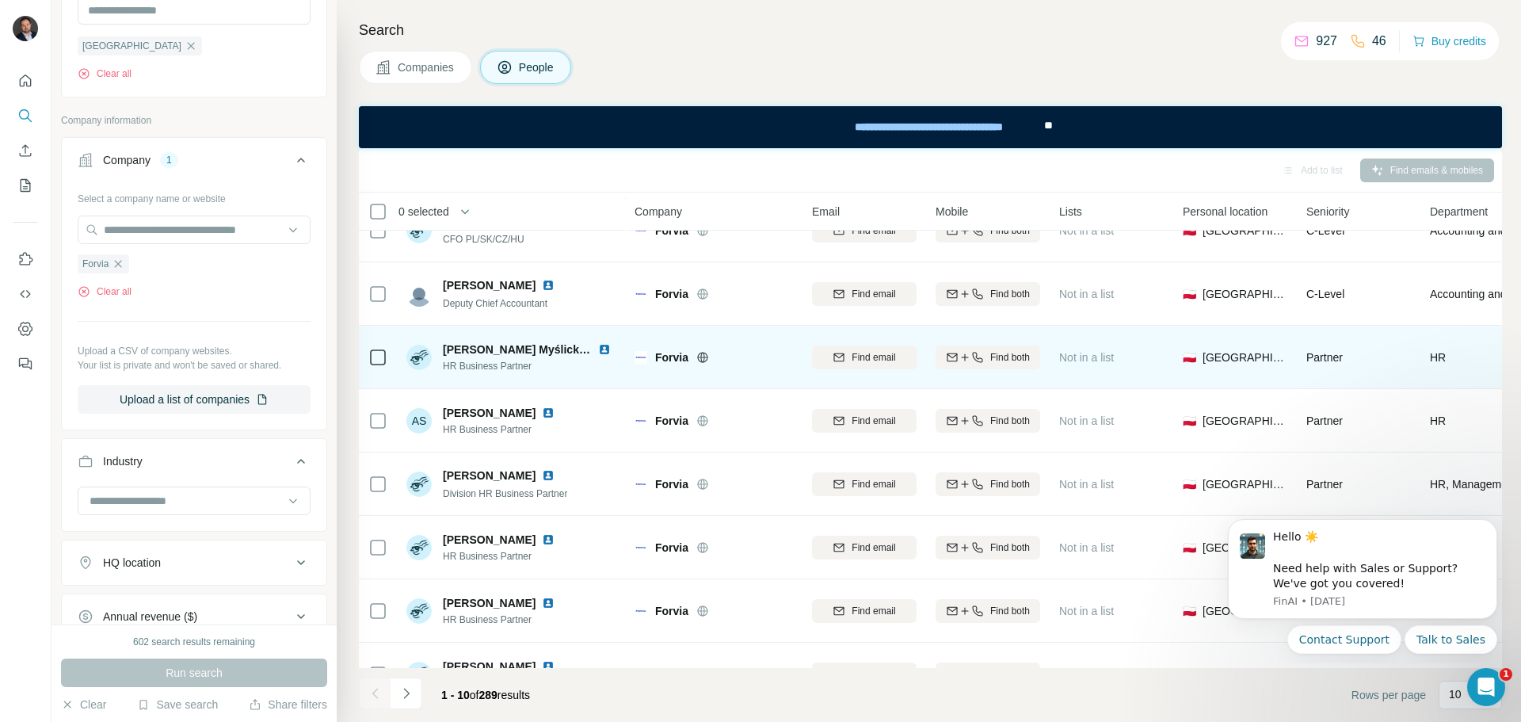
click at [607, 351] on img at bounding box center [604, 349] width 13 height 13
click at [981, 359] on icon "button" at bounding box center [977, 357] width 13 height 13
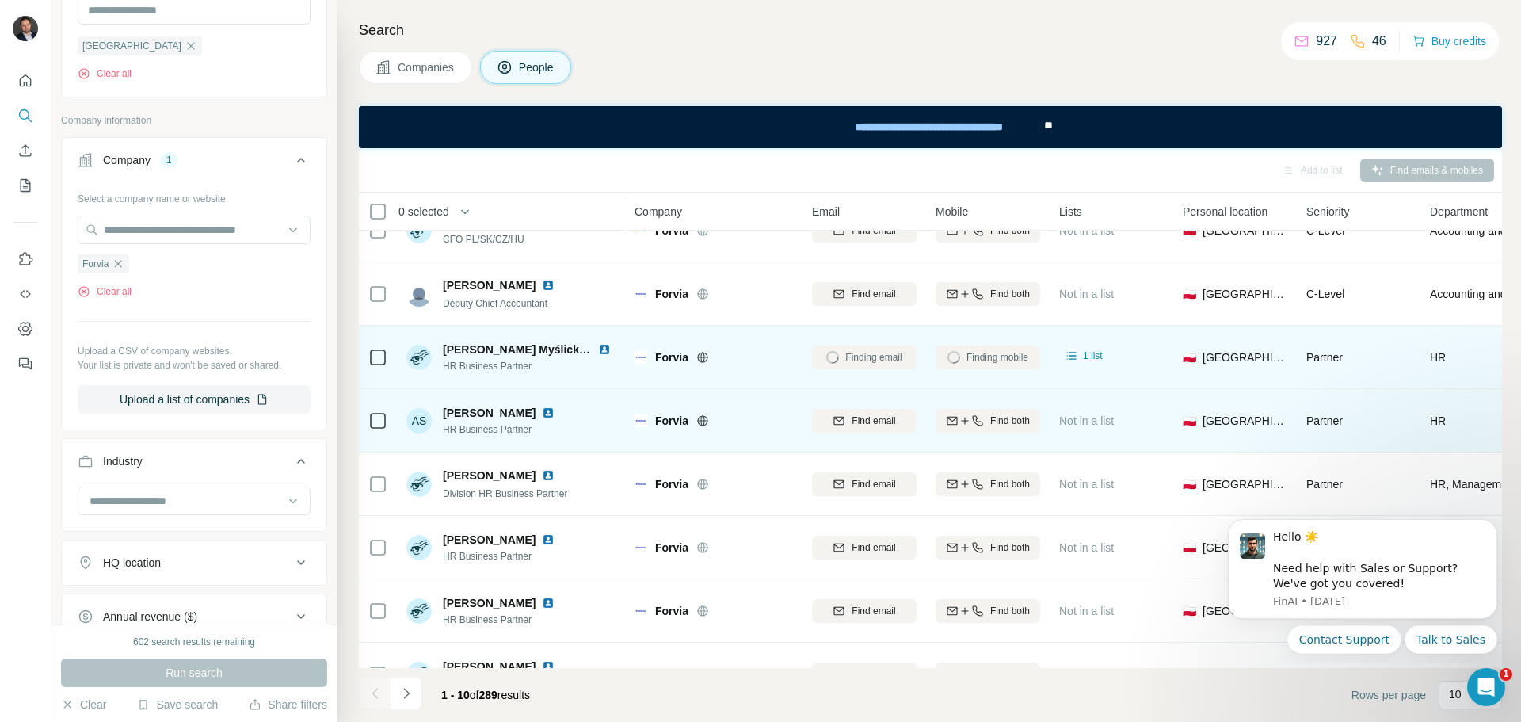
click at [554, 415] on img at bounding box center [548, 412] width 13 height 13
click at [998, 420] on span "Find both" at bounding box center [1010, 420] width 40 height 14
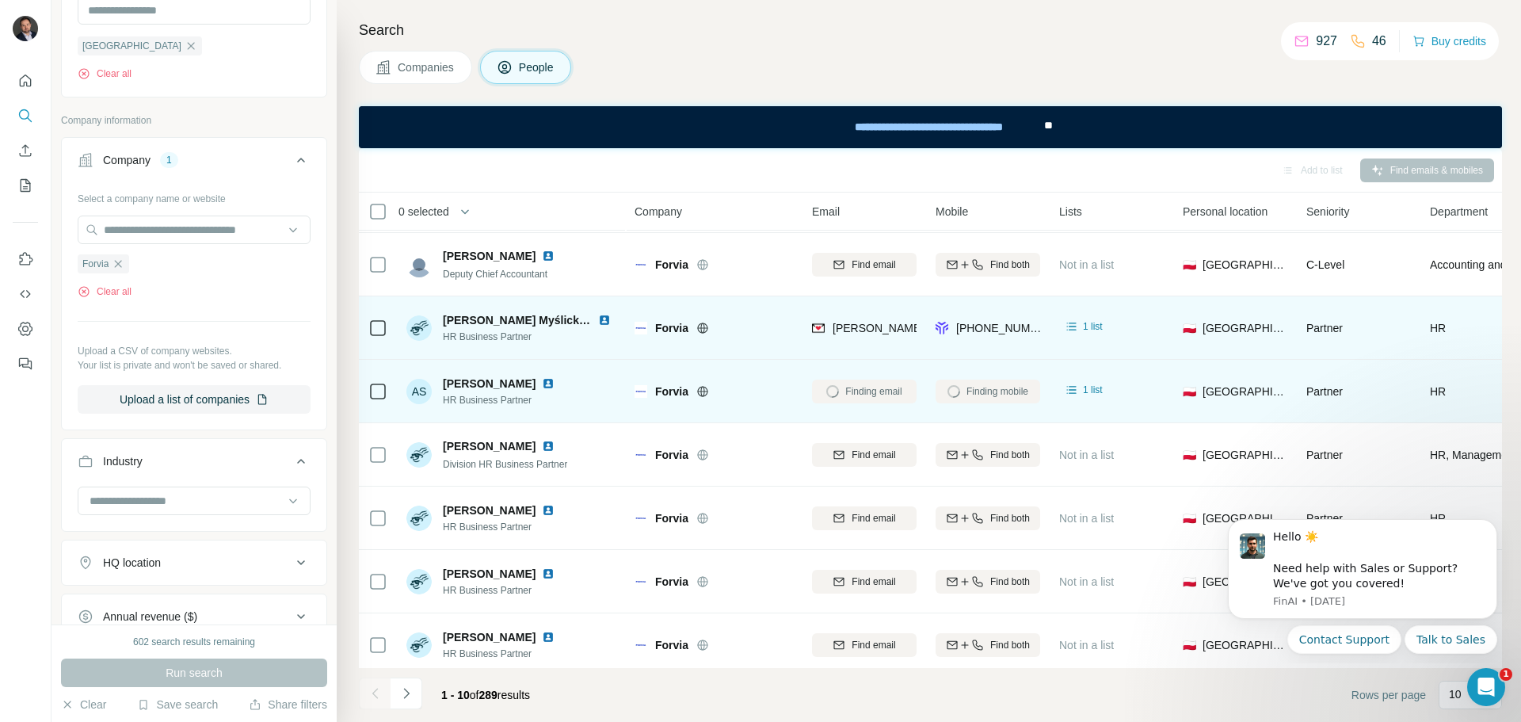
scroll to position [204, 0]
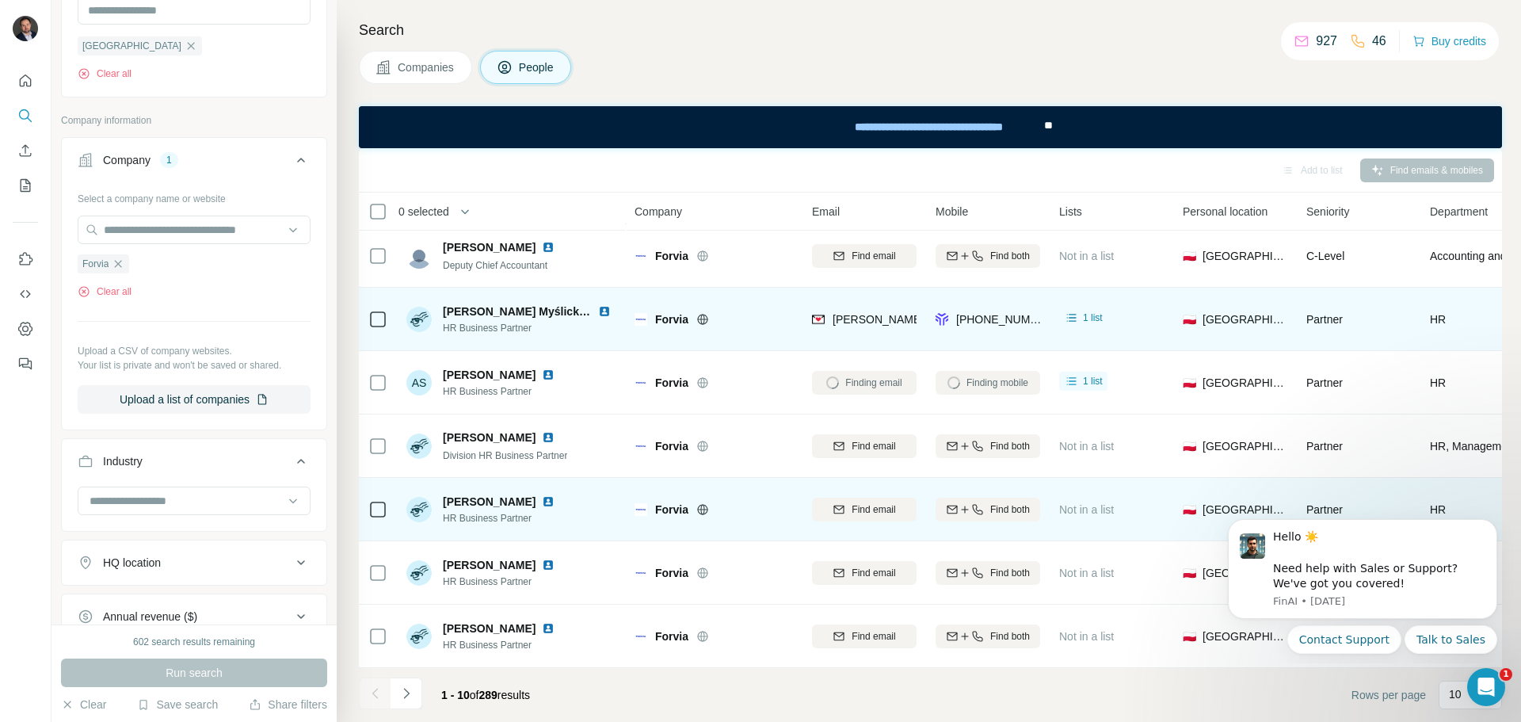
click at [542, 498] on img at bounding box center [548, 501] width 13 height 13
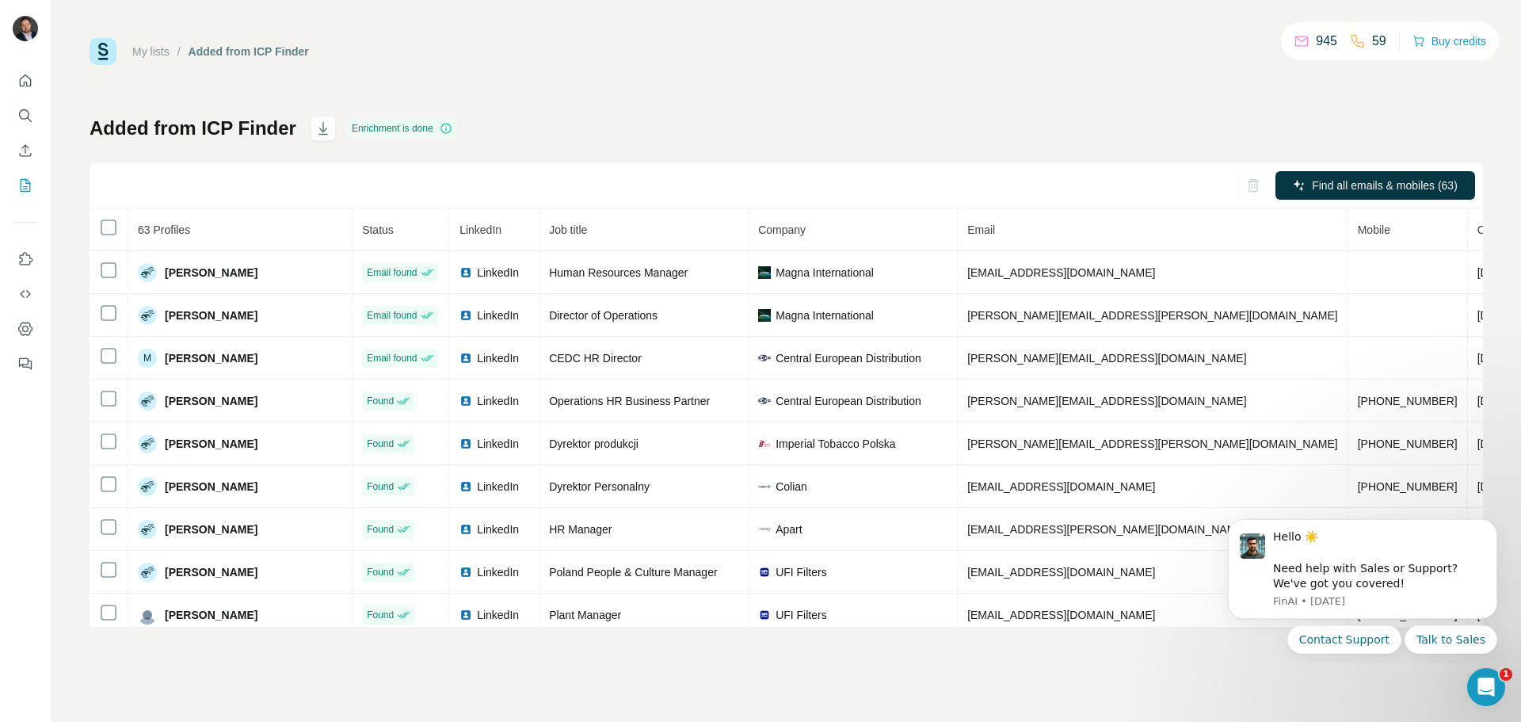
scroll to position [158, 0]
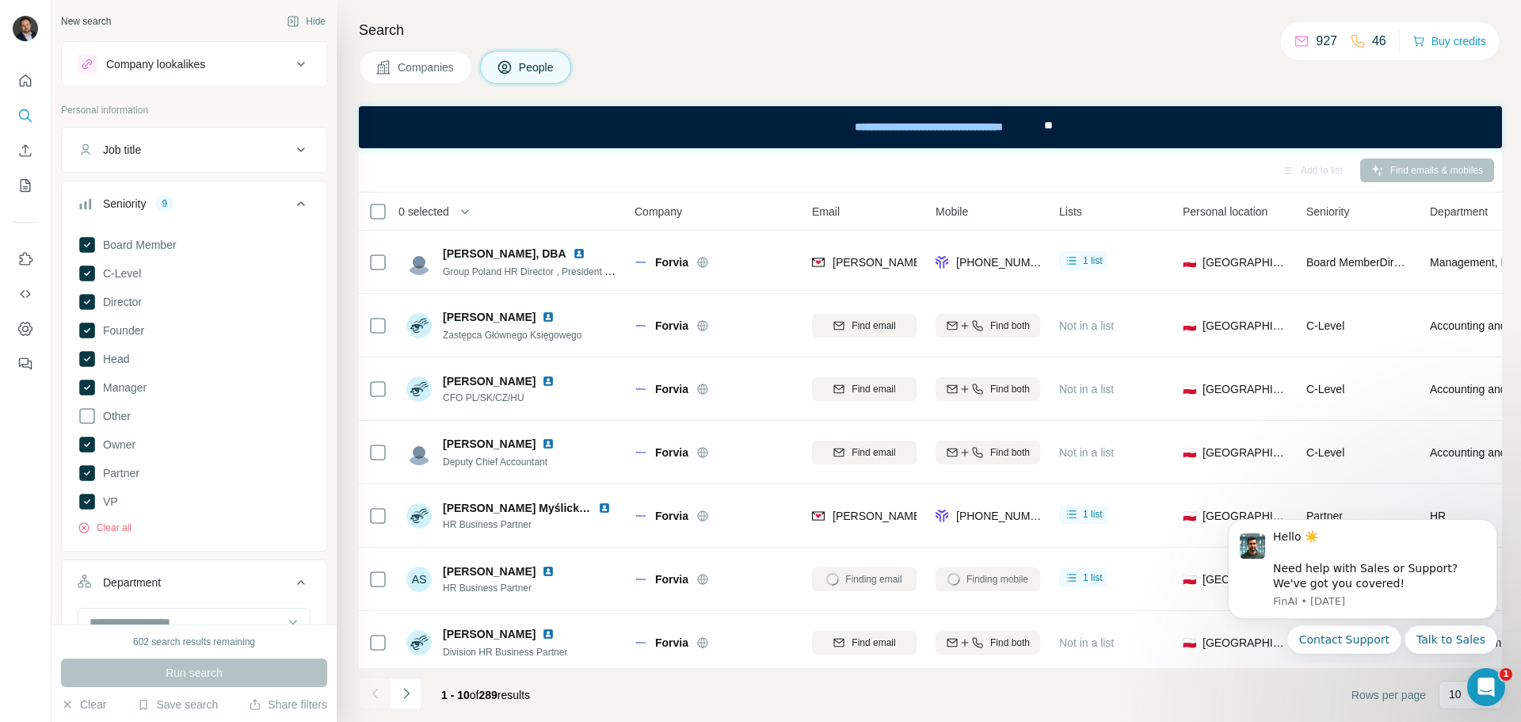
scroll to position [204, 0]
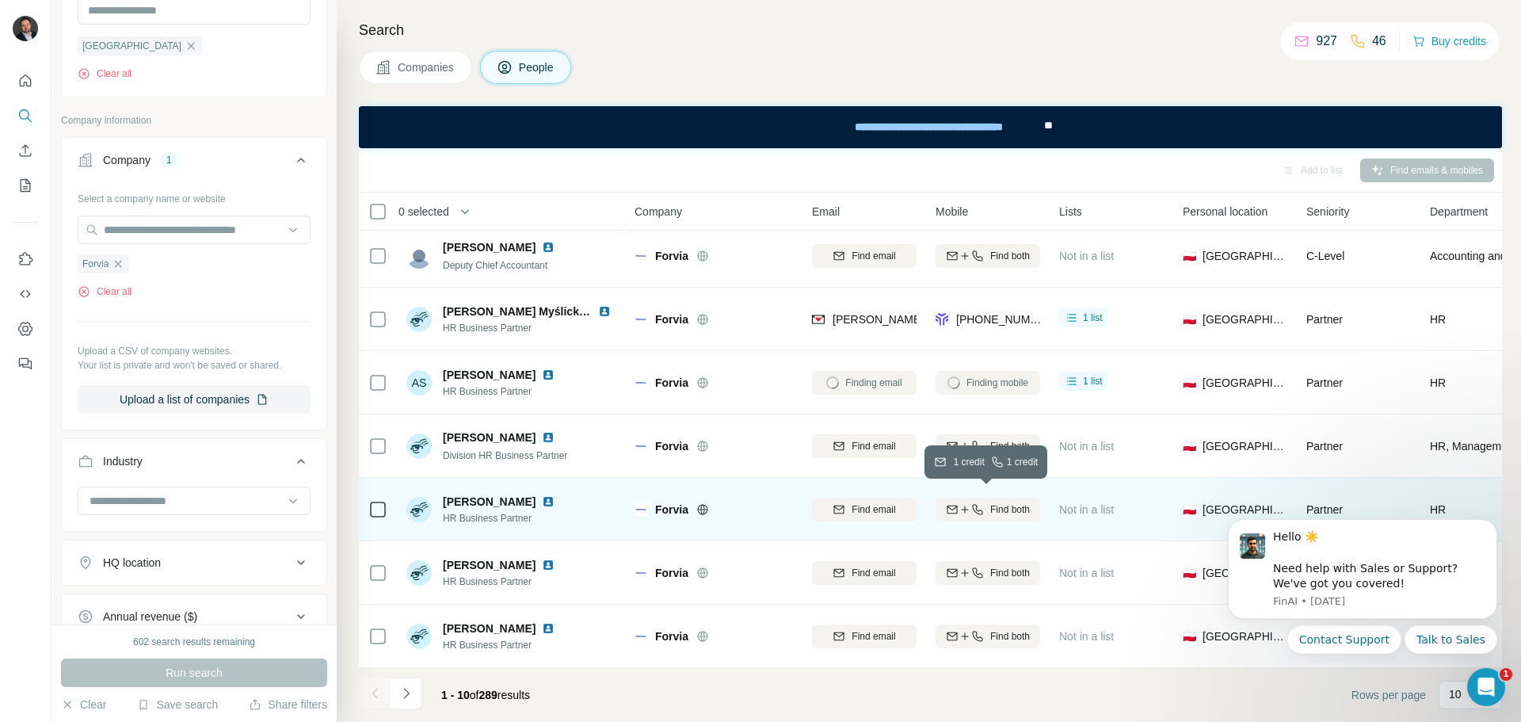
click at [1006, 502] on span "Find both" at bounding box center [1010, 509] width 40 height 14
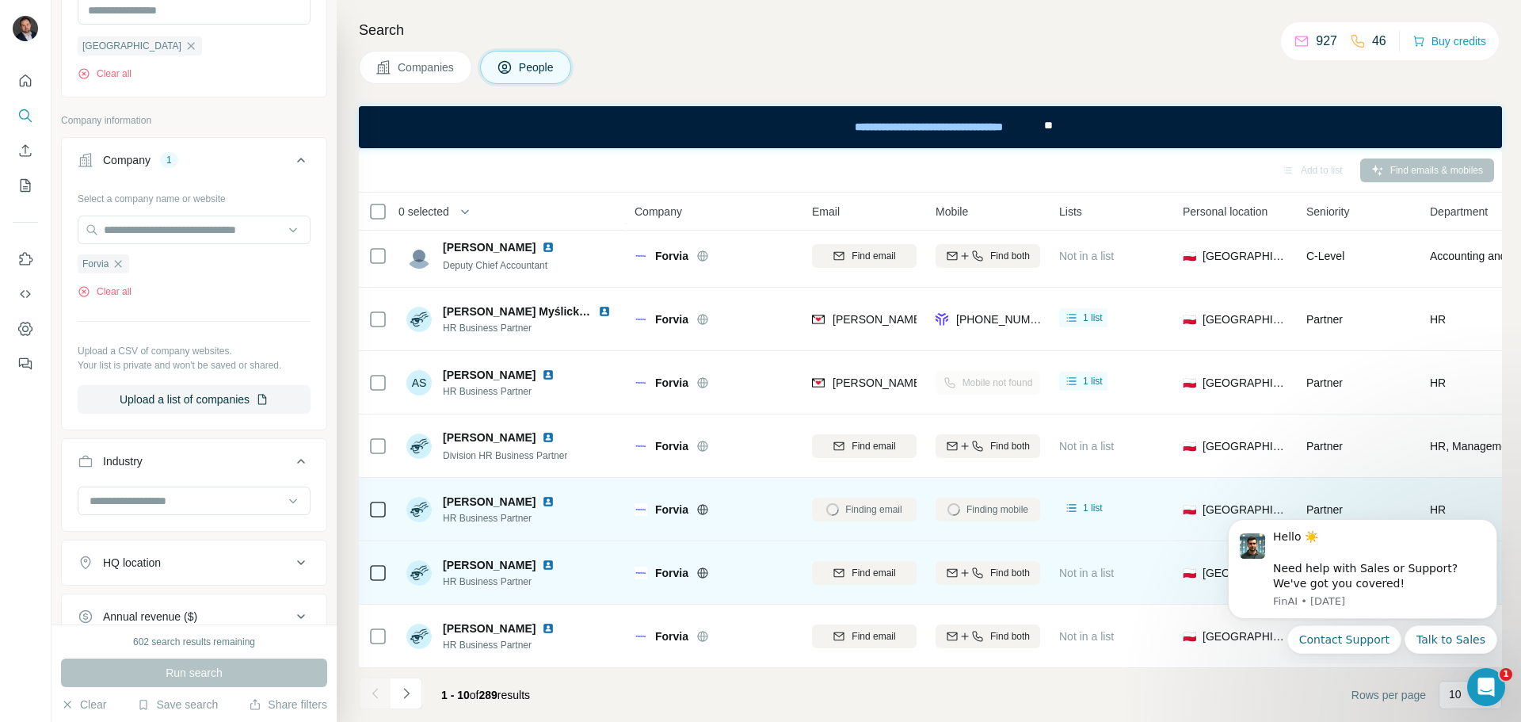
click at [542, 558] on img at bounding box center [548, 564] width 13 height 13
click at [999, 566] on span "Find both" at bounding box center [1010, 573] width 40 height 14
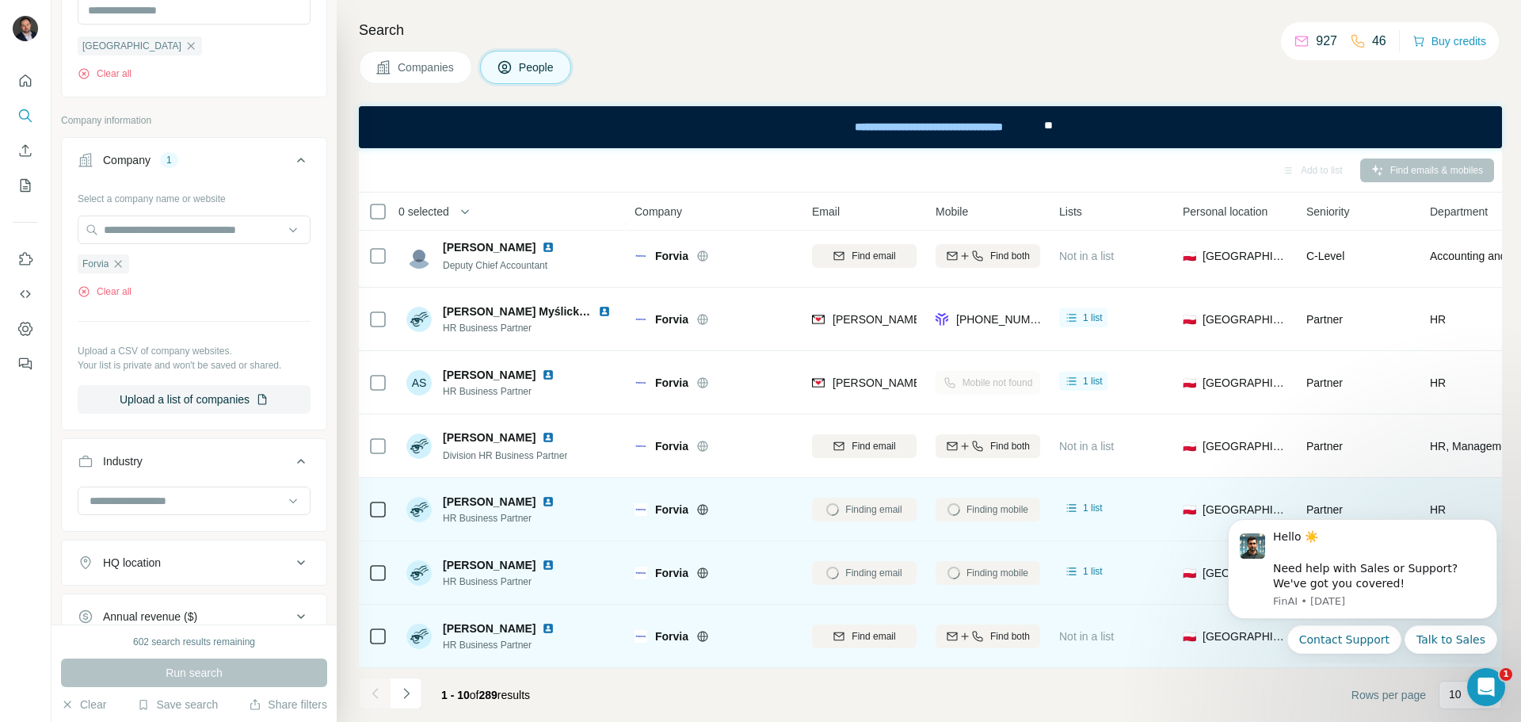
click at [554, 622] on img at bounding box center [548, 628] width 13 height 13
click at [1003, 633] on span "Find both" at bounding box center [1010, 636] width 40 height 14
click at [409, 695] on icon "Navigate to next page" at bounding box center [406, 693] width 16 height 16
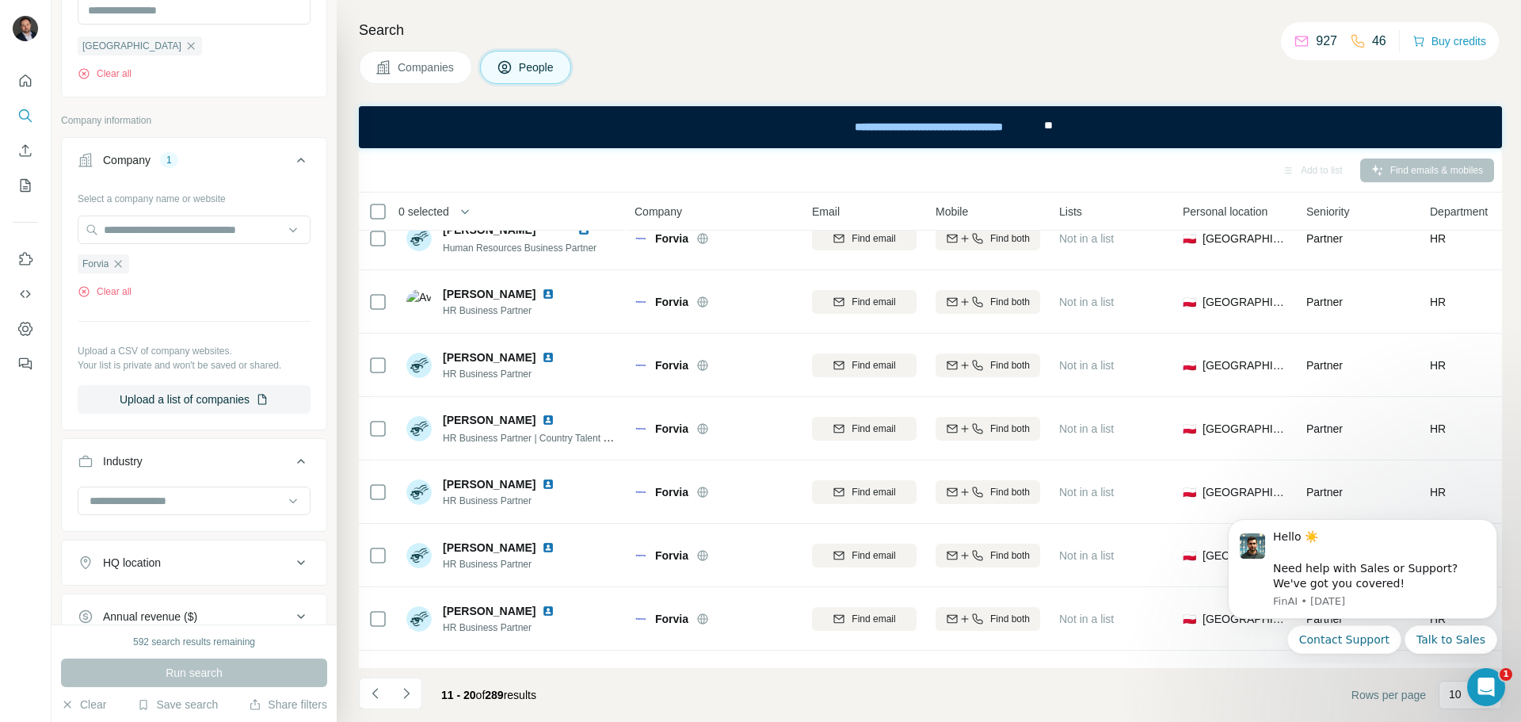
scroll to position [0, 0]
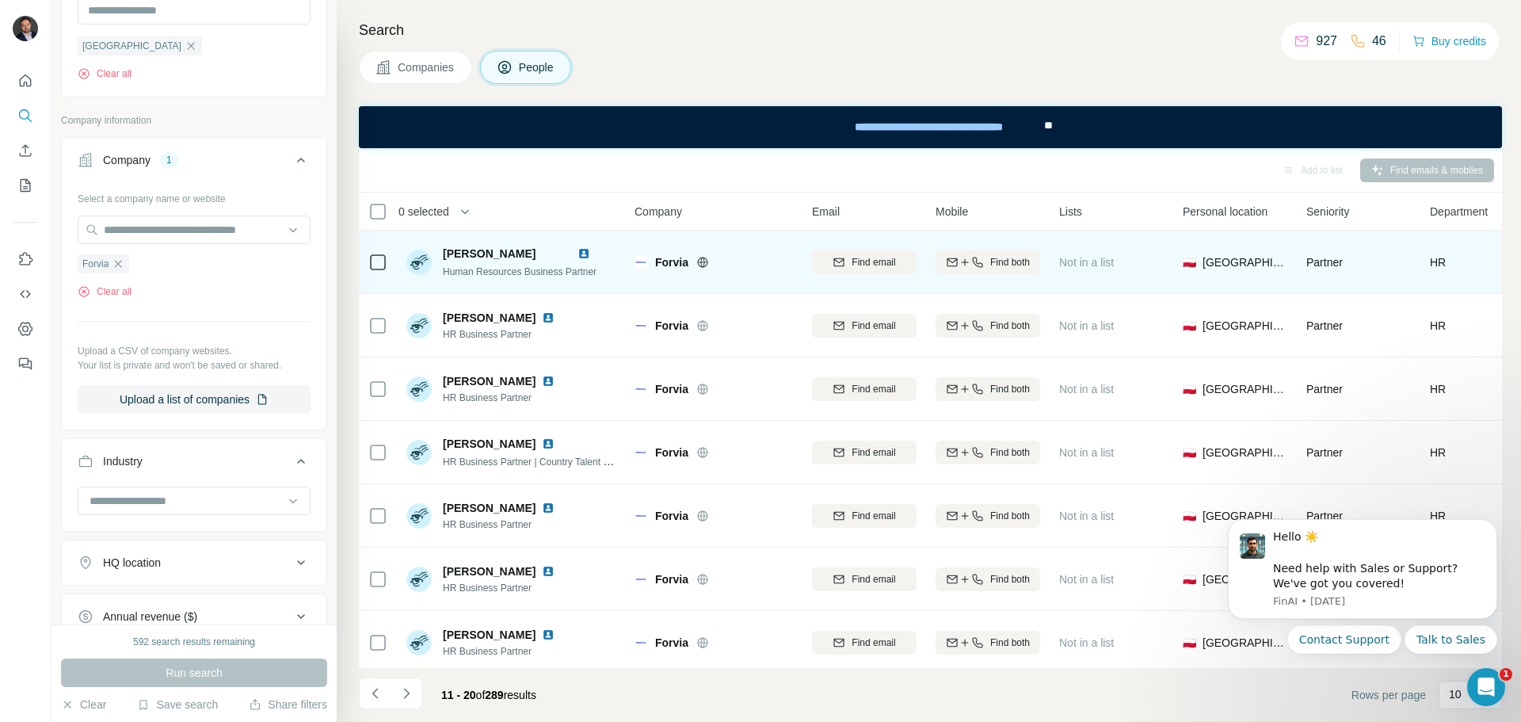
click at [590, 254] on img at bounding box center [583, 253] width 13 height 13
click at [977, 257] on icon "button" at bounding box center [977, 262] width 13 height 13
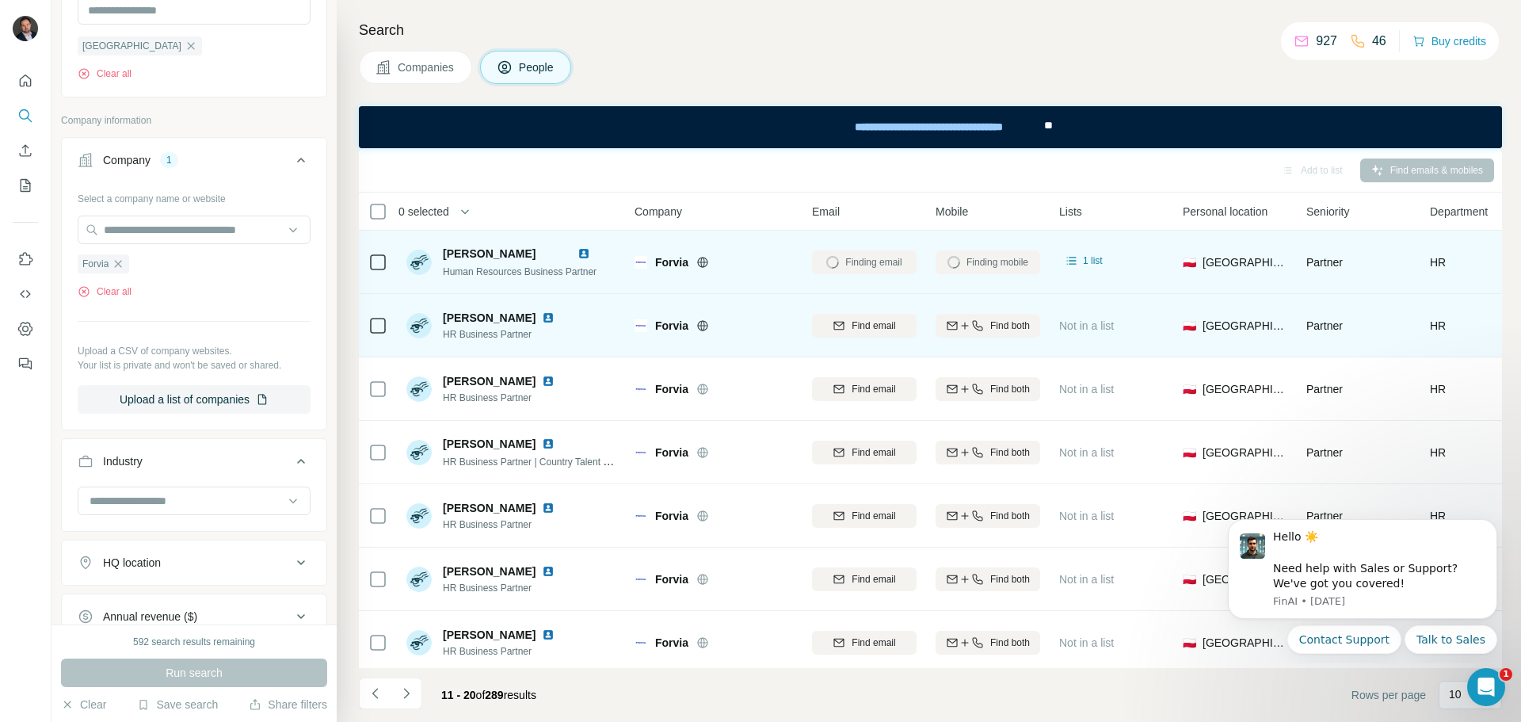
click at [542, 318] on img at bounding box center [548, 317] width 13 height 13
click at [991, 327] on span "Find both" at bounding box center [1010, 325] width 40 height 14
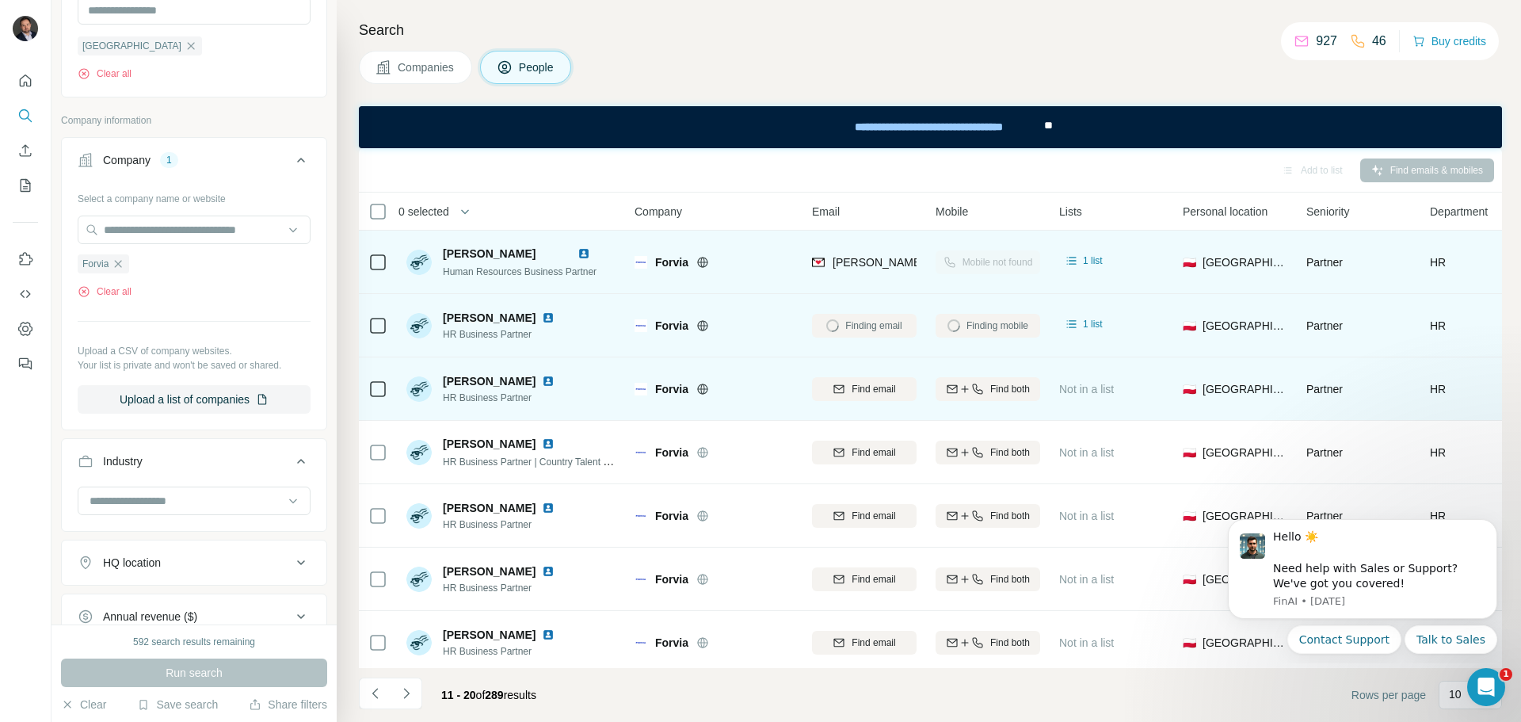
click at [554, 387] on img at bounding box center [548, 381] width 13 height 13
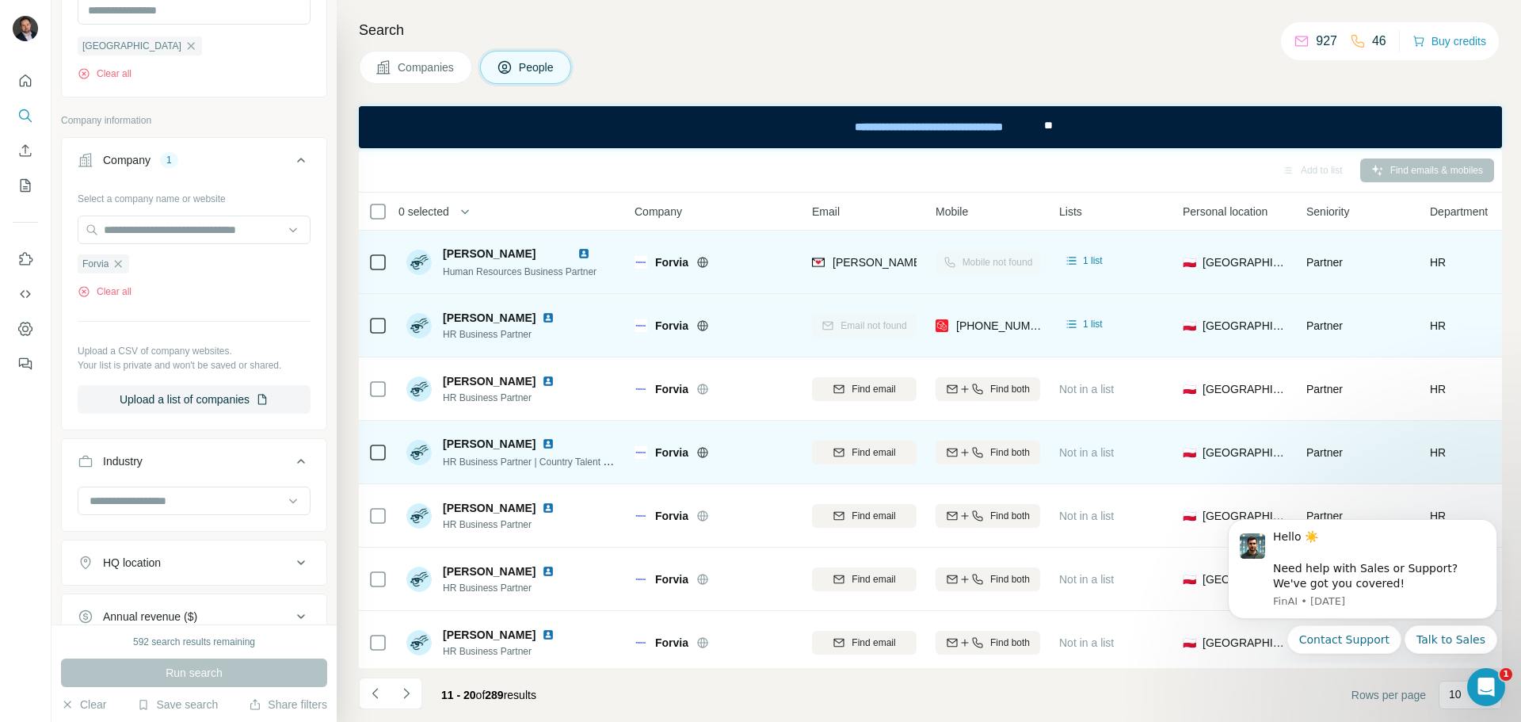
click at [542, 439] on img at bounding box center [548, 443] width 13 height 13
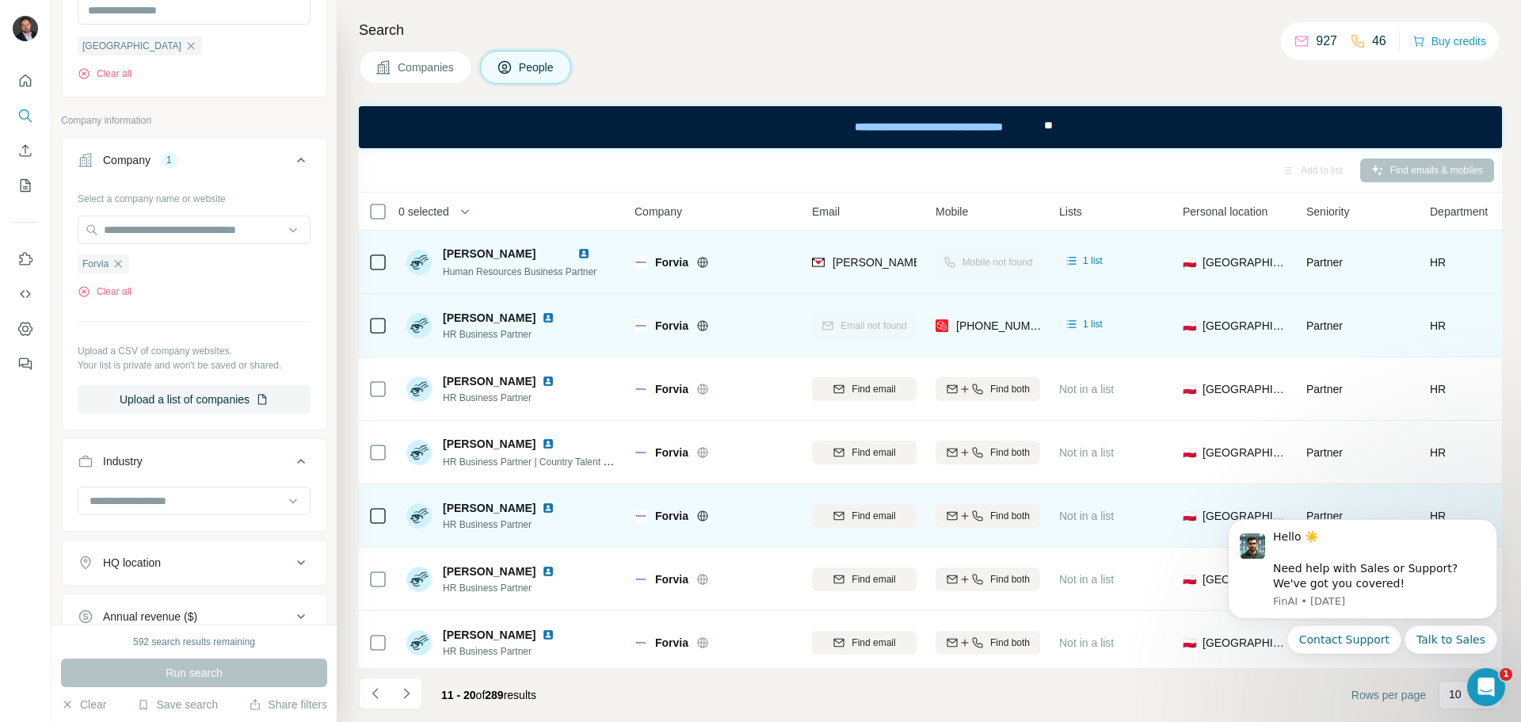
click at [542, 503] on img at bounding box center [548, 507] width 13 height 13
click at [973, 511] on icon "button" at bounding box center [977, 515] width 10 height 10
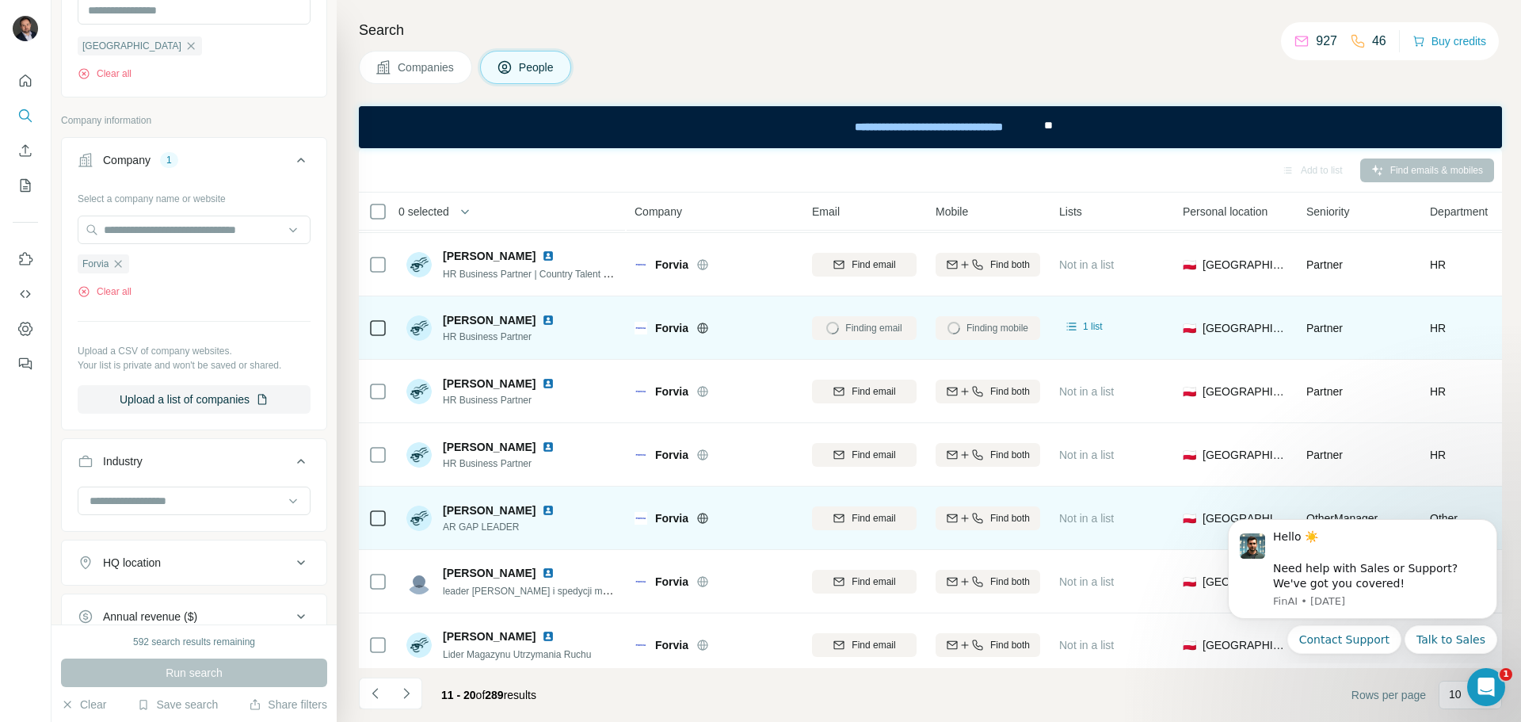
scroll to position [204, 0]
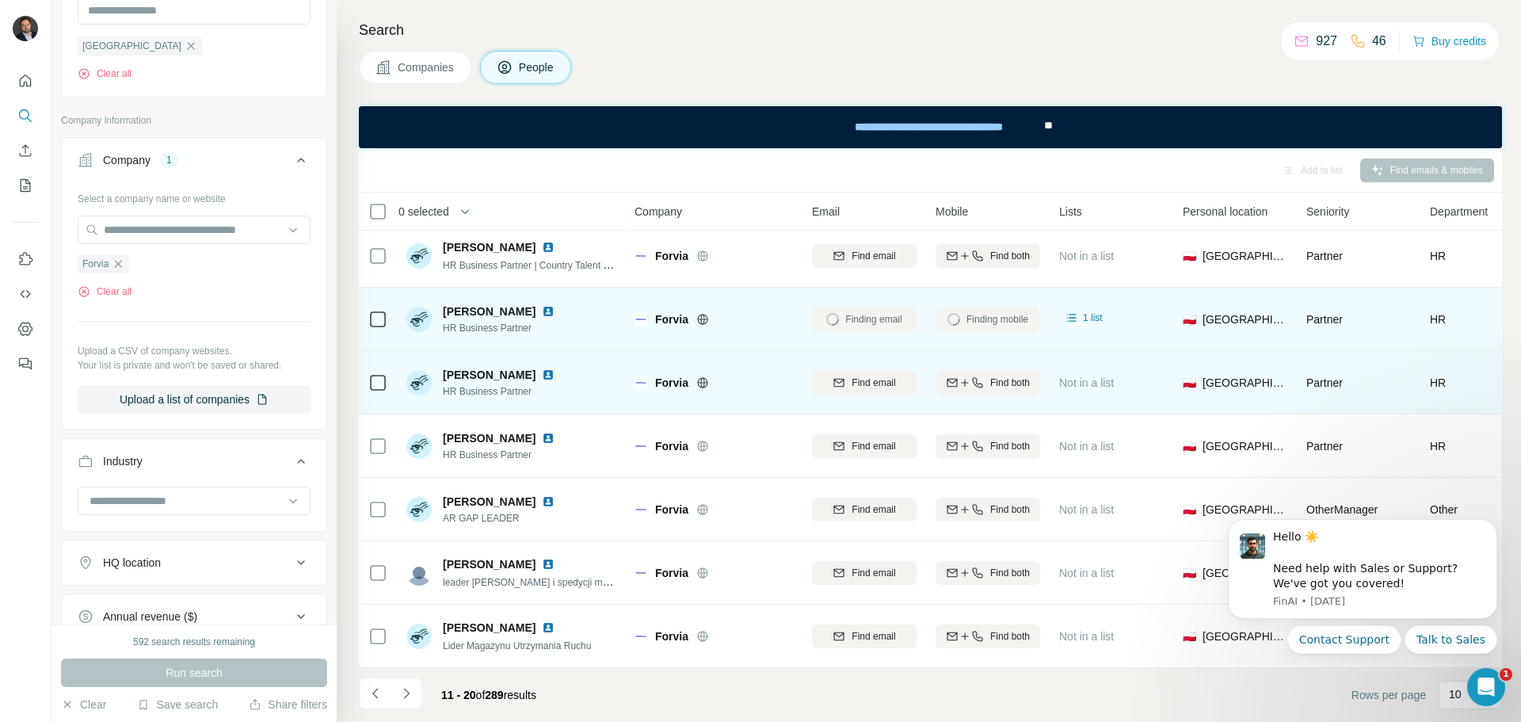
click at [554, 368] on img at bounding box center [548, 374] width 13 height 13
click at [1003, 377] on span "Find both" at bounding box center [1010, 382] width 40 height 14
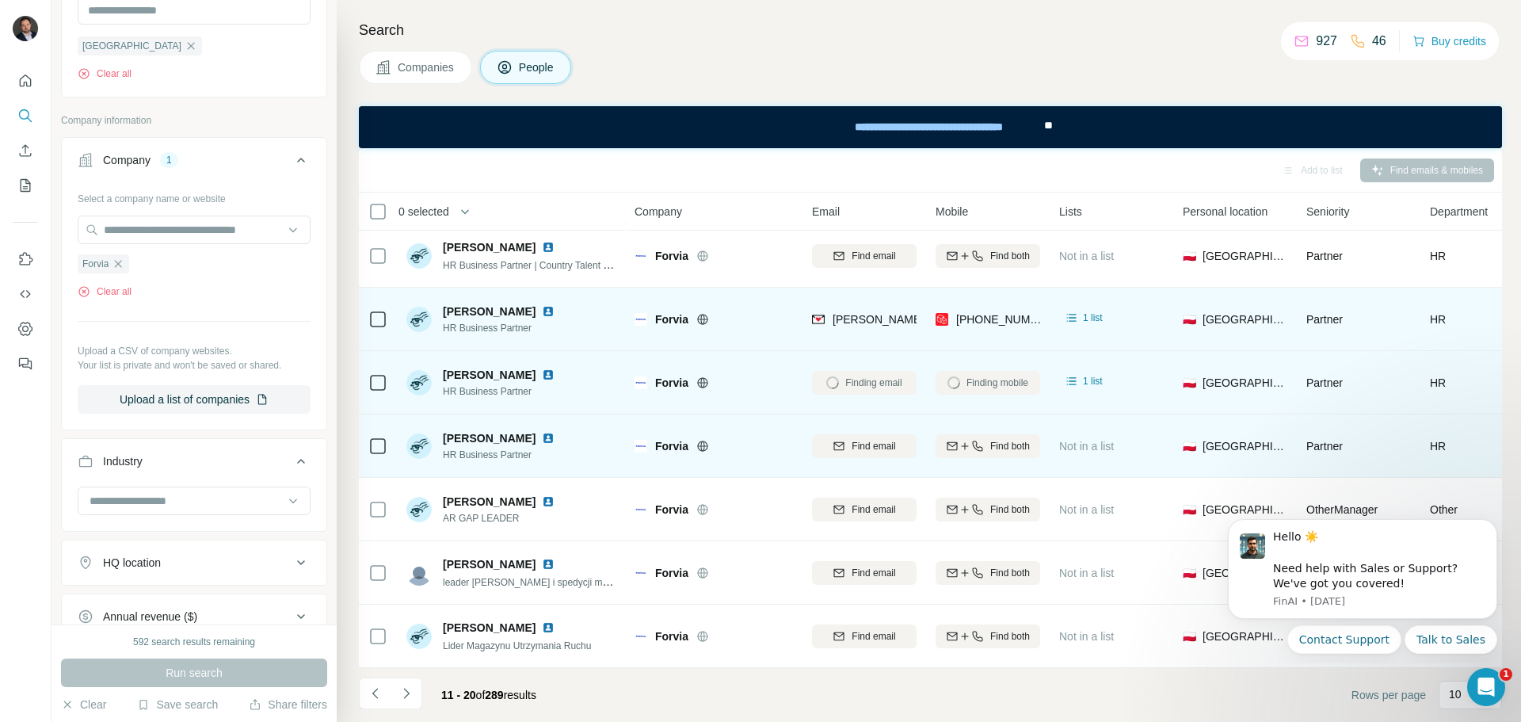
click at [554, 432] on img at bounding box center [548, 438] width 13 height 13
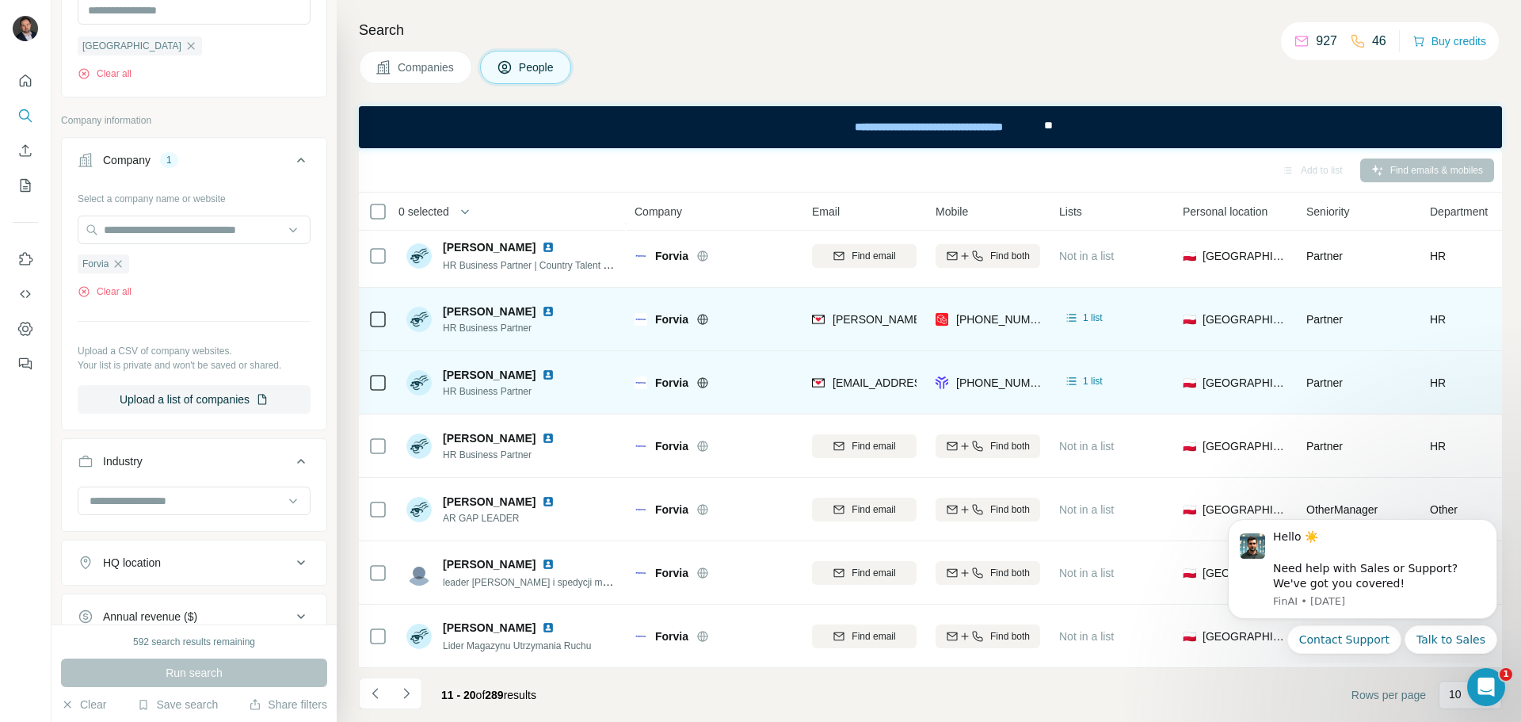
click at [413, 695] on icon "Navigate to next page" at bounding box center [406, 693] width 16 height 16
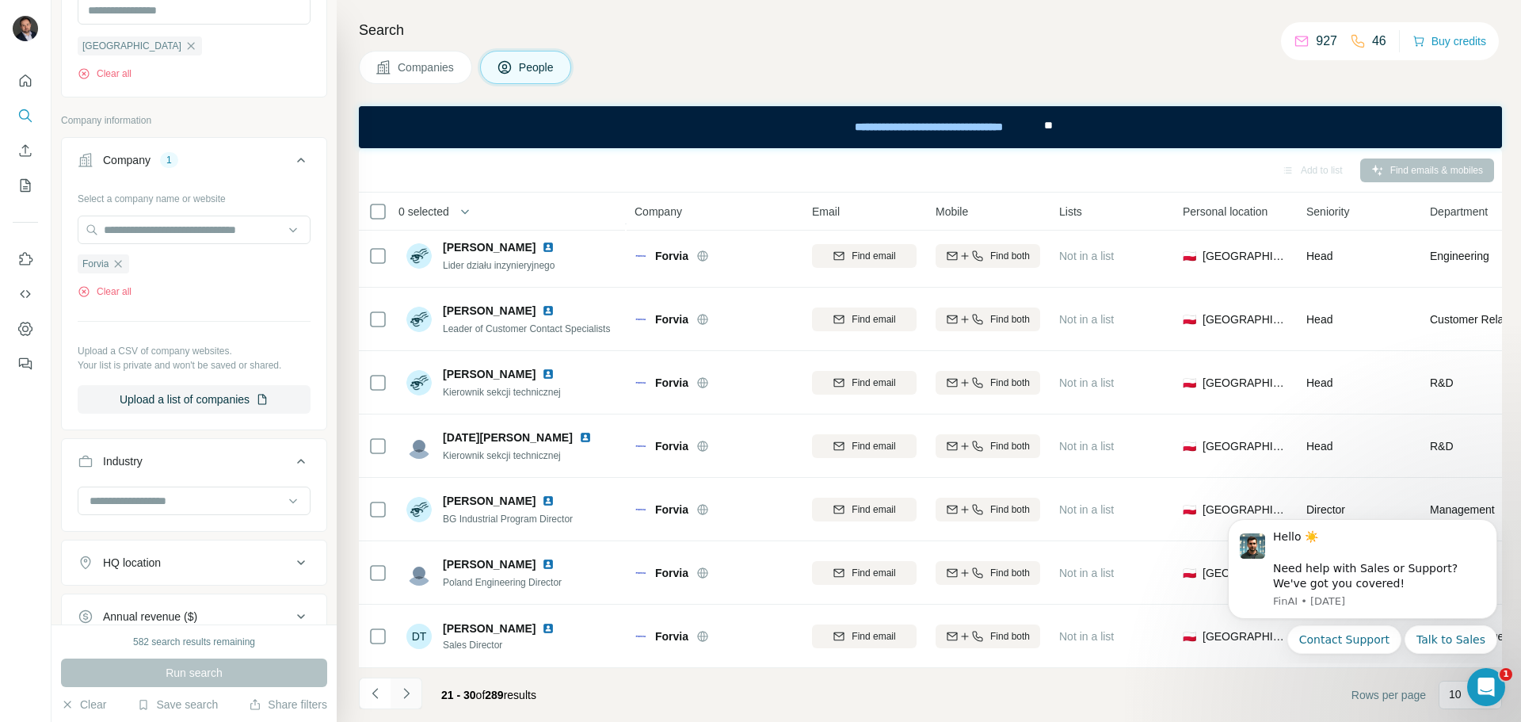
click at [405, 691] on icon "Navigate to next page" at bounding box center [406, 693] width 16 height 16
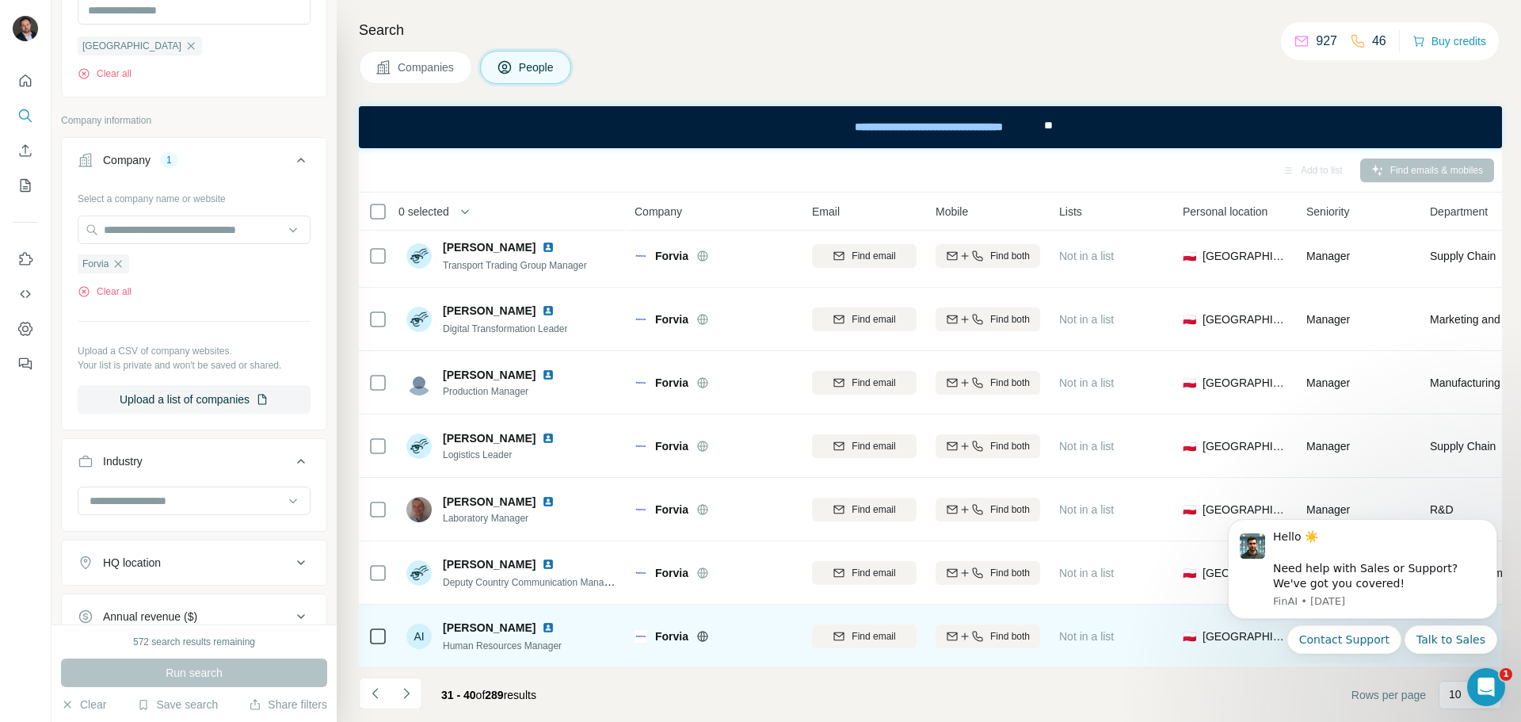
click at [542, 621] on img at bounding box center [548, 627] width 13 height 13
click at [980, 630] on icon "button" at bounding box center [977, 636] width 13 height 13
click at [416, 691] on button "Navigate to next page" at bounding box center [406, 693] width 32 height 32
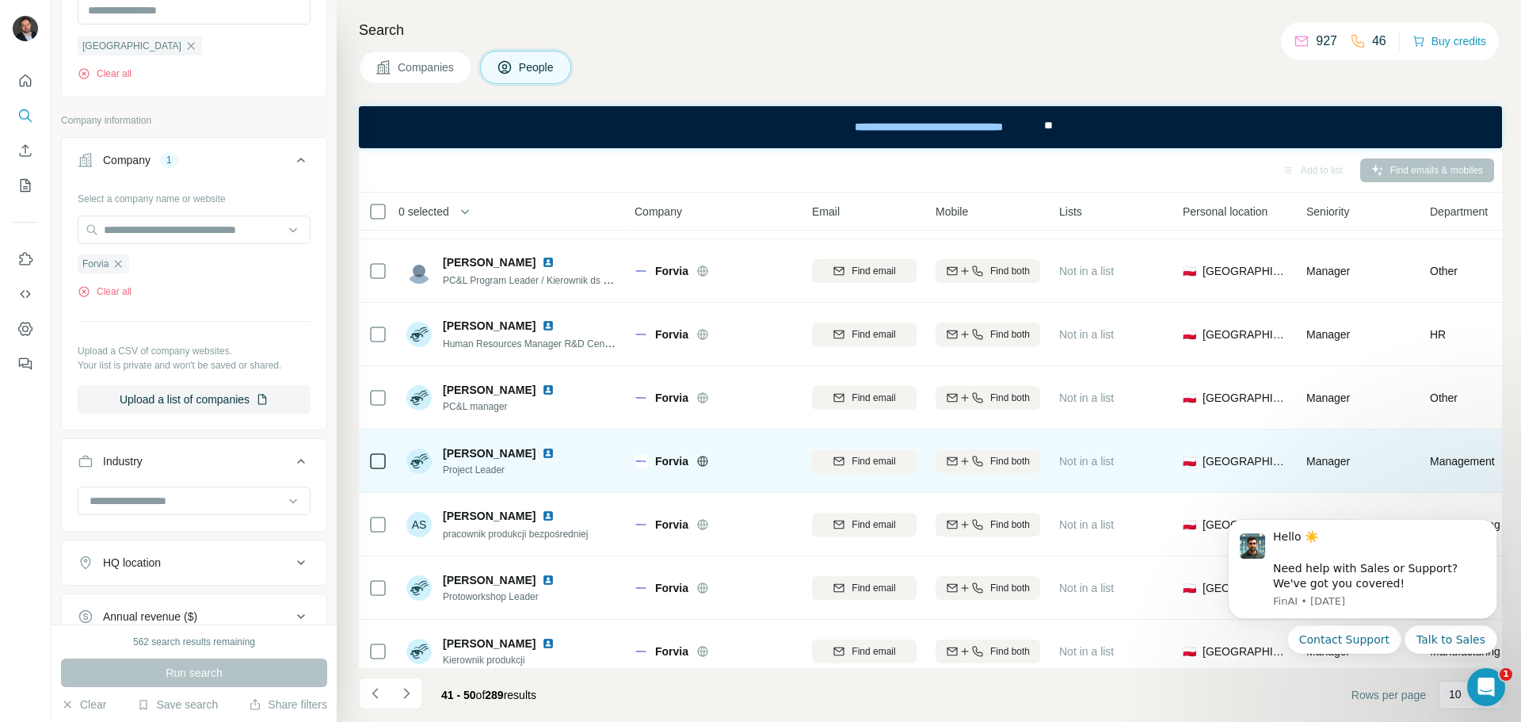
scroll to position [0, 0]
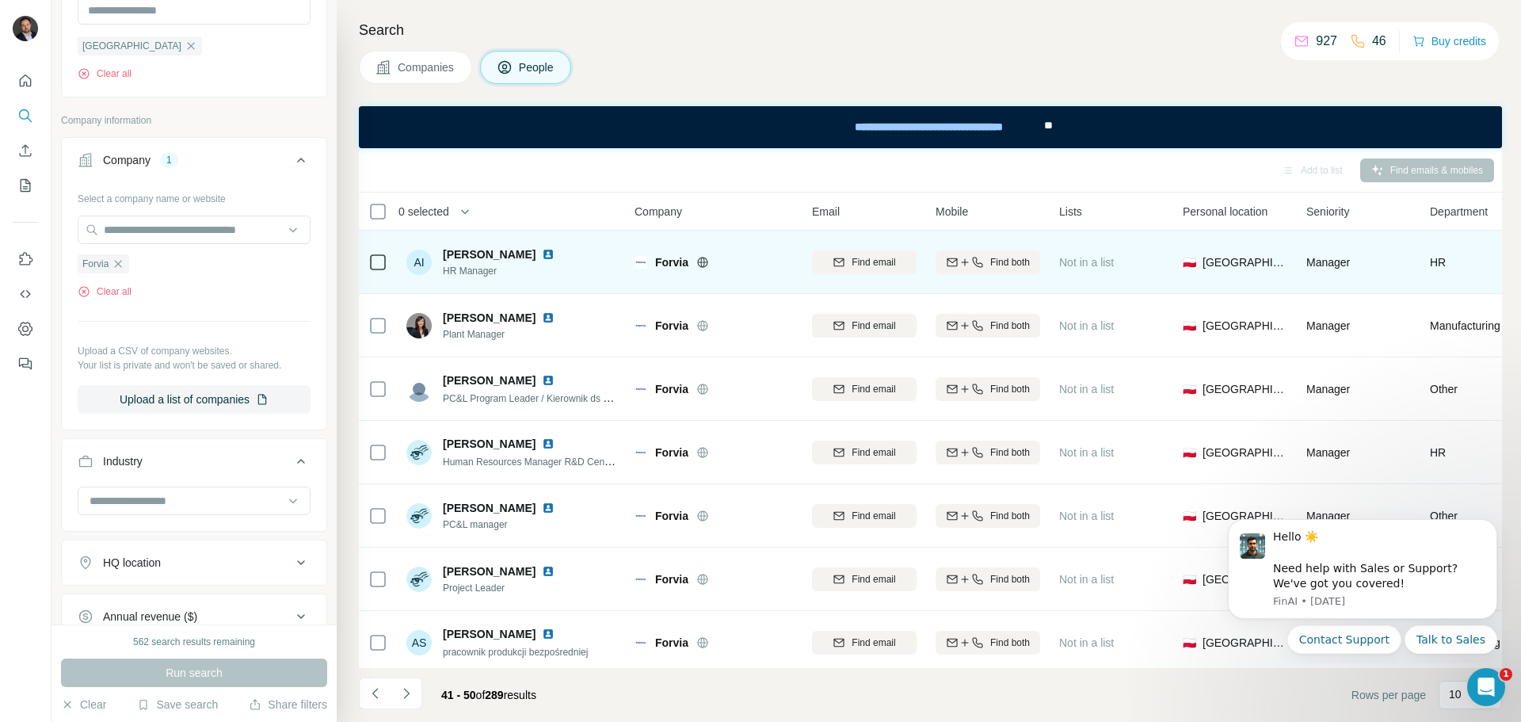
click at [542, 256] on img at bounding box center [548, 254] width 13 height 13
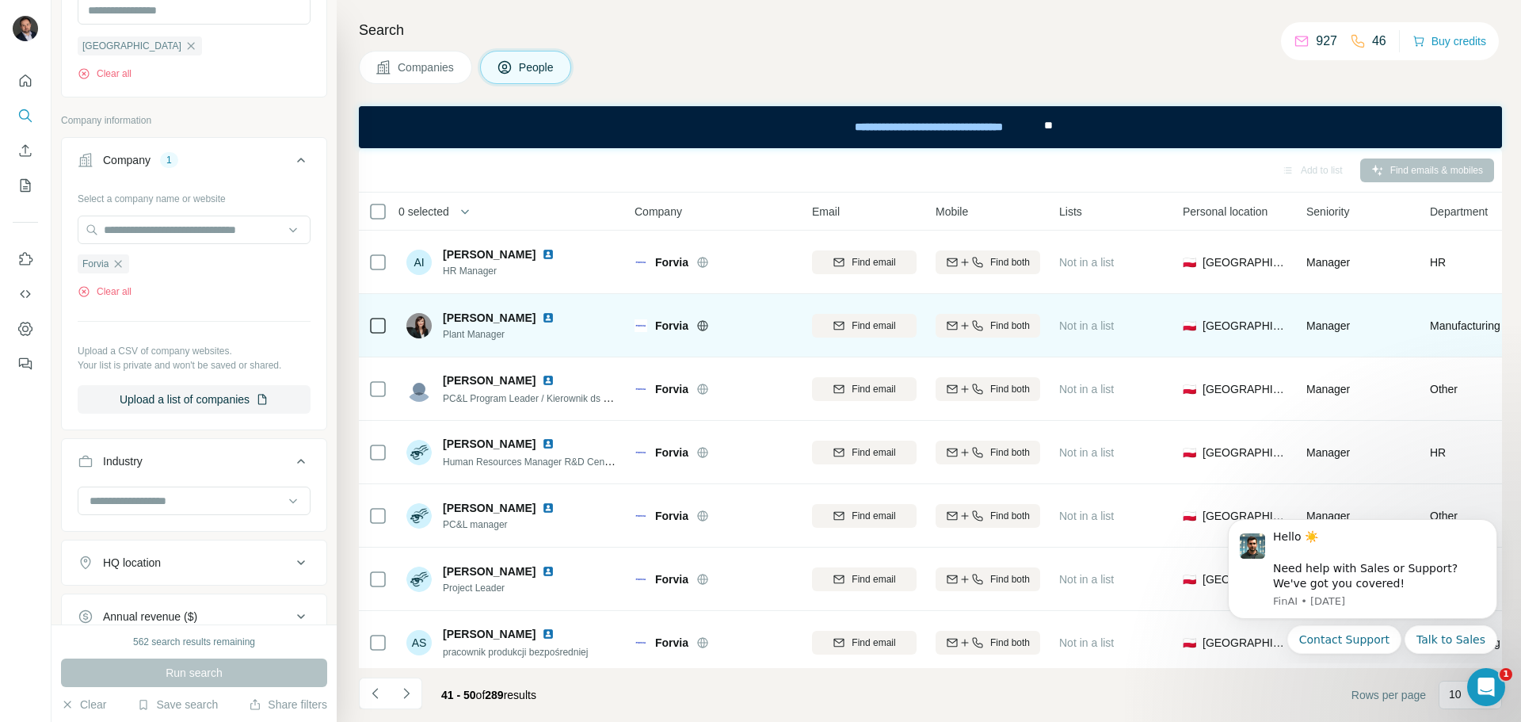
click at [542, 316] on img at bounding box center [548, 317] width 13 height 13
click at [984, 316] on button "Find both" at bounding box center [987, 326] width 105 height 24
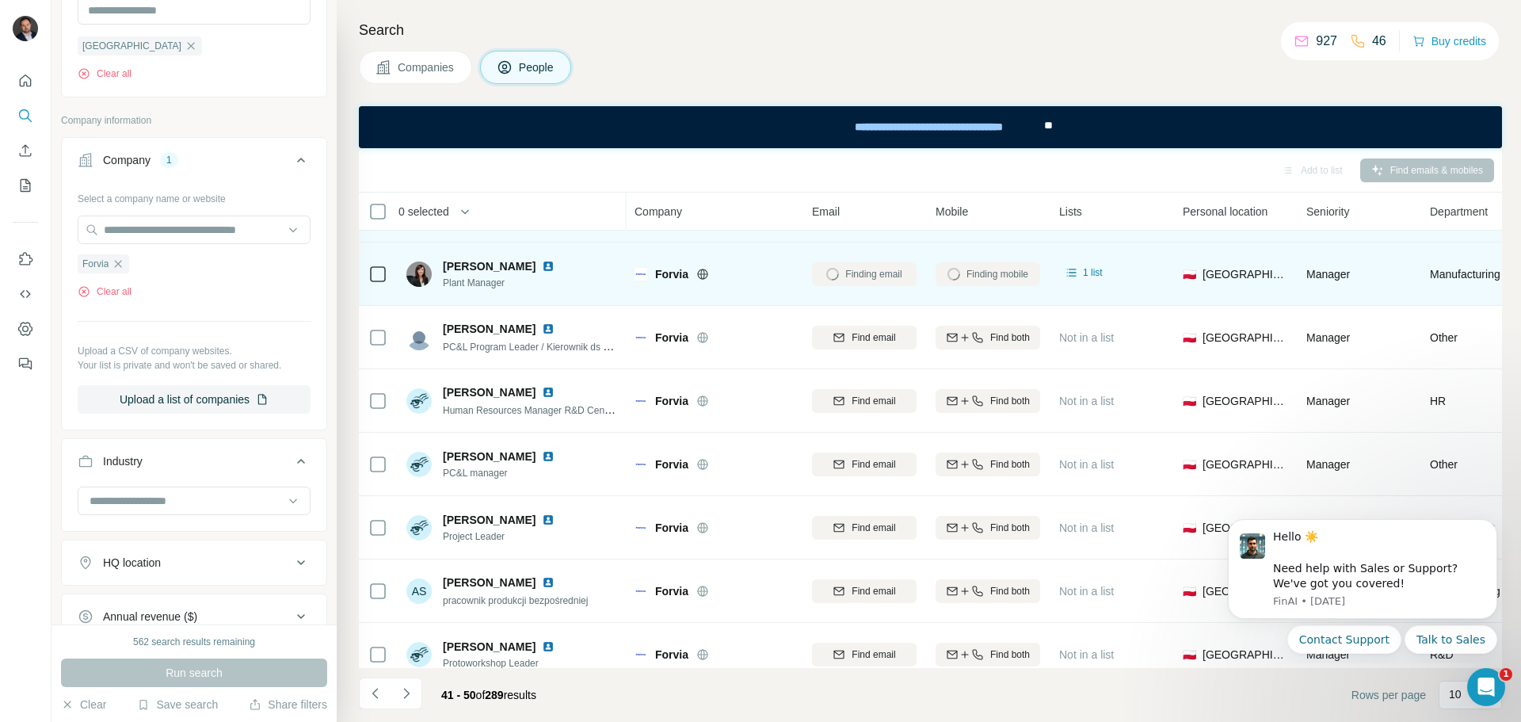
scroll to position [79, 0]
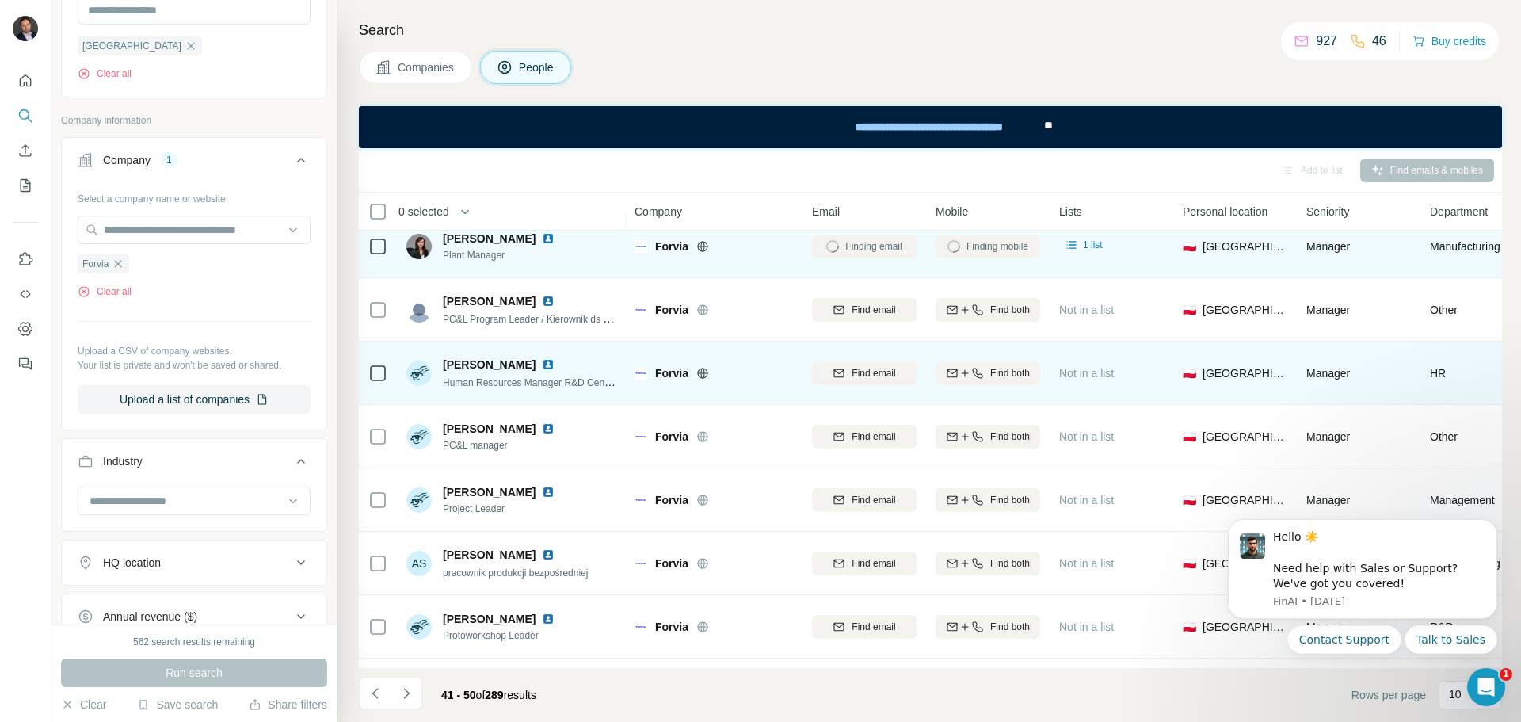
click at [554, 362] on img at bounding box center [548, 364] width 13 height 13
click at [979, 371] on icon "button" at bounding box center [977, 373] width 13 height 13
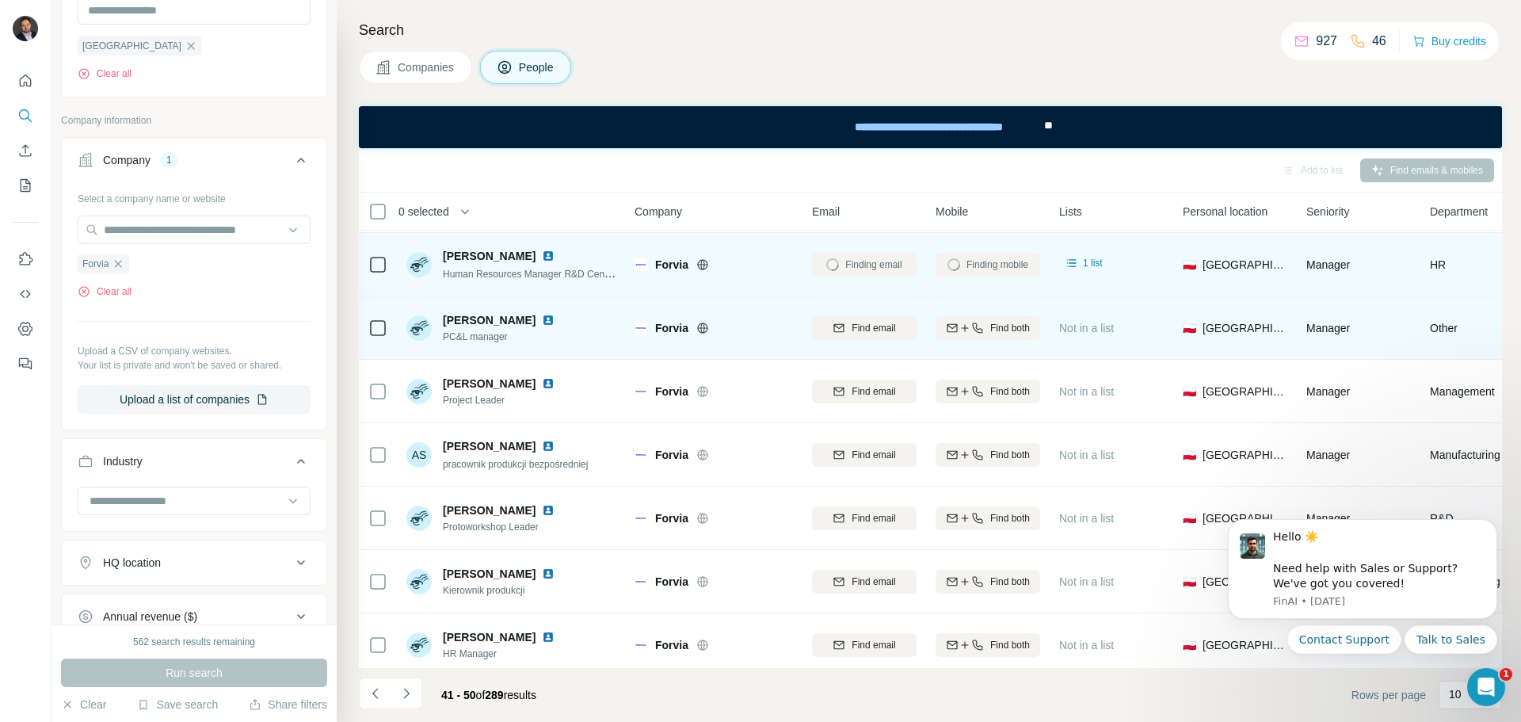
scroll to position [204, 0]
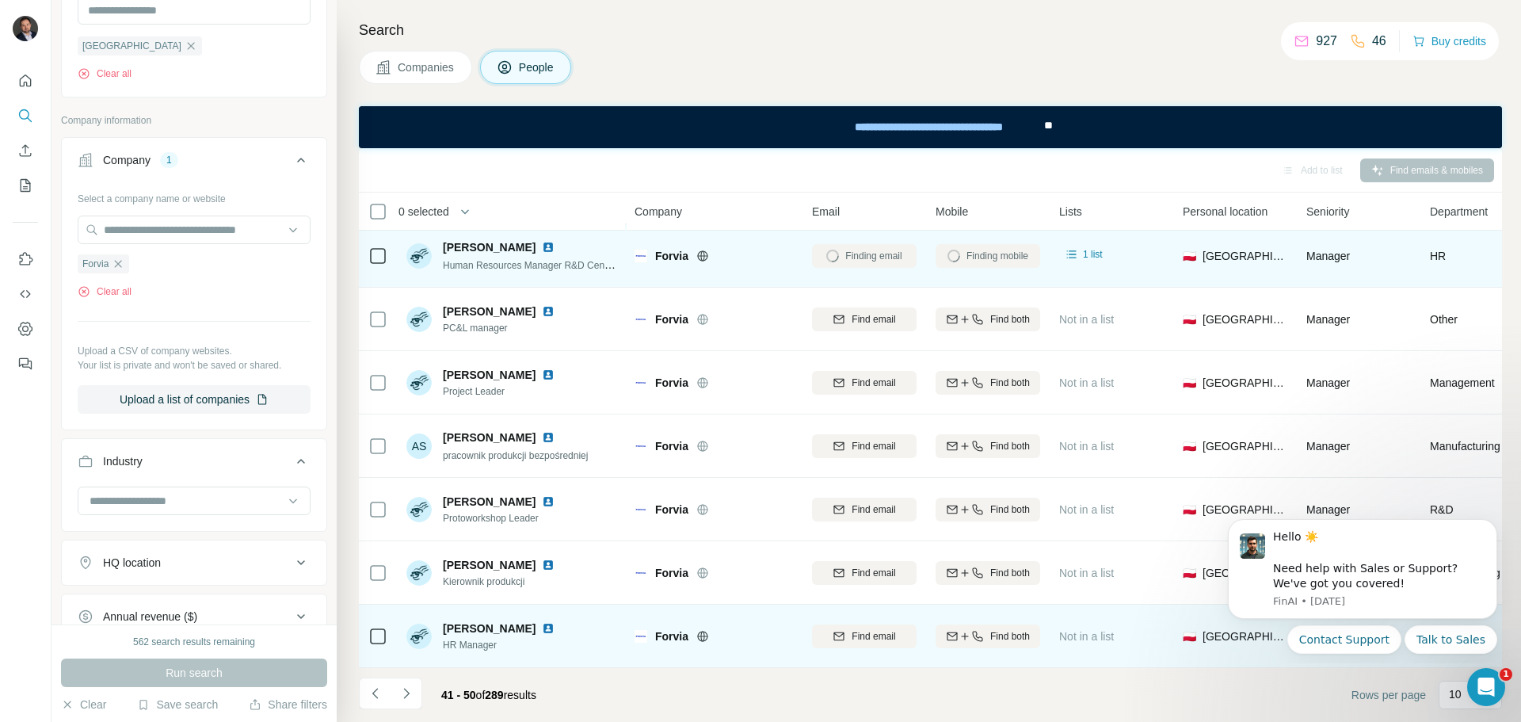
click at [561, 622] on div at bounding box center [551, 628] width 19 height 13
click at [554, 622] on img at bounding box center [548, 628] width 13 height 13
click at [1021, 629] on span "Find both" at bounding box center [1010, 636] width 40 height 14
click at [409, 691] on icon "Navigate to next page" at bounding box center [406, 693] width 16 height 16
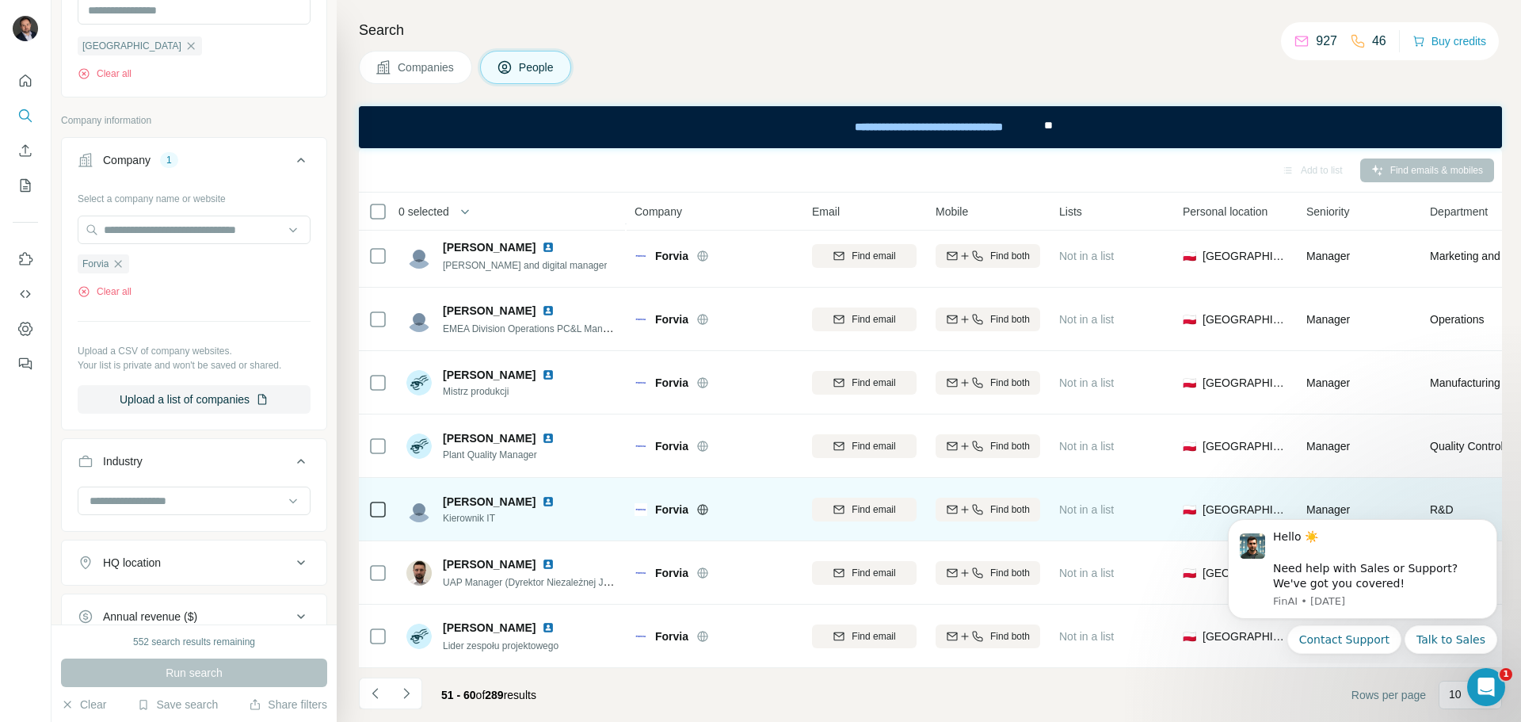
scroll to position [0, 0]
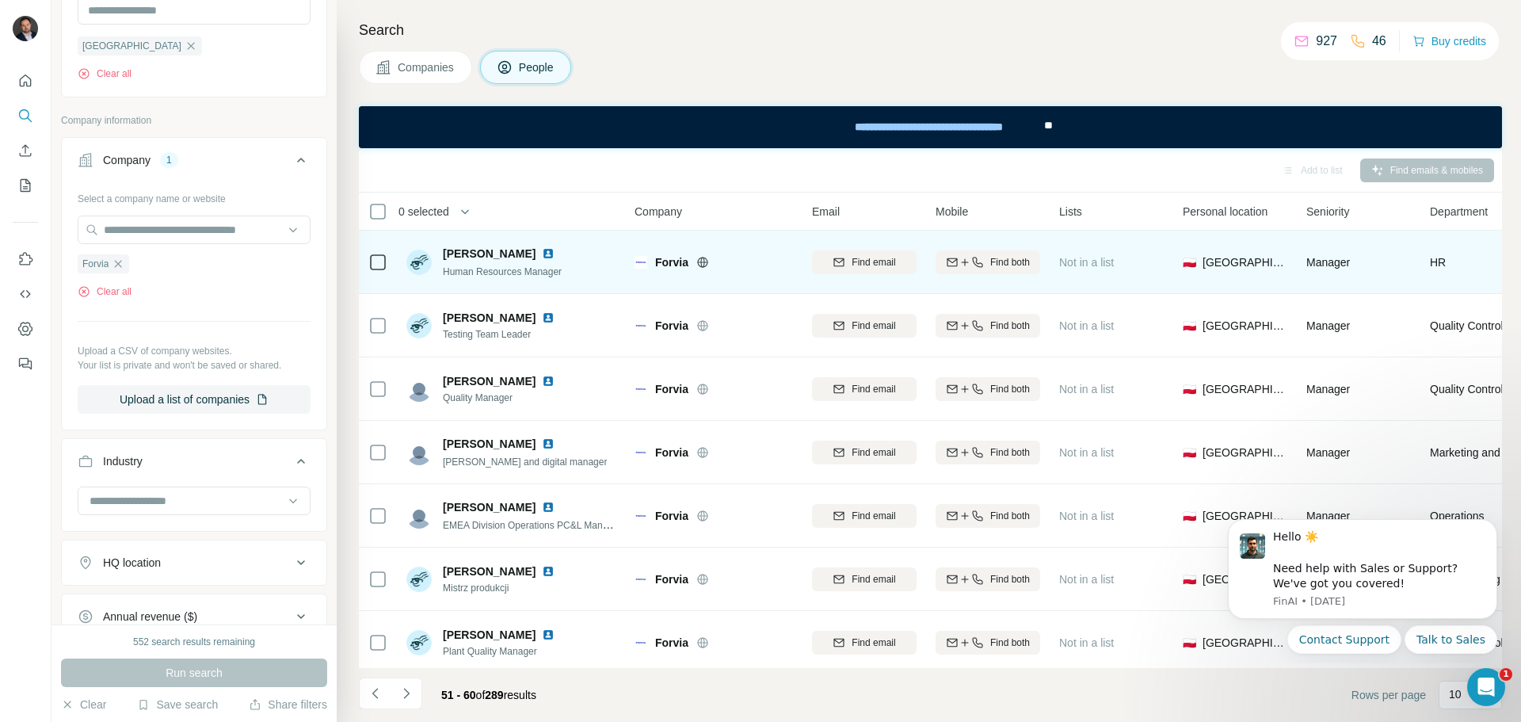
click at [546, 257] on img at bounding box center [548, 253] width 13 height 13
click at [958, 257] on icon "button" at bounding box center [964, 262] width 13 height 13
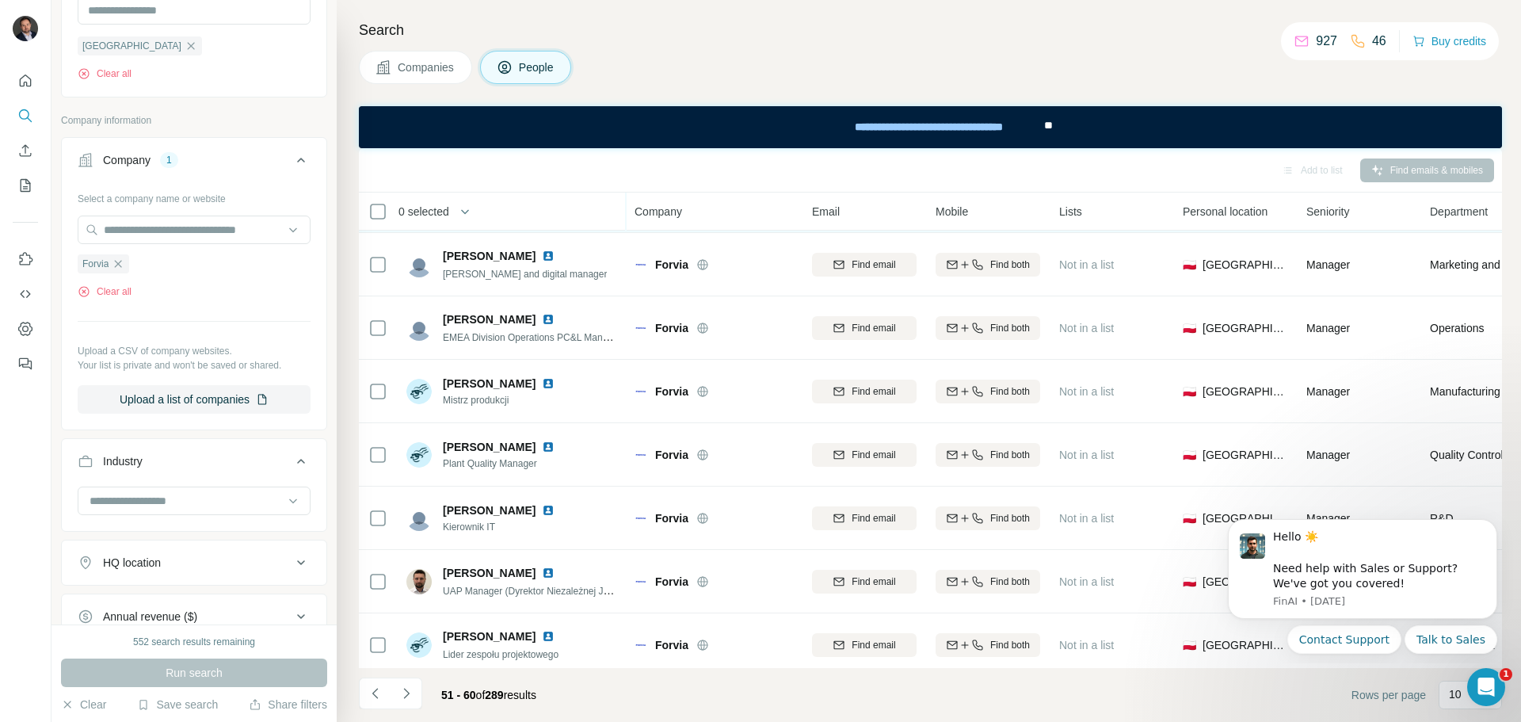
scroll to position [204, 0]
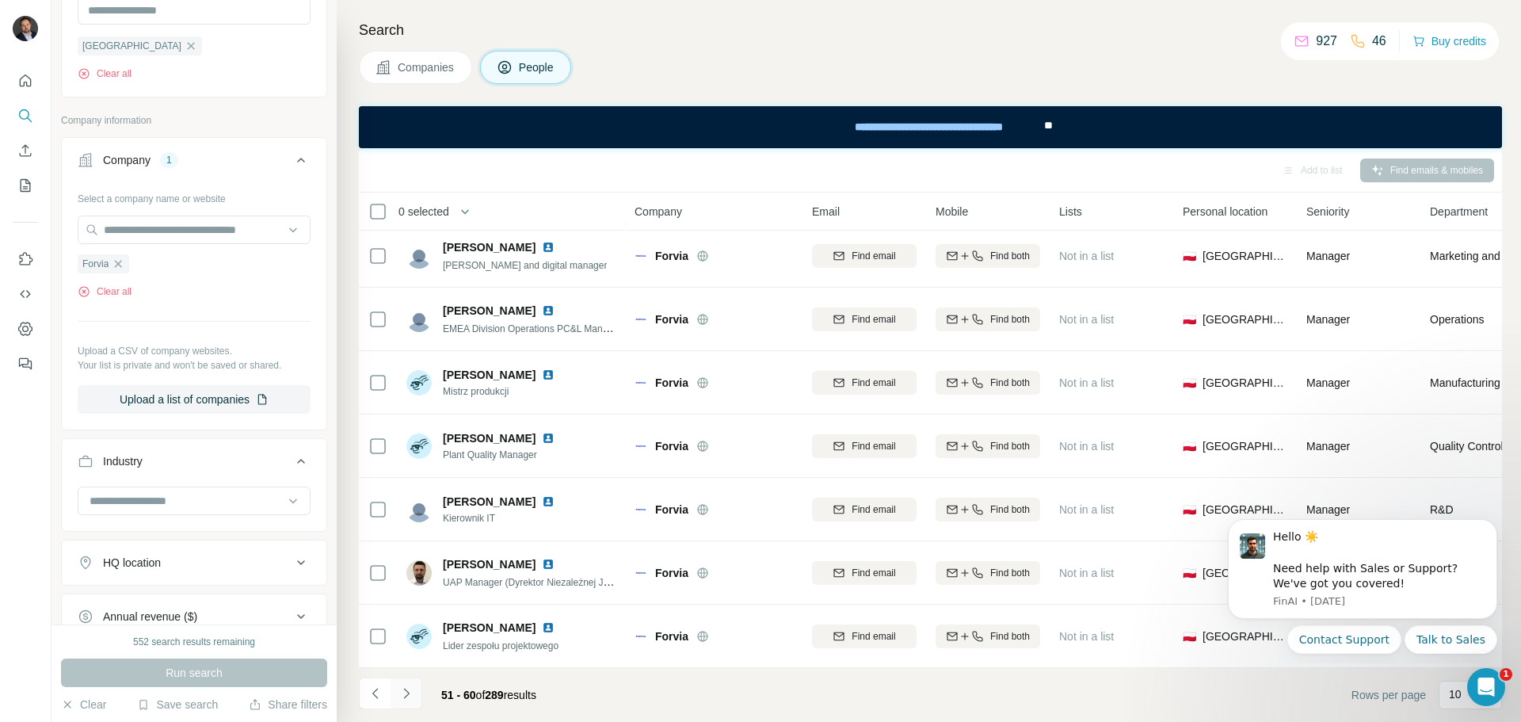
click at [405, 691] on icon "Navigate to next page" at bounding box center [406, 693] width 16 height 16
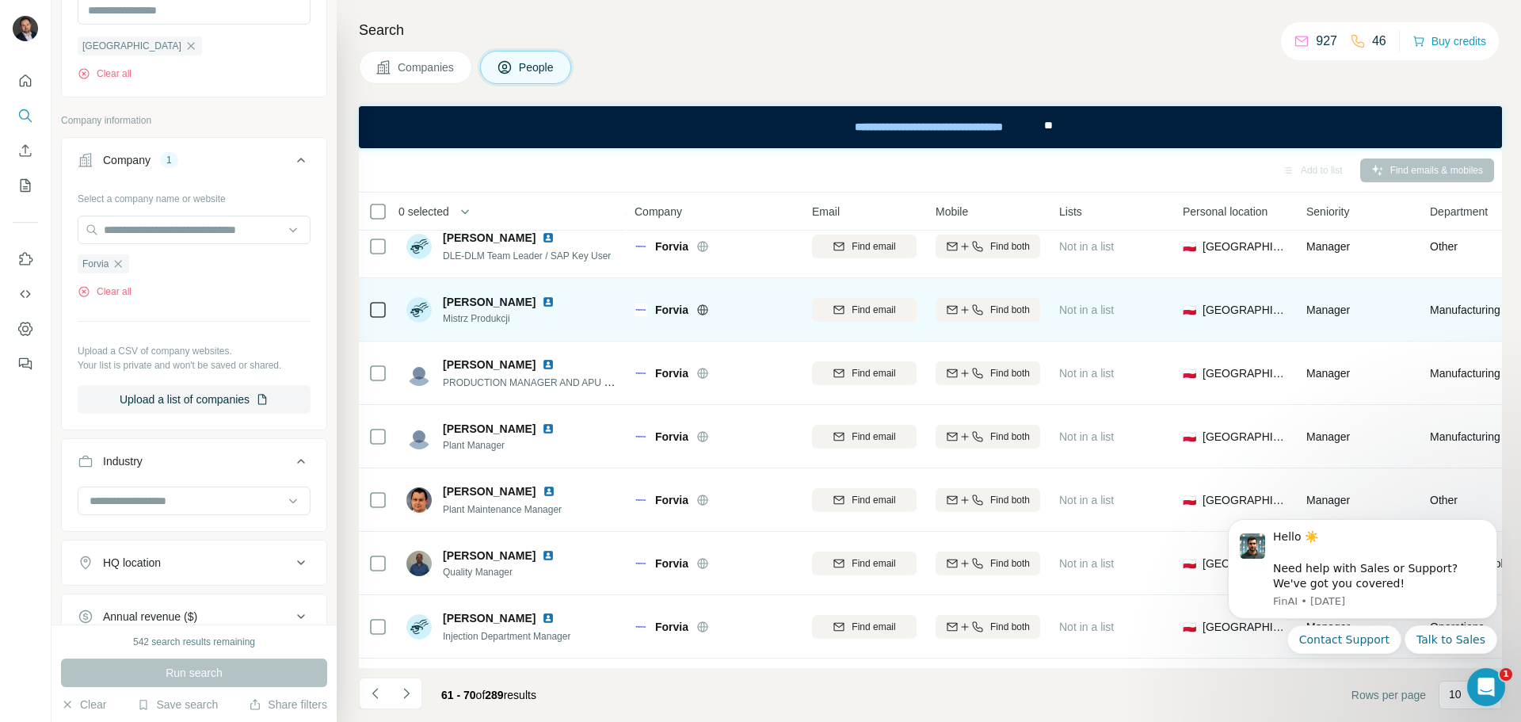
scroll to position [158, 0]
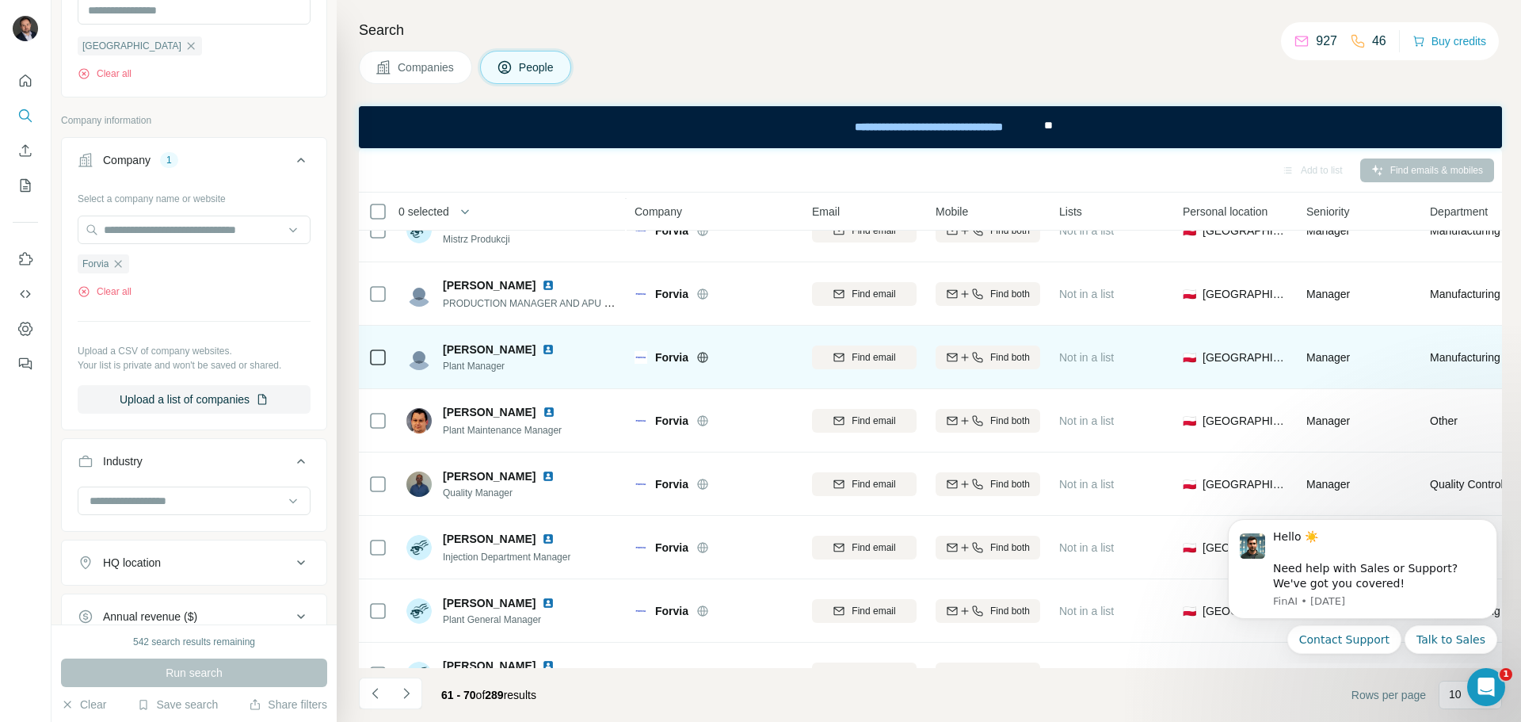
click at [542, 350] on img at bounding box center [548, 349] width 13 height 13
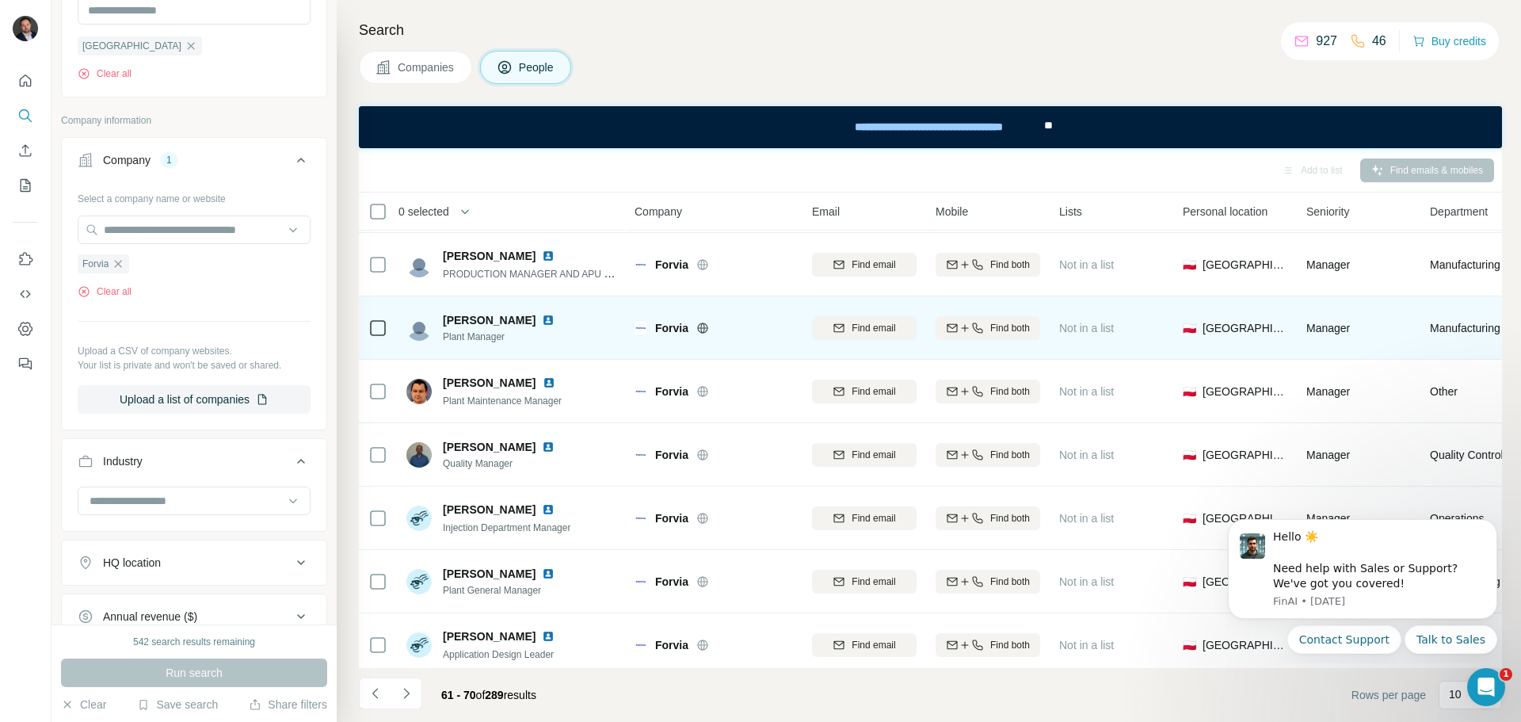
scroll to position [204, 0]
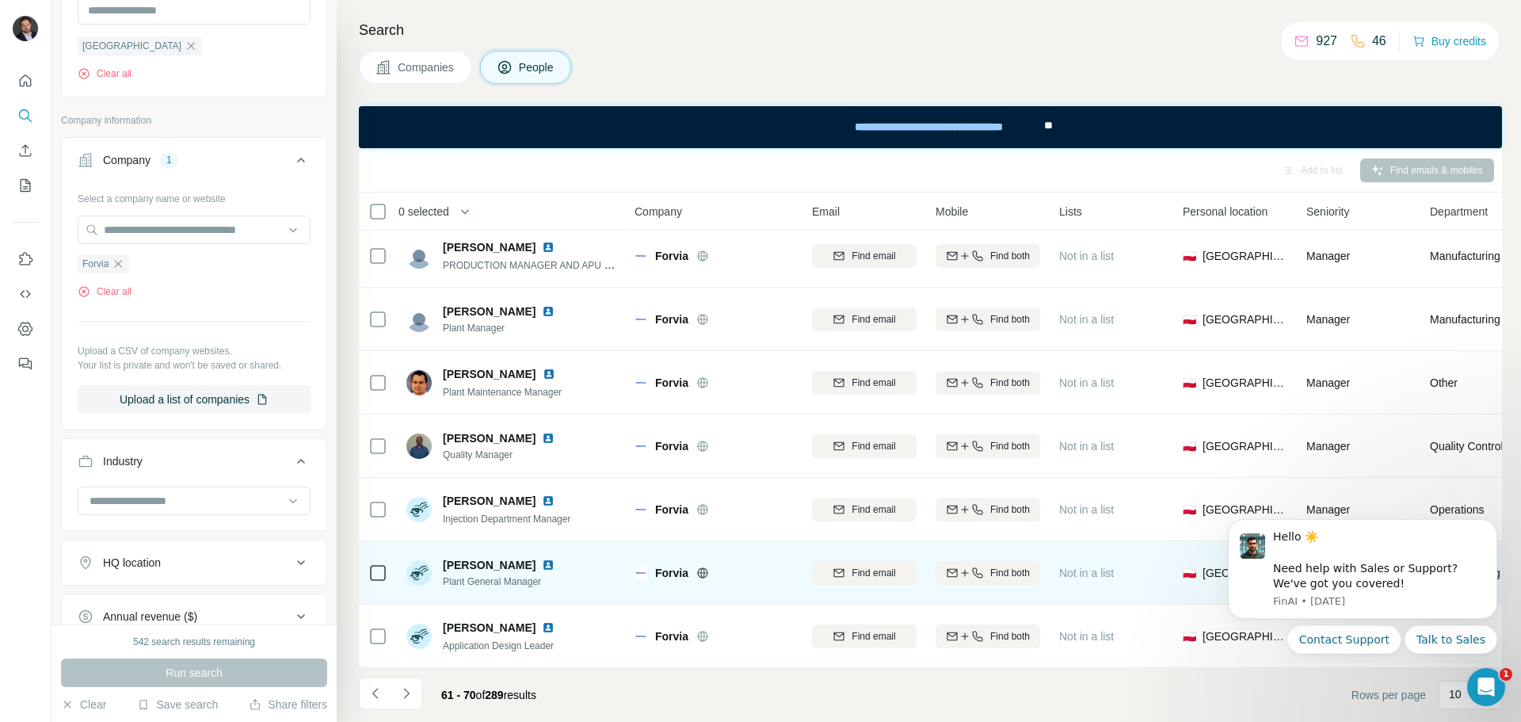
click at [542, 558] on img at bounding box center [548, 564] width 13 height 13
click at [983, 566] on div "Find both" at bounding box center [987, 573] width 105 height 14
click at [416, 694] on button "Navigate to next page" at bounding box center [406, 693] width 32 height 32
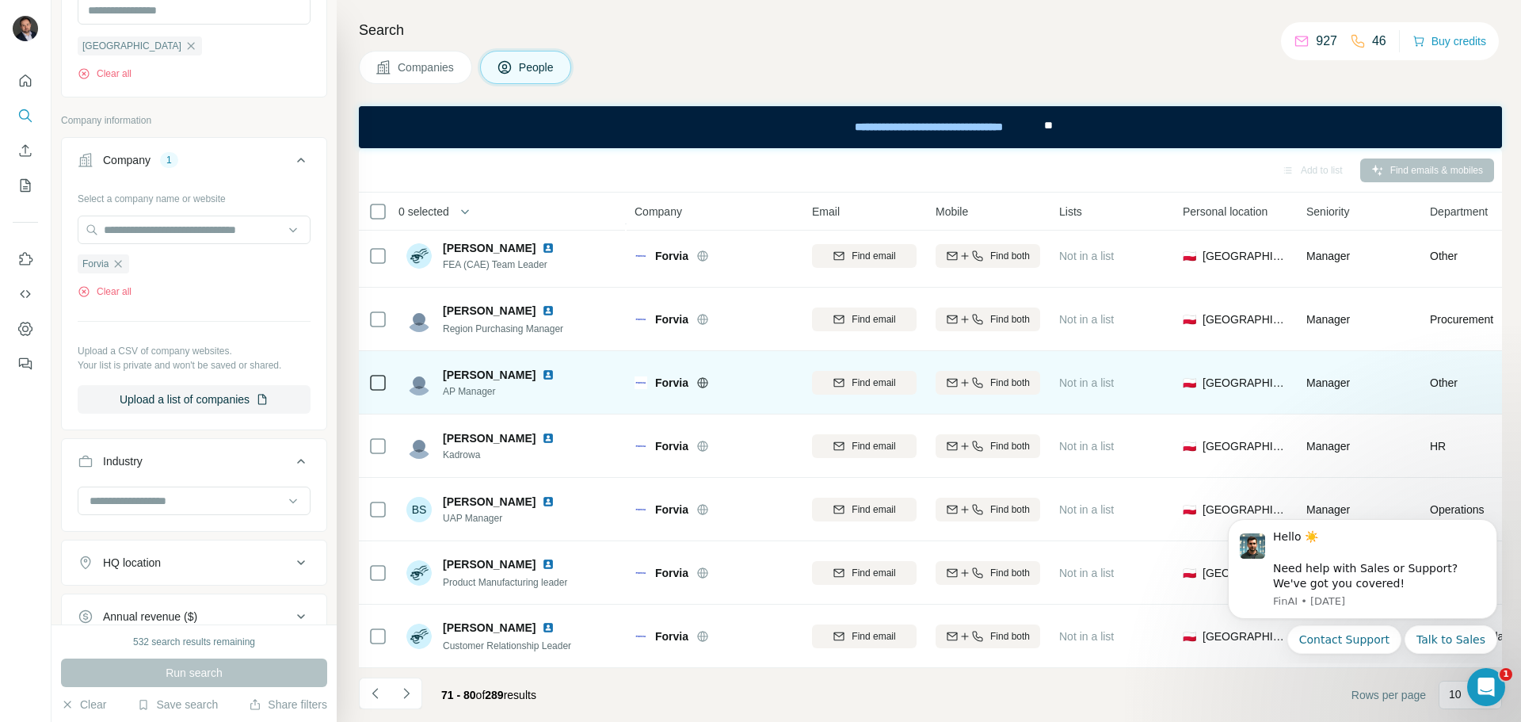
scroll to position [0, 0]
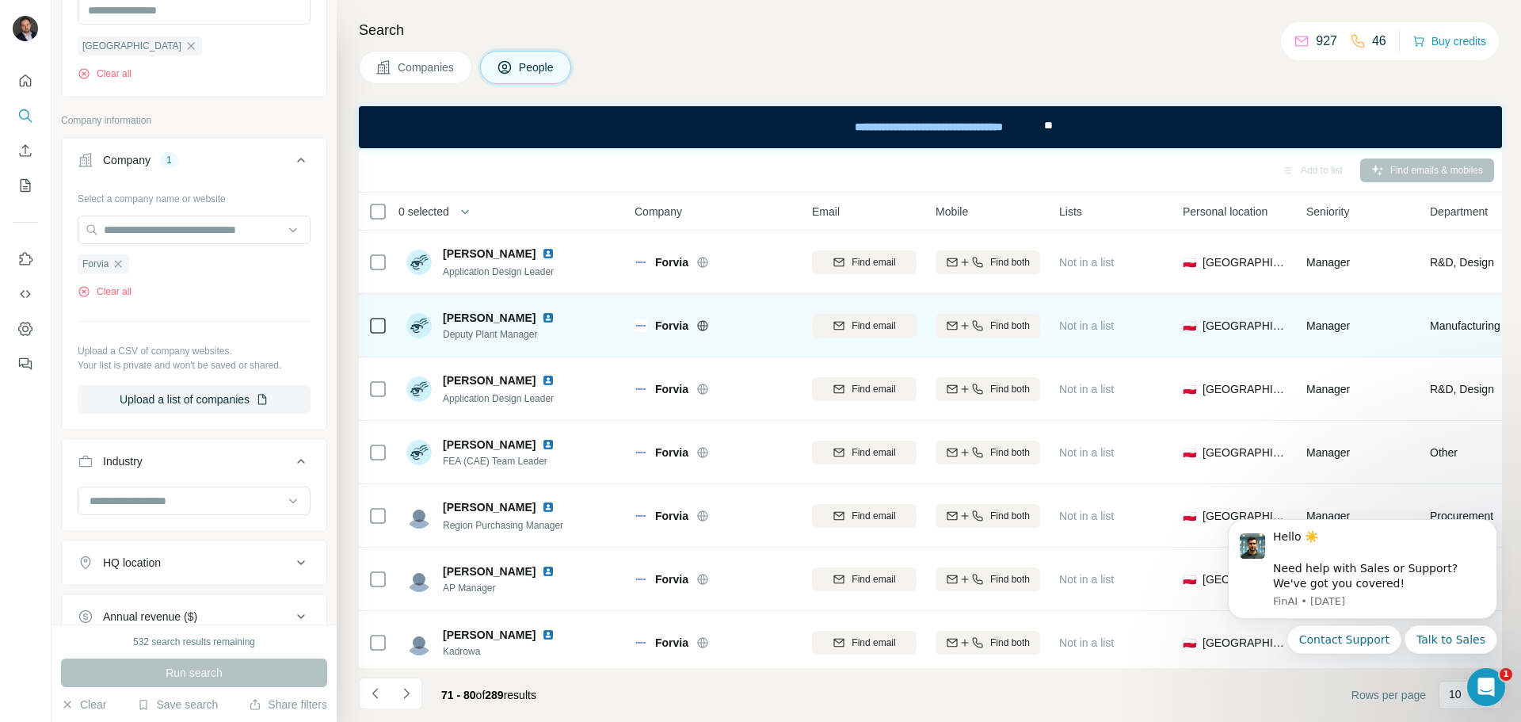
click at [542, 318] on img at bounding box center [548, 317] width 13 height 13
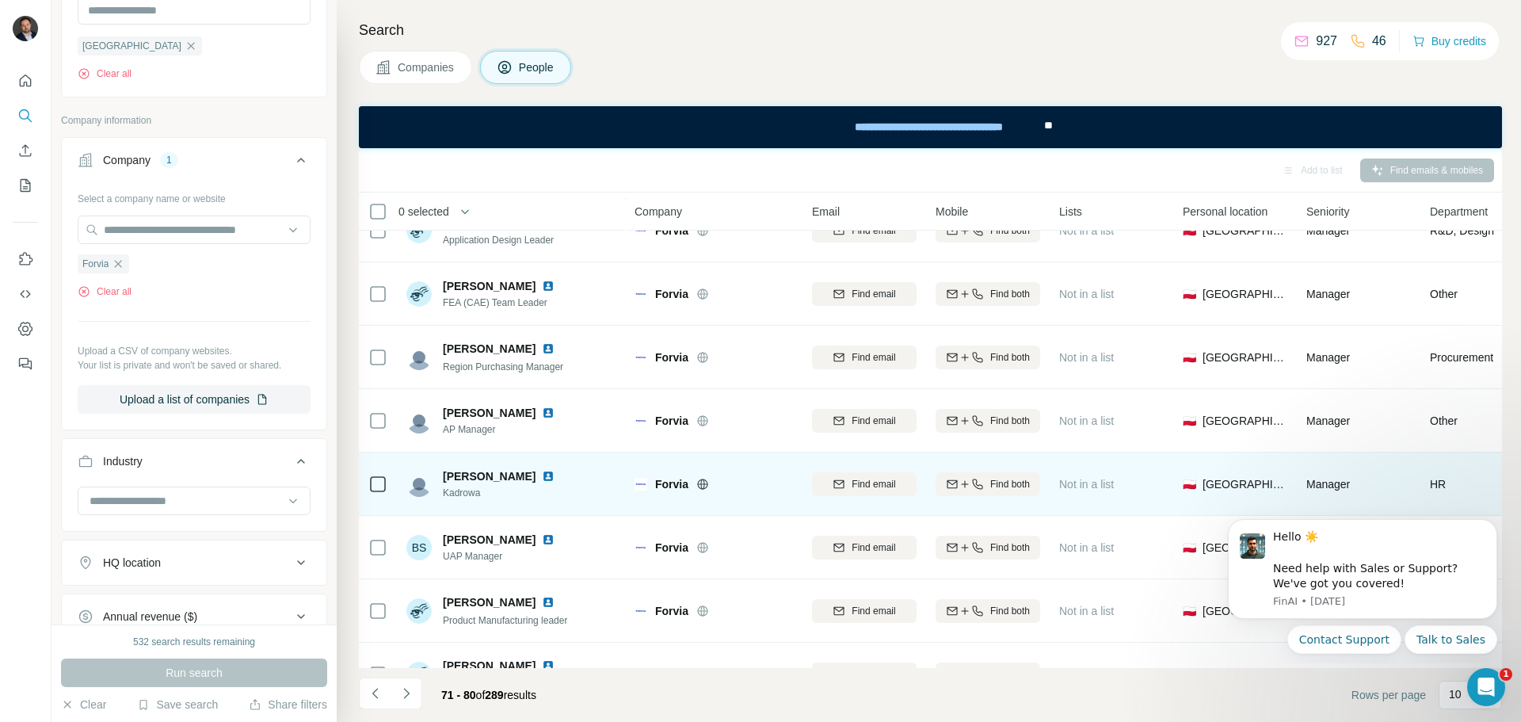
scroll to position [204, 0]
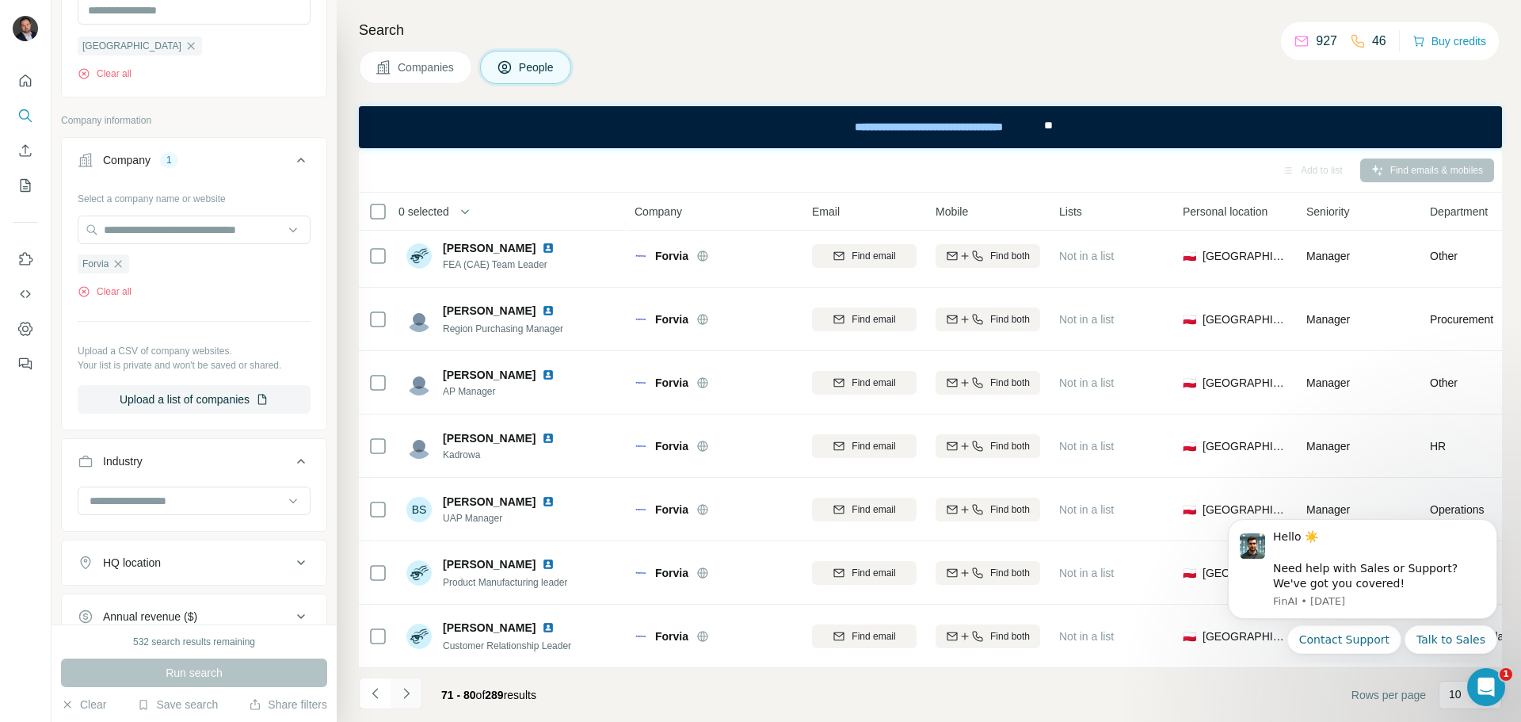
click at [410, 689] on icon "Navigate to next page" at bounding box center [406, 693] width 16 height 16
click at [406, 686] on icon "Navigate to next page" at bounding box center [406, 693] width 16 height 16
click at [414, 693] on button "Navigate to next page" at bounding box center [406, 693] width 32 height 32
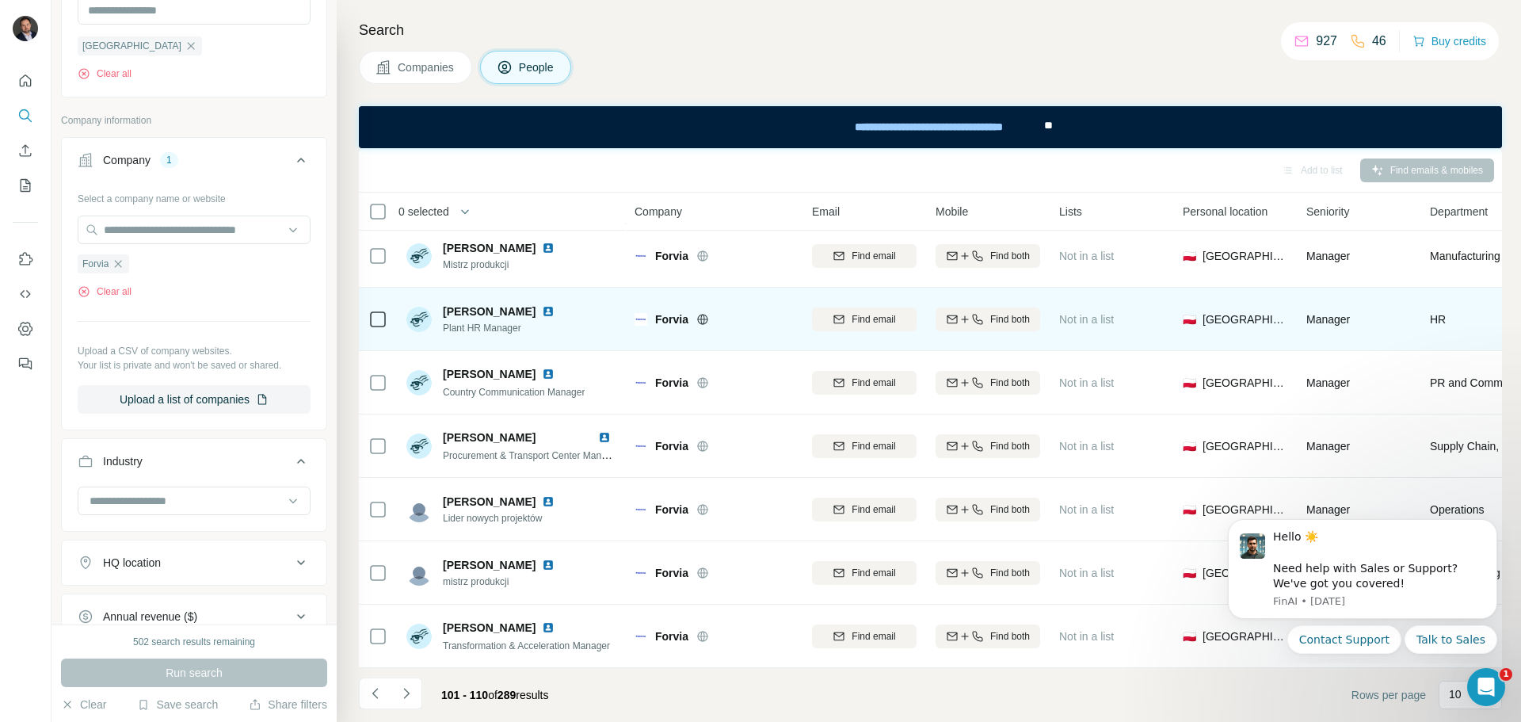
click at [542, 305] on img at bounding box center [548, 311] width 13 height 13
click at [980, 313] on icon "button" at bounding box center [977, 319] width 13 height 13
click at [405, 697] on icon "Navigate to next page" at bounding box center [406, 692] width 6 height 10
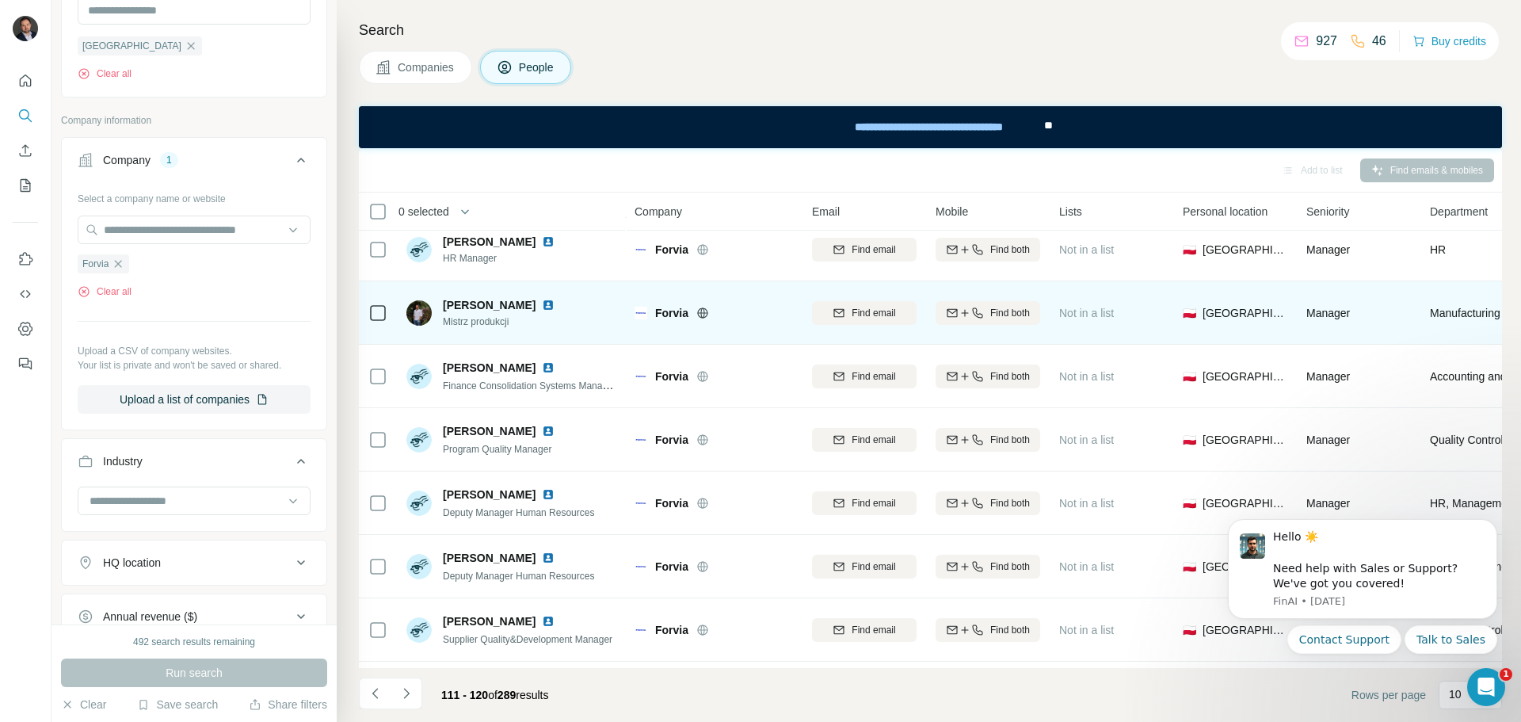
scroll to position [0, 0]
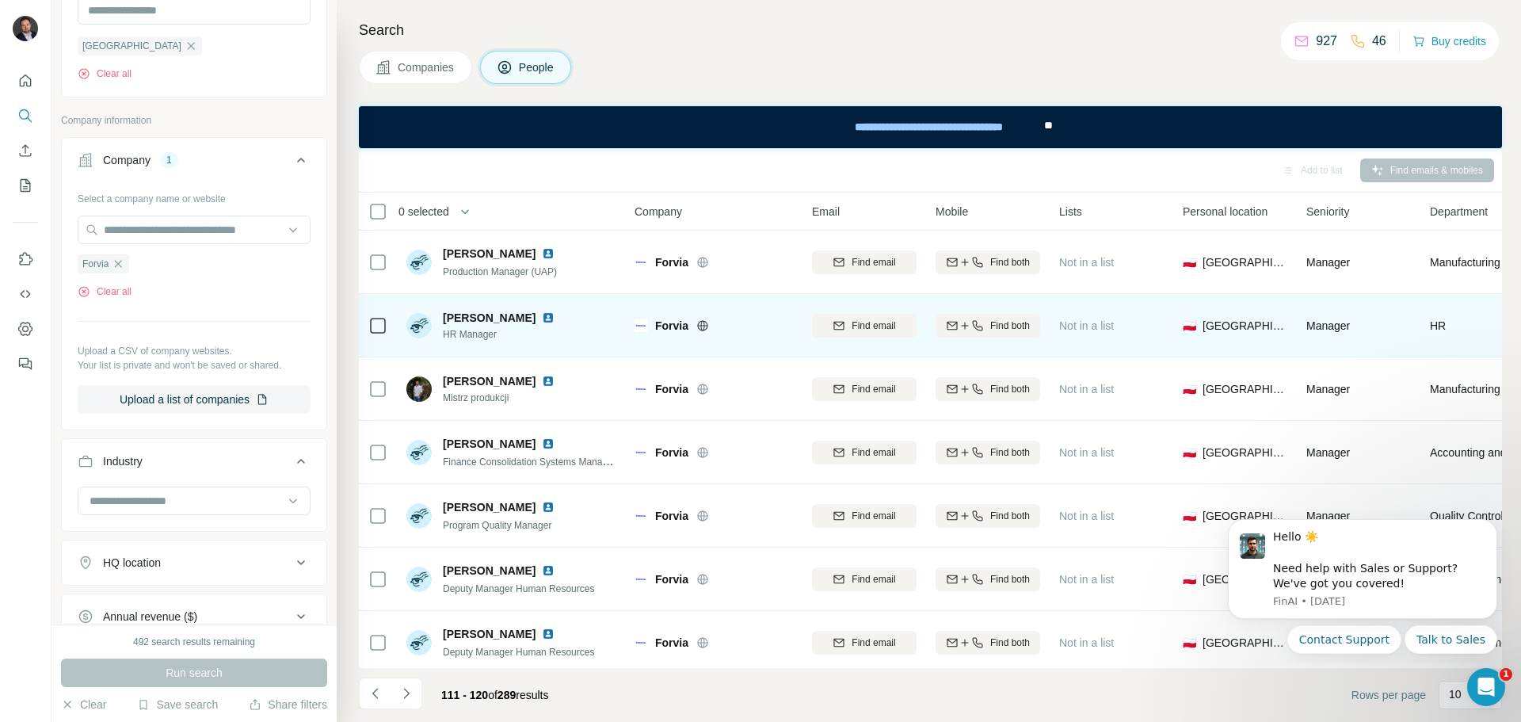
click at [554, 318] on img at bounding box center [548, 317] width 13 height 13
click at [998, 327] on span "Find both" at bounding box center [1010, 325] width 40 height 14
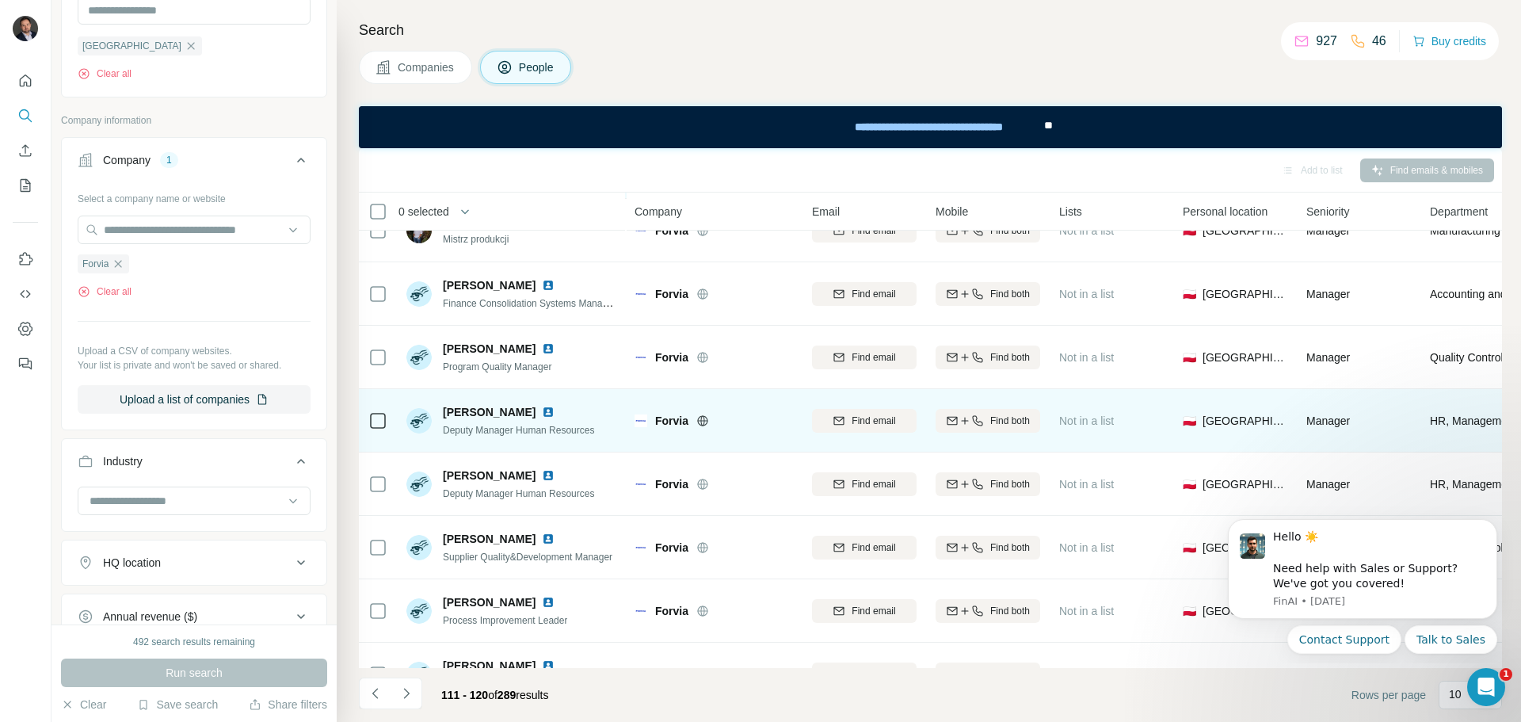
scroll to position [204, 0]
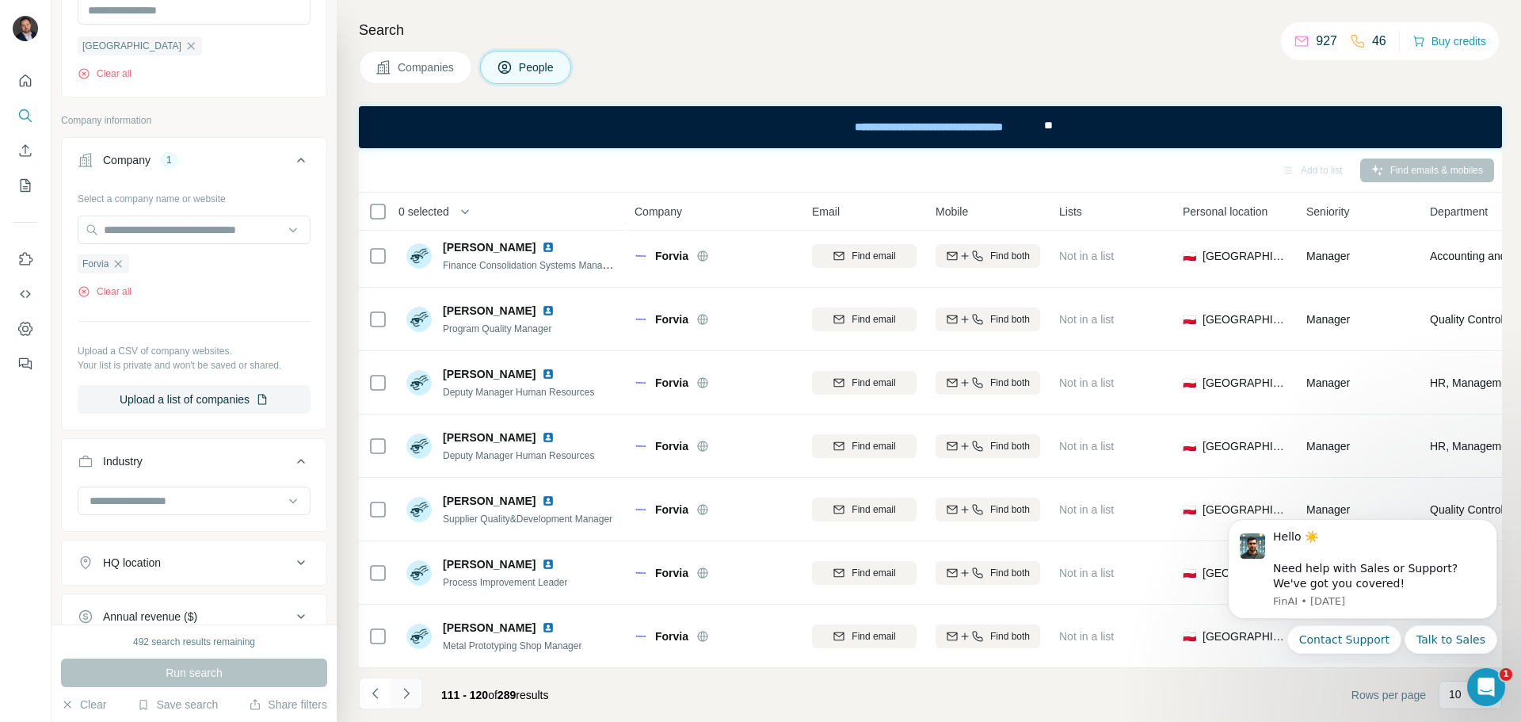
click at [407, 690] on icon "Navigate to next page" at bounding box center [406, 693] width 16 height 16
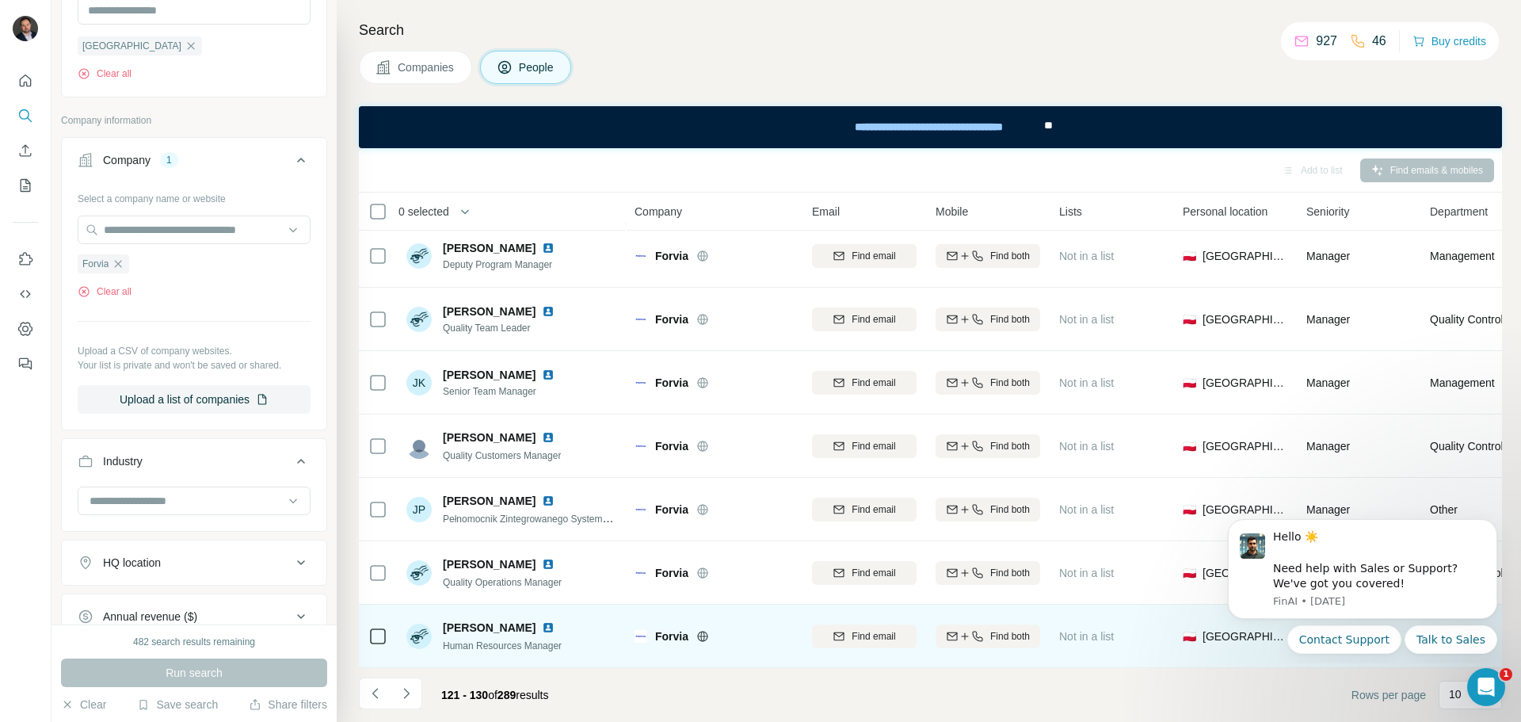
click at [542, 621] on img at bounding box center [548, 627] width 13 height 13
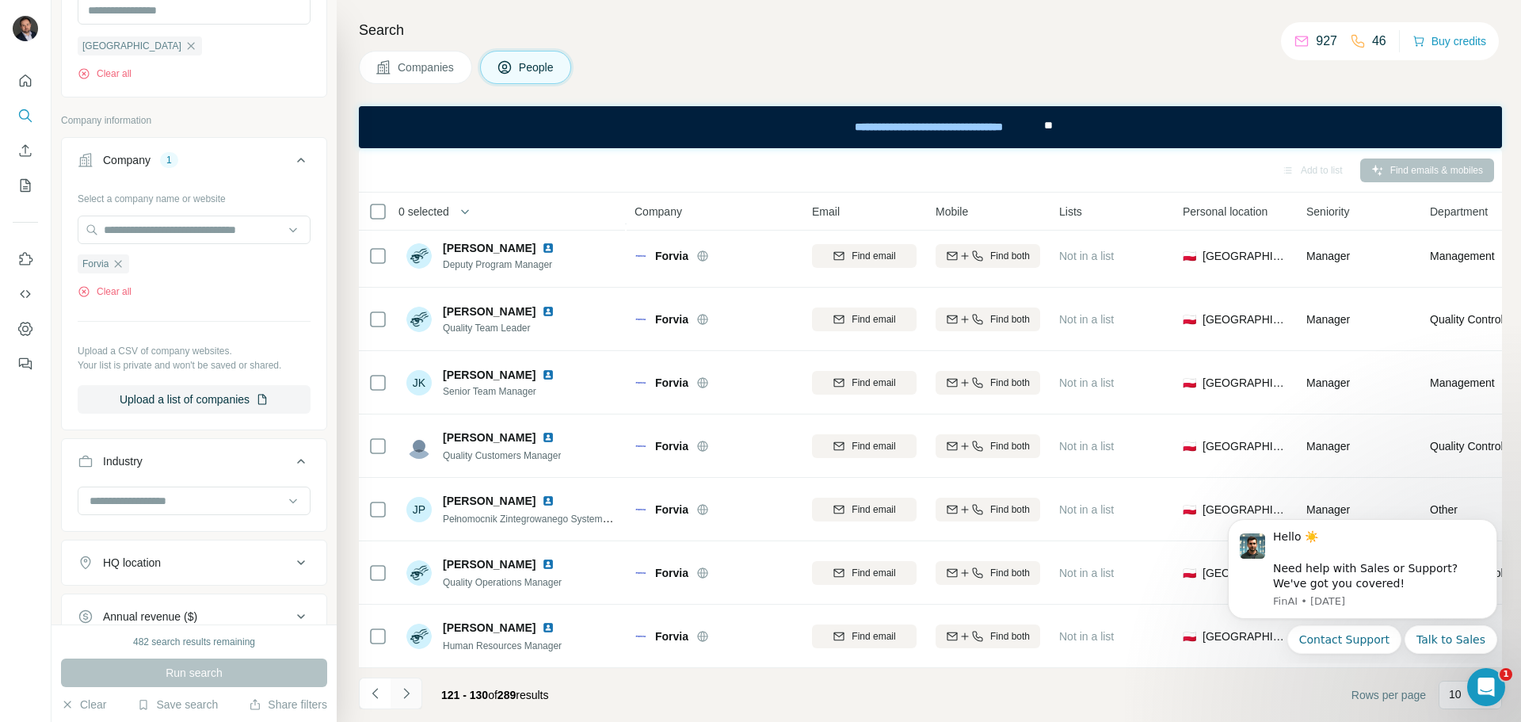
click at [409, 689] on icon "Navigate to next page" at bounding box center [406, 693] width 16 height 16
click at [412, 691] on icon "Navigate to next page" at bounding box center [406, 693] width 16 height 16
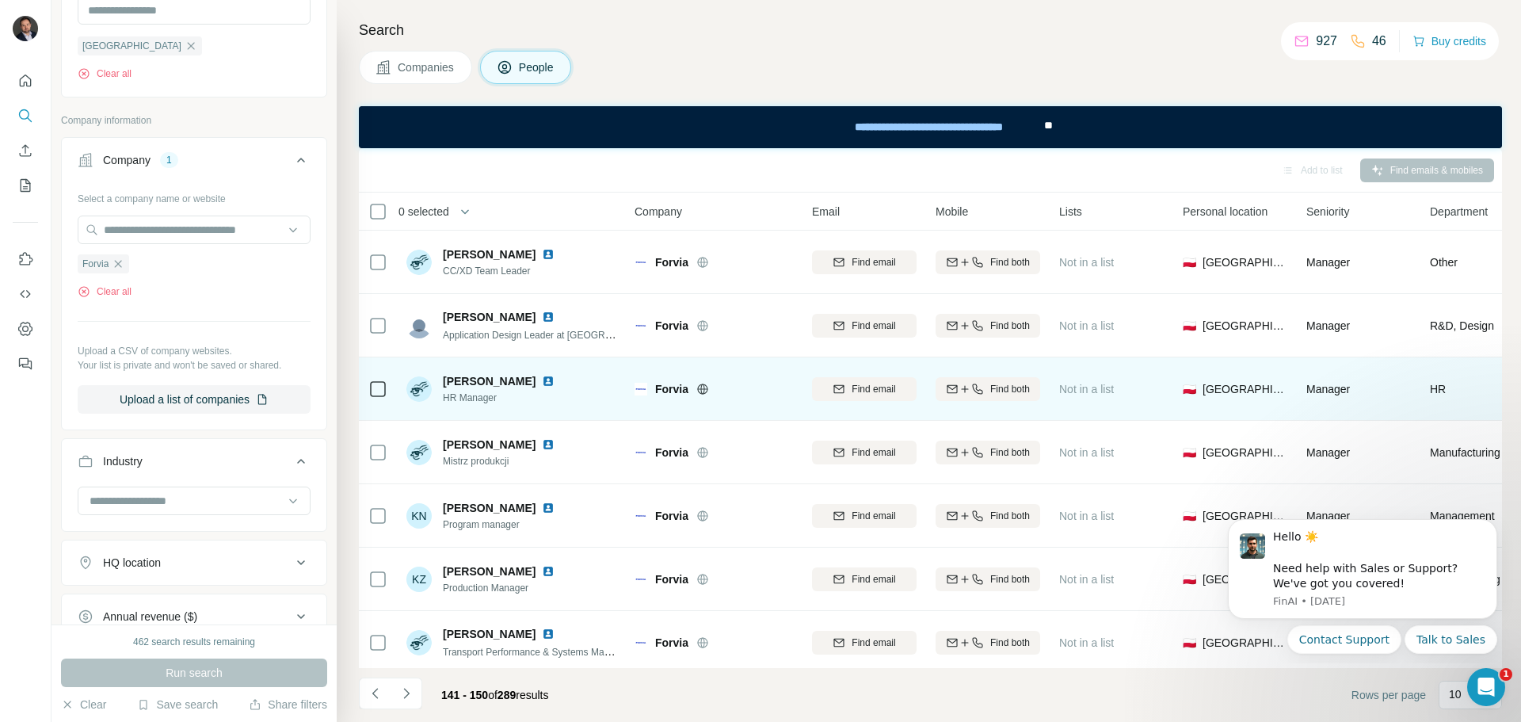
click at [542, 379] on img at bounding box center [548, 381] width 13 height 13
click at [972, 390] on icon "button" at bounding box center [977, 389] width 13 height 13
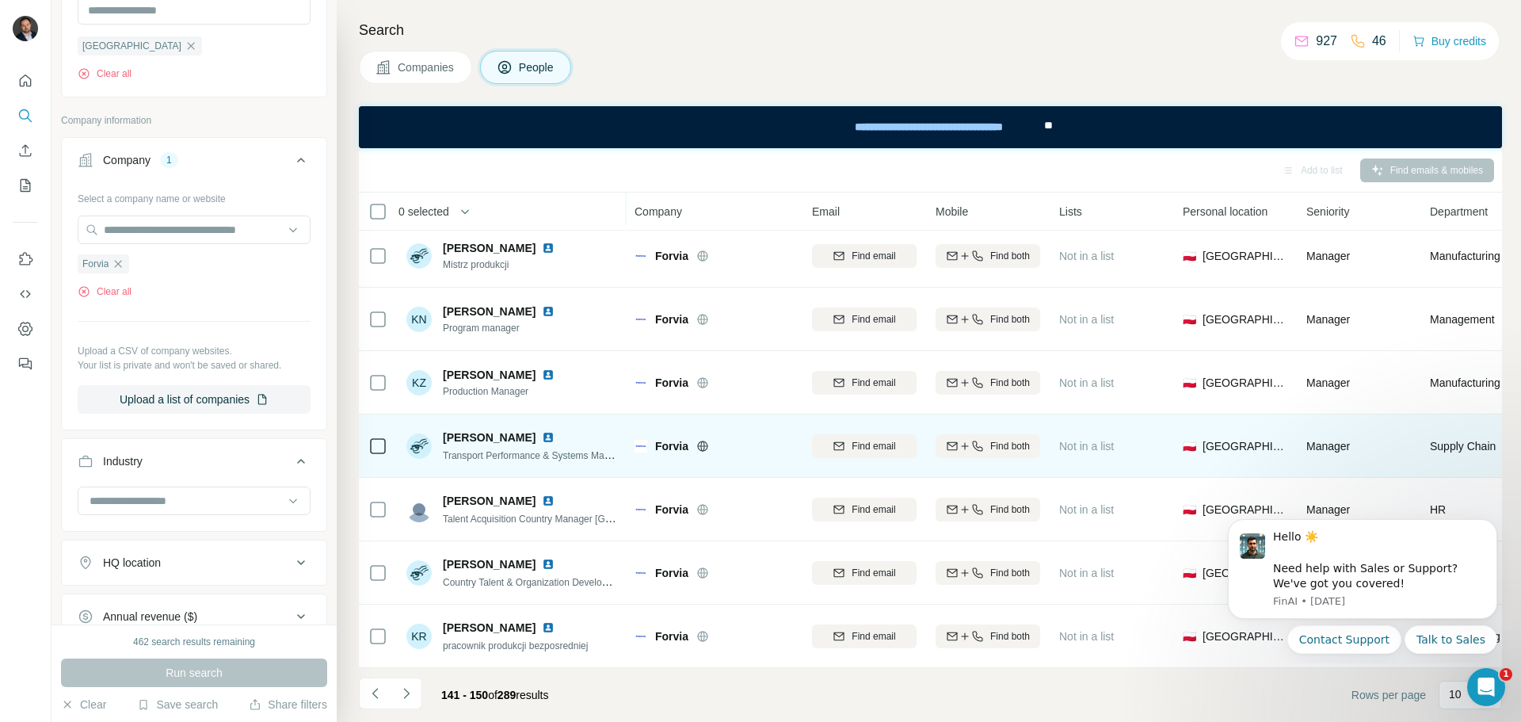
scroll to position [204, 0]
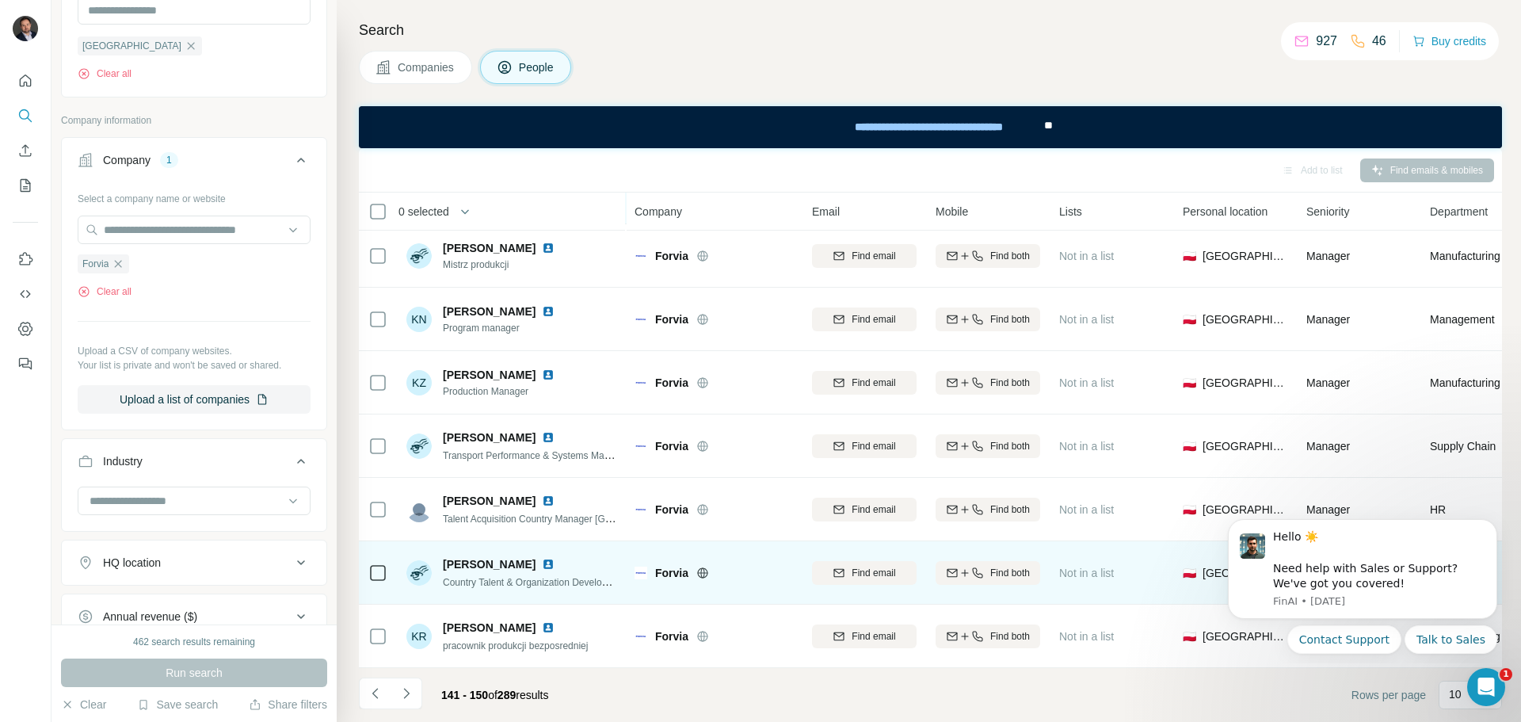
click at [554, 558] on img at bounding box center [548, 564] width 13 height 13
click at [997, 566] on span "Find both" at bounding box center [1010, 573] width 40 height 14
click at [413, 690] on icon "Navigate to next page" at bounding box center [406, 693] width 16 height 16
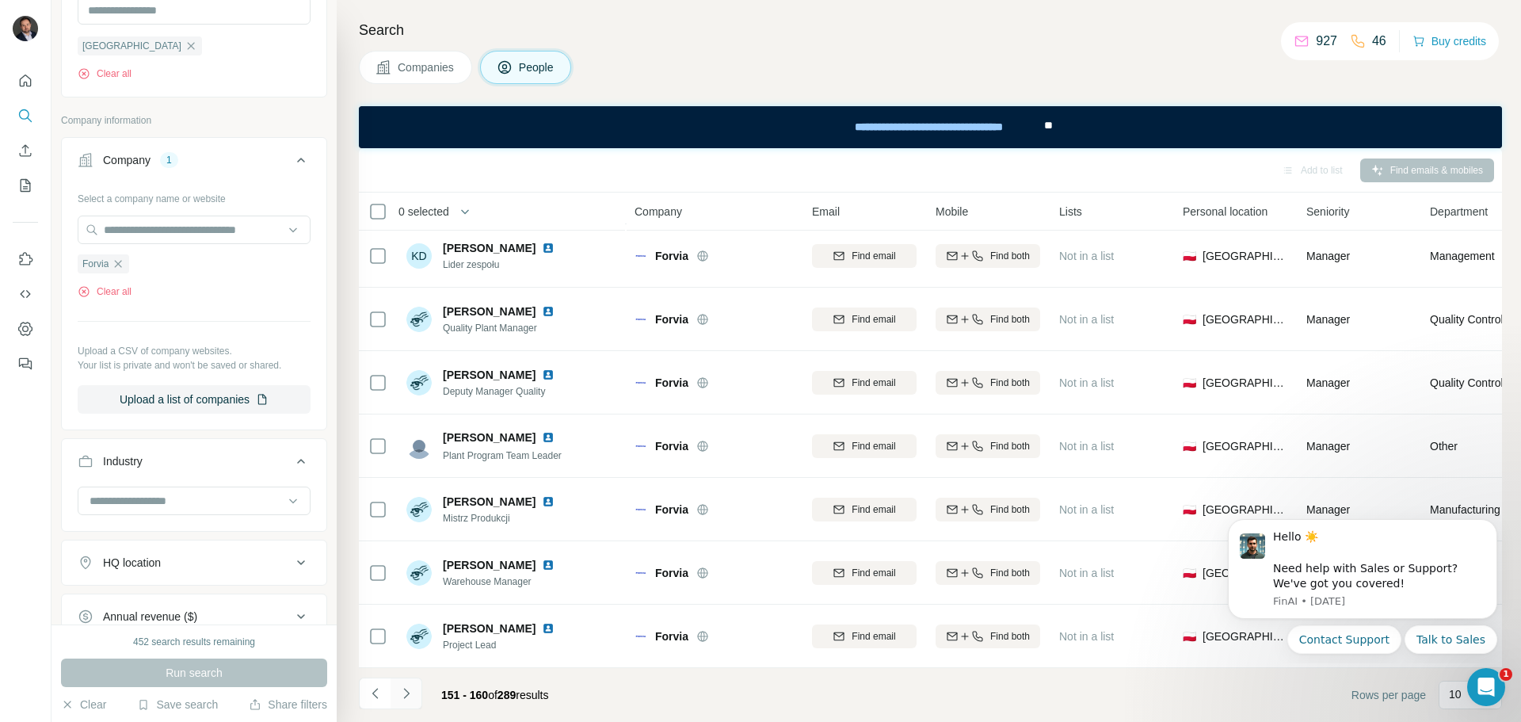
click at [410, 695] on icon "Navigate to next page" at bounding box center [406, 693] width 16 height 16
click at [409, 689] on icon "Navigate to next page" at bounding box center [406, 693] width 16 height 16
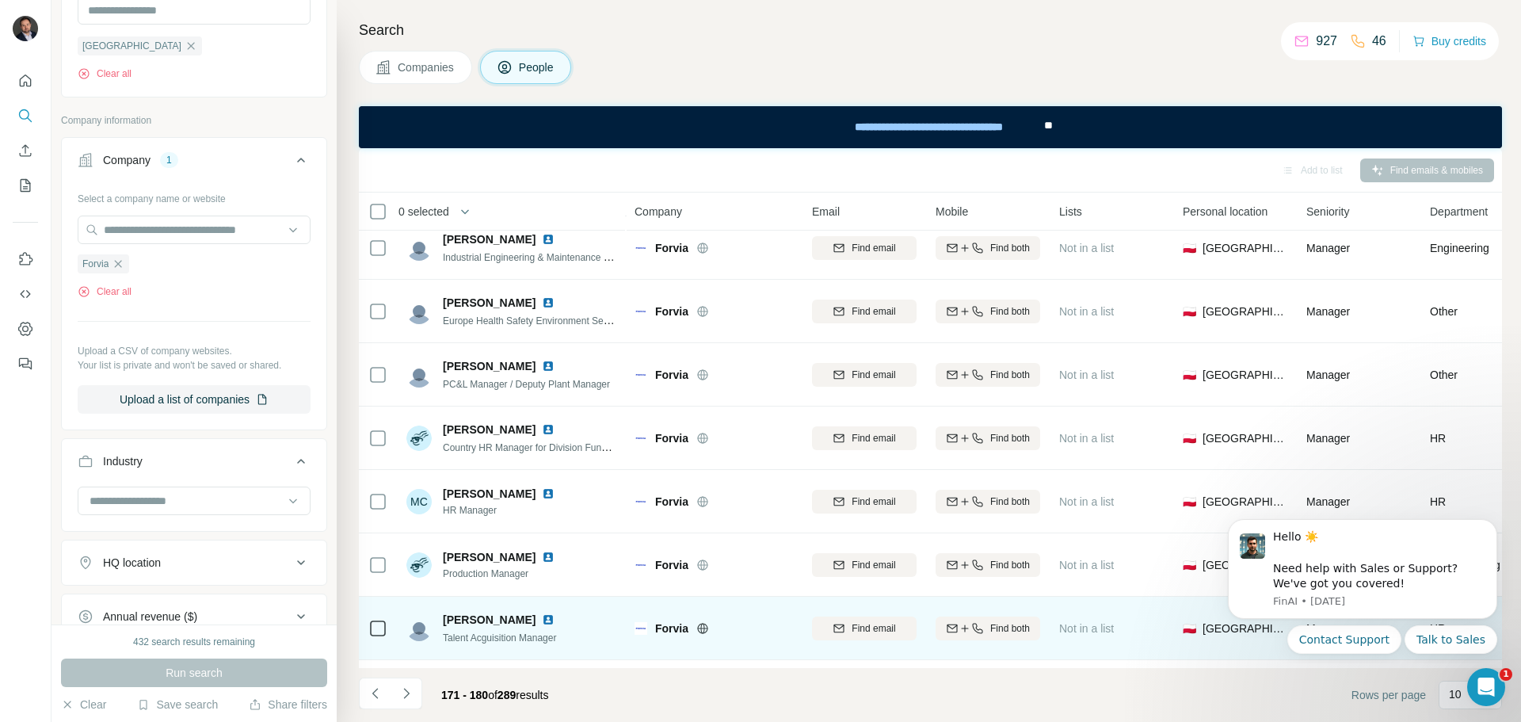
scroll to position [0, 0]
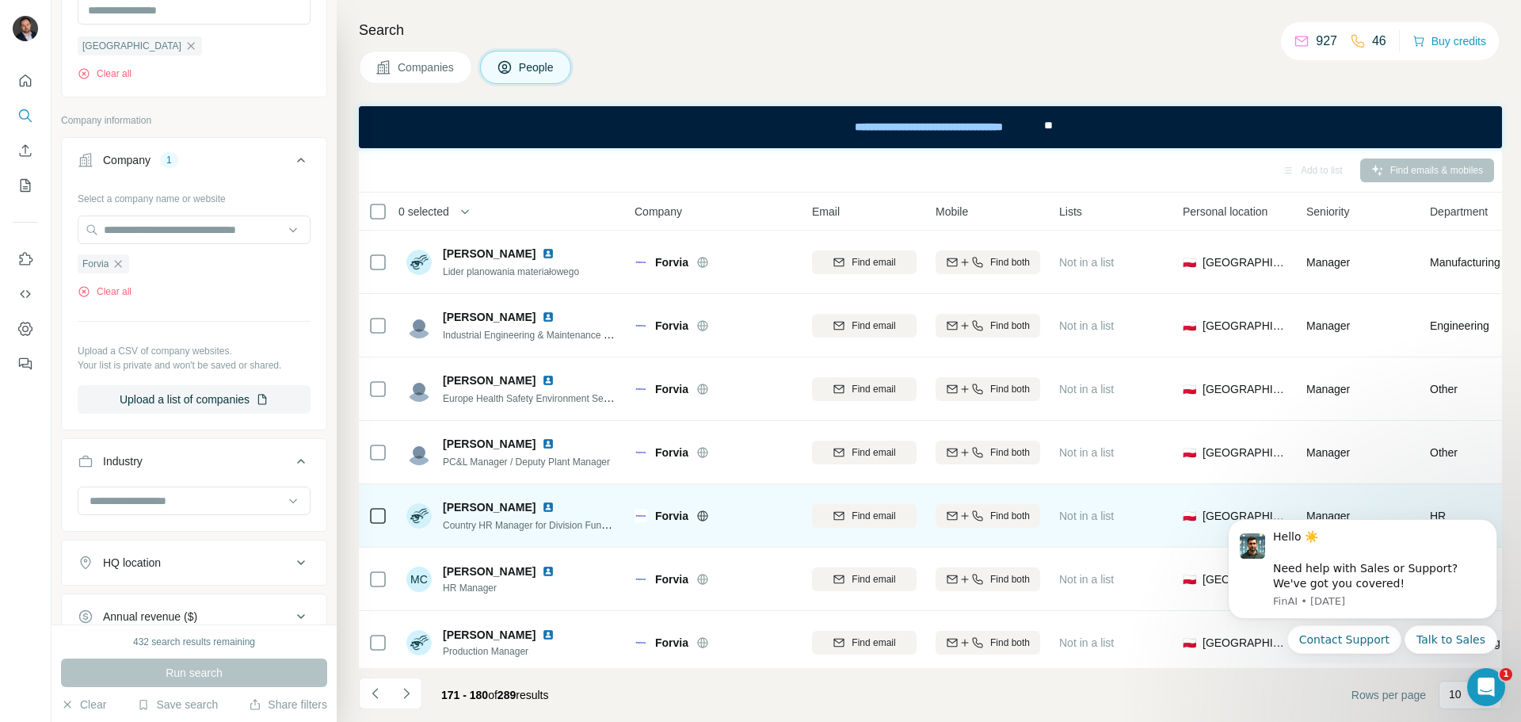
click at [554, 505] on img at bounding box center [548, 507] width 13 height 13
click at [978, 513] on icon "button" at bounding box center [977, 515] width 13 height 13
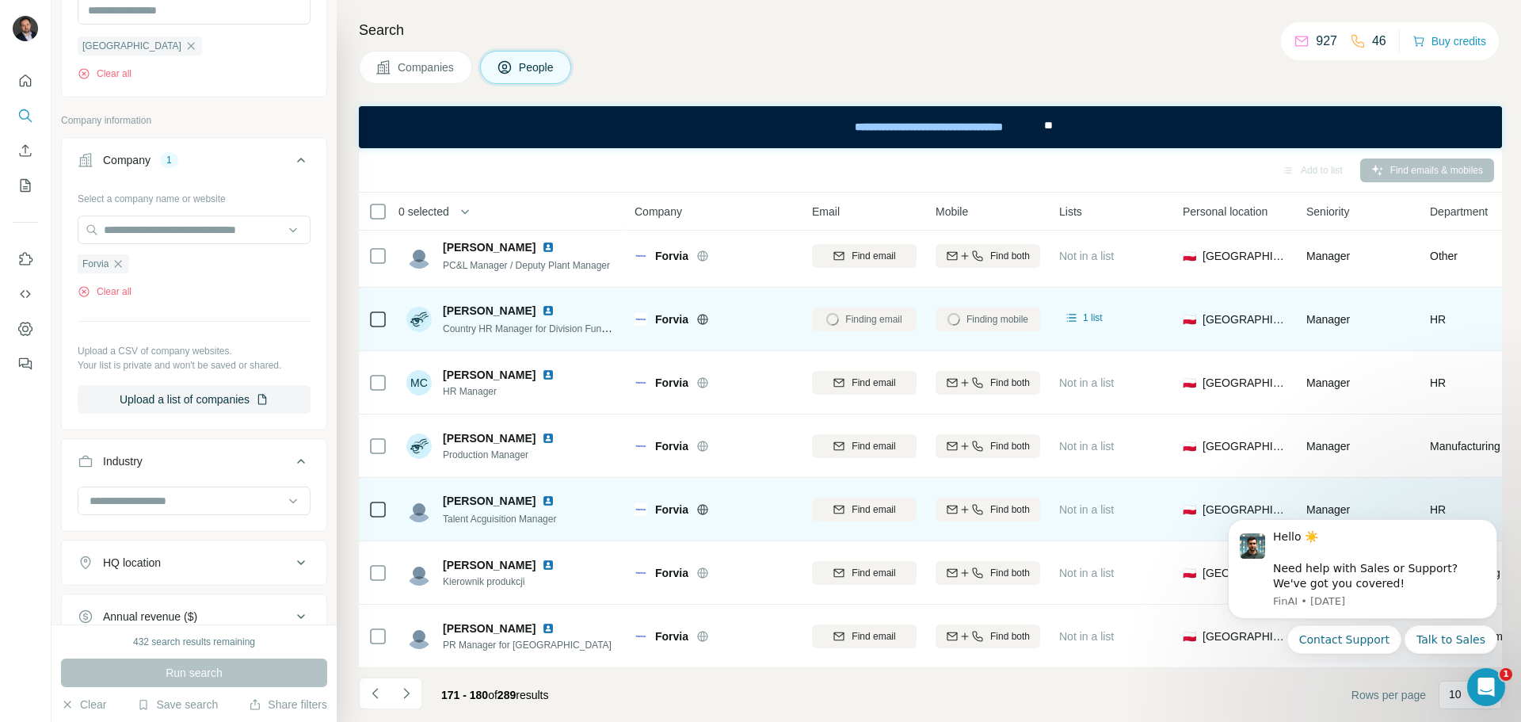
scroll to position [204, 0]
click at [542, 494] on img at bounding box center [548, 500] width 13 height 13
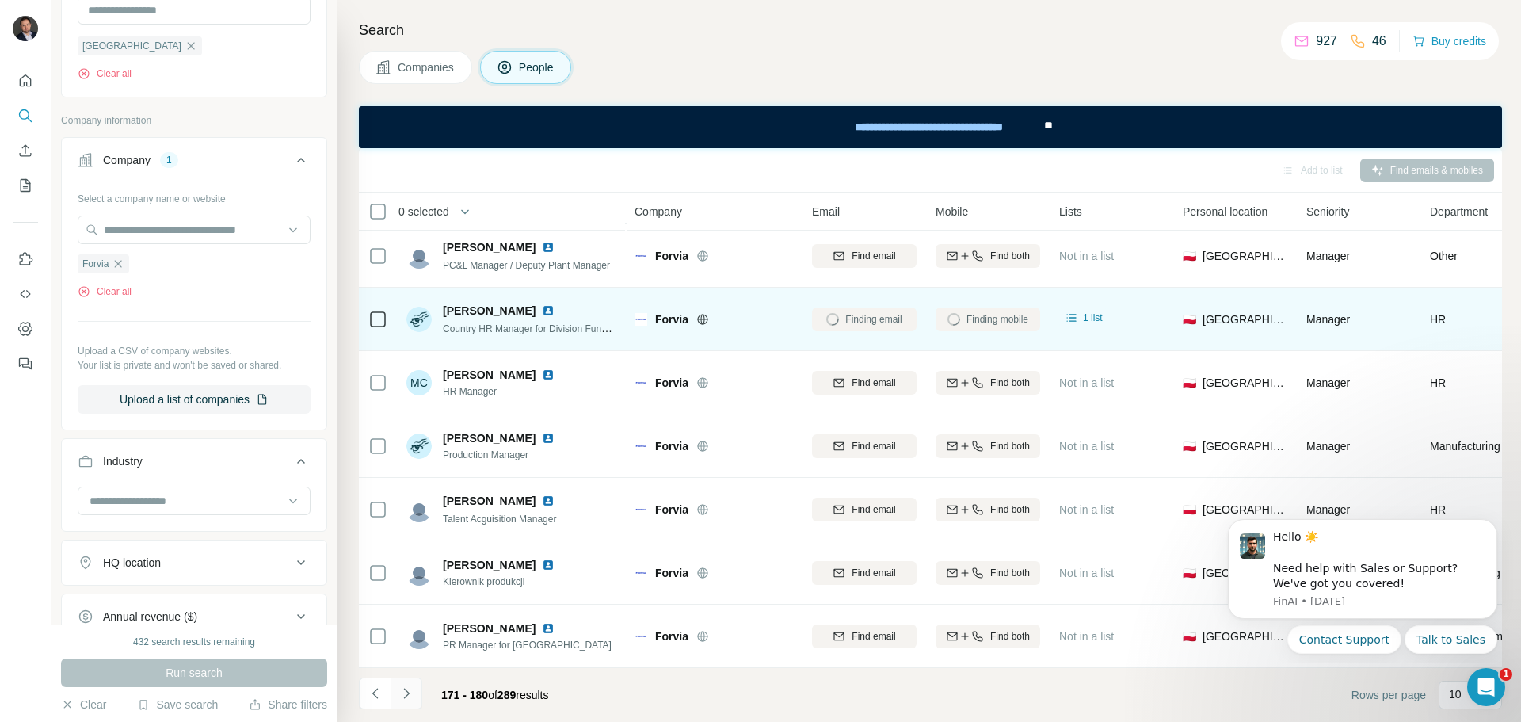
click at [410, 695] on icon "Navigate to next page" at bounding box center [406, 693] width 16 height 16
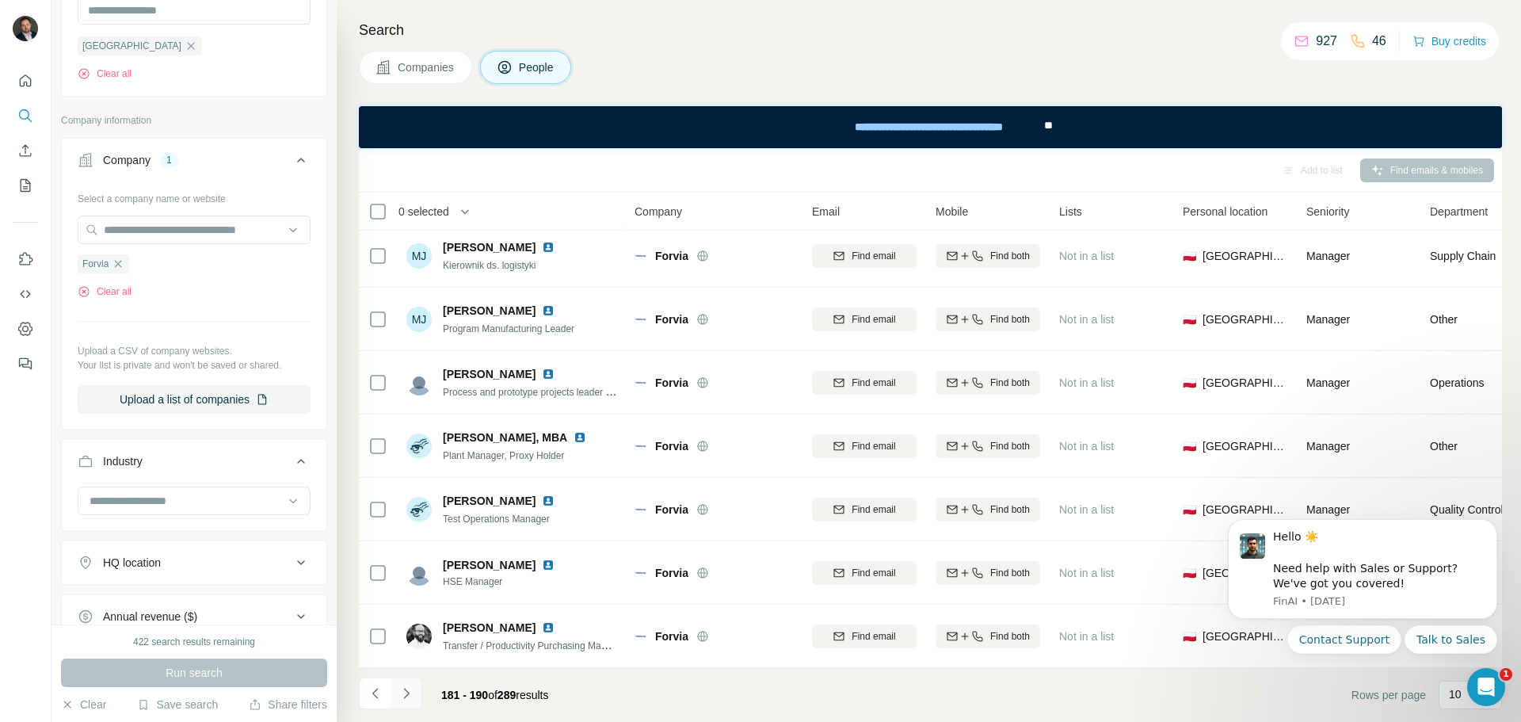
click at [397, 688] on button "Navigate to next page" at bounding box center [406, 693] width 32 height 32
click at [412, 696] on icon "Navigate to next page" at bounding box center [406, 693] width 16 height 16
click at [403, 697] on icon "Navigate to next page" at bounding box center [406, 693] width 16 height 16
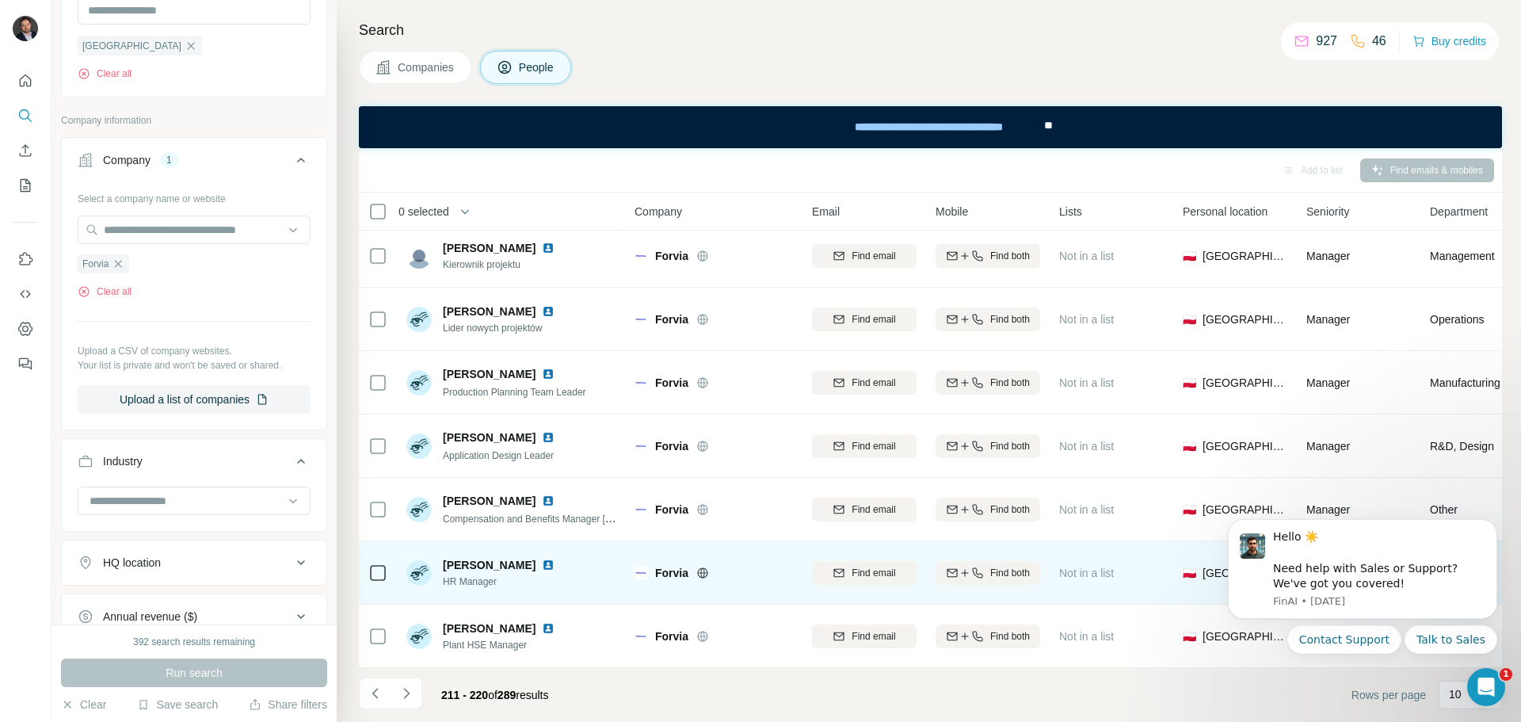
click at [542, 558] on img at bounding box center [548, 564] width 13 height 13
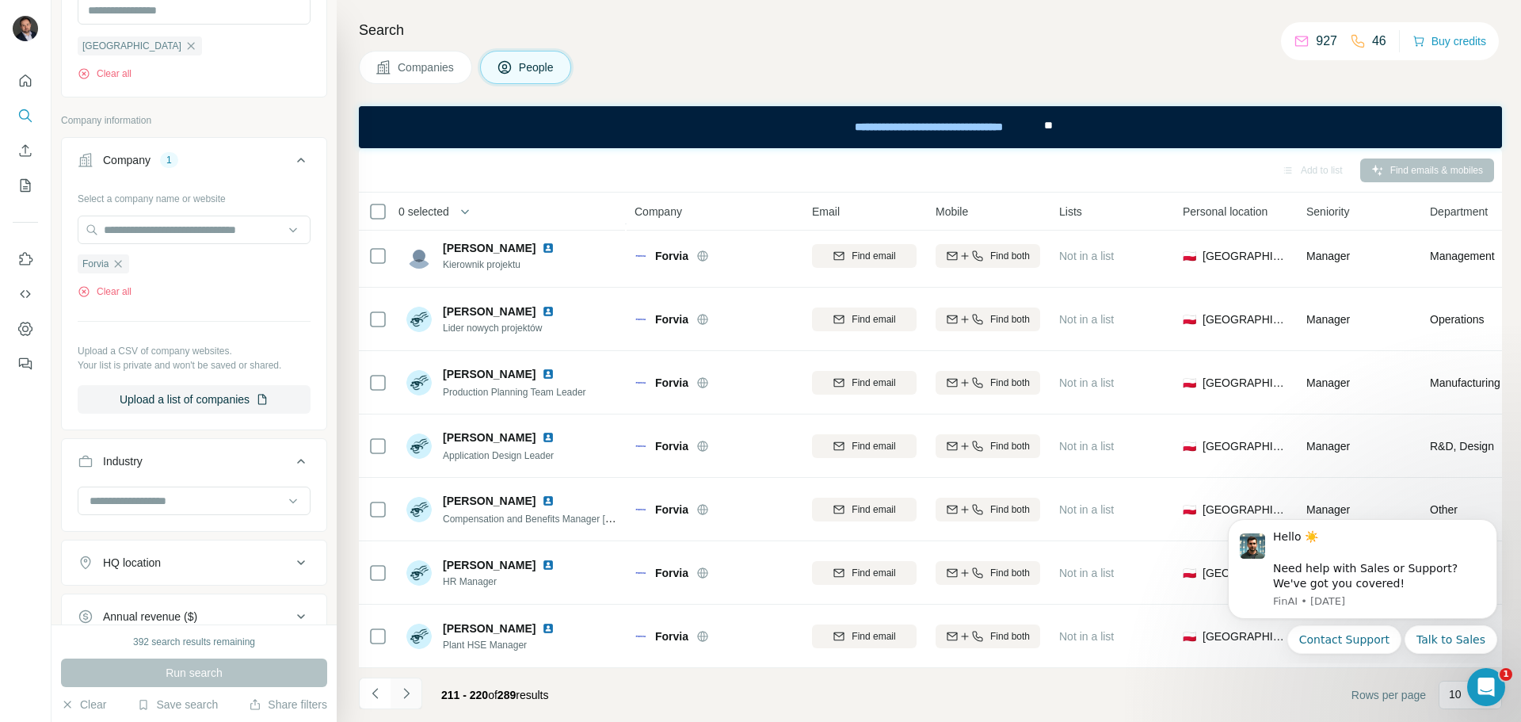
click at [410, 691] on icon "Navigate to next page" at bounding box center [406, 693] width 16 height 16
click at [375, 691] on icon "Navigate to previous page" at bounding box center [374, 692] width 6 height 10
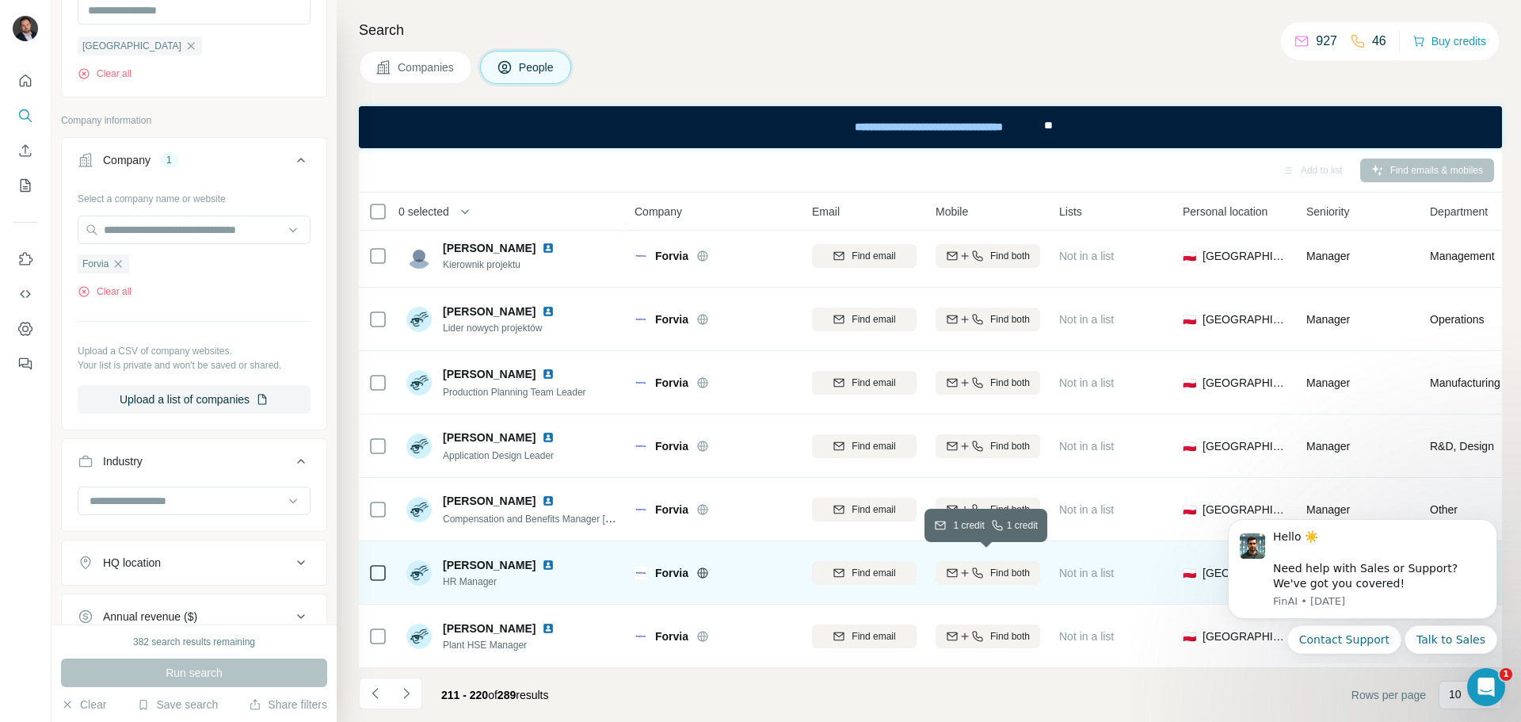
click at [971, 566] on icon "button" at bounding box center [977, 572] width 13 height 13
click at [411, 692] on icon "Navigate to next page" at bounding box center [406, 693] width 16 height 16
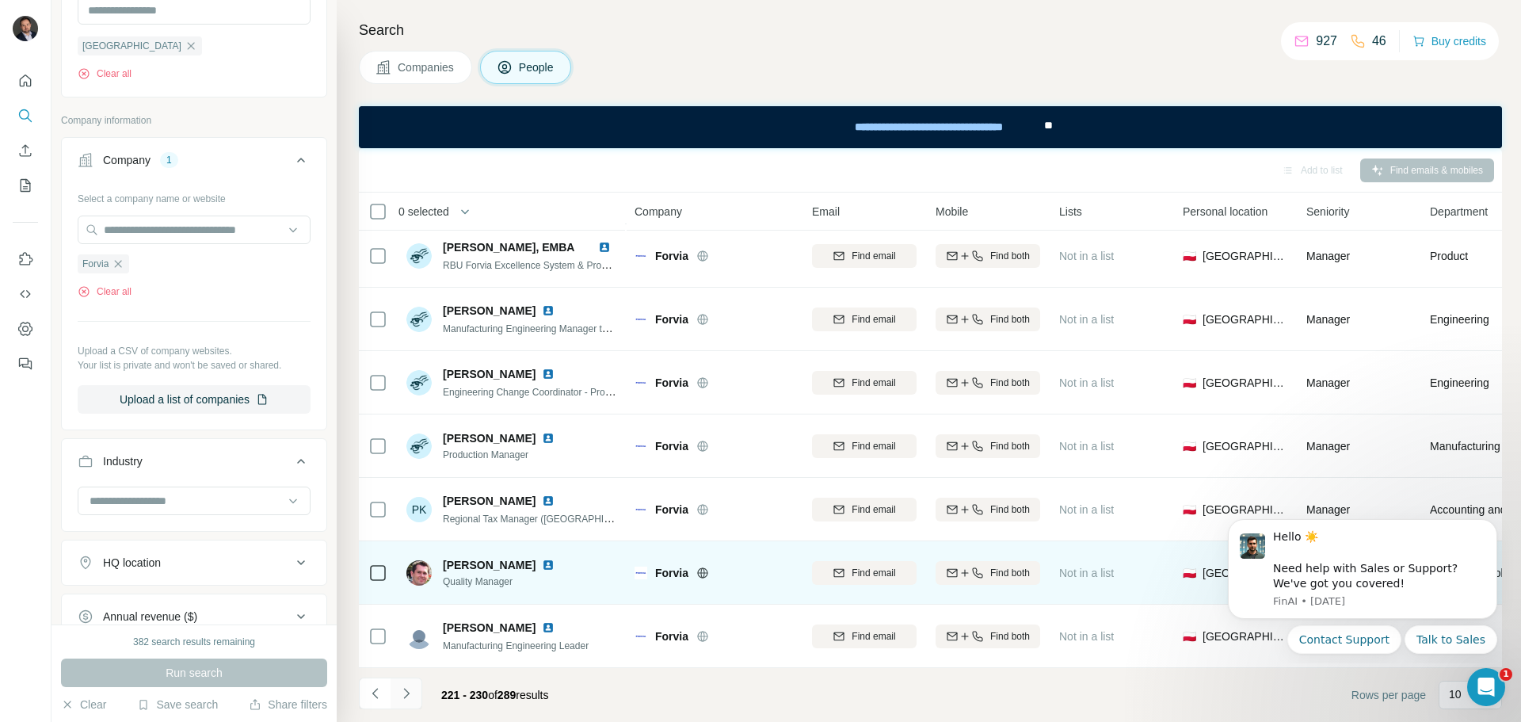
click at [409, 688] on icon "Navigate to next page" at bounding box center [406, 693] width 16 height 16
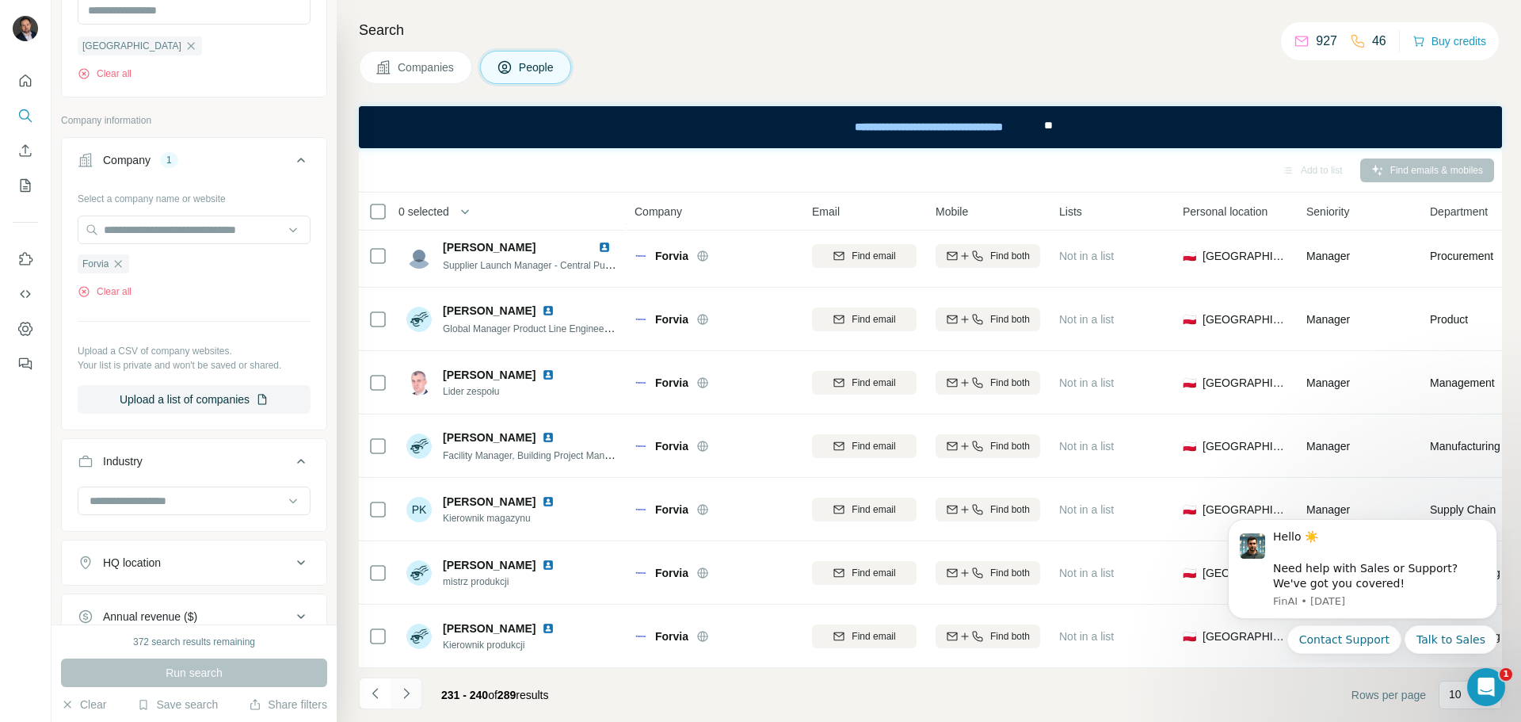
click at [409, 691] on icon "Navigate to next page" at bounding box center [406, 693] width 16 height 16
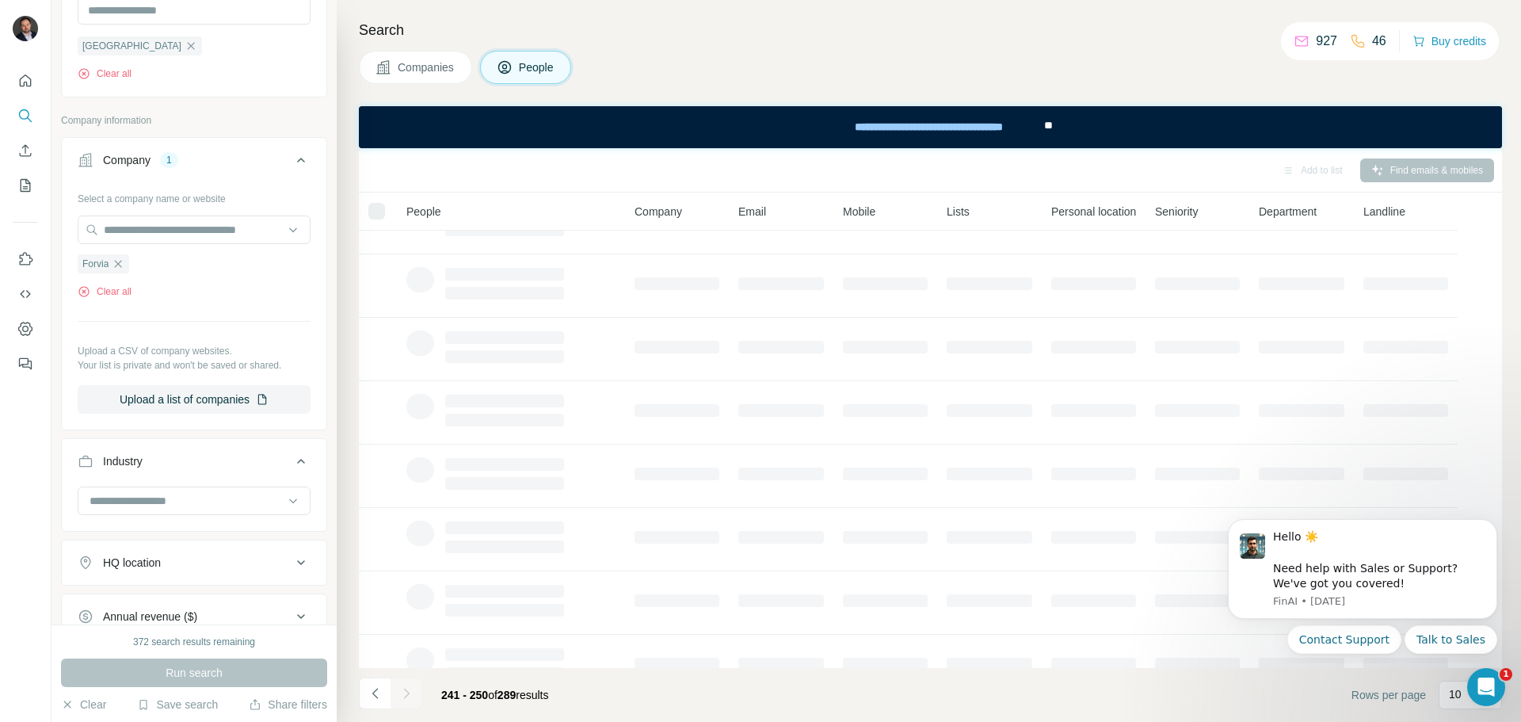
scroll to position [0, 0]
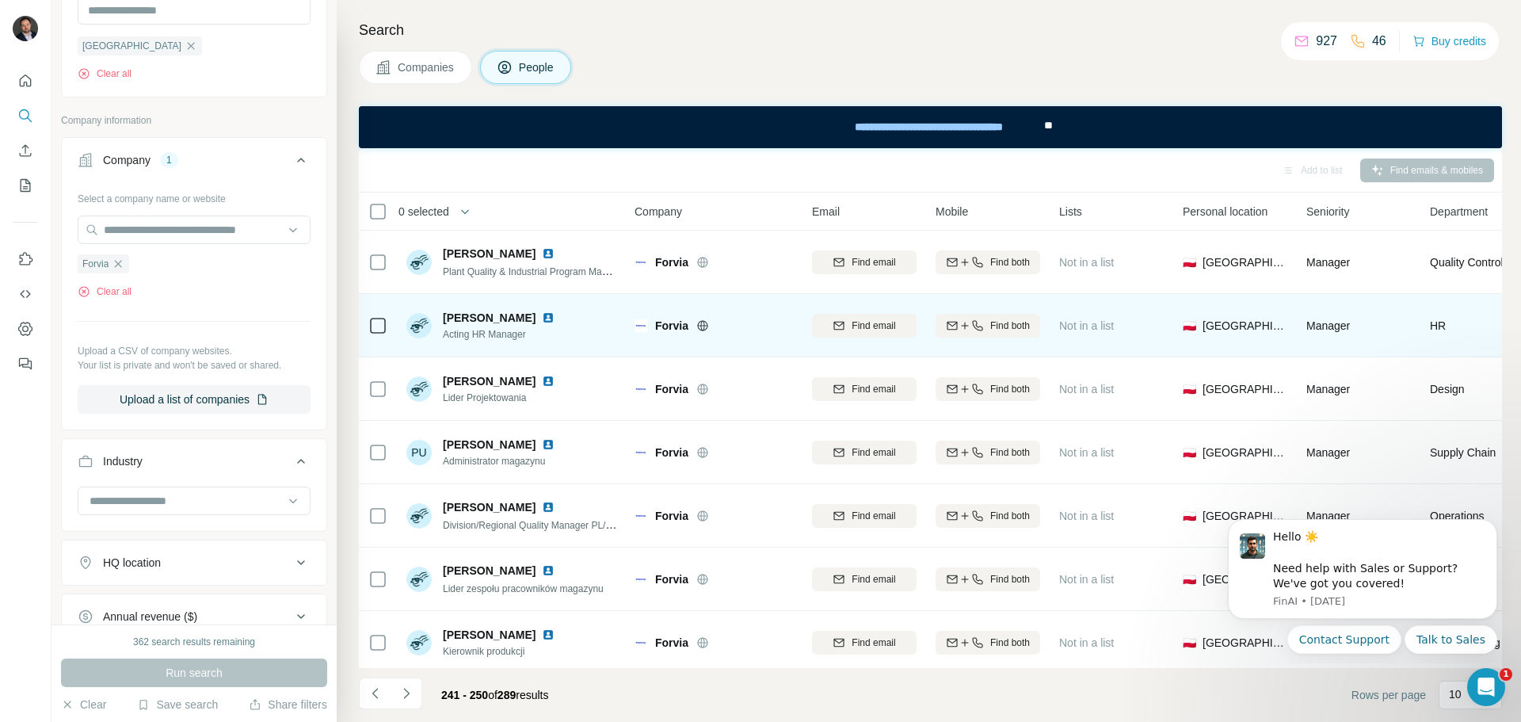
click at [542, 318] on img at bounding box center [548, 317] width 13 height 13
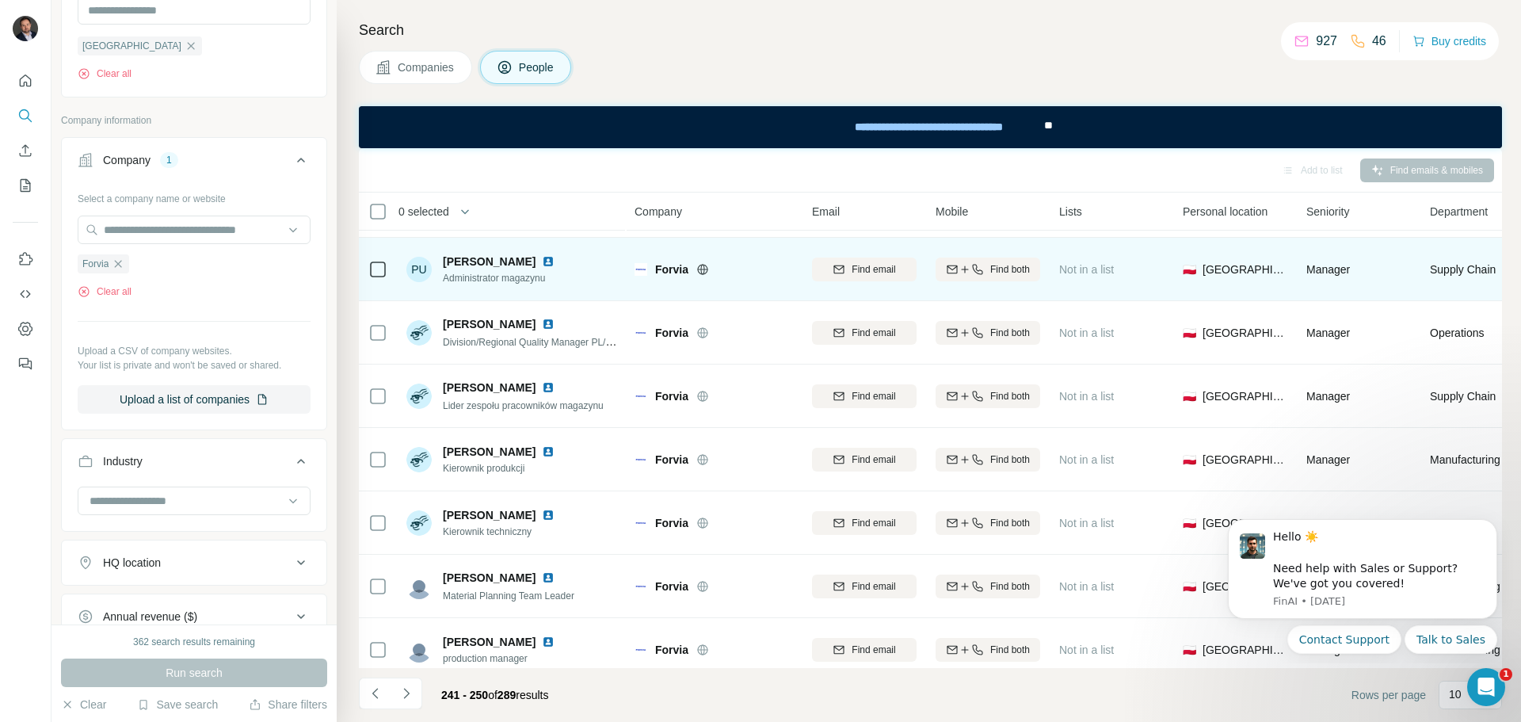
scroll to position [204, 0]
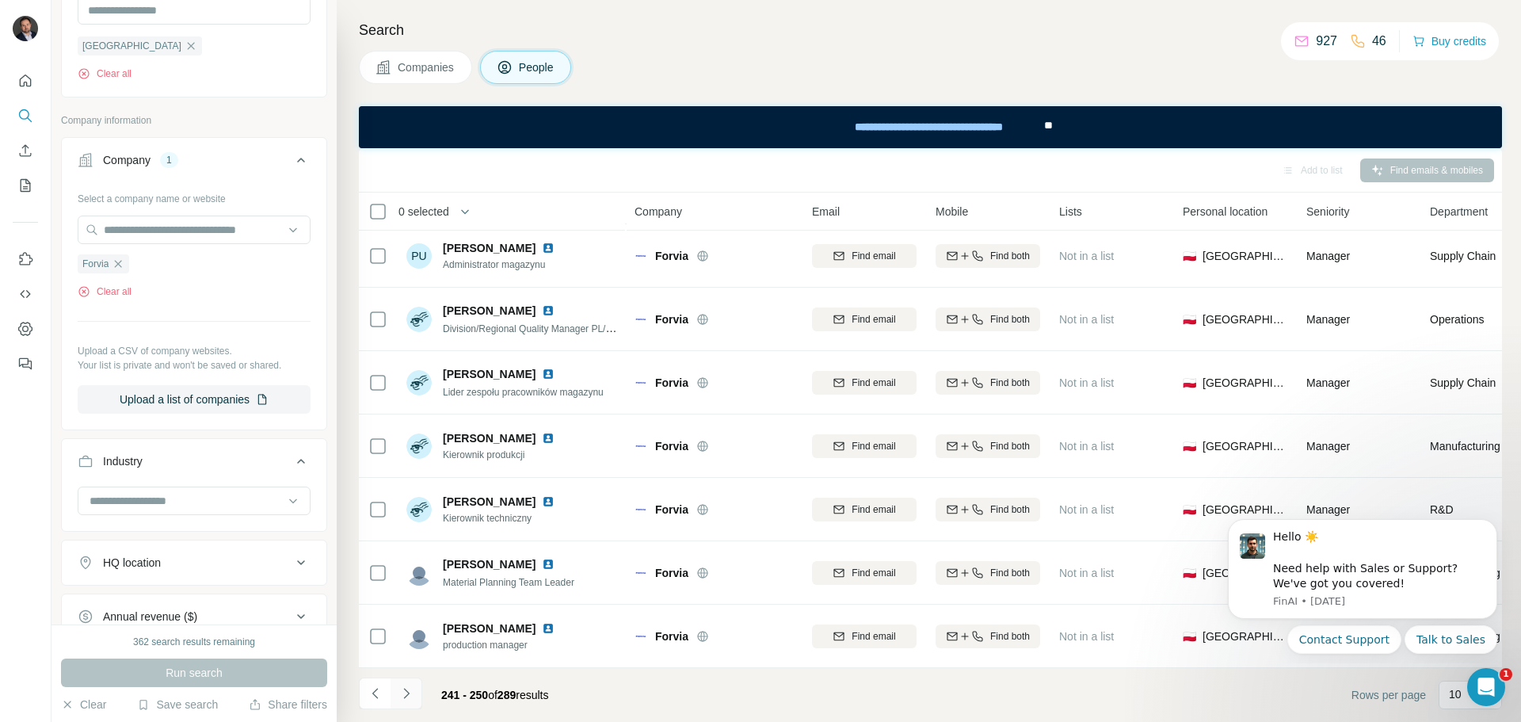
click at [411, 692] on icon "Navigate to next page" at bounding box center [406, 693] width 16 height 16
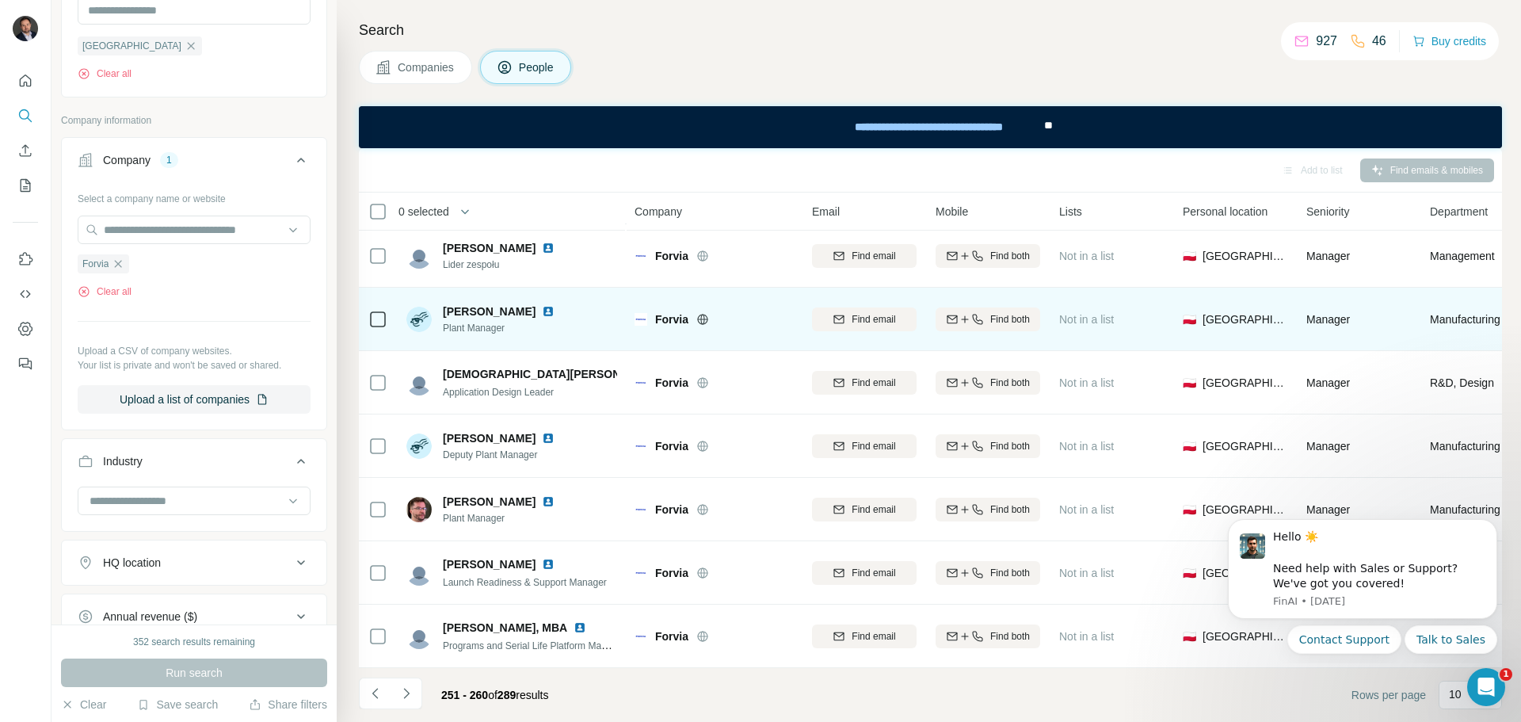
click at [542, 305] on img at bounding box center [548, 311] width 13 height 13
click at [974, 314] on icon "button" at bounding box center [977, 319] width 13 height 13
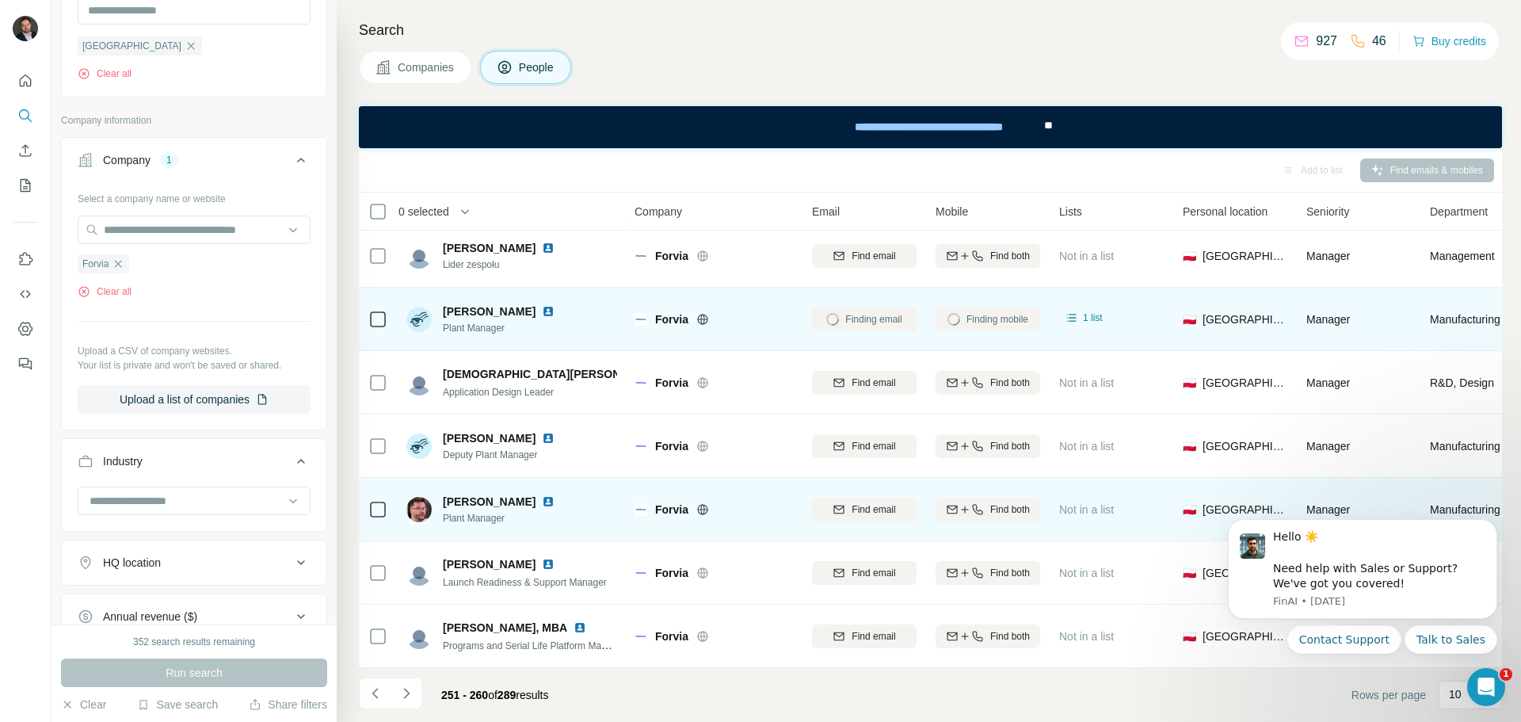
click at [542, 495] on img at bounding box center [548, 501] width 13 height 13
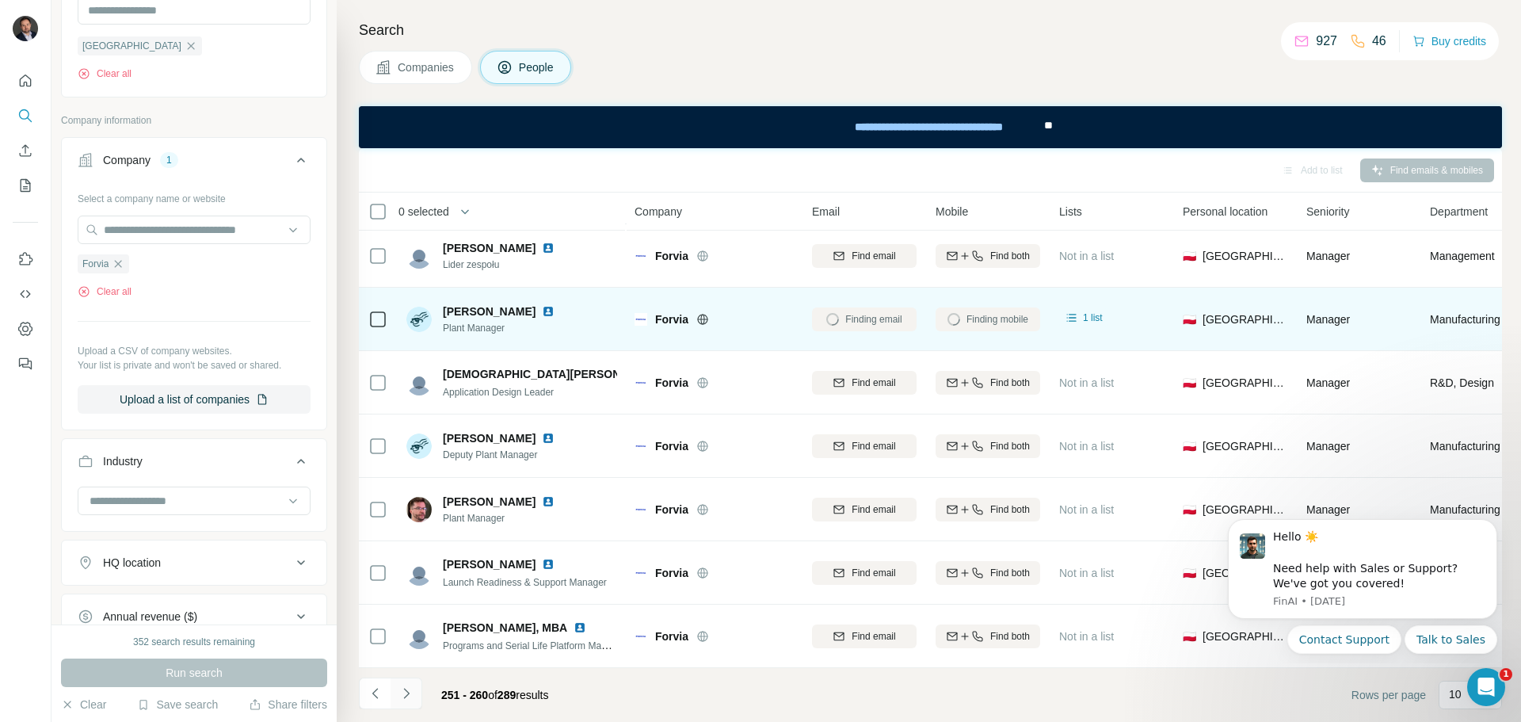
click at [414, 690] on button "Navigate to next page" at bounding box center [406, 693] width 32 height 32
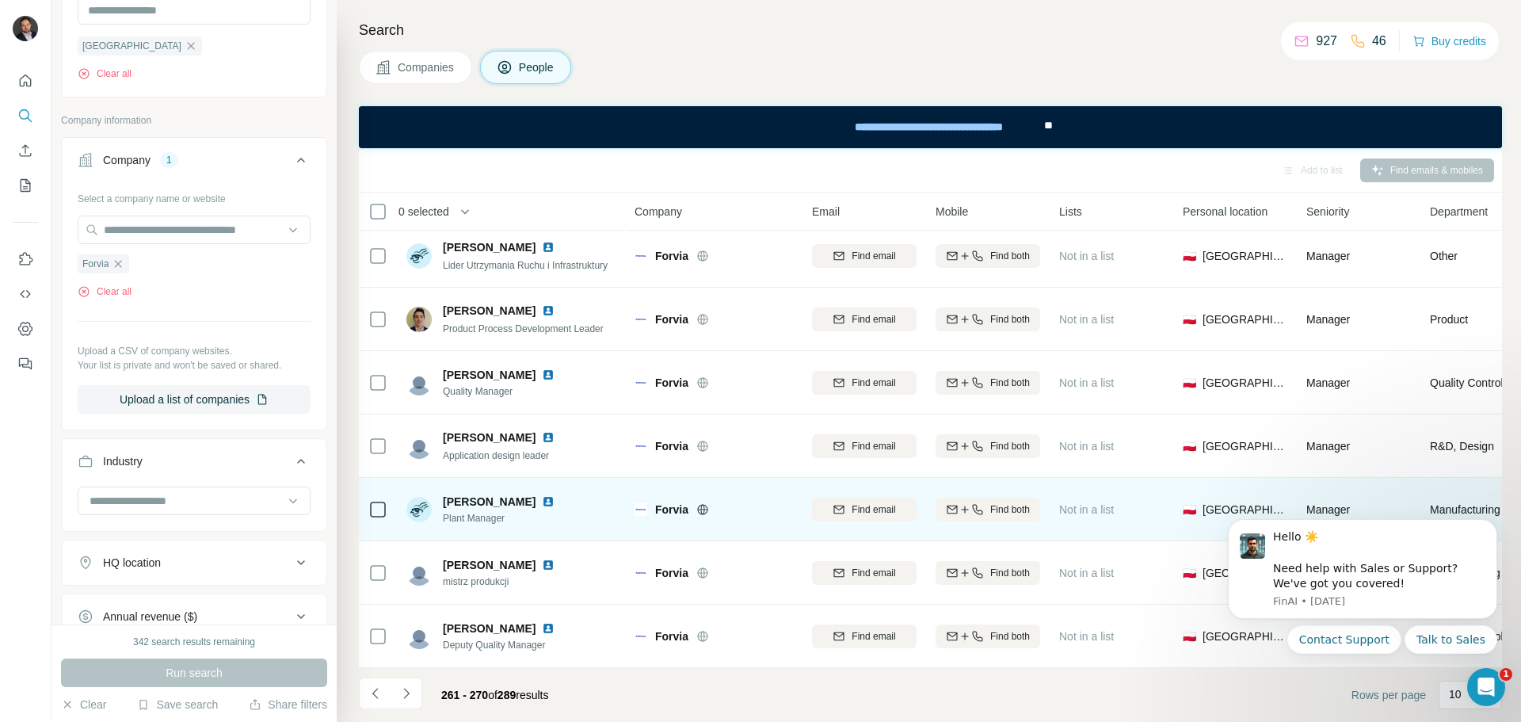
click at [542, 495] on img at bounding box center [548, 501] width 13 height 13
click at [974, 507] on icon "button" at bounding box center [977, 509] width 13 height 13
click at [400, 692] on icon "Navigate to next page" at bounding box center [406, 693] width 16 height 16
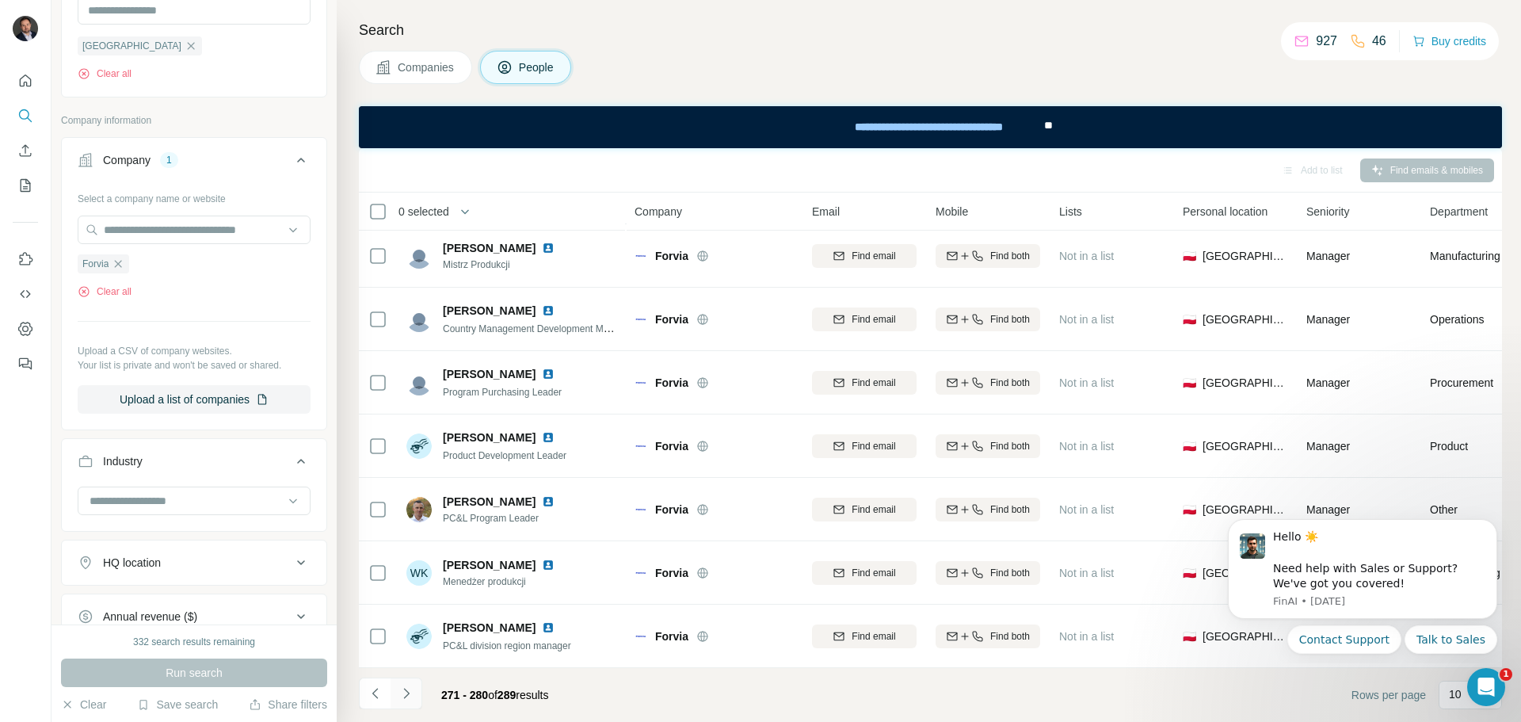
click at [411, 689] on icon "Navigate to next page" at bounding box center [406, 693] width 16 height 16
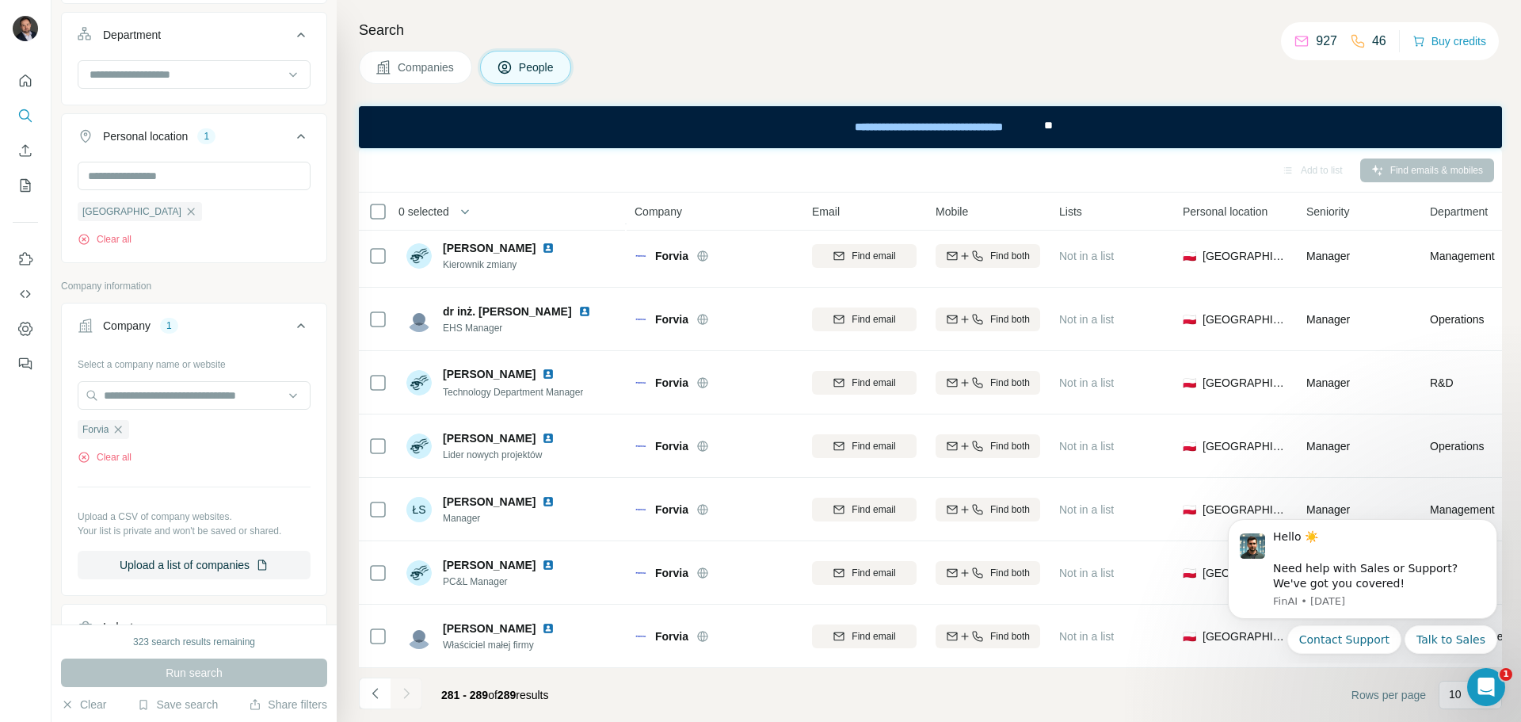
scroll to position [554, 0]
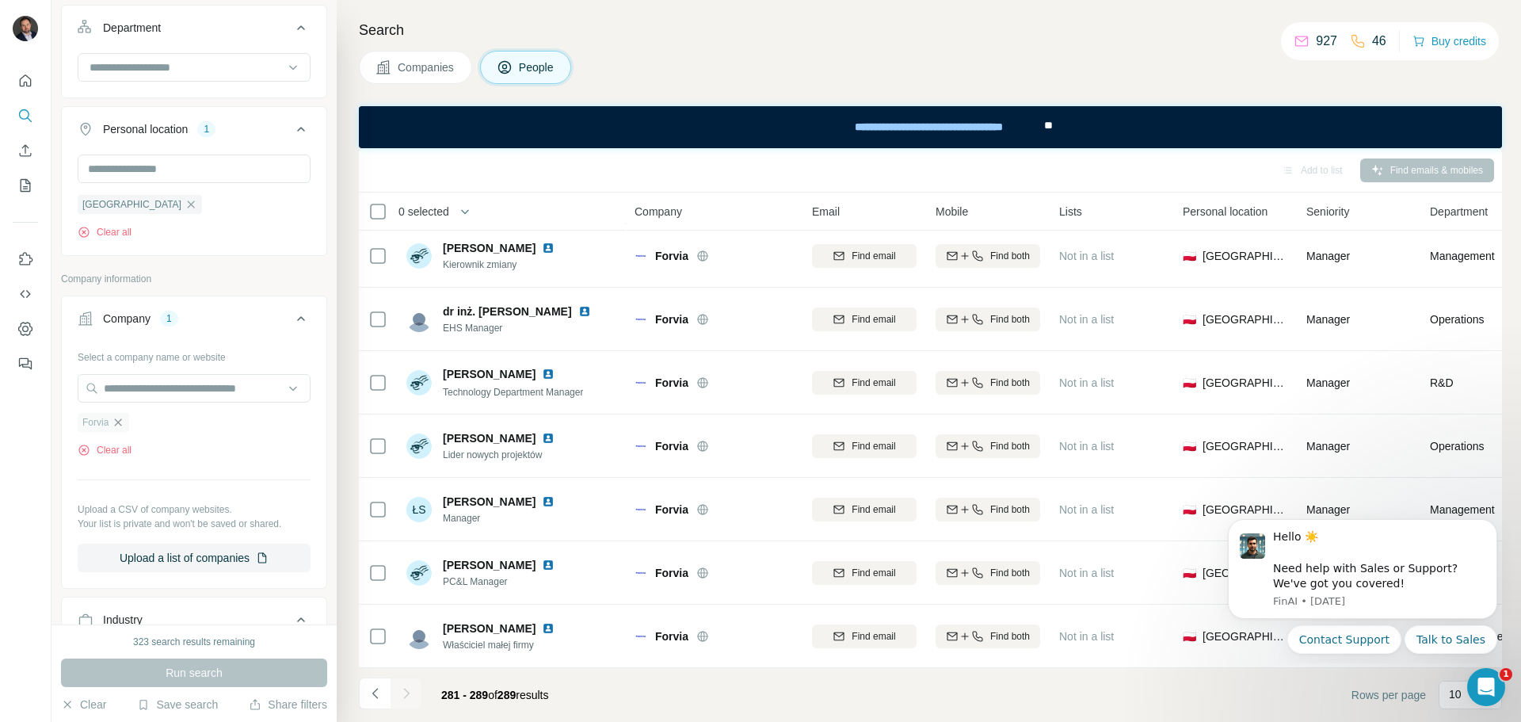
click at [124, 425] on icon "button" at bounding box center [118, 422] width 13 height 13
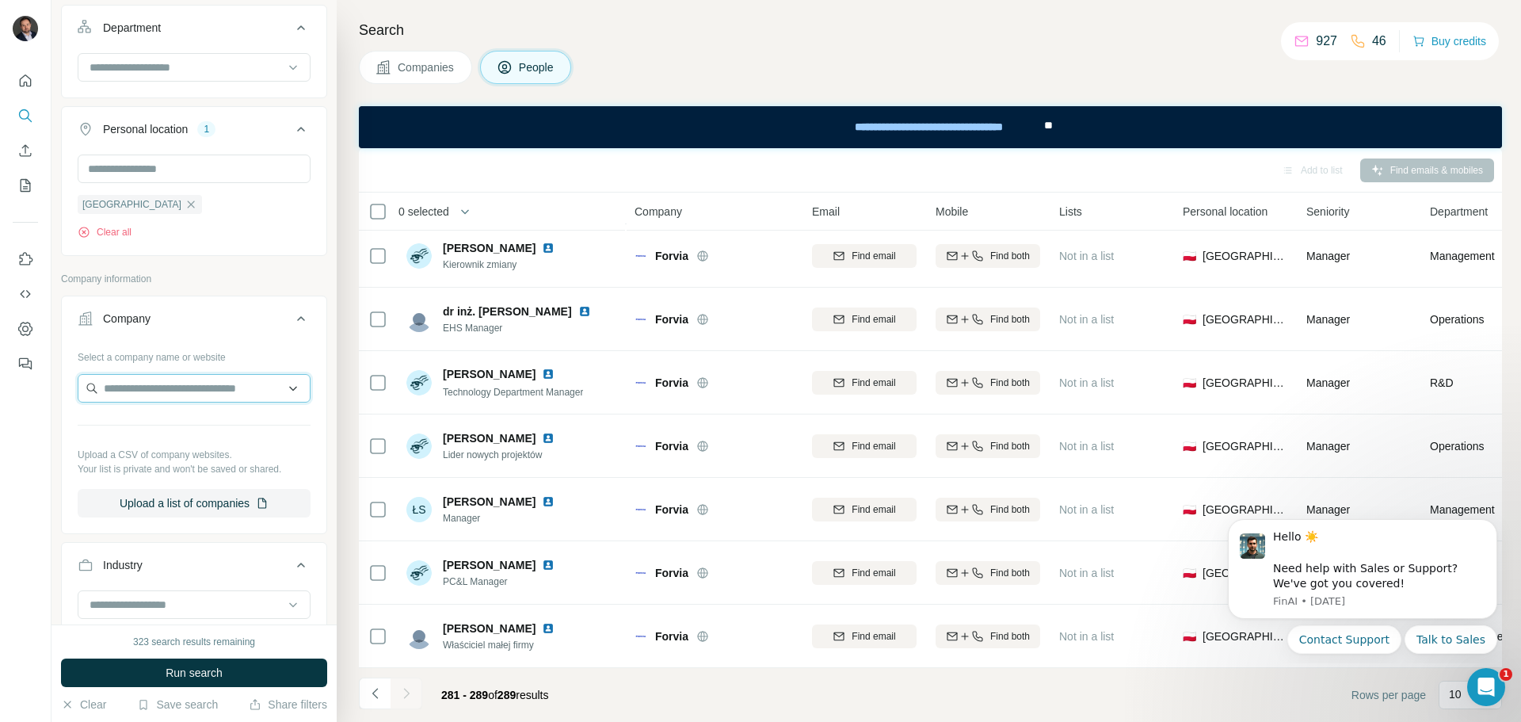
click at [181, 387] on input "text" at bounding box center [194, 388] width 233 height 29
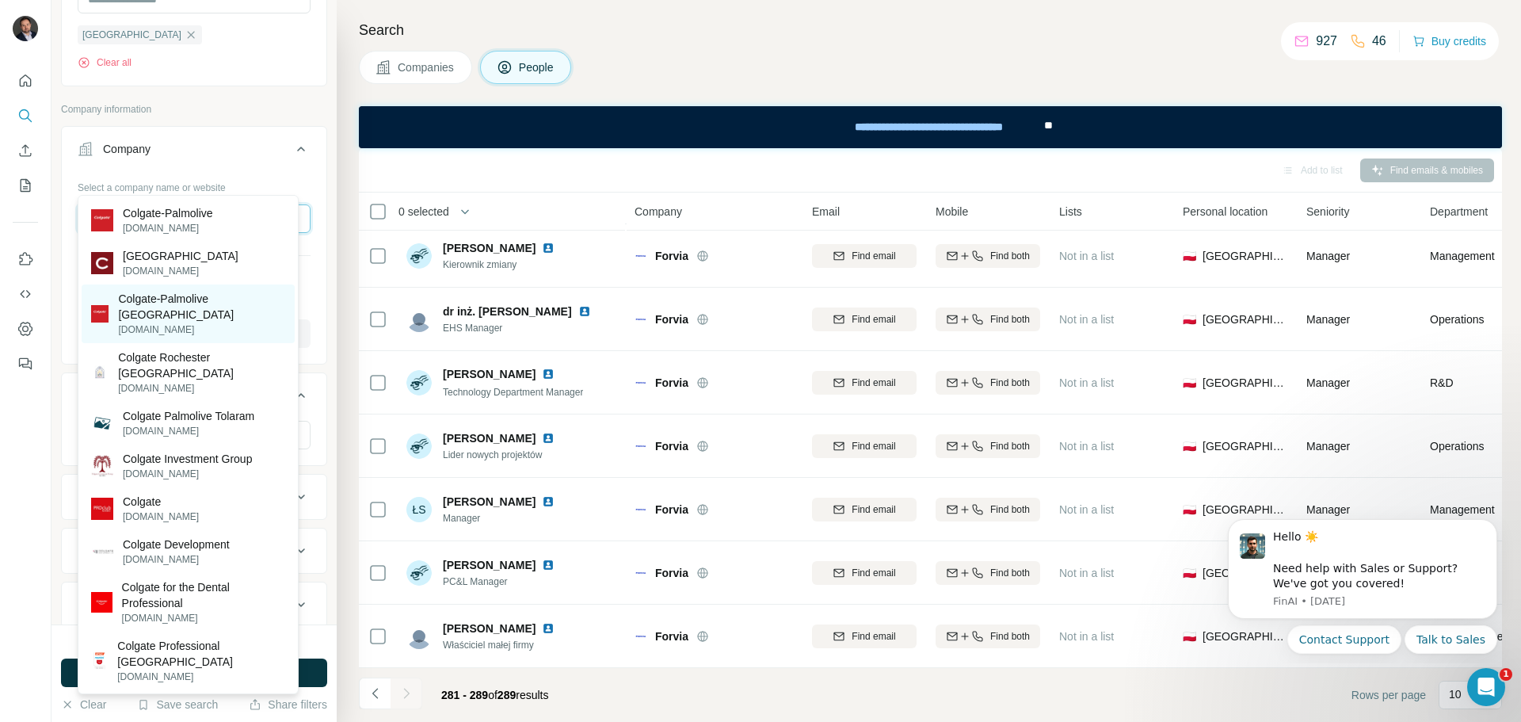
scroll to position [792, 0]
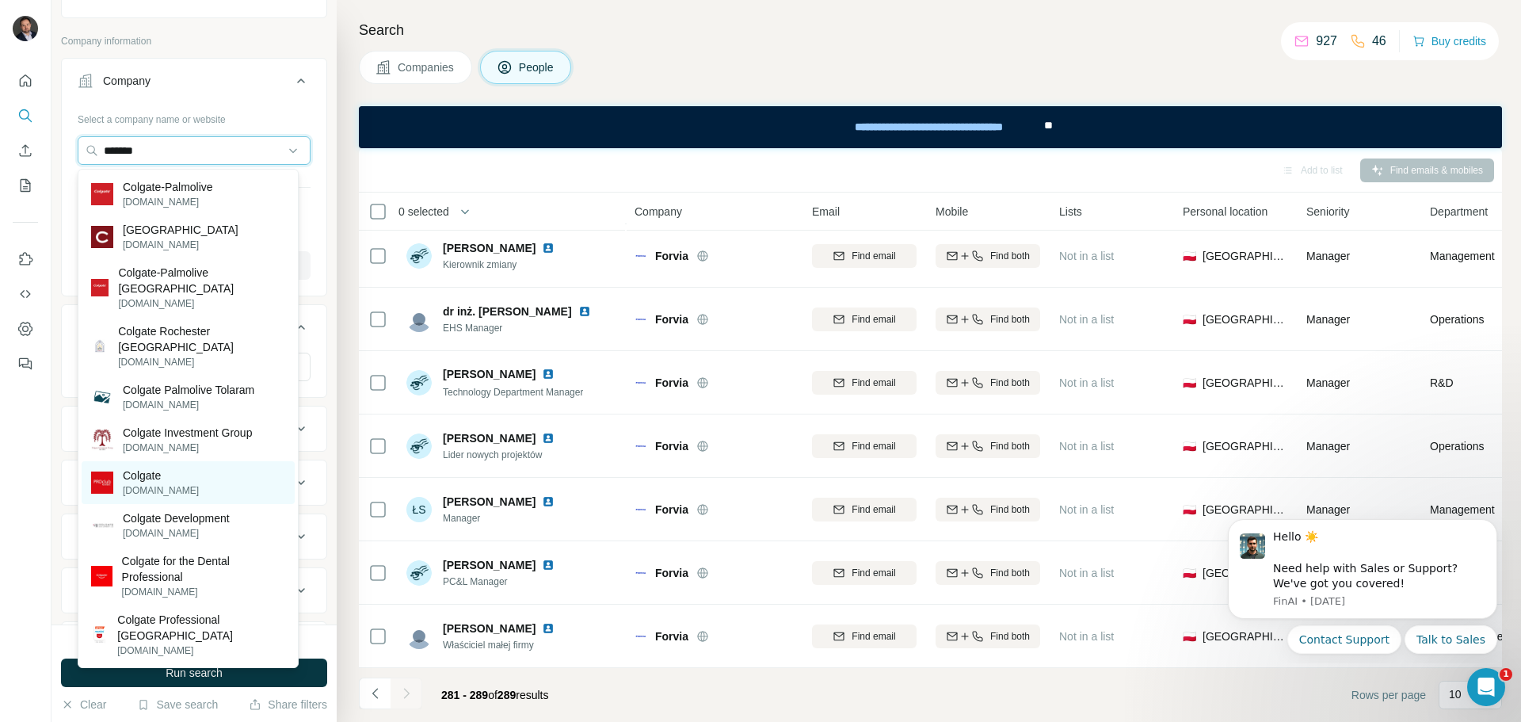
type input "*******"
click at [187, 462] on div "Colgate colgate.com" at bounding box center [188, 482] width 213 height 43
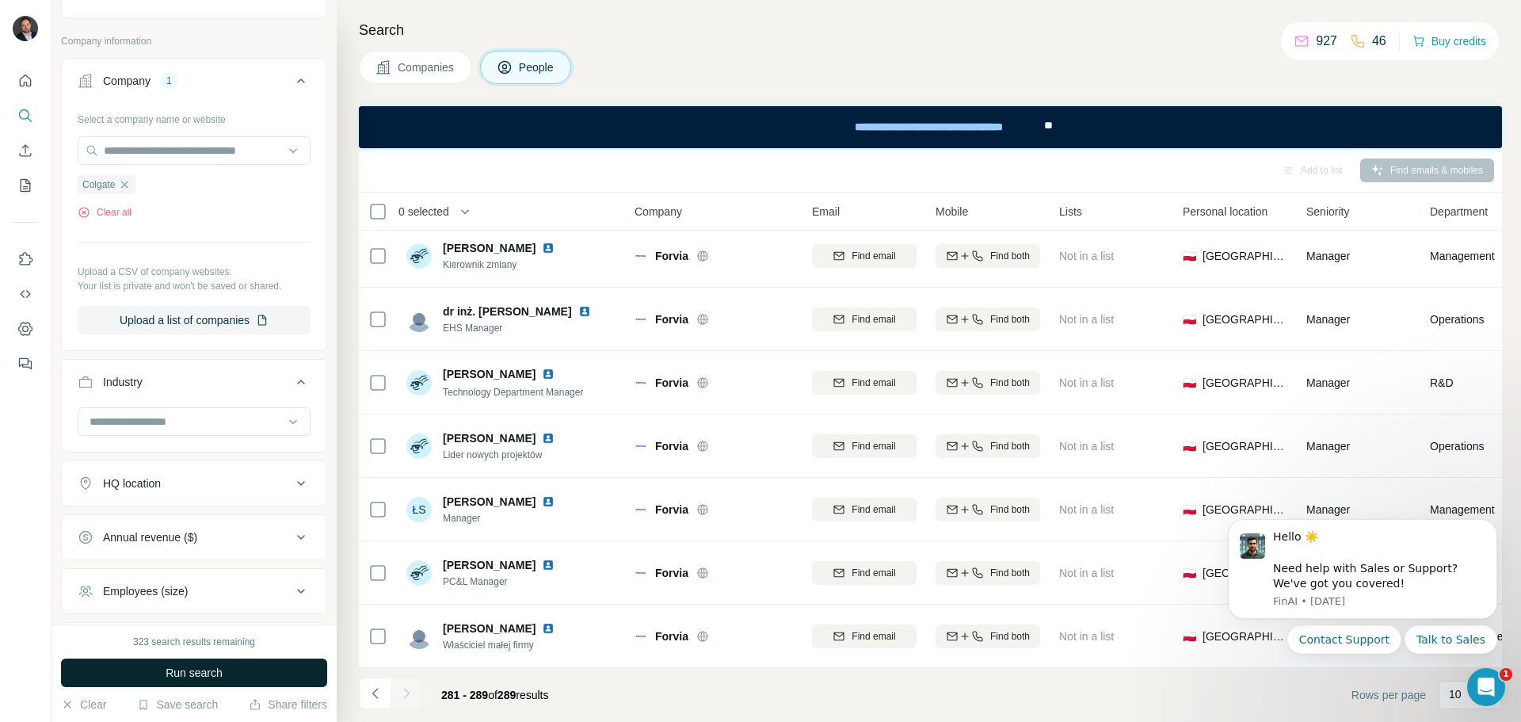
click at [258, 667] on button "Run search" at bounding box center [194, 672] width 266 height 29
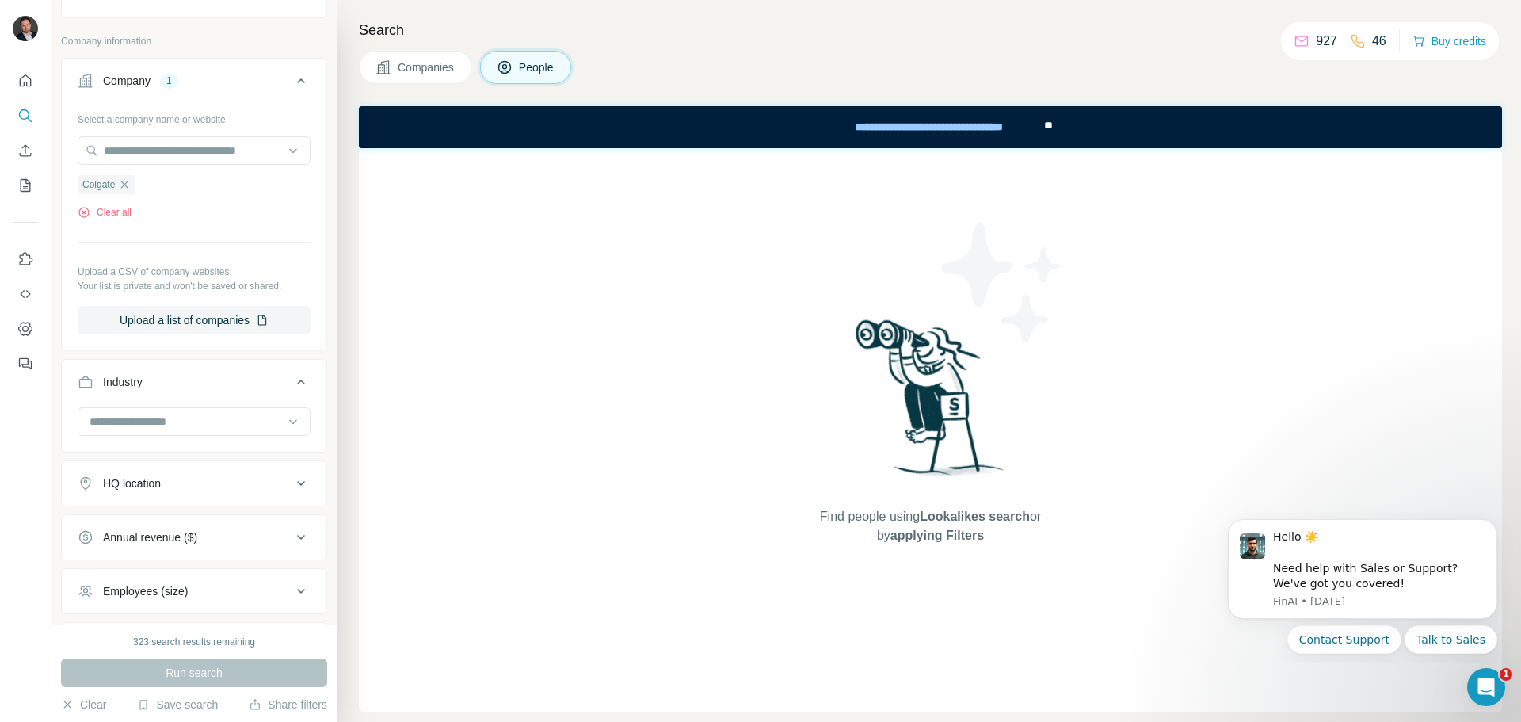
scroll to position [713, 0]
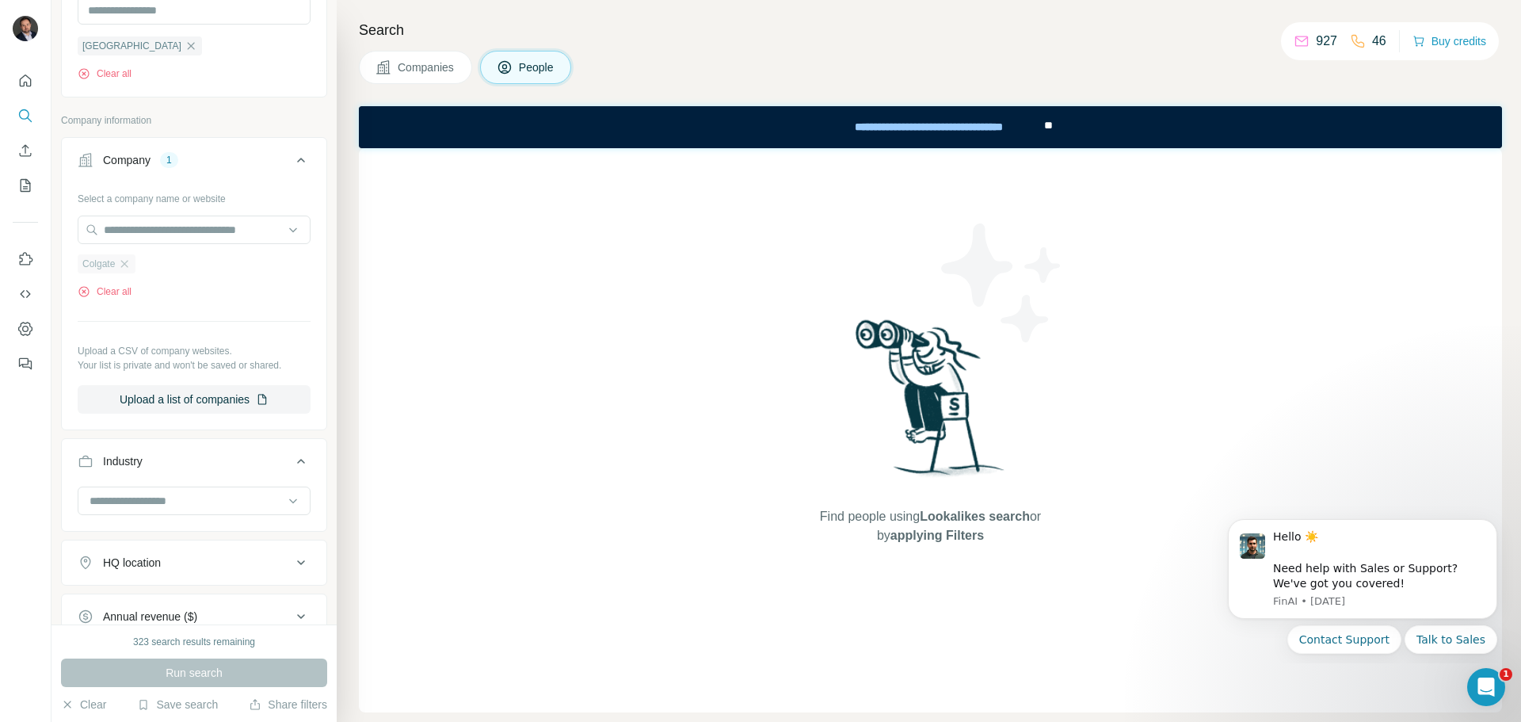
click at [126, 257] on div "Colgate" at bounding box center [107, 263] width 58 height 19
click at [128, 265] on icon "button" at bounding box center [124, 263] width 13 height 13
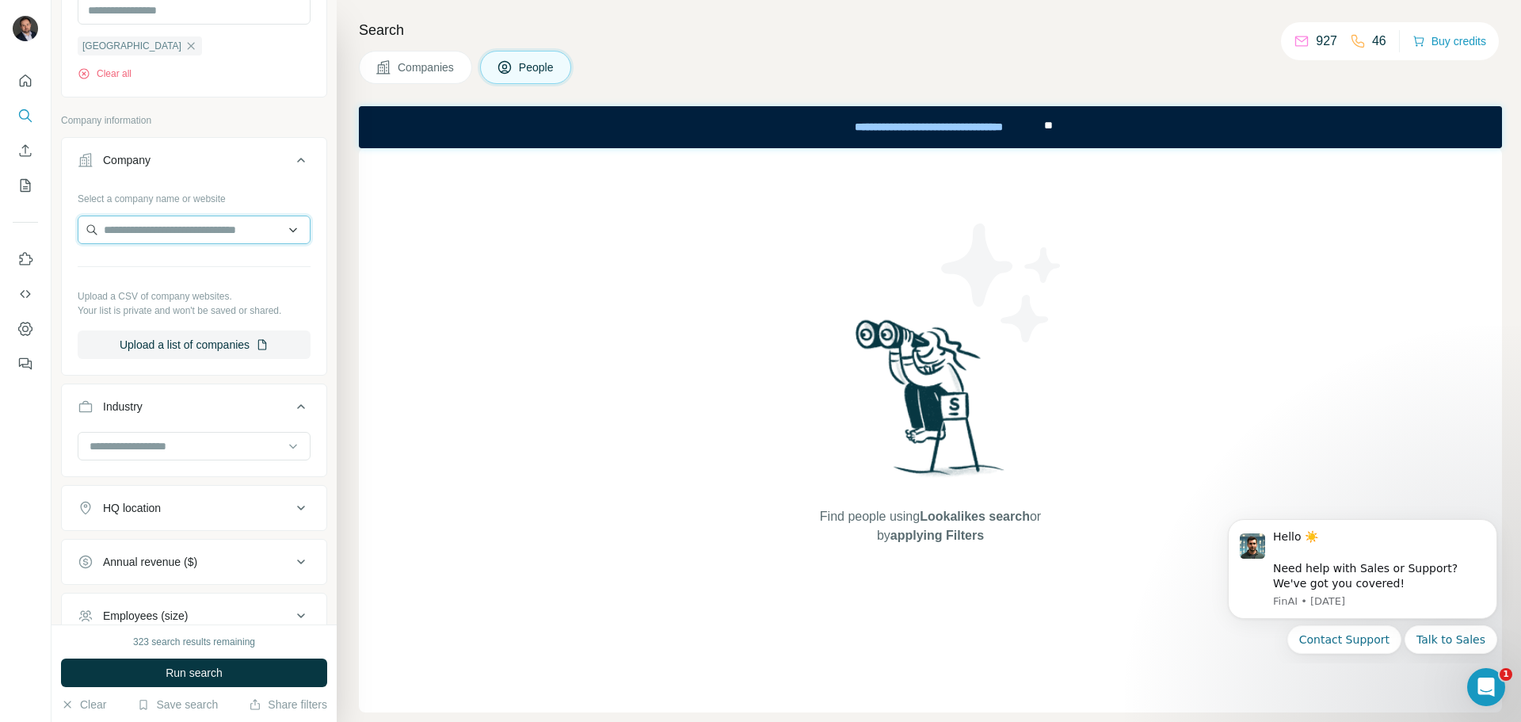
click at [159, 234] on input "text" at bounding box center [194, 229] width 233 height 29
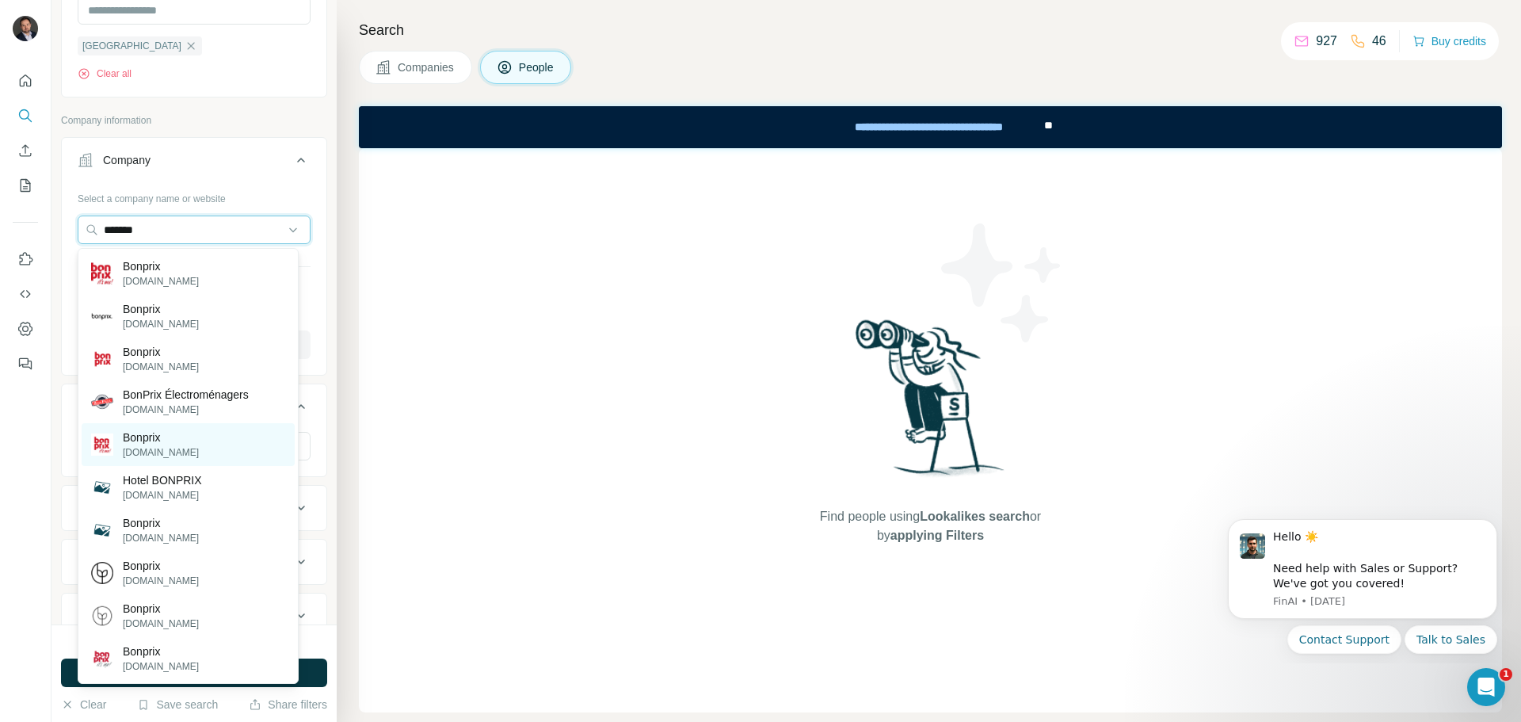
type input "*******"
click at [183, 430] on div "Bonprix bonprix.pl" at bounding box center [188, 444] width 213 height 43
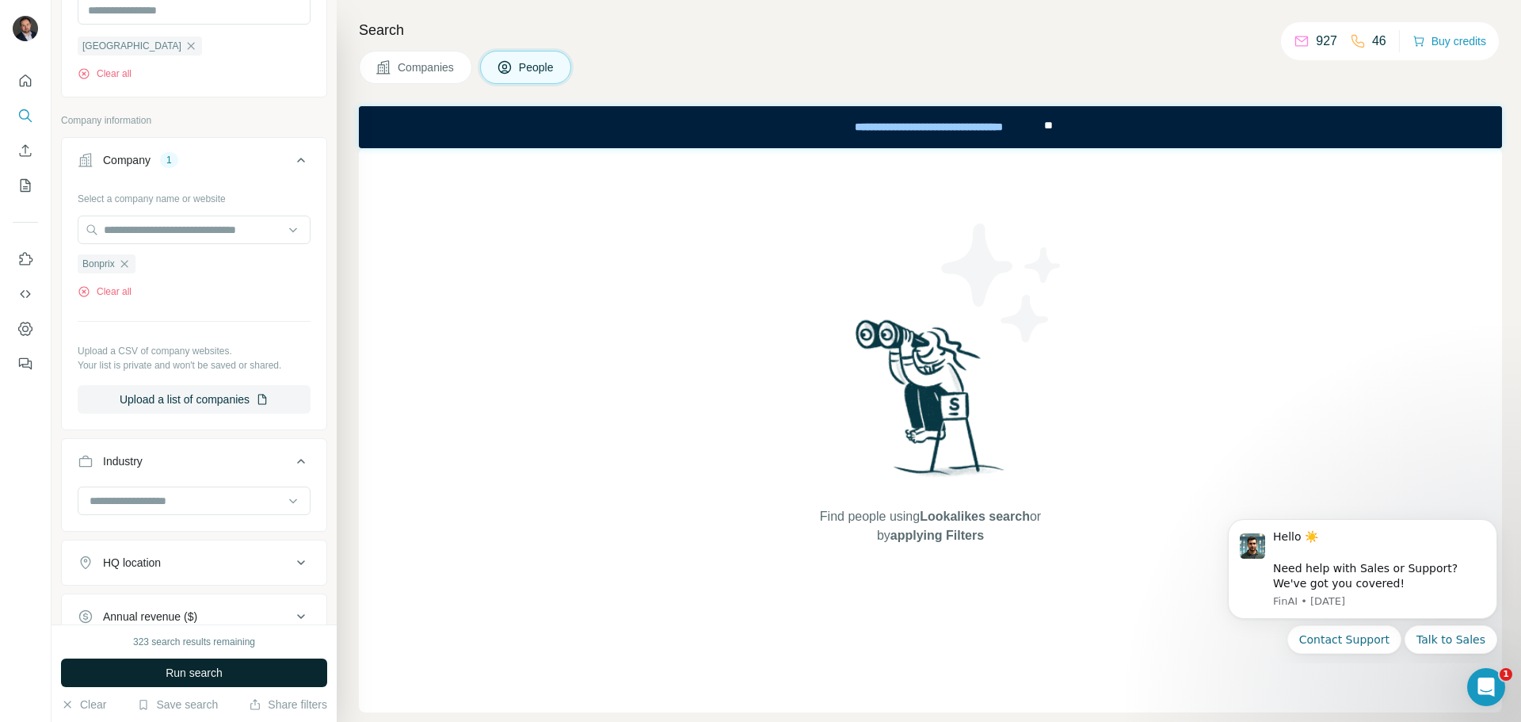
click at [227, 679] on button "Run search" at bounding box center [194, 672] width 266 height 29
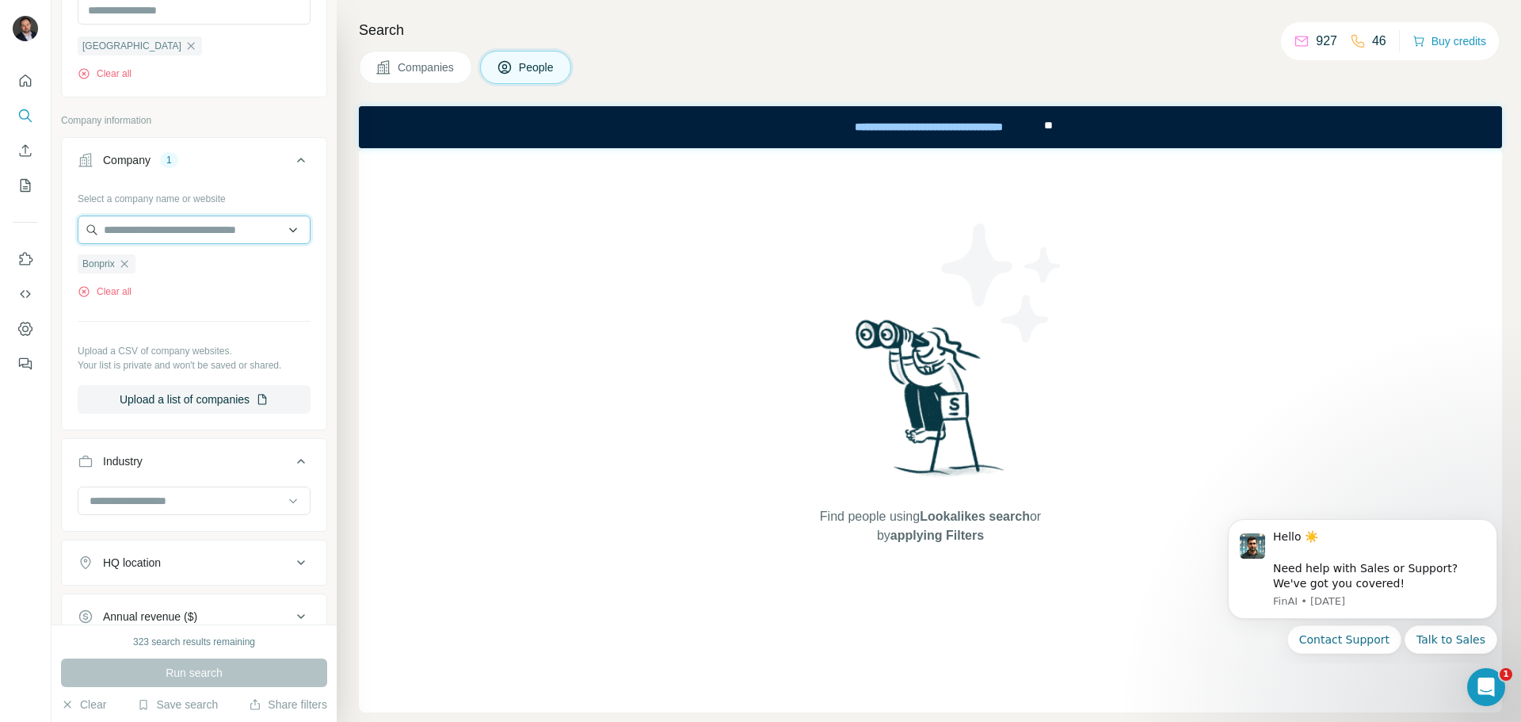
click at [162, 232] on input "text" at bounding box center [194, 229] width 233 height 29
click at [466, 215] on div "Find people using Lookalikes search or by applying Filters" at bounding box center [930, 430] width 1143 height 564
click at [122, 268] on icon "button" at bounding box center [124, 263] width 13 height 13
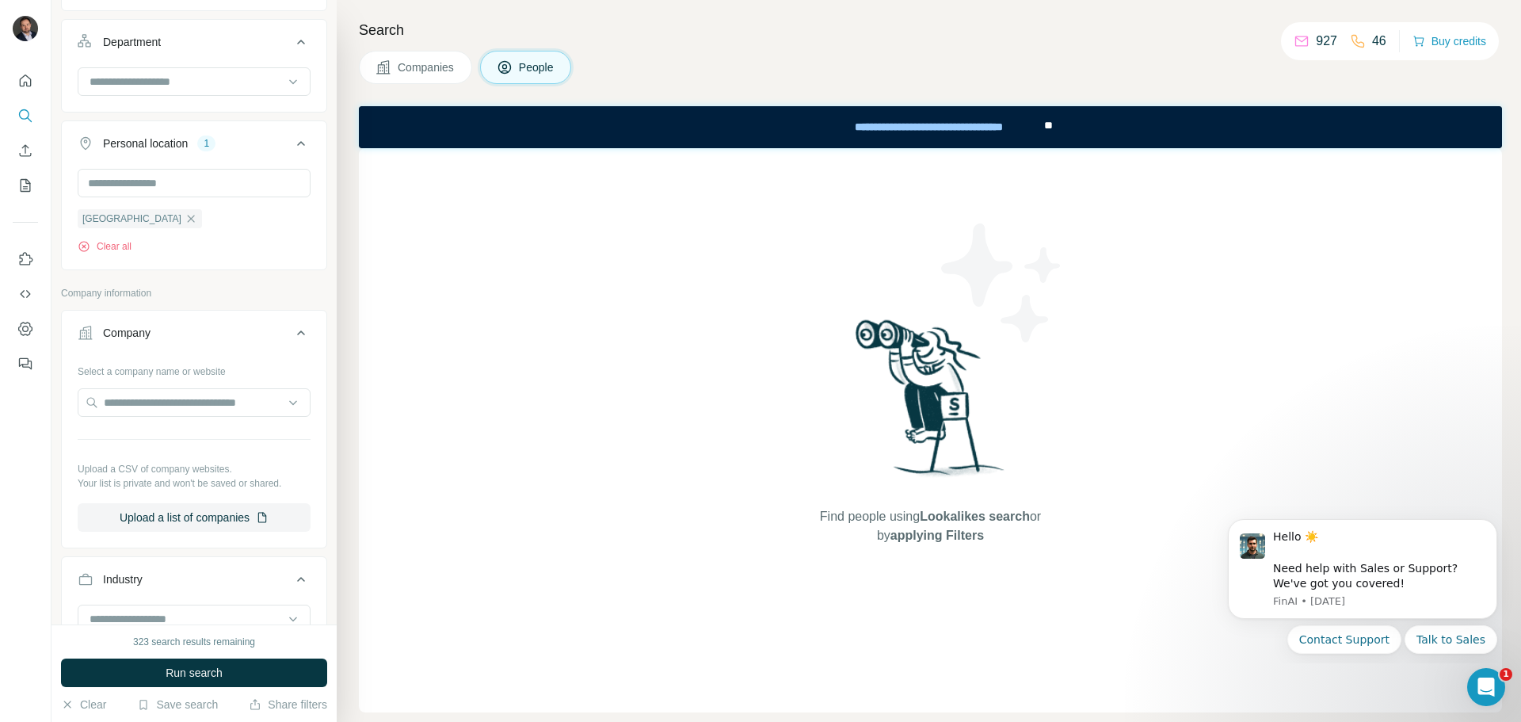
scroll to position [554, 0]
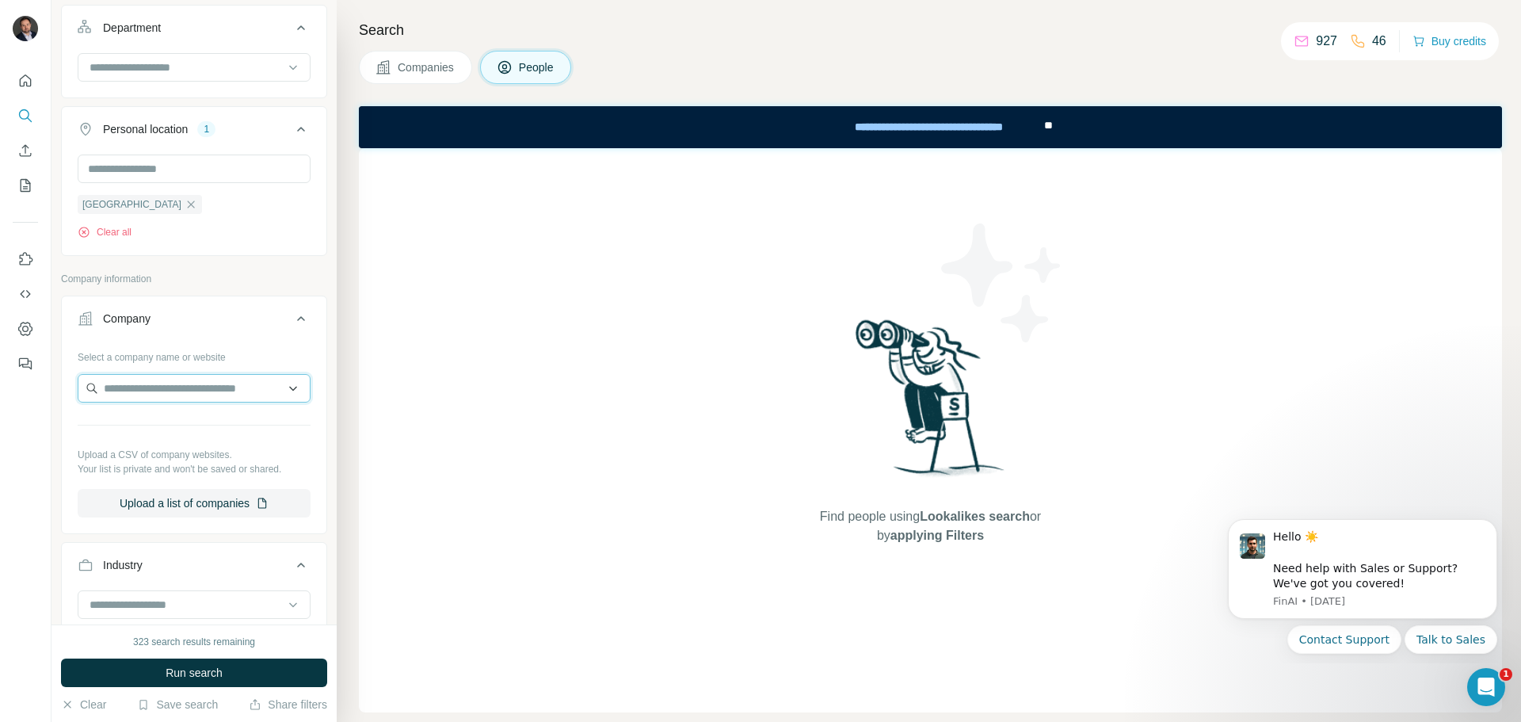
click at [143, 388] on input "text" at bounding box center [194, 388] width 233 height 29
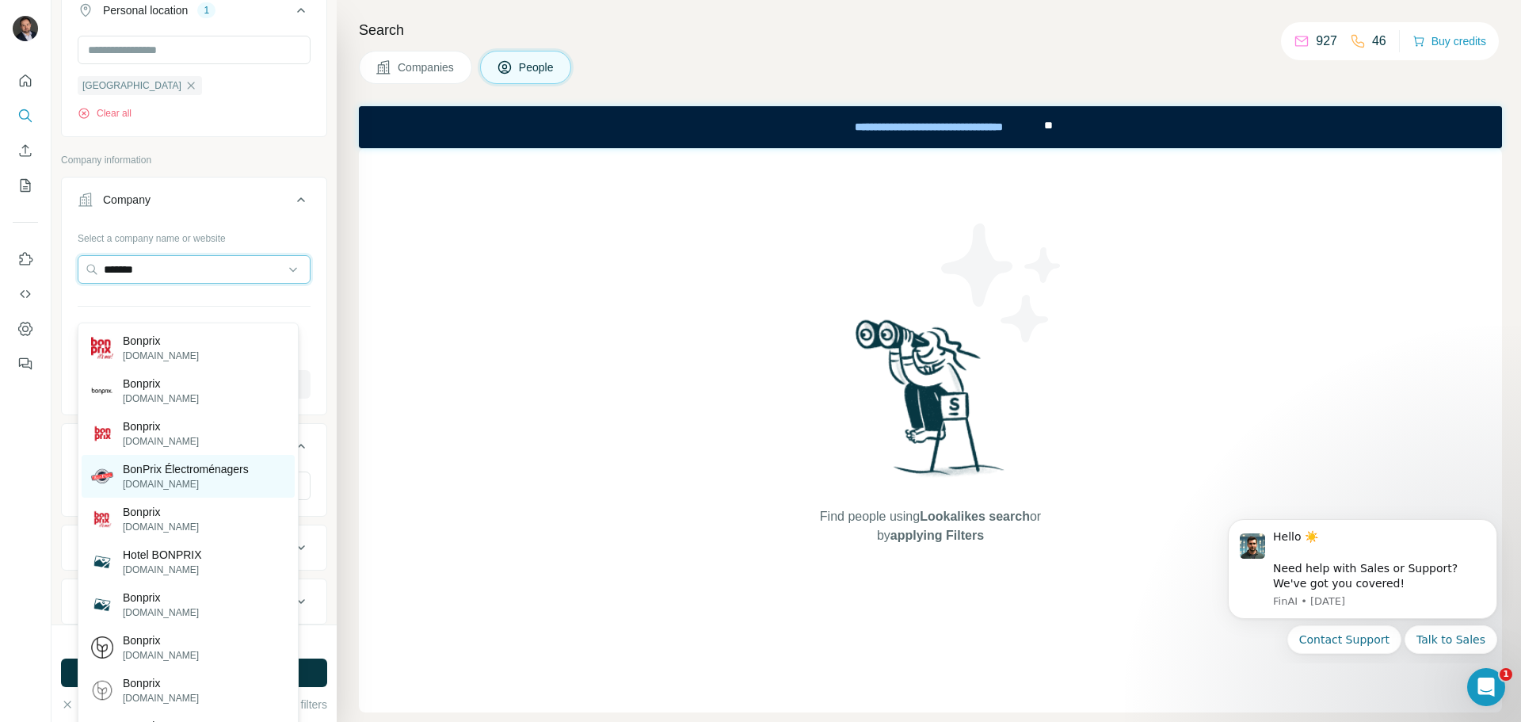
scroll to position [713, 0]
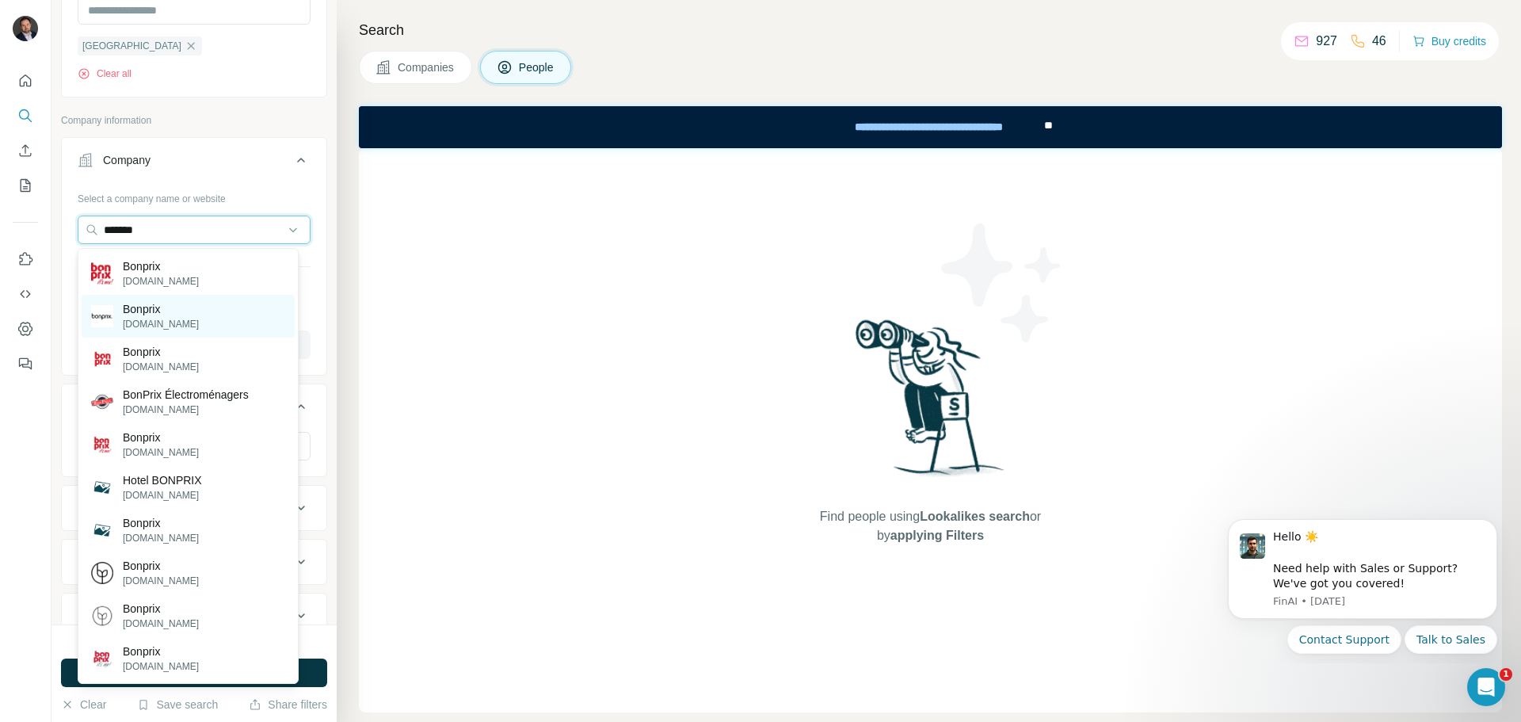
type input "*******"
click at [168, 322] on p "[DOMAIN_NAME]" at bounding box center [161, 324] width 76 height 14
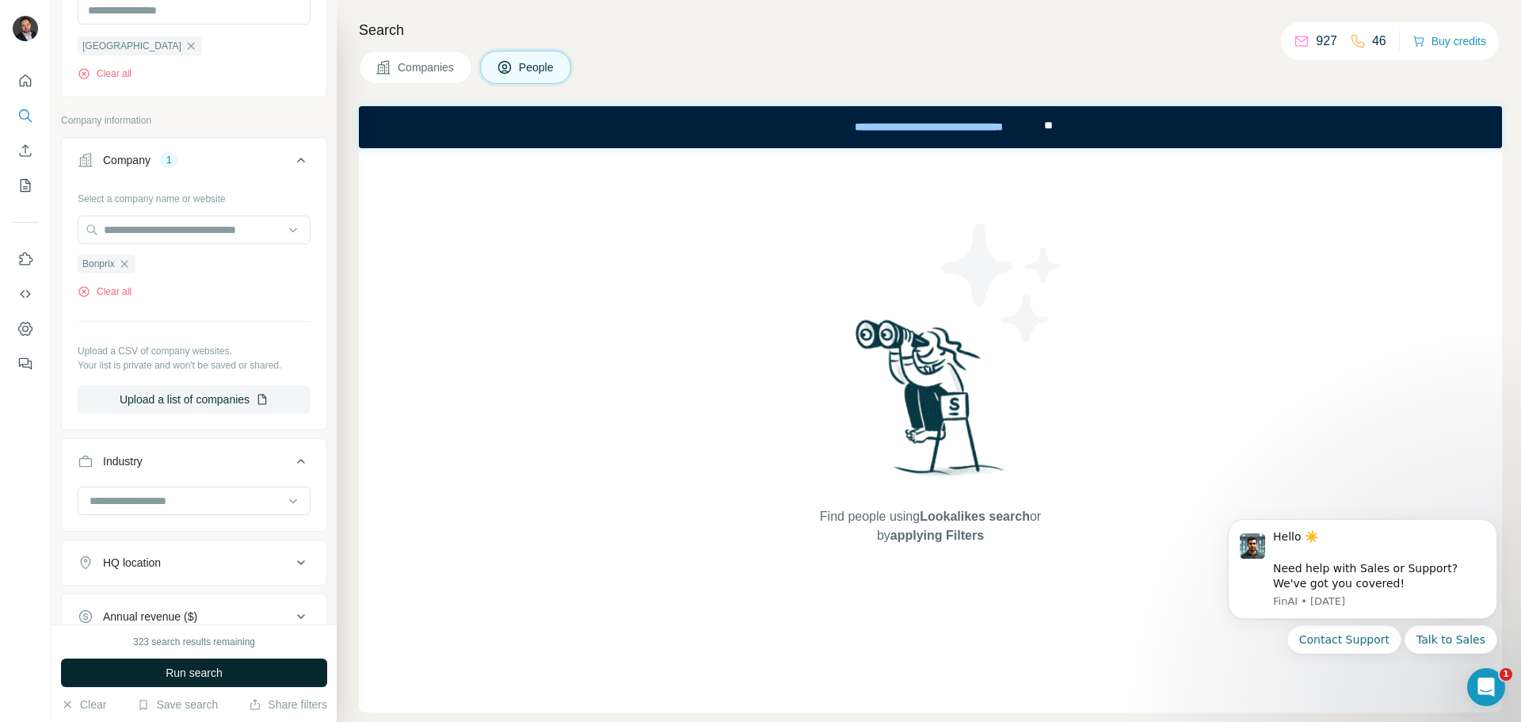
click at [210, 666] on span "Run search" at bounding box center [194, 673] width 57 height 16
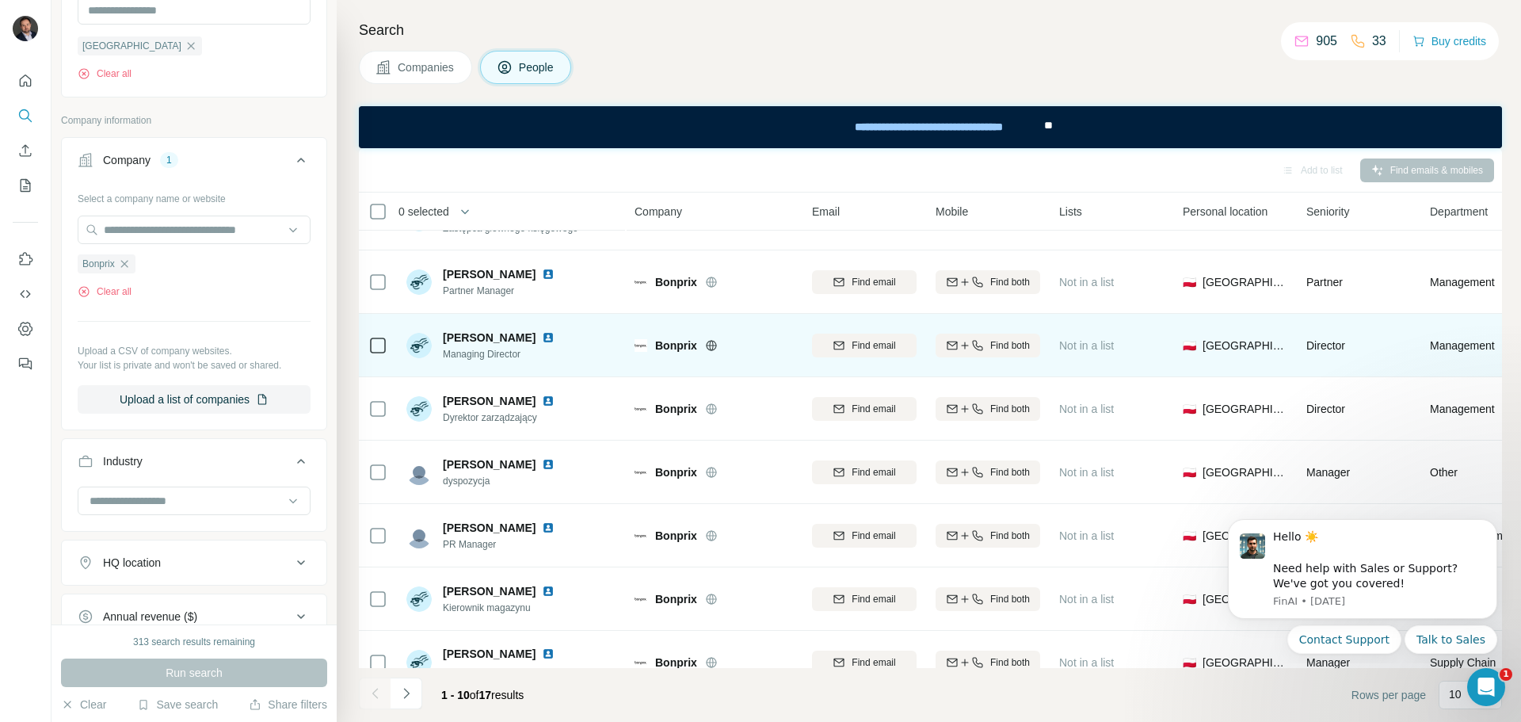
scroll to position [79, 0]
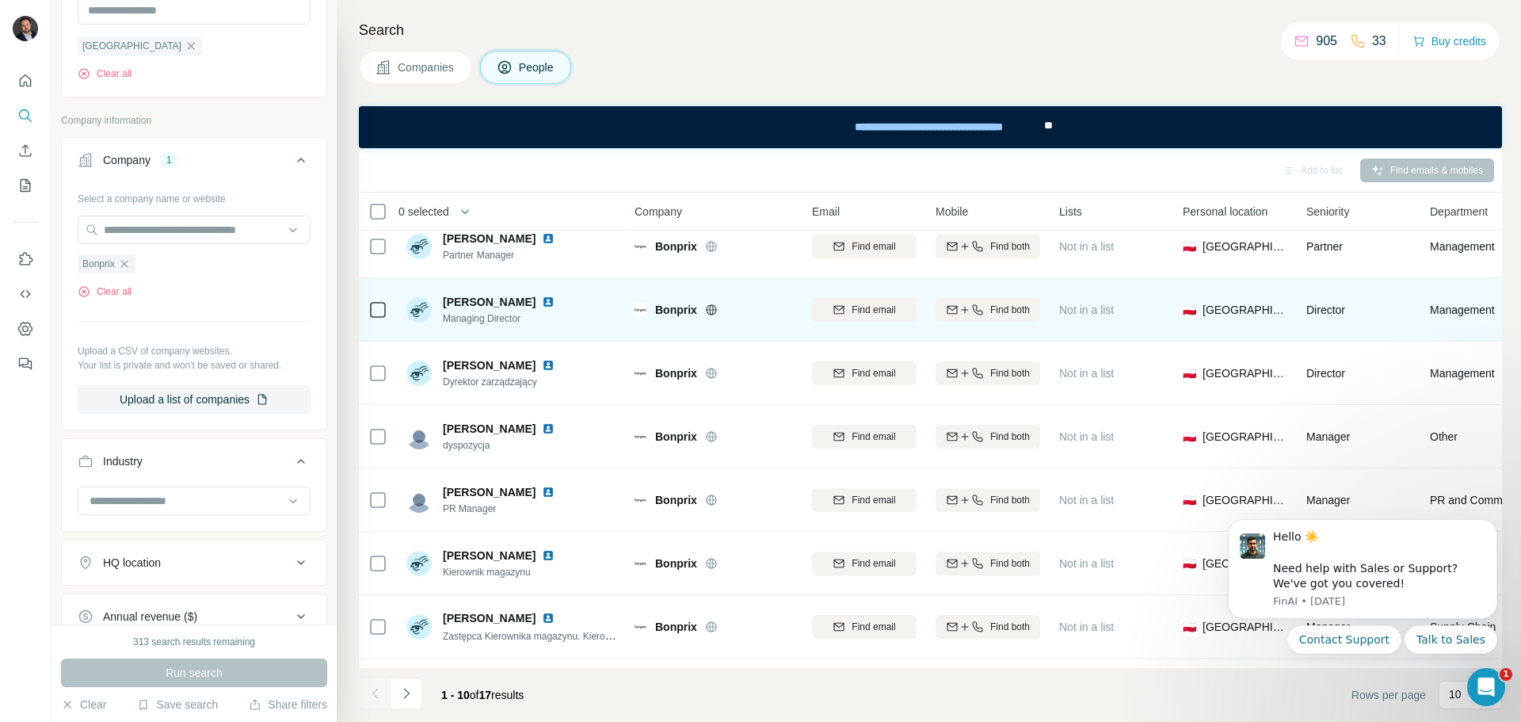
click at [542, 303] on img at bounding box center [548, 301] width 13 height 13
click at [993, 303] on span "Find both" at bounding box center [1010, 310] width 40 height 14
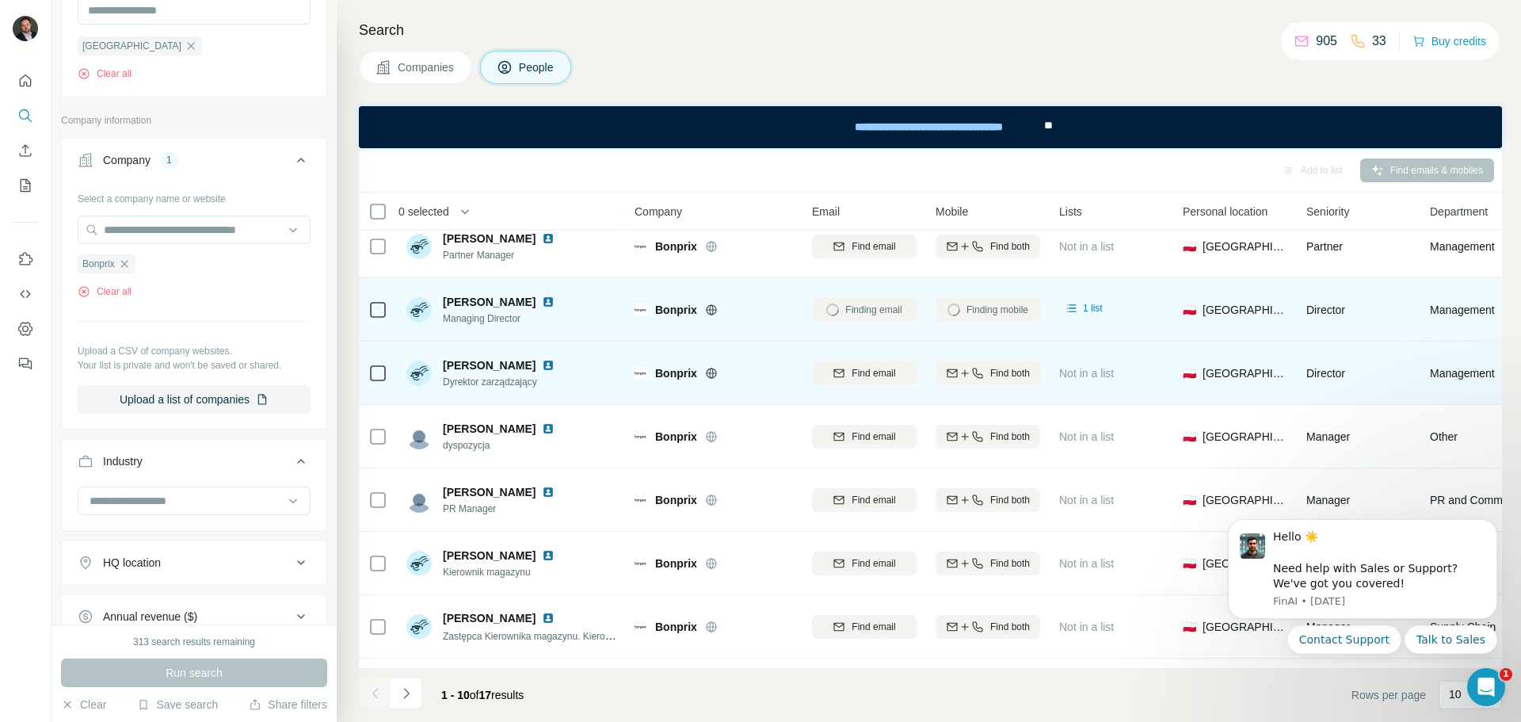
click at [542, 363] on img at bounding box center [548, 365] width 13 height 13
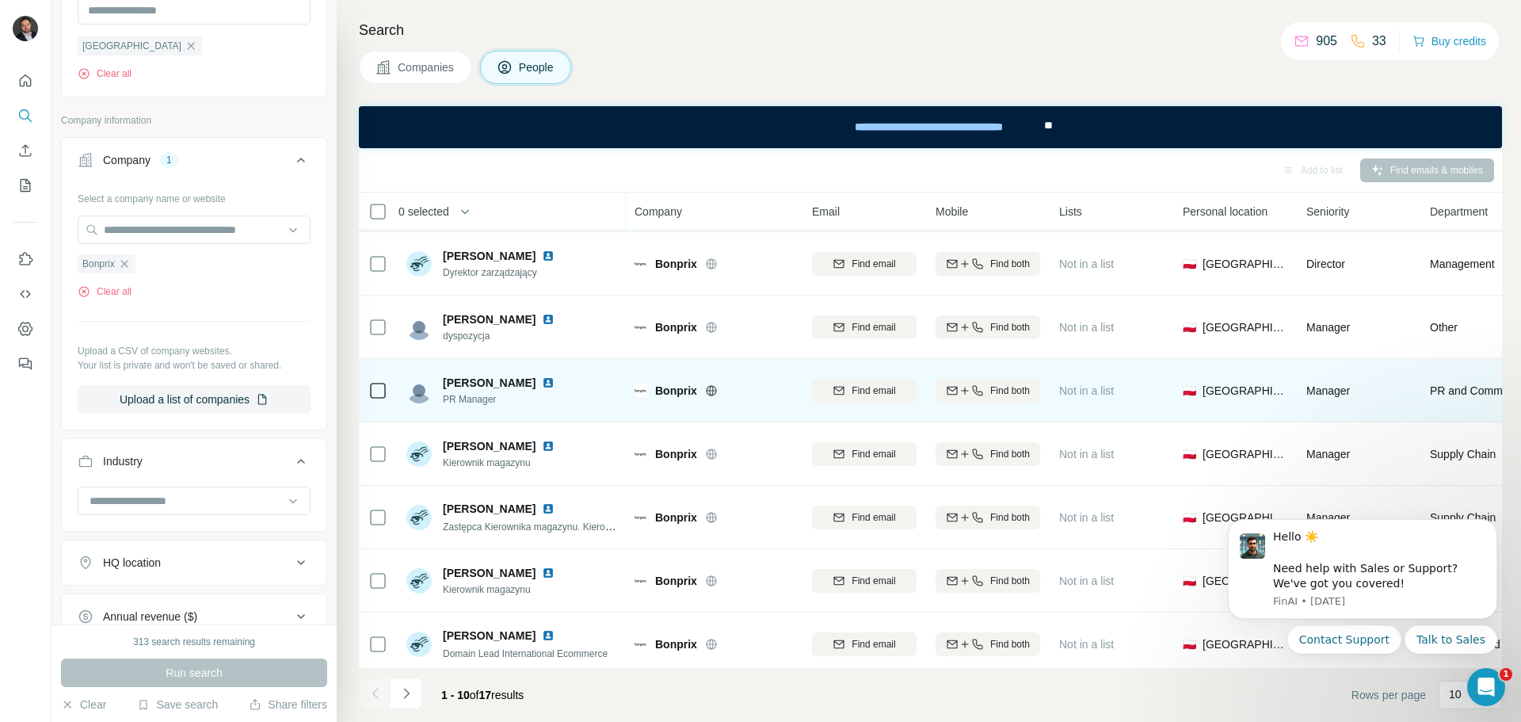
scroll to position [204, 0]
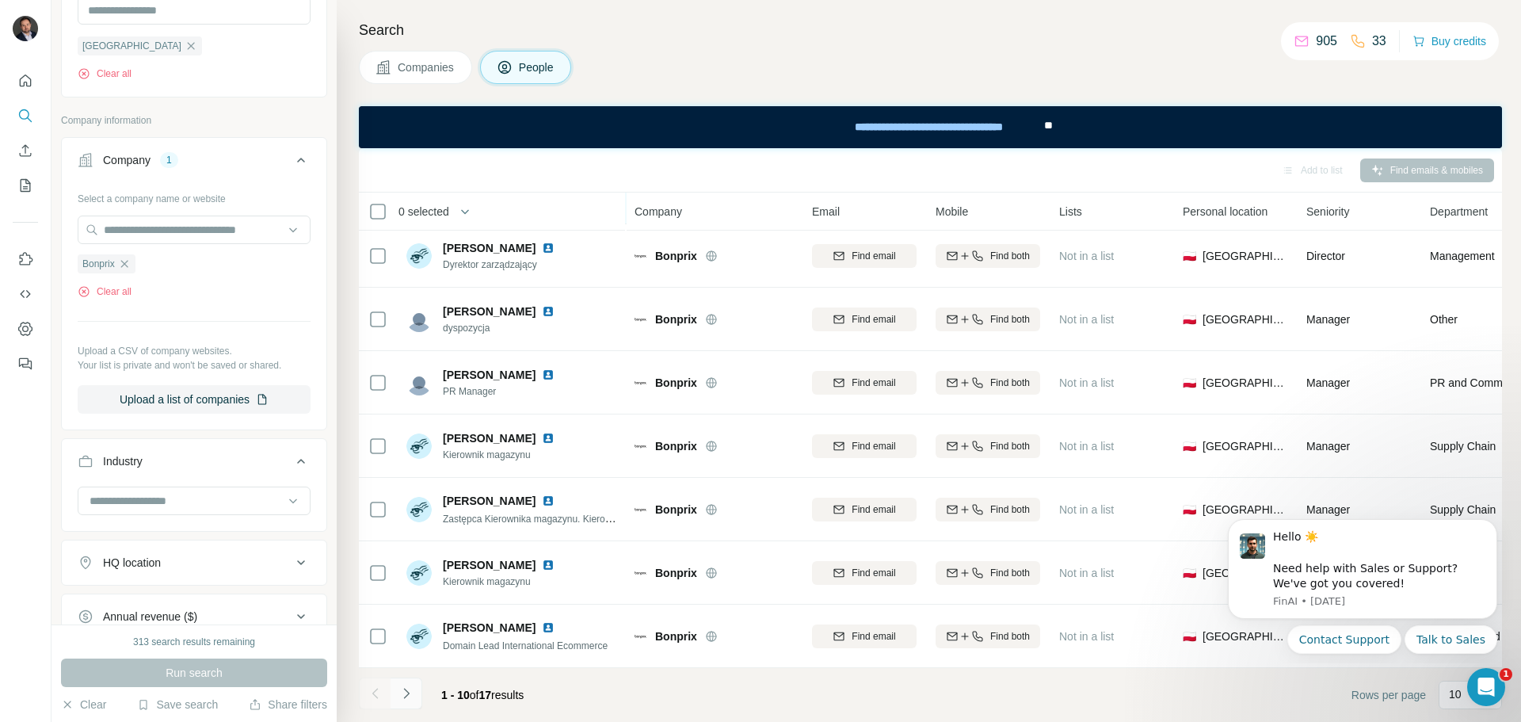
click at [406, 687] on icon "Navigate to next page" at bounding box center [406, 693] width 16 height 16
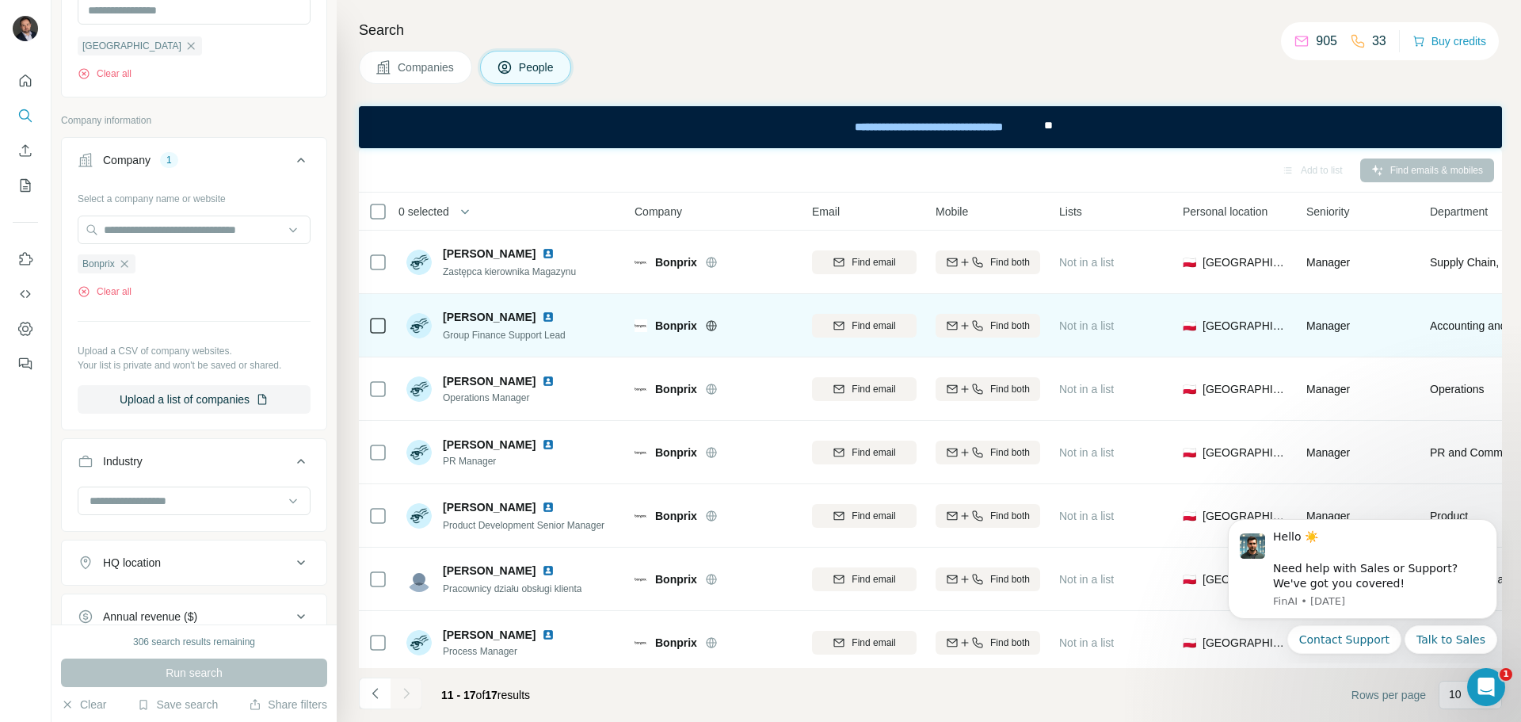
scroll to position [14, 0]
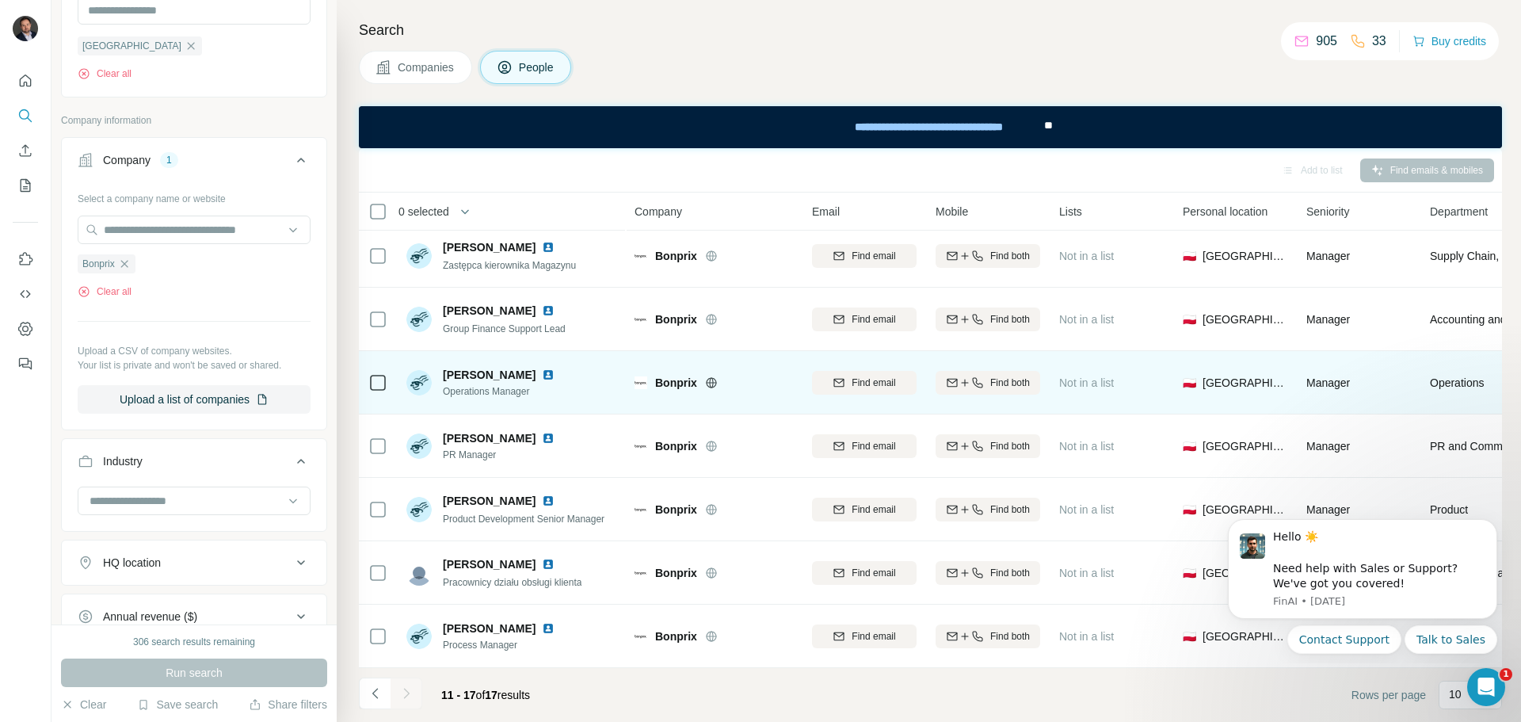
click at [553, 368] on img at bounding box center [548, 374] width 13 height 13
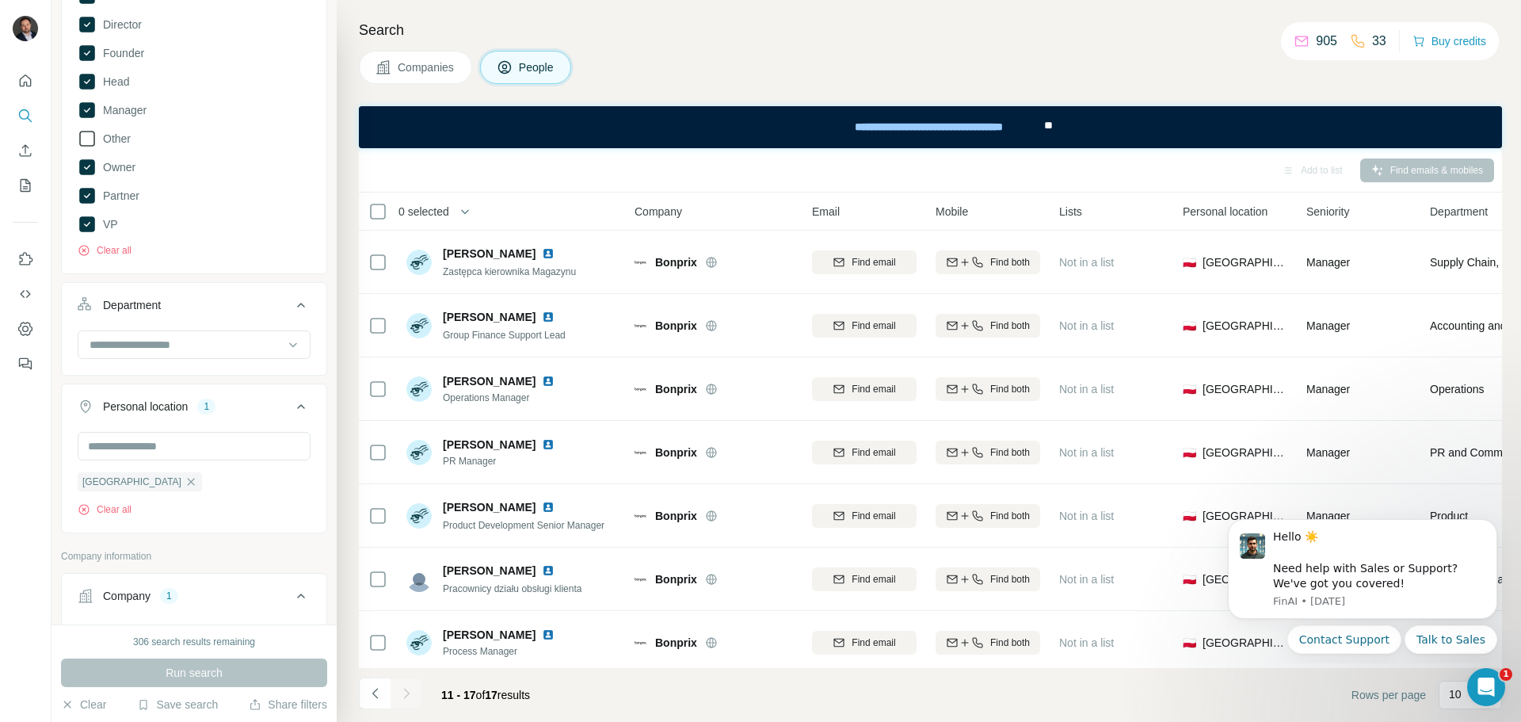
scroll to position [238, 0]
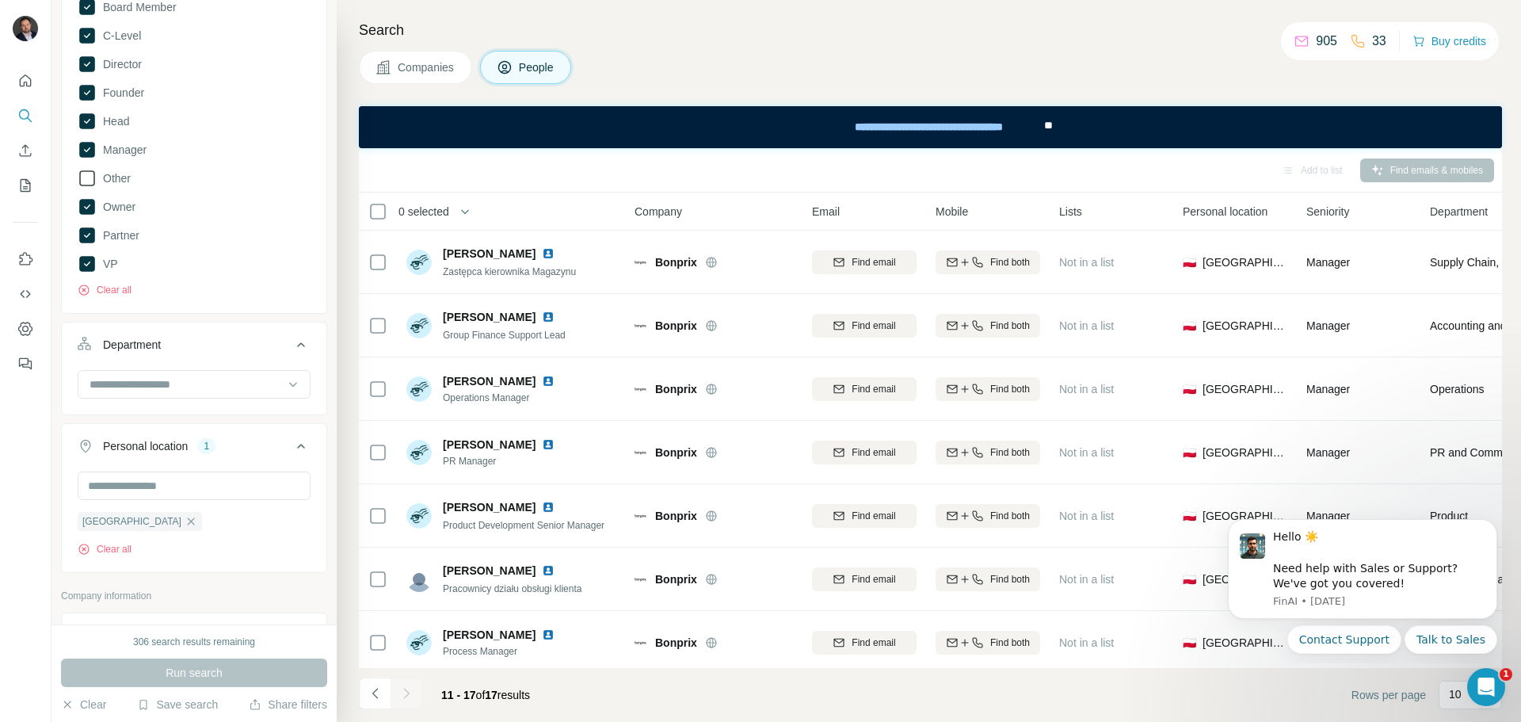
click at [86, 179] on icon at bounding box center [87, 178] width 19 height 19
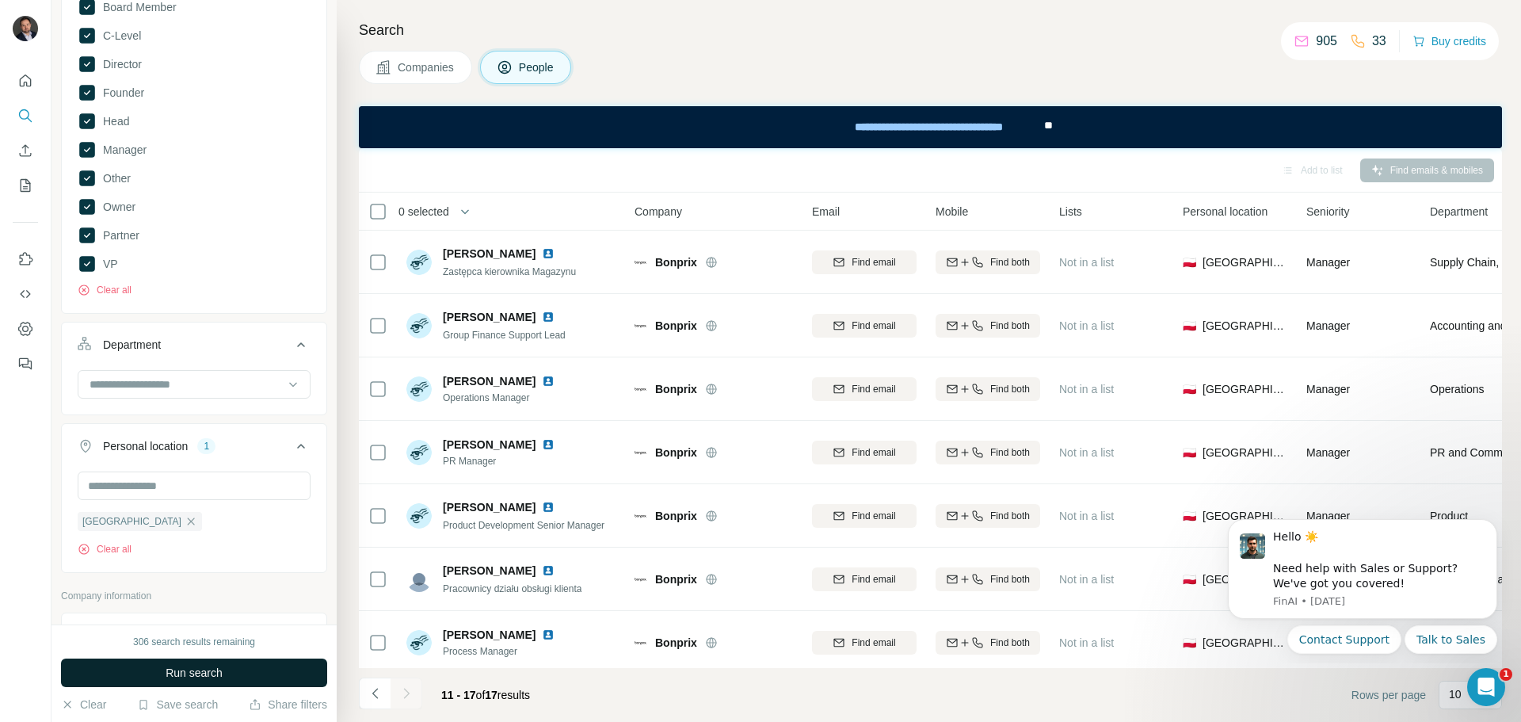
click at [169, 671] on span "Run search" at bounding box center [194, 673] width 57 height 16
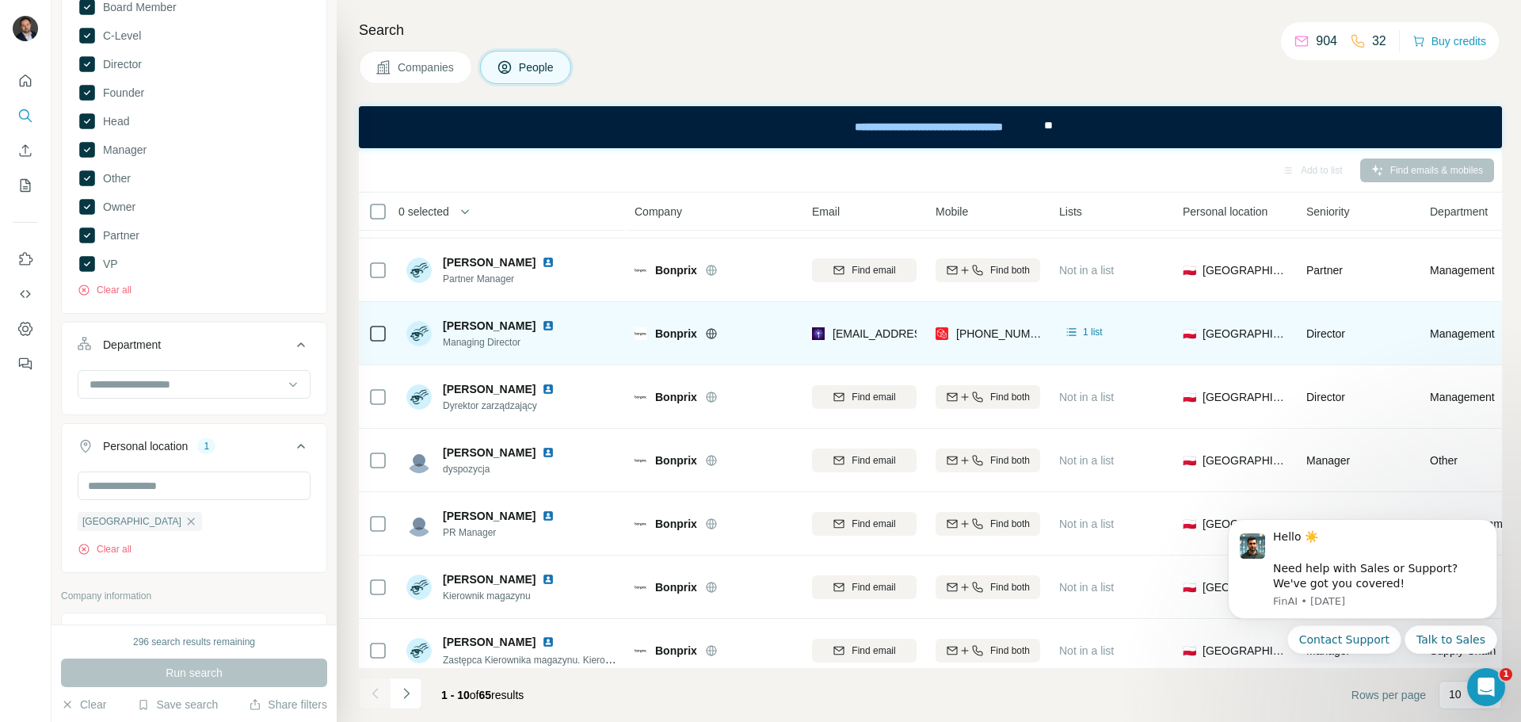
scroll to position [204, 0]
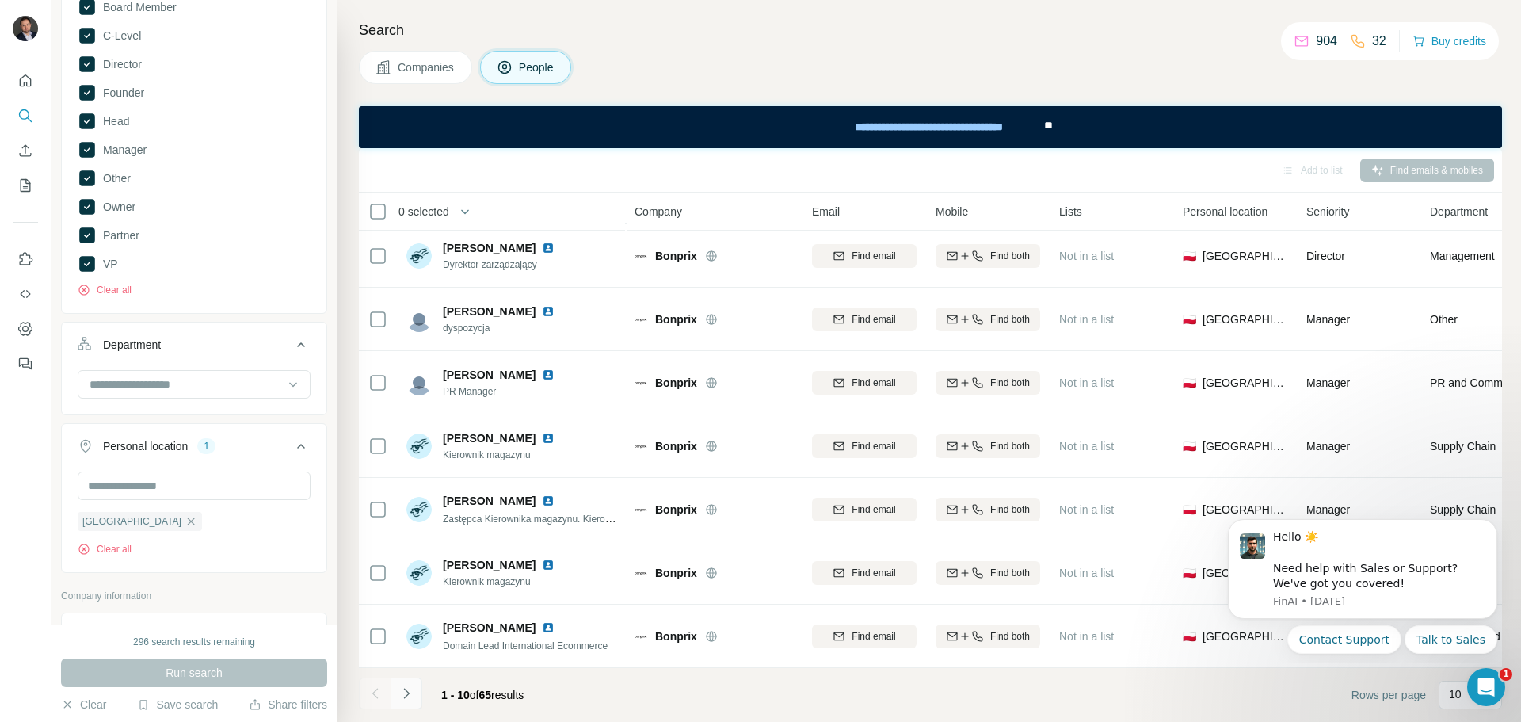
click at [407, 695] on icon "Navigate to next page" at bounding box center [406, 693] width 16 height 16
click at [404, 696] on icon "Navigate to next page" at bounding box center [406, 693] width 16 height 16
click at [410, 696] on icon "Navigate to next page" at bounding box center [406, 693] width 16 height 16
click at [402, 695] on icon "Navigate to next page" at bounding box center [406, 693] width 16 height 16
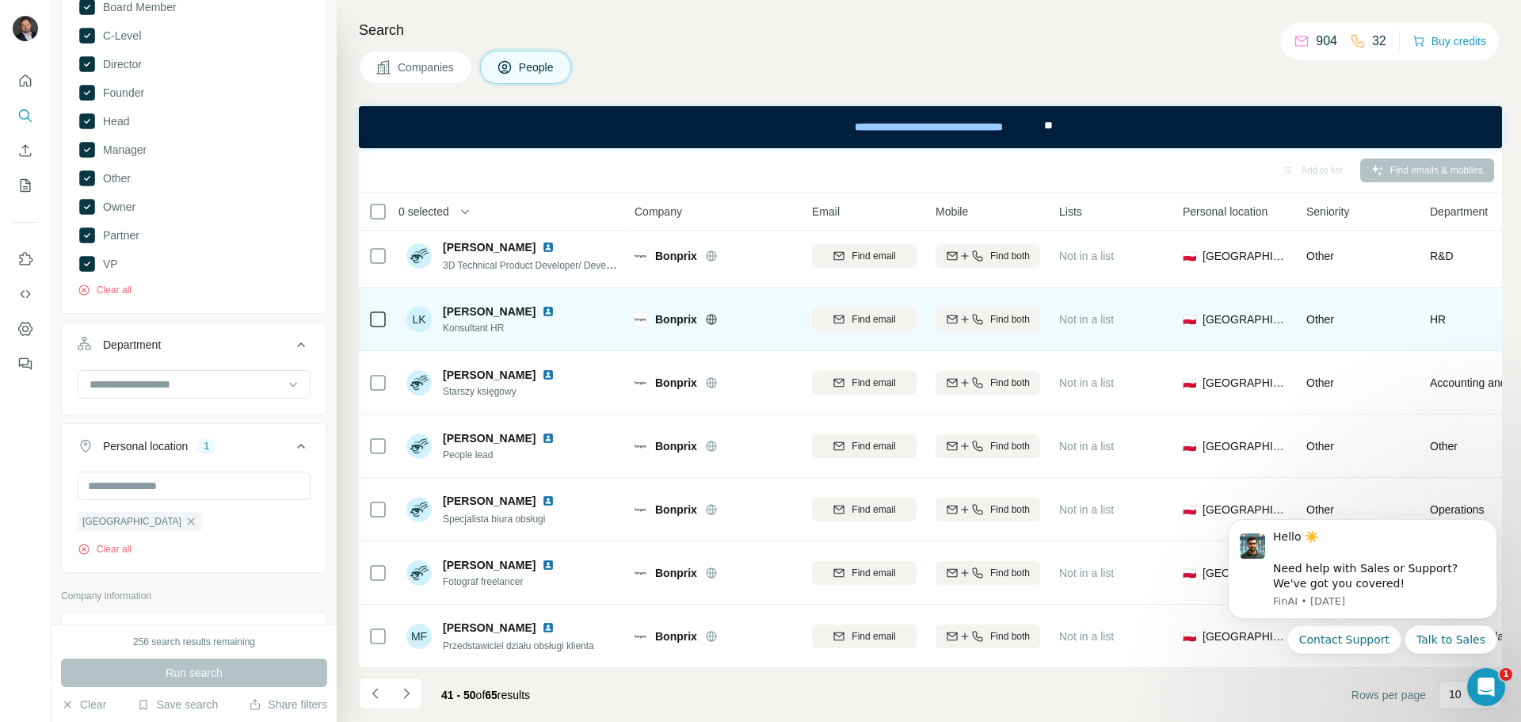
click at [542, 307] on img at bounding box center [548, 311] width 13 height 13
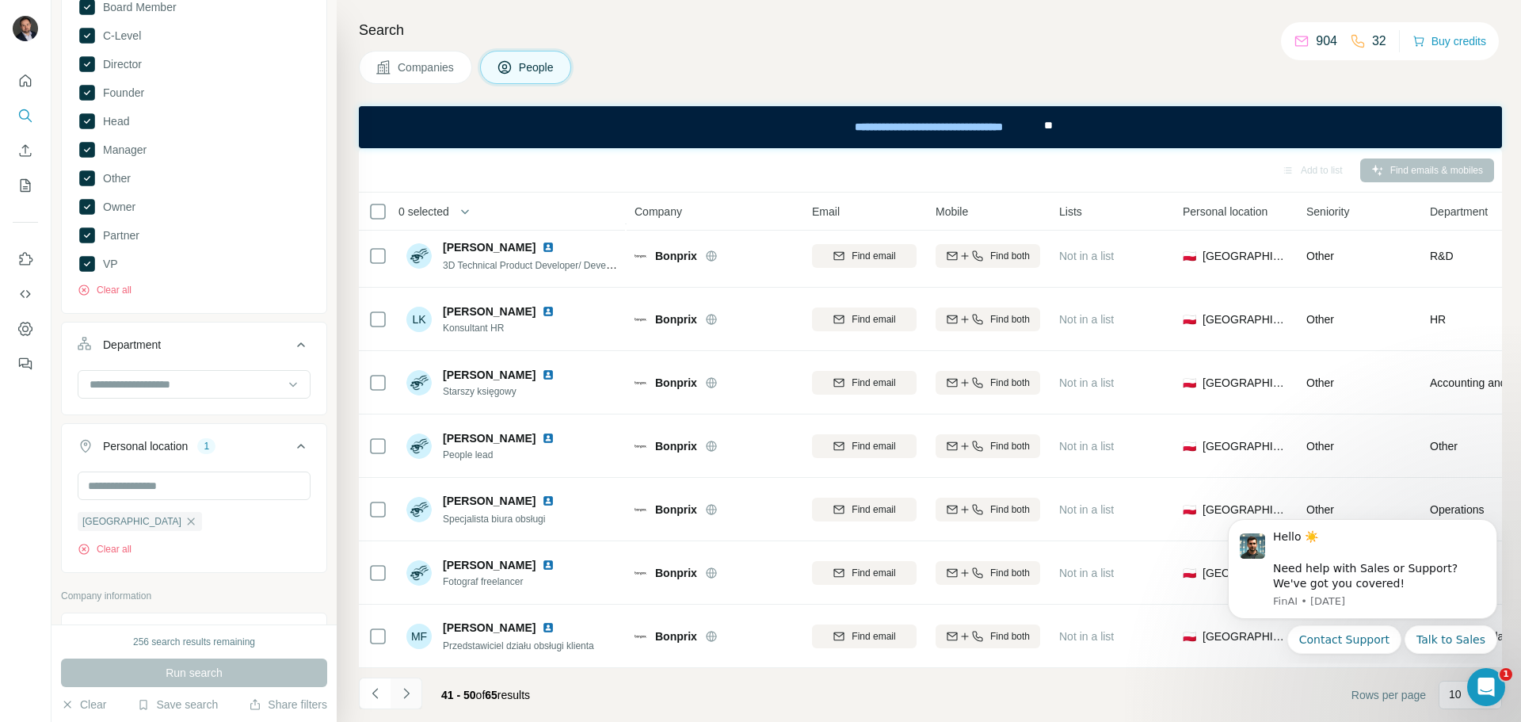
click at [409, 691] on icon "Navigate to next page" at bounding box center [406, 693] width 16 height 16
click at [376, 695] on icon "Navigate to previous page" at bounding box center [376, 693] width 16 height 16
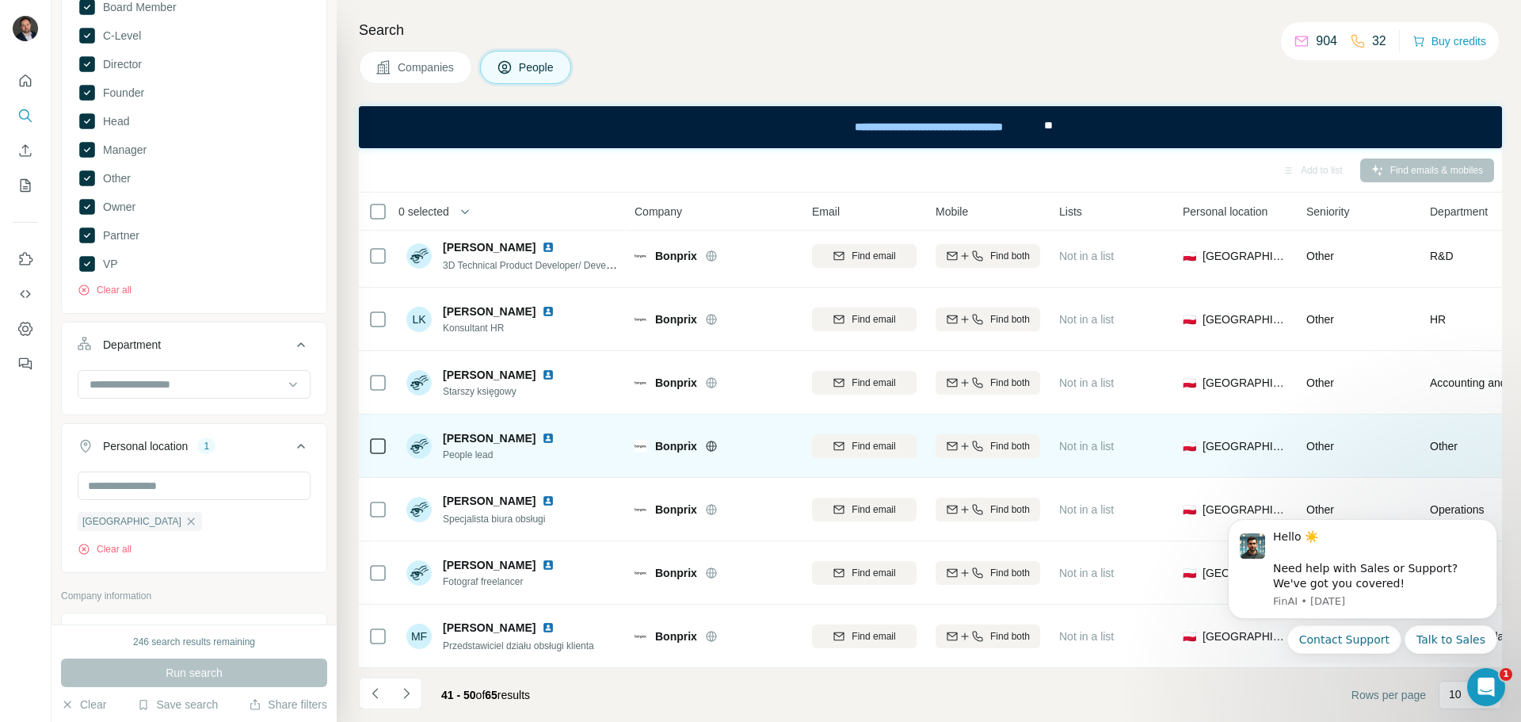
click at [554, 432] on img at bounding box center [548, 438] width 13 height 13
click at [1013, 441] on span "Find both" at bounding box center [1010, 446] width 40 height 14
click at [406, 692] on icon "Navigate to next page" at bounding box center [406, 693] width 16 height 16
click at [404, 695] on icon "Navigate to next page" at bounding box center [406, 693] width 16 height 16
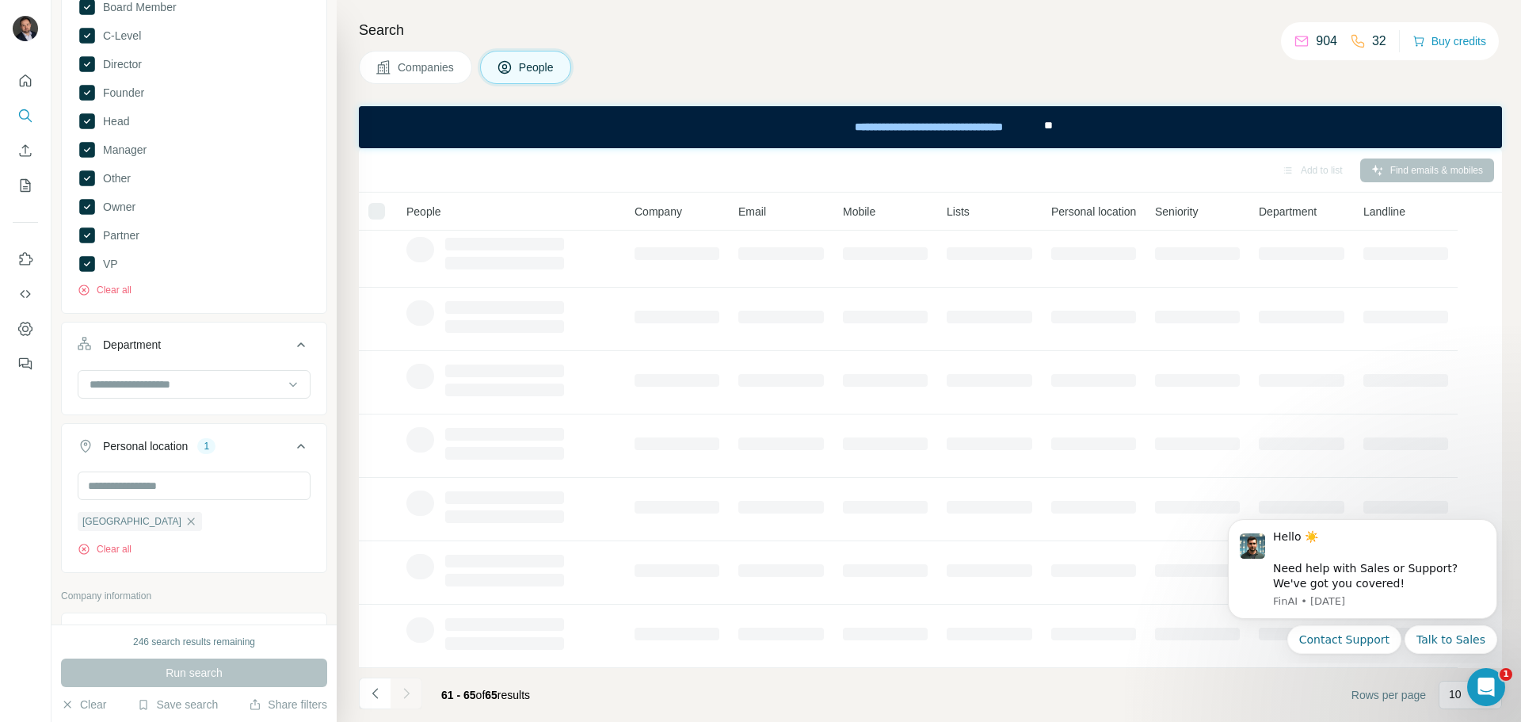
scroll to position [0, 0]
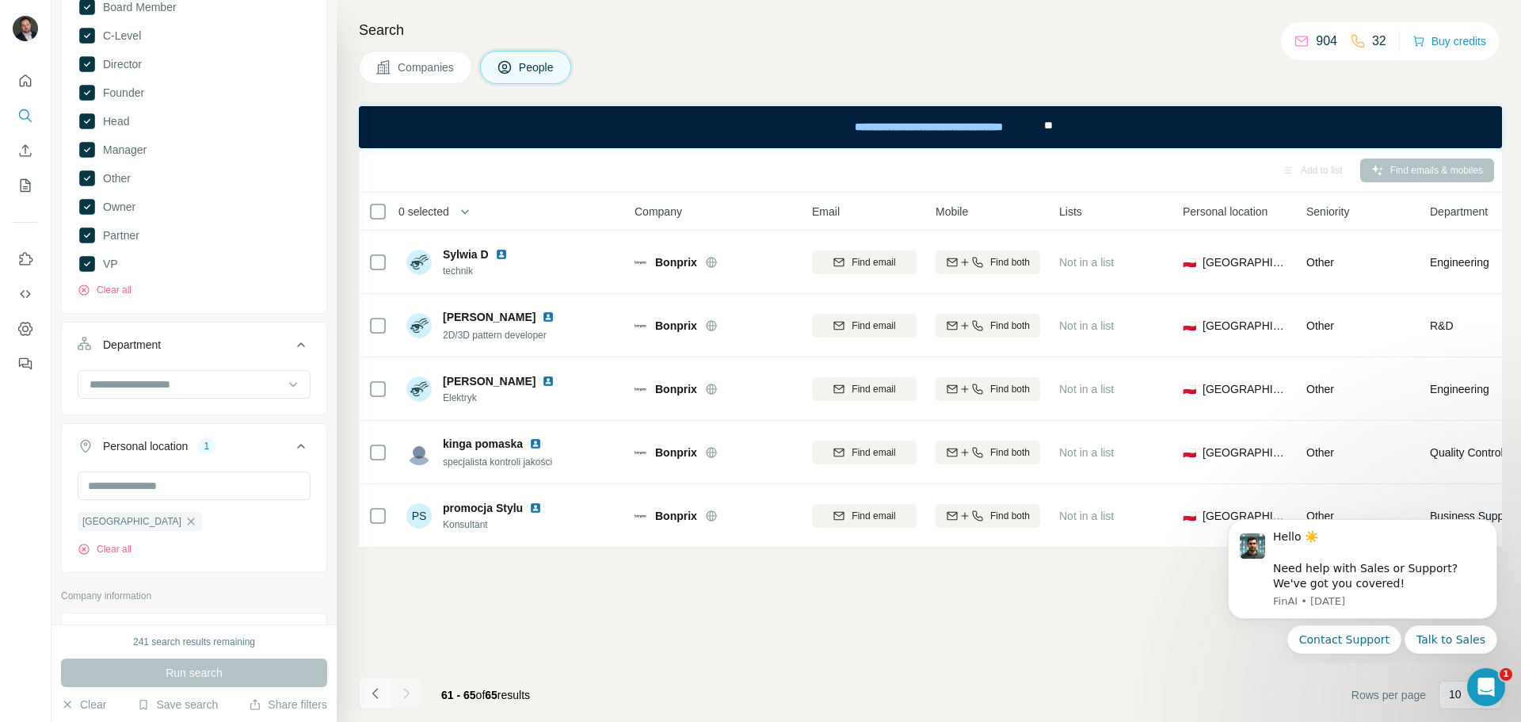
click at [382, 699] on icon "Navigate to previous page" at bounding box center [376, 693] width 16 height 16
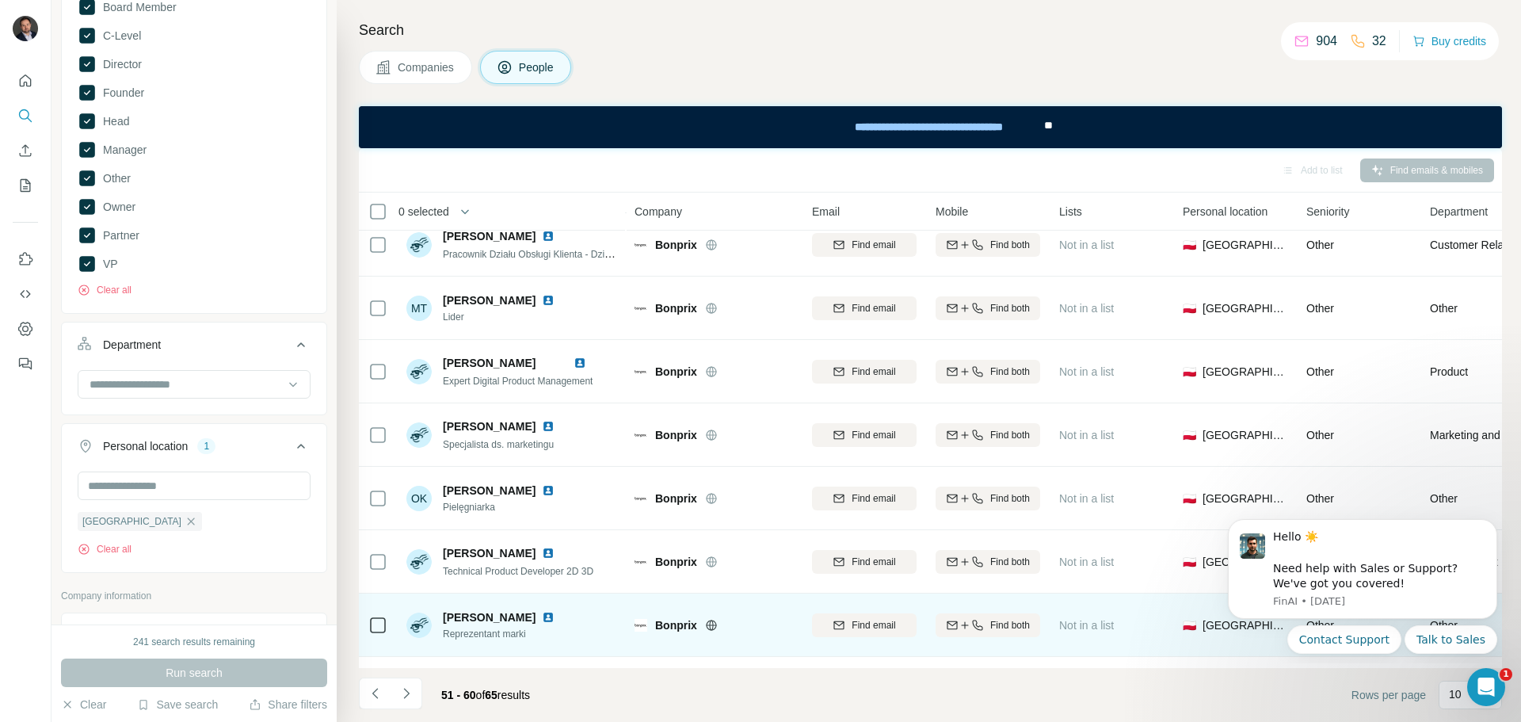
scroll to position [204, 0]
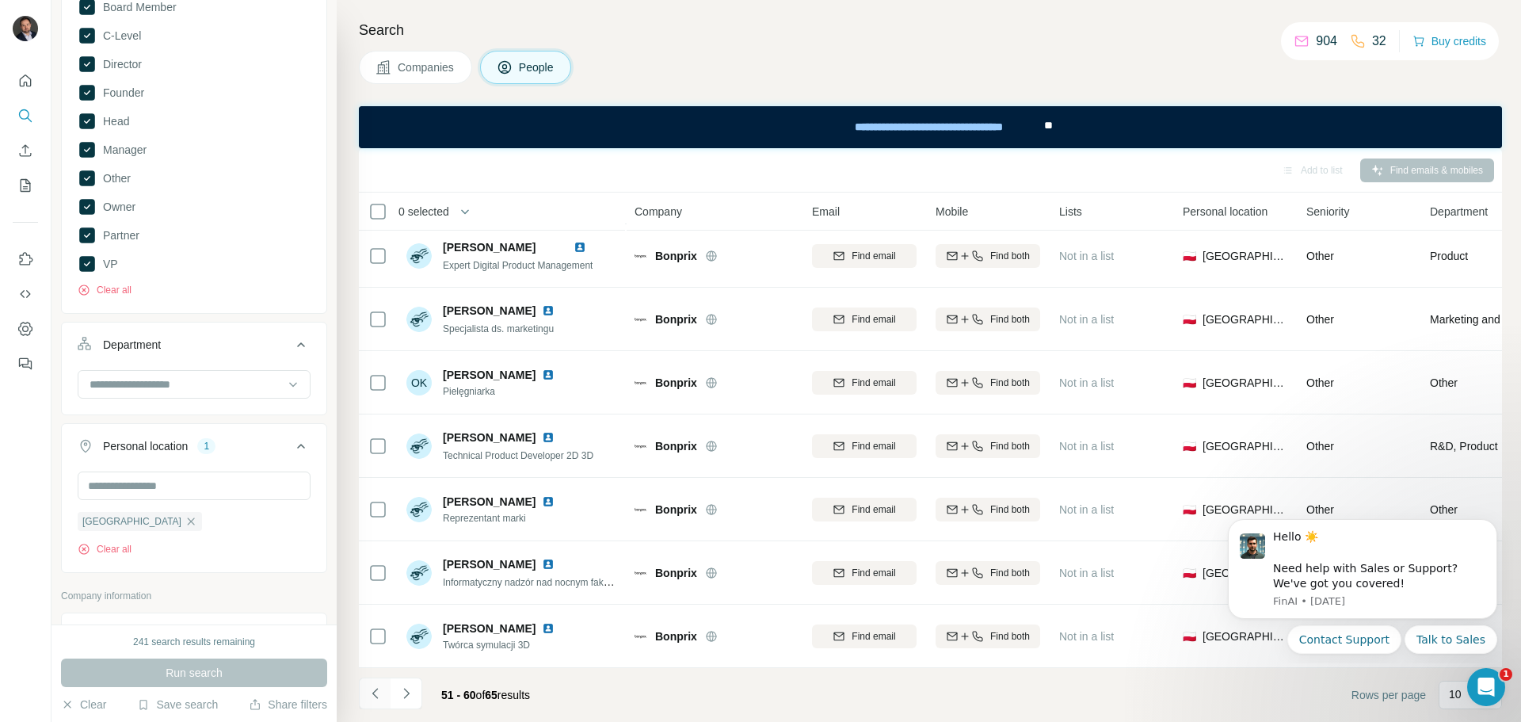
click at [373, 696] on icon "Navigate to previous page" at bounding box center [376, 693] width 16 height 16
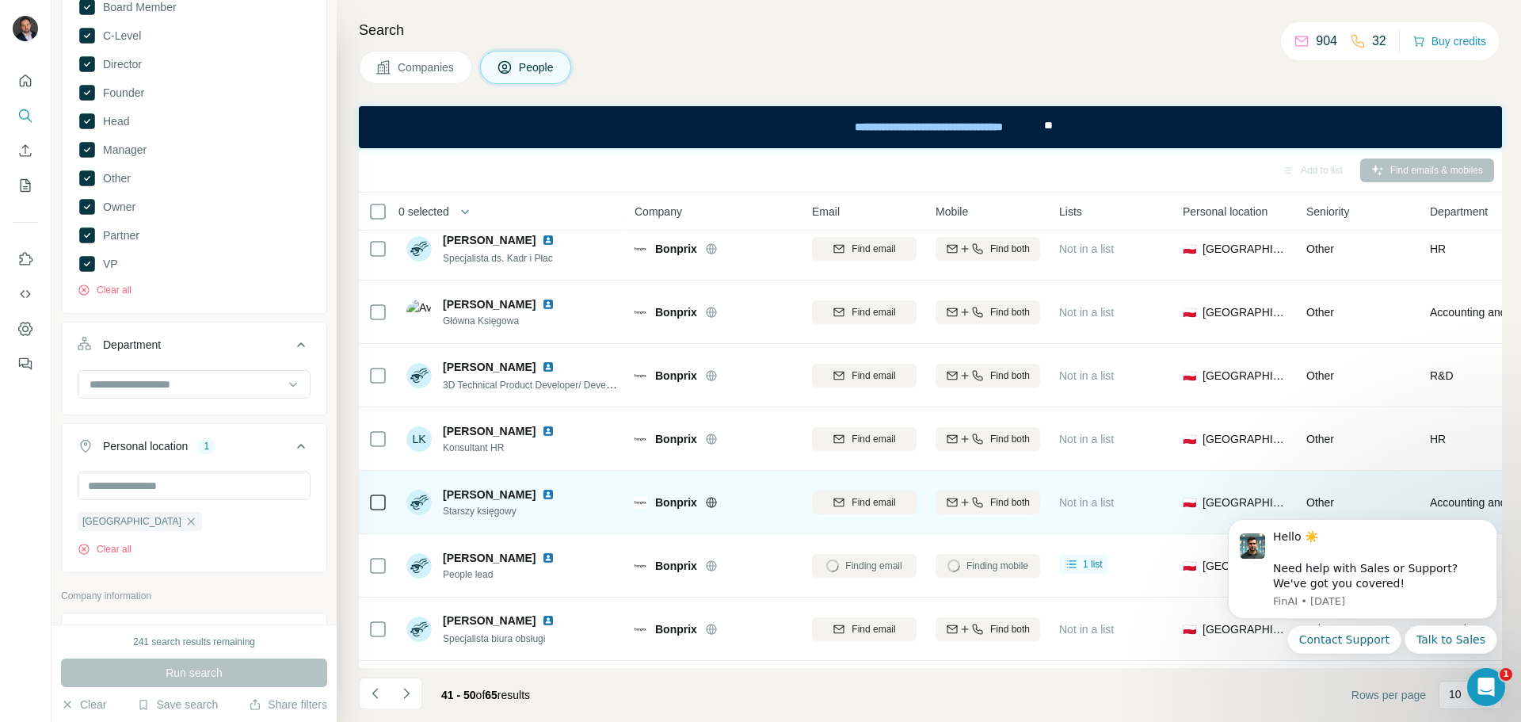
scroll to position [0, 0]
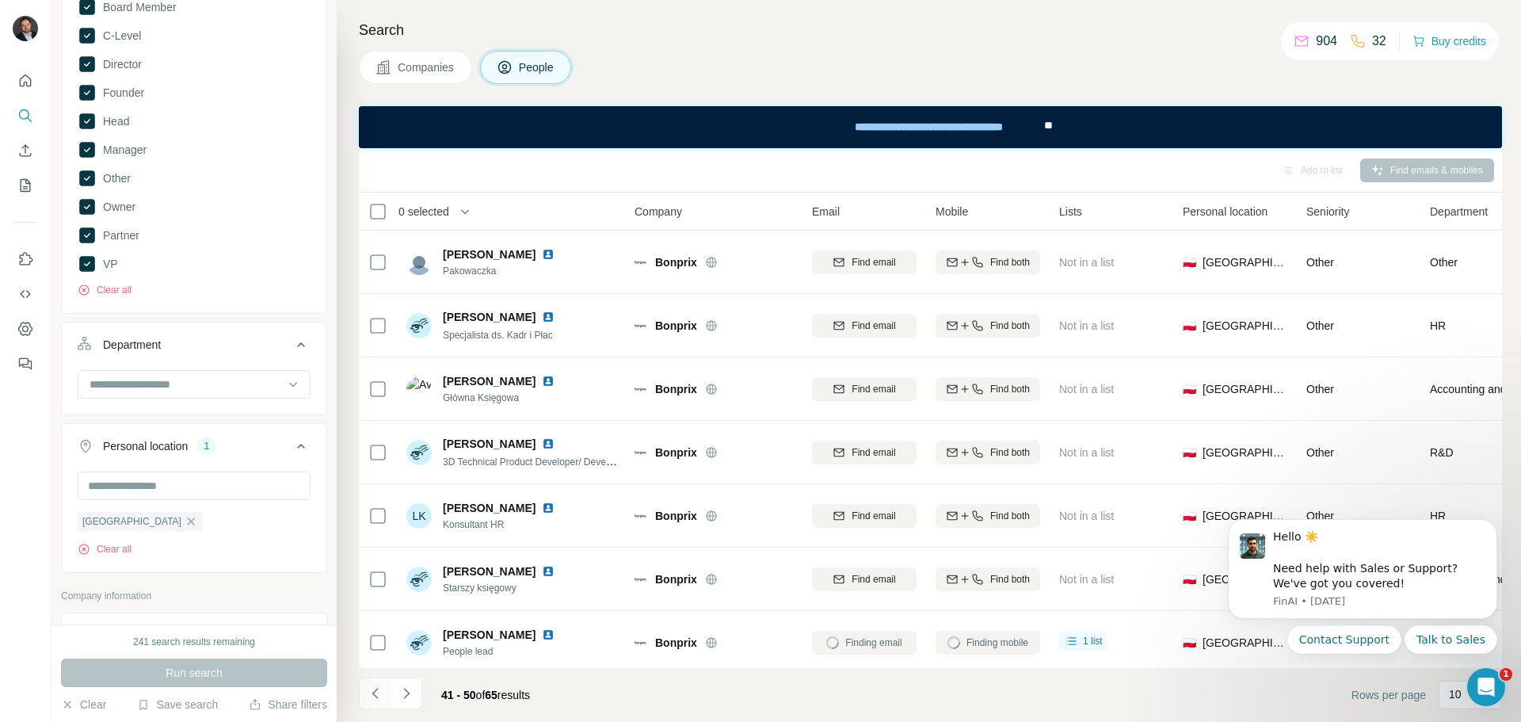
click at [382, 690] on icon "Navigate to previous page" at bounding box center [376, 693] width 16 height 16
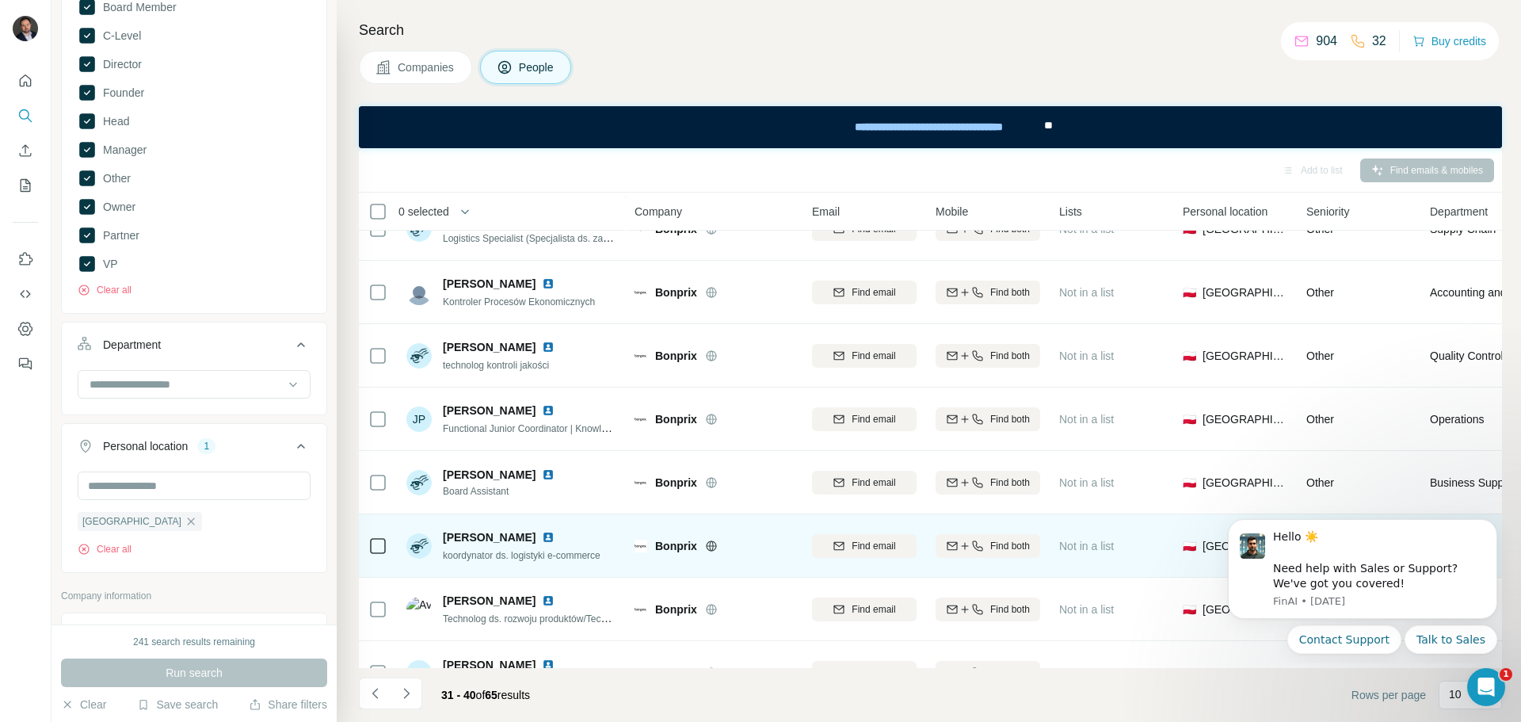
scroll to position [204, 0]
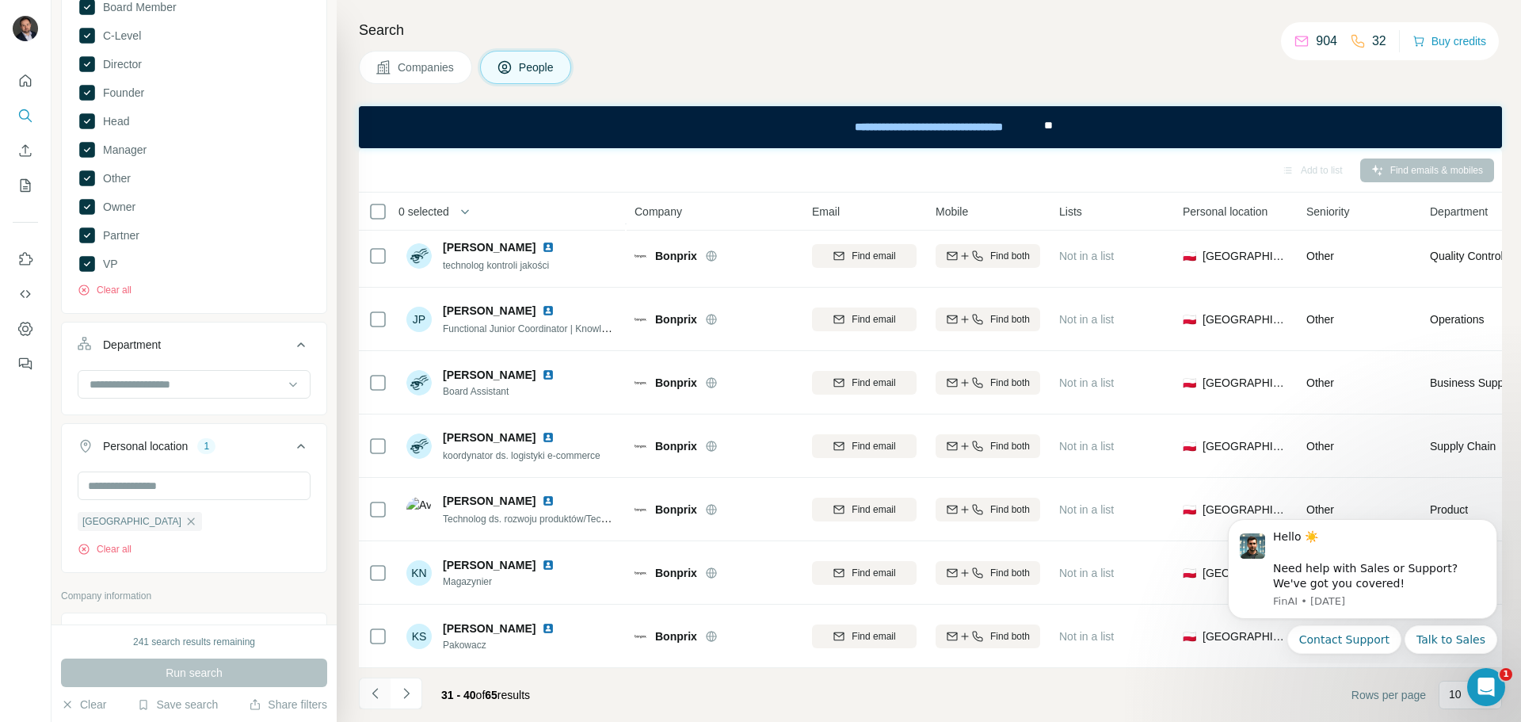
click at [378, 700] on icon "Navigate to previous page" at bounding box center [376, 693] width 16 height 16
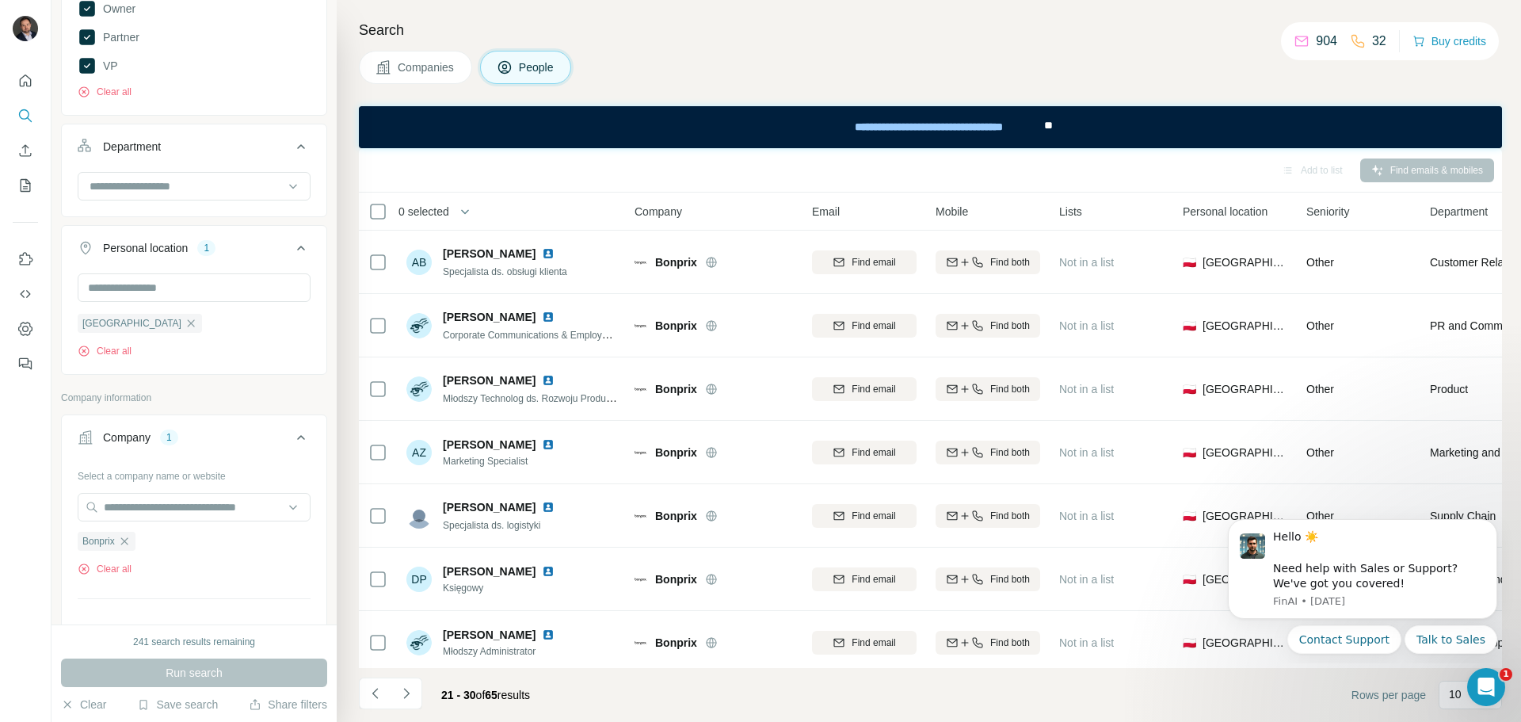
scroll to position [475, 0]
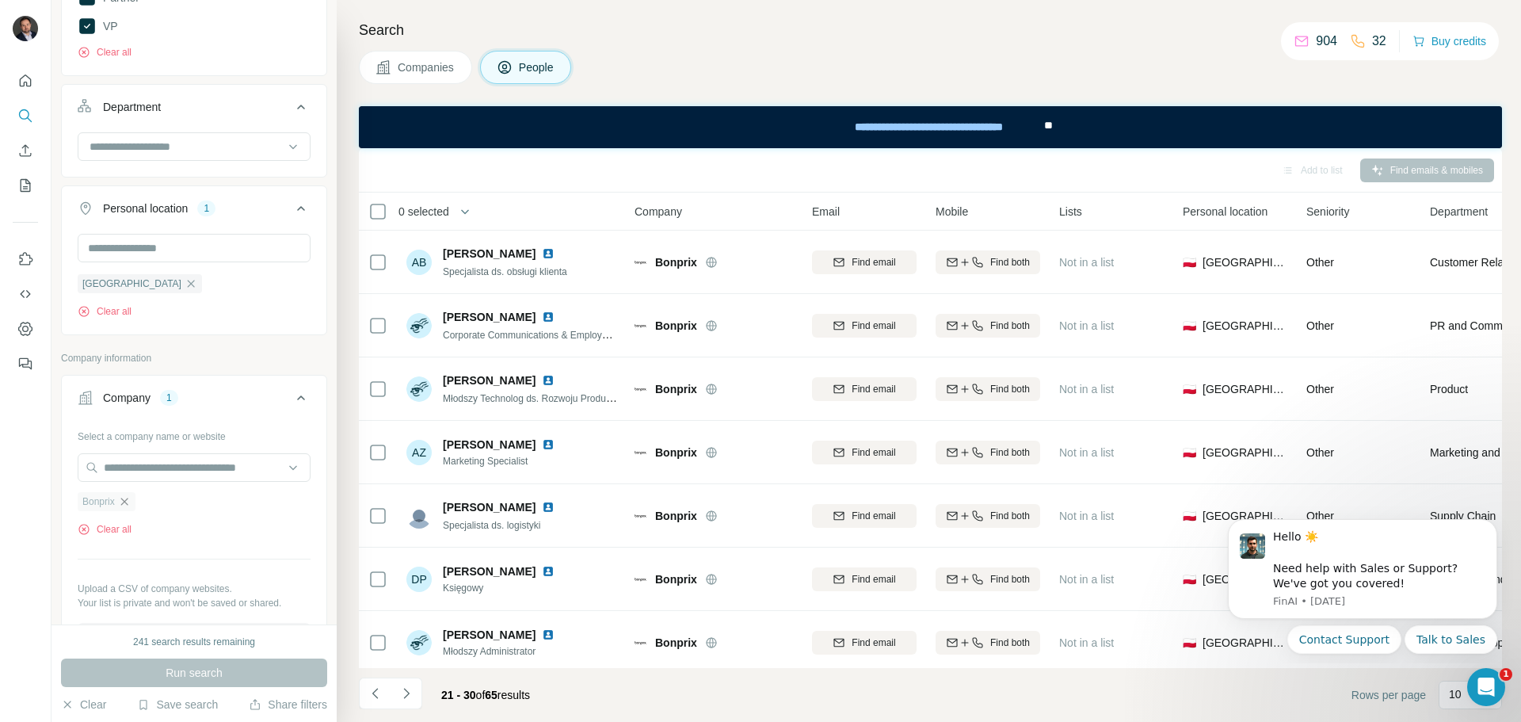
click at [123, 499] on icon "button" at bounding box center [124, 501] width 13 height 13
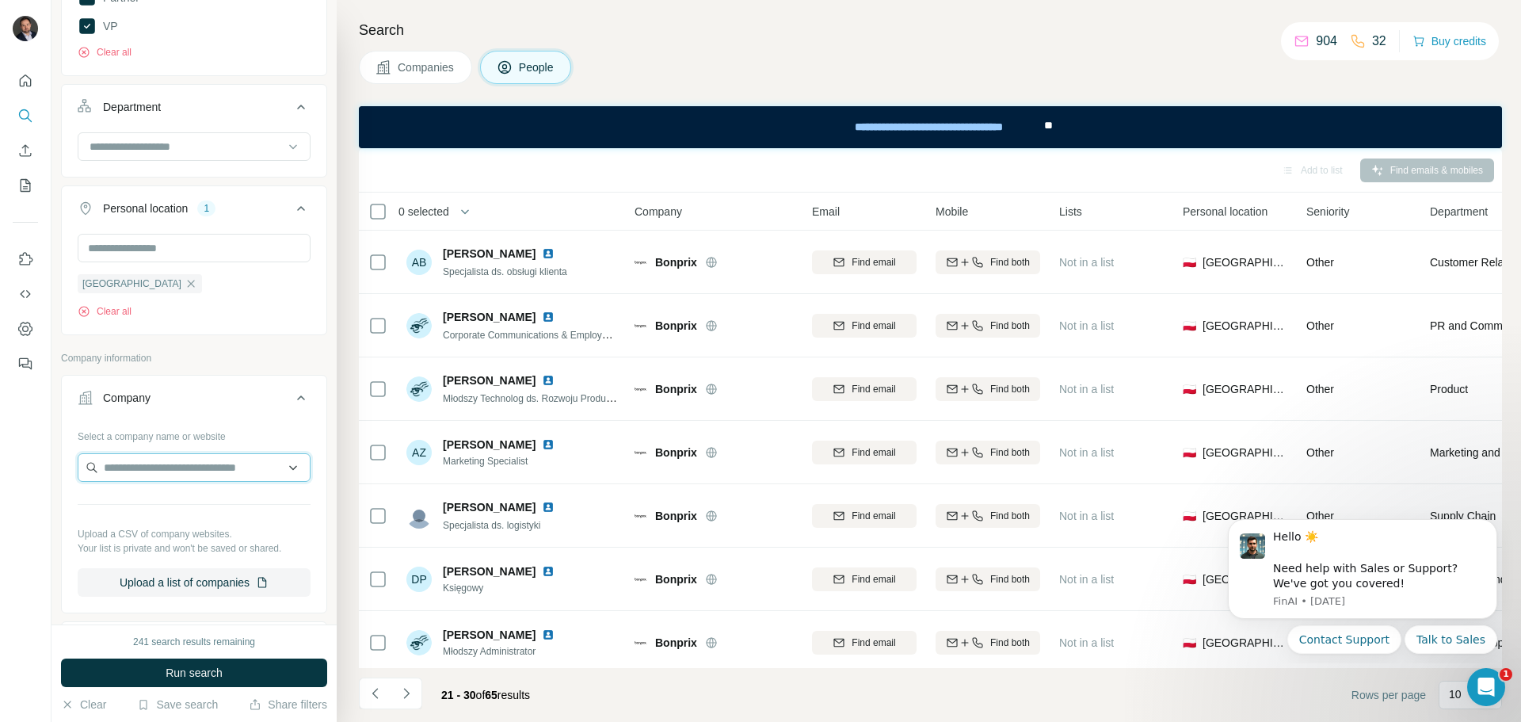
click at [145, 462] on input "text" at bounding box center [194, 467] width 233 height 29
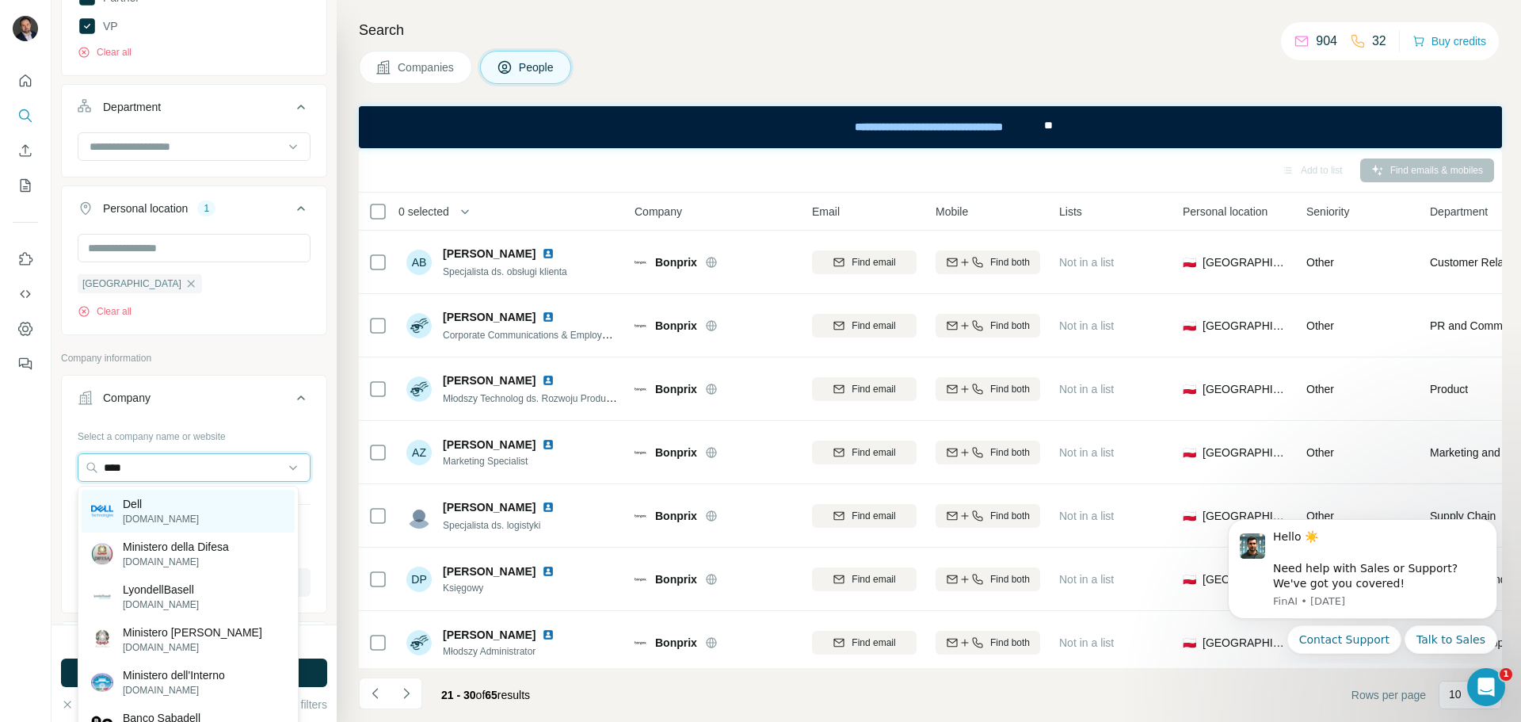
type input "****"
click at [173, 524] on div "Dell dell.com" at bounding box center [188, 510] width 213 height 43
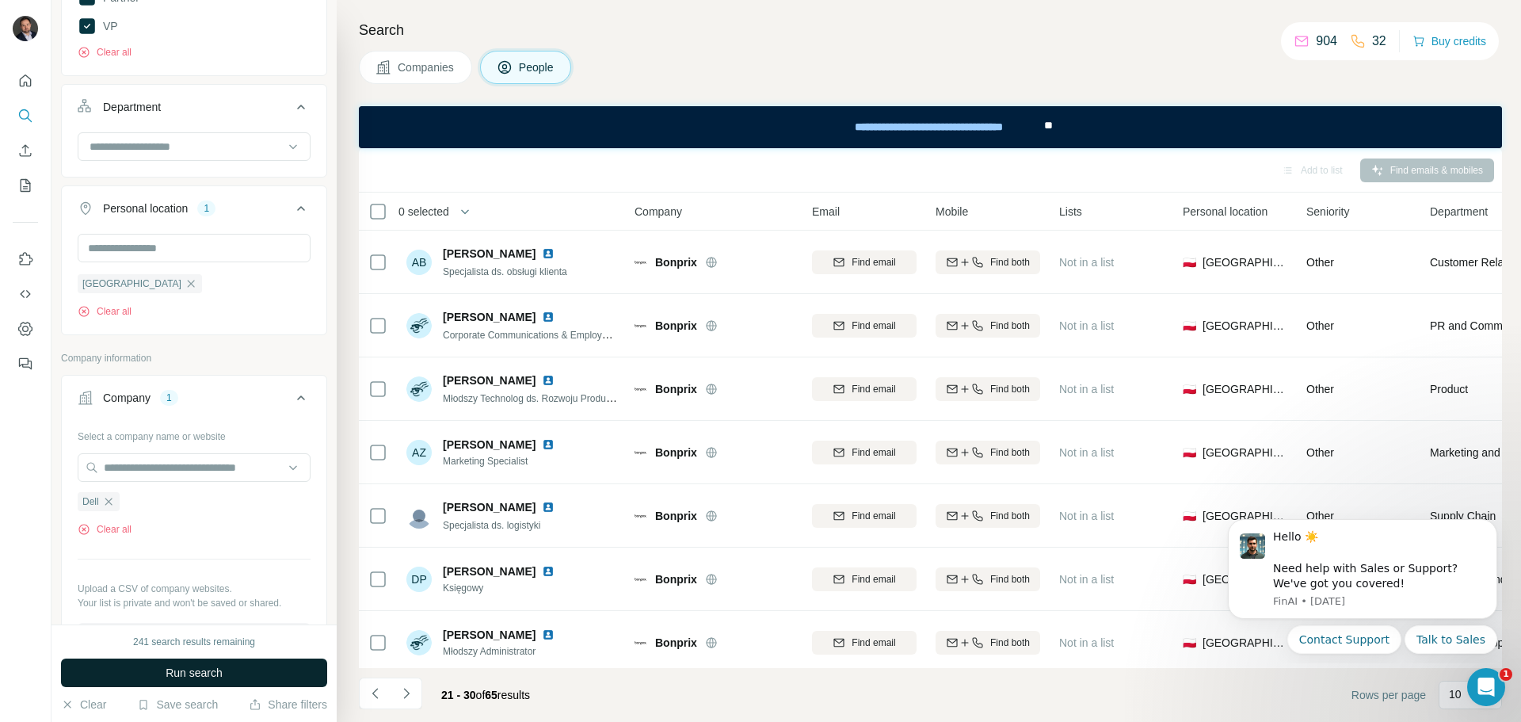
click at [223, 680] on button "Run search" at bounding box center [194, 672] width 266 height 29
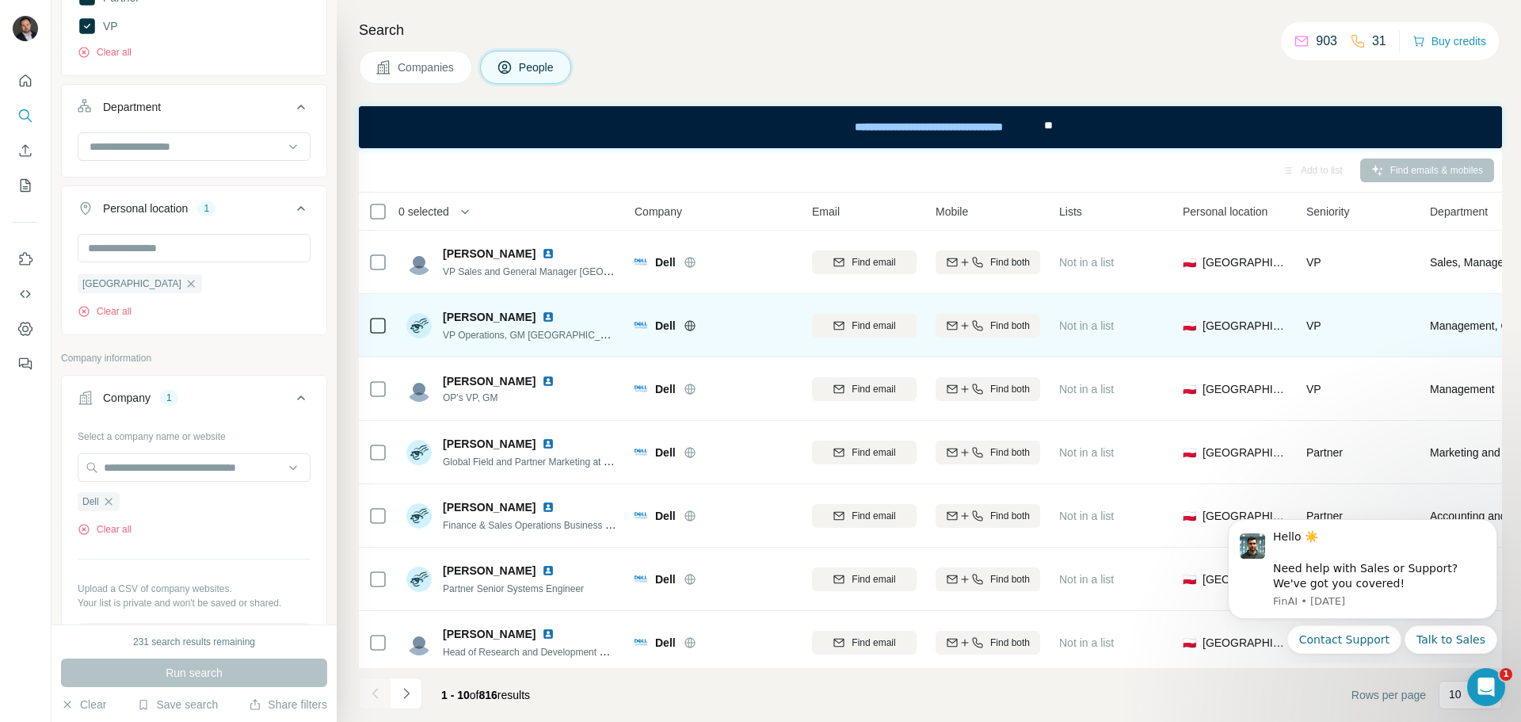
click at [551, 316] on img at bounding box center [548, 316] width 13 height 13
click at [1015, 327] on span "Find both" at bounding box center [1010, 325] width 40 height 14
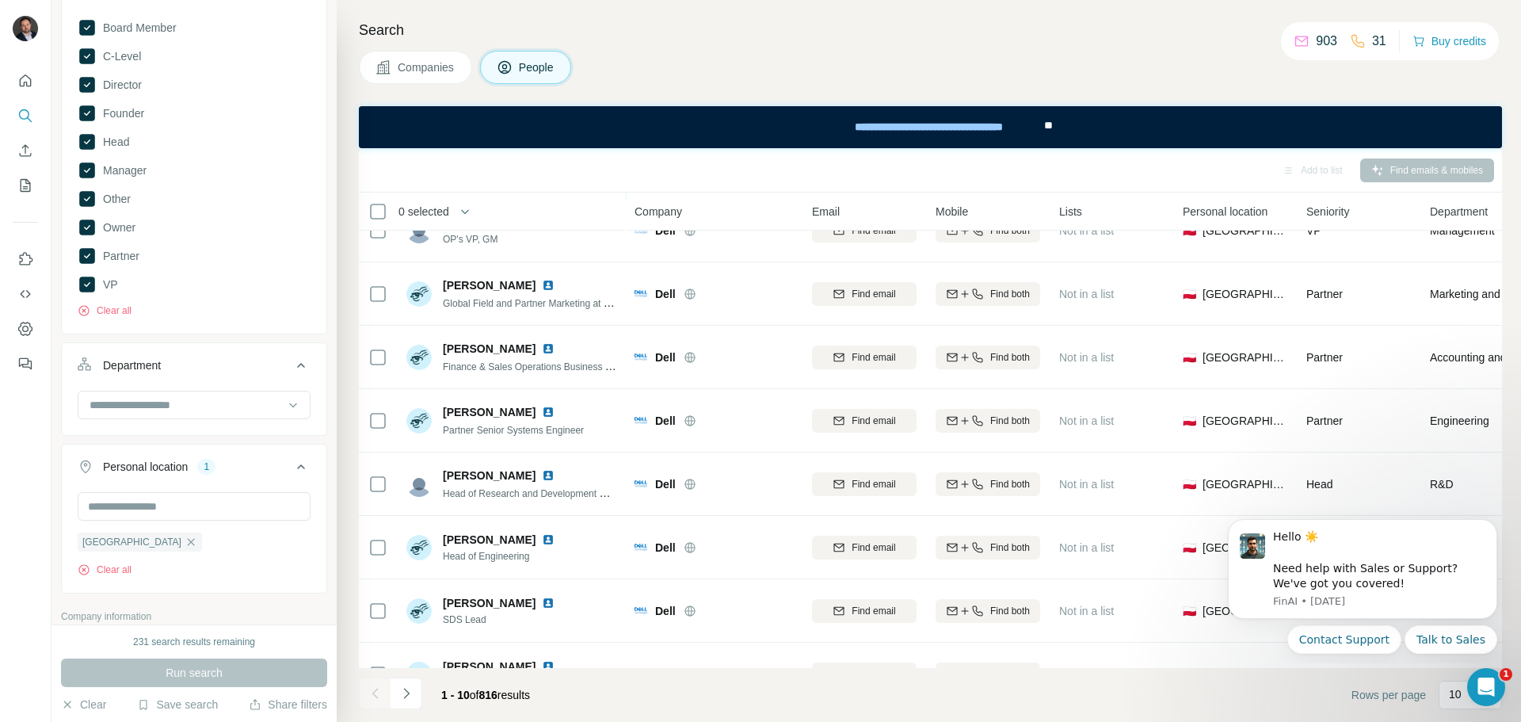
scroll to position [158, 0]
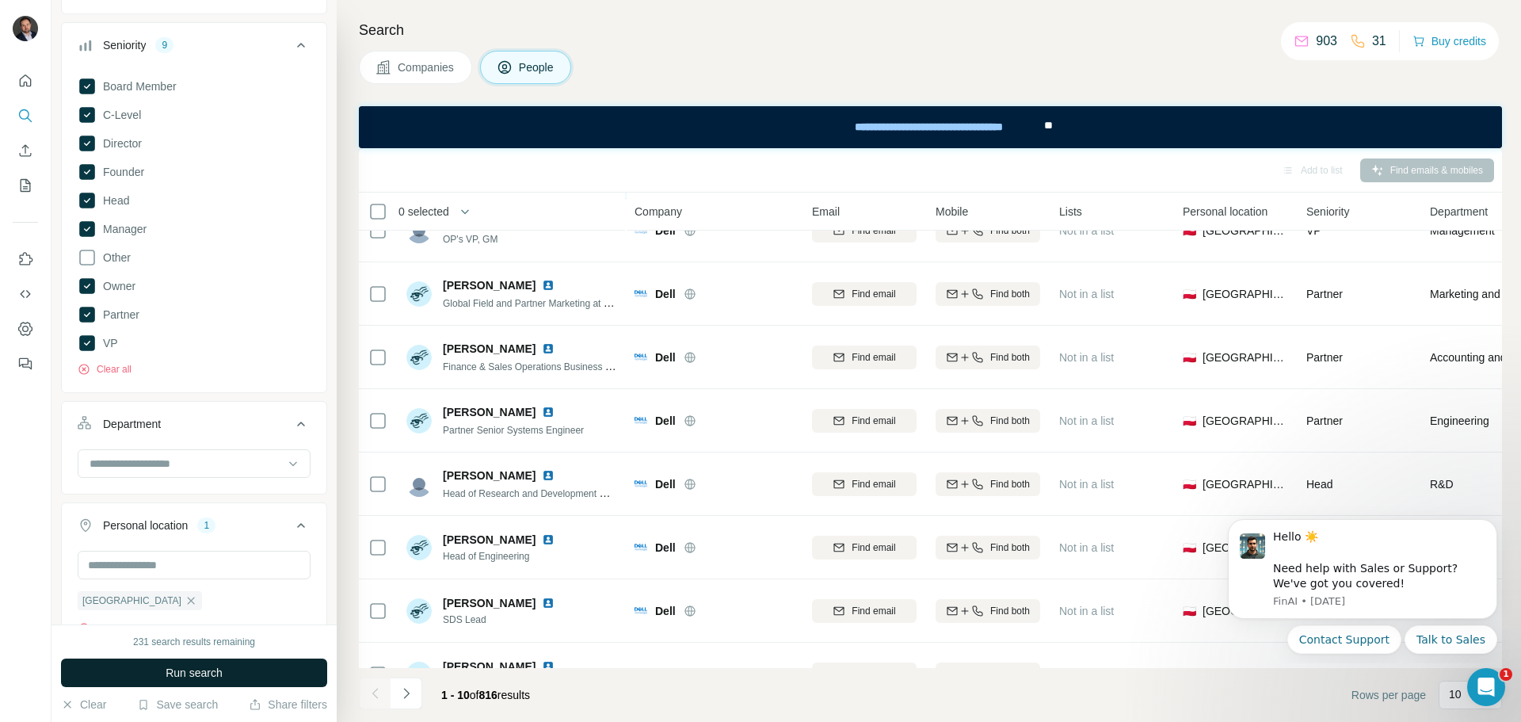
click at [279, 667] on button "Run search" at bounding box center [194, 672] width 266 height 29
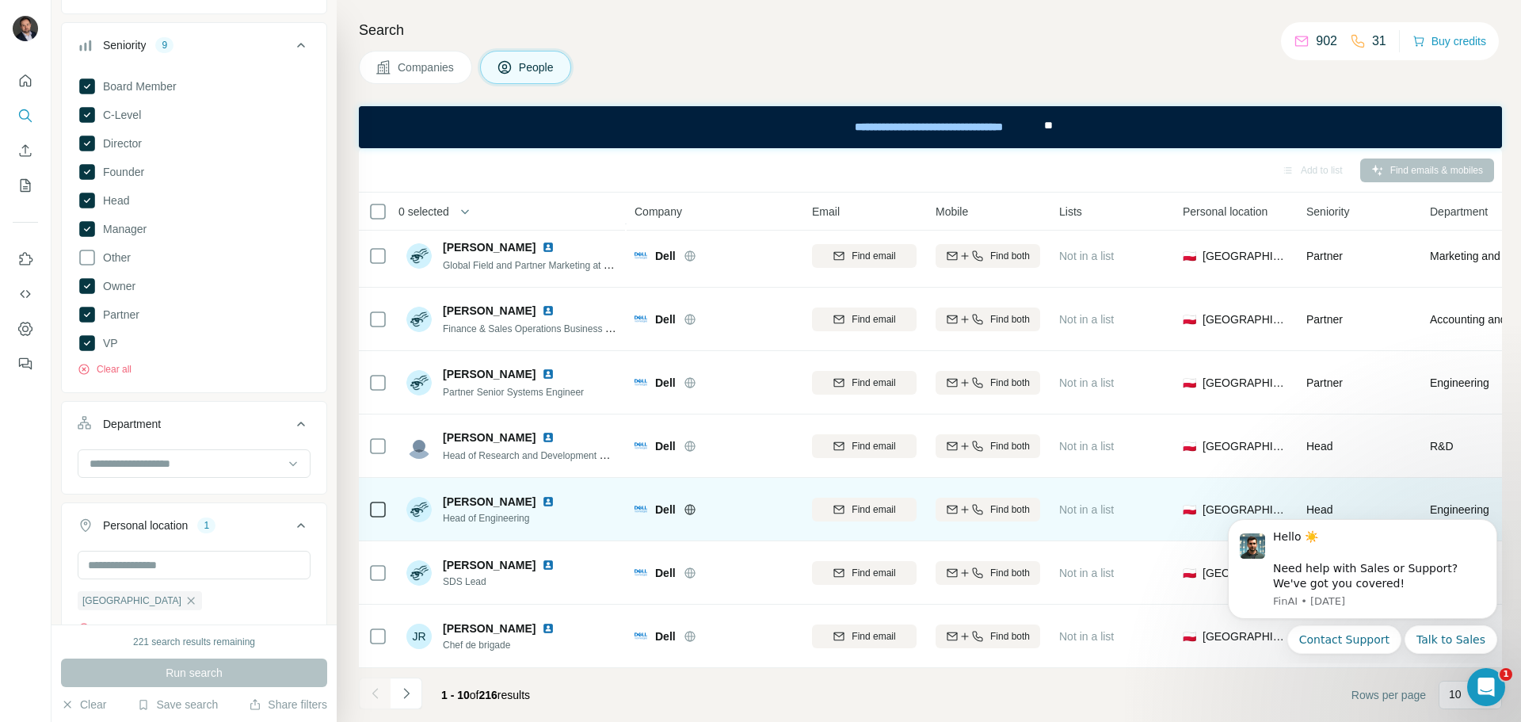
scroll to position [204, 0]
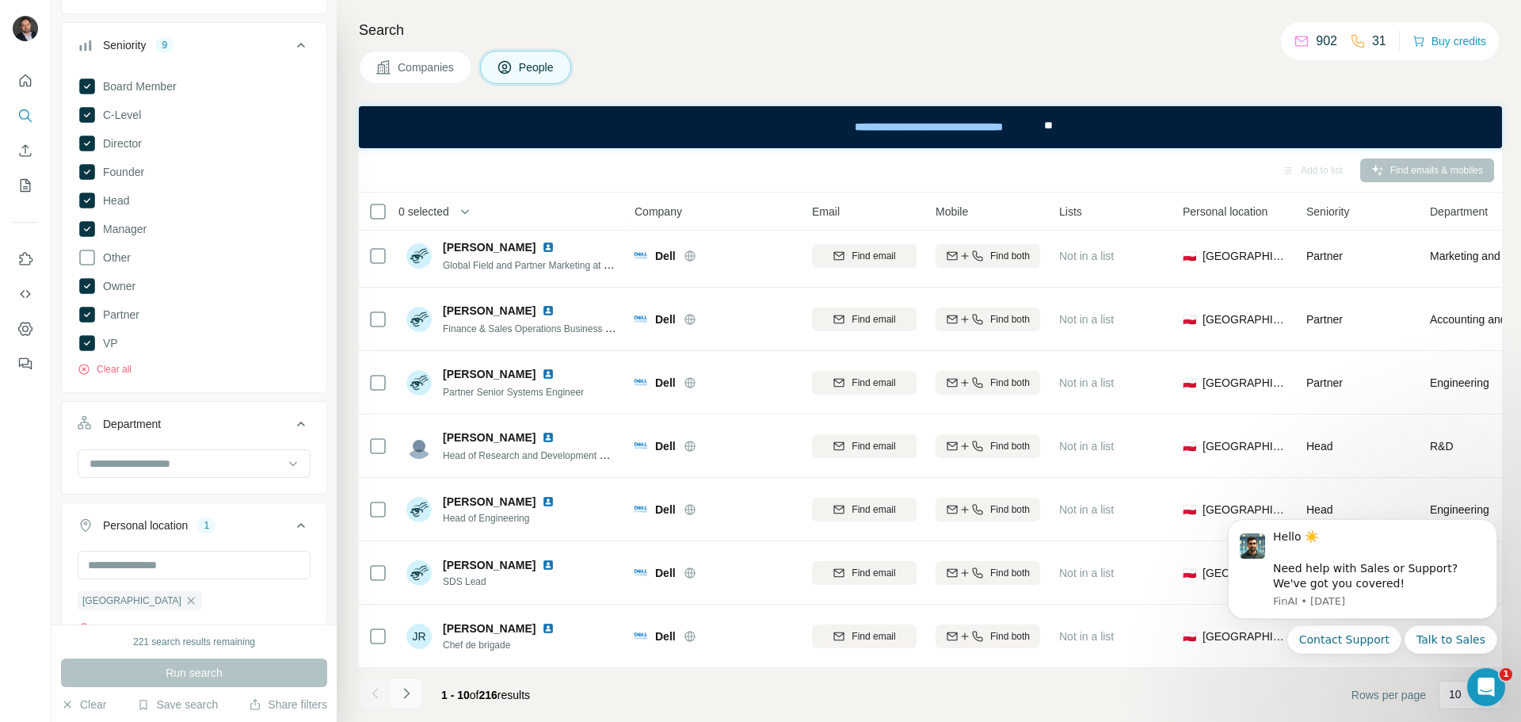
click at [414, 690] on button "Navigate to next page" at bounding box center [406, 693] width 32 height 32
click at [406, 698] on icon "Navigate to next page" at bounding box center [406, 693] width 16 height 16
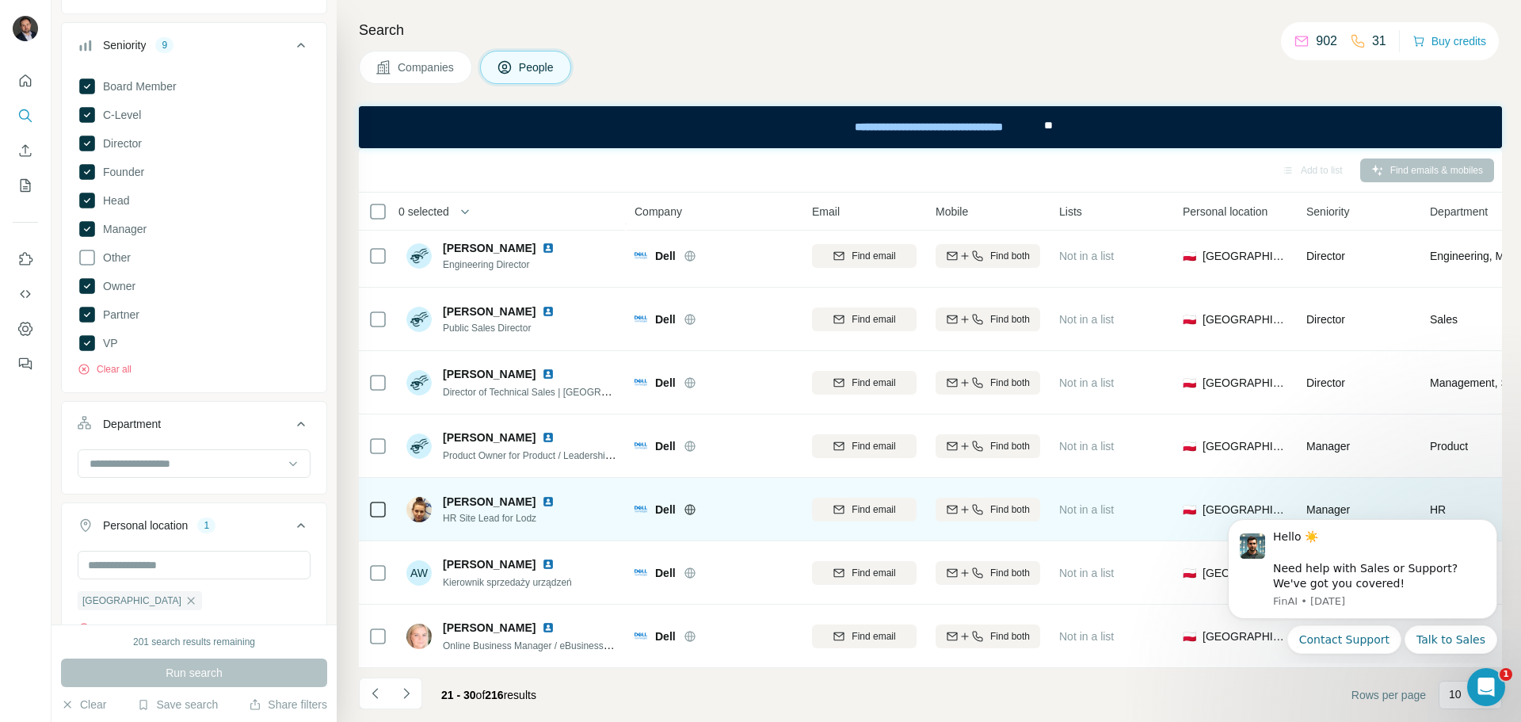
click at [554, 495] on img at bounding box center [548, 501] width 13 height 13
click at [1013, 502] on span "Find both" at bounding box center [1010, 509] width 40 height 14
click at [403, 696] on icon "Navigate to next page" at bounding box center [406, 693] width 16 height 16
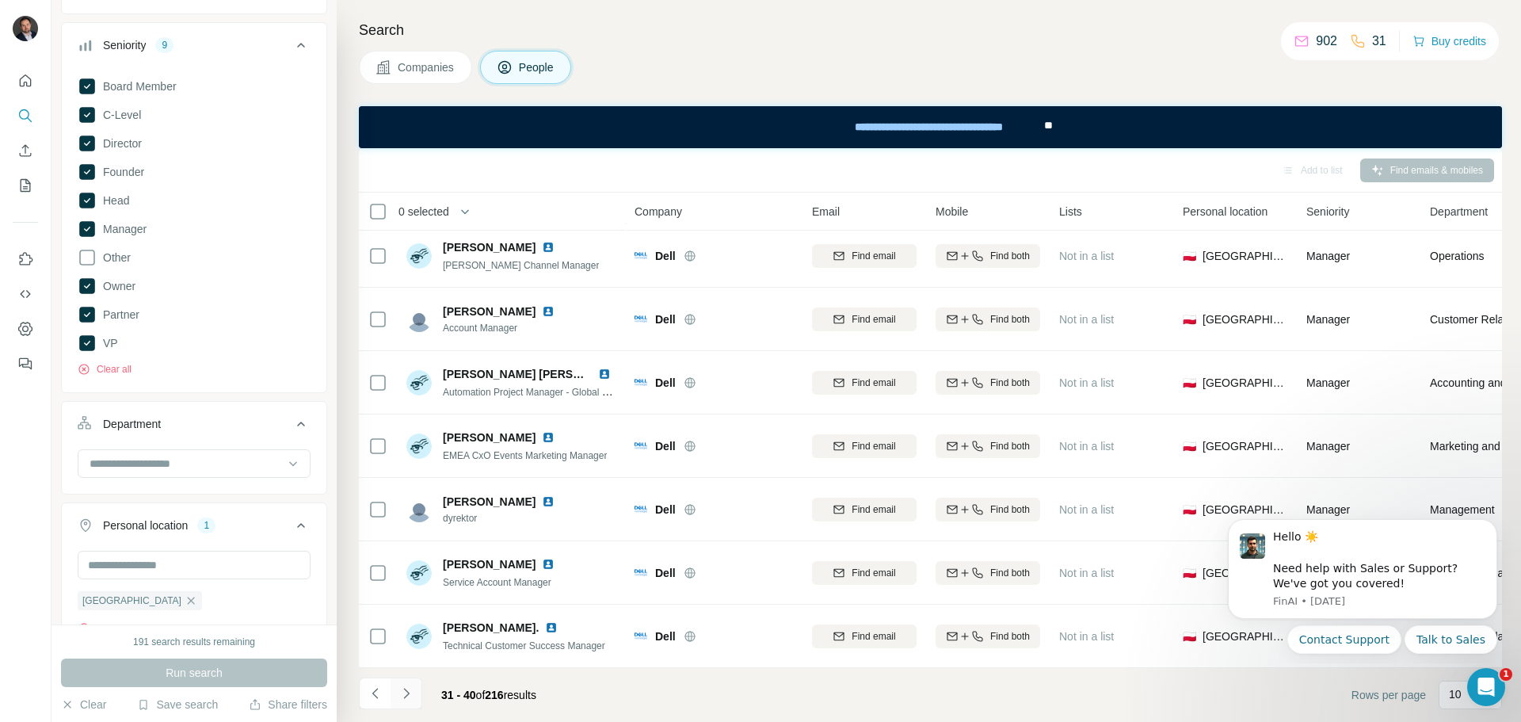
click at [414, 690] on button "Navigate to next page" at bounding box center [406, 693] width 32 height 32
click at [409, 691] on icon "Navigate to next page" at bounding box center [406, 693] width 16 height 16
click at [406, 696] on icon "Navigate to next page" at bounding box center [406, 693] width 16 height 16
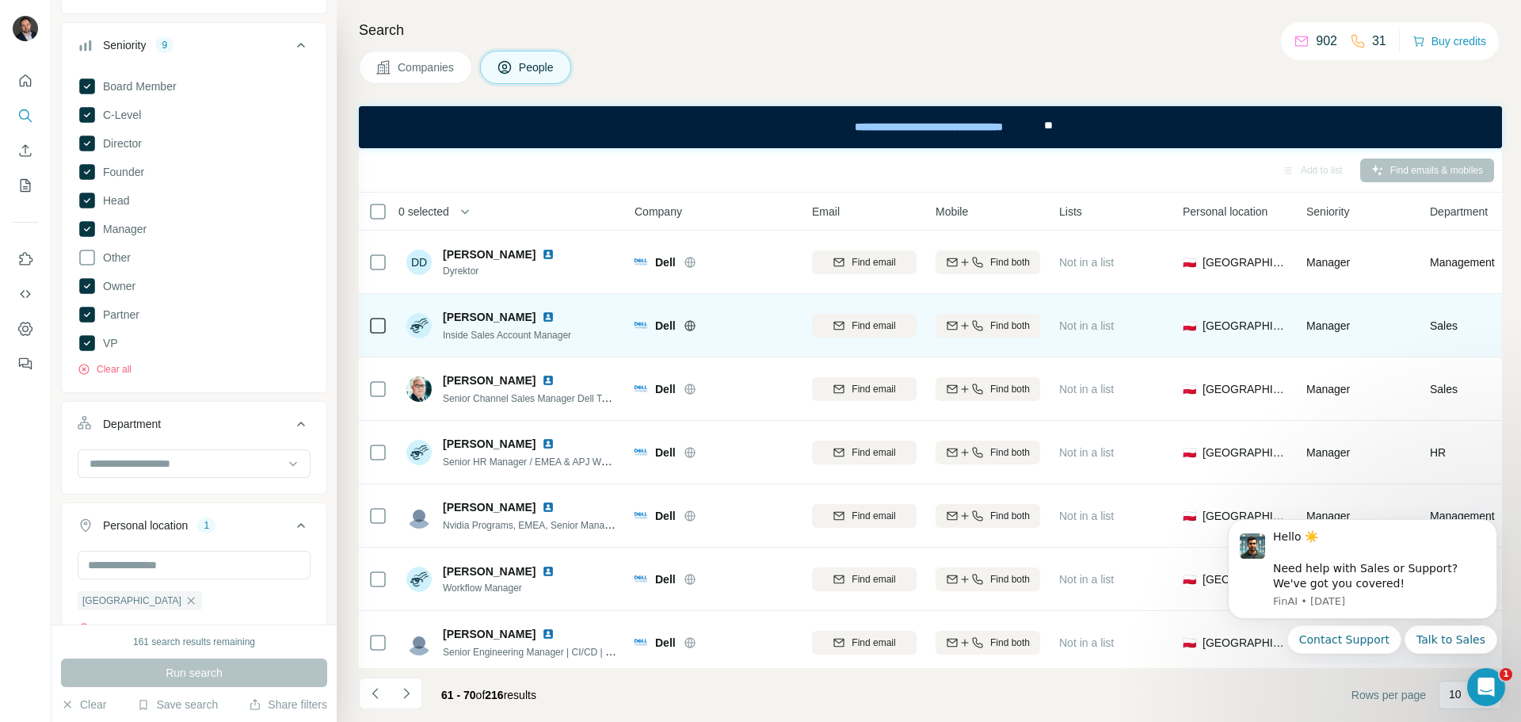
scroll to position [79, 0]
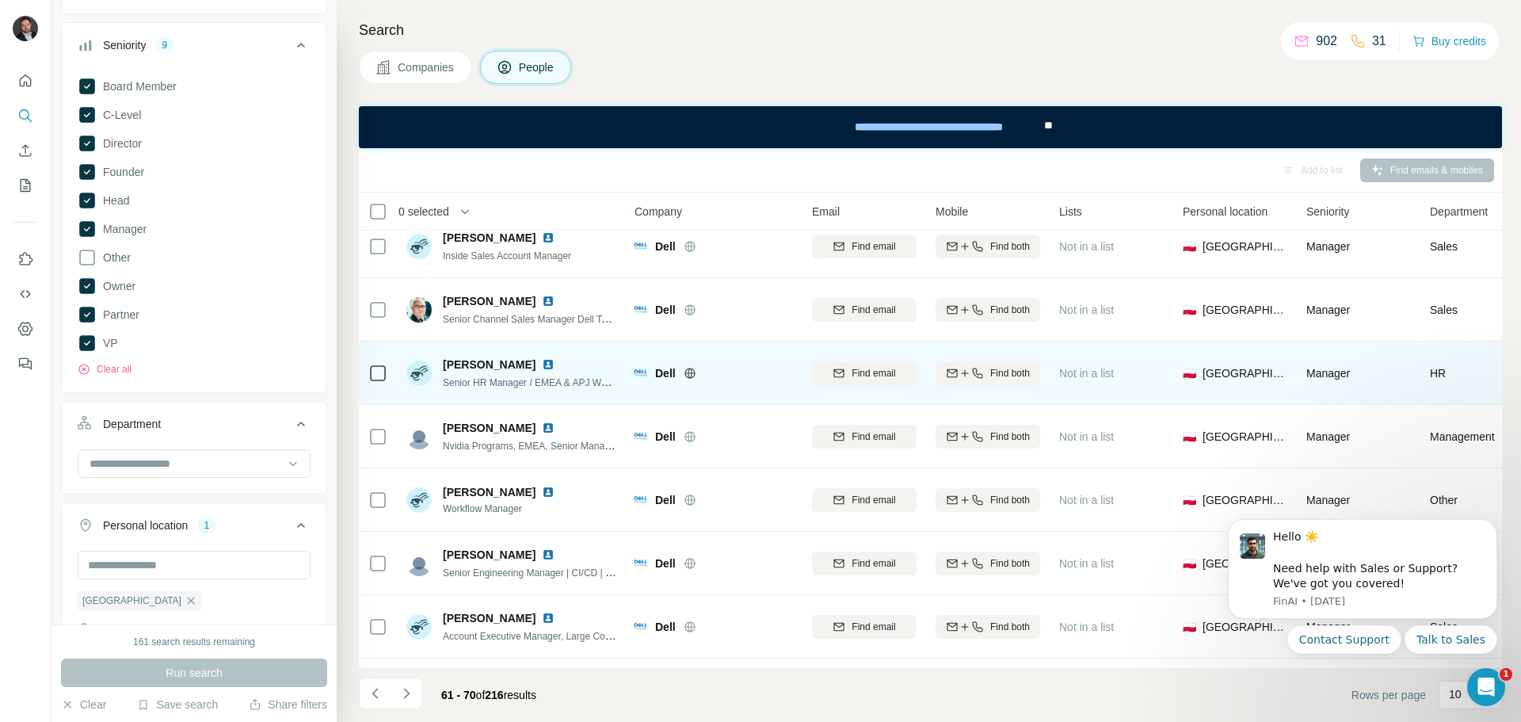
click at [554, 365] on img at bounding box center [548, 364] width 13 height 13
click at [983, 367] on div "Find both" at bounding box center [987, 373] width 105 height 14
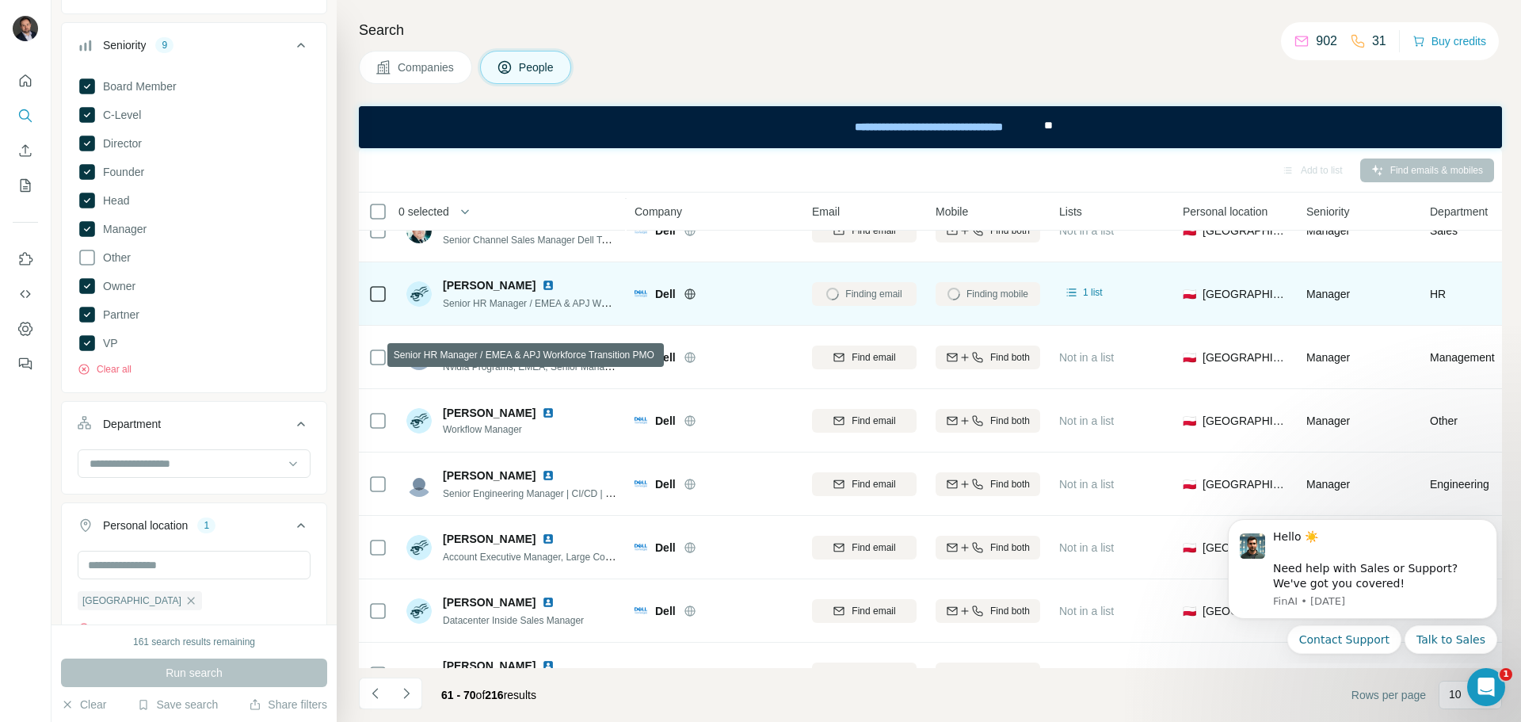
scroll to position [204, 0]
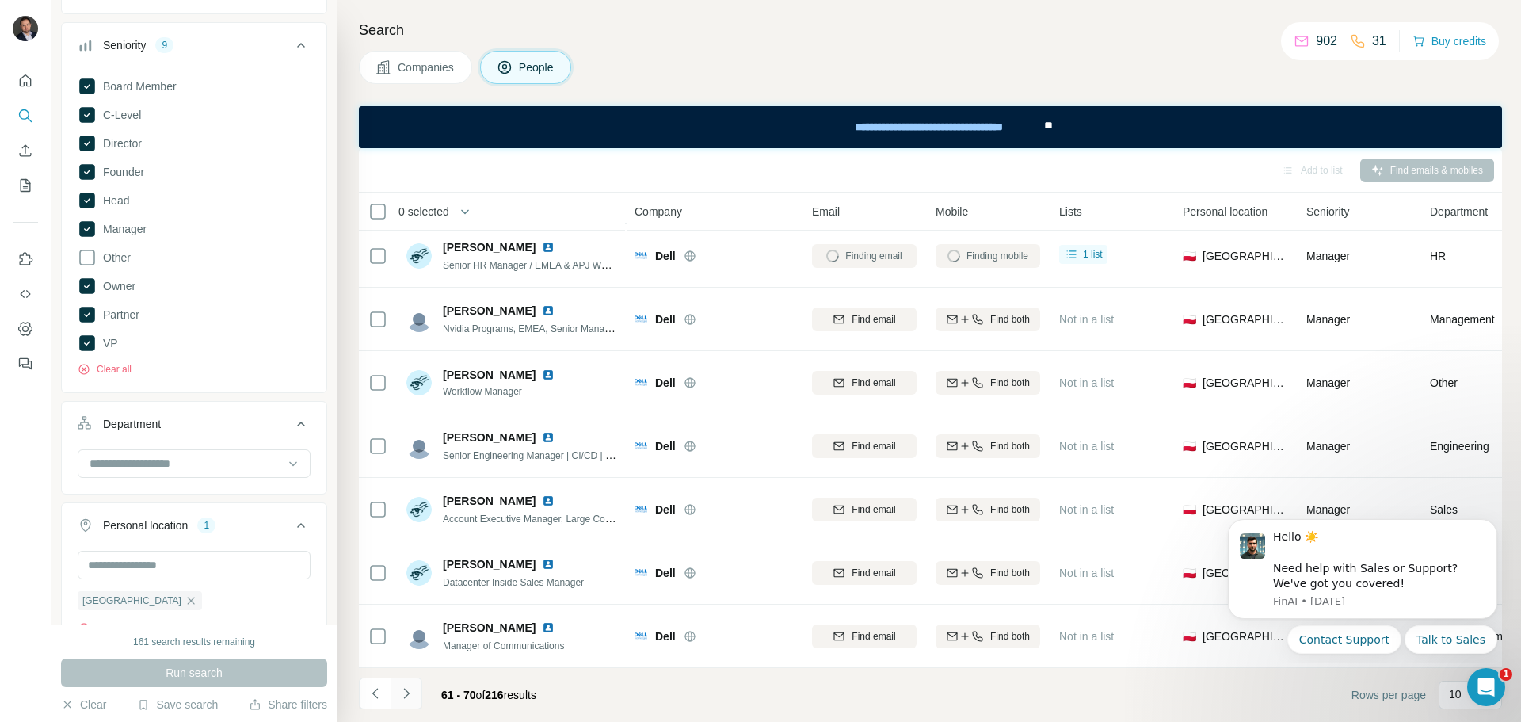
click at [404, 697] on icon "Navigate to next page" at bounding box center [406, 692] width 6 height 10
click at [407, 699] on icon "Navigate to next page" at bounding box center [406, 693] width 16 height 16
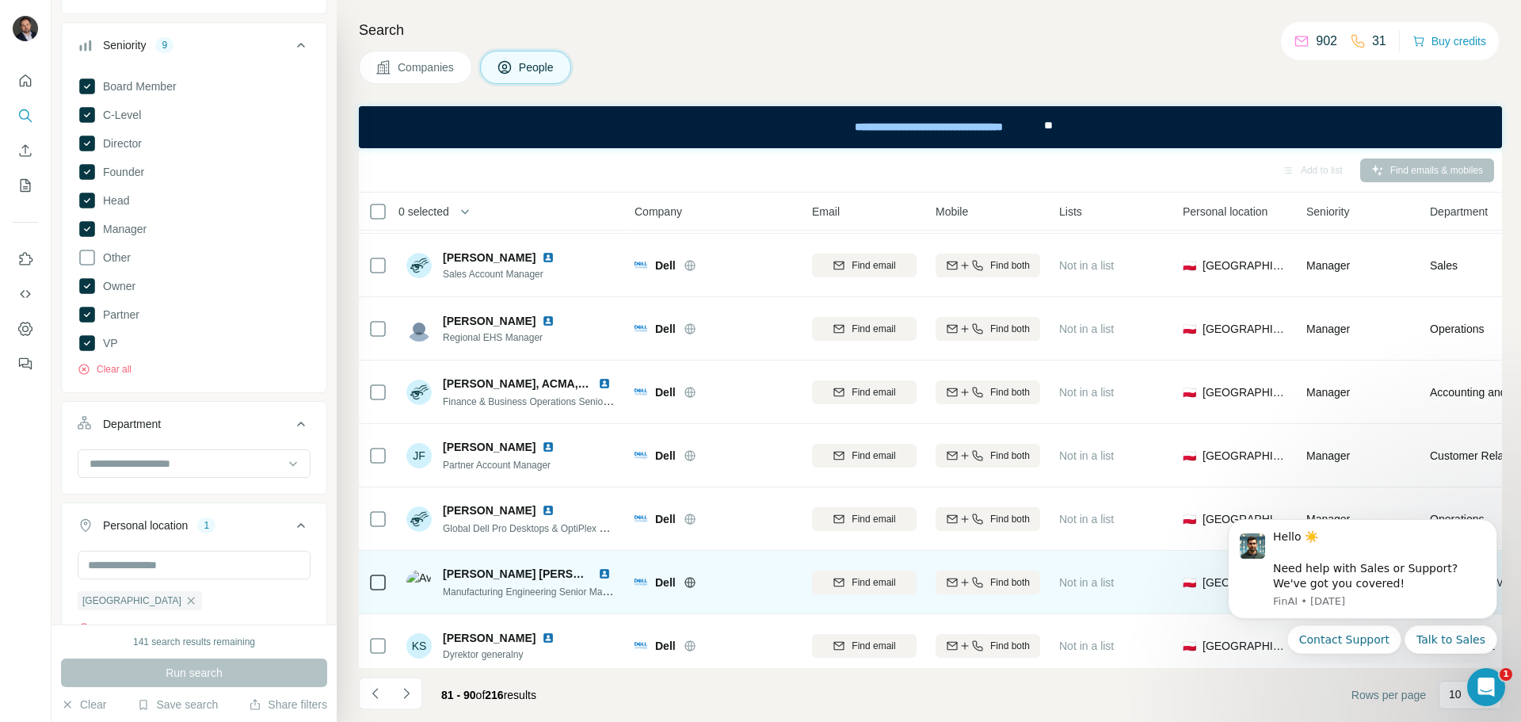
scroll to position [0, 0]
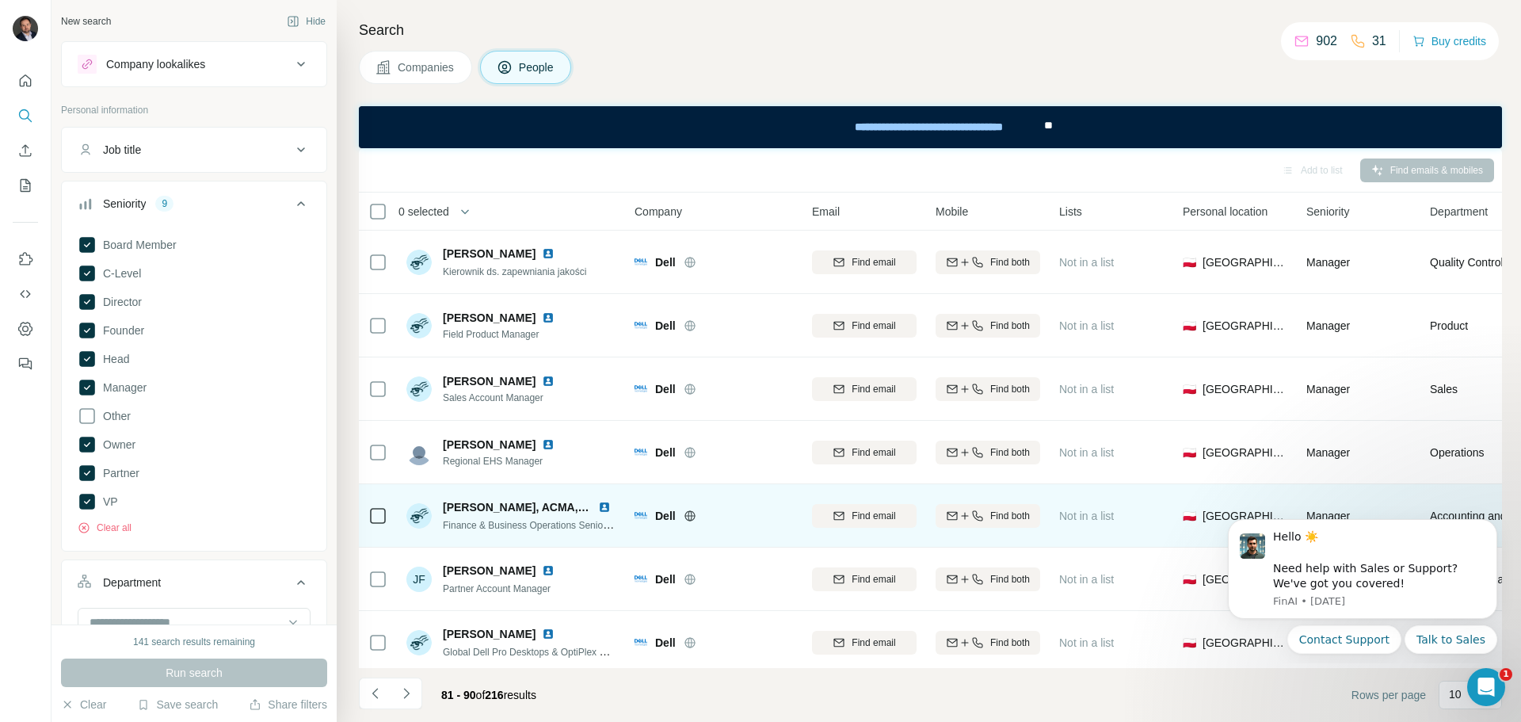
scroll to position [204, 0]
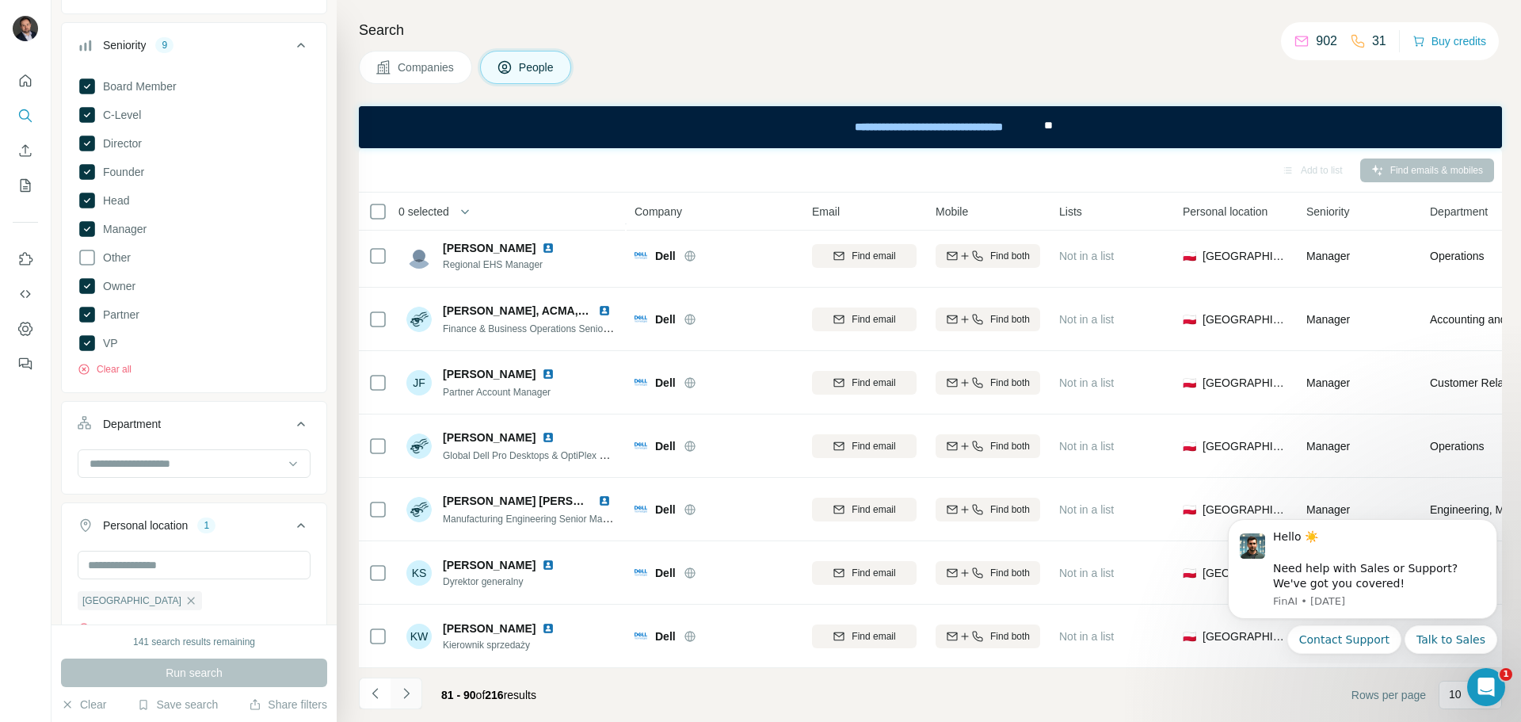
click at [406, 694] on icon "Navigate to next page" at bounding box center [406, 693] width 16 height 16
click at [402, 695] on icon "Navigate to next page" at bounding box center [406, 693] width 16 height 16
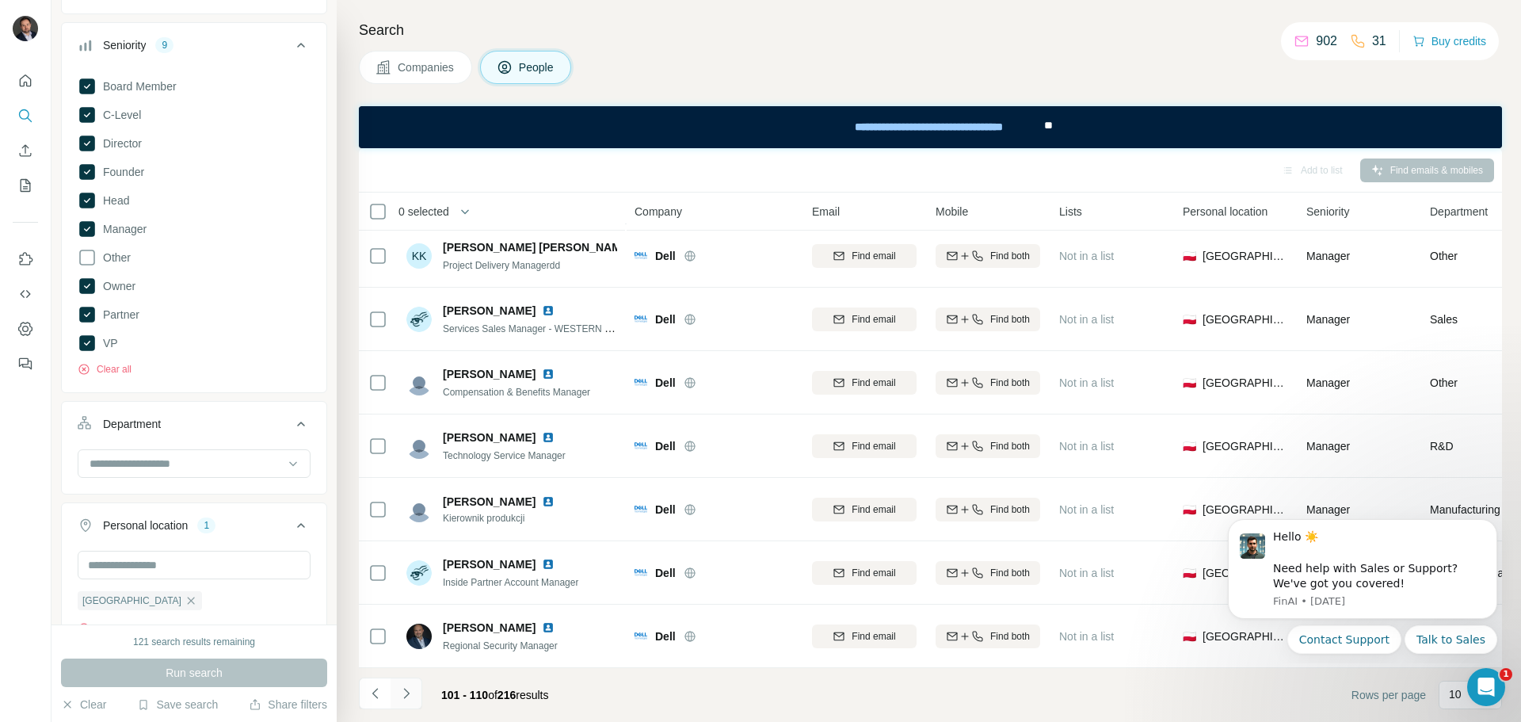
click at [403, 696] on icon "Navigate to next page" at bounding box center [406, 693] width 16 height 16
click at [414, 696] on button "Navigate to next page" at bounding box center [406, 693] width 32 height 32
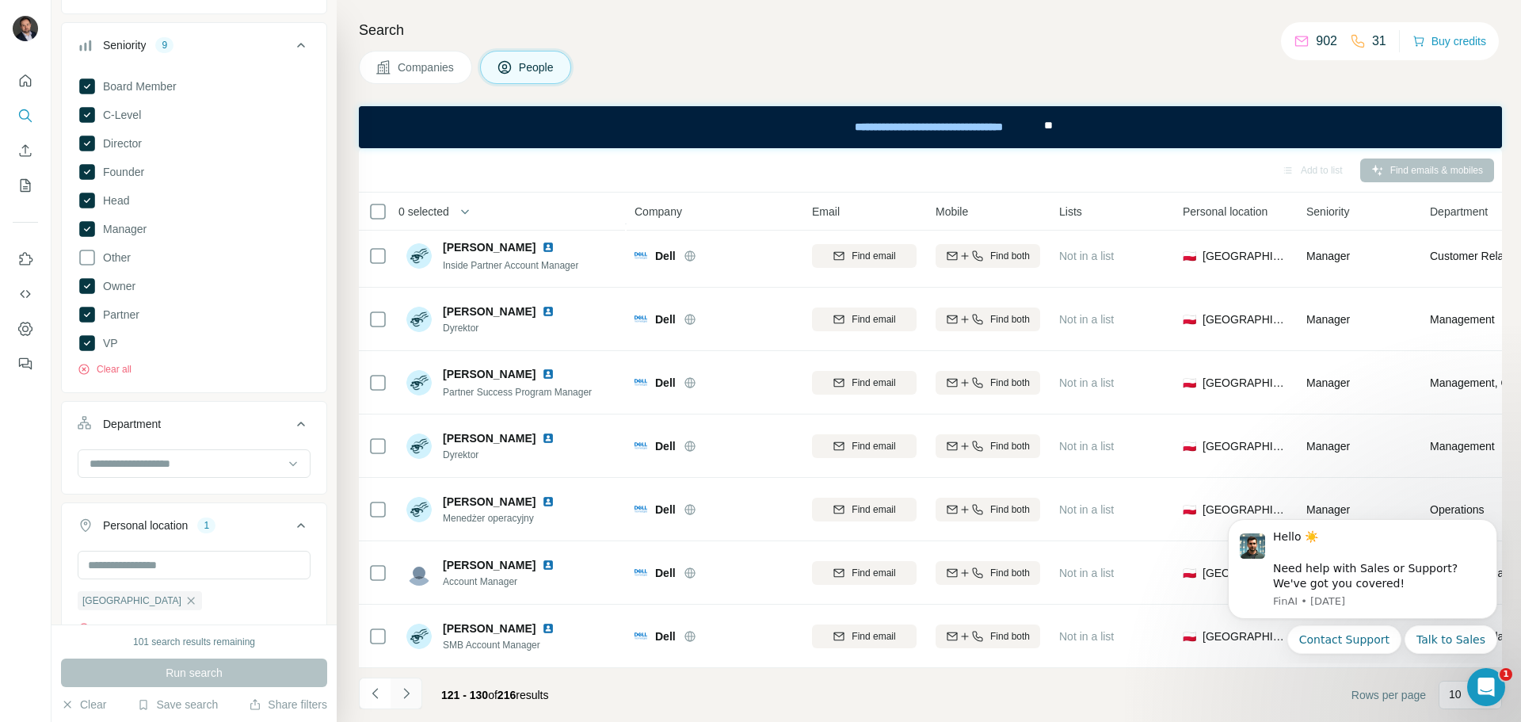
click at [413, 688] on icon "Navigate to next page" at bounding box center [406, 693] width 16 height 16
click at [417, 690] on button "Navigate to next page" at bounding box center [406, 693] width 32 height 32
click at [408, 692] on icon "Navigate to next page" at bounding box center [406, 692] width 6 height 10
click at [413, 690] on icon "Navigate to next page" at bounding box center [406, 693] width 16 height 16
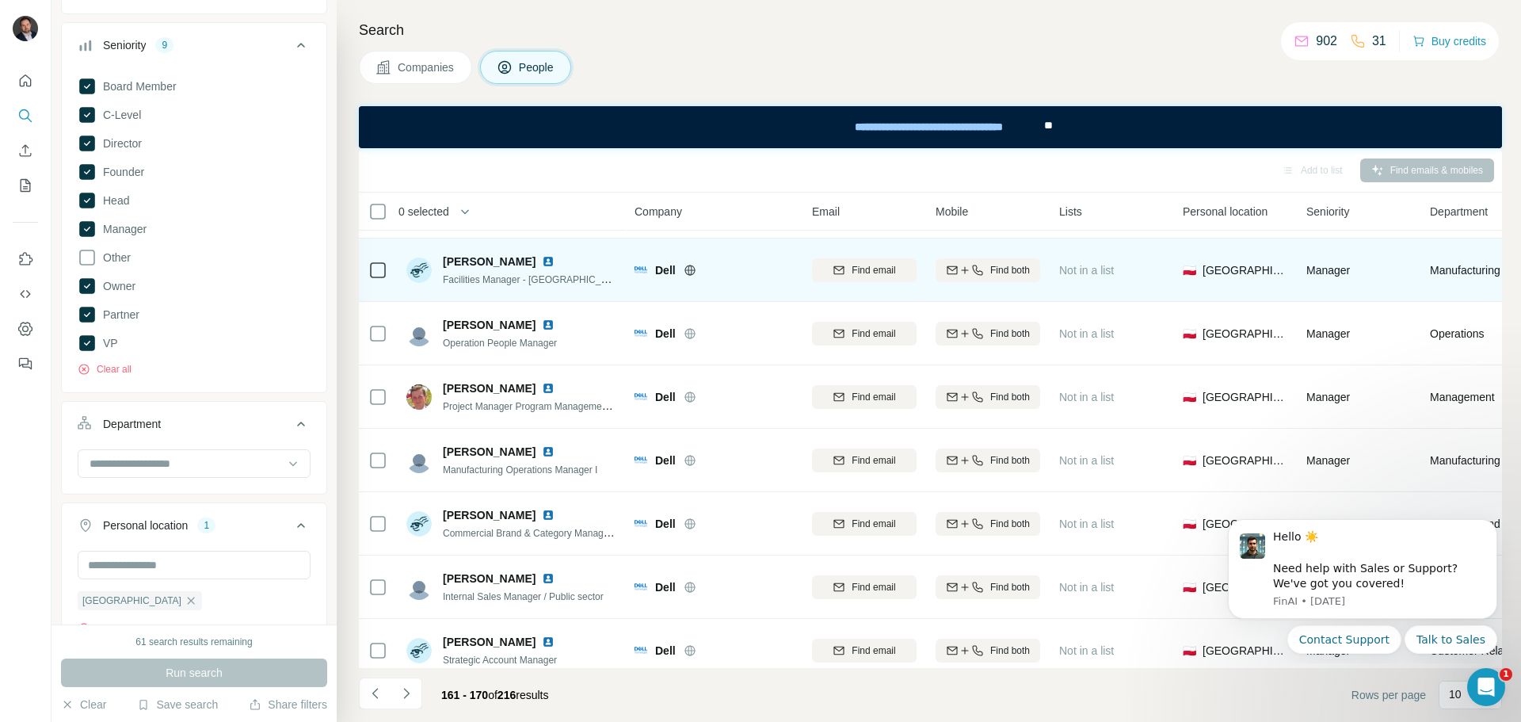
scroll to position [0, 0]
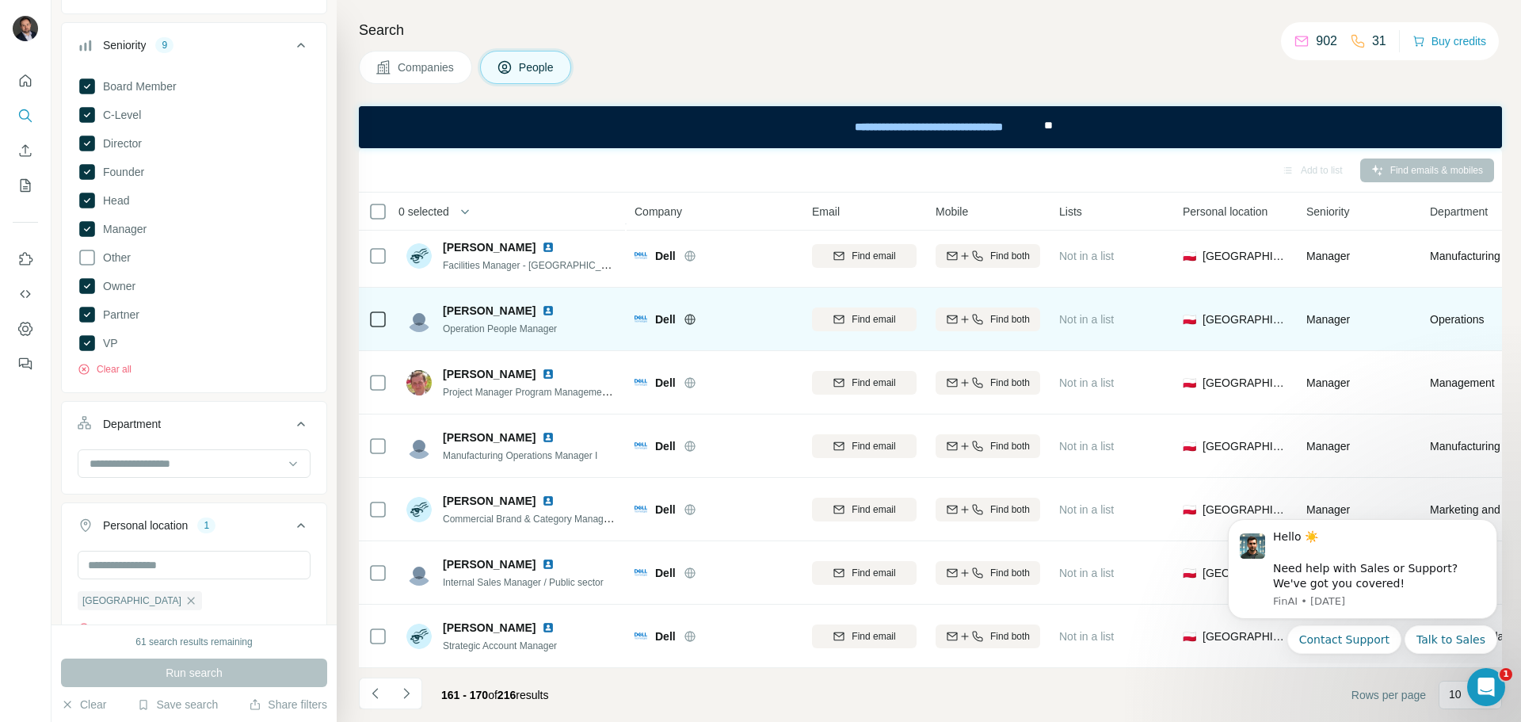
click at [547, 304] on img at bounding box center [548, 310] width 13 height 13
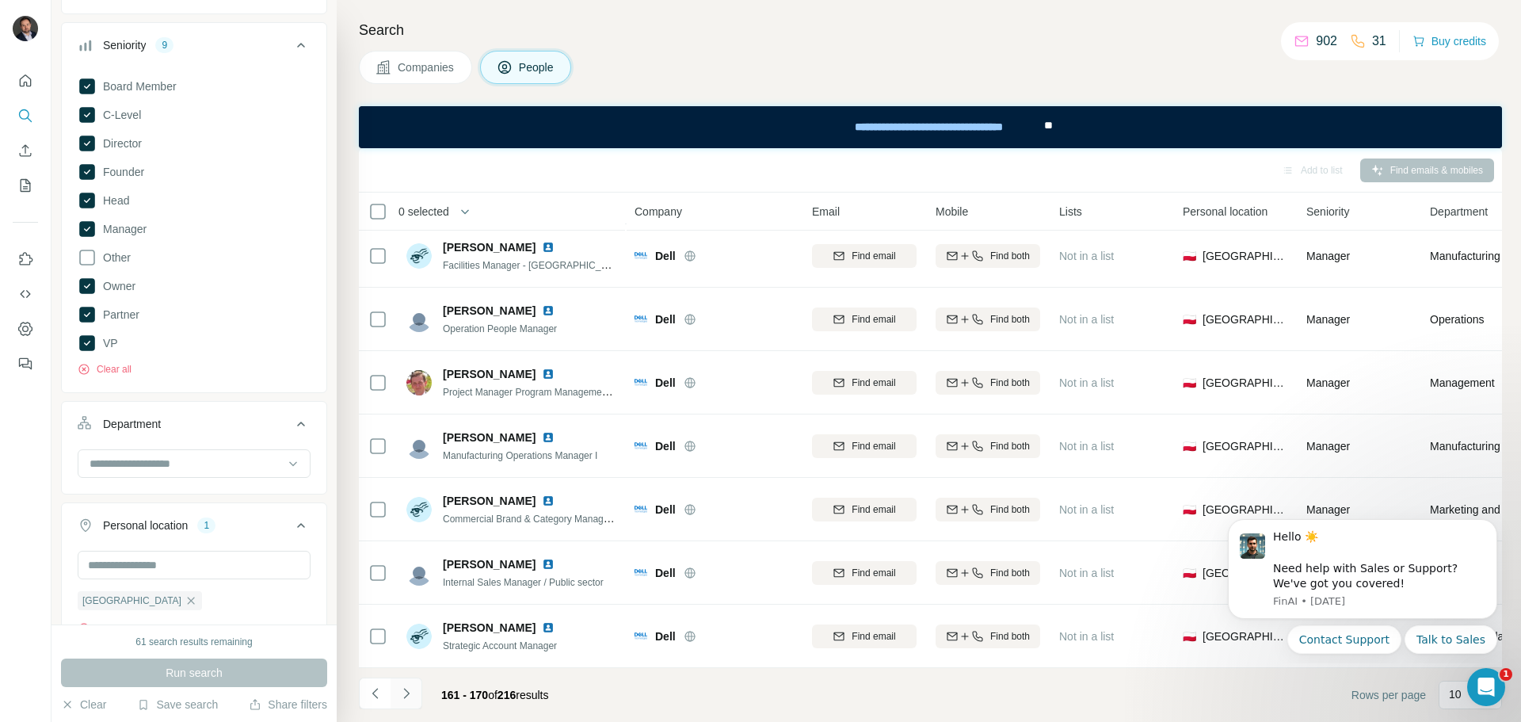
click at [408, 693] on icon "Navigate to next page" at bounding box center [406, 692] width 6 height 10
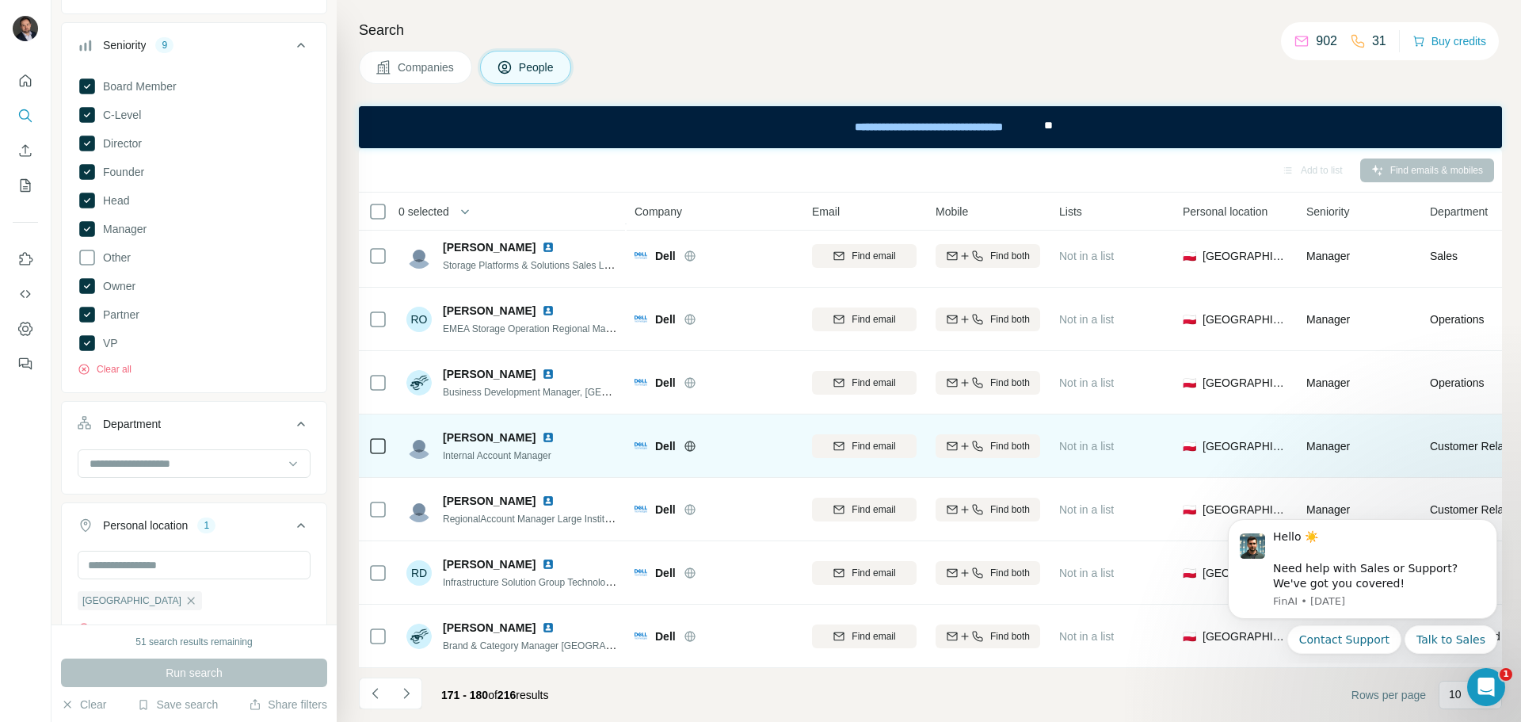
scroll to position [204, 0]
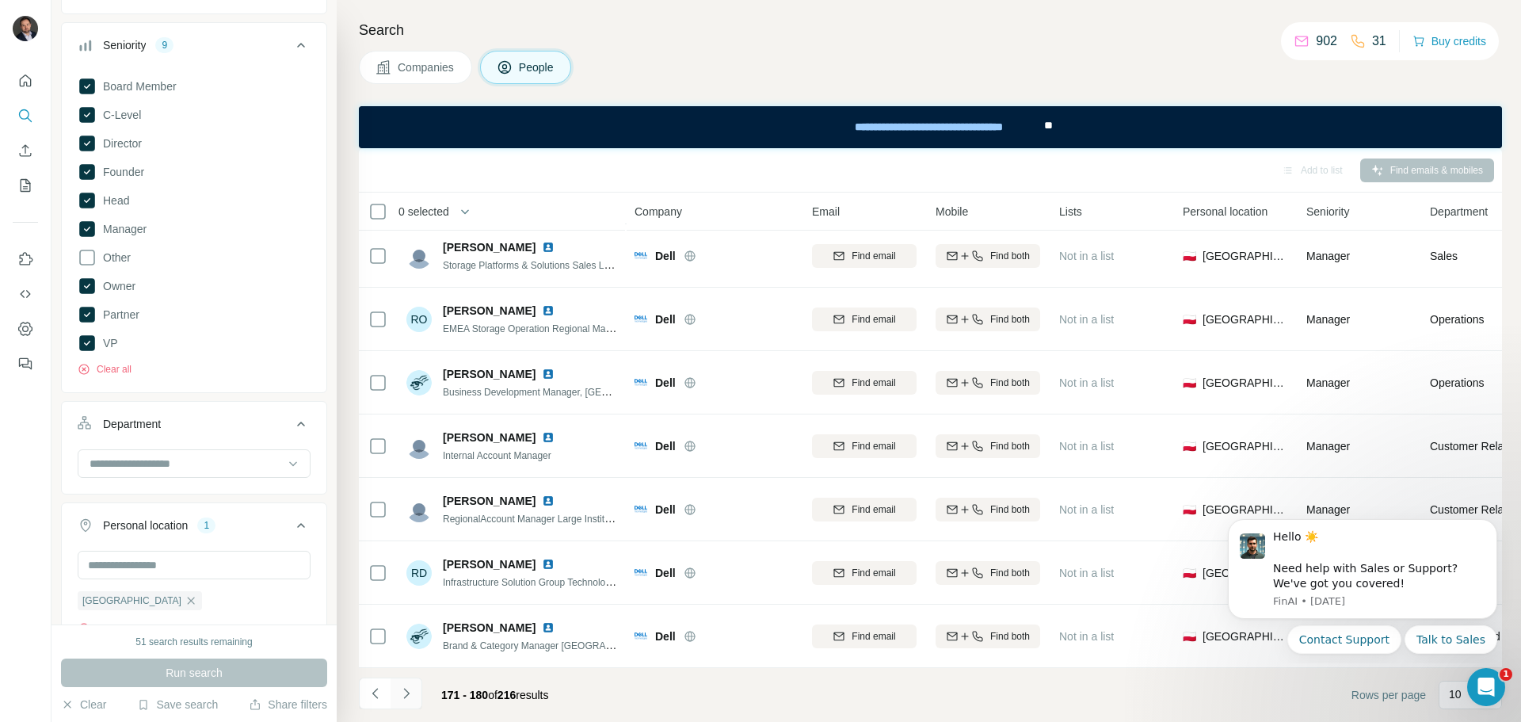
click at [406, 695] on icon "Navigate to next page" at bounding box center [406, 692] width 6 height 10
click at [412, 695] on icon "Navigate to next page" at bounding box center [406, 693] width 16 height 16
click at [405, 695] on icon "Navigate to next page" at bounding box center [406, 693] width 16 height 16
click at [411, 695] on icon "Navigate to next page" at bounding box center [406, 693] width 16 height 16
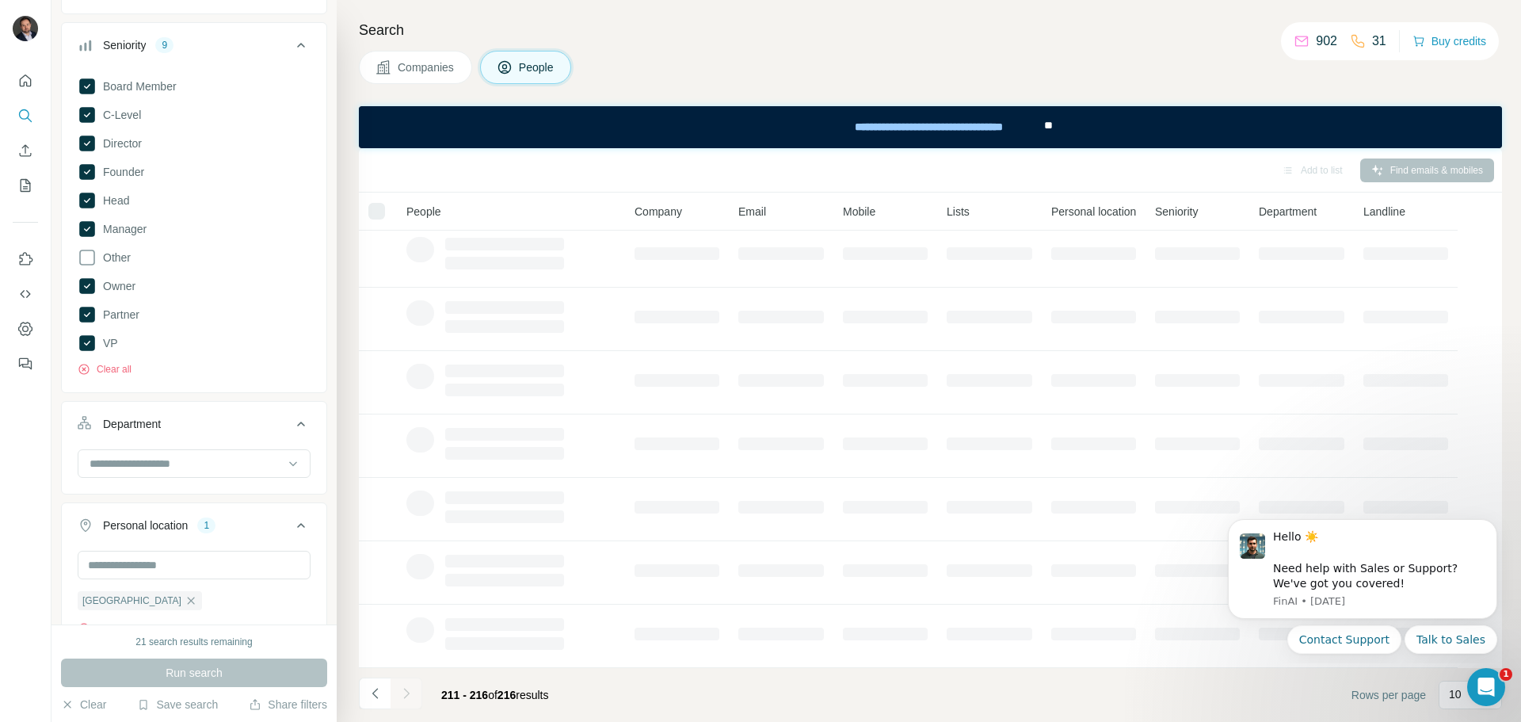
scroll to position [0, 0]
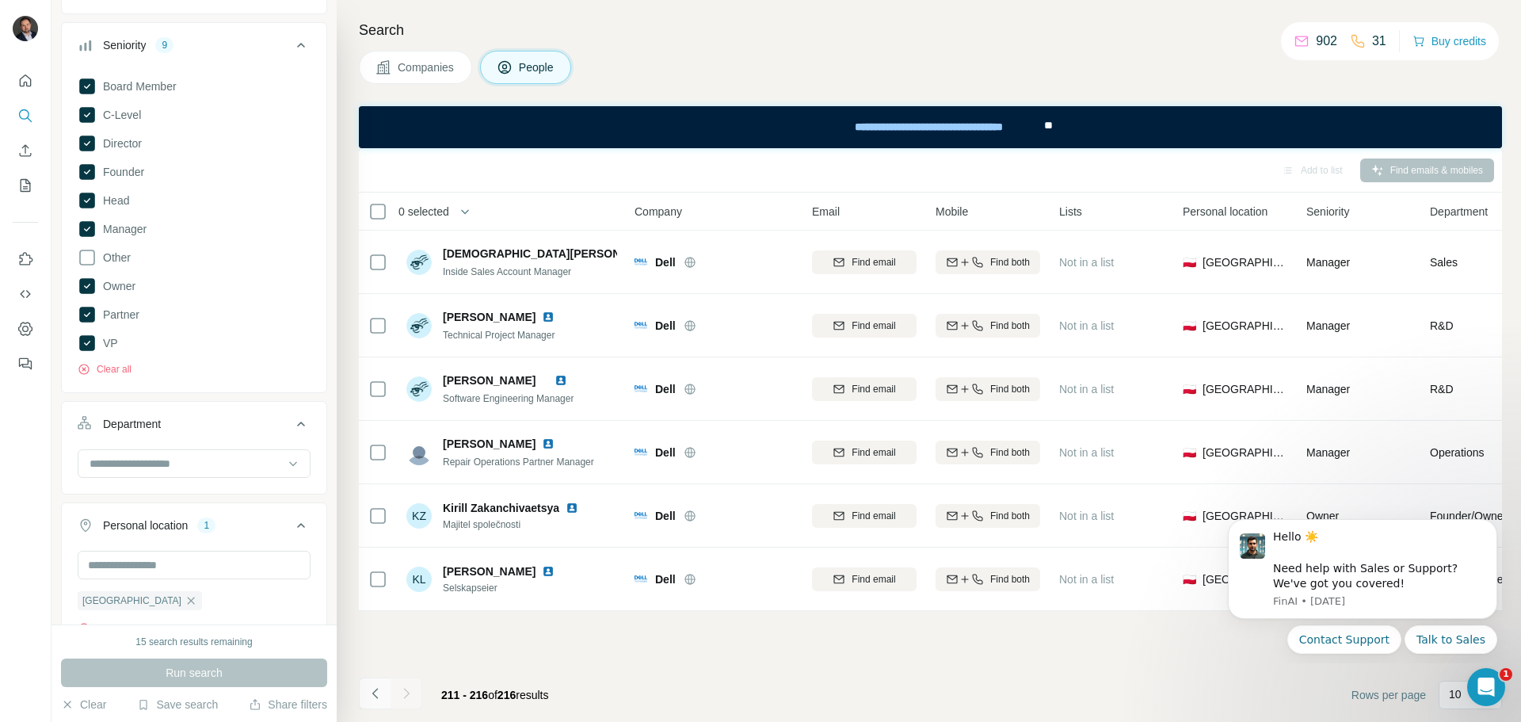
click at [379, 691] on icon "Navigate to previous page" at bounding box center [376, 693] width 16 height 16
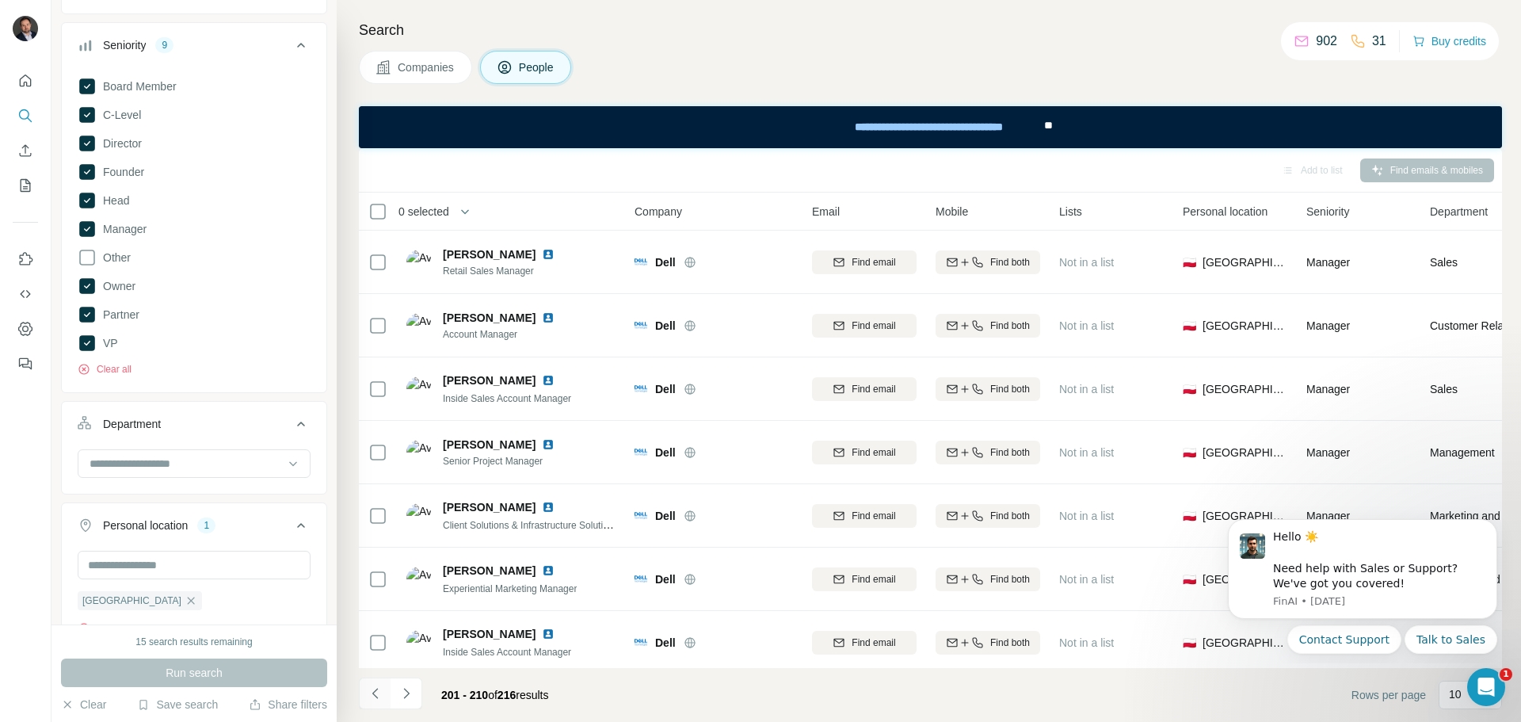
click at [379, 691] on icon "Navigate to previous page" at bounding box center [376, 693] width 16 height 16
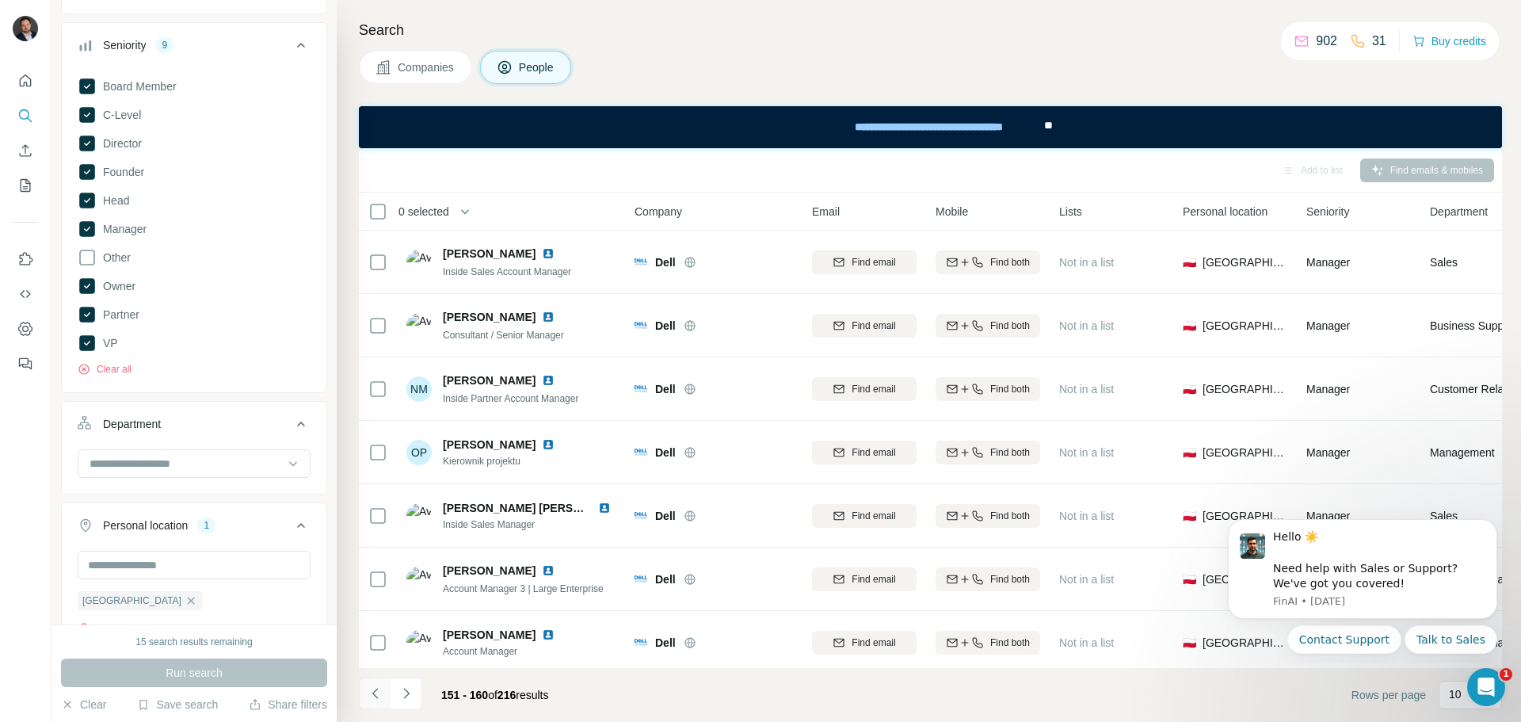
click at [379, 691] on icon "Navigate to previous page" at bounding box center [376, 693] width 16 height 16
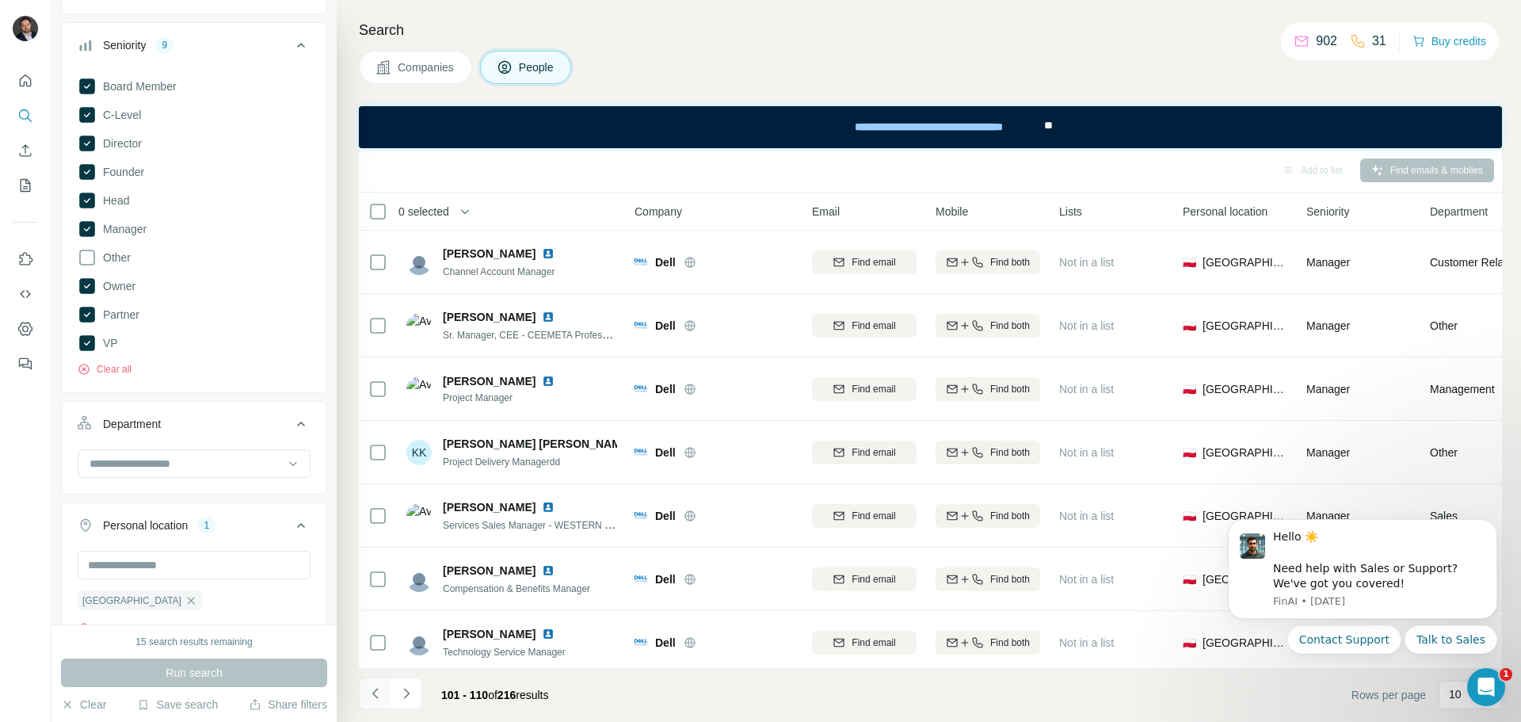
click at [379, 691] on icon "Navigate to previous page" at bounding box center [376, 693] width 16 height 16
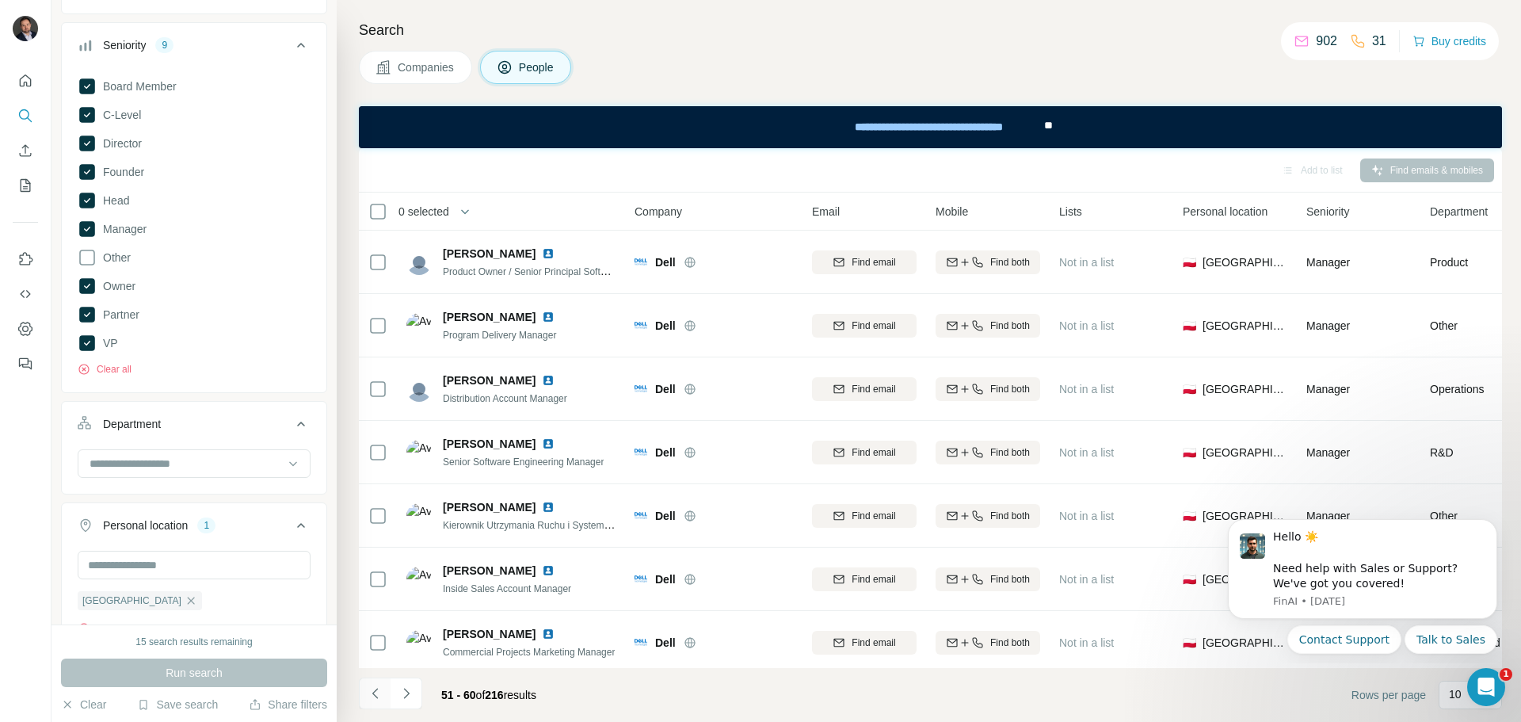
click at [379, 691] on icon "Navigate to previous page" at bounding box center [376, 693] width 16 height 16
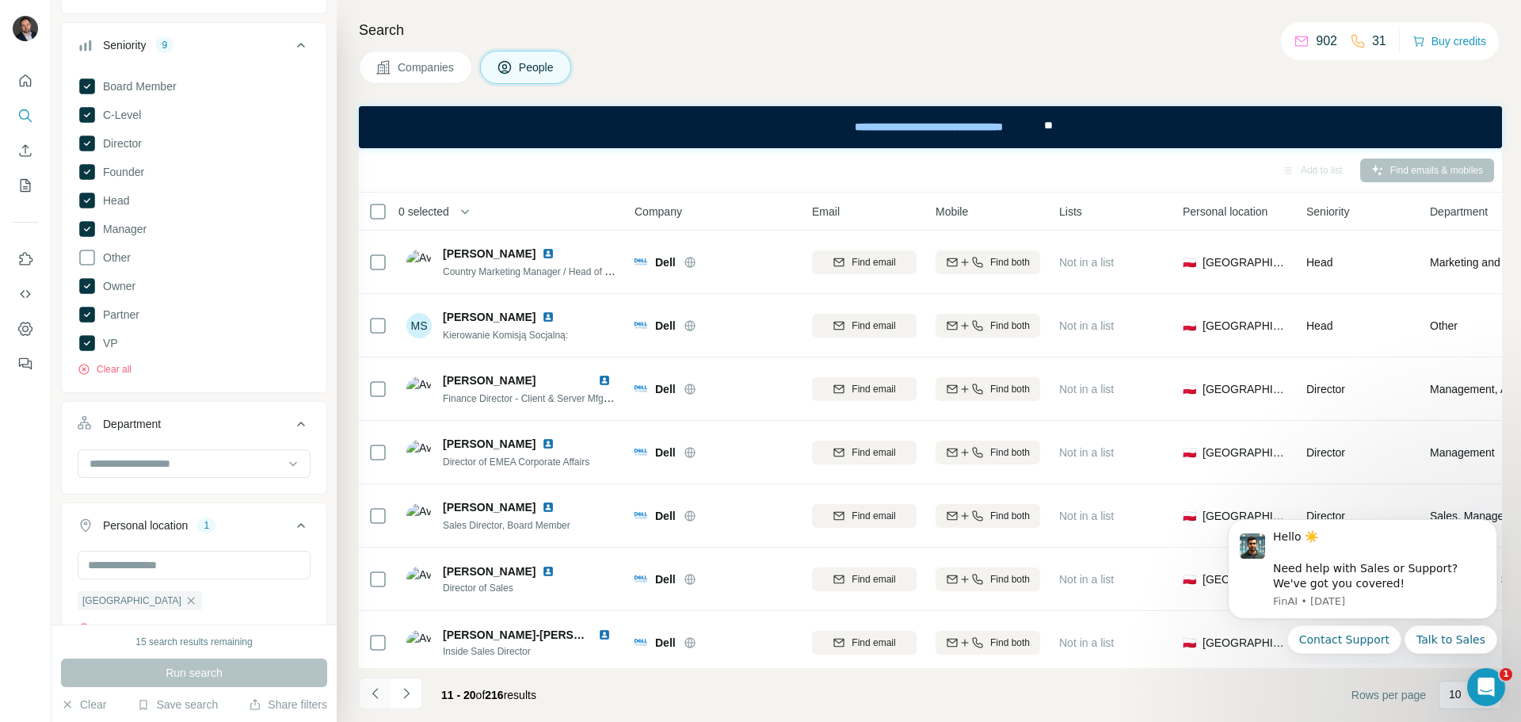
click at [379, 691] on div at bounding box center [375, 693] width 32 height 32
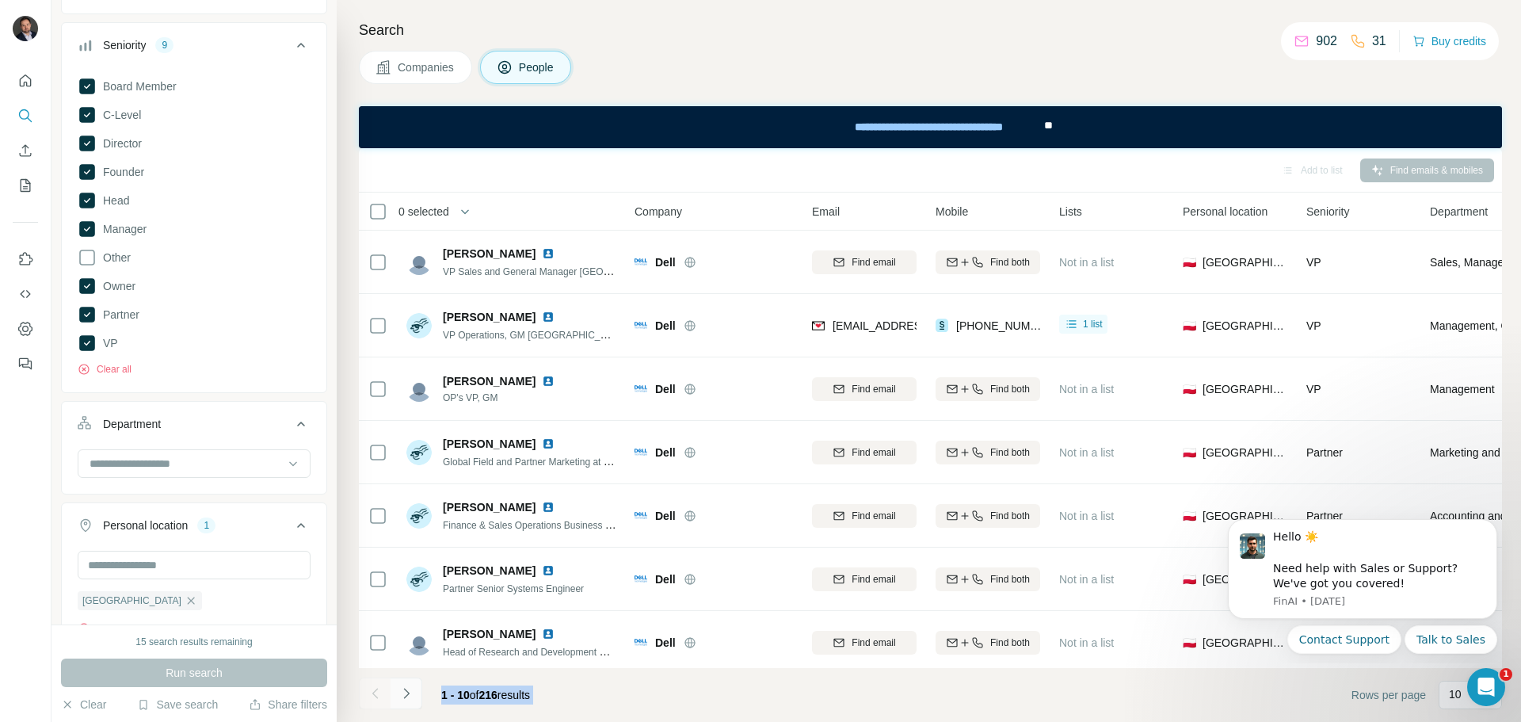
click at [409, 692] on icon "Navigate to next page" at bounding box center [406, 693] width 16 height 16
click at [403, 693] on icon "Navigate to next page" at bounding box center [406, 693] width 16 height 16
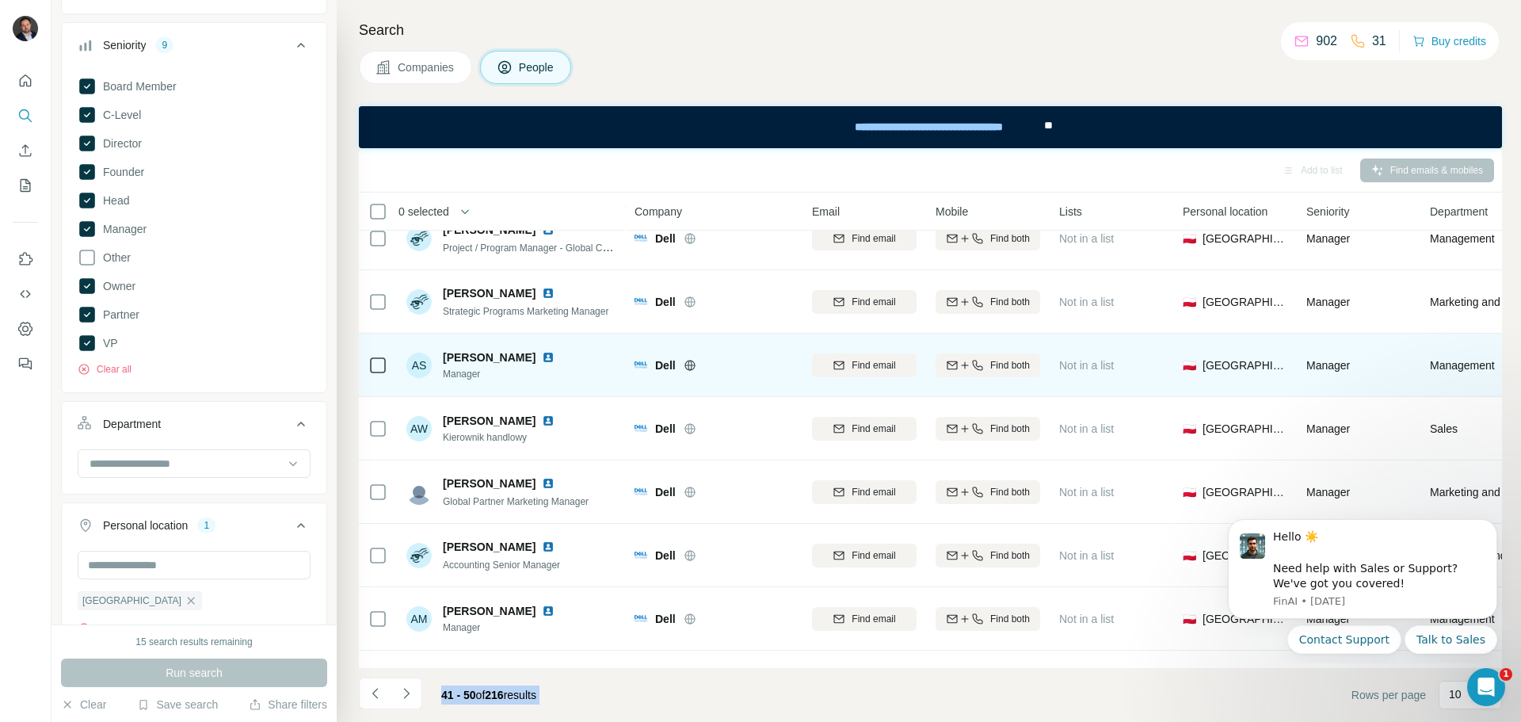
scroll to position [204, 0]
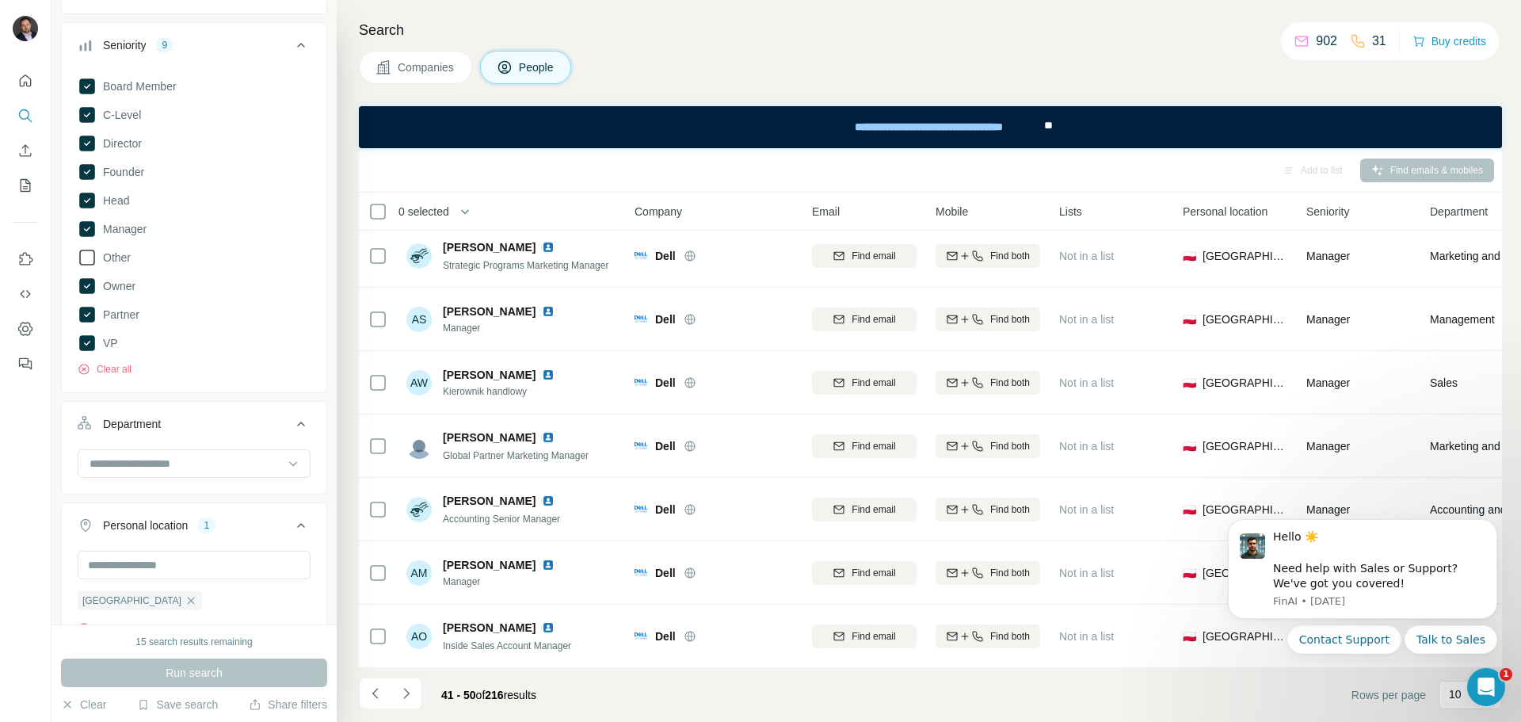
click at [113, 250] on span "Other" at bounding box center [114, 257] width 34 height 16
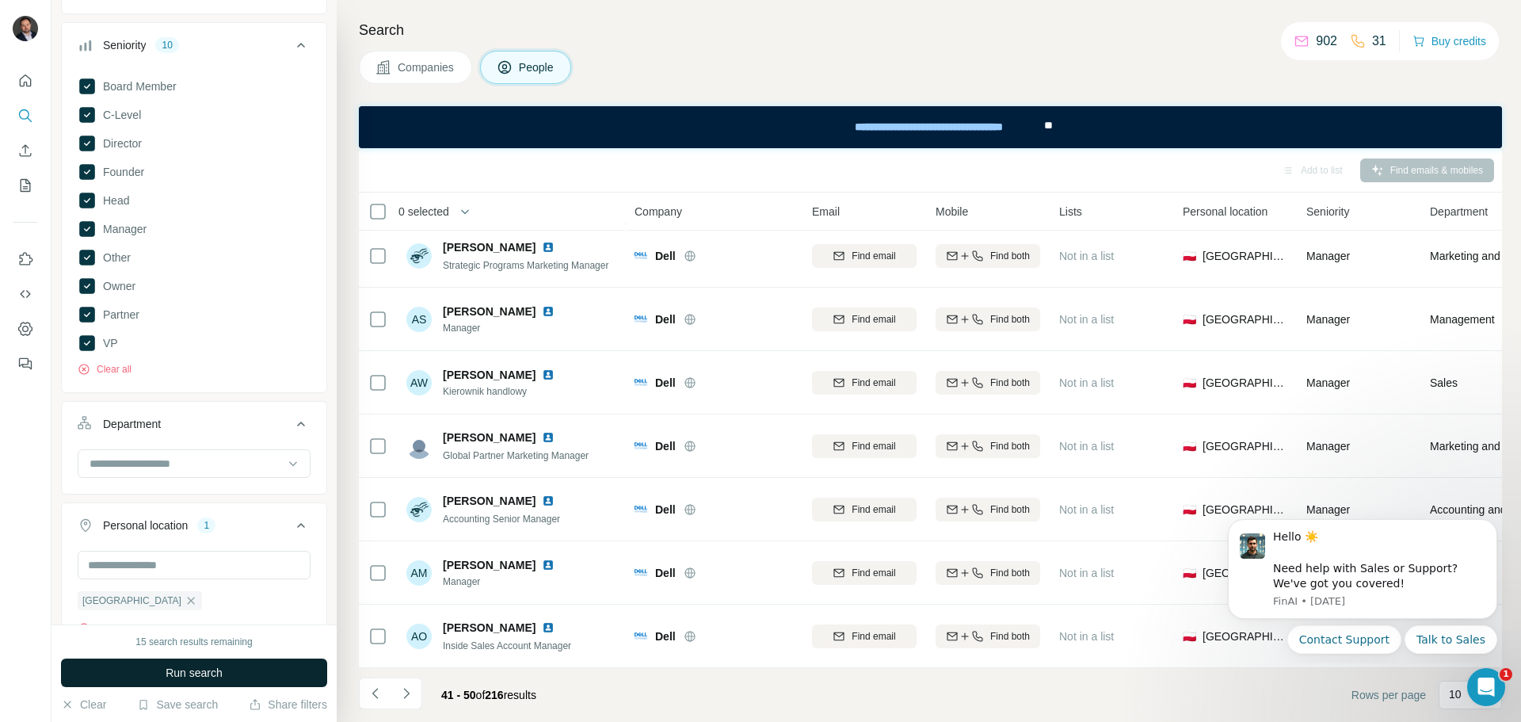
click at [267, 677] on button "Run search" at bounding box center [194, 672] width 266 height 29
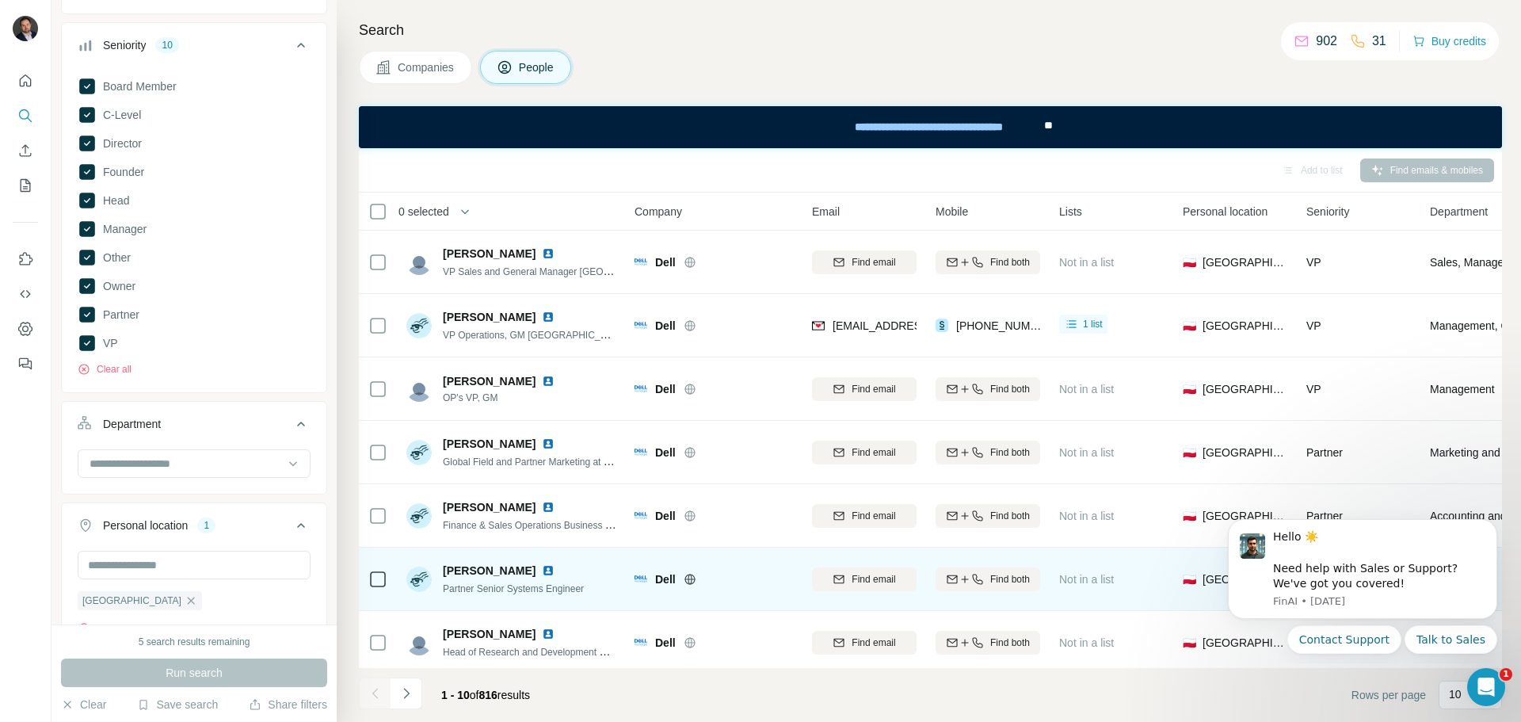
scroll to position [204, 0]
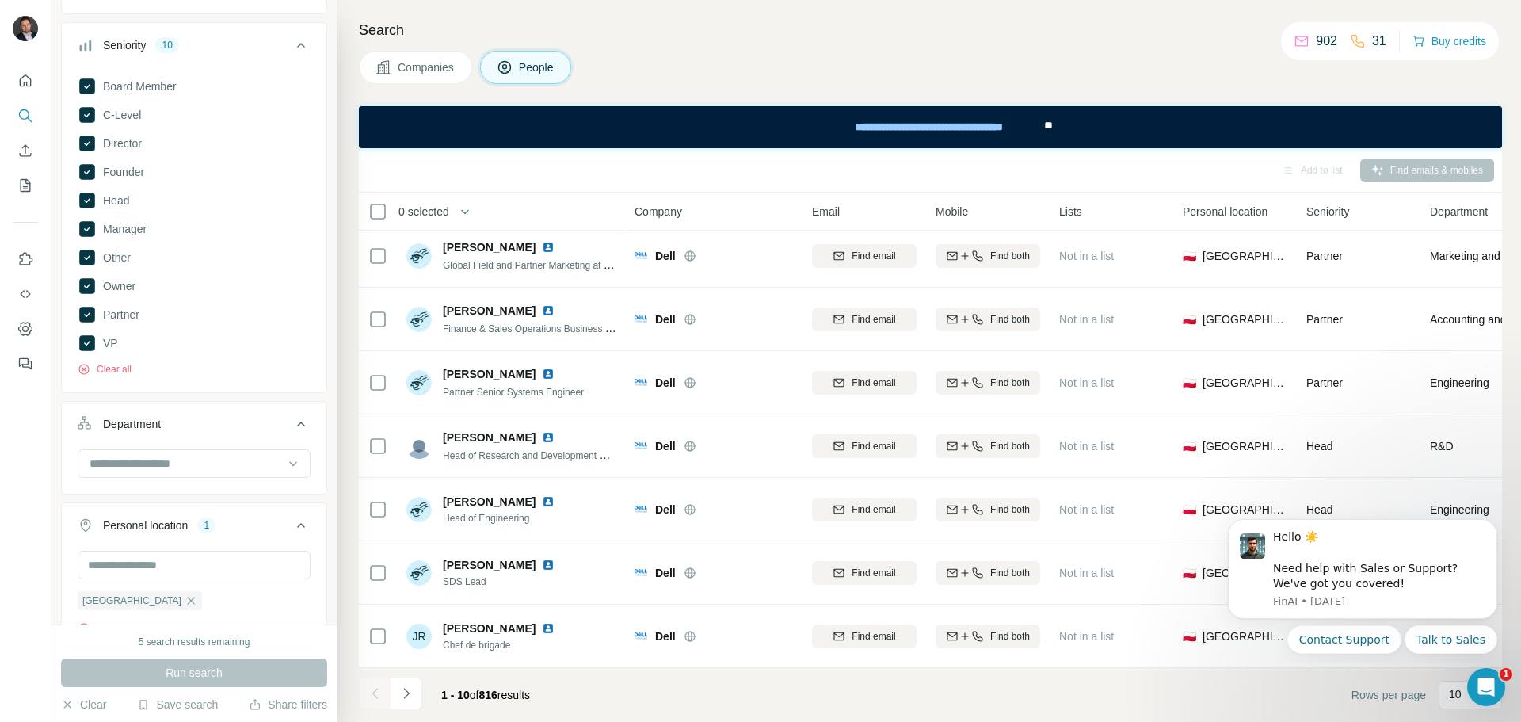
click at [401, 695] on icon "Navigate to next page" at bounding box center [406, 693] width 16 height 16
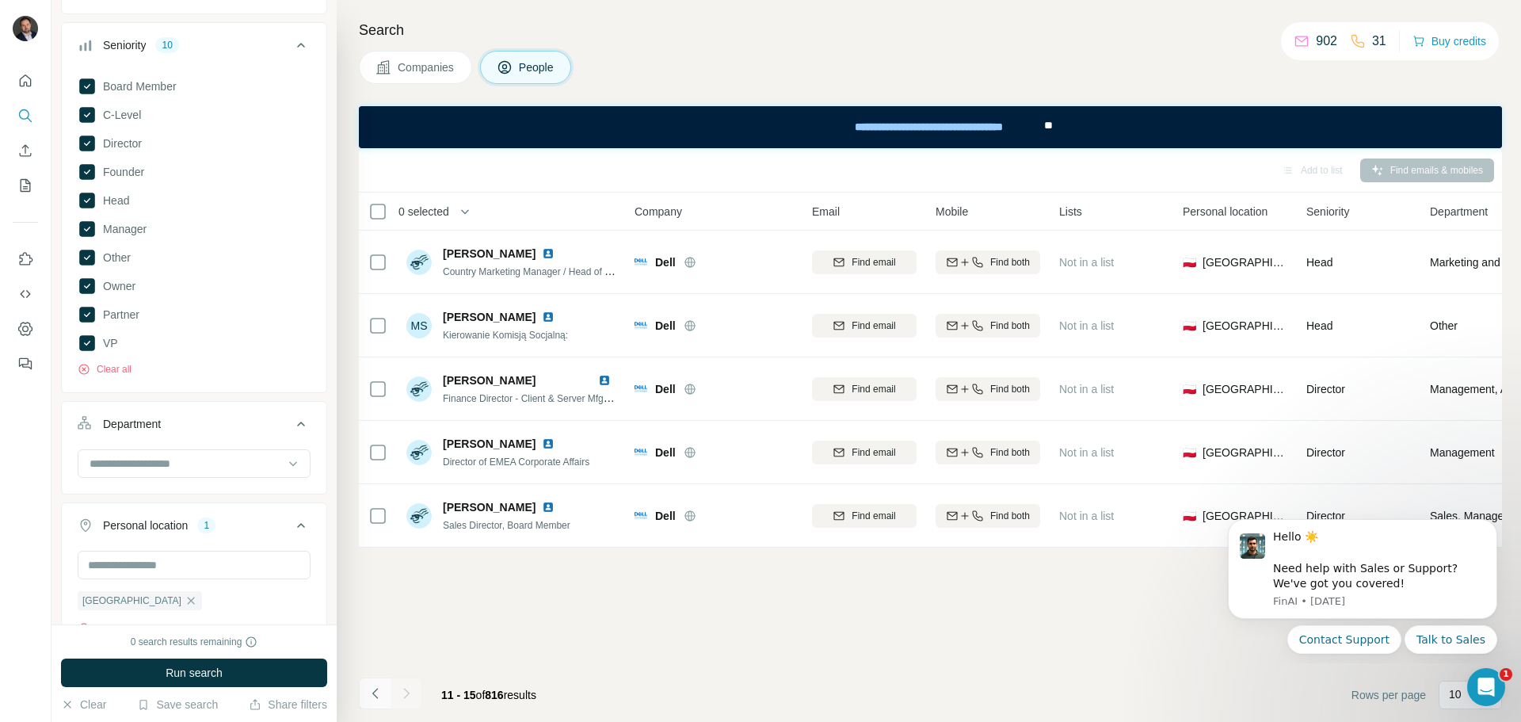
scroll to position [0, 0]
click at [369, 695] on icon "Navigate to previous page" at bounding box center [376, 693] width 16 height 16
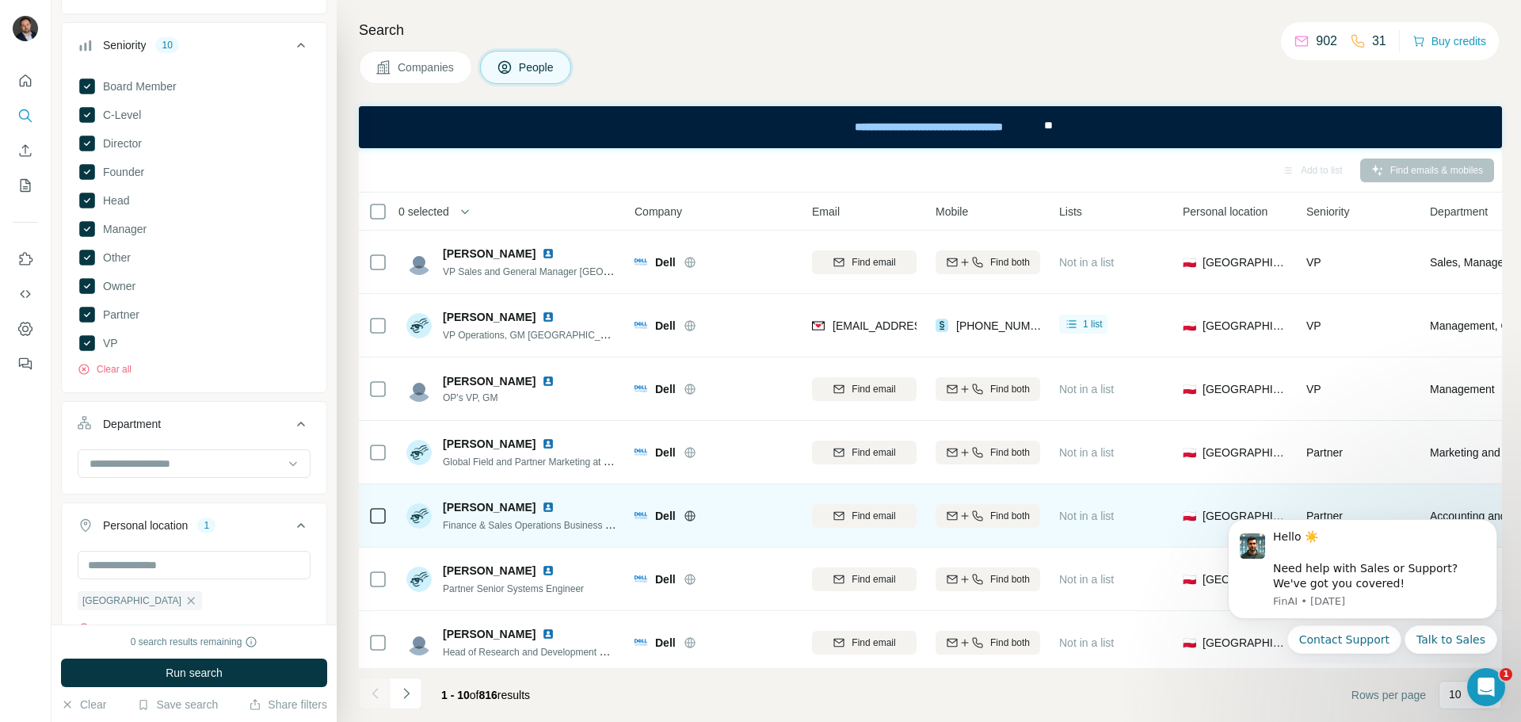
scroll to position [204, 0]
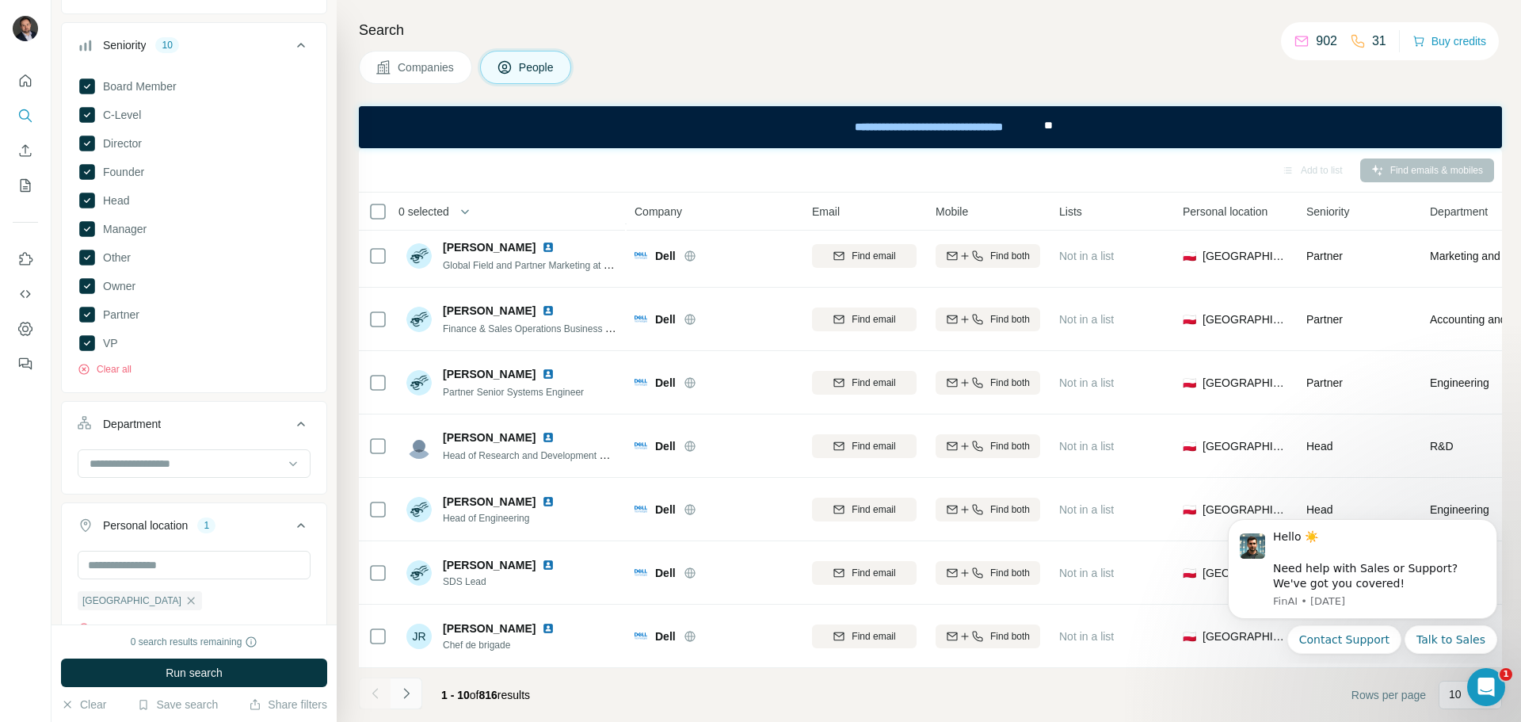
click at [415, 691] on button "Navigate to next page" at bounding box center [406, 693] width 32 height 32
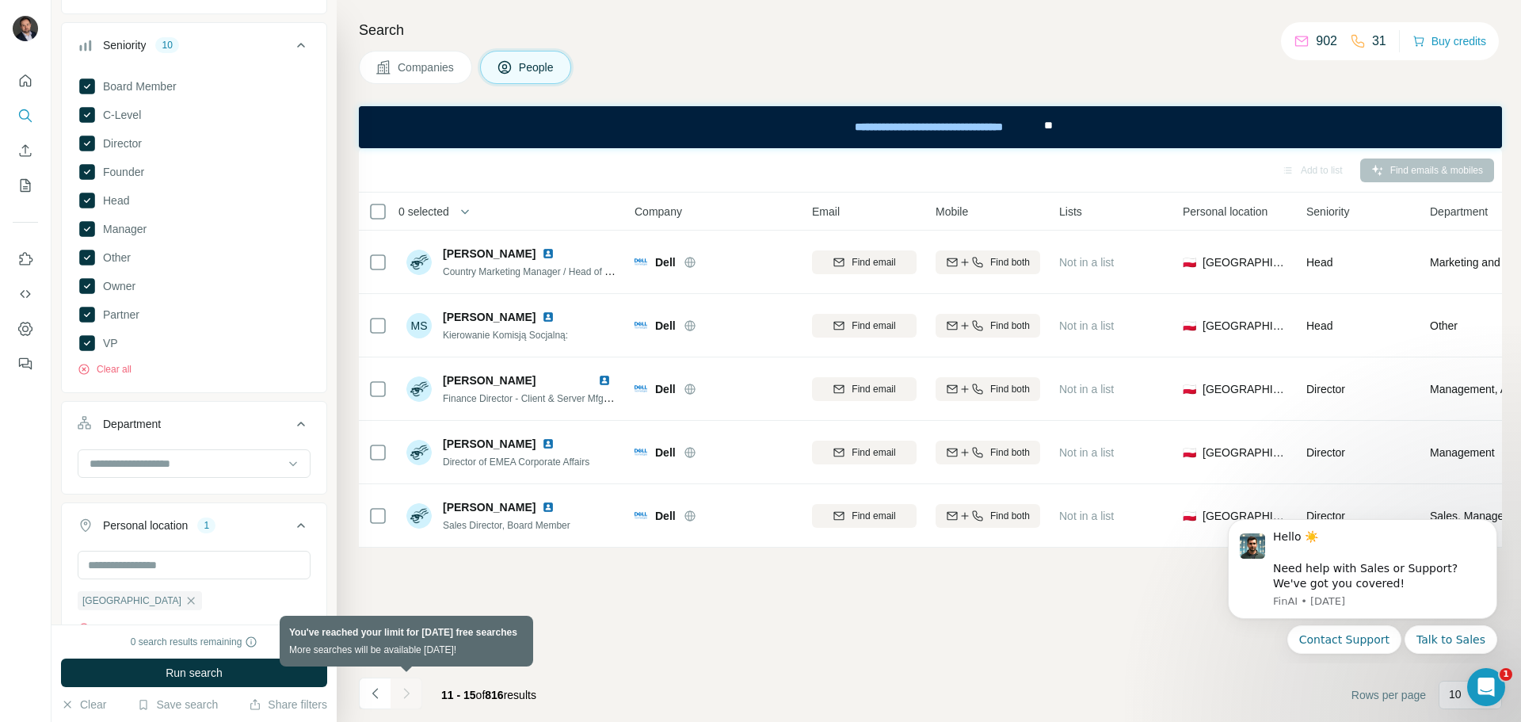
click at [414, 695] on div at bounding box center [406, 693] width 32 height 32
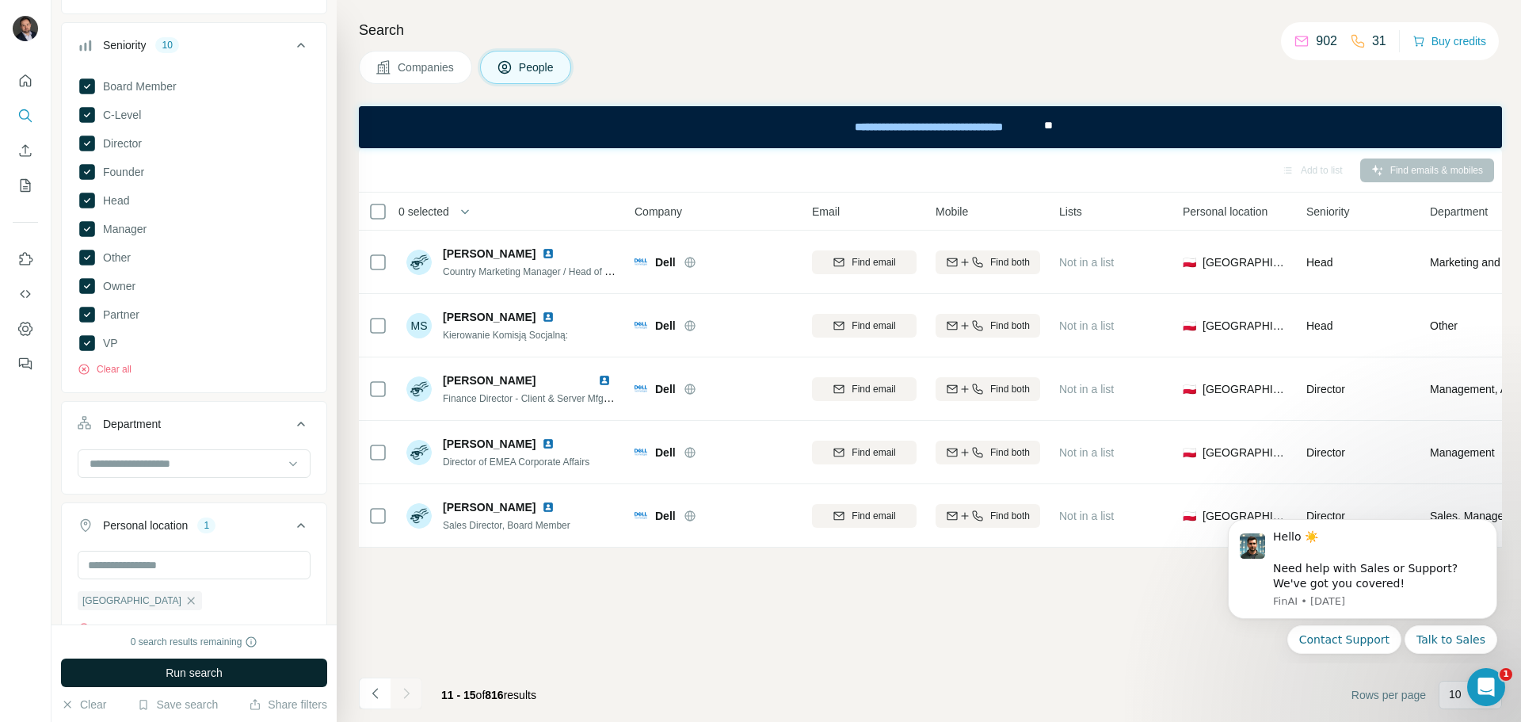
click at [242, 669] on button "Run search" at bounding box center [194, 672] width 266 height 29
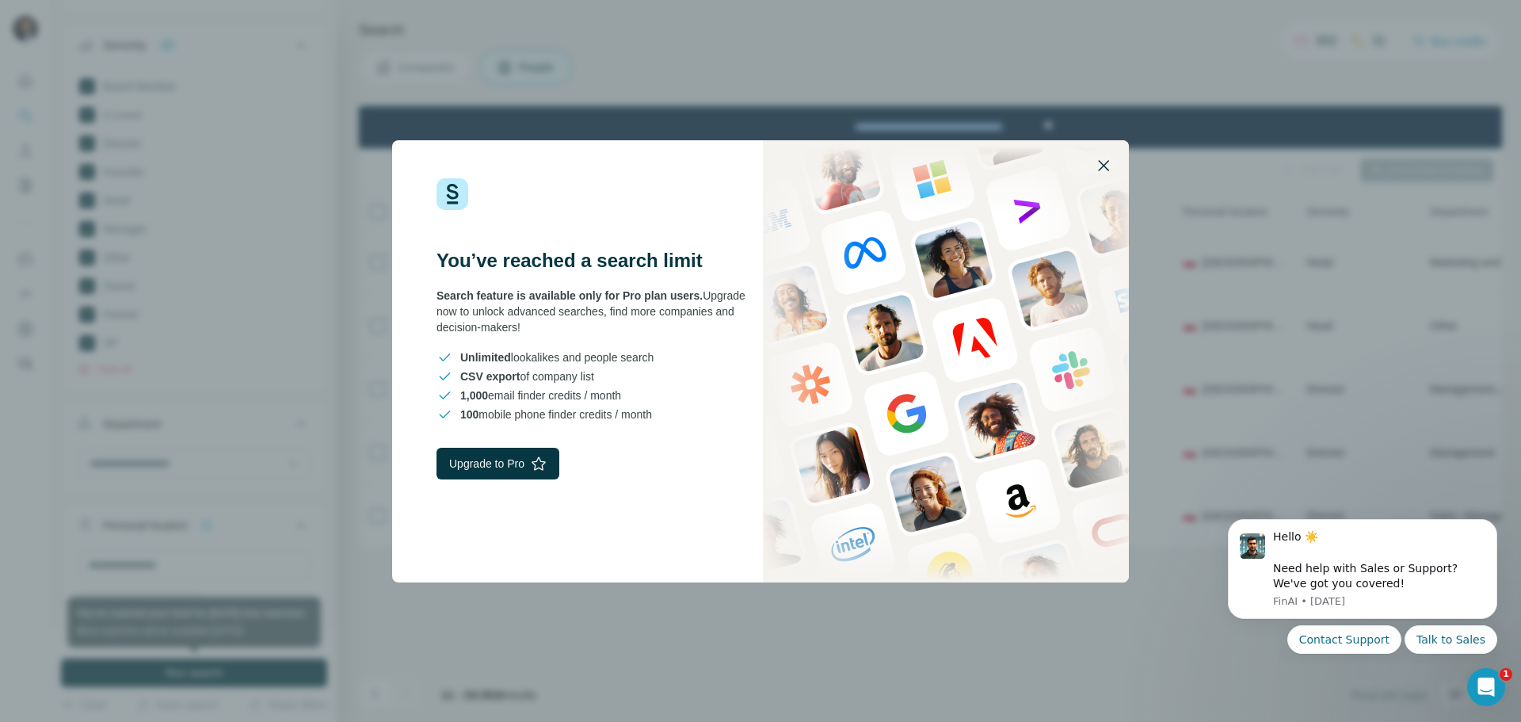
click at [1097, 161] on icon "button" at bounding box center [1103, 165] width 19 height 19
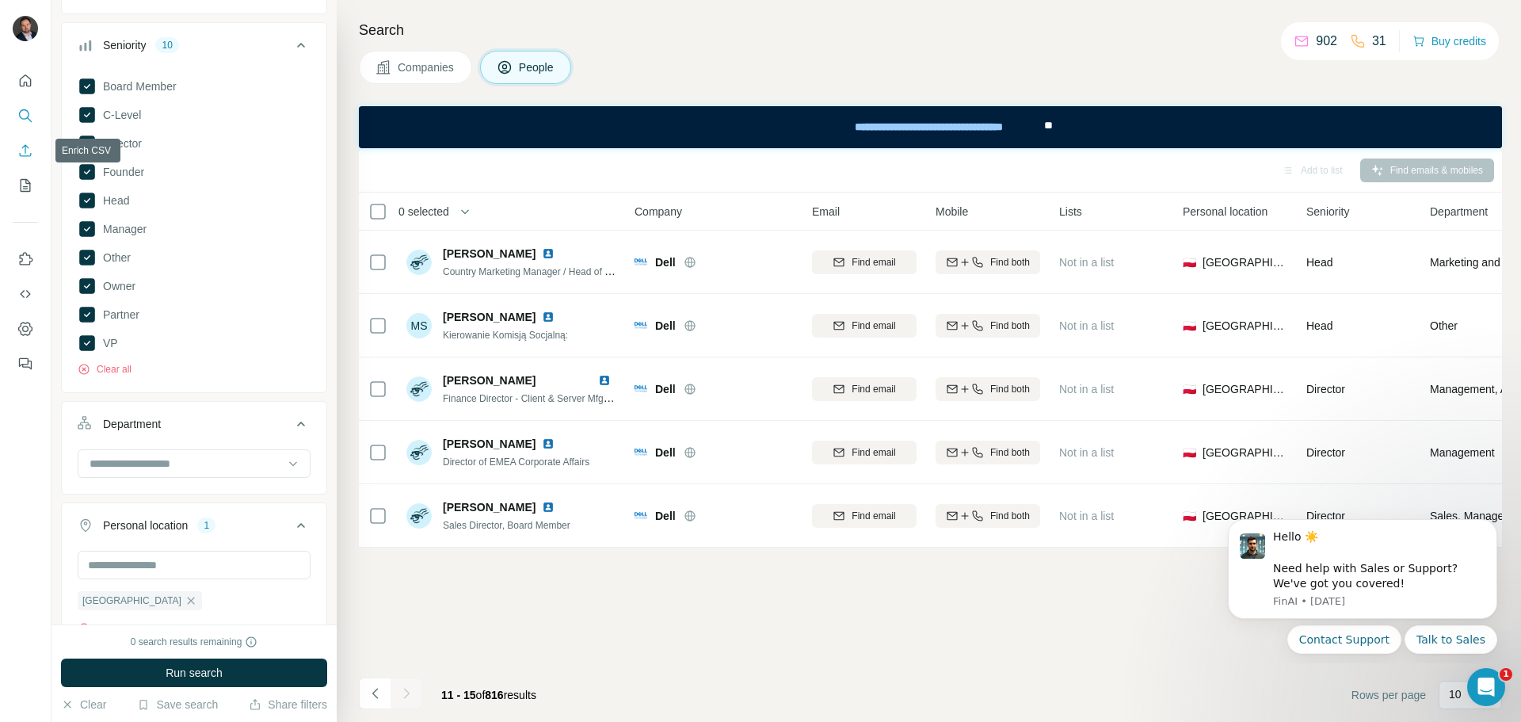
click at [31, 150] on icon "Enrich CSV" at bounding box center [25, 151] width 16 height 16
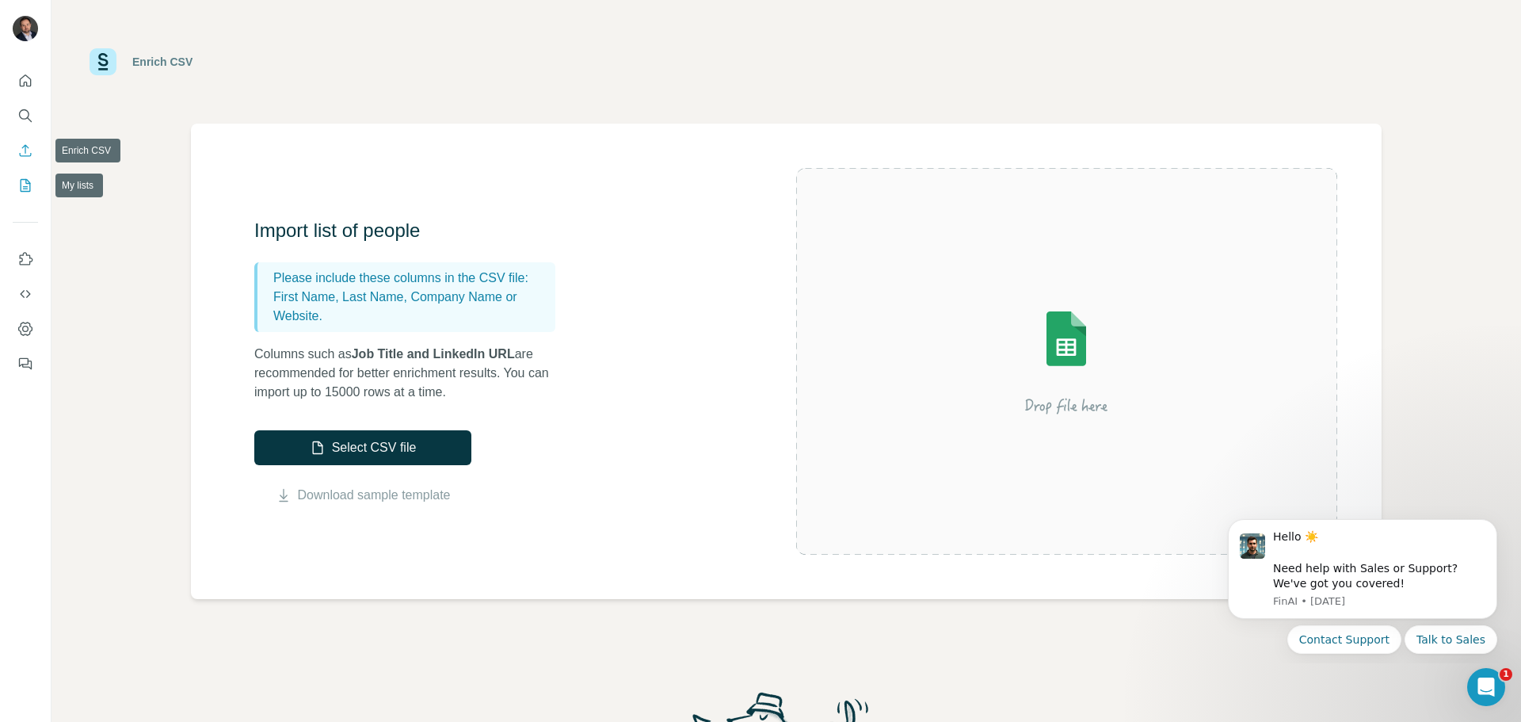
click at [25, 188] on icon "My lists" at bounding box center [25, 185] width 16 height 16
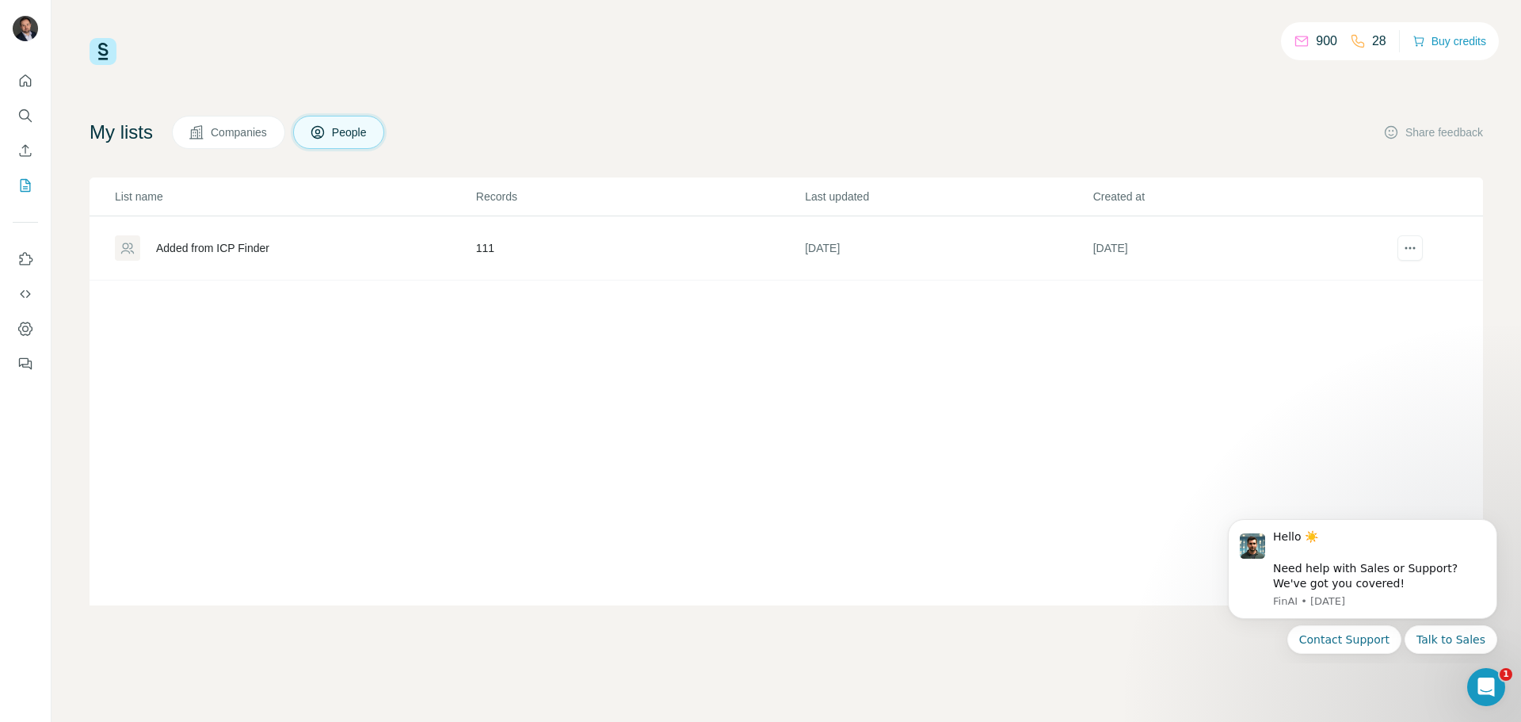
click at [544, 249] on td "111" at bounding box center [639, 248] width 329 height 64
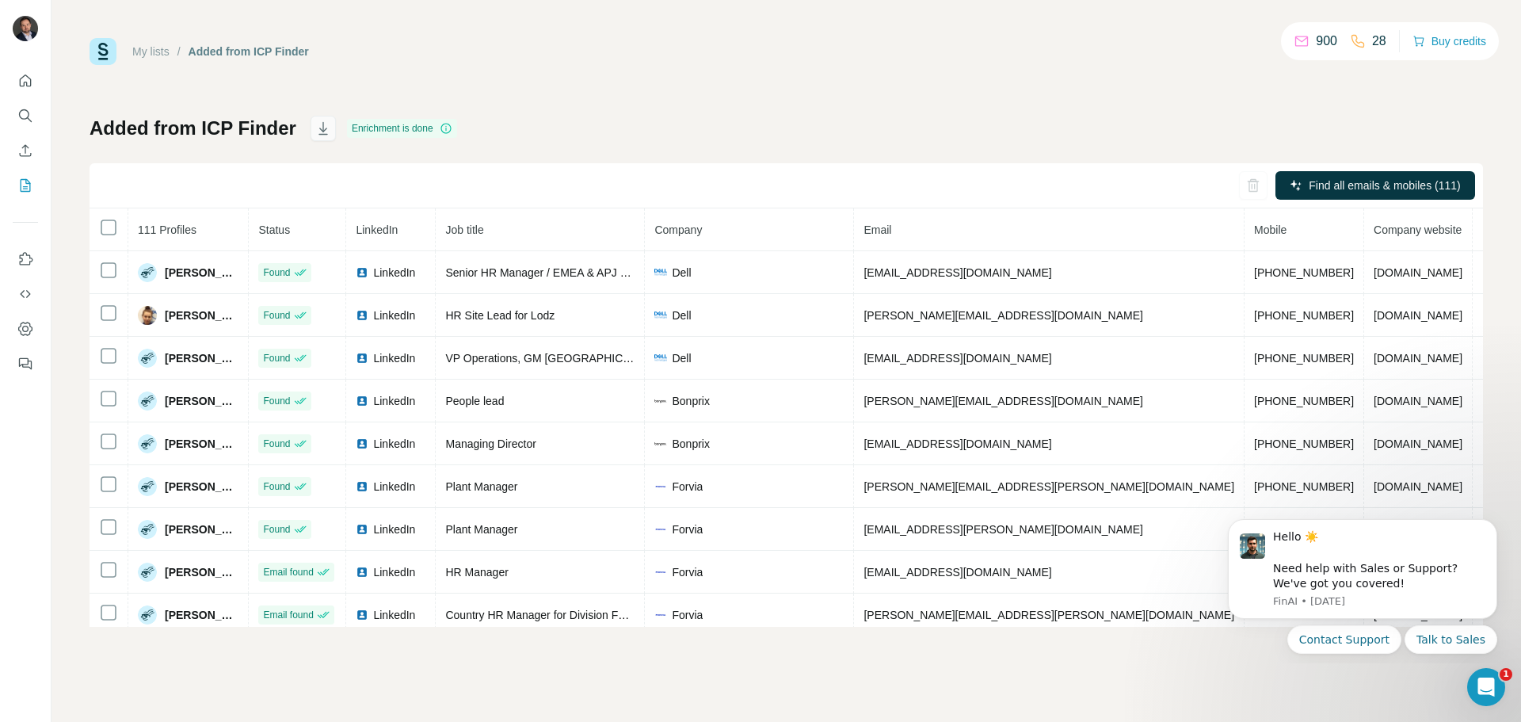
click at [322, 135] on icon "button" at bounding box center [322, 128] width 9 height 13
click at [620, 120] on div "Added from ICP Finder Enrichment is done Find all emails & mobiles (111) 111 Pr…" at bounding box center [785, 371] width 1393 height 511
click at [1453, 46] on button "Buy credits" at bounding box center [1449, 41] width 74 height 22
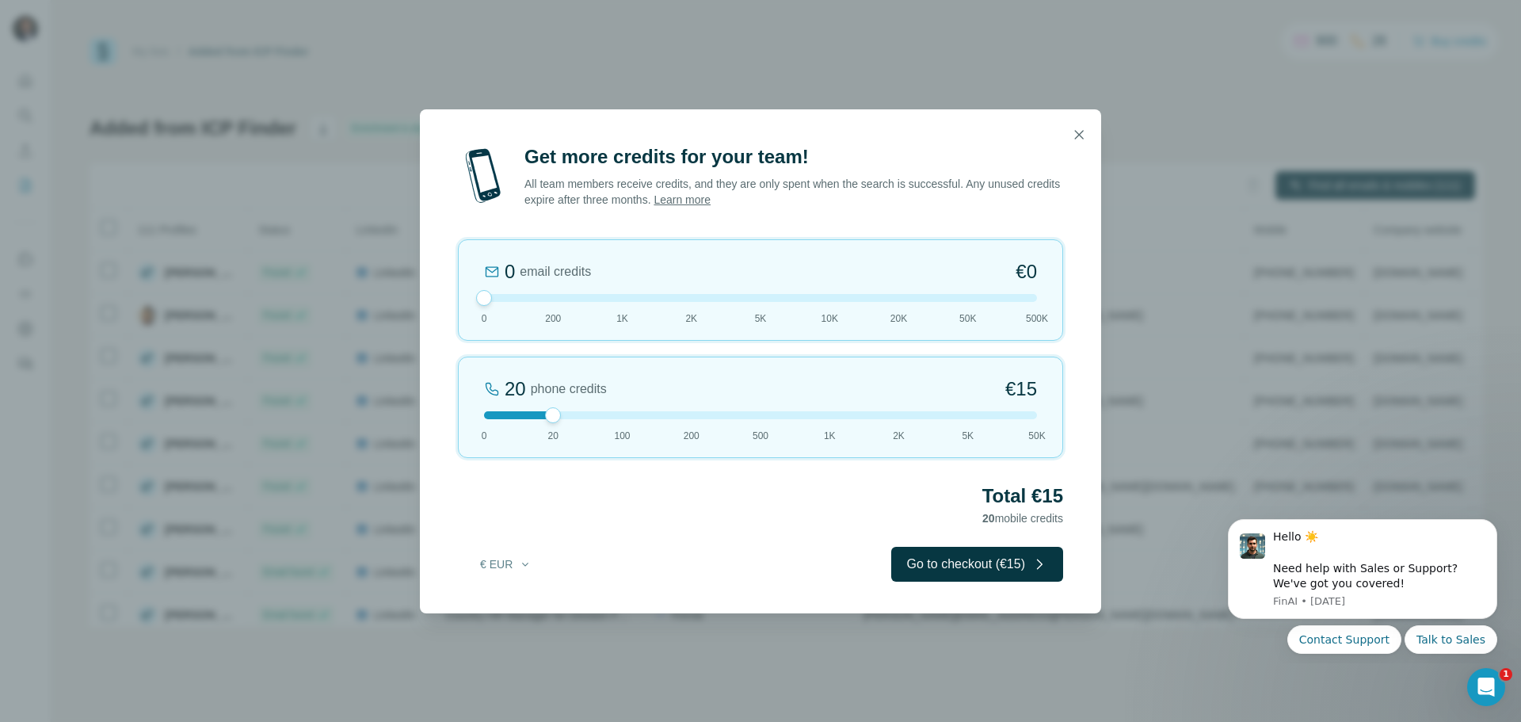
drag, startPoint x: 550, startPoint y: 295, endPoint x: 455, endPoint y: 291, distance: 94.3
click at [455, 291] on div "Get more credits for your team! All team members receive credits, and they are …" at bounding box center [760, 378] width 681 height 469
drag, startPoint x: 486, startPoint y: 296, endPoint x: 559, endPoint y: 298, distance: 72.9
click at [559, 298] on div at bounding box center [553, 298] width 16 height 16
drag, startPoint x: 547, startPoint y: 299, endPoint x: 604, endPoint y: 307, distance: 56.9
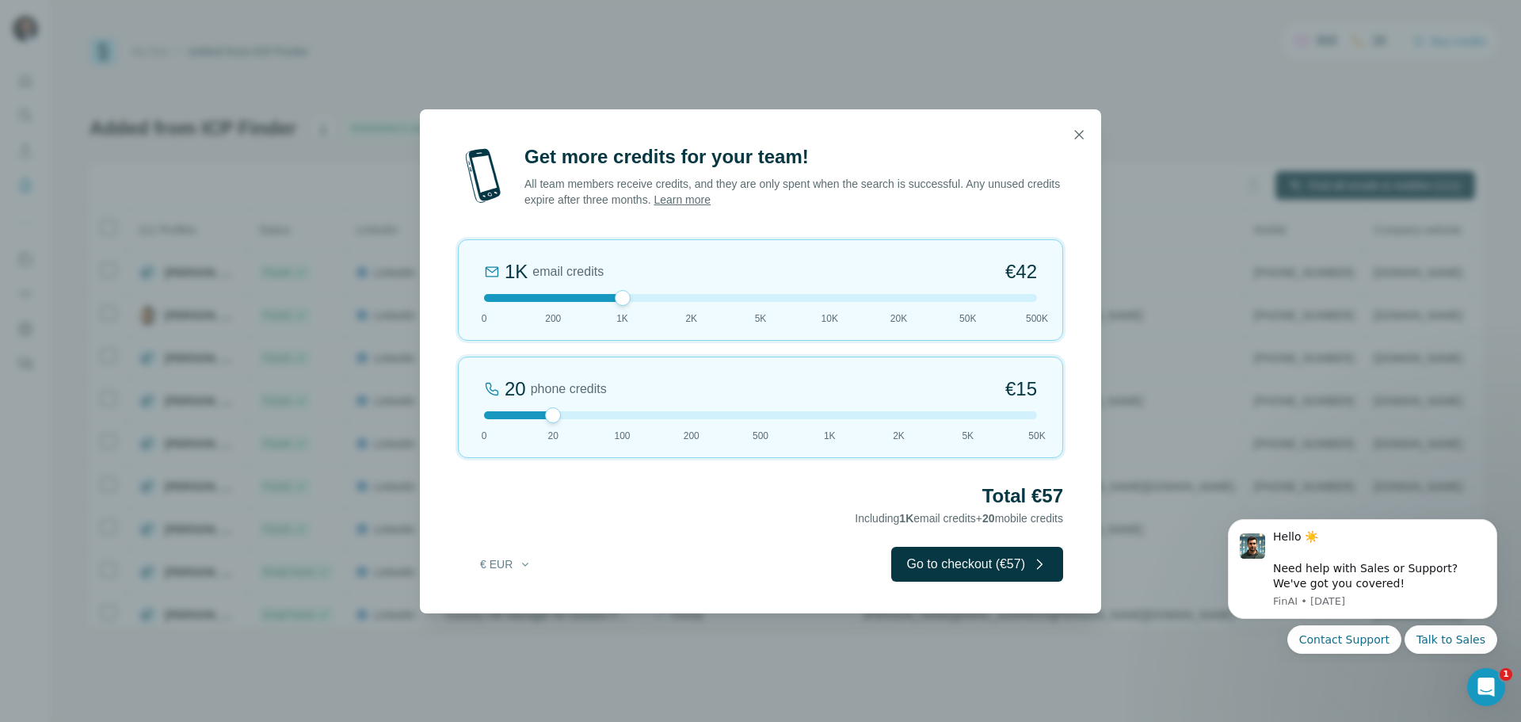
click at [604, 307] on div "1K email credits €42 0 200 1K 2K 5K 10K 20K 50K 500K" at bounding box center [760, 289] width 605 height 101
drag, startPoint x: 617, startPoint y: 301, endPoint x: 459, endPoint y: 292, distance: 158.6
click at [459, 292] on div "0 email credits €0 0 200 1K 2K 5K 10K 20K 50K 500K" at bounding box center [760, 289] width 605 height 101
click at [972, 557] on button "Go to checkout (€15)" at bounding box center [977, 563] width 172 height 35
